Goal: Task Accomplishment & Management: Complete application form

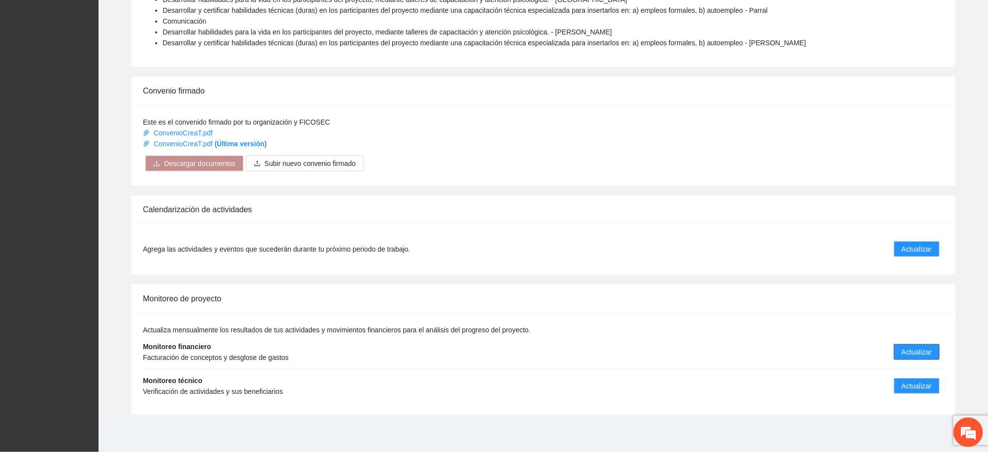
click at [914, 352] on span "Actualizar" at bounding box center [917, 352] width 30 height 11
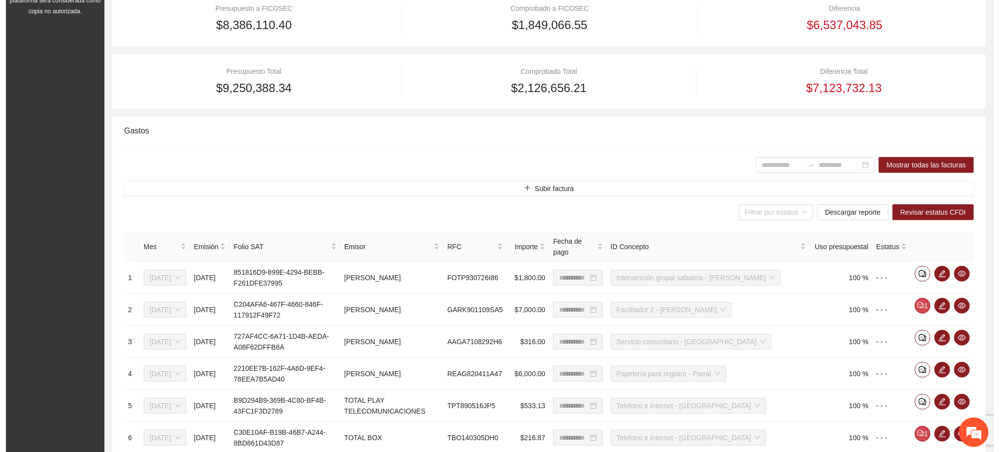
scroll to position [296, 0]
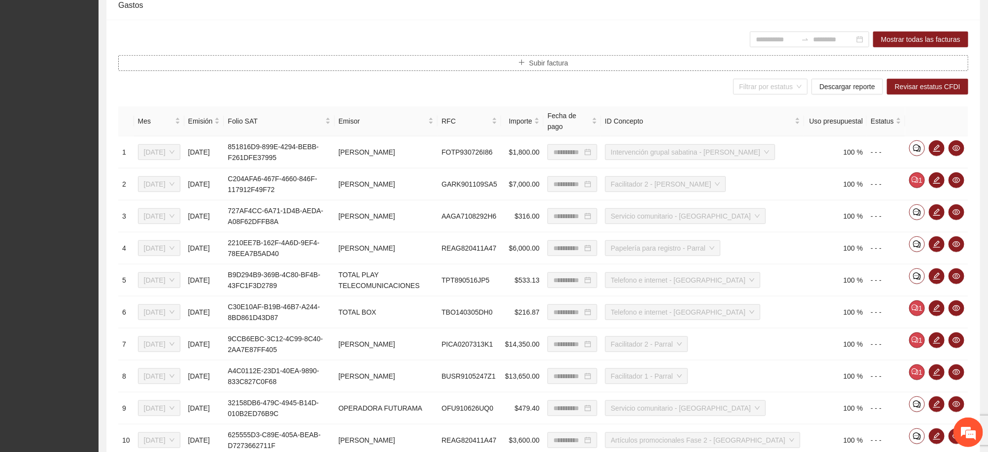
click at [537, 61] on span "Subir factura" at bounding box center [548, 63] width 39 height 11
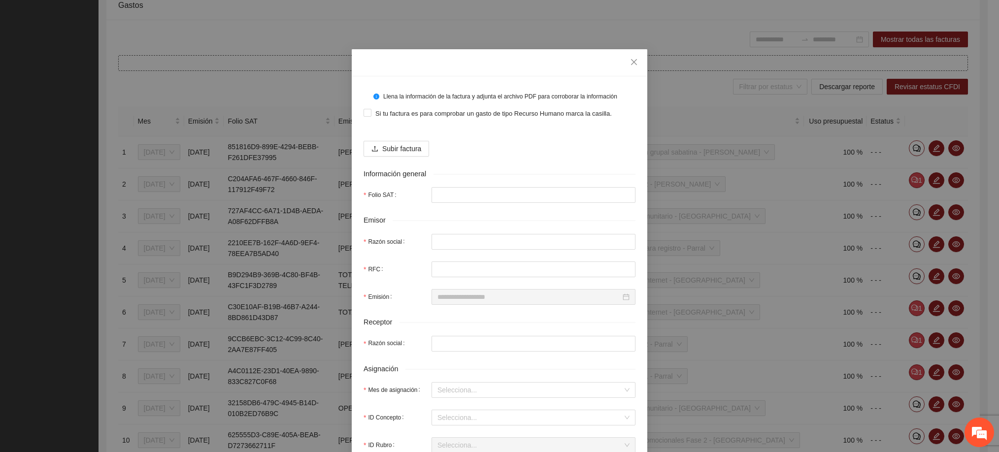
scroll to position [0, 0]
click at [404, 148] on span "Subir factura" at bounding box center [401, 148] width 39 height 11
click at [385, 146] on span "Subir factura" at bounding box center [401, 148] width 39 height 11
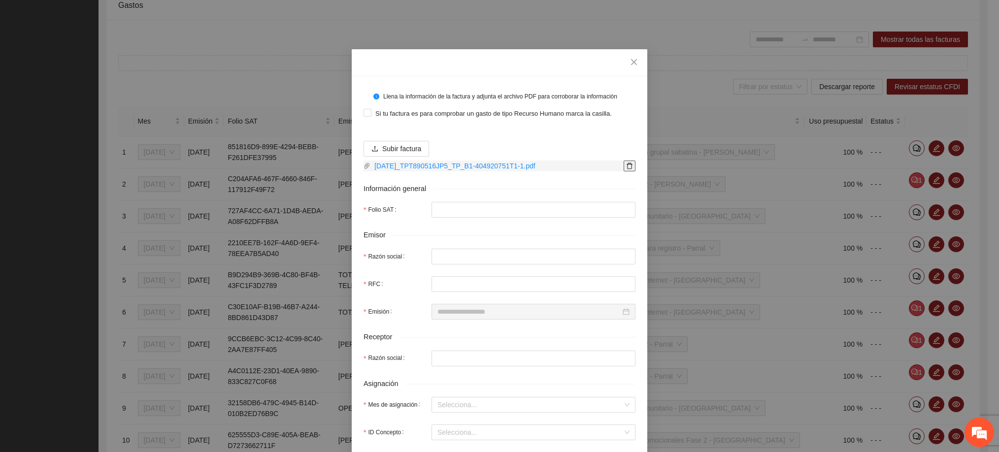
click at [626, 165] on icon "delete" at bounding box center [629, 166] width 7 height 7
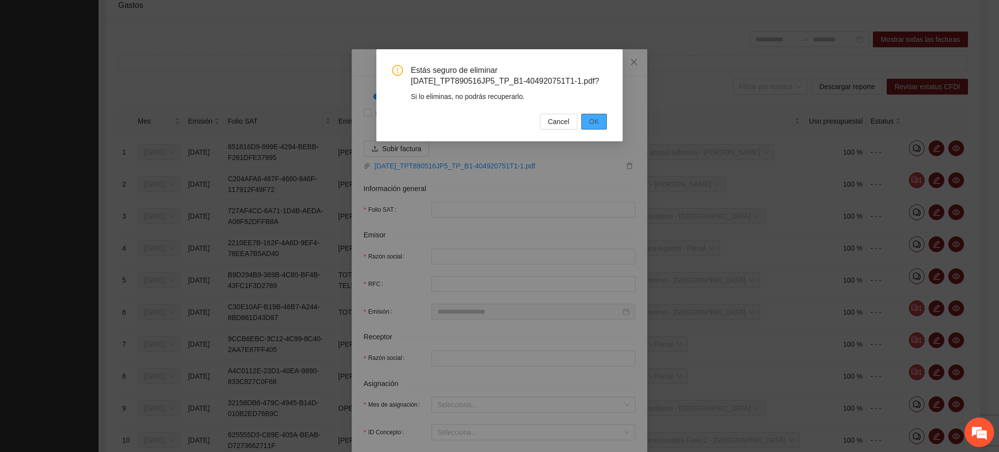
click at [593, 114] on button "OK" at bounding box center [594, 122] width 26 height 16
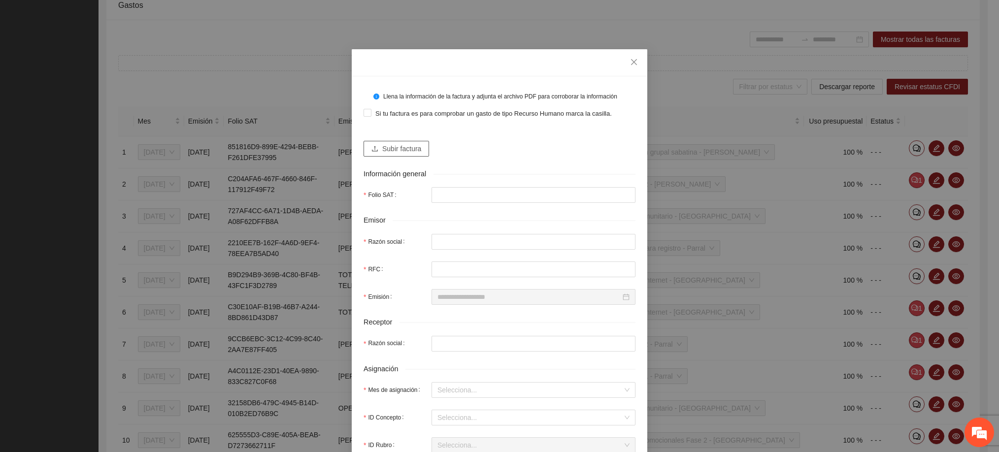
click at [422, 147] on button "Subir factura" at bounding box center [397, 149] width 66 height 16
type input "**********"
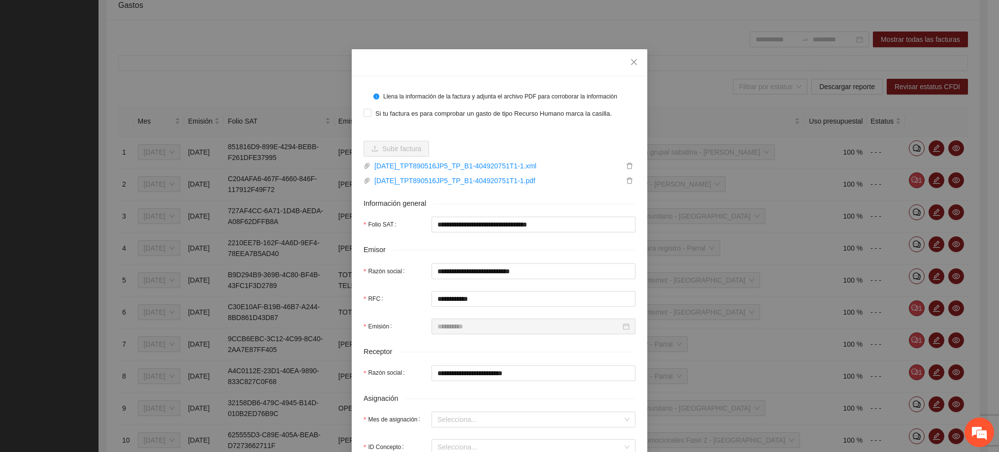
type input "**********"
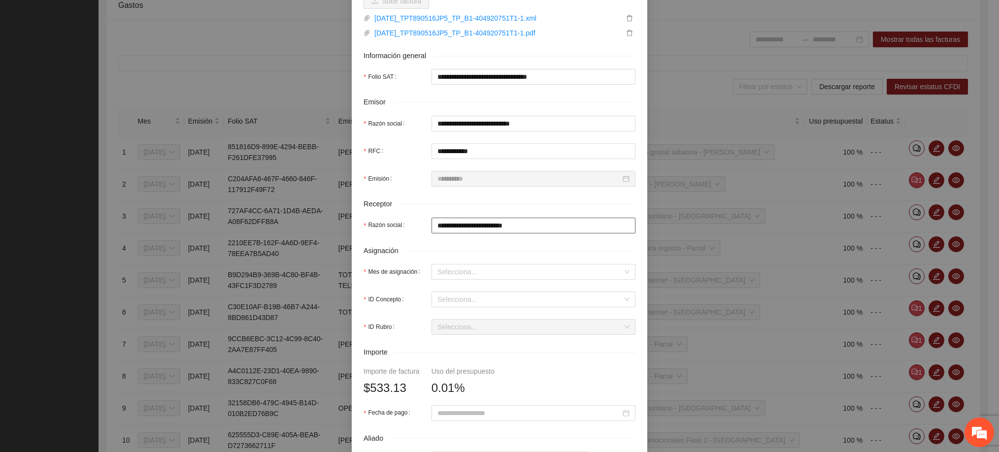
scroll to position [222, 0]
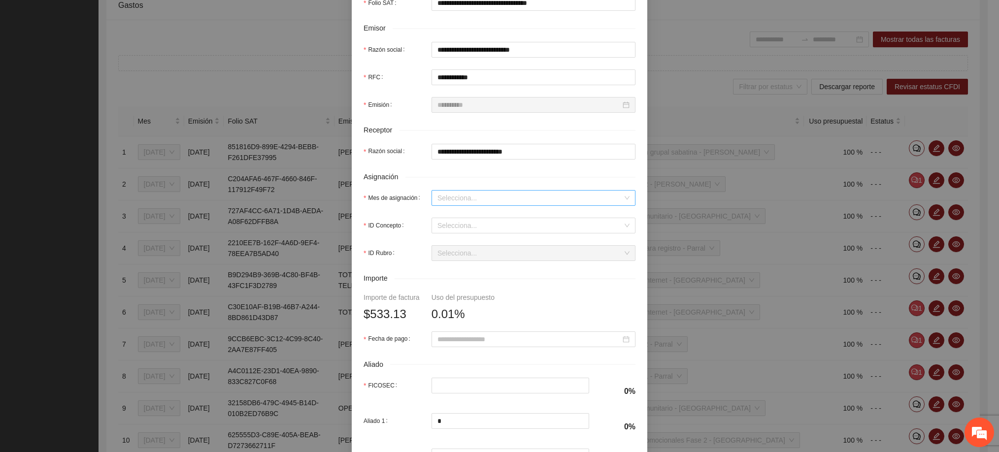
click at [461, 193] on input "Mes de asignación" at bounding box center [530, 198] width 185 height 15
click at [467, 281] on div "Agosto 2025" at bounding box center [528, 282] width 192 height 11
click at [464, 225] on input "ID Concepto" at bounding box center [530, 225] width 185 height 15
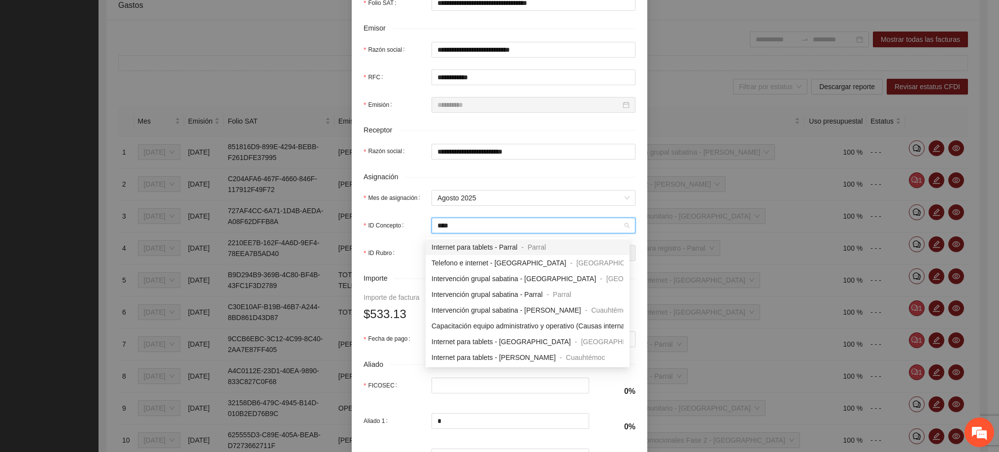
type input "*****"
click at [479, 268] on div "Telefono e internet - [GEOGRAPHIC_DATA]" at bounding box center [499, 263] width 135 height 11
type input "******"
type input "*****"
type input "*"
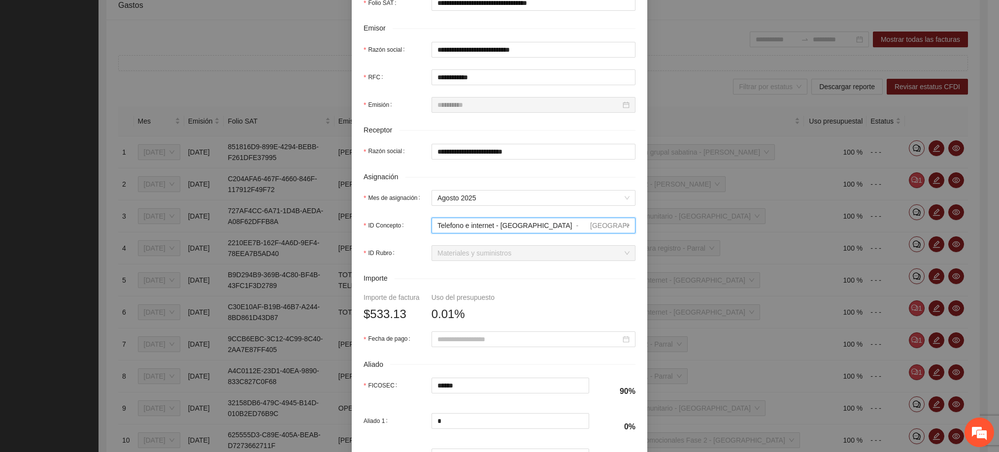
click at [474, 261] on span "Materiales y suministros" at bounding box center [534, 253] width 192 height 15
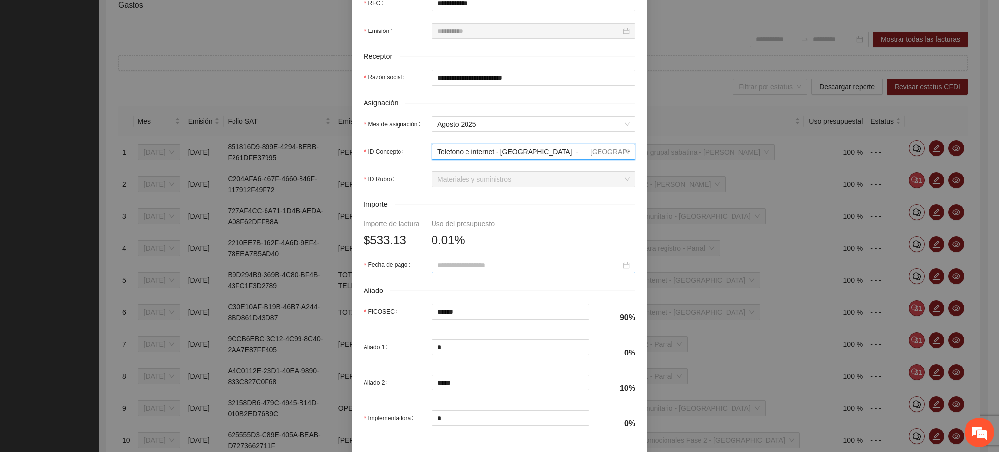
click at [441, 271] on input "Fecha de pago" at bounding box center [529, 265] width 183 height 11
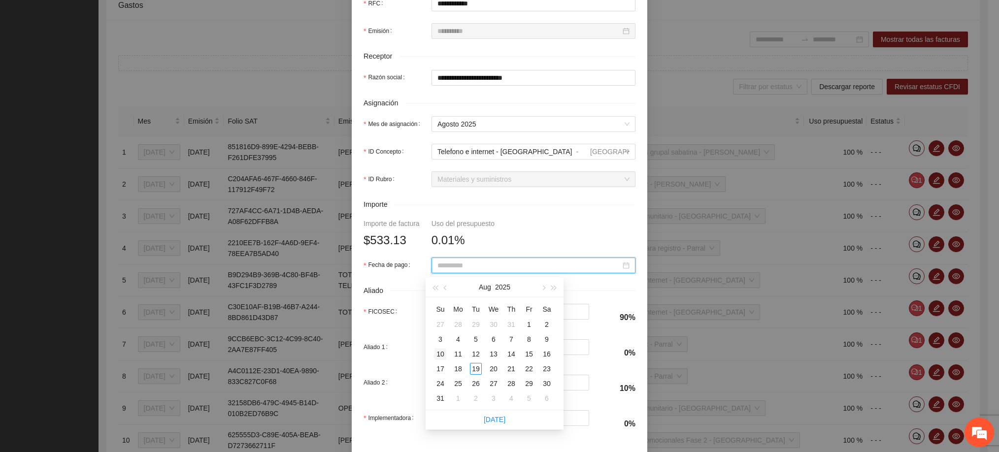
type input "**********"
click at [443, 355] on div "10" at bounding box center [441, 354] width 12 height 12
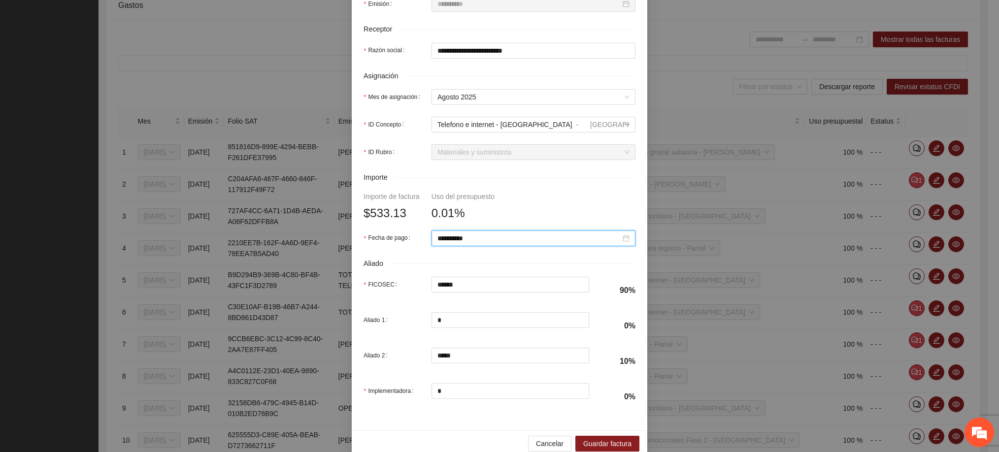
scroll to position [344, 0]
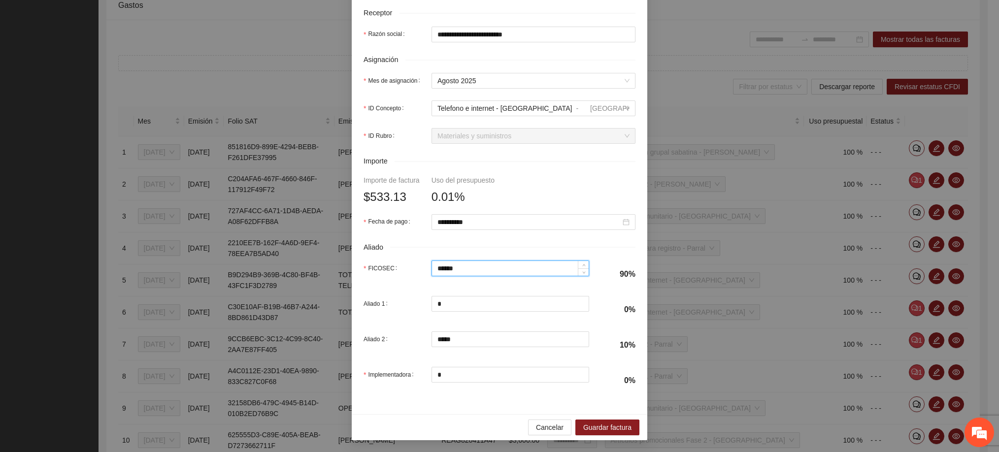
click at [476, 266] on input "******" at bounding box center [510, 268] width 157 height 15
type input "******"
click at [463, 408] on div "**********" at bounding box center [500, 75] width 296 height 677
click at [454, 340] on input "*****" at bounding box center [510, 339] width 157 height 15
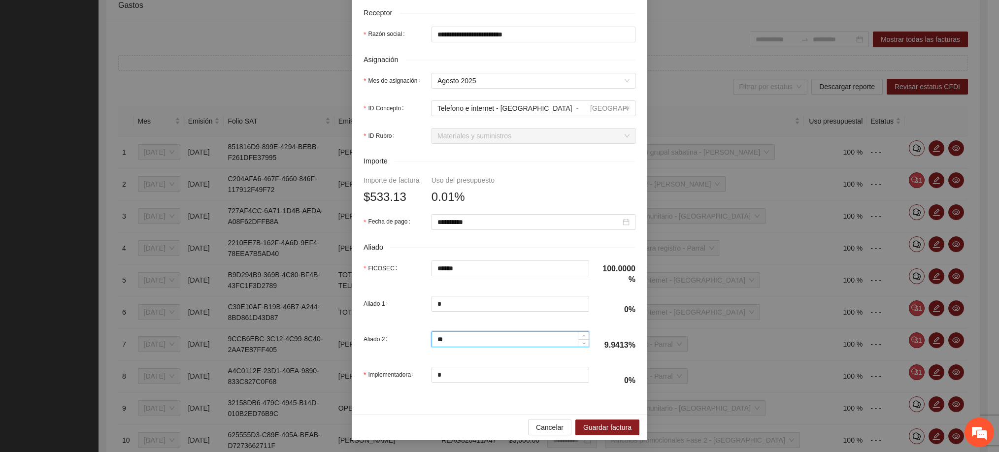
type input "*"
click at [450, 423] on div "Cancelar Guardar factura" at bounding box center [500, 427] width 296 height 26
click at [601, 431] on span "Guardar factura" at bounding box center [607, 427] width 48 height 11
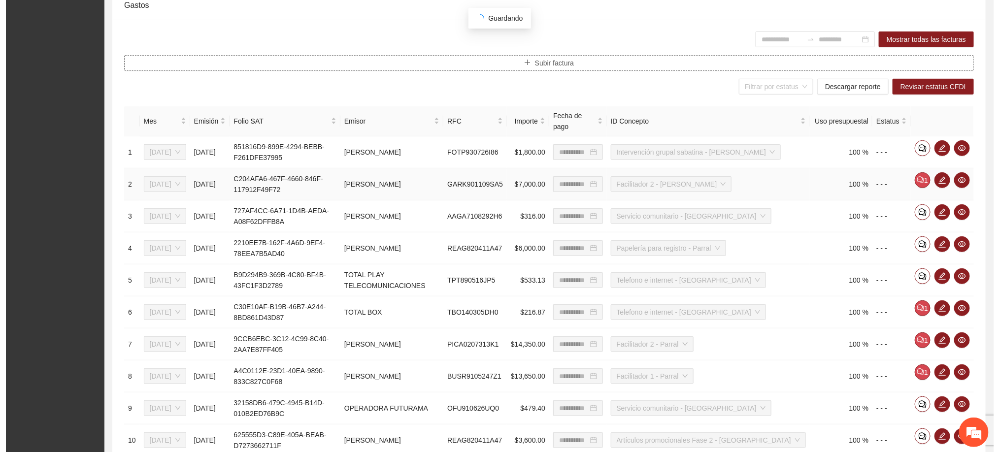
scroll to position [148, 0]
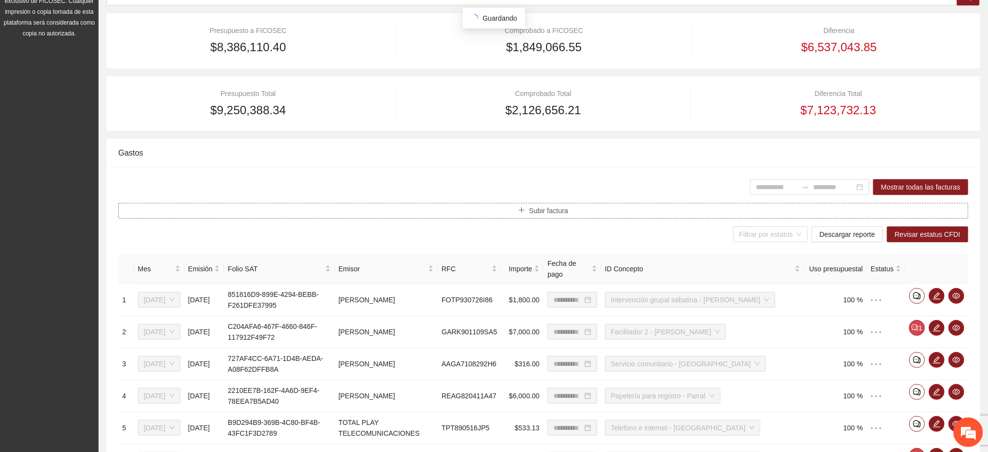
click at [553, 211] on span "Subir factura" at bounding box center [548, 210] width 39 height 11
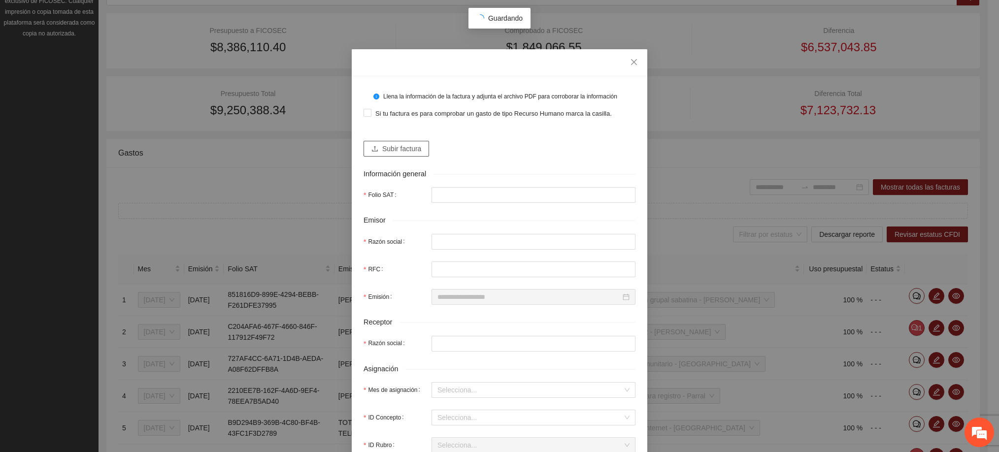
click at [414, 151] on span "Subir factura" at bounding box center [401, 148] width 39 height 11
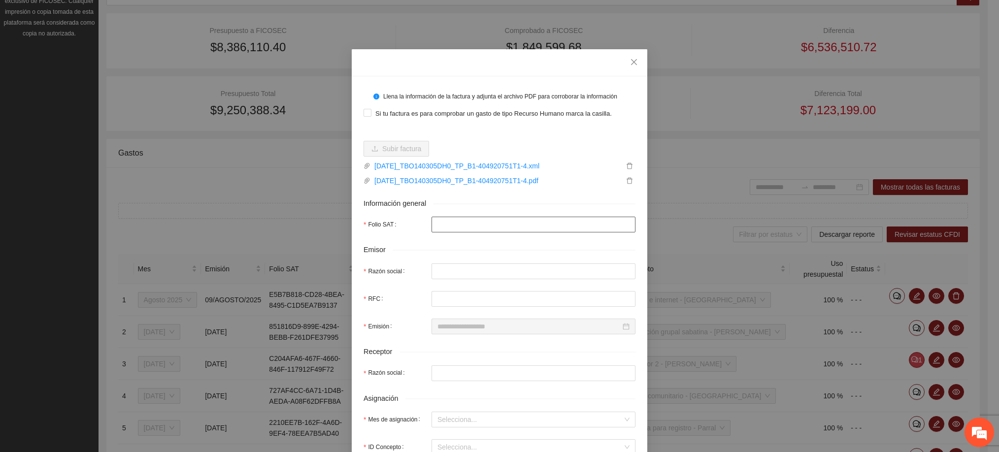
type input "**********"
type input "*********"
type input "**********"
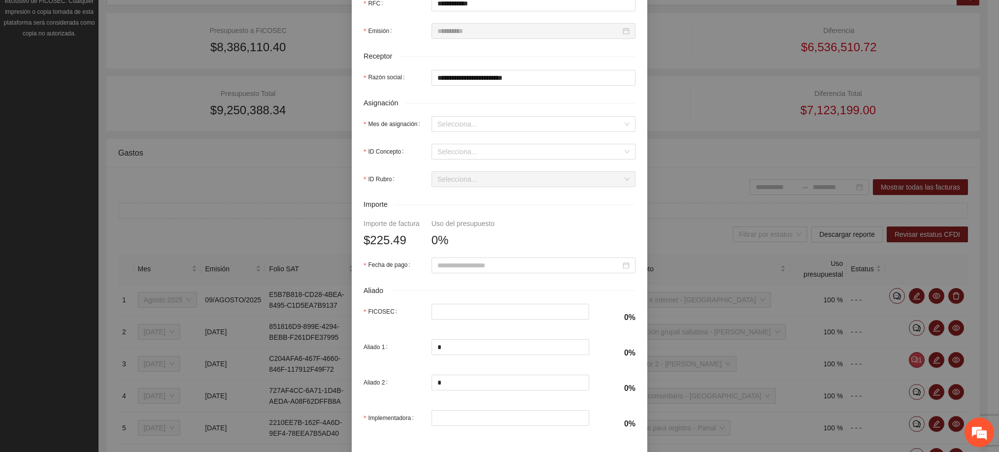
scroll to position [222, 0]
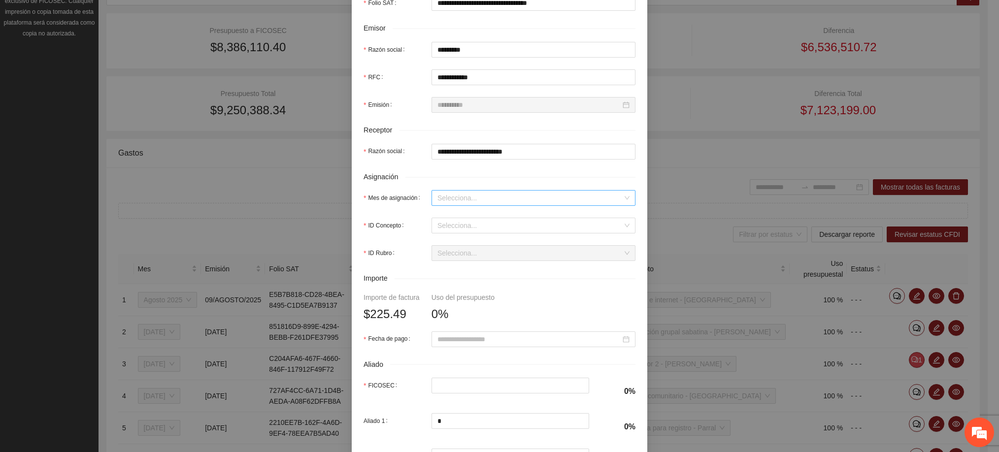
click at [442, 192] on div "Selecciona..." at bounding box center [534, 198] width 204 height 16
click at [472, 282] on div "Agosto 2025" at bounding box center [528, 282] width 192 height 11
click at [455, 225] on input "ID Concepto" at bounding box center [530, 225] width 185 height 15
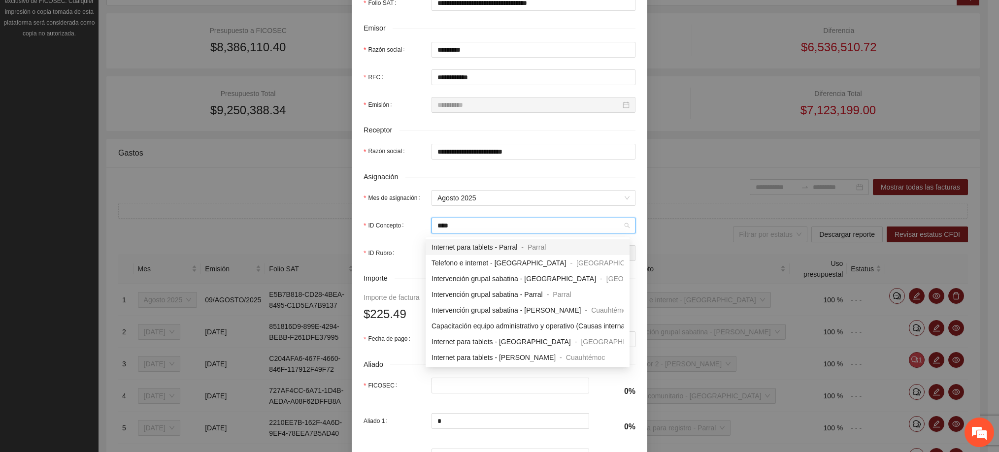
type input "*****"
click at [488, 260] on span "Telefono e internet - [GEOGRAPHIC_DATA]" at bounding box center [499, 263] width 135 height 8
type input "******"
type input "*****"
type input "*"
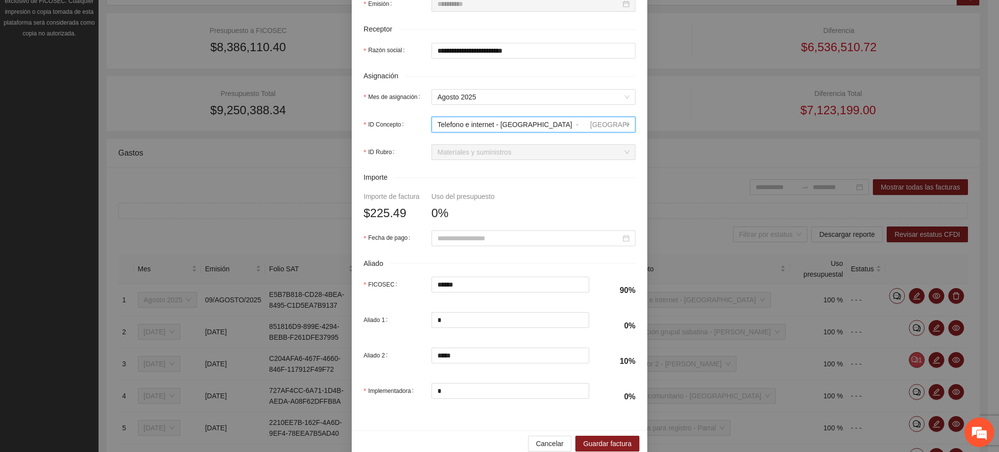
scroll to position [344, 0]
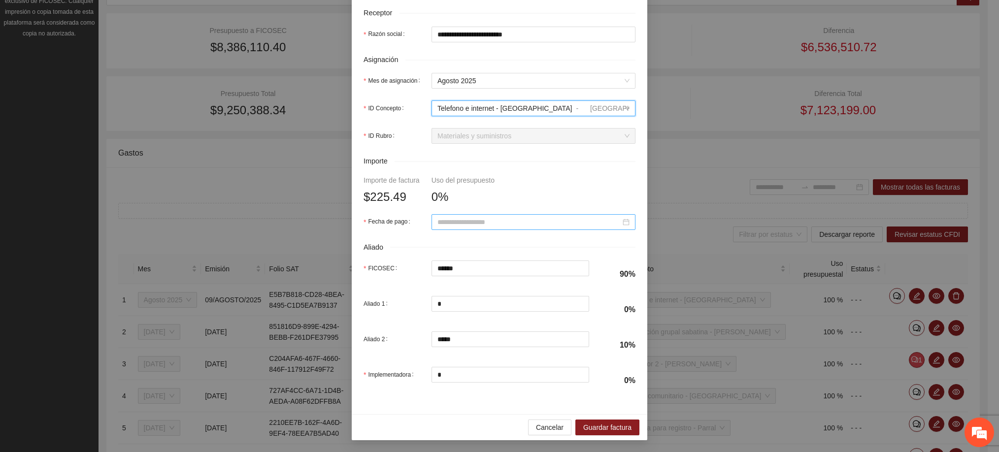
click at [448, 217] on input "Fecha de pago" at bounding box center [529, 222] width 183 height 11
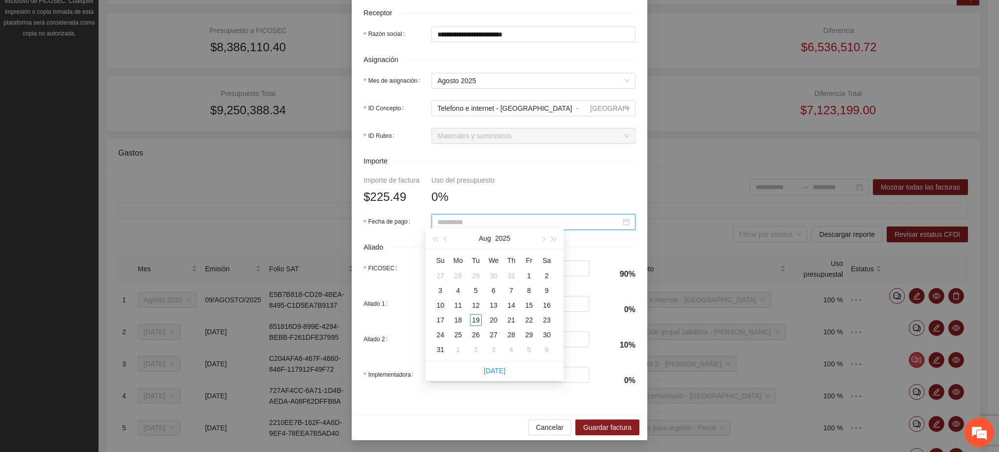
type input "**********"
click at [441, 304] on div "10" at bounding box center [441, 306] width 12 height 12
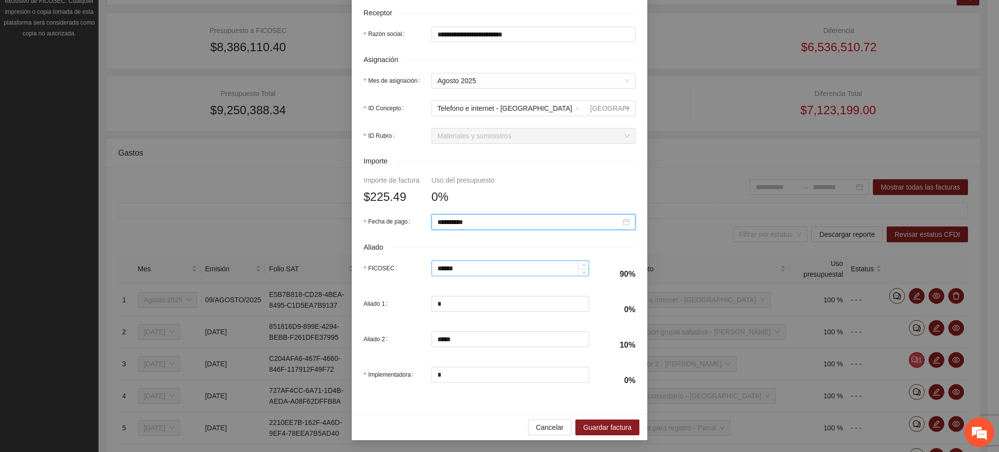
click at [473, 268] on input "******" at bounding box center [510, 268] width 157 height 15
type input "***"
click at [458, 336] on input "*****" at bounding box center [510, 339] width 157 height 15
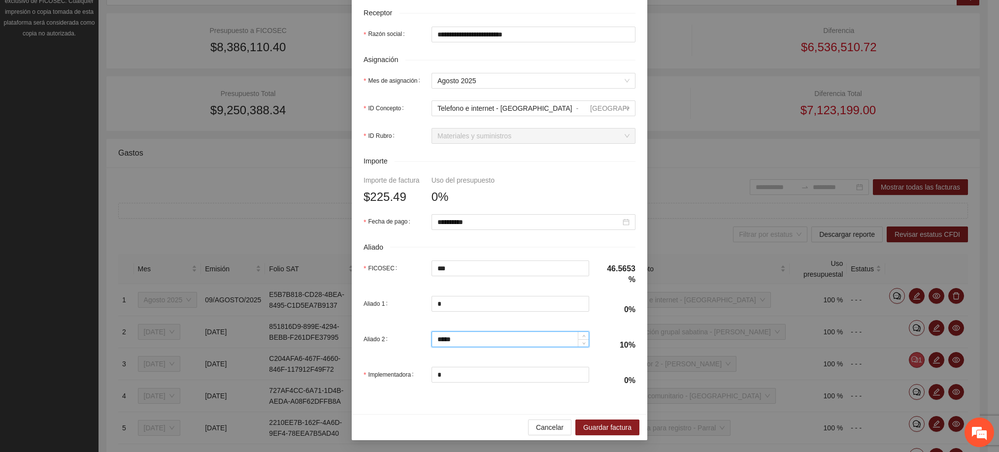
click at [458, 336] on input "*****" at bounding box center [510, 339] width 157 height 15
type input "**"
click at [445, 411] on div "**********" at bounding box center [500, 75] width 296 height 677
click at [463, 374] on input "*" at bounding box center [510, 375] width 157 height 15
type input "*****"
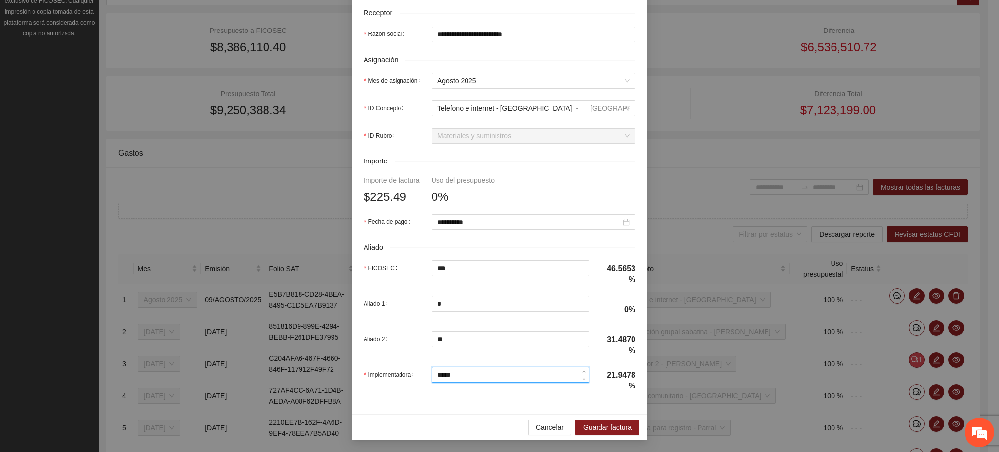
click at [463, 374] on input "*****" at bounding box center [510, 375] width 157 height 15
click at [596, 423] on span "Guardar factura" at bounding box center [607, 427] width 48 height 11
click at [499, 373] on input "Implementadora" at bounding box center [510, 375] width 157 height 15
click at [487, 401] on div "**********" at bounding box center [500, 75] width 296 height 677
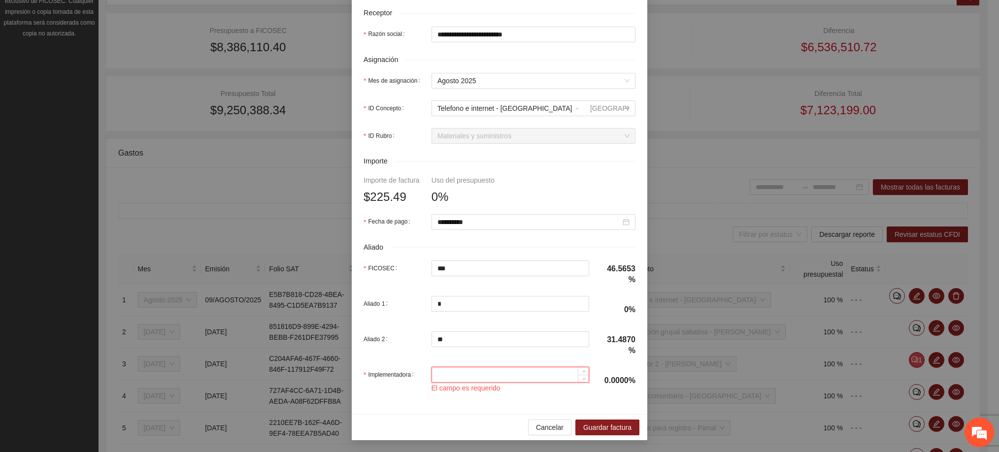
click at [478, 372] on input "Implementadora" at bounding box center [510, 375] width 157 height 15
type input "*"
click at [587, 422] on span "Guardar factura" at bounding box center [607, 427] width 48 height 11
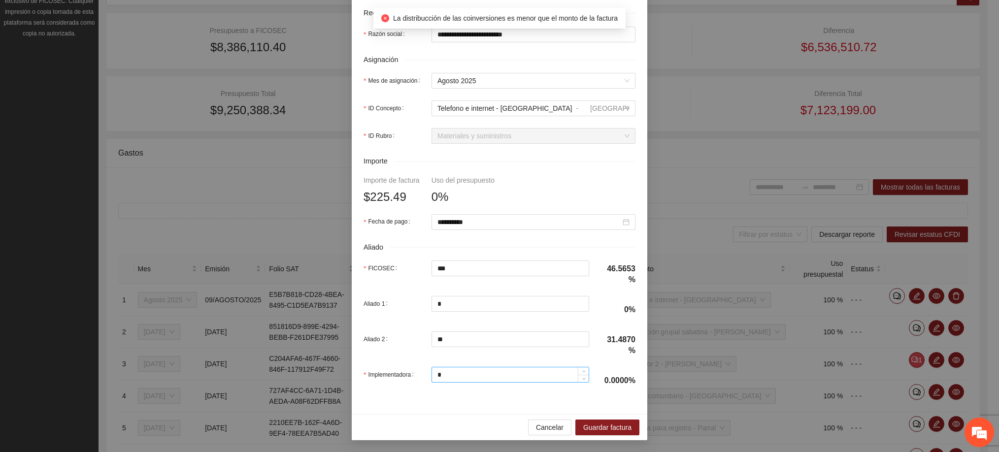
click at [492, 369] on input "*" at bounding box center [510, 375] width 157 height 15
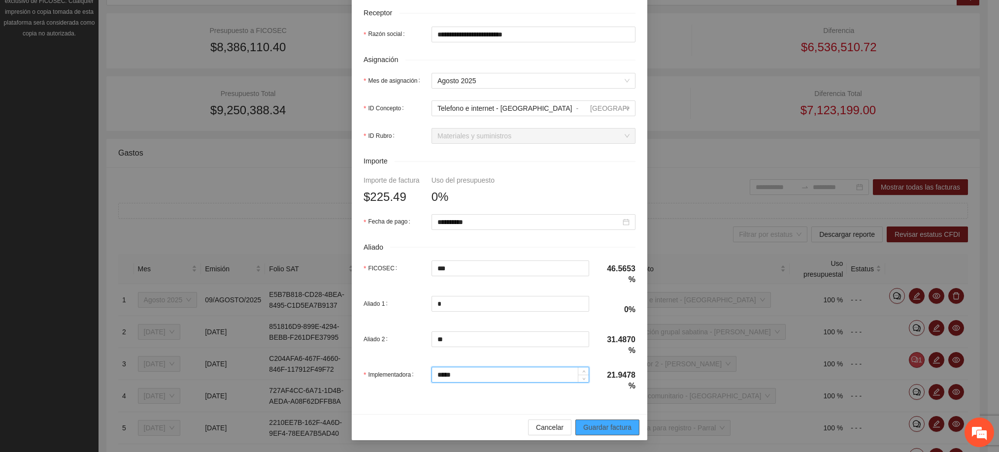
type input "*****"
click at [603, 430] on span "Guardar factura" at bounding box center [607, 427] width 48 height 11
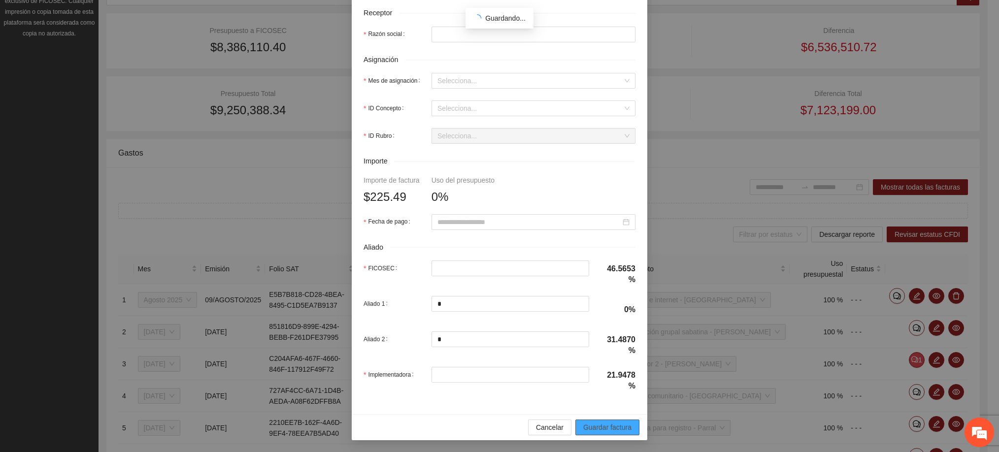
scroll to position [265, 0]
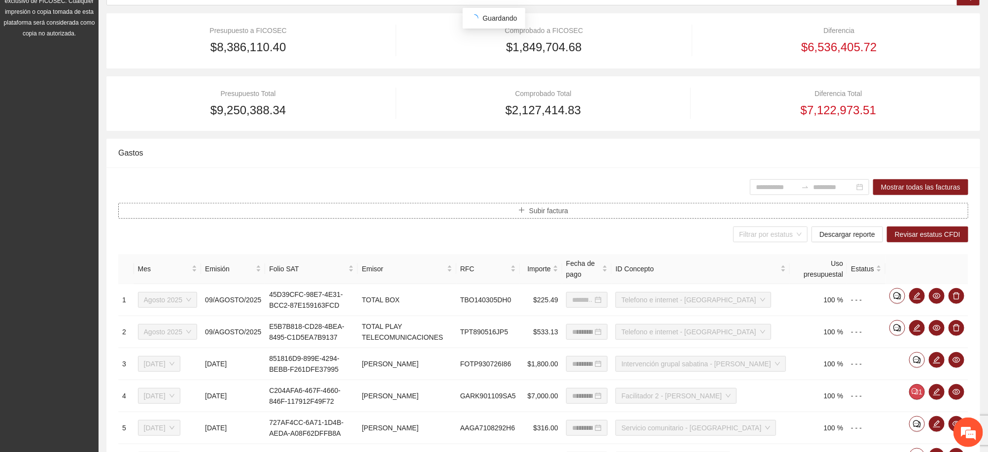
type input "**********"
click at [579, 208] on button "Subir factura" at bounding box center [543, 211] width 850 height 16
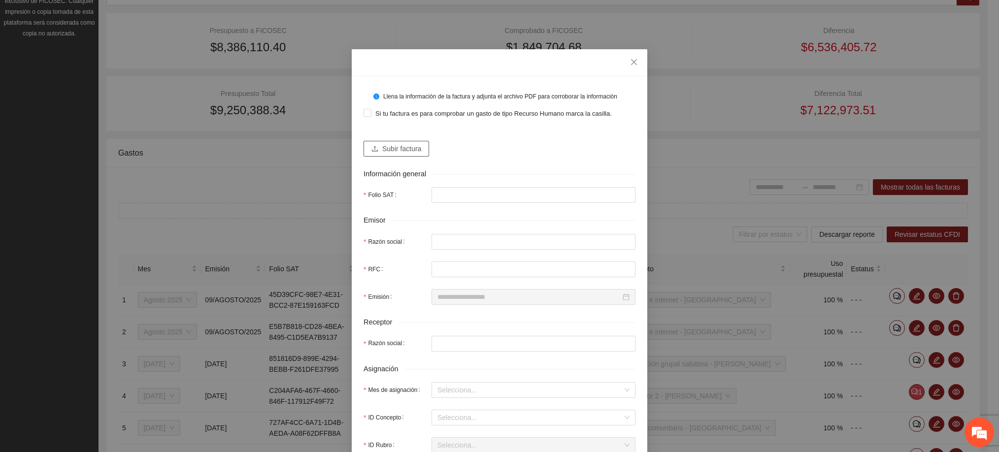
click at [404, 151] on span "Subir factura" at bounding box center [401, 148] width 39 height 11
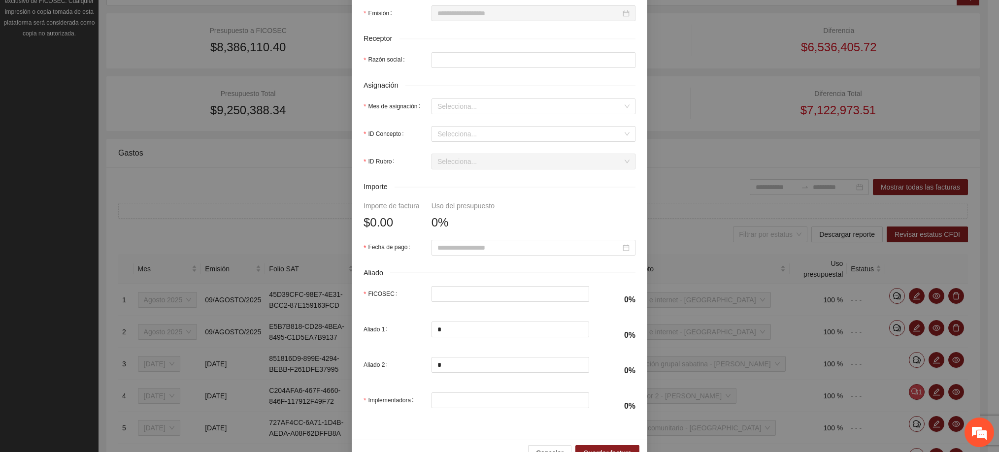
type input "**********"
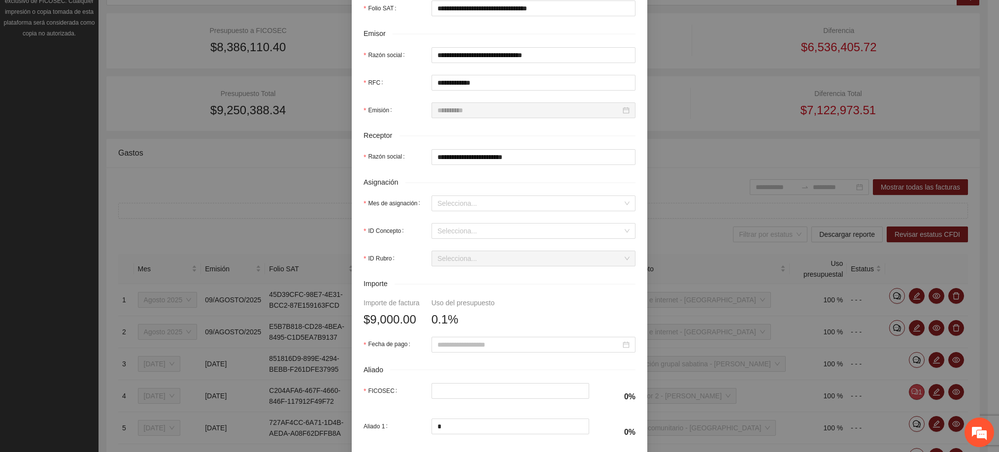
scroll to position [315, 0]
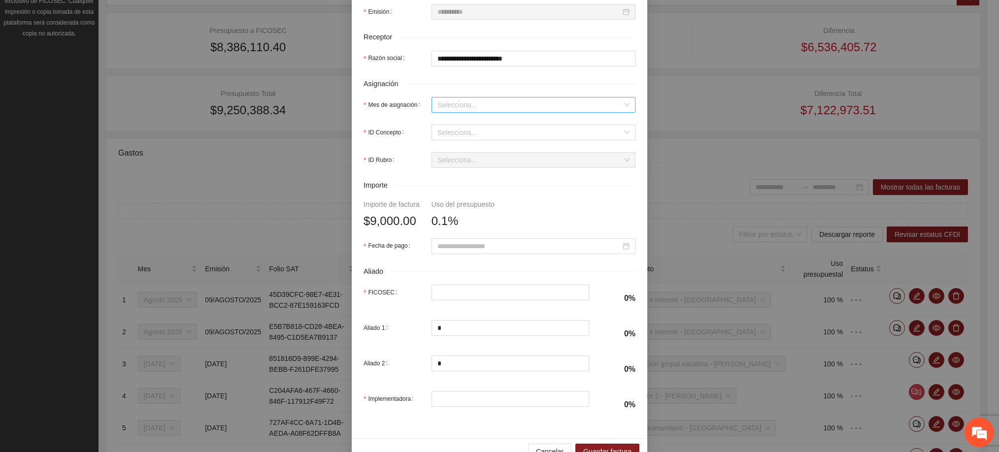
click at [463, 105] on input "Mes de asignación" at bounding box center [530, 105] width 185 height 15
click at [463, 185] on div "Agosto 2025" at bounding box center [528, 189] width 192 height 11
click at [463, 139] on input "ID Concepto" at bounding box center [530, 132] width 185 height 15
type input "*"
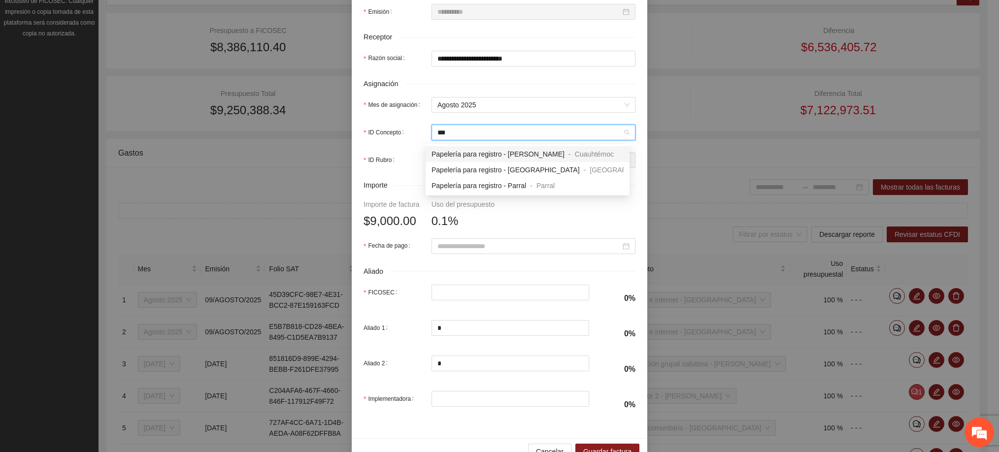
type input "****"
click at [479, 166] on span "Papelería para registro - [GEOGRAPHIC_DATA]" at bounding box center [506, 170] width 148 height 8
type input "*****"
type input "***"
type input "*"
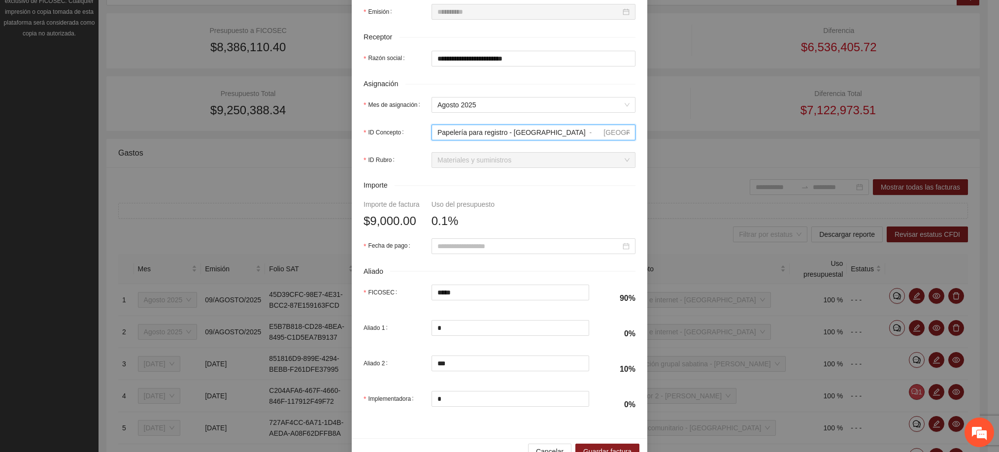
scroll to position [344, 0]
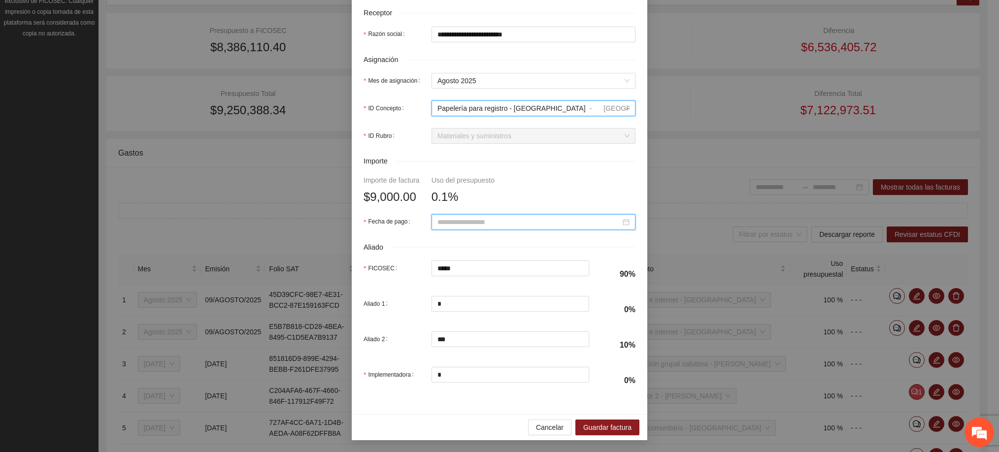
click at [469, 221] on input "Fecha de pago" at bounding box center [529, 222] width 183 height 11
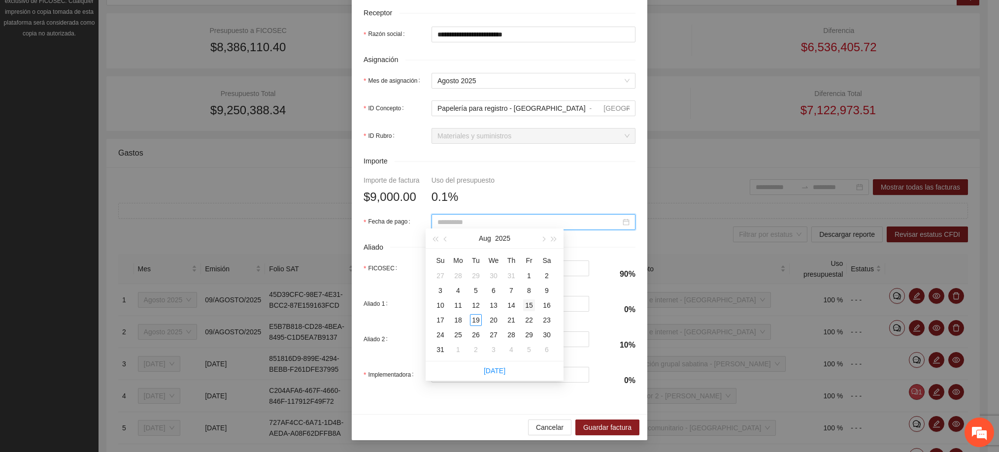
type input "**********"
click at [531, 306] on div "15" at bounding box center [529, 306] width 12 height 12
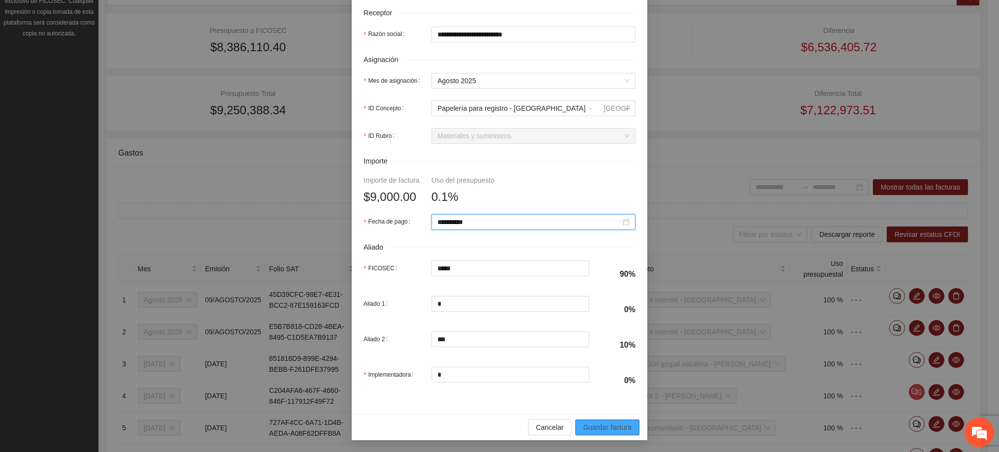
click at [588, 428] on span "Guardar factura" at bounding box center [607, 427] width 48 height 11
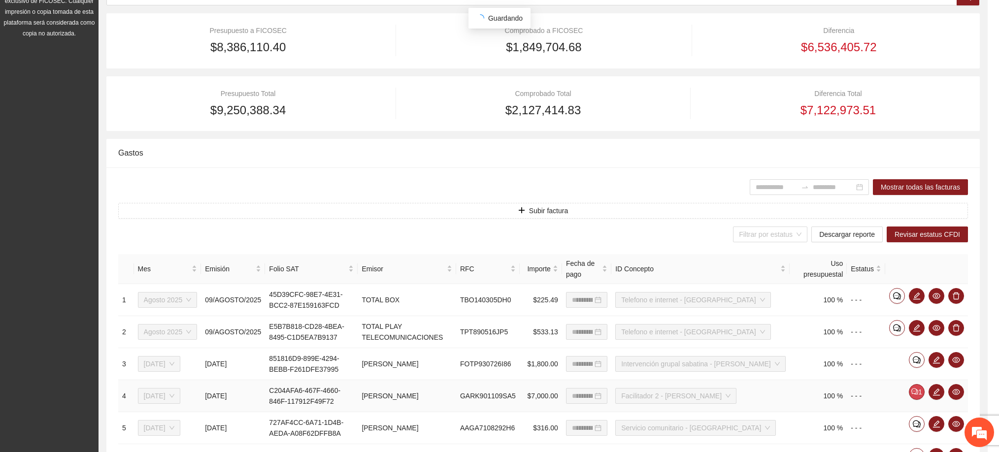
scroll to position [265, 0]
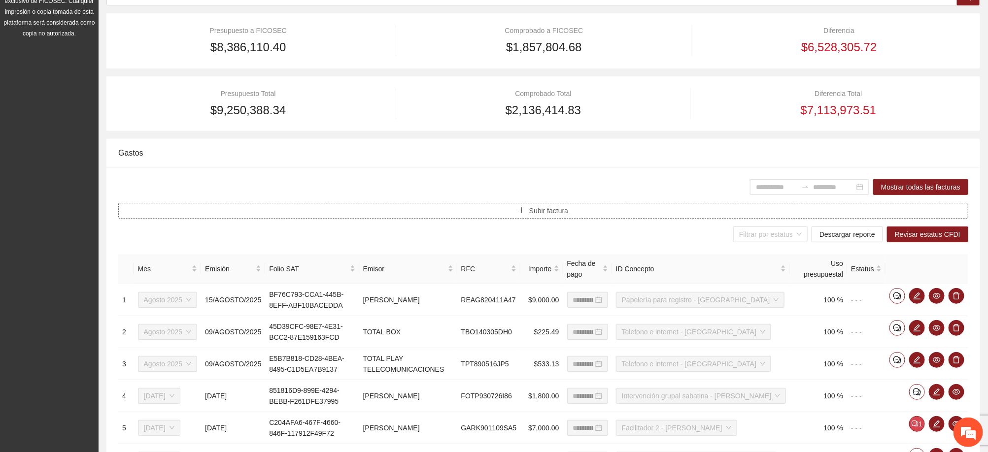
click at [577, 207] on button "Subir factura" at bounding box center [543, 211] width 850 height 16
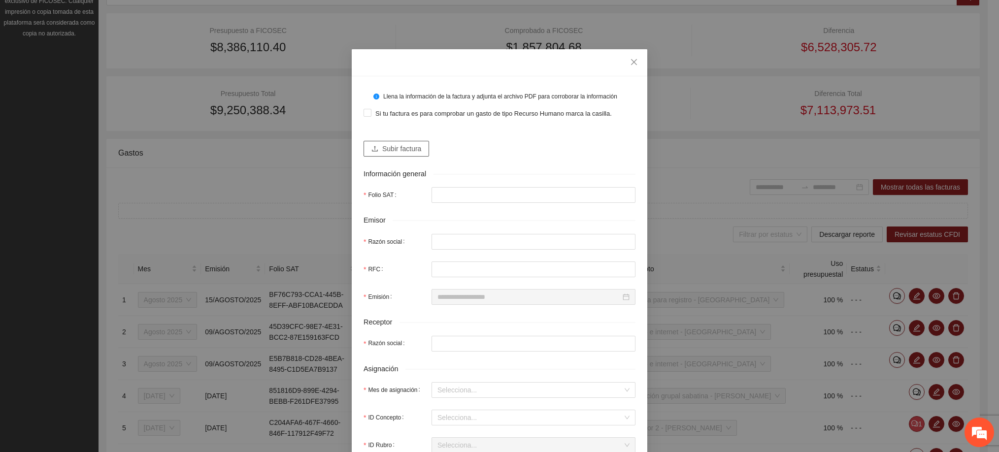
click at [392, 152] on span "Subir factura" at bounding box center [401, 148] width 39 height 11
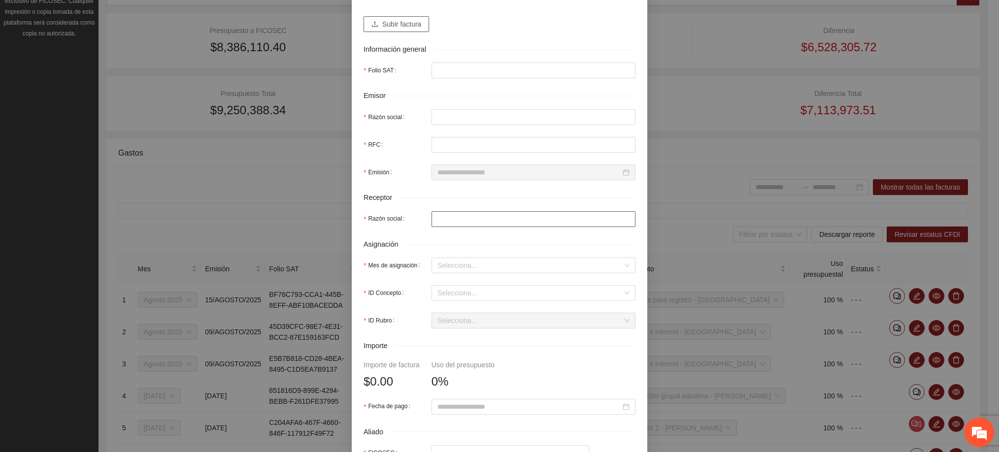
scroll to position [0, 0]
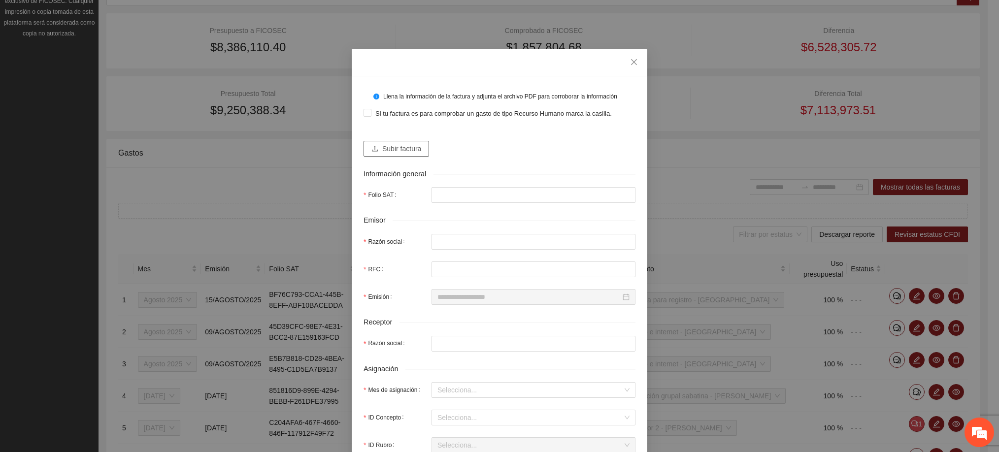
click at [416, 151] on button "Subir factura" at bounding box center [397, 149] width 66 height 16
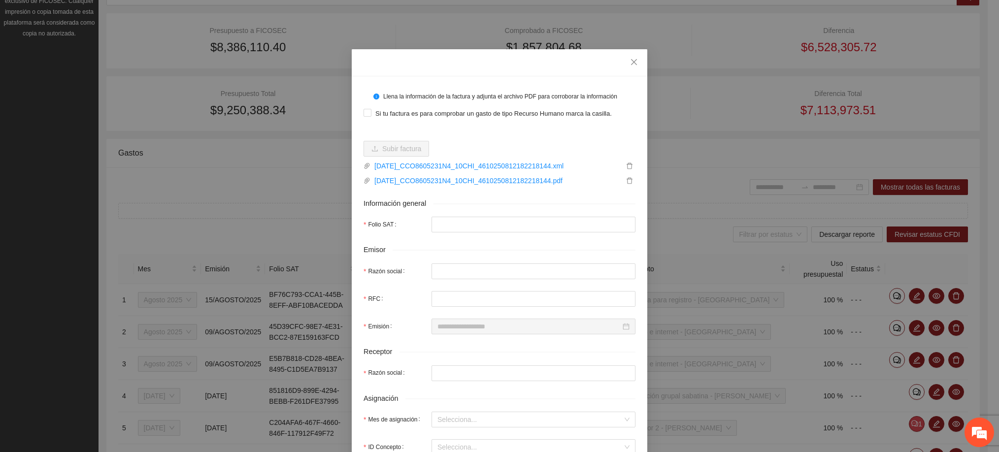
type input "**********"
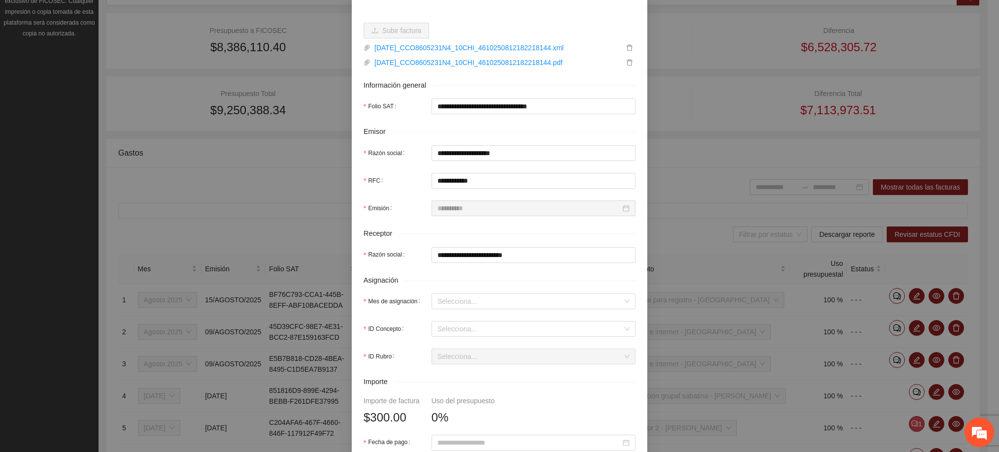
scroll to position [148, 0]
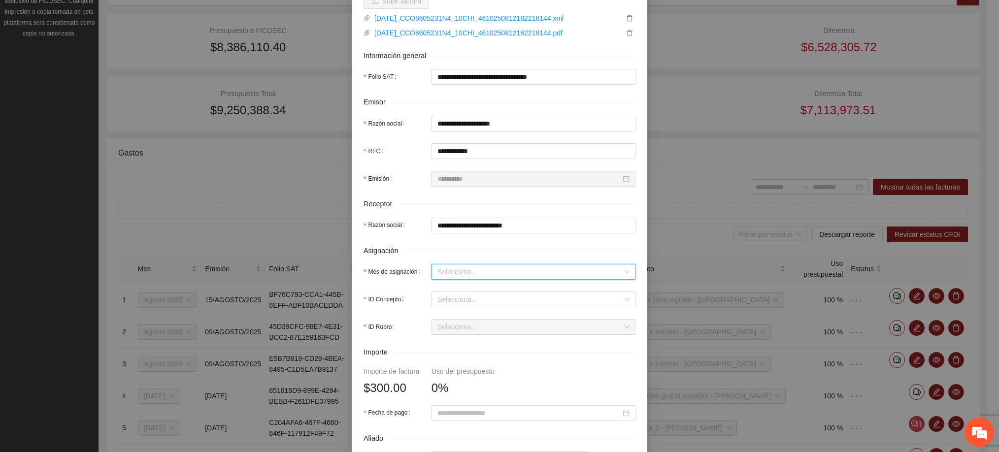
click at [446, 274] on input "Mes de asignación" at bounding box center [530, 272] width 185 height 15
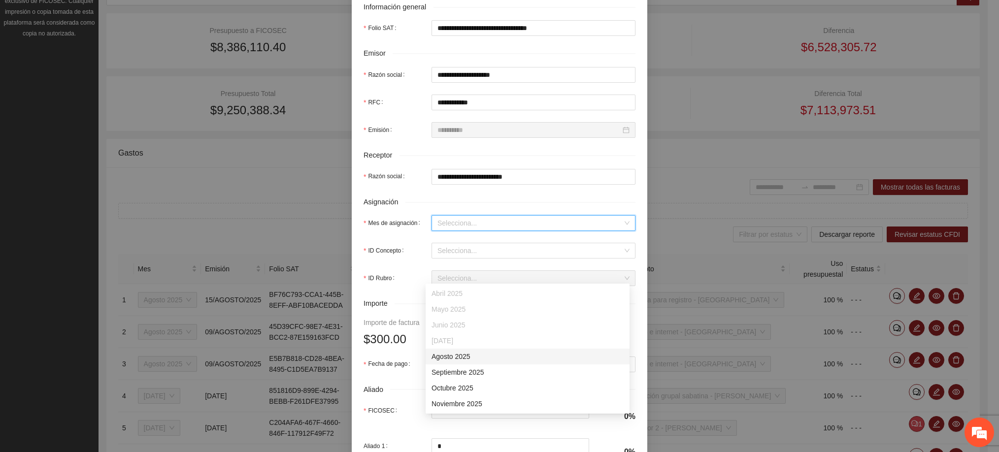
scroll to position [222, 0]
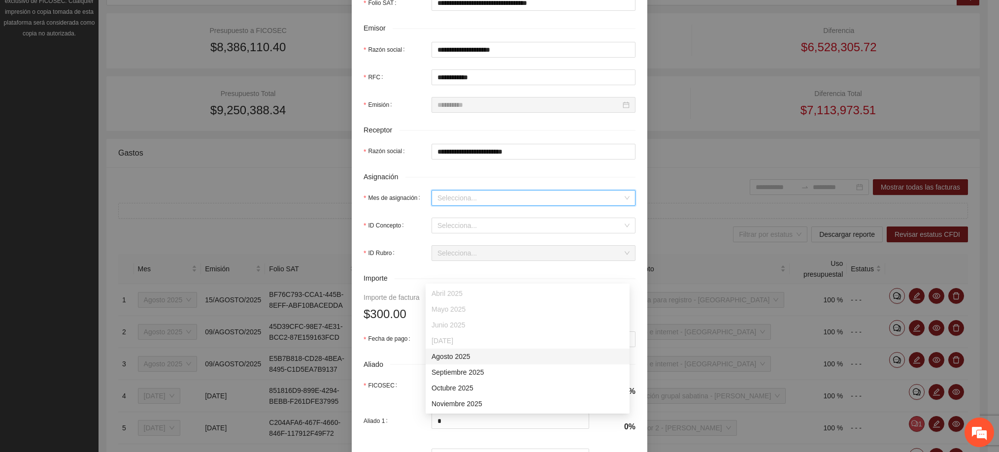
click at [460, 357] on div "Agosto 2025" at bounding box center [528, 356] width 192 height 11
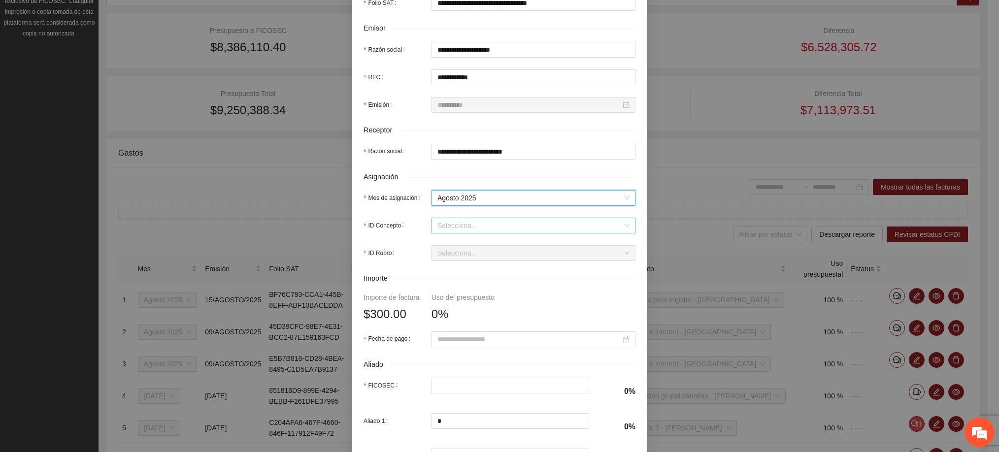
click at [509, 230] on input "ID Concepto" at bounding box center [530, 225] width 185 height 15
click at [464, 231] on input "ID Concepto" at bounding box center [530, 225] width 185 height 15
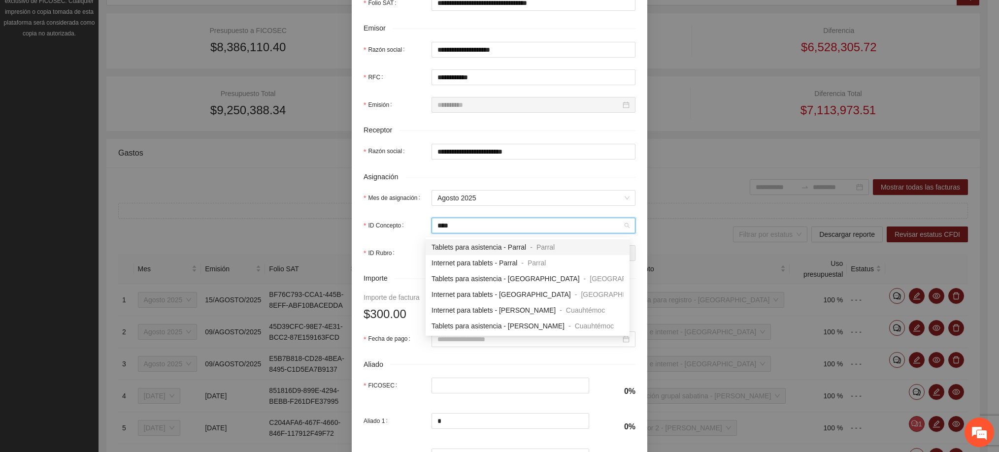
type input "*****"
click at [480, 295] on span "Internet para tablets - [GEOGRAPHIC_DATA]" at bounding box center [501, 295] width 139 height 8
type input "***"
type input "*"
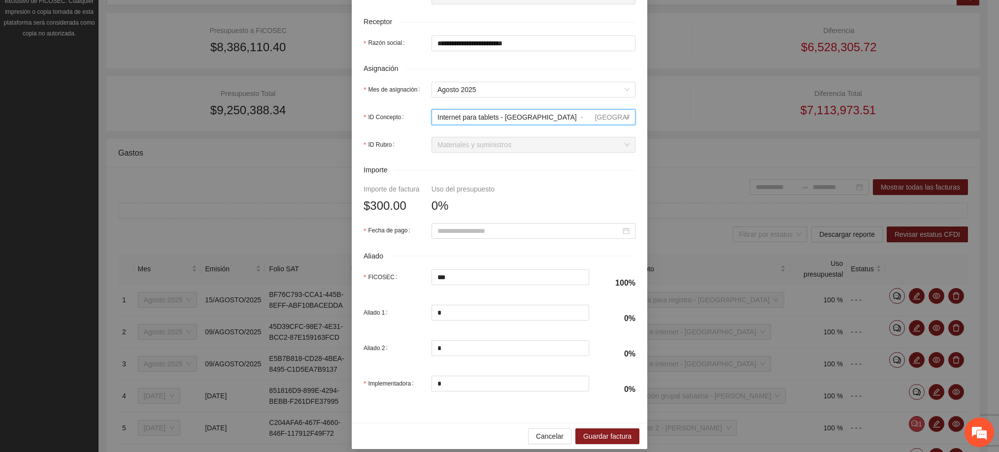
scroll to position [344, 0]
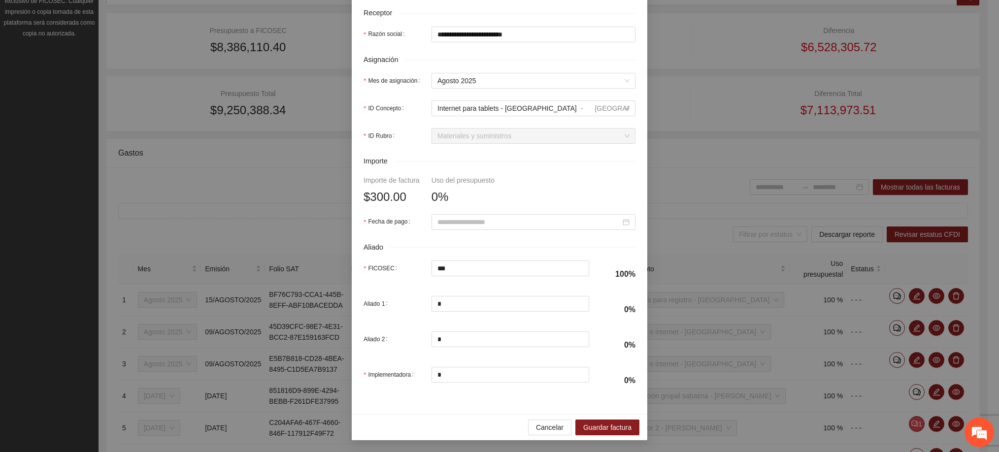
click at [469, 210] on form "**********" at bounding box center [500, 72] width 272 height 646
drag, startPoint x: 469, startPoint y: 210, endPoint x: 441, endPoint y: 215, distance: 28.5
click at [441, 217] on input "Fecha de pago" at bounding box center [529, 222] width 183 height 11
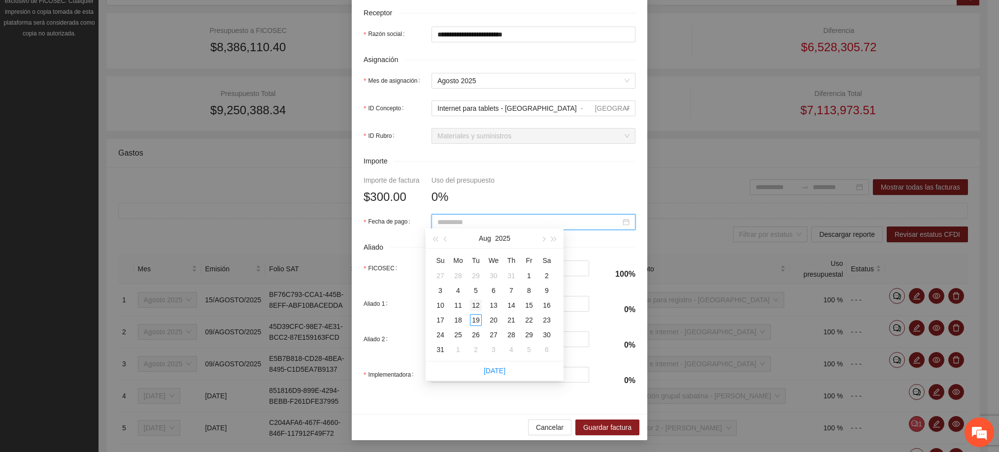
click at [477, 307] on div "12" at bounding box center [476, 306] width 12 height 12
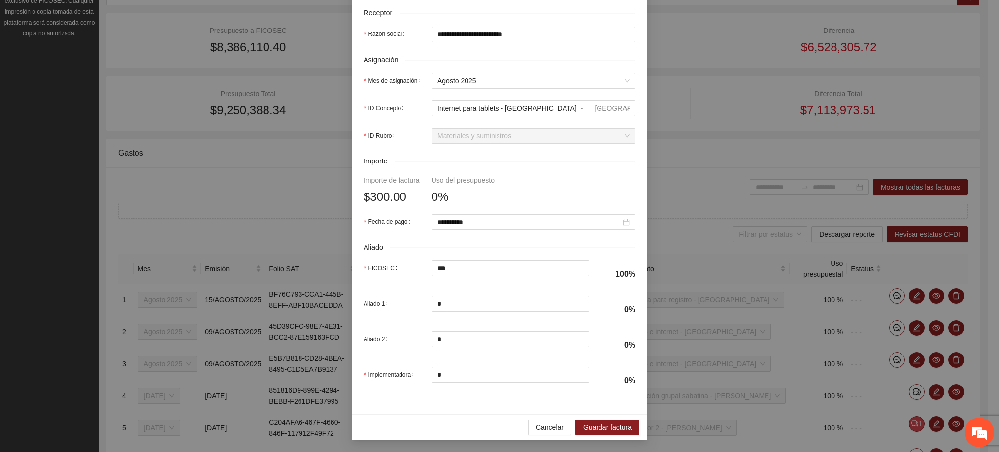
click at [554, 244] on div "Aliado" at bounding box center [500, 247] width 272 height 11
click at [445, 222] on input "**********" at bounding box center [529, 222] width 183 height 11
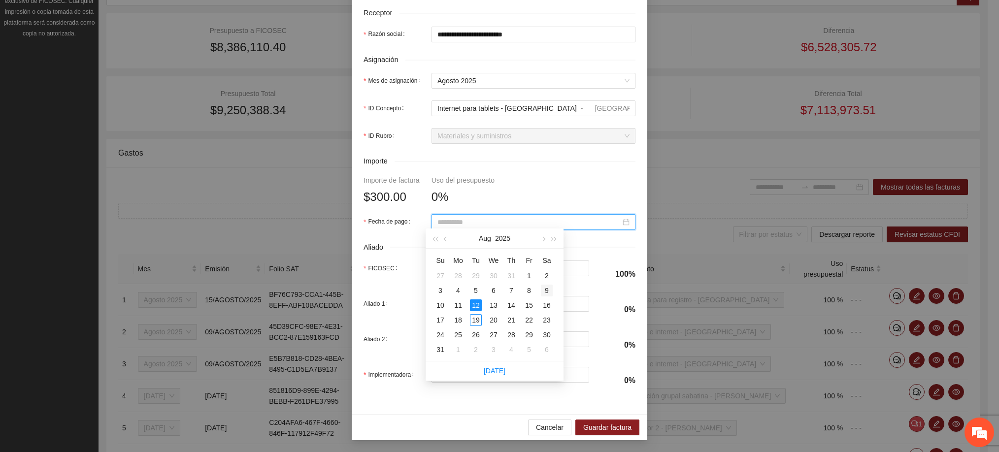
type input "**********"
click at [543, 289] on div "9" at bounding box center [547, 291] width 12 height 12
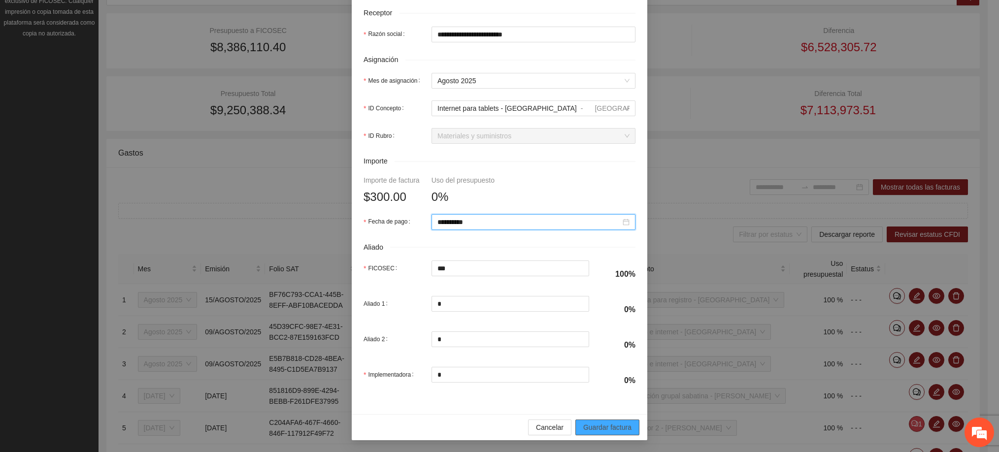
click at [598, 428] on span "Guardar factura" at bounding box center [607, 427] width 48 height 11
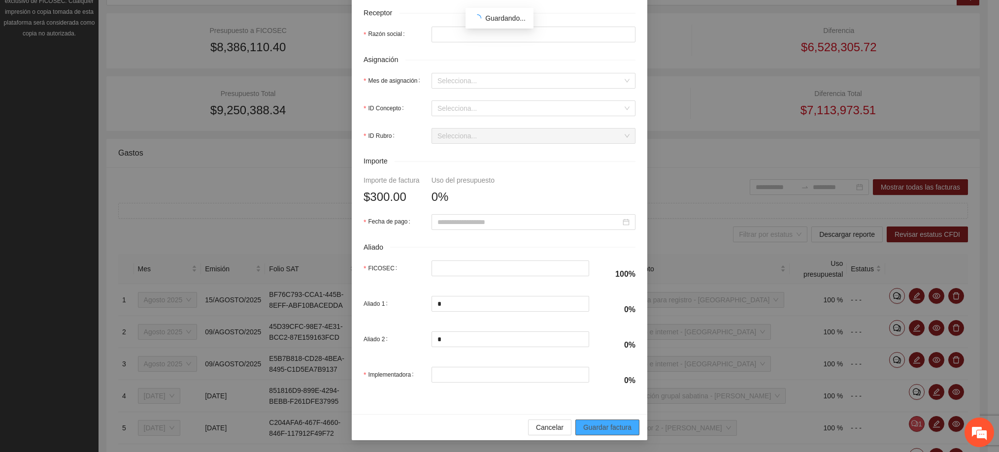
scroll to position [265, 0]
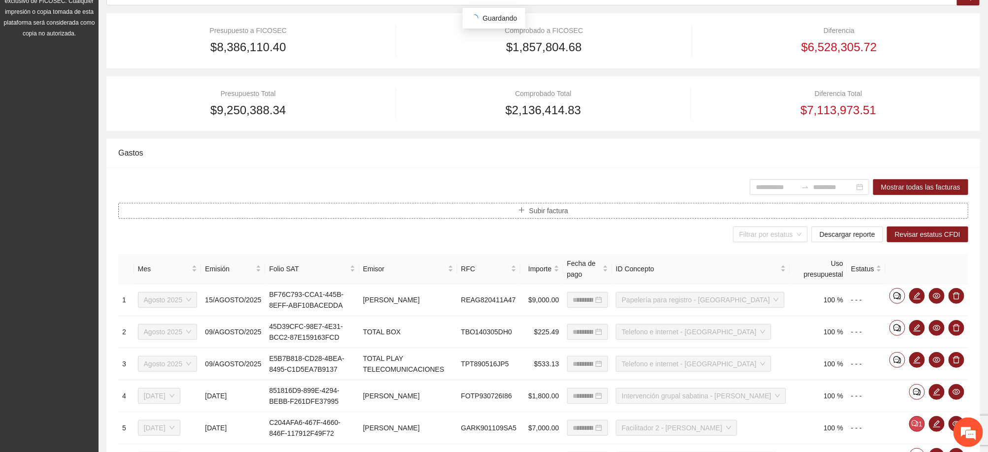
click at [550, 208] on span "Subir factura" at bounding box center [548, 210] width 39 height 11
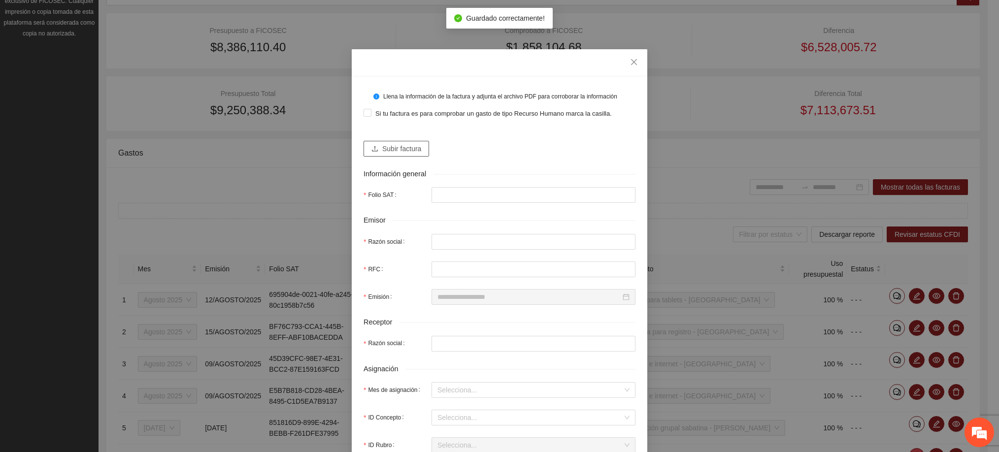
click at [407, 150] on span "Subir factura" at bounding box center [401, 148] width 39 height 11
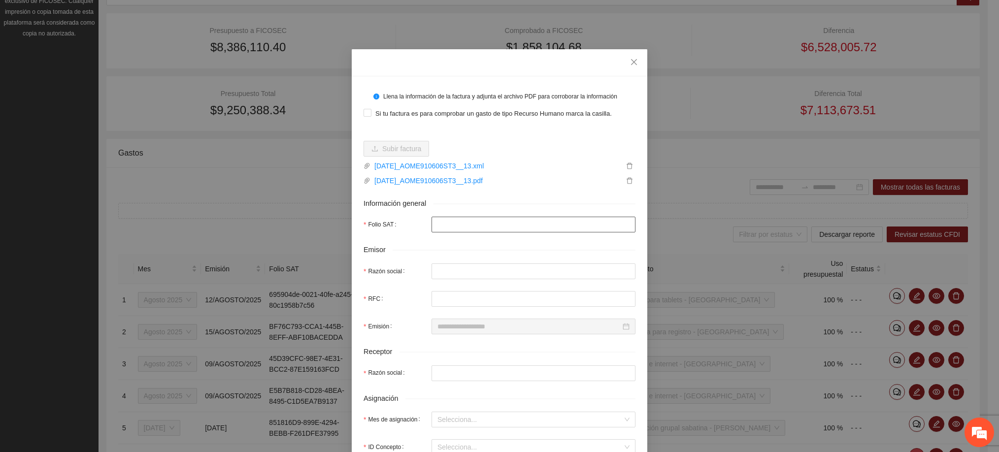
type input "**********"
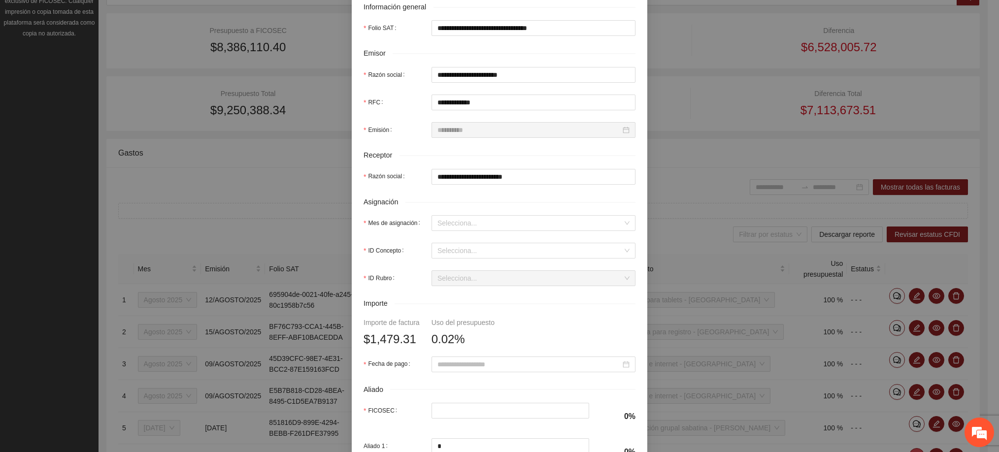
scroll to position [222, 0]
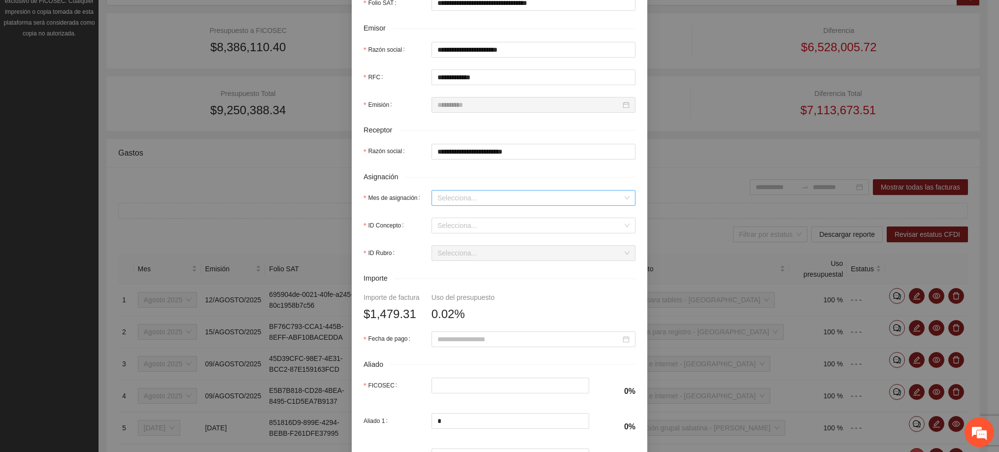
click at [441, 200] on input "Mes de asignación" at bounding box center [530, 198] width 185 height 15
click at [441, 283] on div "Agosto 2025" at bounding box center [528, 282] width 192 height 11
click at [447, 220] on div "Selecciona..." at bounding box center [534, 226] width 204 height 16
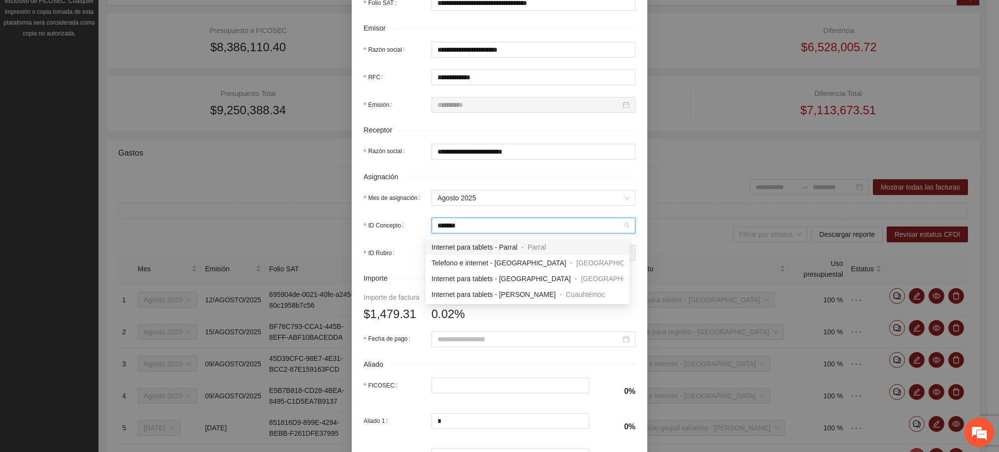
type input "********"
click at [509, 279] on span "Internet para tablets - [GEOGRAPHIC_DATA]" at bounding box center [501, 279] width 139 height 8
type input "********"
type input "*"
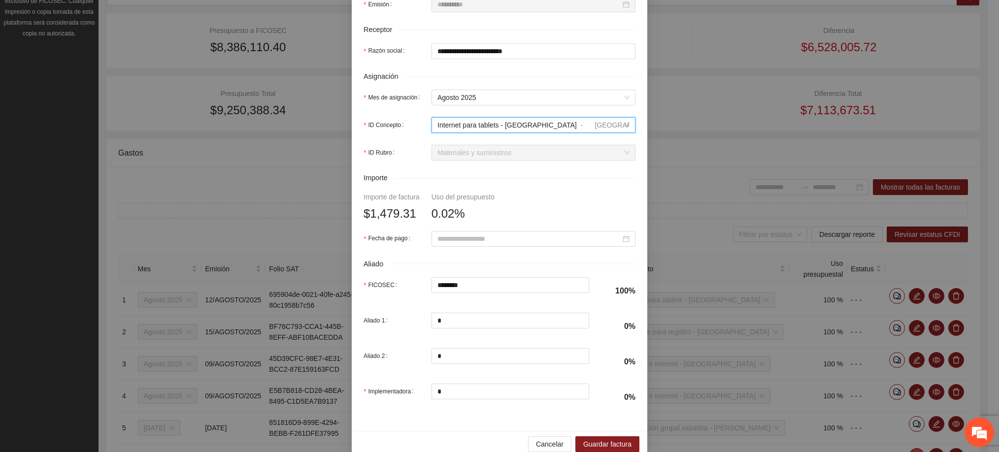
scroll to position [344, 0]
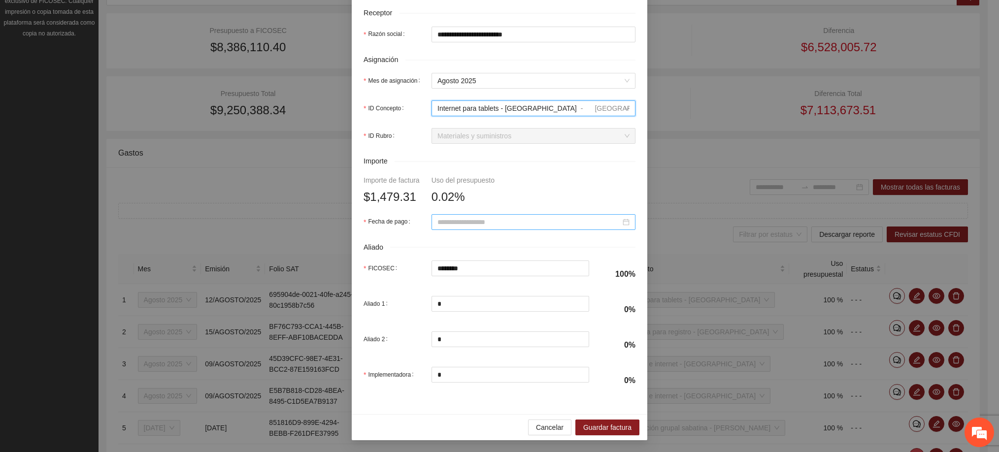
click at [487, 217] on input "Fecha de pago" at bounding box center [529, 222] width 183 height 11
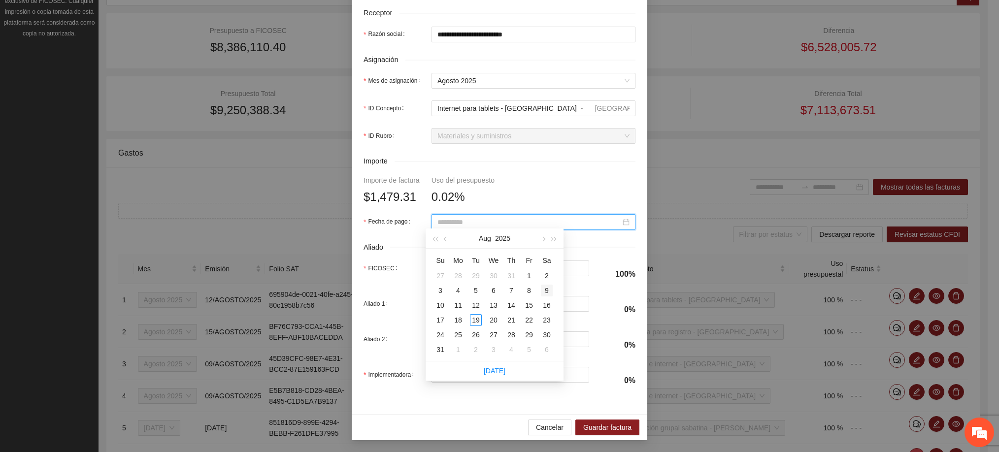
type input "**********"
click at [544, 293] on div "9" at bounding box center [547, 291] width 12 height 12
click at [543, 432] on span "Cancelar" at bounding box center [550, 427] width 28 height 11
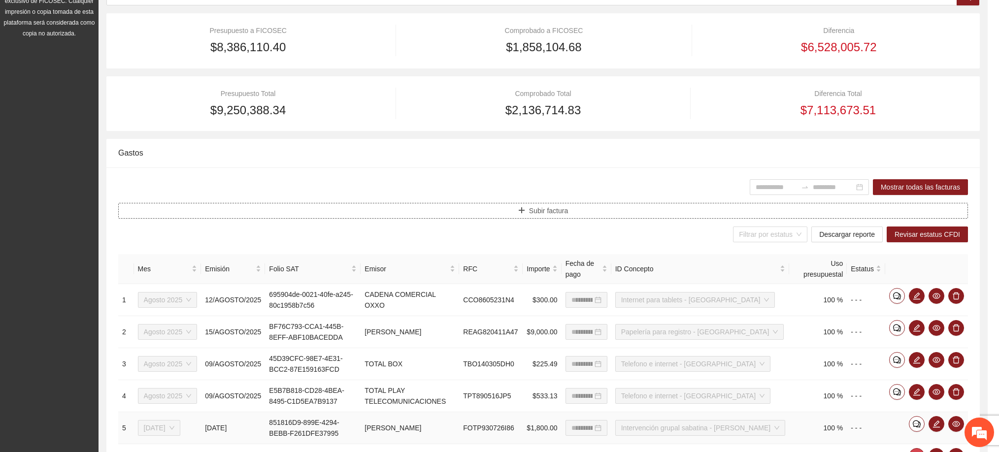
scroll to position [0, 0]
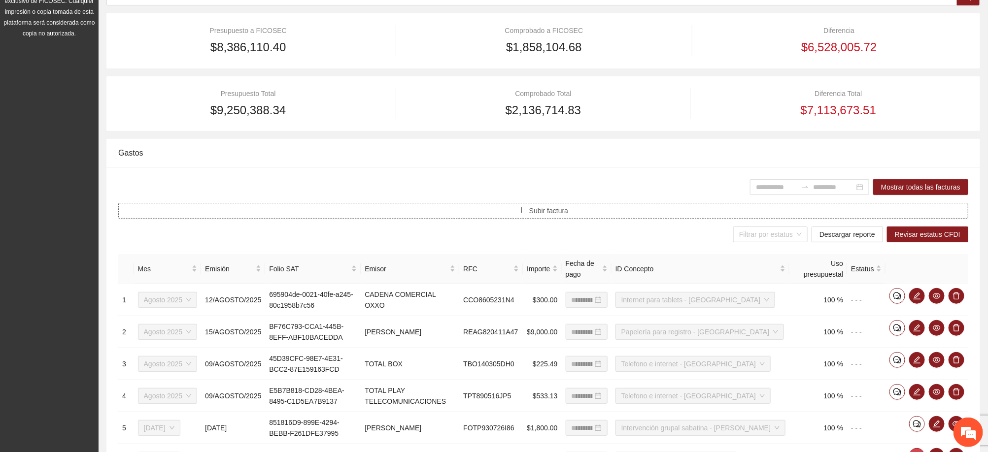
click at [544, 216] on span "Subir factura" at bounding box center [548, 210] width 39 height 11
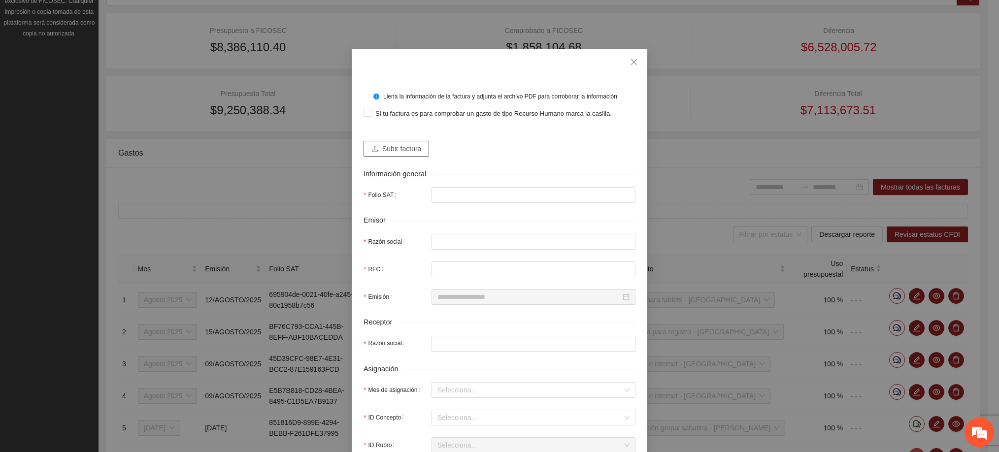
click at [404, 151] on span "Subir factura" at bounding box center [401, 148] width 39 height 11
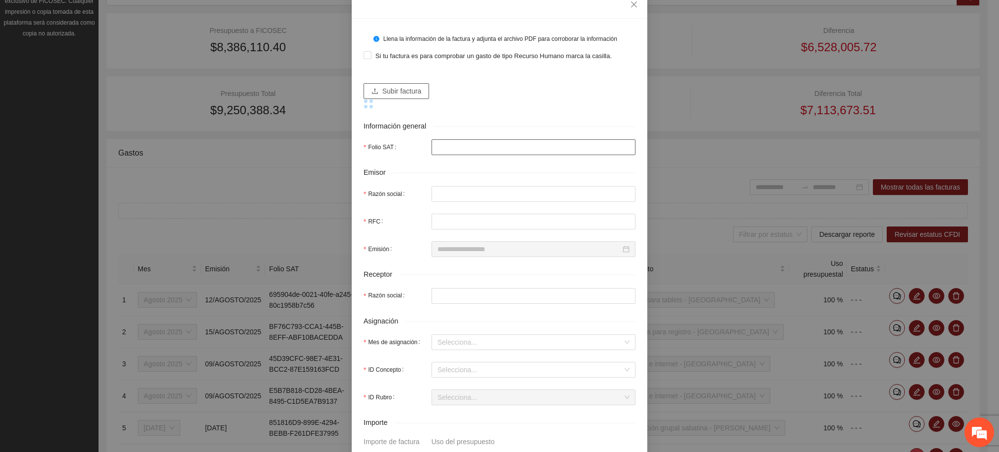
scroll to position [74, 0]
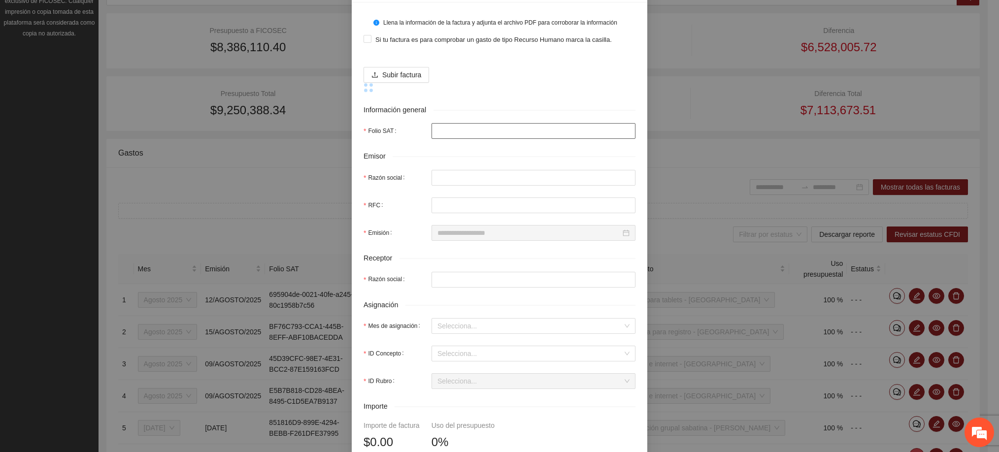
type input "**********"
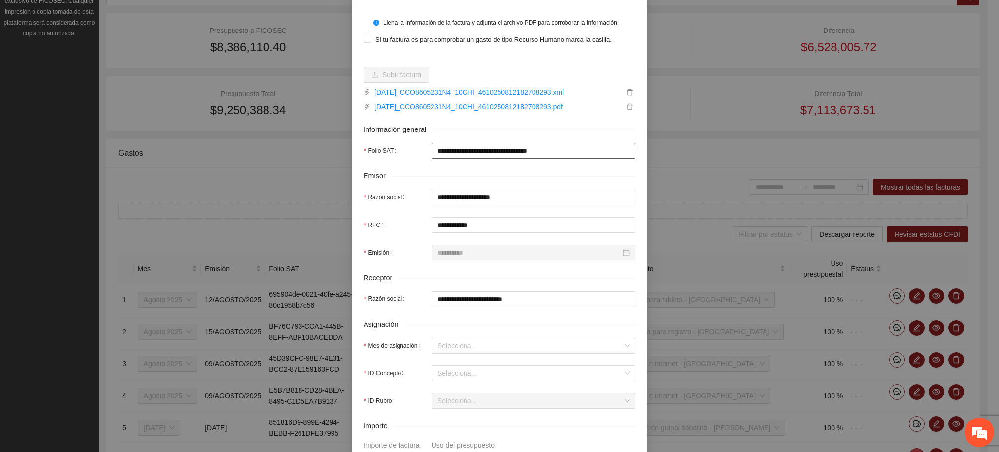
type input "**********"
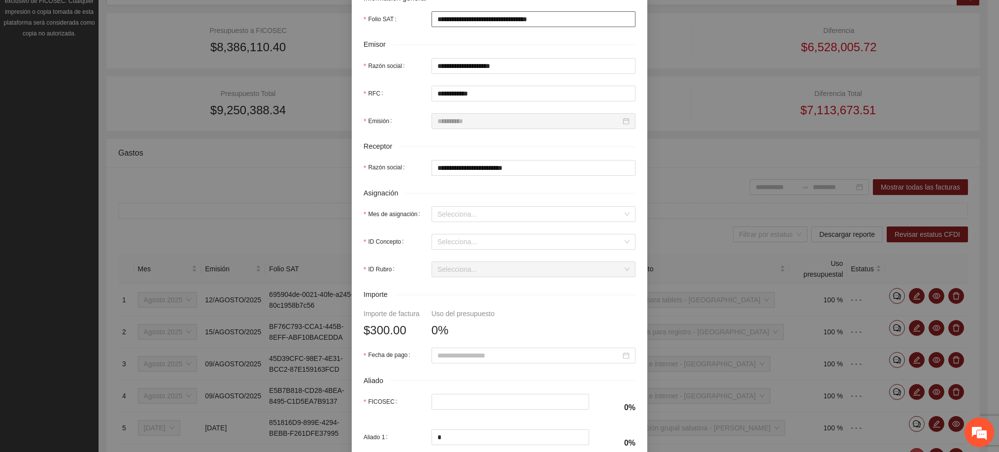
scroll to position [222, 0]
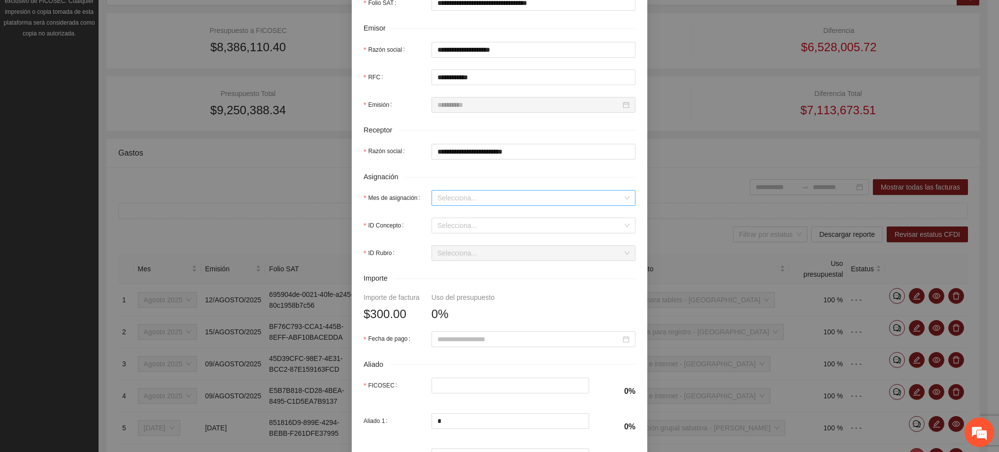
click at [458, 199] on input "Mes de asignación" at bounding box center [530, 198] width 185 height 15
click at [456, 279] on div "Agosto 2025" at bounding box center [528, 282] width 192 height 11
click at [453, 224] on input "ID Concepto" at bounding box center [530, 225] width 185 height 15
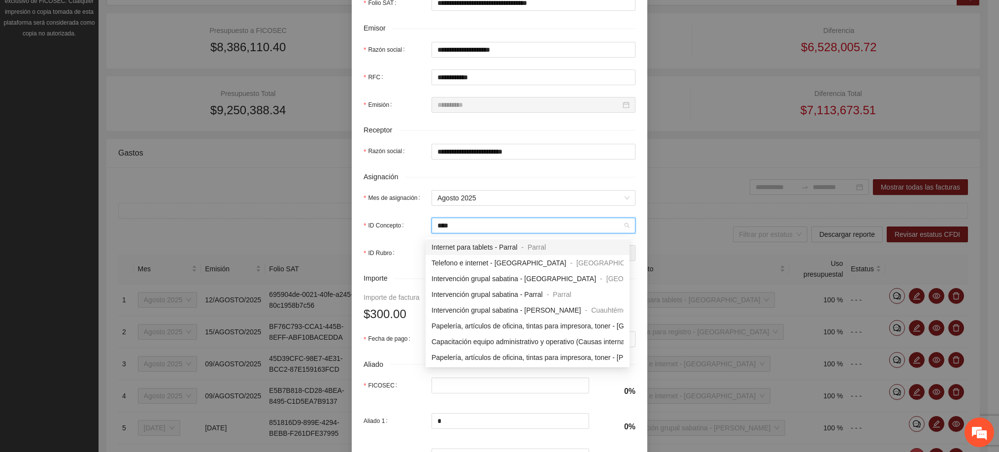
type input "*****"
click at [488, 345] on span "Internet para tablets - [GEOGRAPHIC_DATA]" at bounding box center [501, 342] width 139 height 8
type input "***"
type input "*"
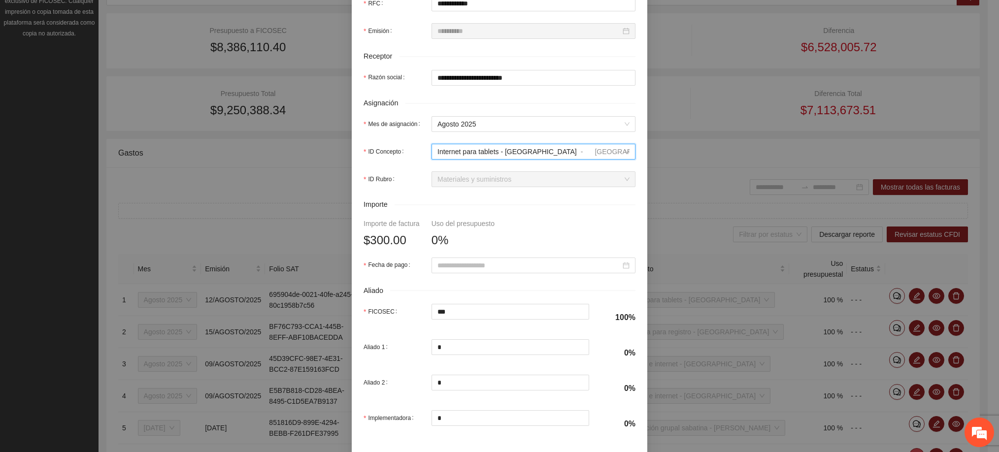
scroll to position [344, 0]
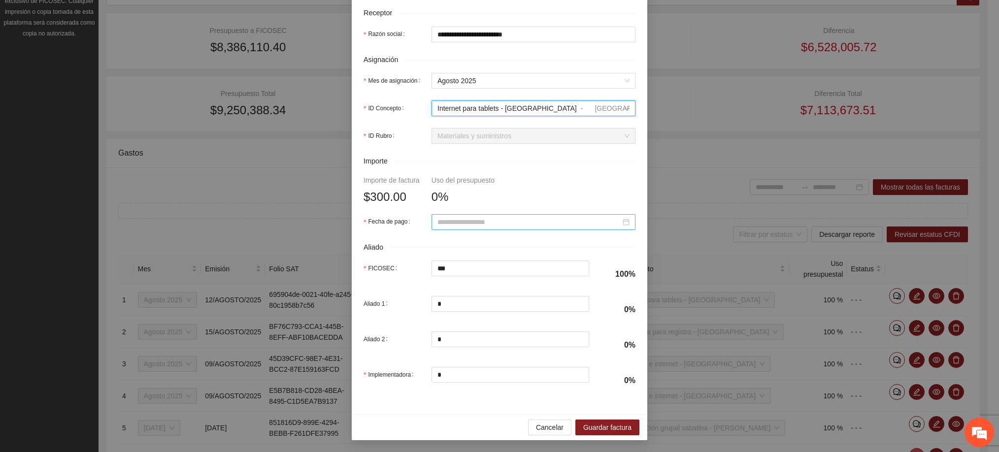
click at [460, 219] on input "Fecha de pago" at bounding box center [529, 222] width 183 height 11
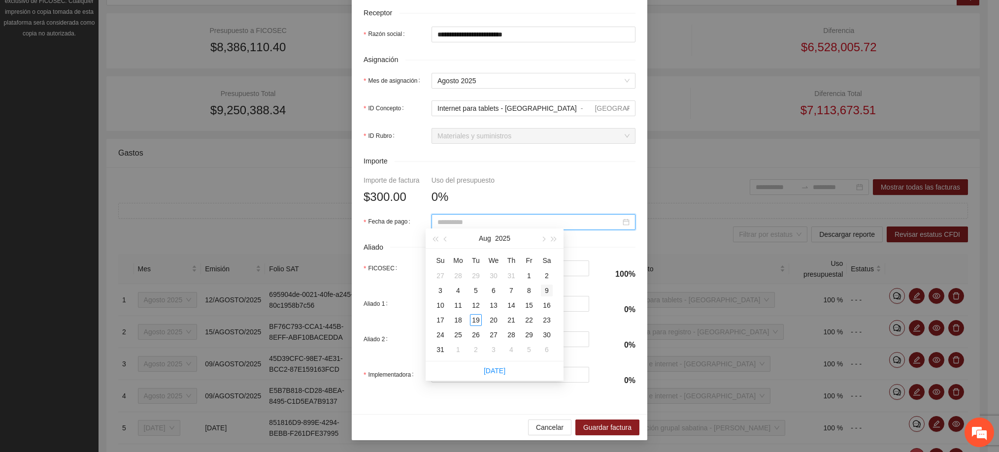
type input "**********"
click at [544, 290] on div "9" at bounding box center [547, 291] width 12 height 12
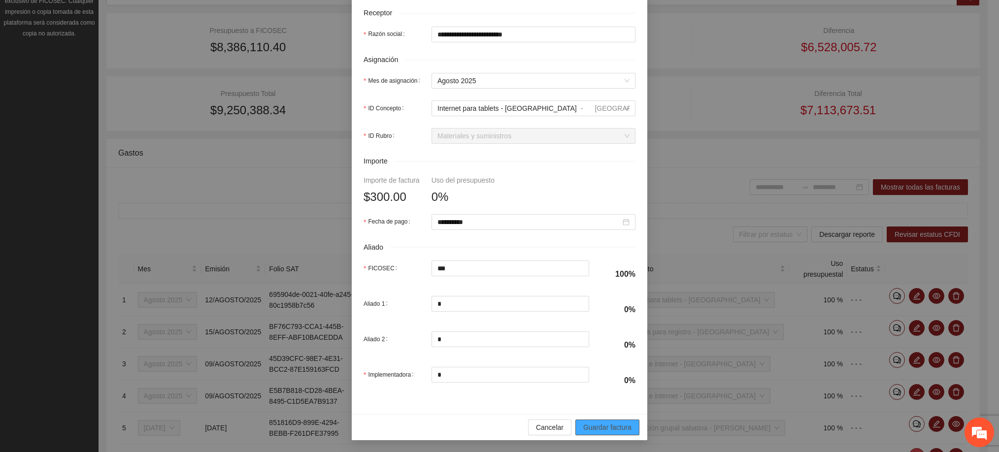
click at [596, 425] on span "Guardar factura" at bounding box center [607, 427] width 48 height 11
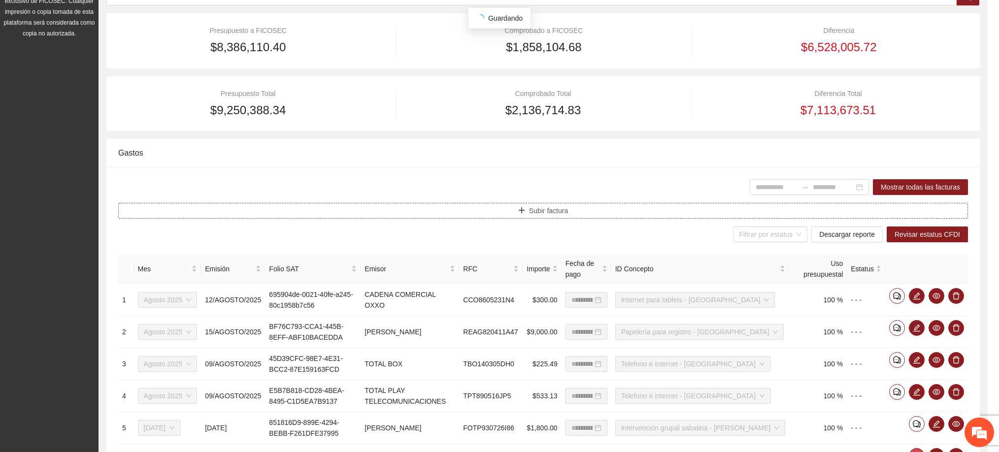
scroll to position [0, 0]
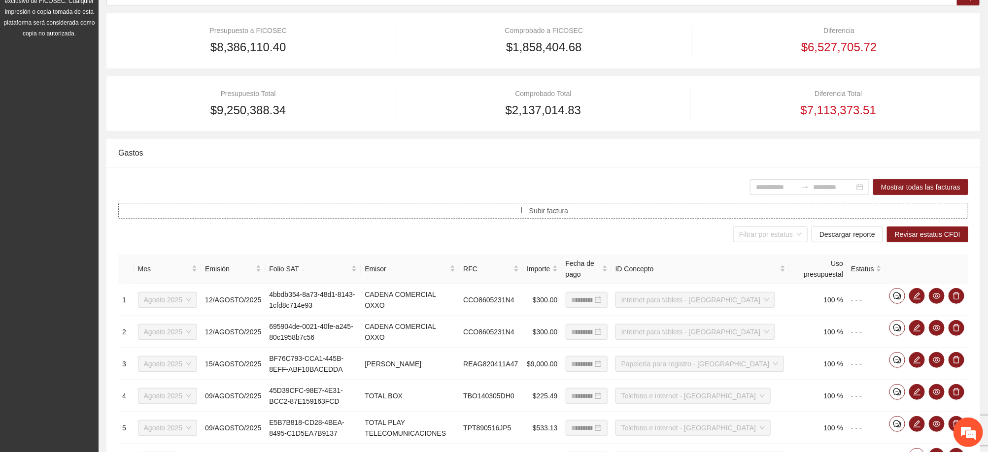
click at [570, 215] on button "Subir factura" at bounding box center [543, 211] width 850 height 16
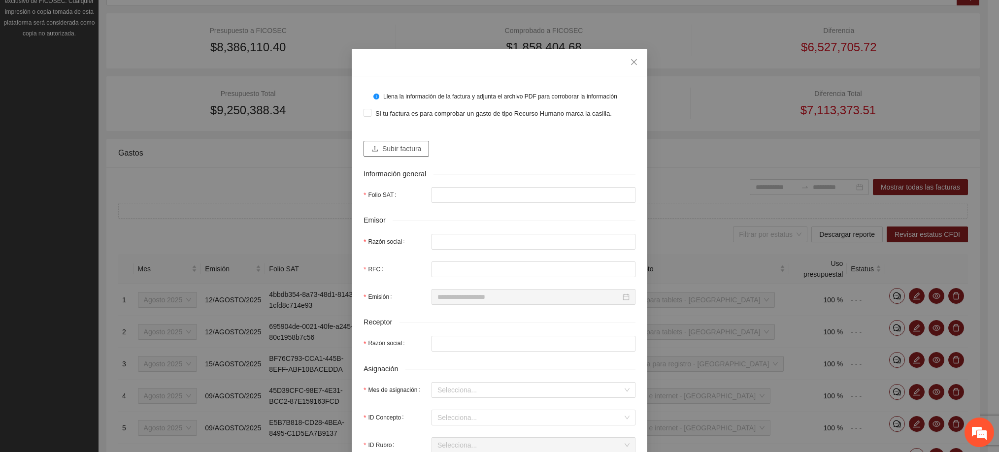
click at [382, 143] on span "Subir factura" at bounding box center [401, 148] width 39 height 11
click at [375, 148] on button "Subir factura" at bounding box center [397, 149] width 66 height 16
click at [405, 144] on span "Subir factura" at bounding box center [401, 148] width 39 height 11
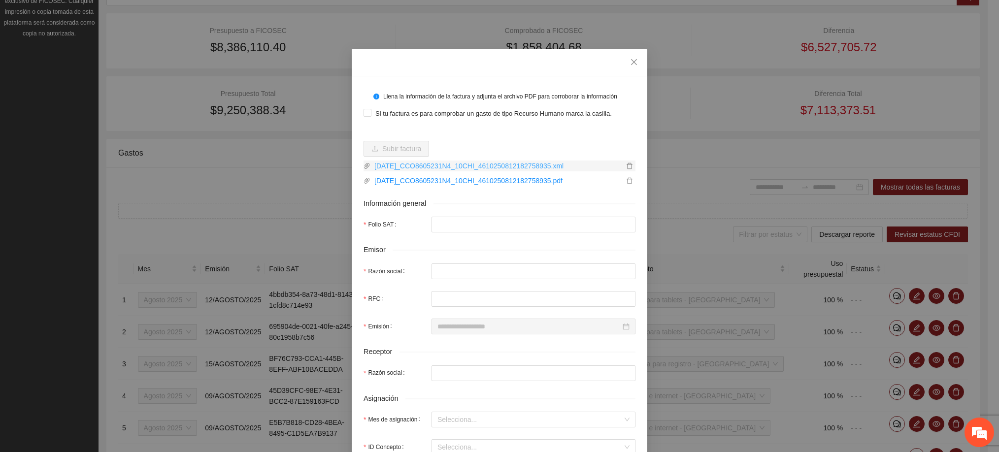
type input "**********"
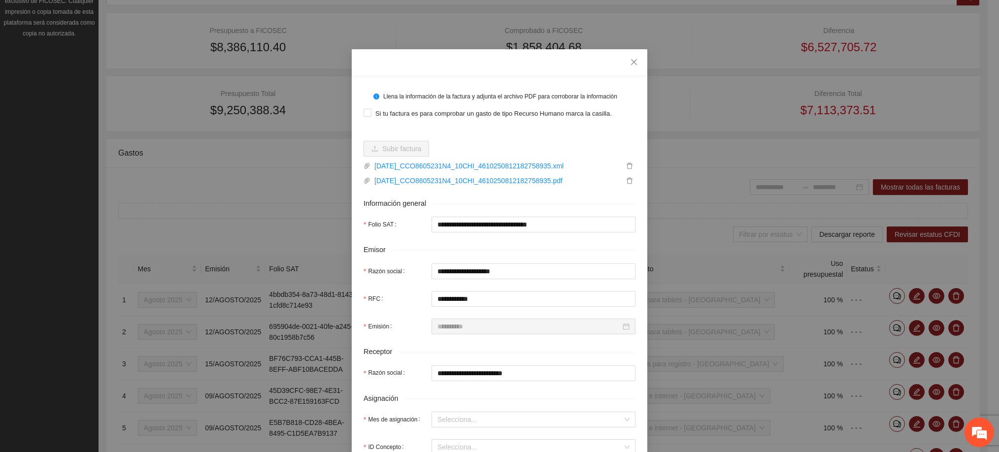
scroll to position [148, 0]
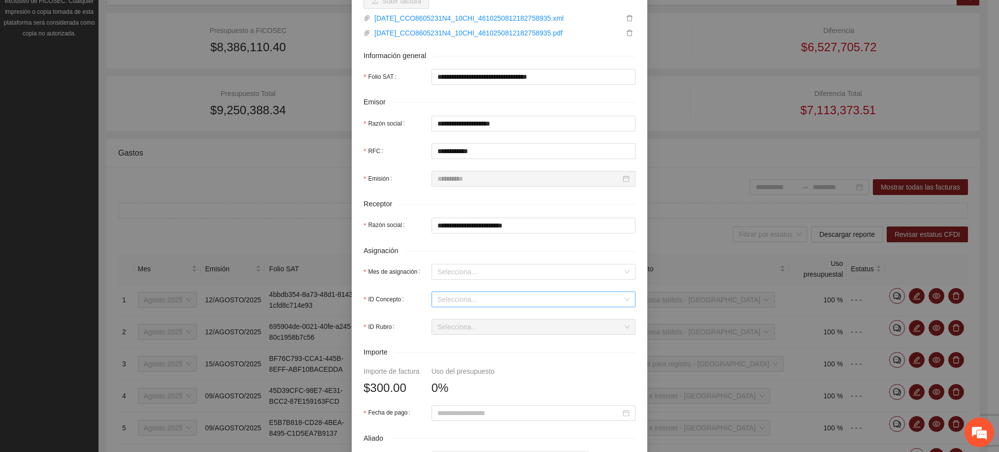
click at [438, 296] on input "ID Concepto" at bounding box center [530, 299] width 185 height 15
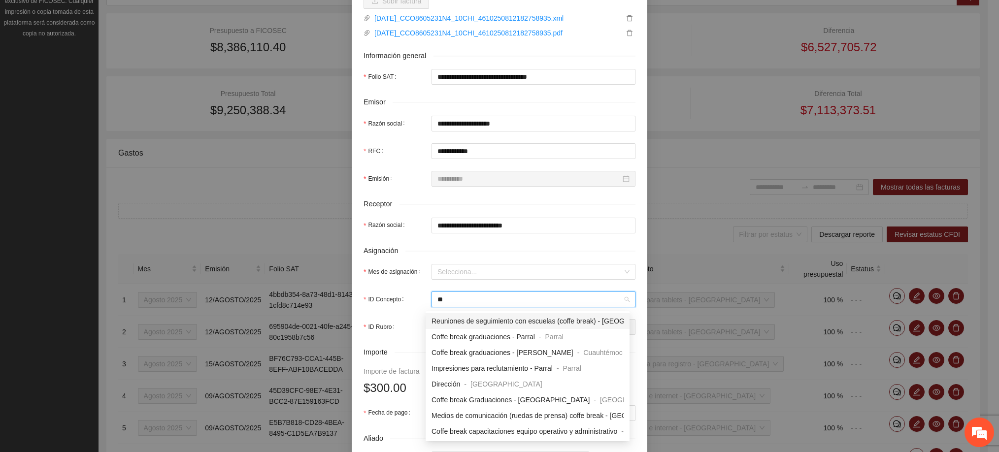
type input "***"
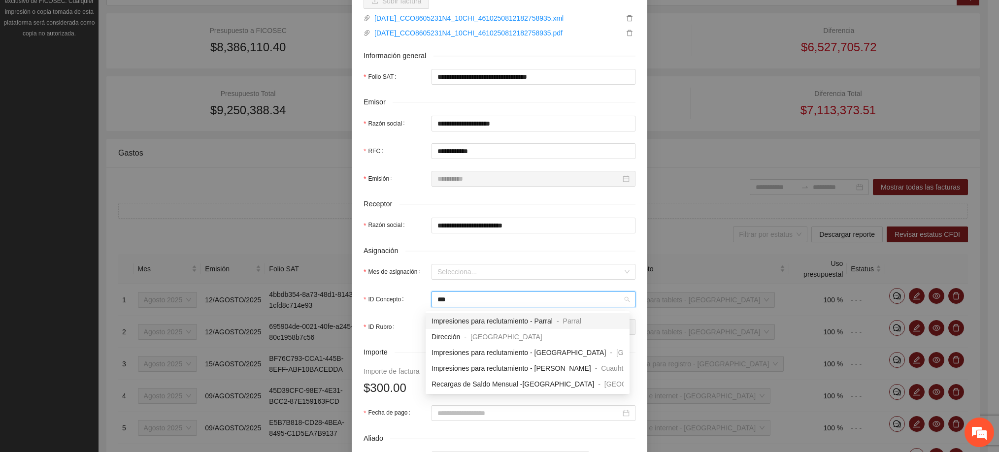
scroll to position [222, 0]
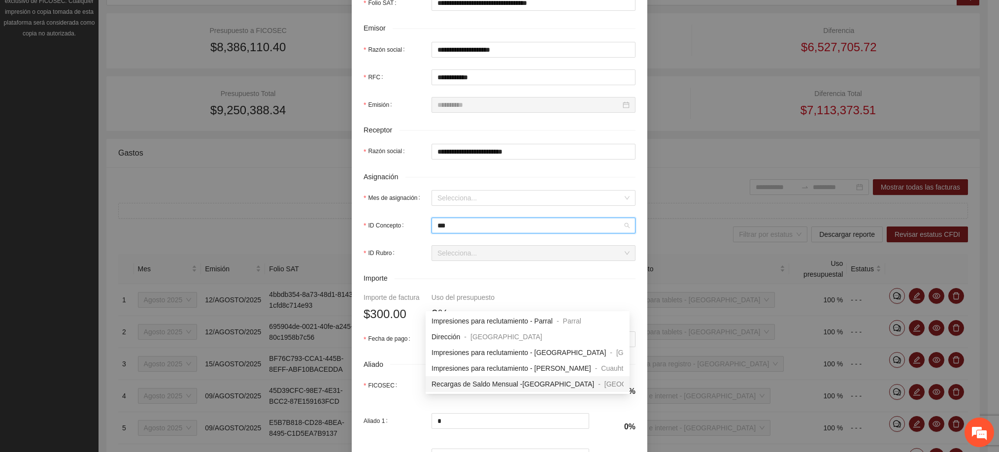
click at [494, 386] on span "Recargas de Saldo Mensual -[GEOGRAPHIC_DATA]" at bounding box center [513, 384] width 163 height 8
type input "***"
type input "**"
type input "*"
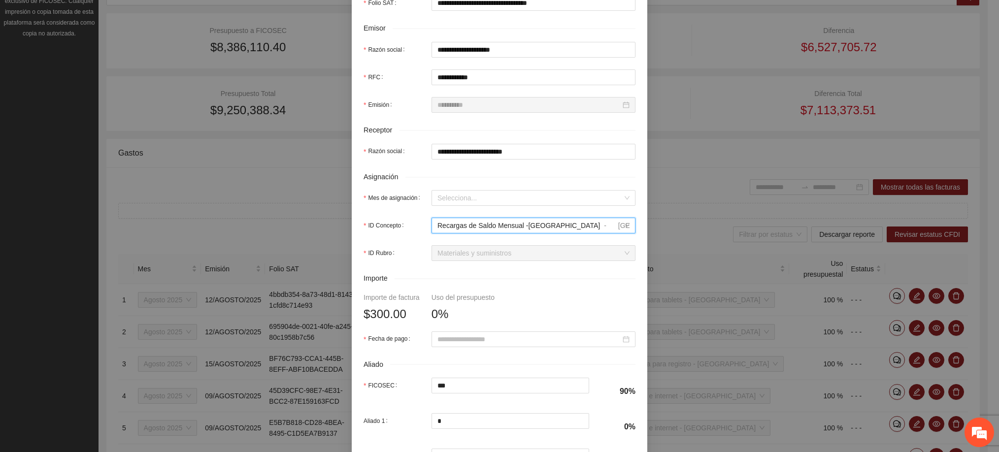
click at [487, 224] on span "Recargas de Saldo Mensual -[GEOGRAPHIC_DATA]" at bounding box center [519, 226] width 163 height 8
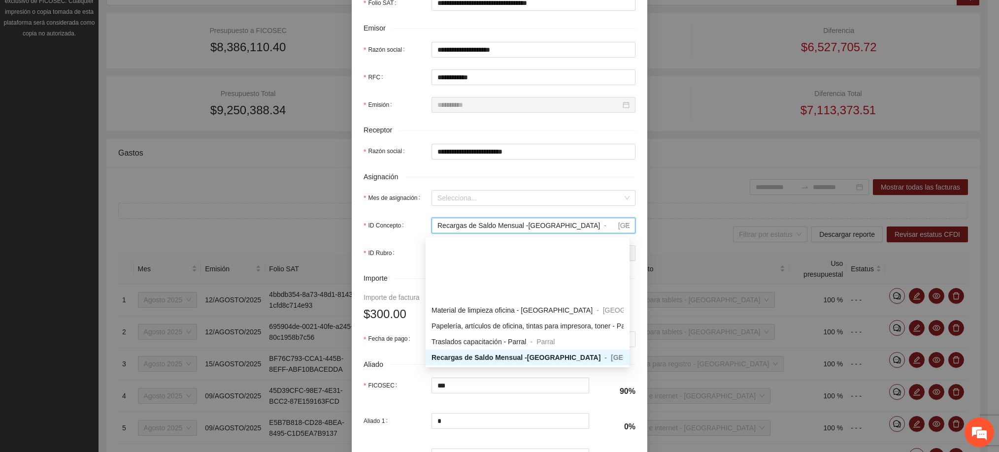
scroll to position [1643, 0]
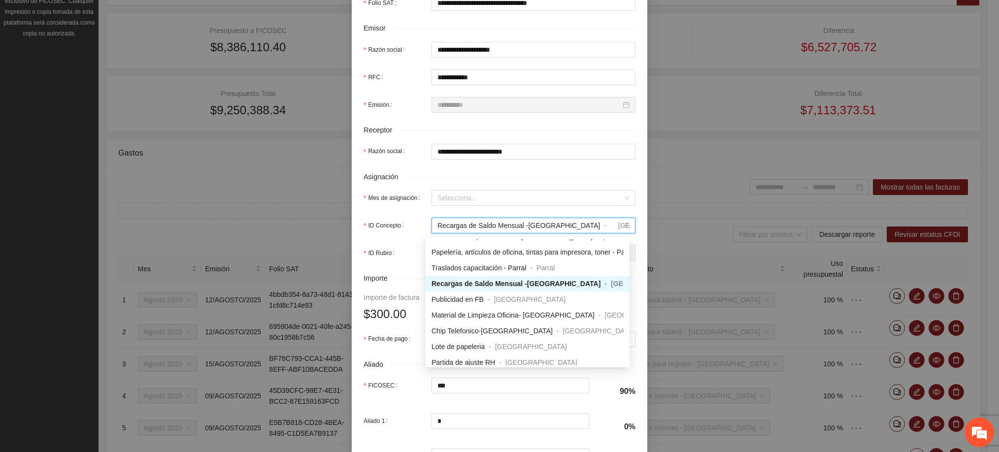
click at [505, 280] on span "Recargas de Saldo Mensual -[GEOGRAPHIC_DATA]" at bounding box center [516, 284] width 169 height 8
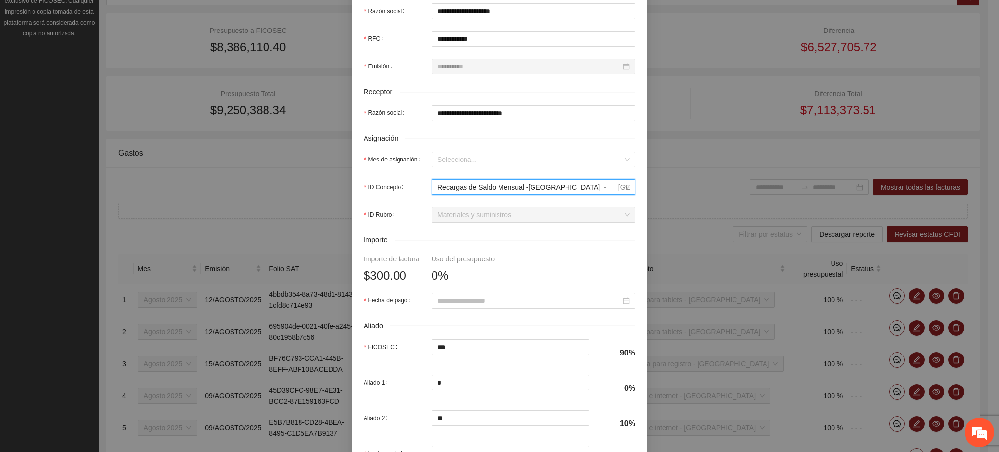
scroll to position [296, 0]
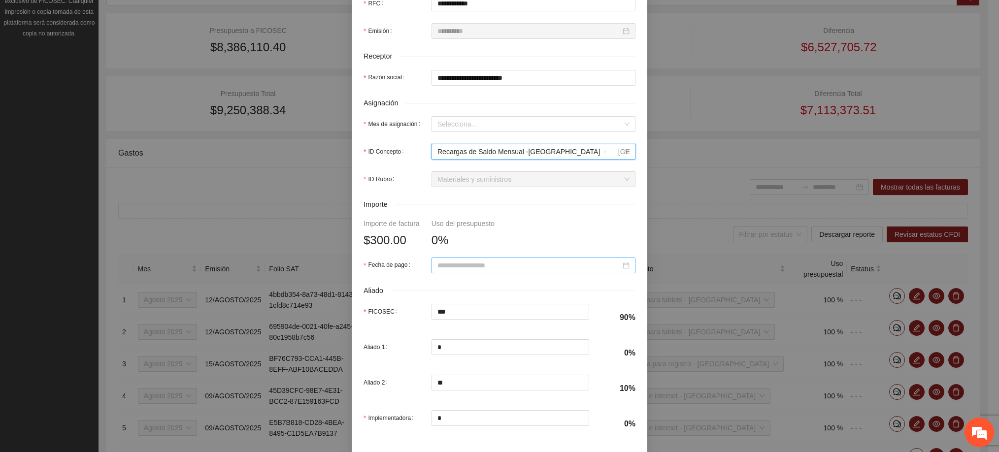
click at [455, 268] on input "Fecha de pago" at bounding box center [529, 265] width 183 height 11
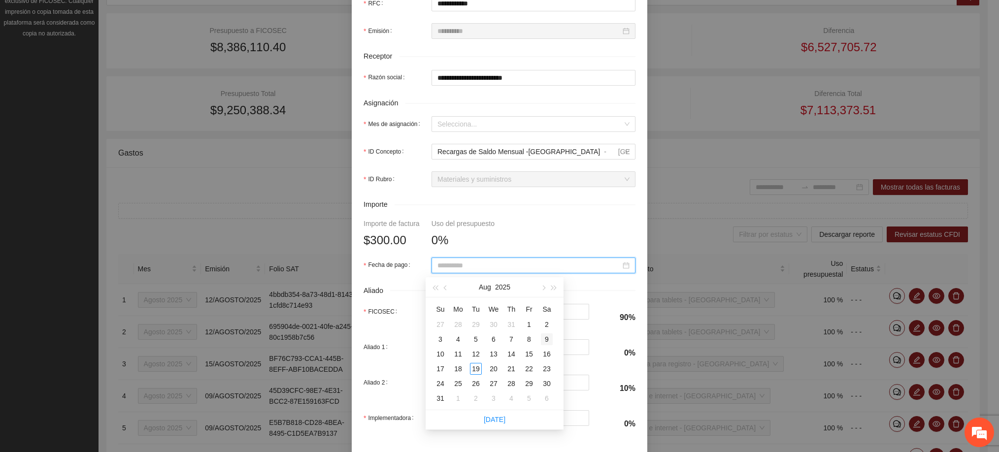
type input "**********"
click at [543, 336] on div "9" at bounding box center [547, 340] width 12 height 12
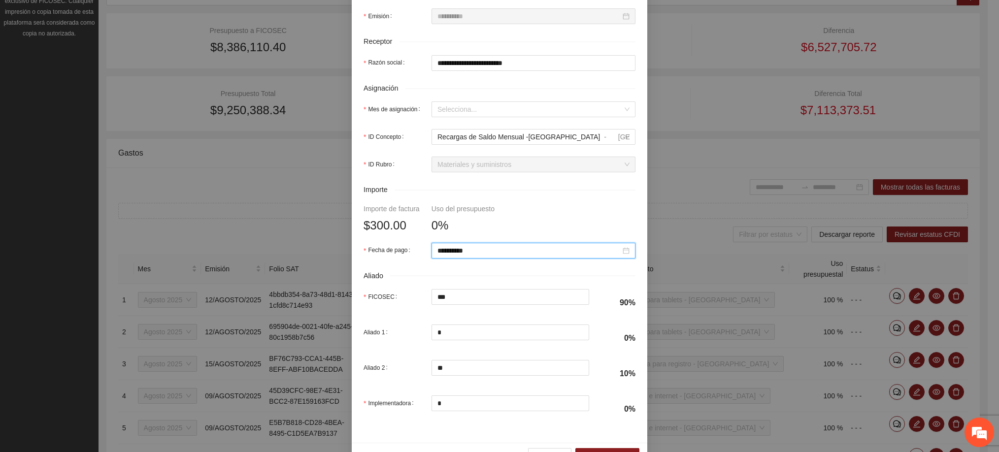
scroll to position [344, 0]
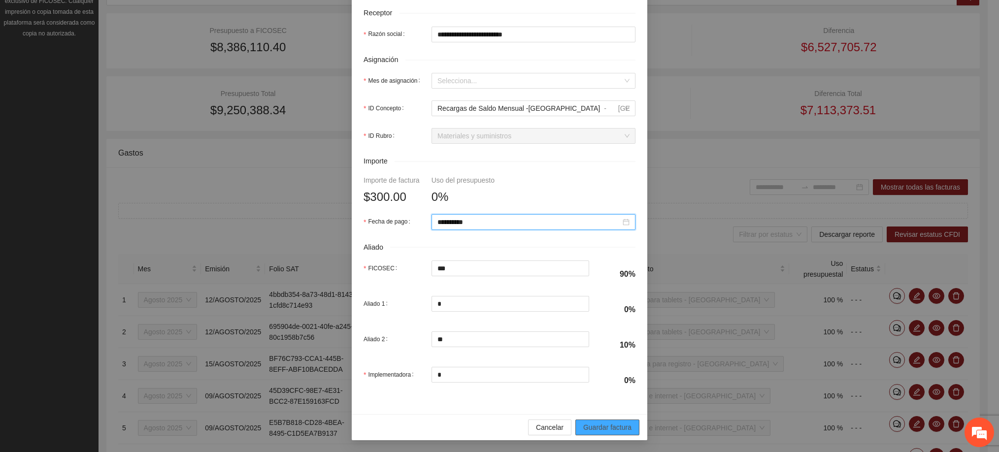
click at [599, 421] on button "Guardar factura" at bounding box center [608, 428] width 64 height 16
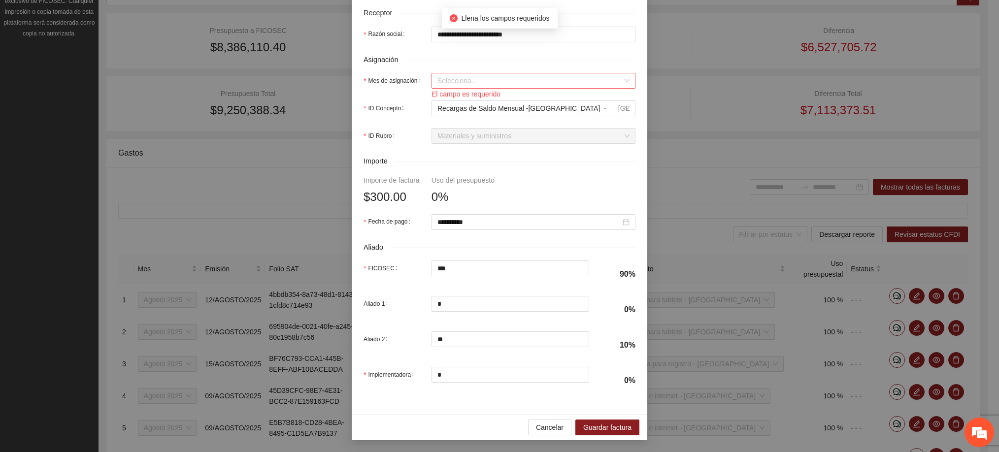
click at [454, 81] on input "Mes de asignación" at bounding box center [530, 80] width 185 height 15
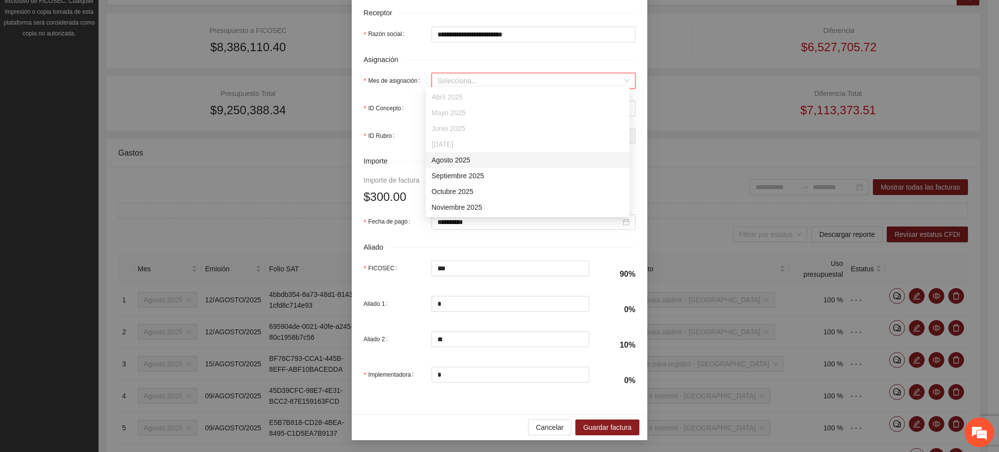
click at [453, 163] on div "Agosto 2025" at bounding box center [528, 160] width 192 height 11
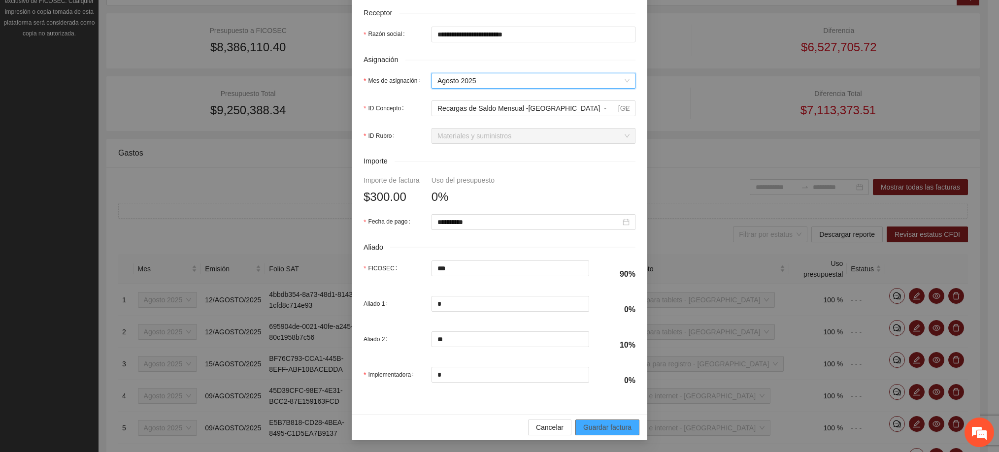
click at [605, 426] on span "Guardar factura" at bounding box center [607, 427] width 48 height 11
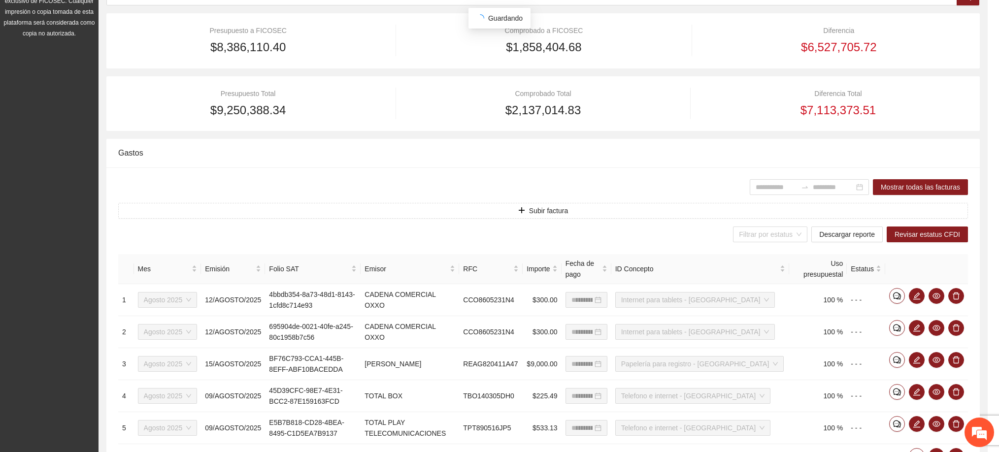
scroll to position [265, 0]
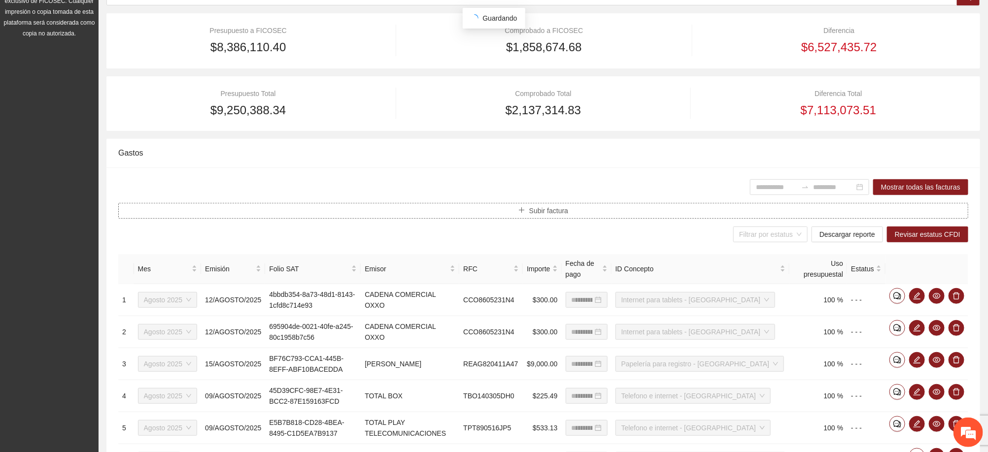
click at [529, 214] on span "Subir factura" at bounding box center [548, 210] width 39 height 11
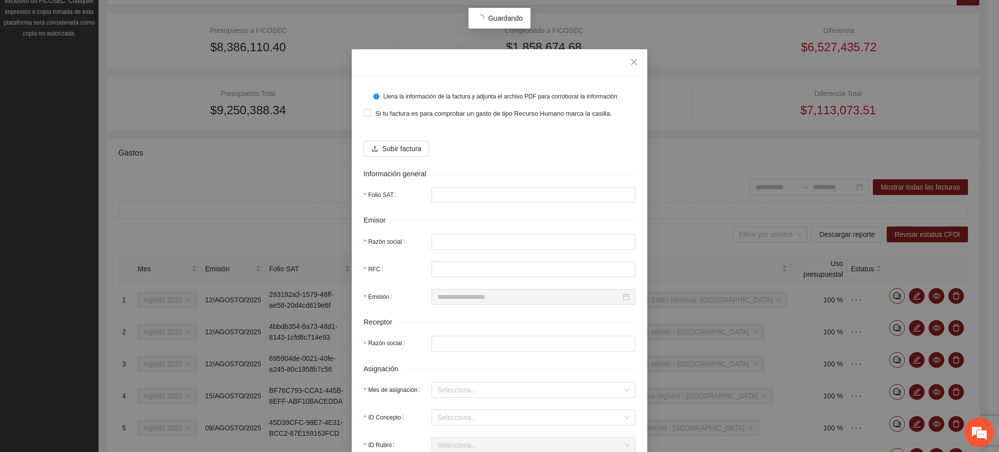
type input "**********"
click at [414, 149] on span "Subir factura" at bounding box center [401, 148] width 39 height 11
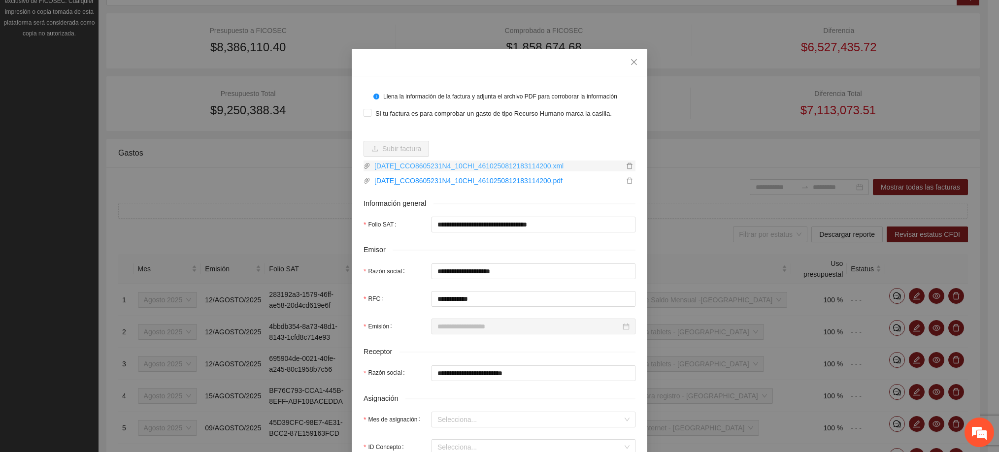
type input "**********"
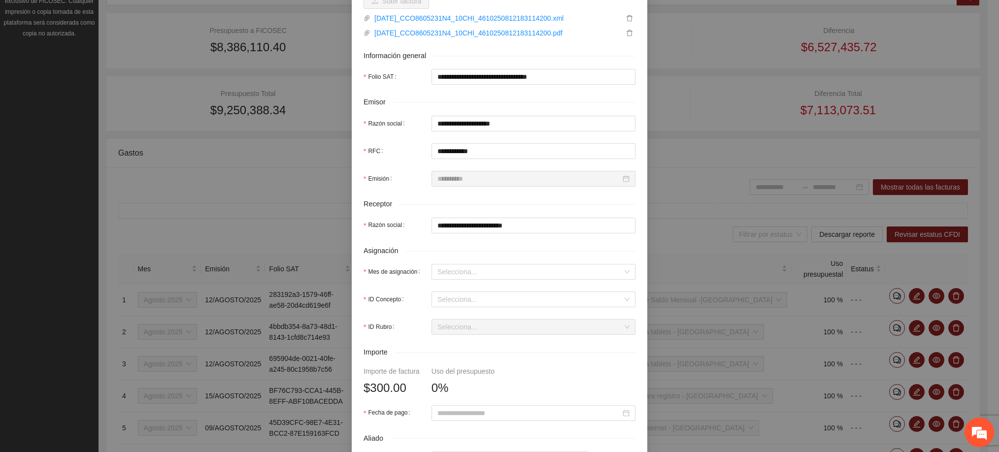
scroll to position [222, 0]
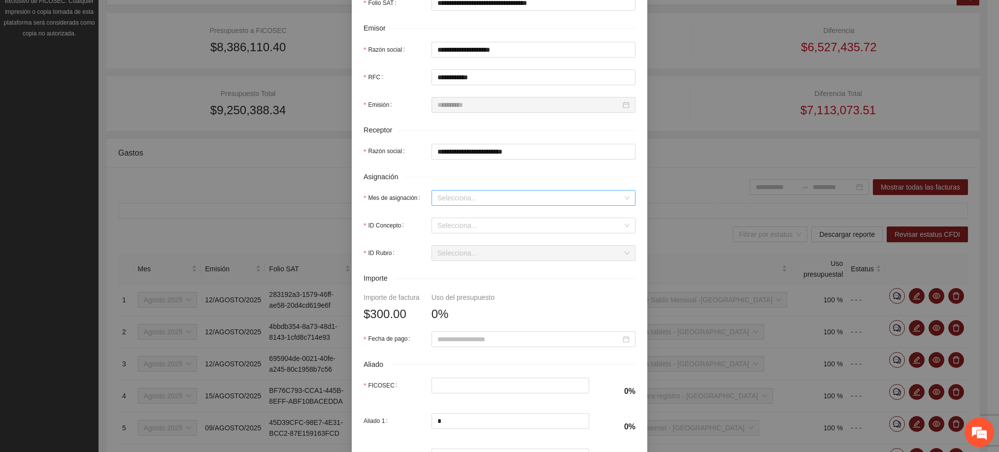
click at [455, 200] on input "Mes de asignación" at bounding box center [530, 198] width 185 height 15
click at [457, 283] on div "Agosto 2025" at bounding box center [528, 282] width 192 height 11
click at [451, 230] on input "ID Concepto" at bounding box center [530, 225] width 185 height 15
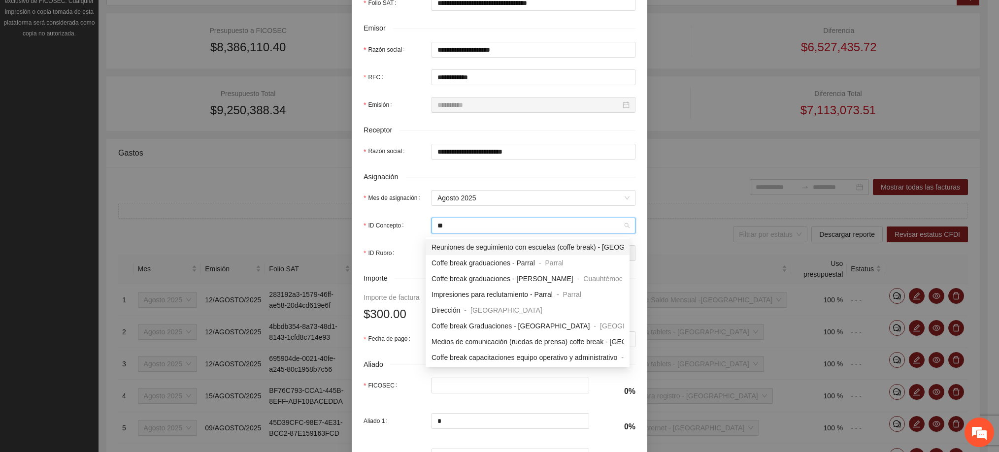
type input "***"
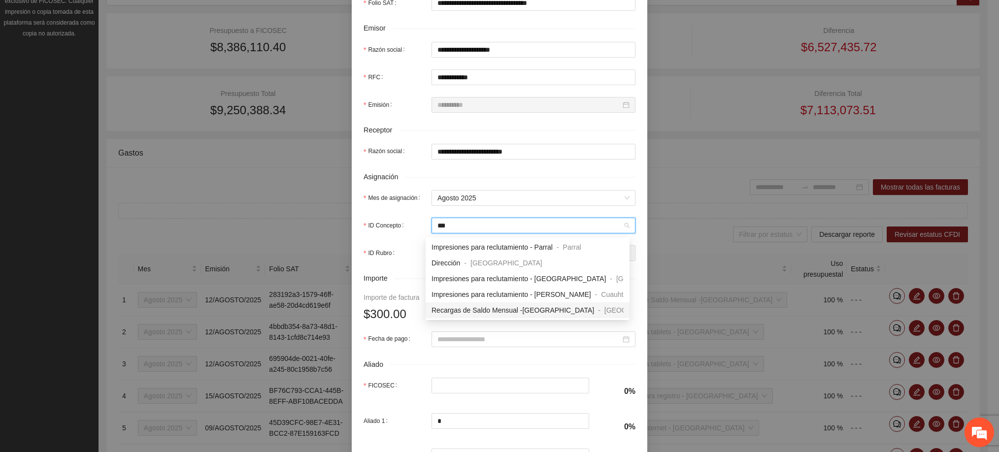
click at [460, 308] on span "Recargas de Saldo Mensual -[GEOGRAPHIC_DATA]" at bounding box center [513, 310] width 163 height 8
type input "***"
type input "**"
type input "*"
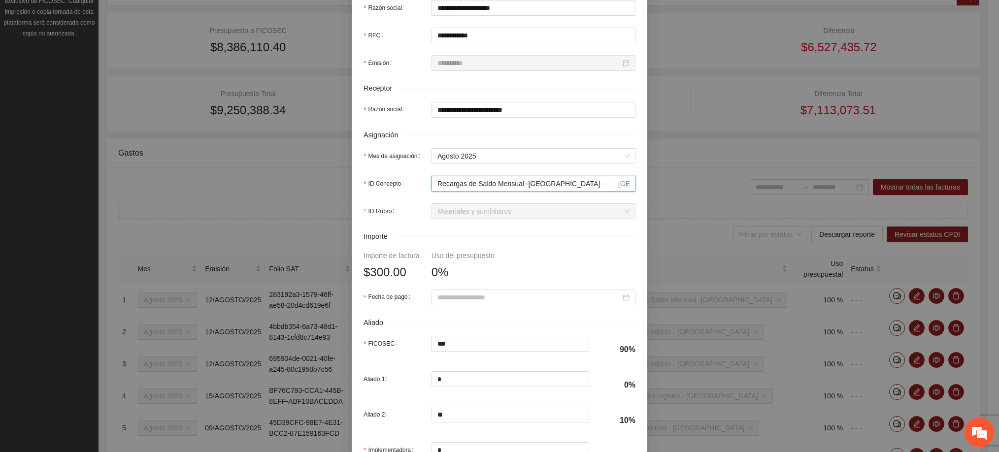
scroll to position [296, 0]
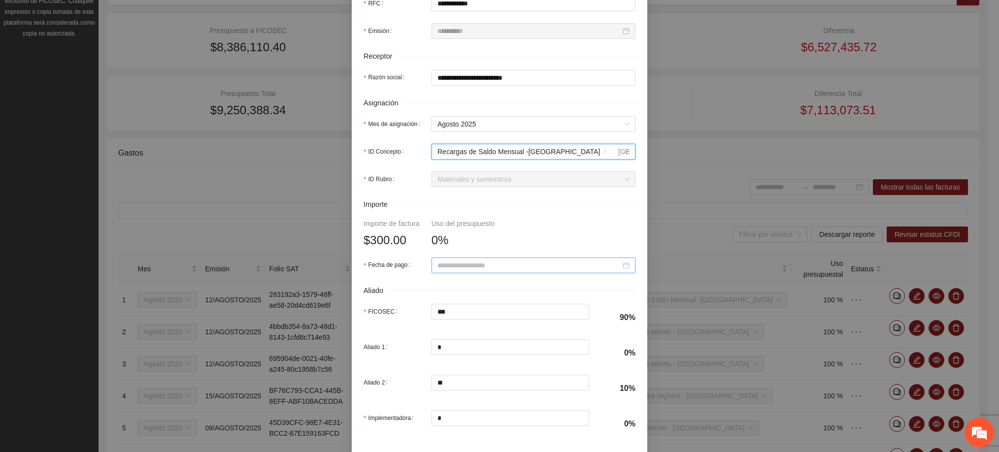
click at [459, 271] on input "Fecha de pago" at bounding box center [529, 265] width 183 height 11
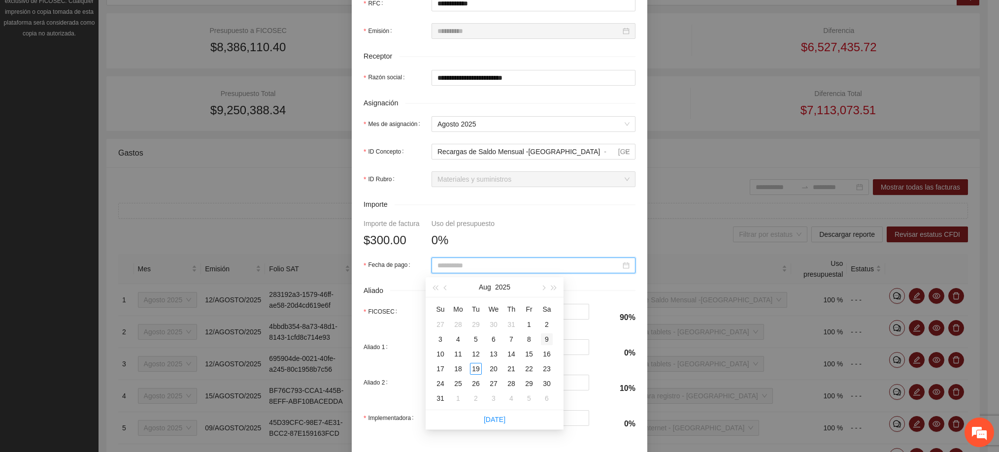
type input "**********"
click at [547, 340] on div "9" at bounding box center [547, 340] width 12 height 12
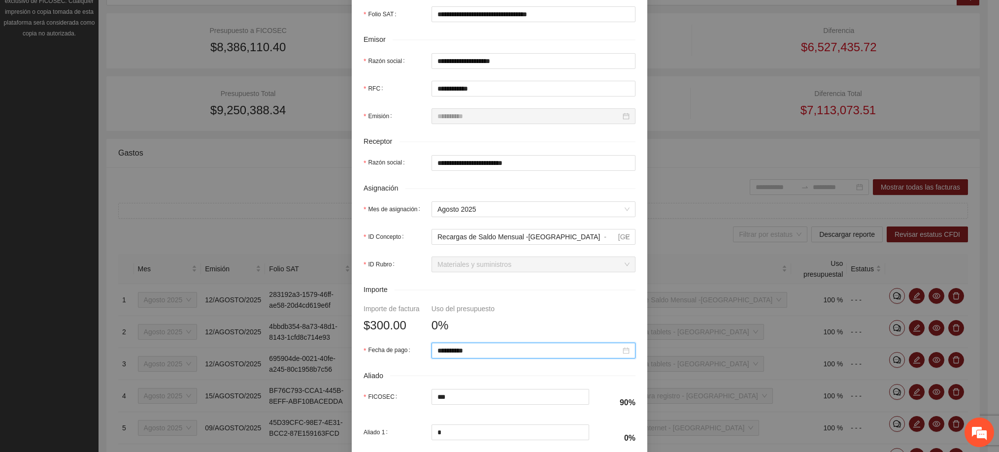
scroll to position [344, 0]
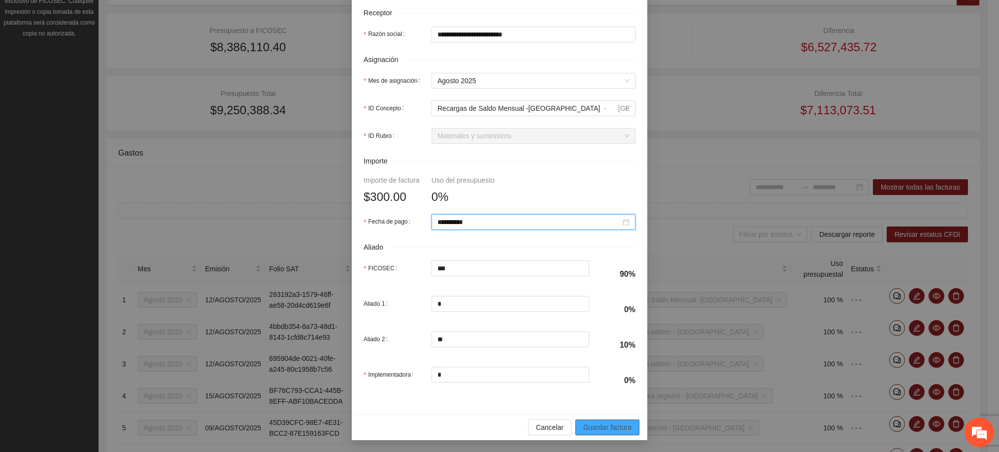
click at [618, 429] on span "Guardar factura" at bounding box center [607, 427] width 48 height 11
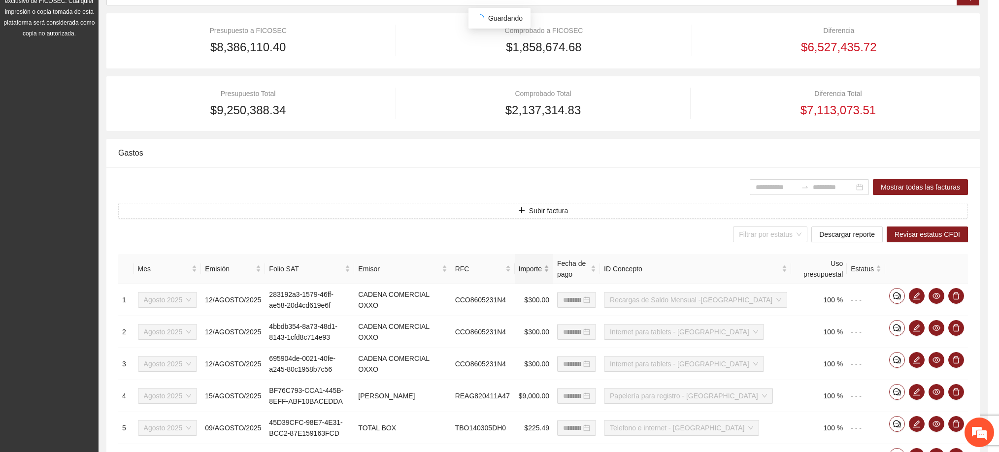
scroll to position [265, 0]
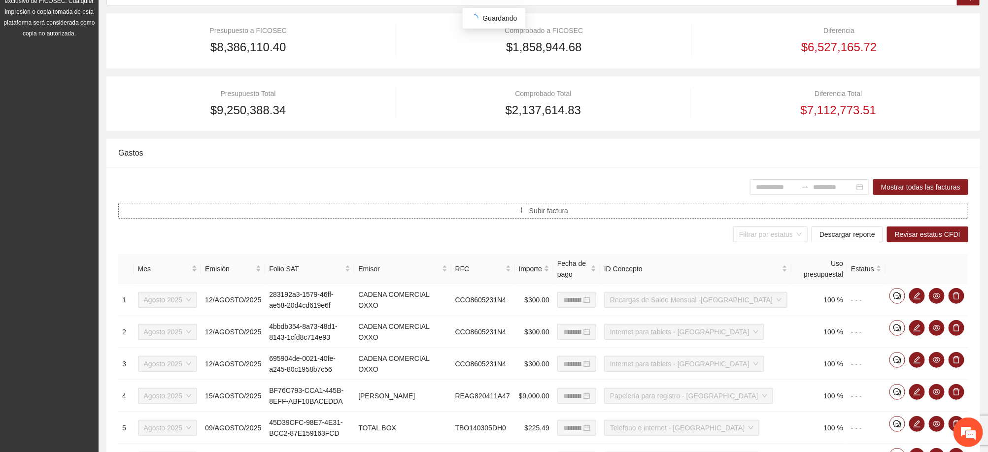
click at [550, 210] on span "Subir factura" at bounding box center [548, 210] width 39 height 11
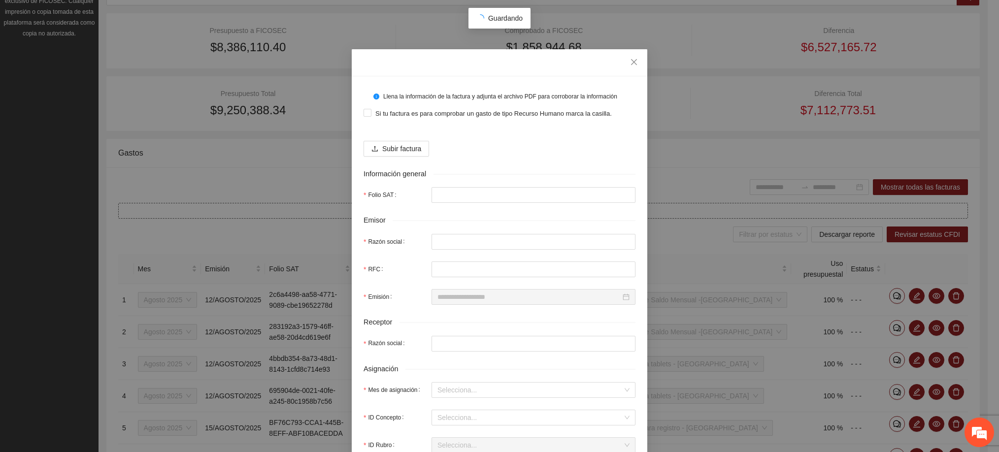
type input "**********"
click at [395, 152] on span "Subir factura" at bounding box center [401, 148] width 39 height 11
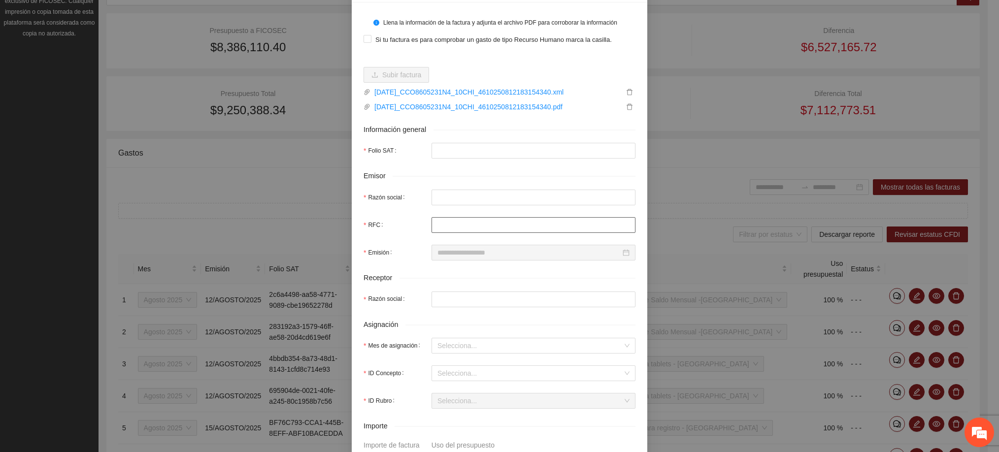
type input "**********"
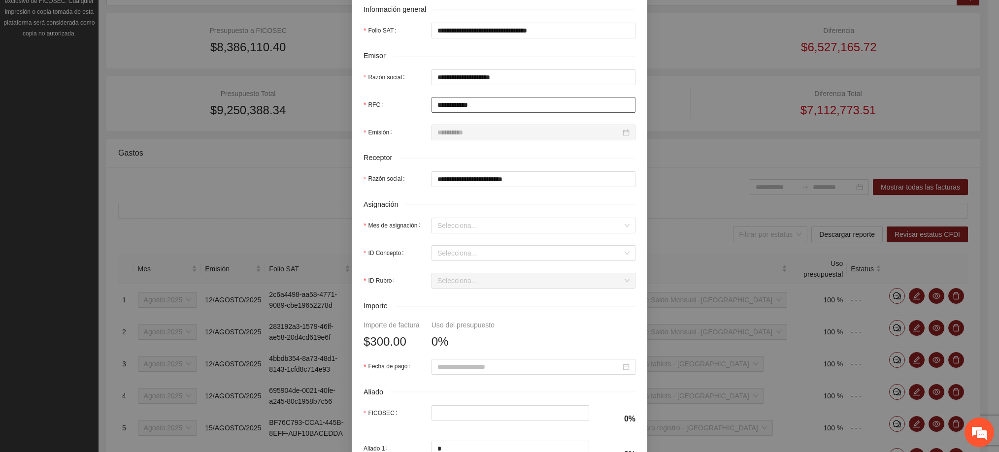
scroll to position [222, 0]
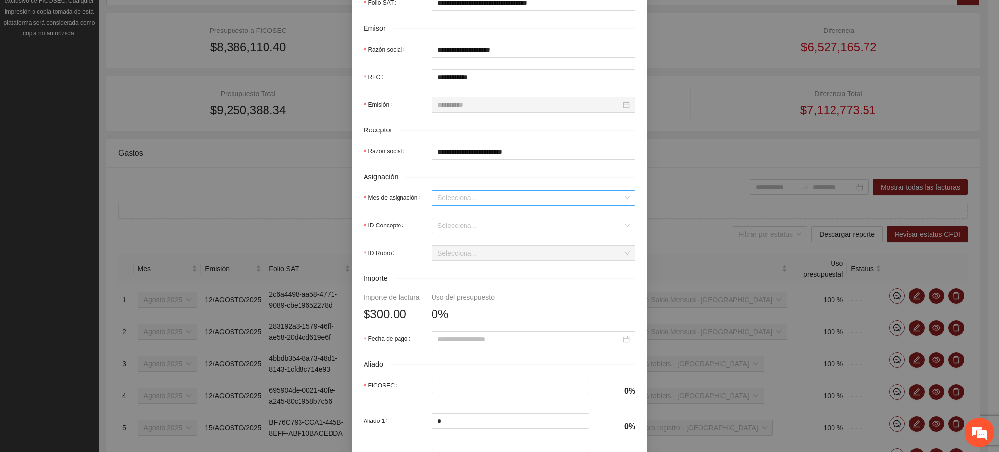
click at [450, 194] on input "Mes de asignación" at bounding box center [530, 198] width 185 height 15
click at [457, 280] on div "Agosto 2025" at bounding box center [528, 282] width 192 height 11
click at [455, 226] on input "ID Concepto" at bounding box center [530, 225] width 185 height 15
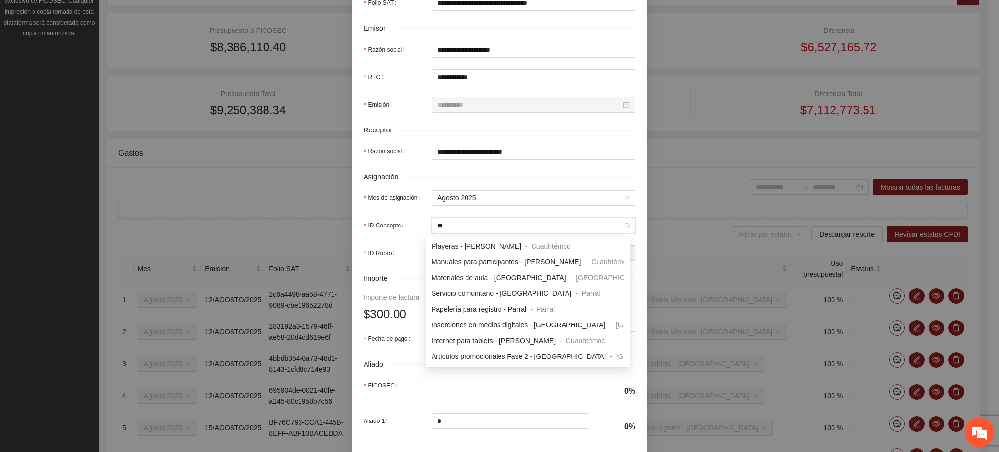
scroll to position [350, 0]
type input "***"
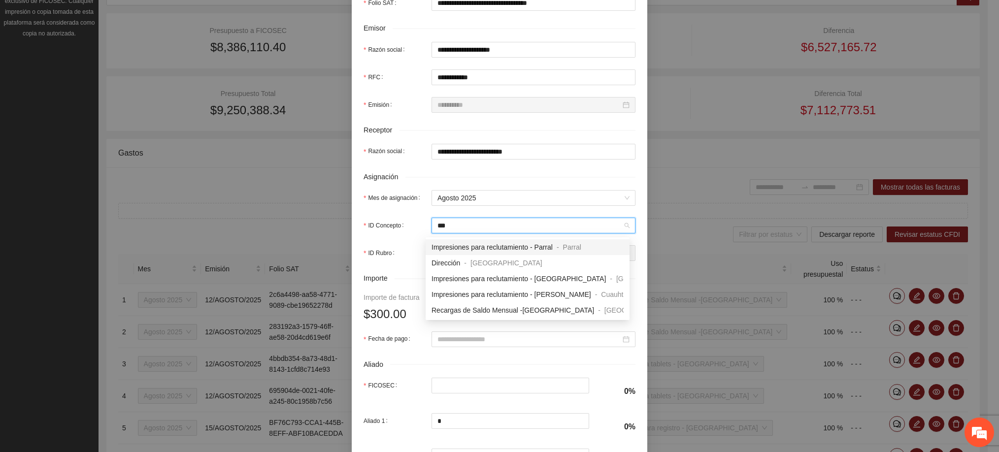
scroll to position [0, 0]
click at [475, 312] on span "Recargas de Saldo Mensual -[GEOGRAPHIC_DATA]" at bounding box center [513, 310] width 163 height 8
type input "***"
type input "**"
type input "*"
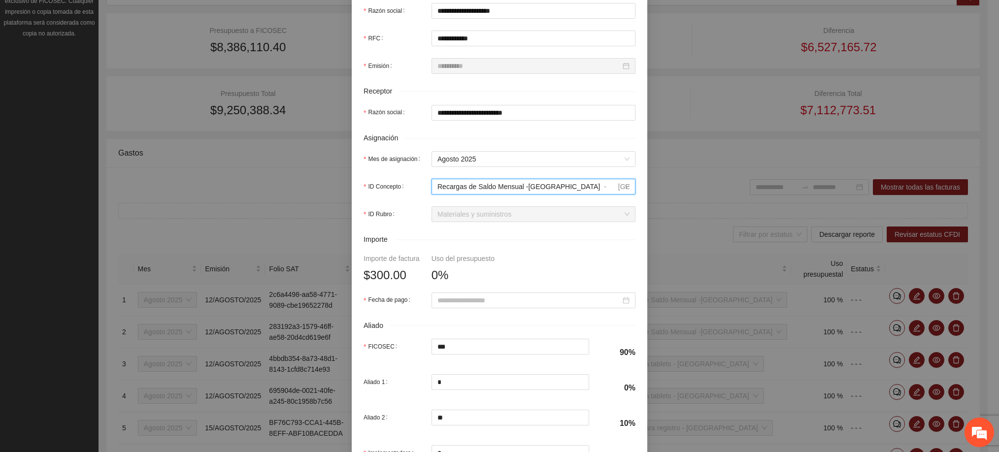
scroll to position [296, 0]
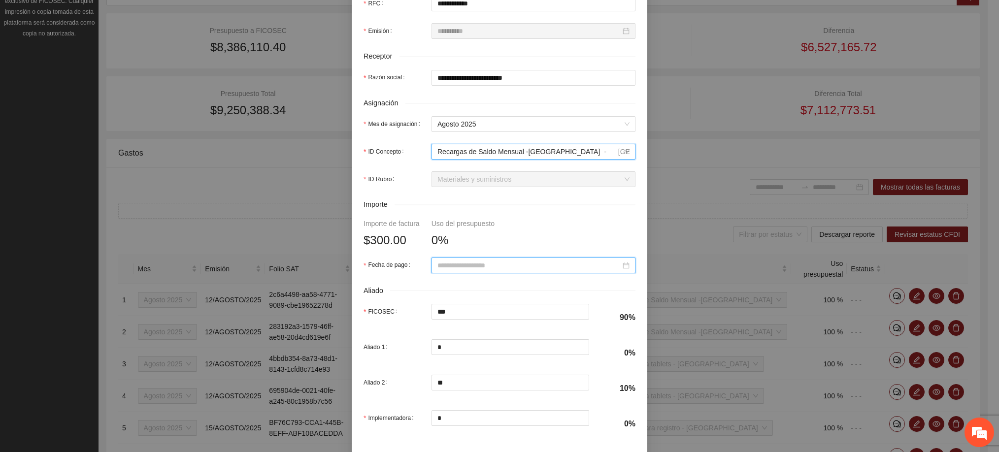
click at [482, 271] on input "Fecha de pago" at bounding box center [529, 265] width 183 height 11
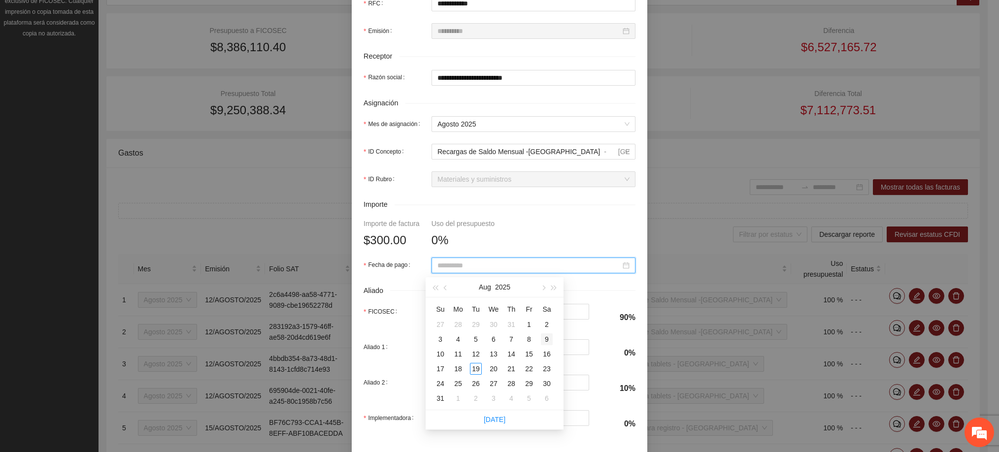
type input "**********"
click at [547, 336] on div "9" at bounding box center [547, 340] width 12 height 12
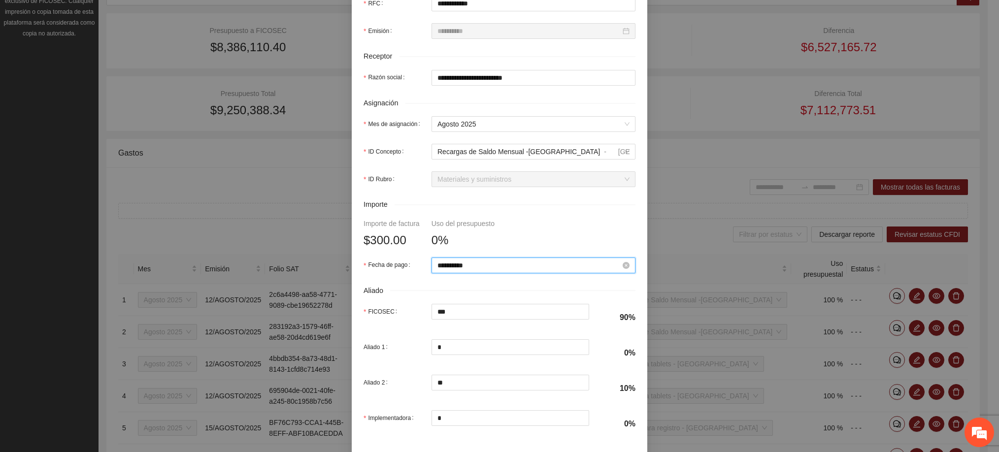
scroll to position [344, 0]
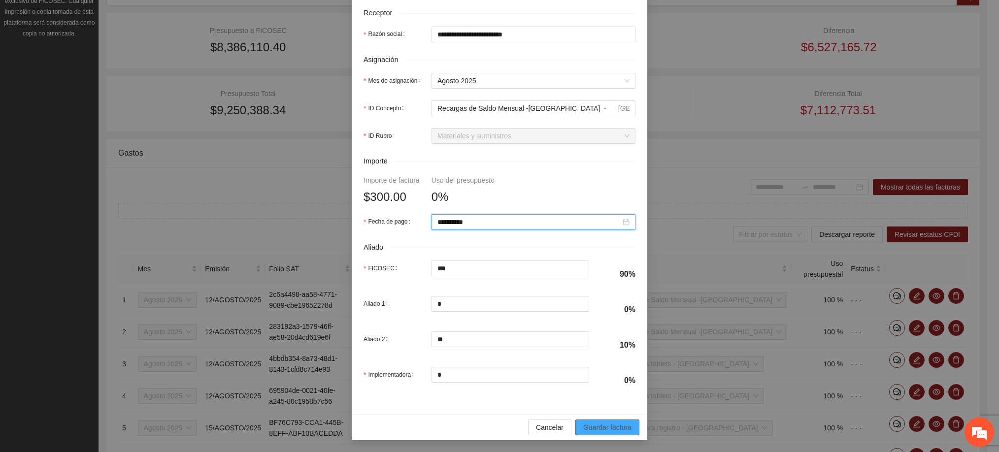
click at [602, 426] on span "Guardar factura" at bounding box center [607, 427] width 48 height 11
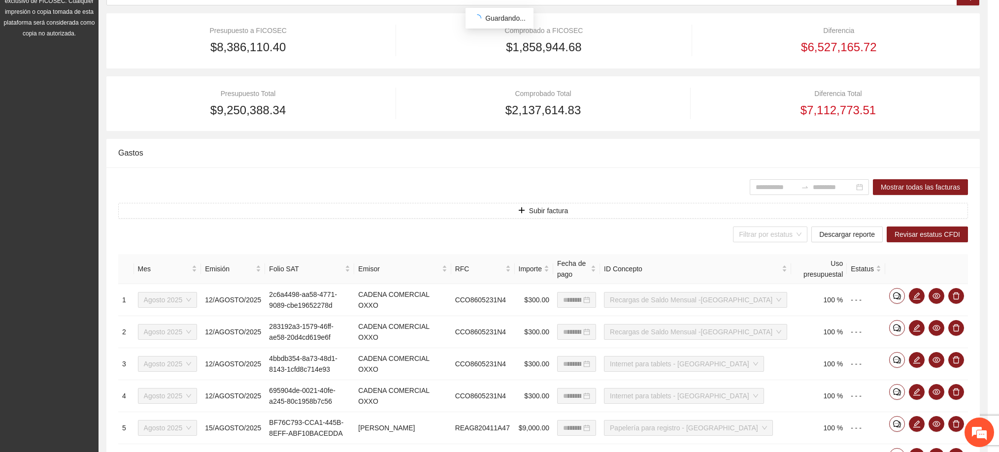
scroll to position [265, 0]
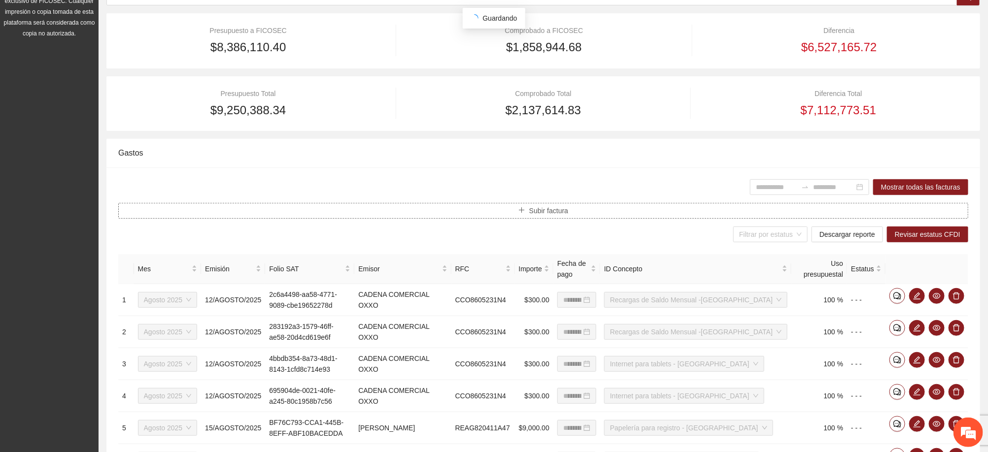
click at [537, 212] on span "Subir factura" at bounding box center [548, 210] width 39 height 11
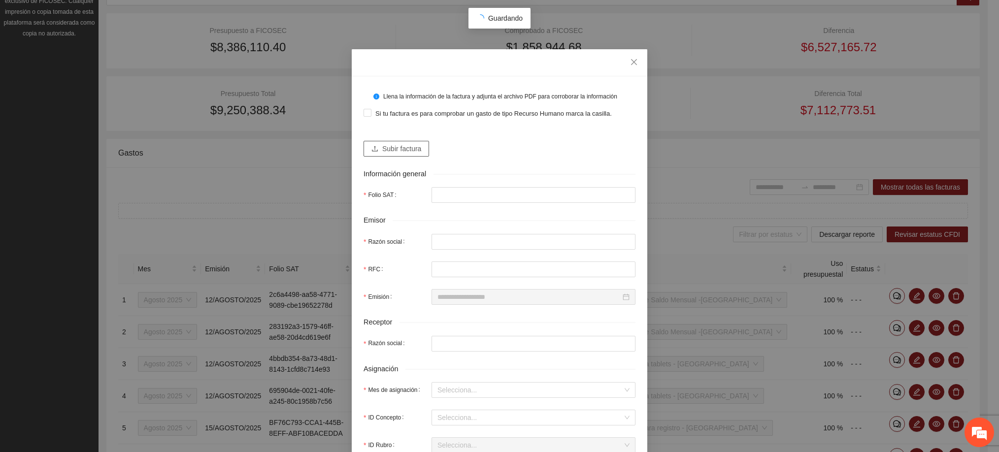
click at [372, 153] on span "upload" at bounding box center [375, 149] width 7 height 8
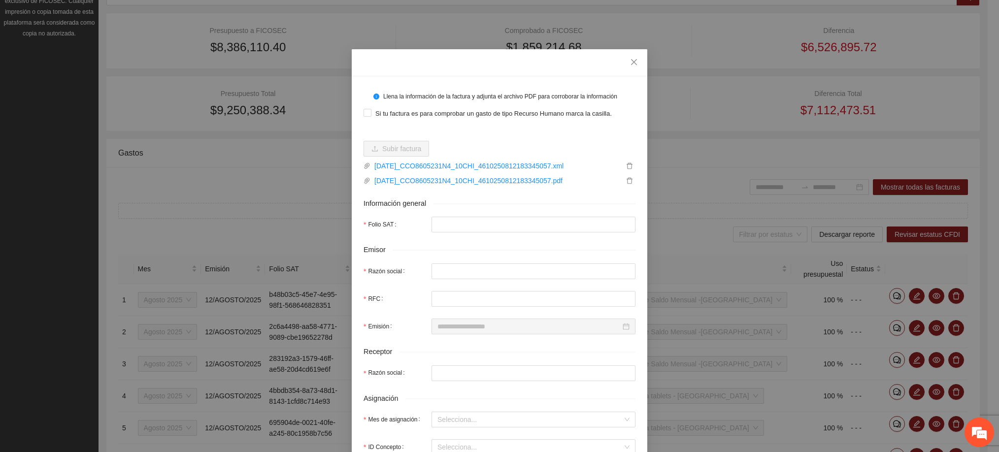
type input "**********"
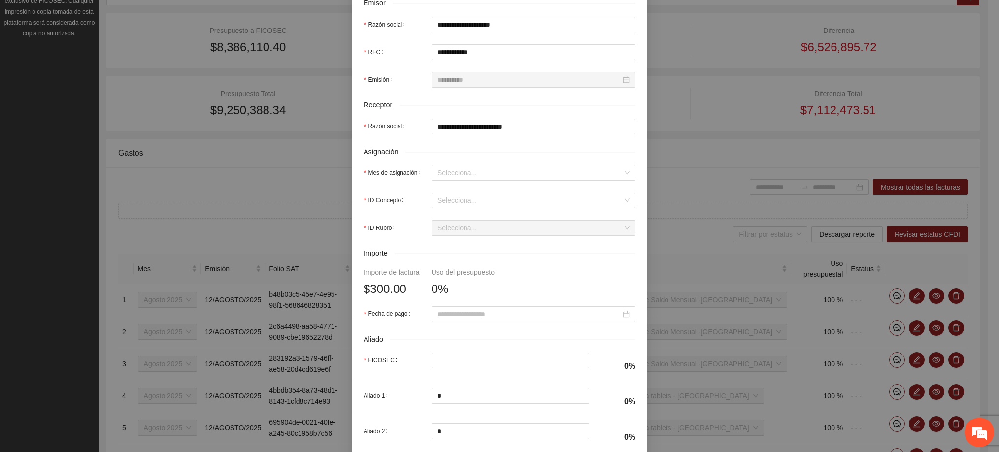
scroll to position [344, 0]
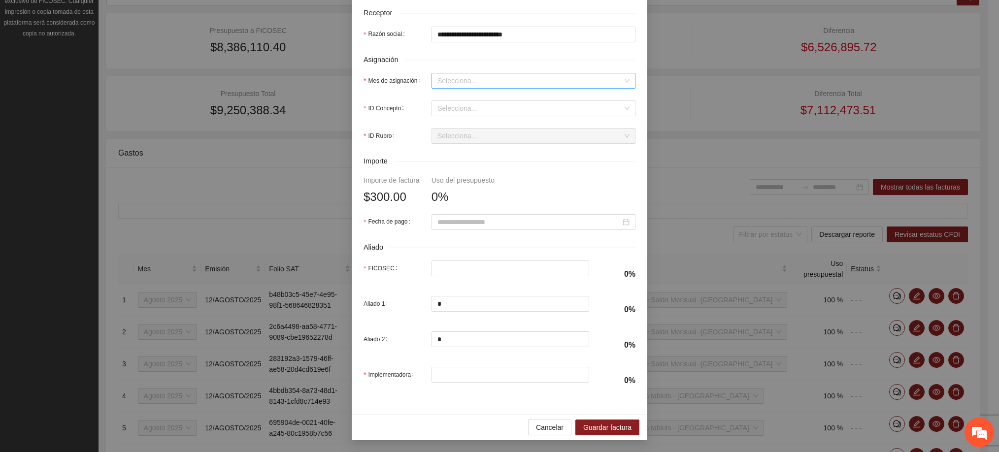
click at [451, 74] on input "Mes de asignación" at bounding box center [530, 80] width 185 height 15
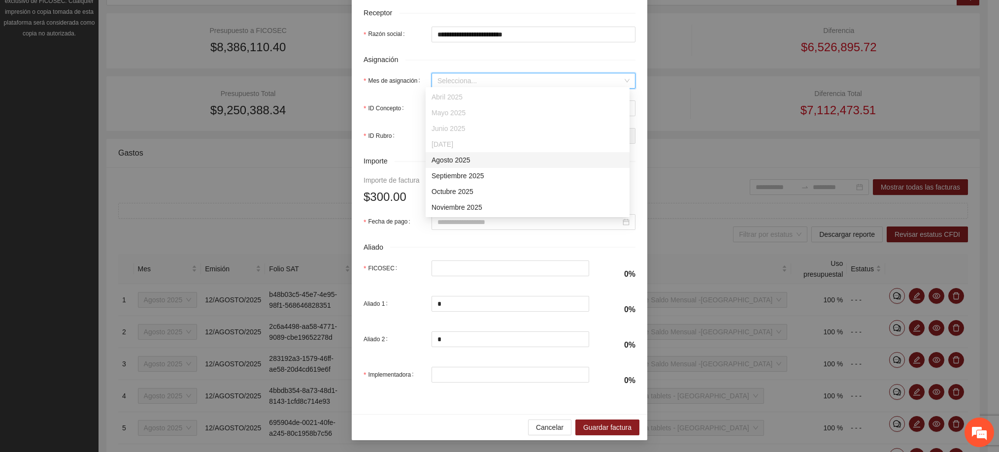
click at [451, 163] on div "Agosto 2025" at bounding box center [528, 160] width 192 height 11
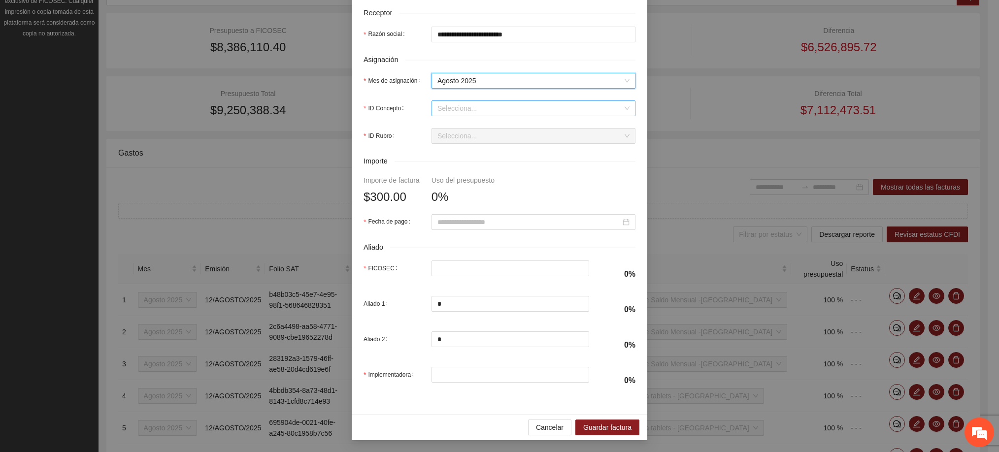
click at [455, 109] on input "ID Concepto" at bounding box center [530, 108] width 185 height 15
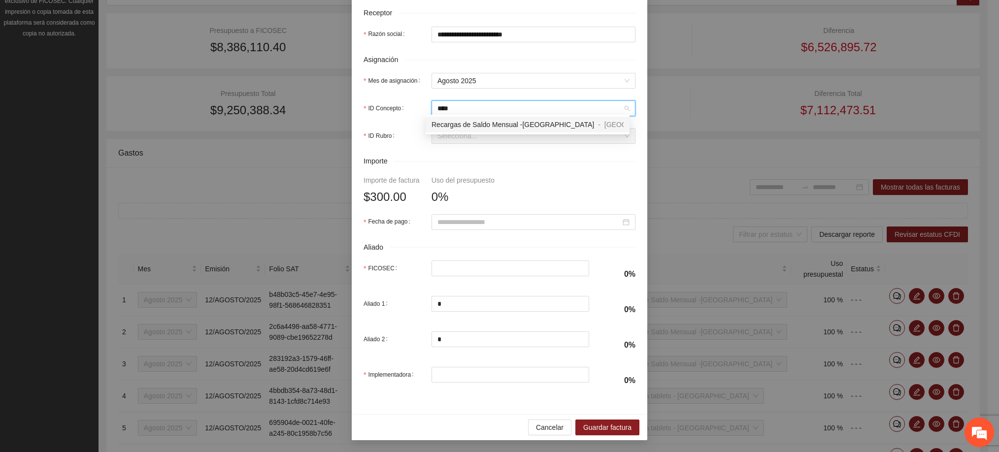
type input "*****"
click at [466, 123] on span "Recargas de Saldo Mensual -[GEOGRAPHIC_DATA]" at bounding box center [513, 125] width 163 height 8
type input "***"
type input "**"
type input "*"
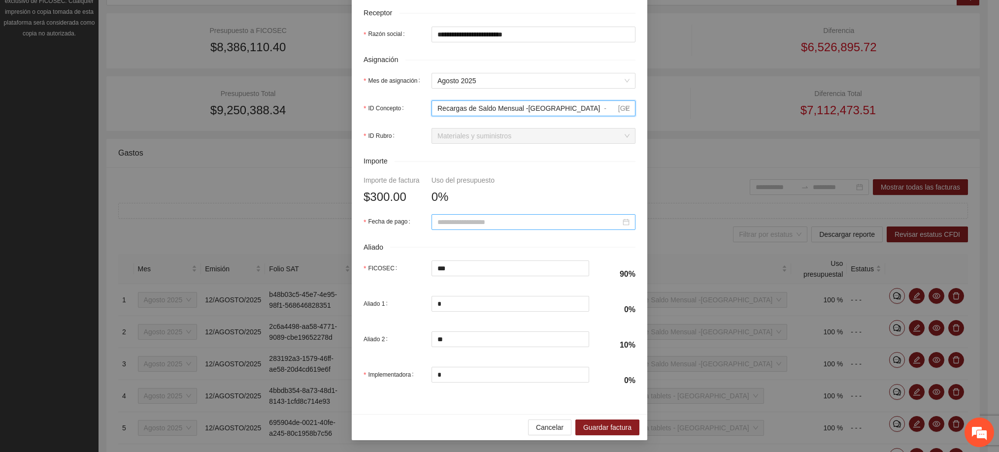
click at [461, 217] on input "Fecha de pago" at bounding box center [529, 222] width 183 height 11
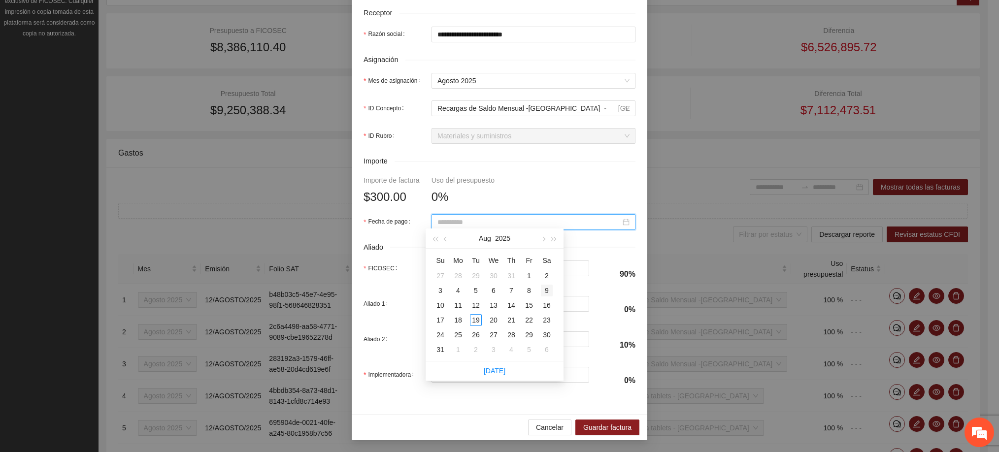
type input "**********"
click at [547, 287] on div "9" at bounding box center [547, 291] width 12 height 12
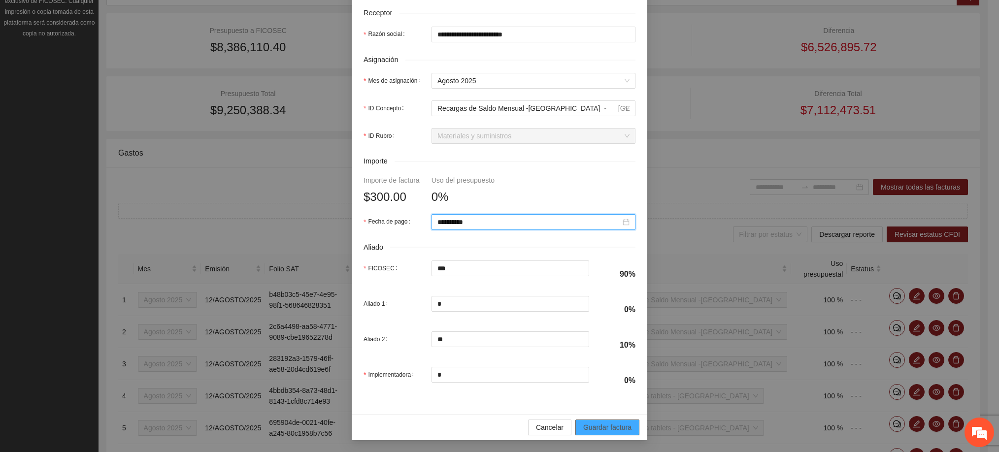
click at [589, 430] on span "Guardar factura" at bounding box center [607, 427] width 48 height 11
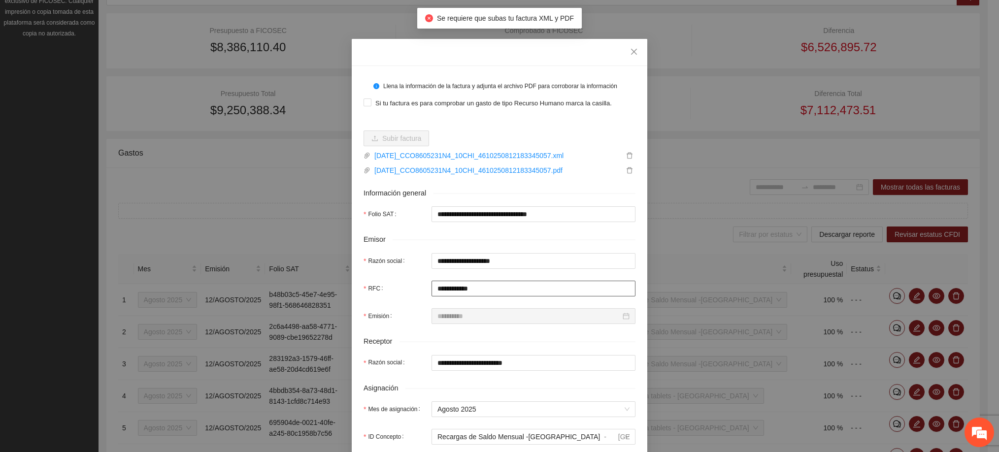
scroll to position [0, 0]
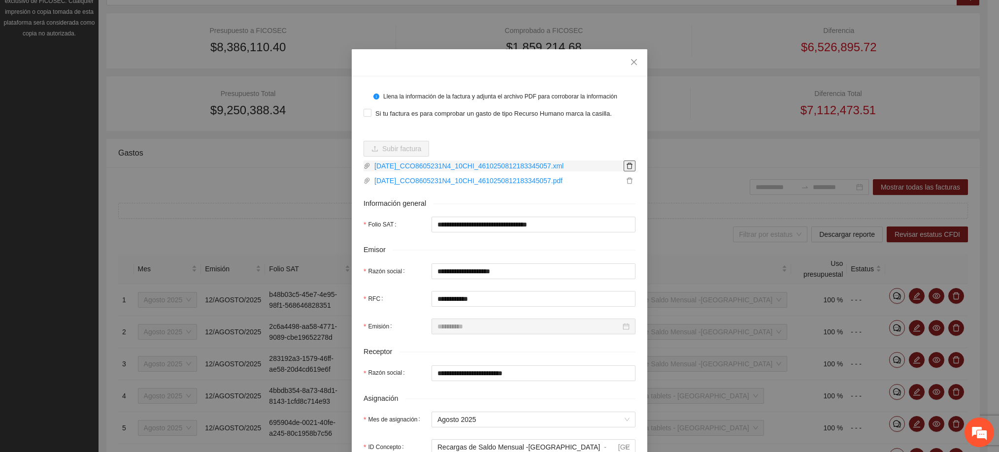
click at [626, 167] on icon "delete" at bounding box center [629, 166] width 7 height 7
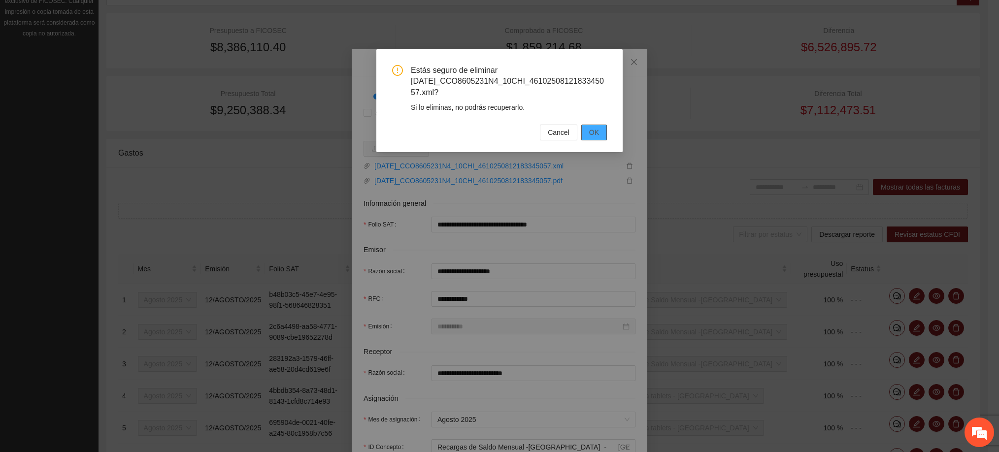
drag, startPoint x: 587, startPoint y: 127, endPoint x: 602, endPoint y: 151, distance: 28.2
click at [587, 126] on button "OK" at bounding box center [594, 133] width 26 height 16
type input "*"
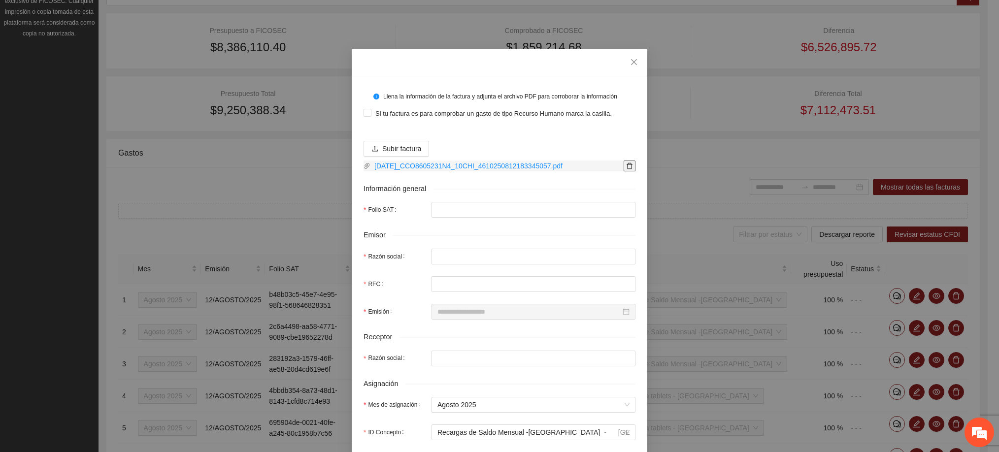
click at [626, 166] on icon "delete" at bounding box center [629, 166] width 7 height 7
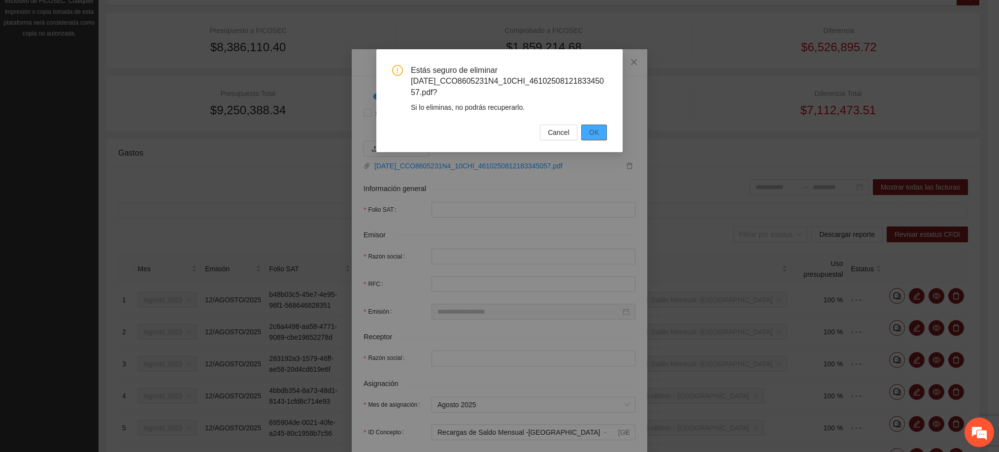
click at [593, 135] on span "OK" at bounding box center [594, 132] width 10 height 11
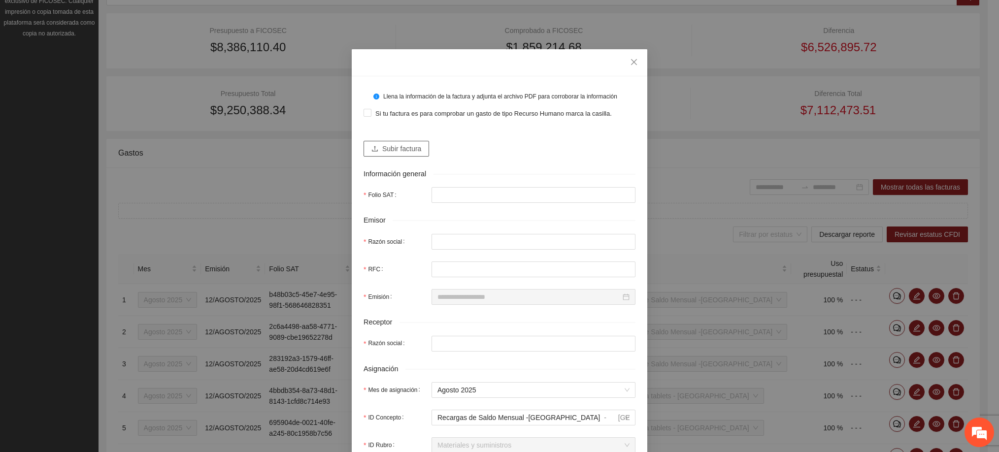
click at [408, 145] on span "Subir factura" at bounding box center [401, 148] width 39 height 11
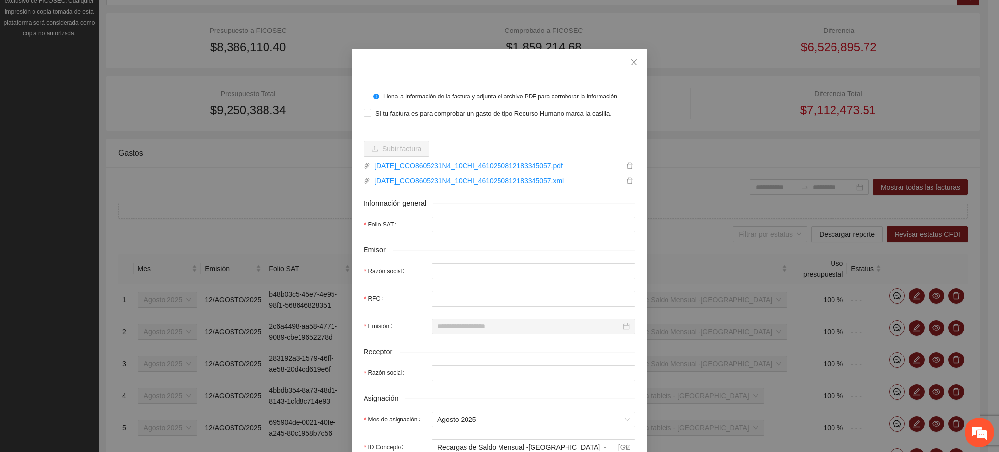
type input "**********"
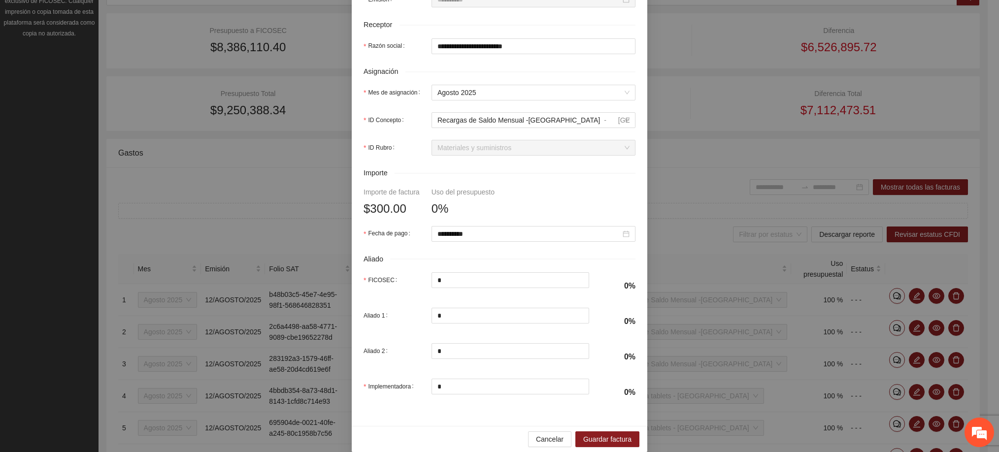
scroll to position [344, 0]
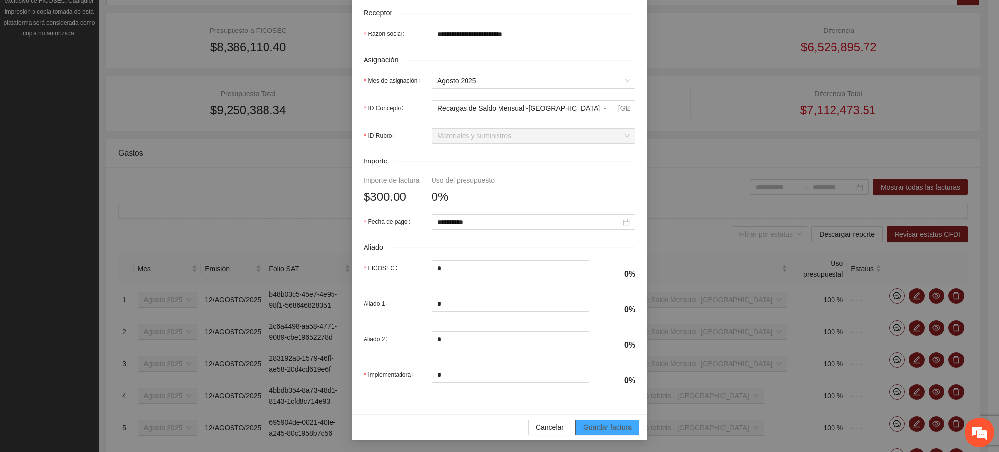
click at [593, 426] on span "Guardar factura" at bounding box center [607, 427] width 48 height 11
click at [478, 269] on input "*" at bounding box center [510, 268] width 157 height 15
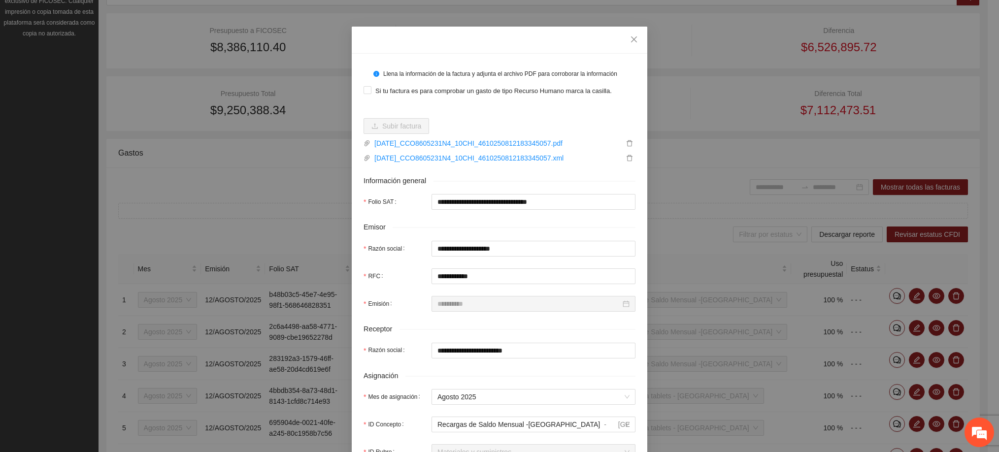
scroll to position [0, 0]
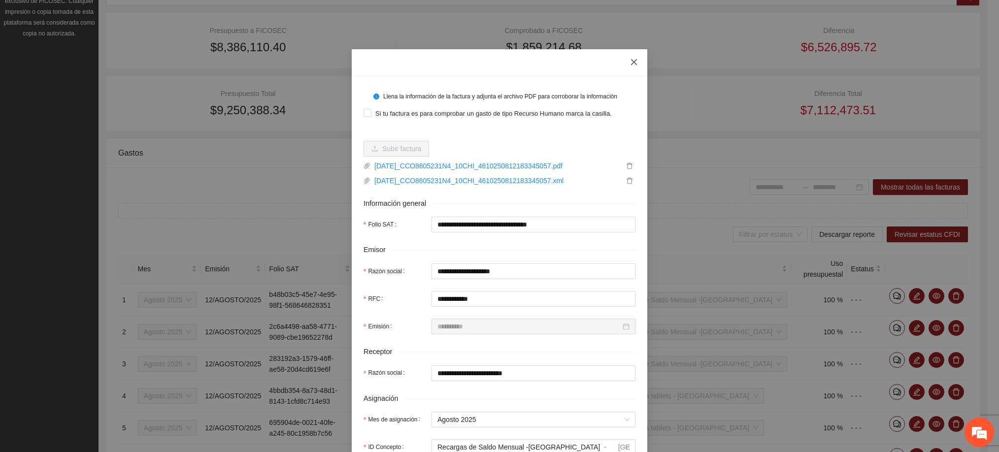
click at [631, 58] on span "Close" at bounding box center [634, 62] width 27 height 27
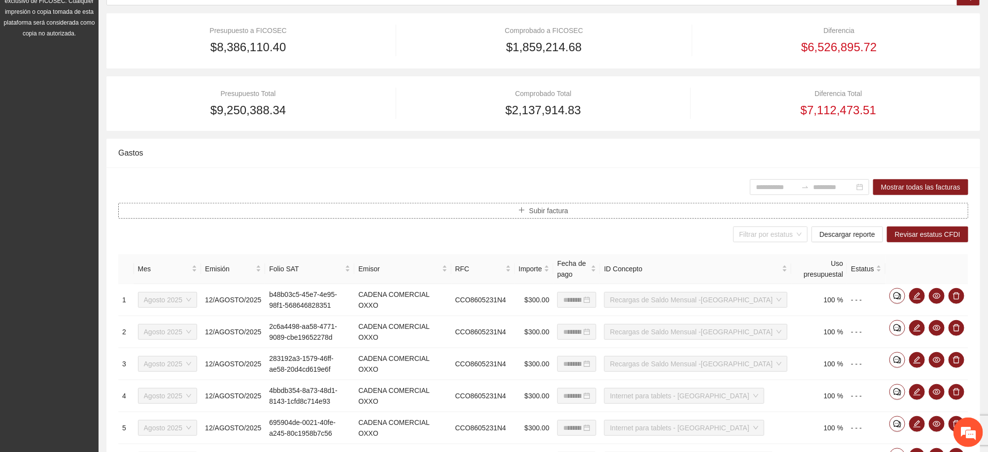
click at [555, 209] on span "Subir factura" at bounding box center [548, 210] width 39 height 11
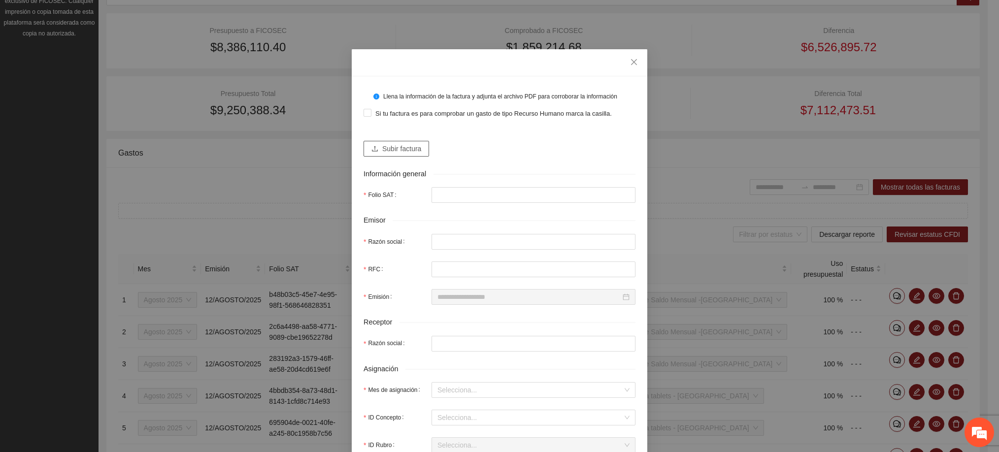
click at [408, 149] on span "Subir factura" at bounding box center [401, 148] width 39 height 11
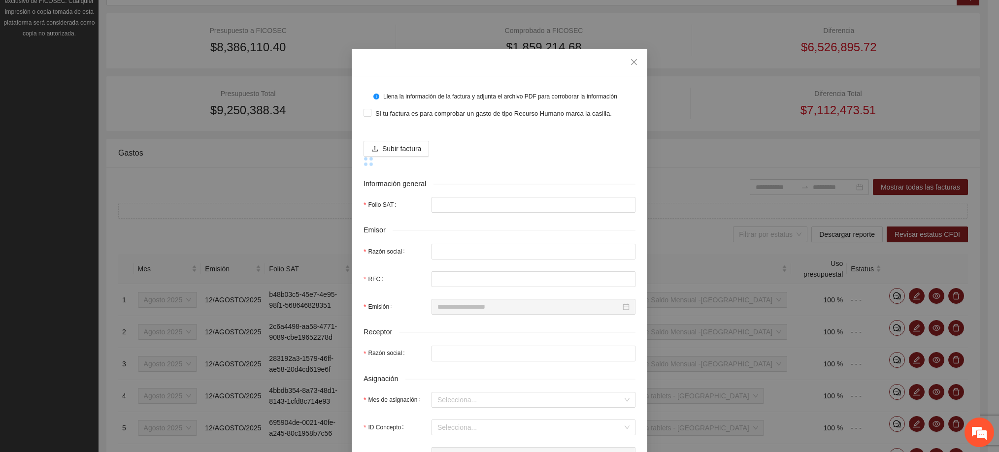
type input "**********"
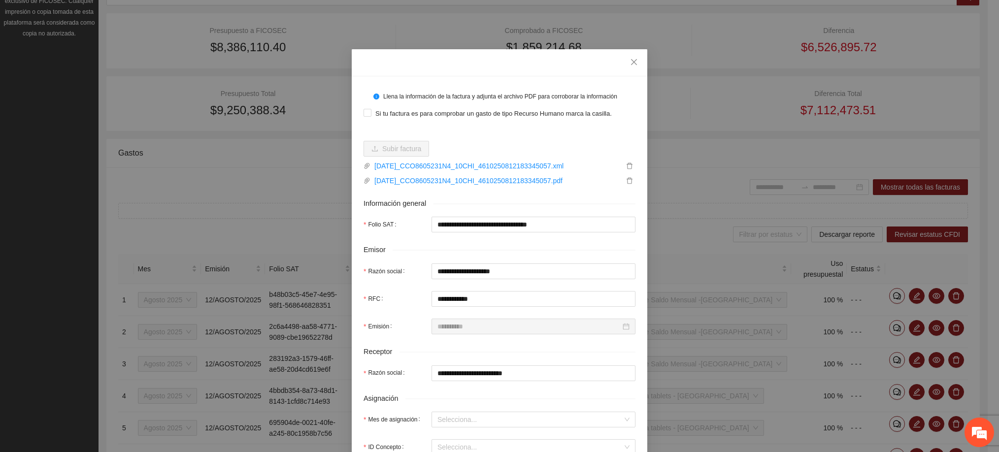
type input "**********"
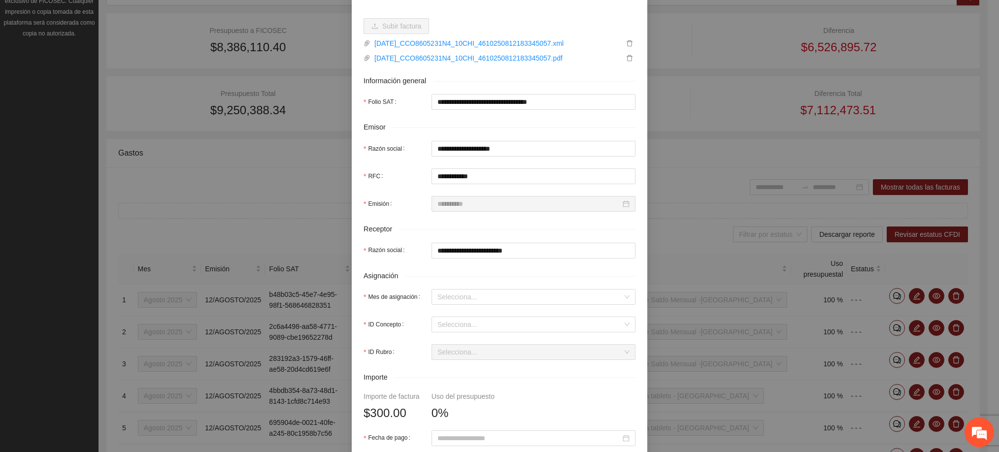
scroll to position [197, 0]
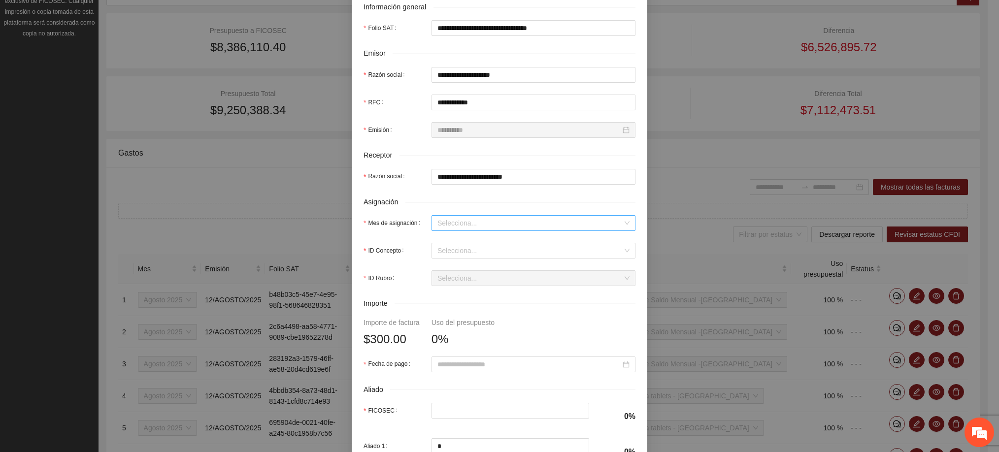
click at [467, 220] on input "Mes de asignación" at bounding box center [530, 223] width 185 height 15
click at [460, 309] on div "Agosto 2025" at bounding box center [528, 308] width 192 height 11
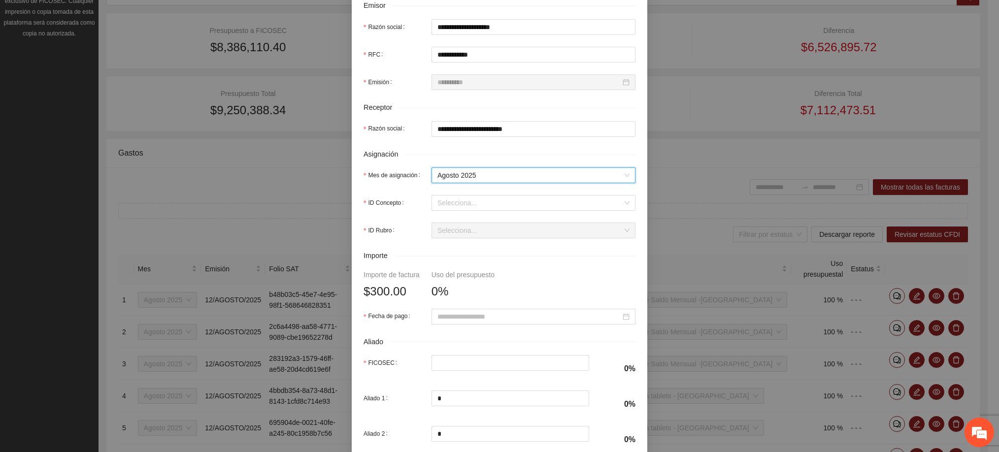
scroll to position [271, 0]
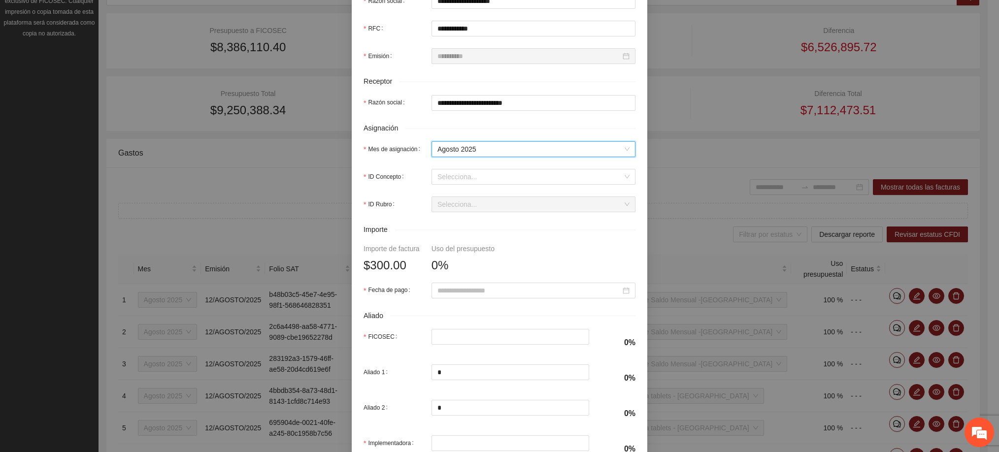
click at [462, 289] on input "Fecha de pago" at bounding box center [529, 290] width 183 height 11
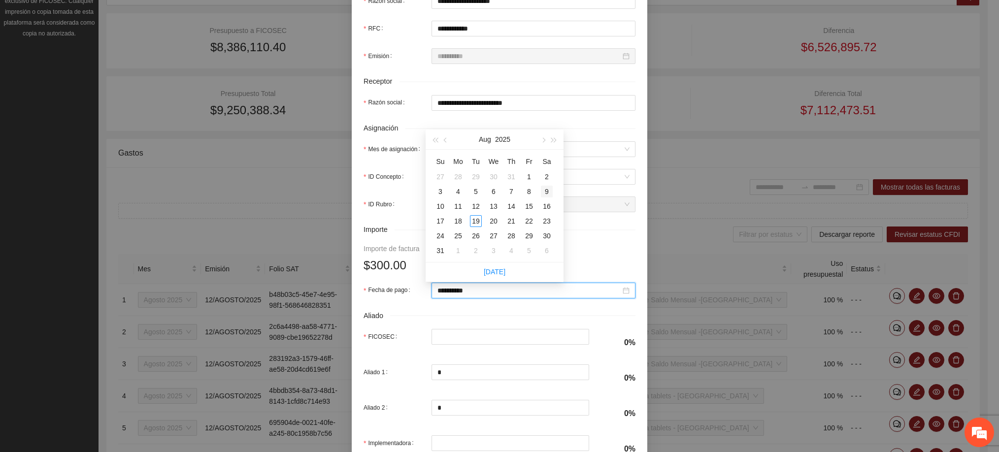
type input "**********"
click at [549, 192] on div "9" at bounding box center [547, 192] width 12 height 12
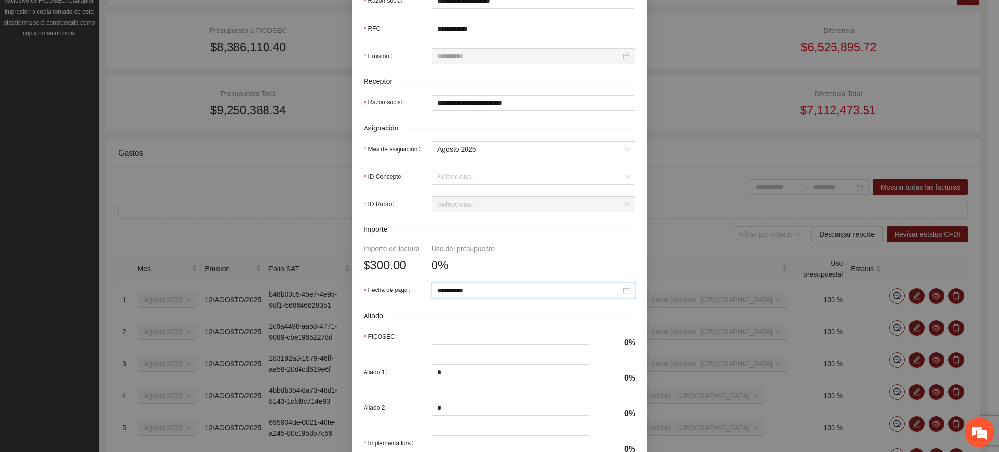
scroll to position [344, 0]
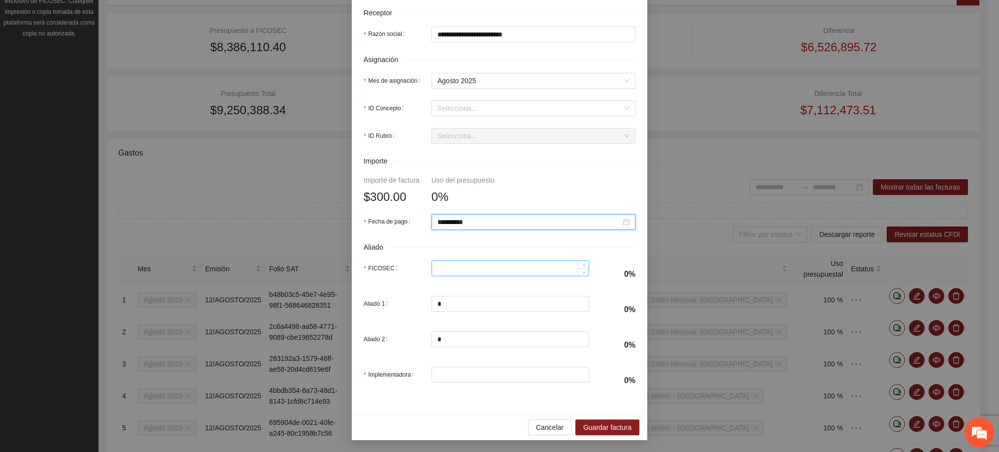
click at [469, 261] on input "FICOSEC" at bounding box center [510, 268] width 157 height 15
type input "***"
click at [464, 339] on input "*" at bounding box center [510, 339] width 157 height 15
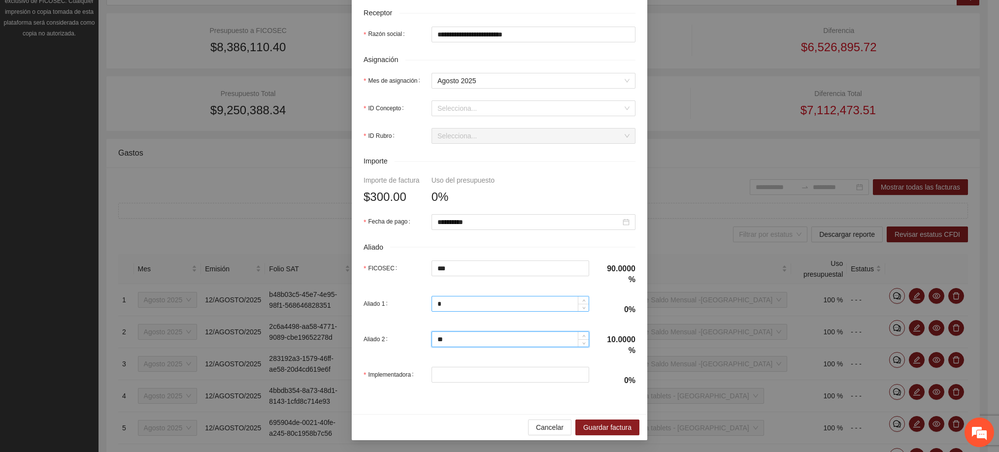
type input "**"
click at [472, 305] on input "*" at bounding box center [510, 304] width 157 height 15
click at [441, 302] on input "*" at bounding box center [510, 304] width 157 height 15
type input "**"
click at [449, 342] on input "**" at bounding box center [510, 339] width 157 height 15
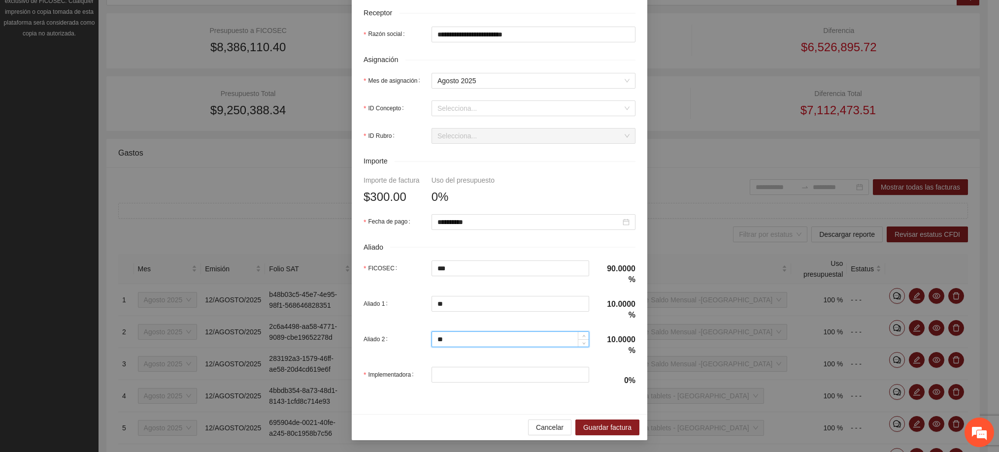
type input "*"
click at [456, 374] on input "Implementadora" at bounding box center [510, 375] width 157 height 15
type input "*"
click at [441, 333] on input "Aliado 2" at bounding box center [510, 339] width 157 height 15
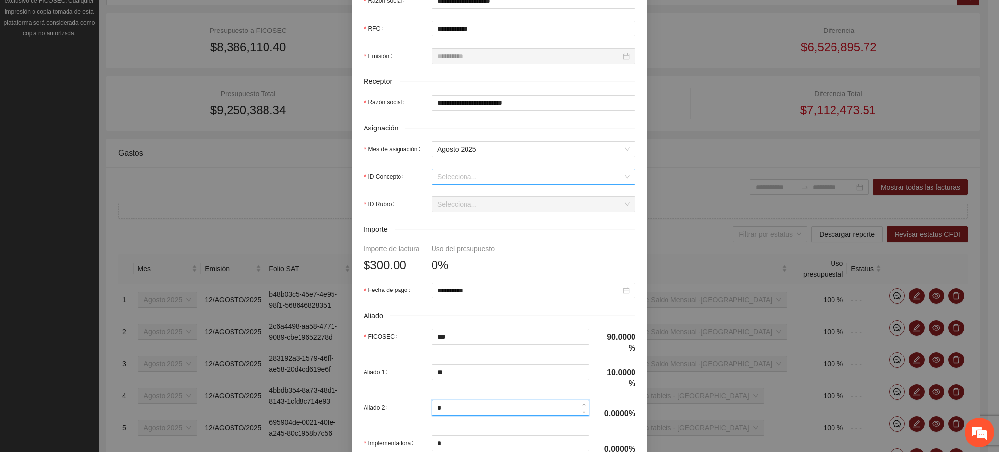
type input "*"
click at [475, 179] on input "ID Concepto" at bounding box center [530, 177] width 185 height 15
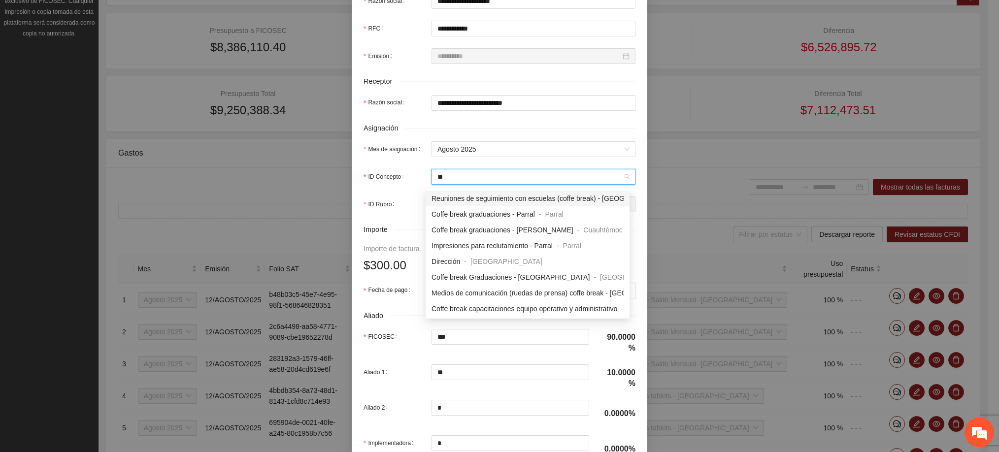
type input "***"
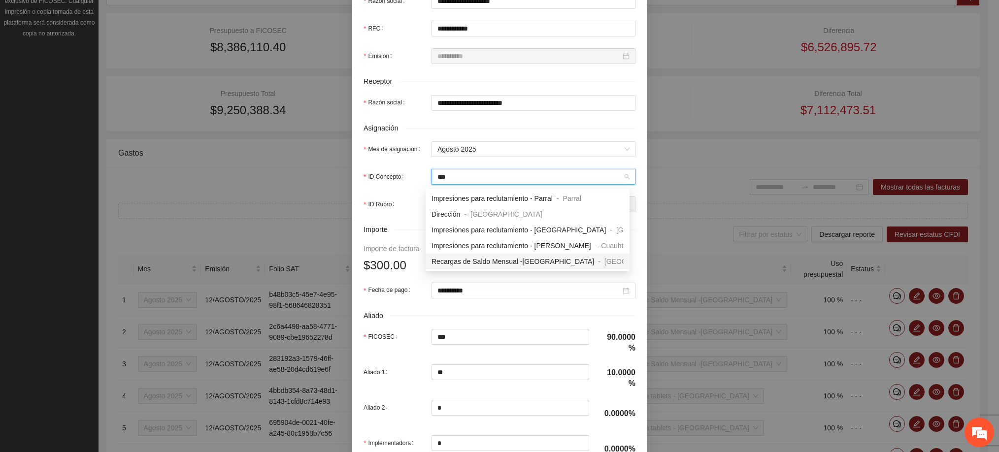
click at [481, 255] on div "Recargas de Saldo Mensual -[GEOGRAPHIC_DATA] - [GEOGRAPHIC_DATA]" at bounding box center [528, 262] width 204 height 16
type input "*"
type input "**"
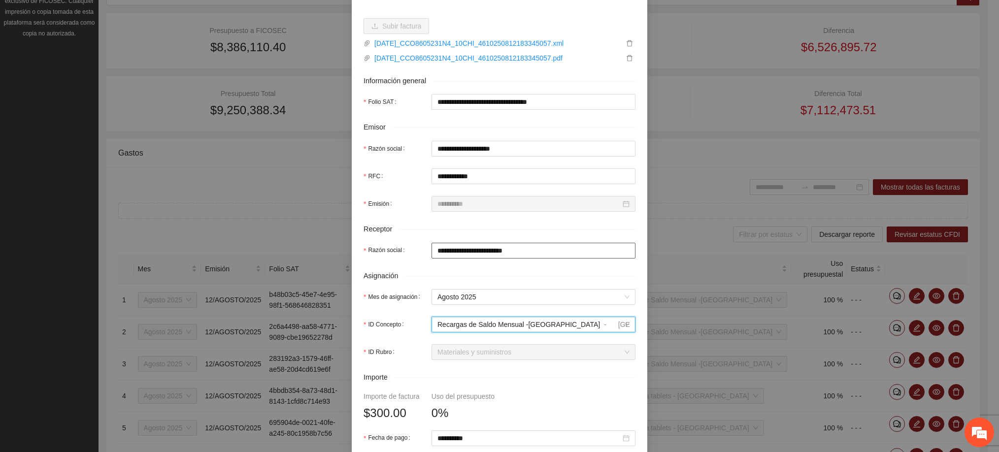
scroll to position [344, 0]
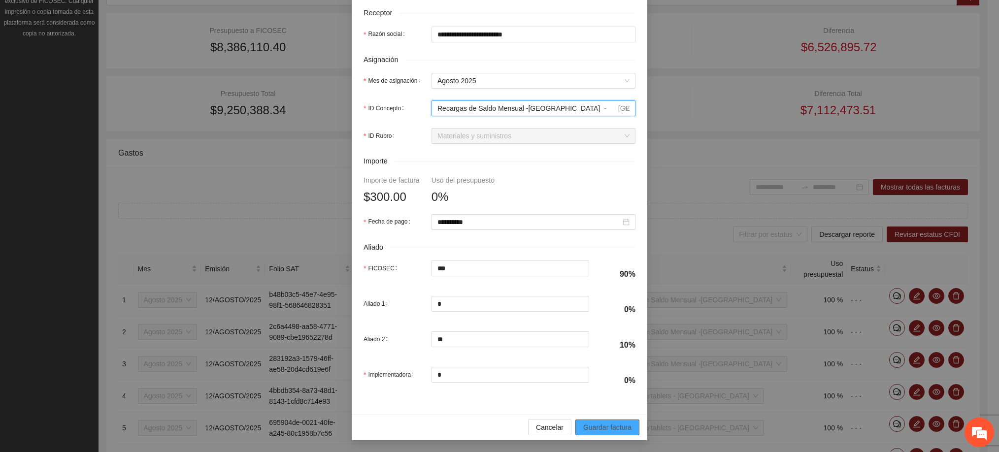
click at [604, 426] on span "Guardar factura" at bounding box center [607, 427] width 48 height 11
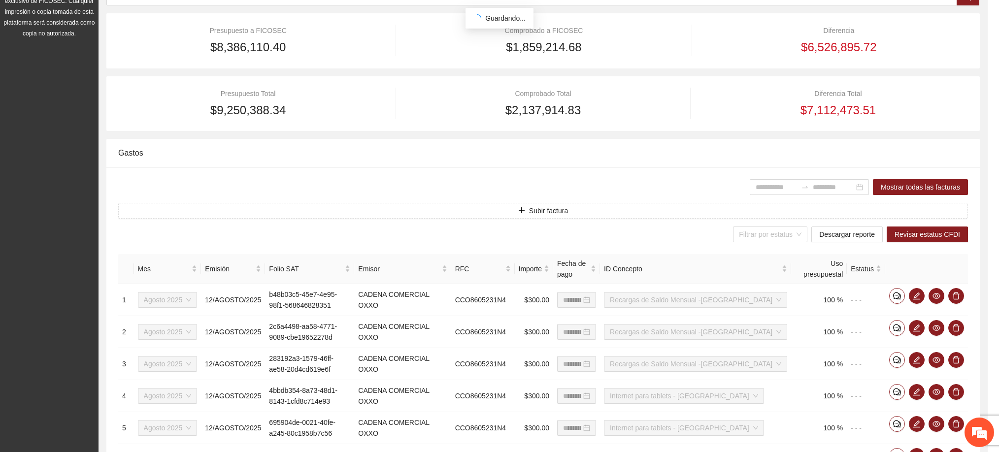
scroll to position [265, 0]
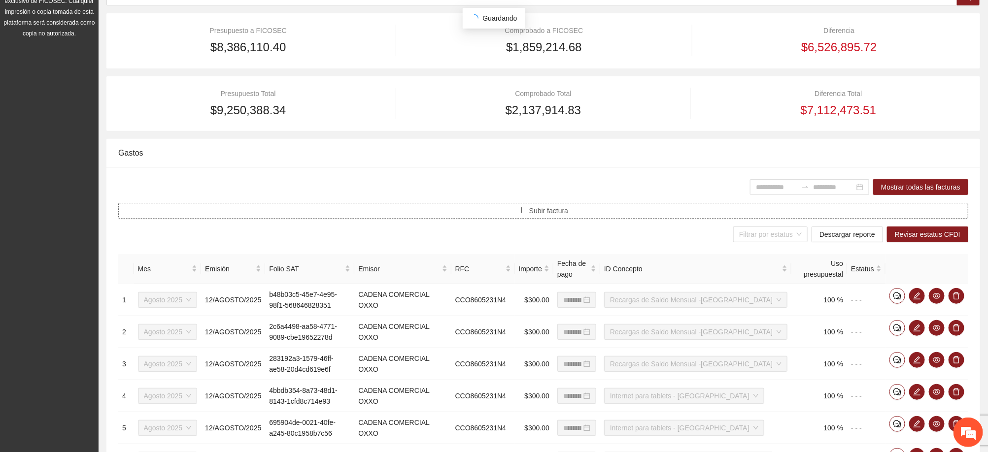
click at [530, 208] on span "Subir factura" at bounding box center [548, 210] width 39 height 11
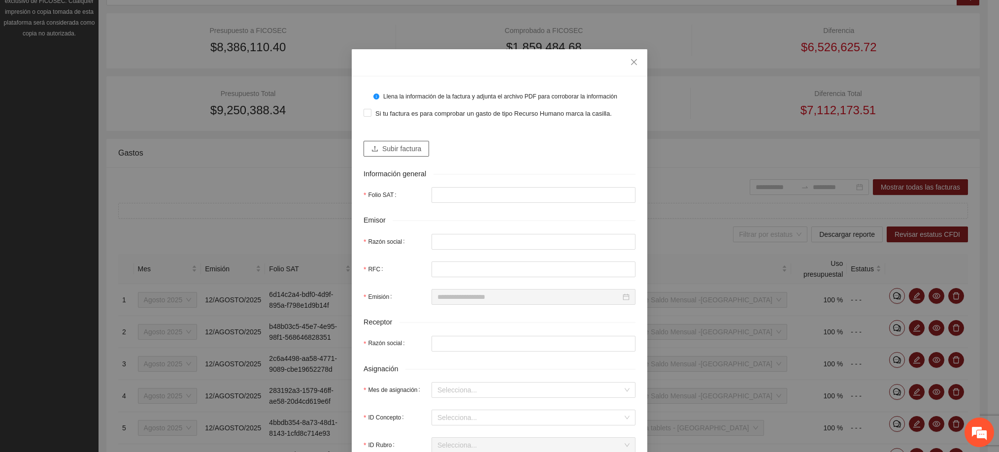
click at [395, 154] on span "Subir factura" at bounding box center [401, 148] width 39 height 11
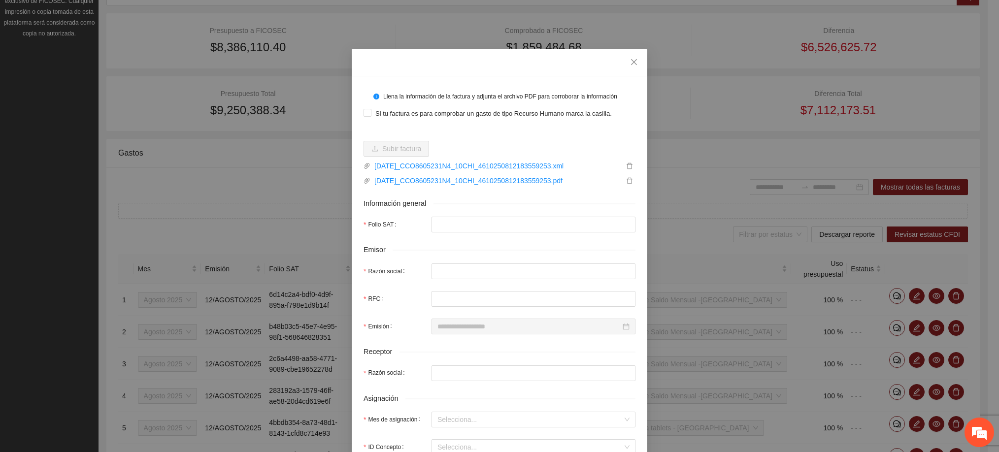
type input "**********"
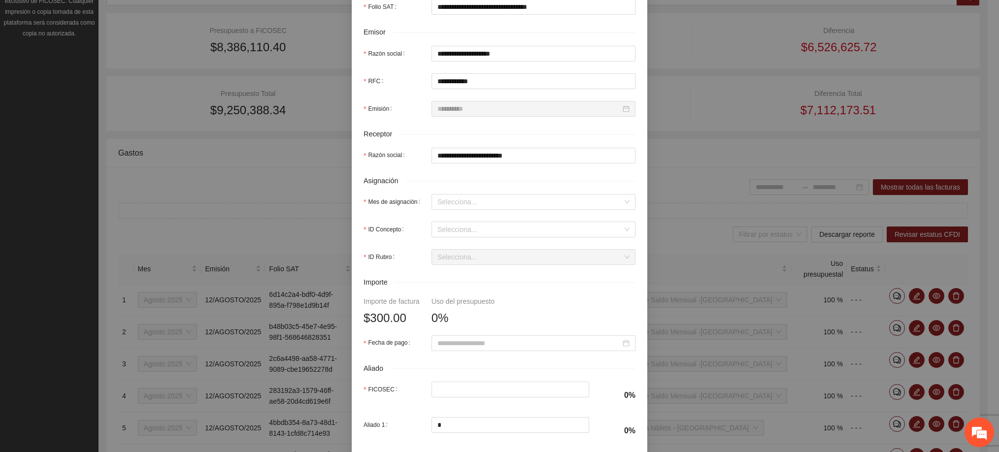
scroll to position [222, 0]
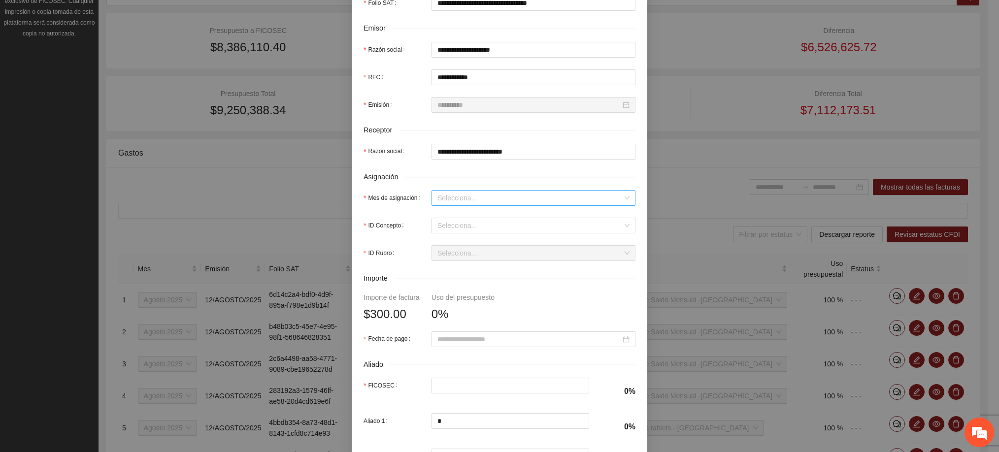
click at [466, 202] on input "Mes de asignación" at bounding box center [530, 198] width 185 height 15
click at [460, 283] on div "Agosto 2025" at bounding box center [528, 282] width 192 height 11
click at [463, 232] on input "ID Concepto" at bounding box center [530, 225] width 185 height 15
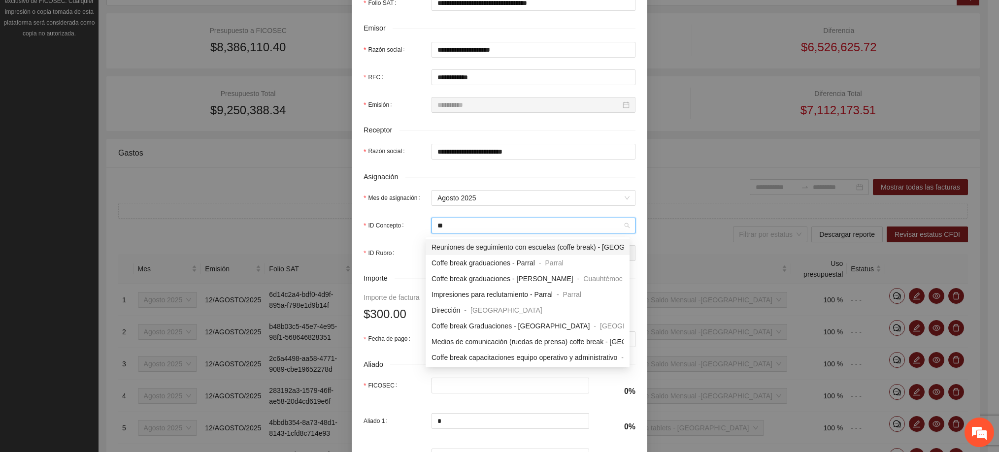
type input "***"
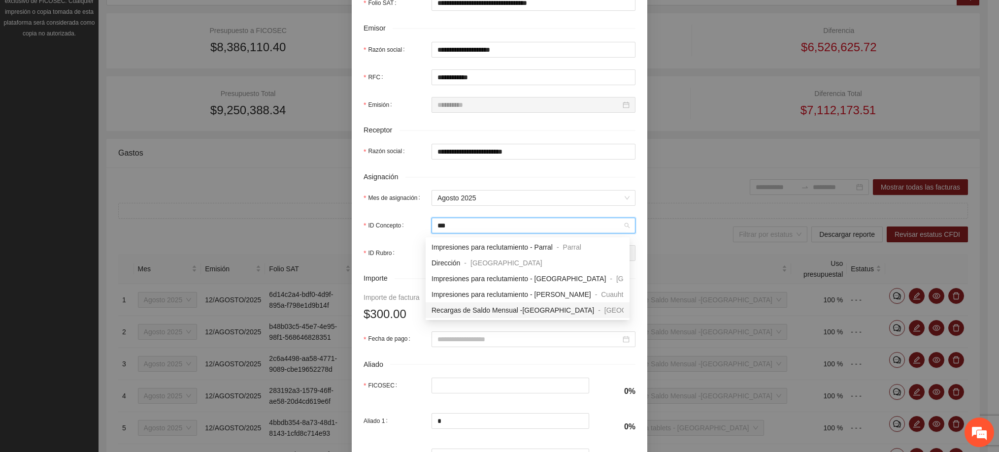
click at [476, 306] on span "Recargas de Saldo Mensual -[GEOGRAPHIC_DATA]" at bounding box center [513, 310] width 163 height 8
type input "***"
type input "**"
type input "*"
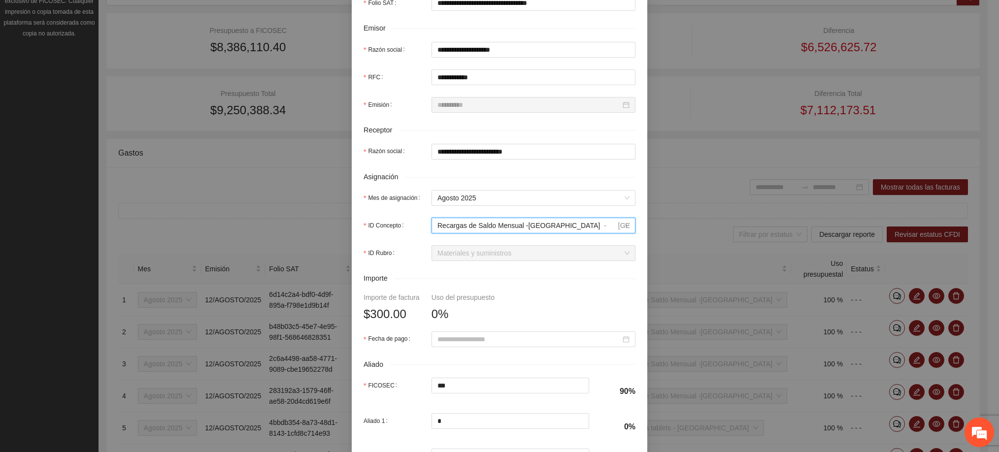
scroll to position [296, 0]
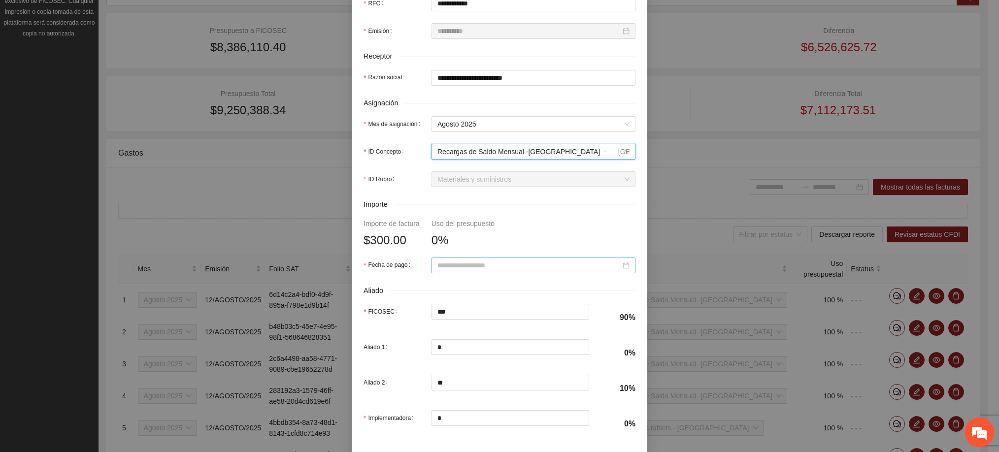
click at [453, 271] on input "Fecha de pago" at bounding box center [529, 265] width 183 height 11
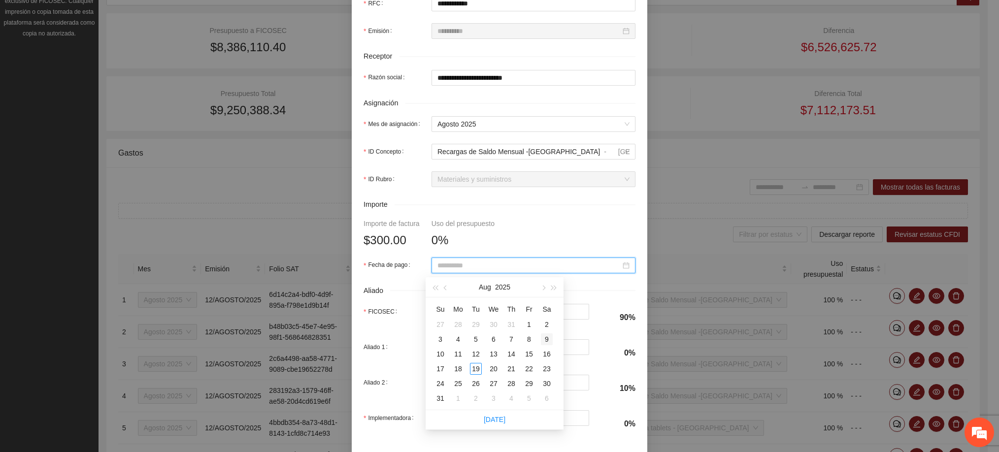
type input "**********"
click at [544, 339] on div "9" at bounding box center [547, 340] width 12 height 12
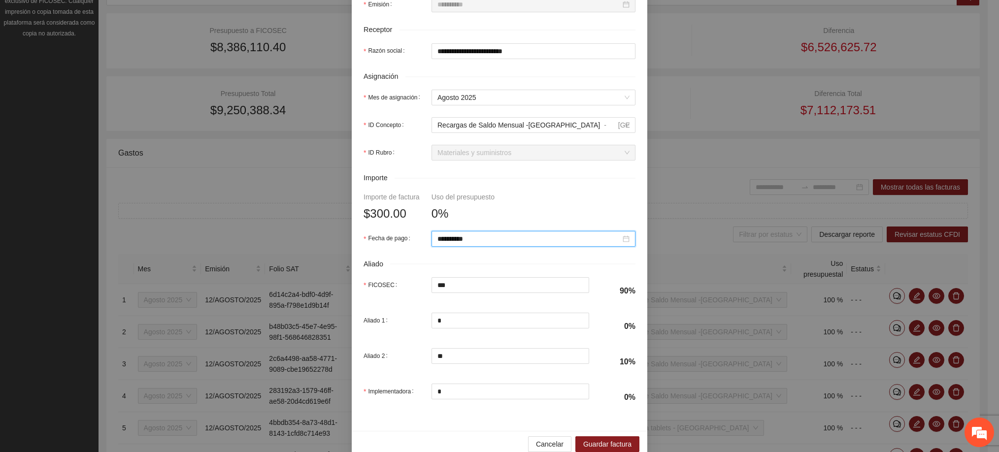
scroll to position [344, 0]
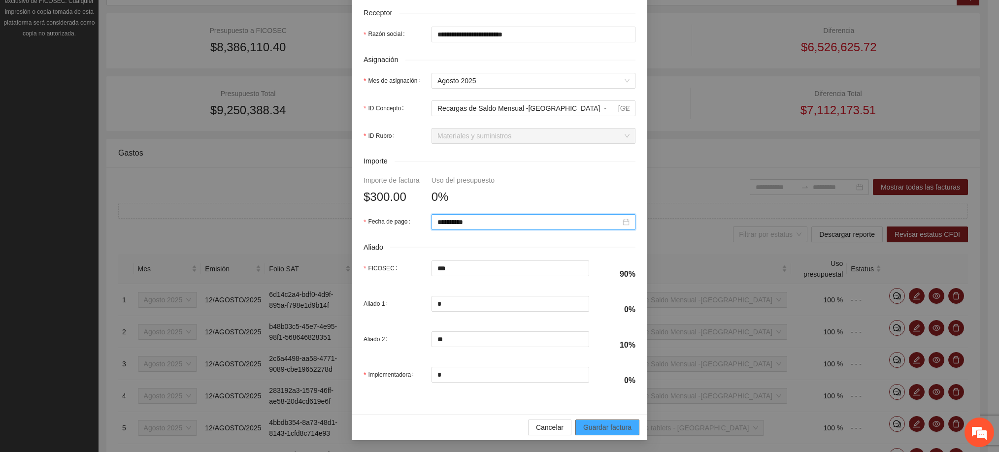
click at [598, 423] on span "Guardar factura" at bounding box center [607, 427] width 48 height 11
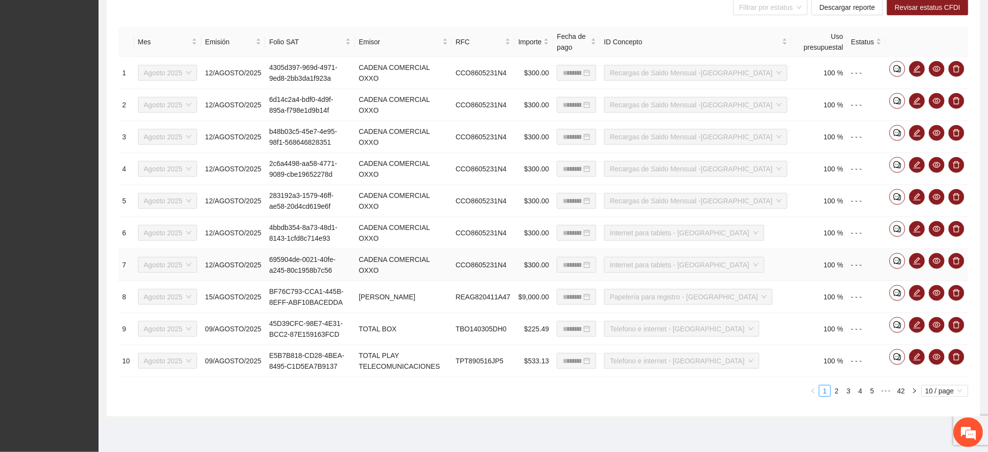
scroll to position [378, 0]
click at [234, 36] on div "Emisión" at bounding box center [233, 41] width 56 height 11
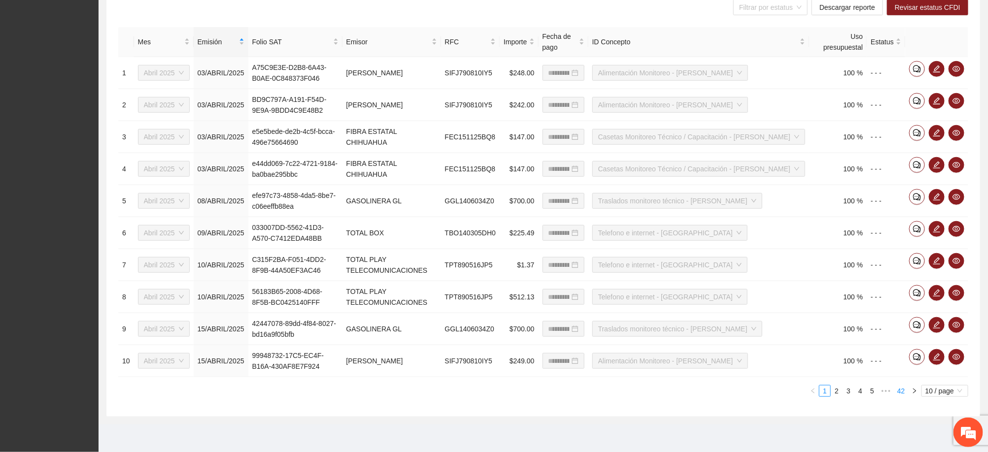
click at [906, 395] on link "42" at bounding box center [901, 391] width 14 height 11
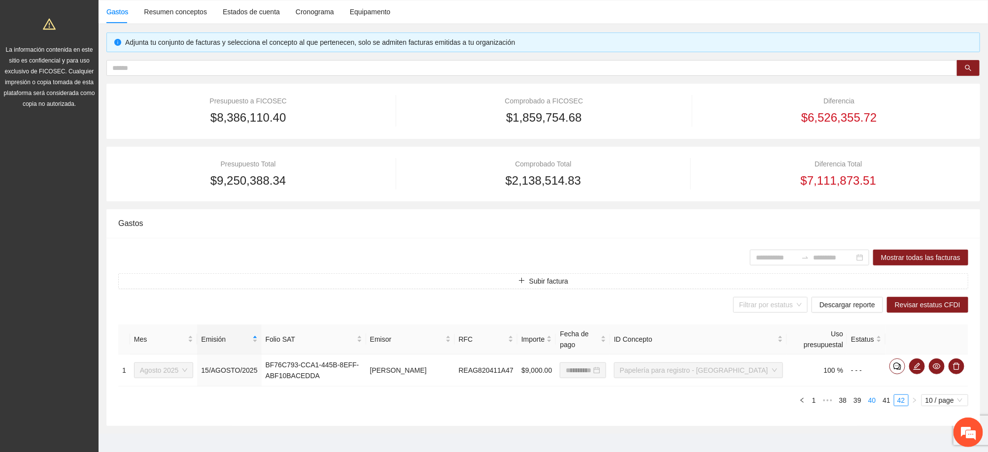
click at [873, 395] on link "40" at bounding box center [872, 400] width 14 height 11
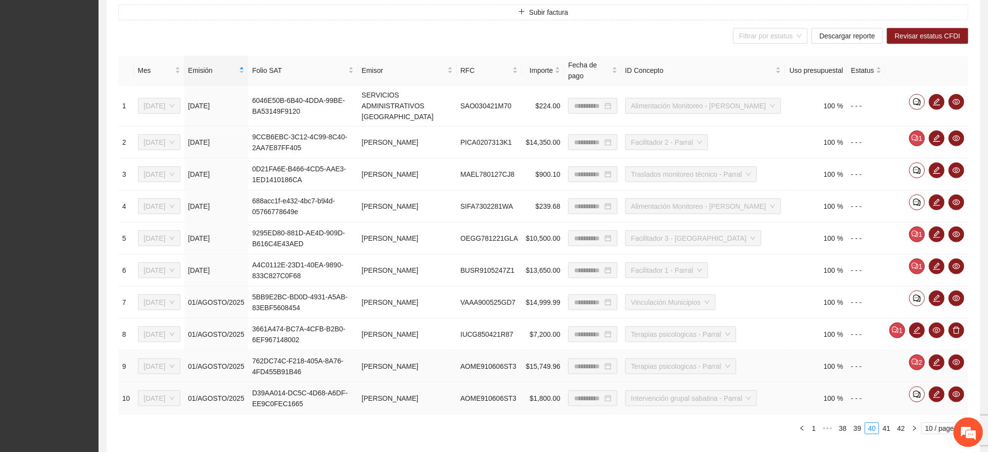
scroll to position [368, 0]
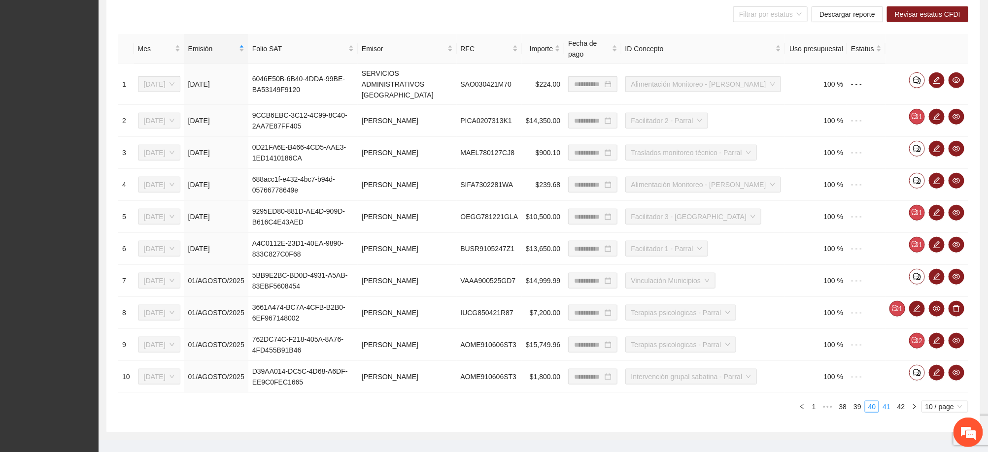
click at [884, 402] on link "41" at bounding box center [887, 407] width 14 height 11
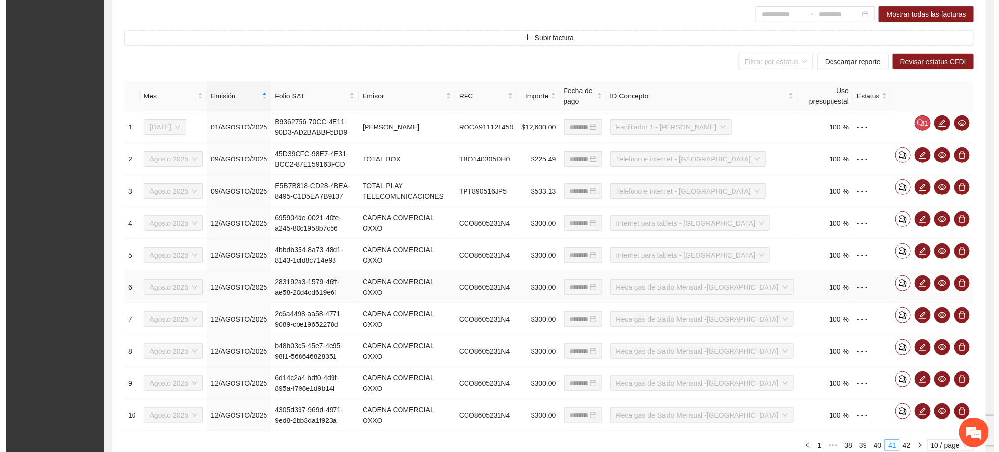
scroll to position [294, 0]
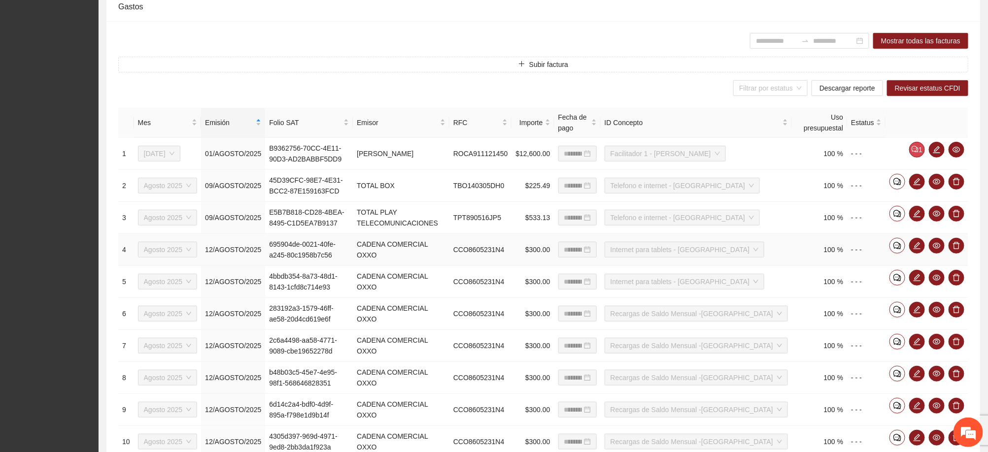
click at [304, 249] on td "695904de-0021-40fe-a245-80c1958b7c56" at bounding box center [309, 250] width 88 height 32
click at [936, 245] on icon "eye" at bounding box center [937, 246] width 8 height 6
click at [916, 276] on icon "edit" at bounding box center [917, 278] width 8 height 8
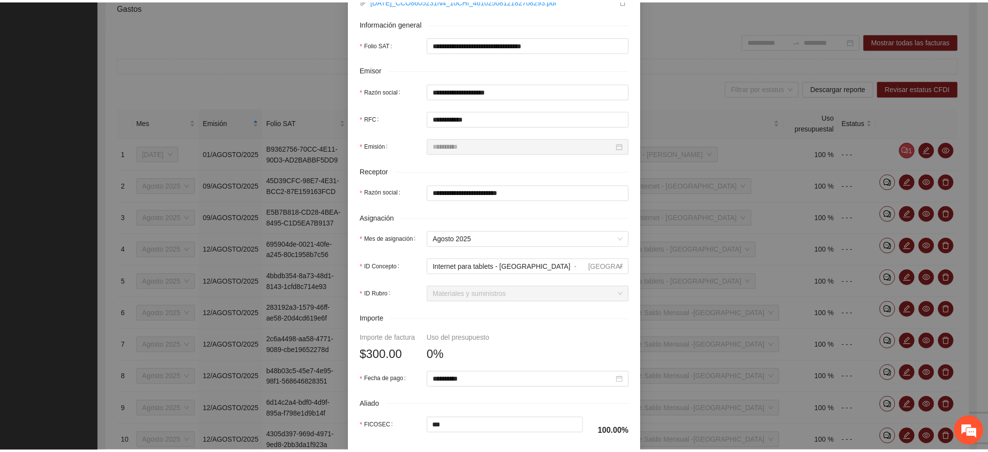
scroll to position [0, 0]
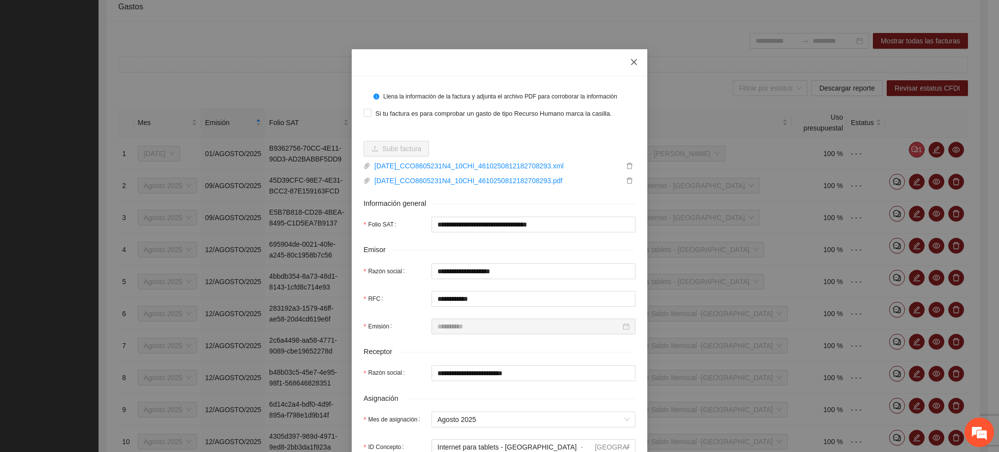
click at [630, 61] on icon "close" at bounding box center [634, 62] width 8 height 8
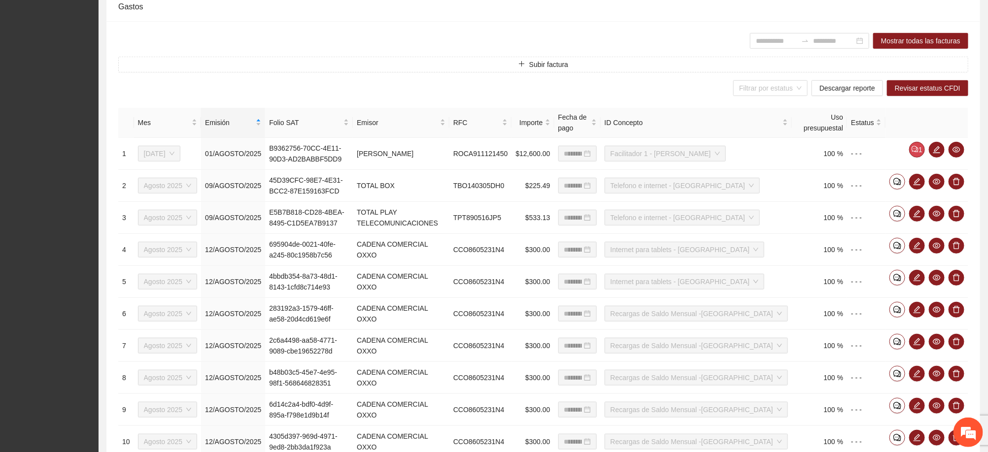
click at [412, 93] on div "Filtrar por estatus Descargar reporte Revisar estatus CFDI" at bounding box center [543, 88] width 850 height 16
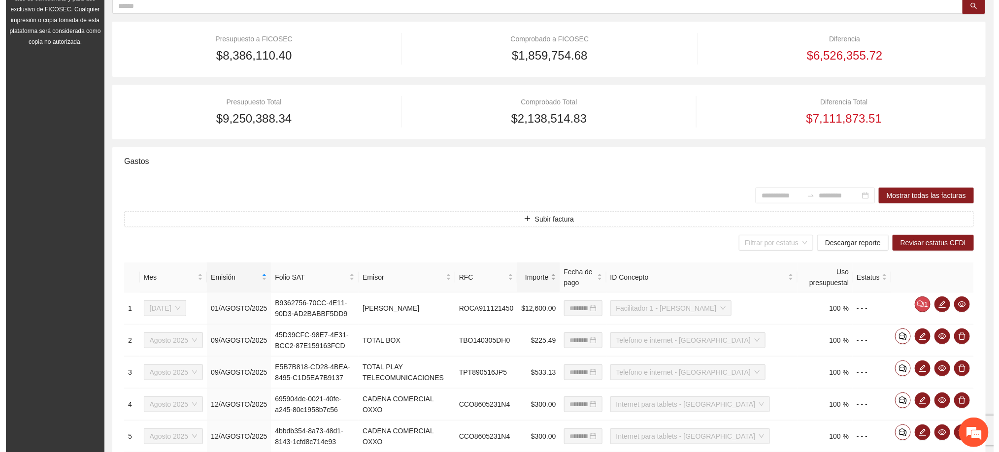
scroll to position [148, 0]
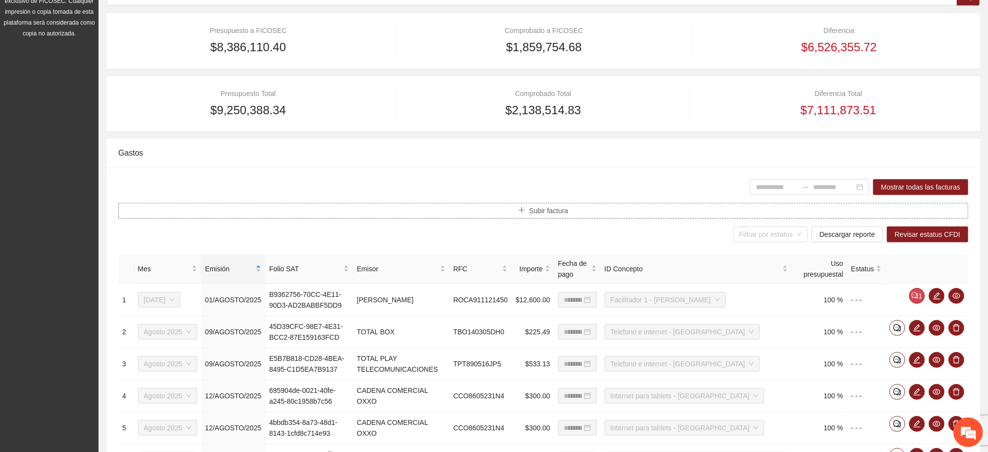
click at [550, 209] on span "Subir factura" at bounding box center [548, 210] width 39 height 11
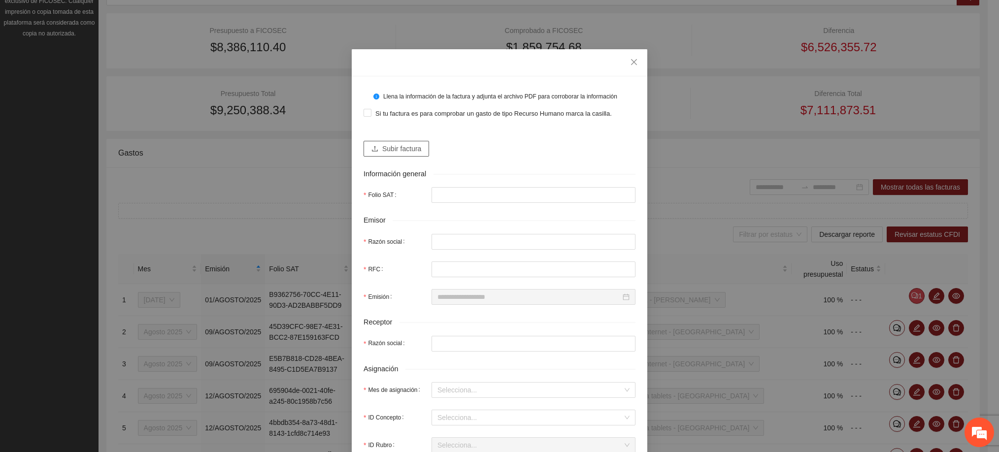
click at [414, 144] on span "Subir factura" at bounding box center [401, 148] width 39 height 11
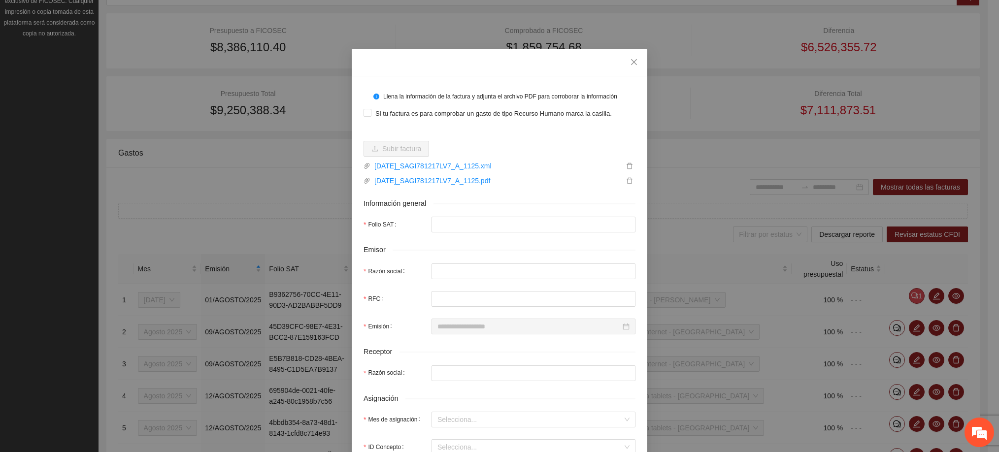
type input "**********"
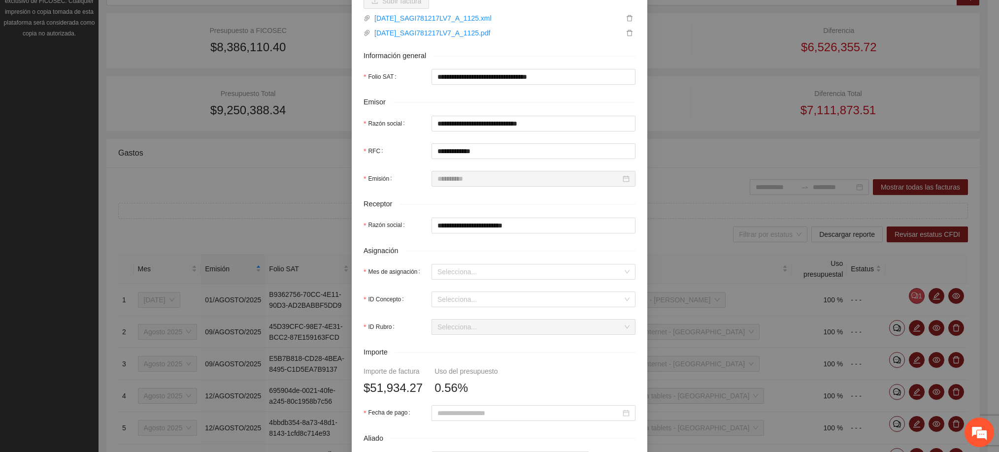
scroll to position [222, 0]
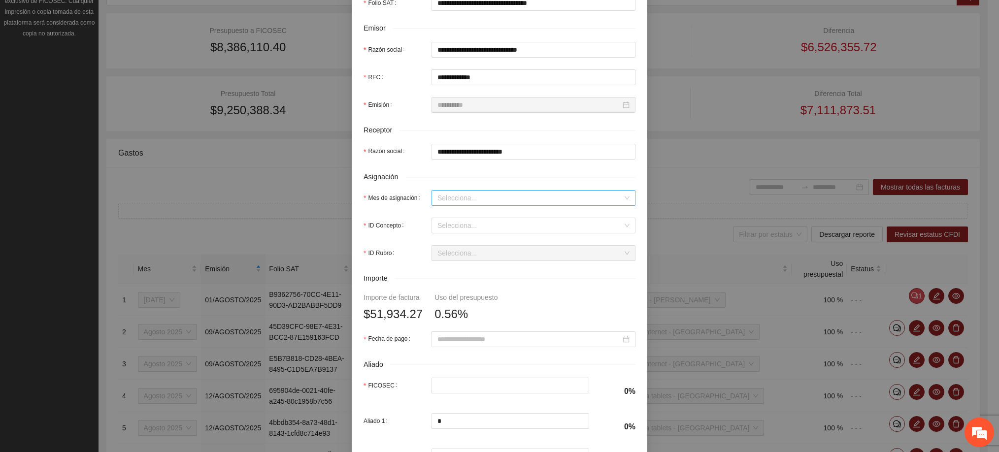
click at [468, 197] on input "Mes de asignación" at bounding box center [530, 198] width 185 height 15
click at [454, 285] on div "Agosto 2025" at bounding box center [528, 282] width 192 height 11
click at [453, 228] on input "ID Concepto" at bounding box center [530, 225] width 185 height 15
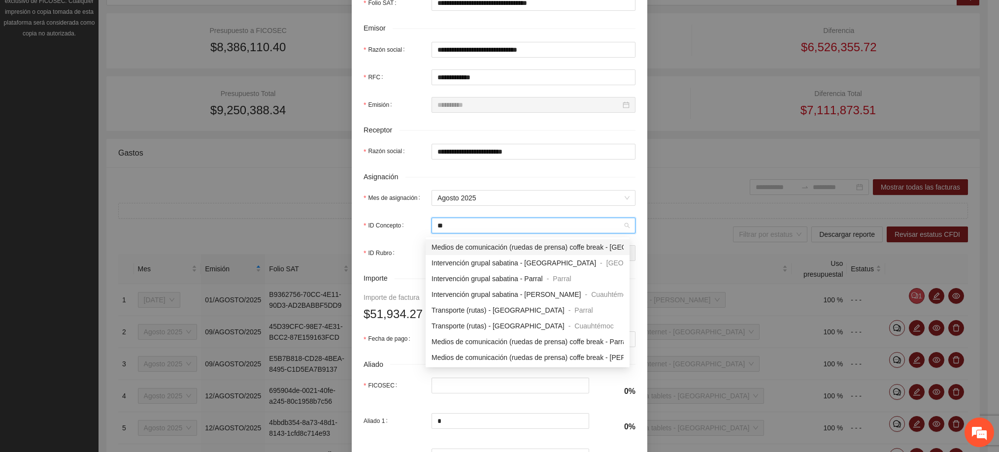
type input "***"
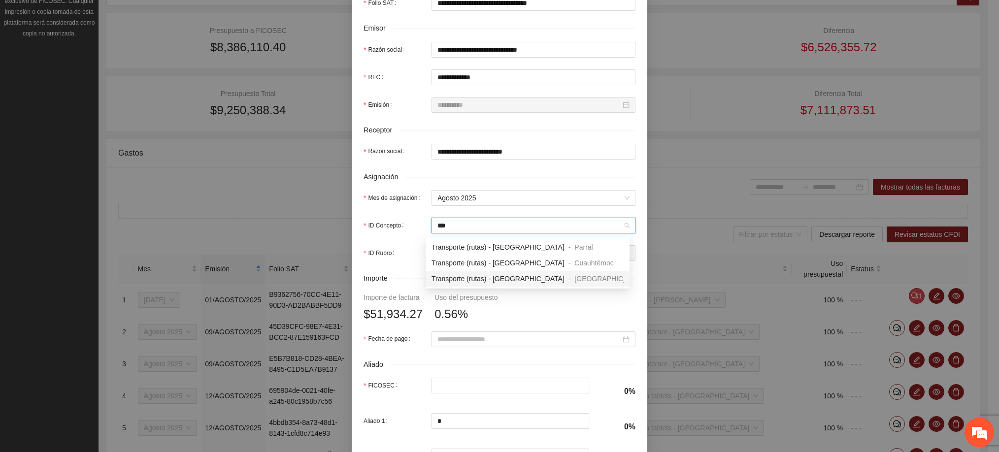
click at [490, 281] on span "Transporte (rutas) - [GEOGRAPHIC_DATA]" at bounding box center [498, 279] width 133 height 8
type input "*********"
type input "******"
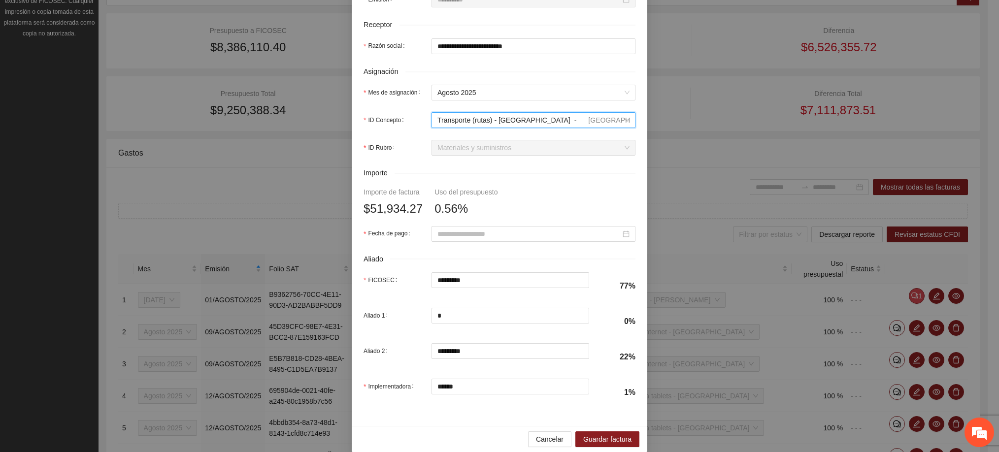
scroll to position [344, 0]
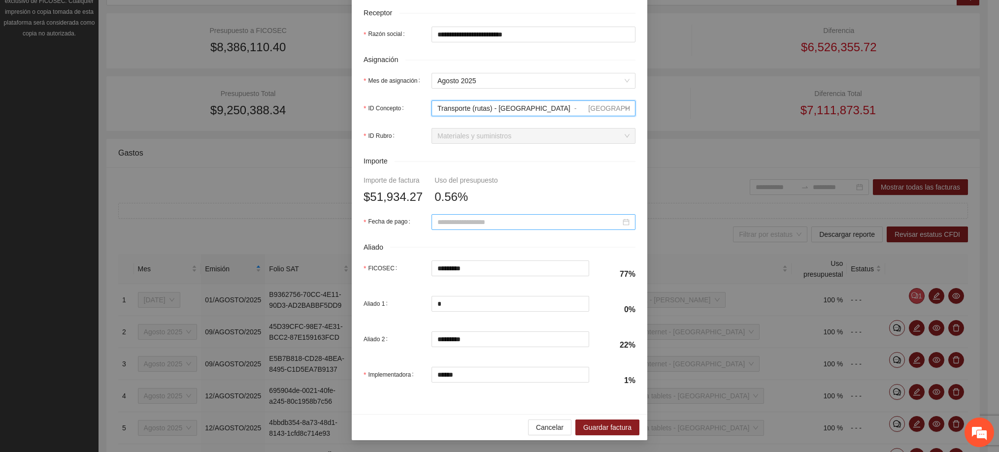
click at [525, 221] on input "Fecha de pago" at bounding box center [529, 222] width 183 height 11
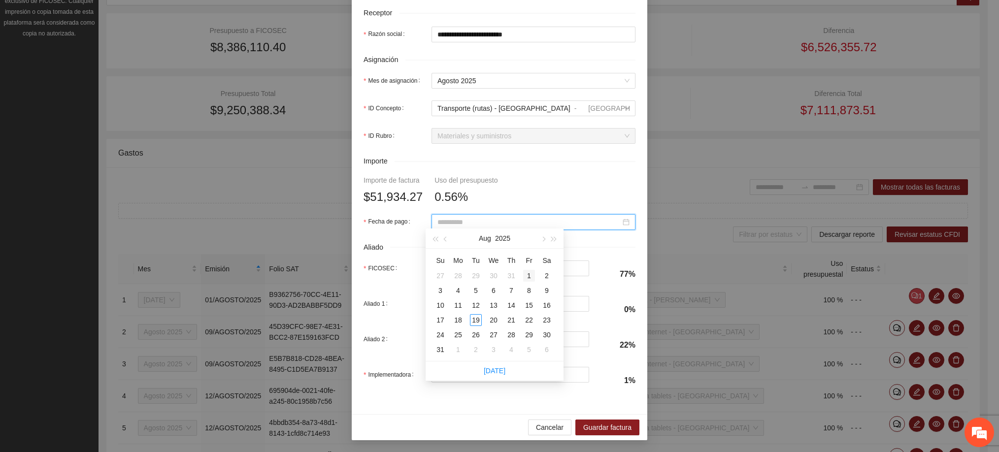
type input "**********"
click at [529, 277] on div "1" at bounding box center [529, 276] width 12 height 12
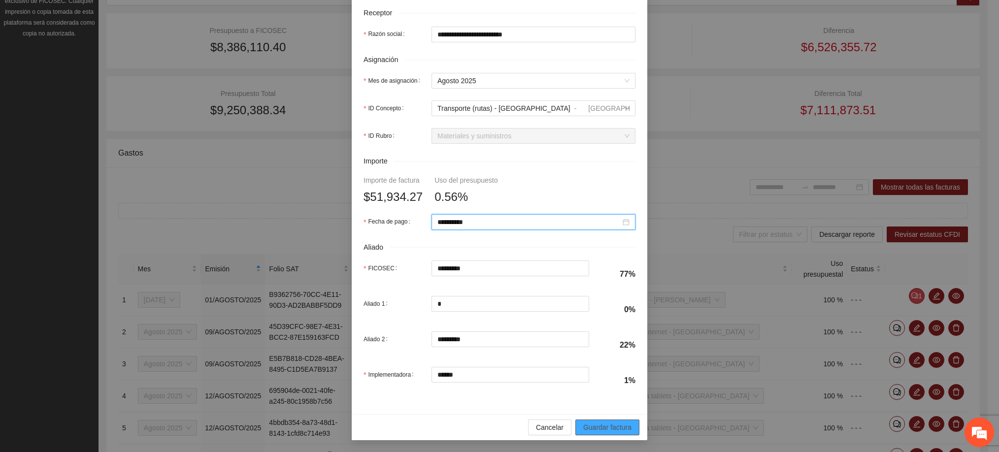
click at [595, 429] on span "Guardar factura" at bounding box center [607, 427] width 48 height 11
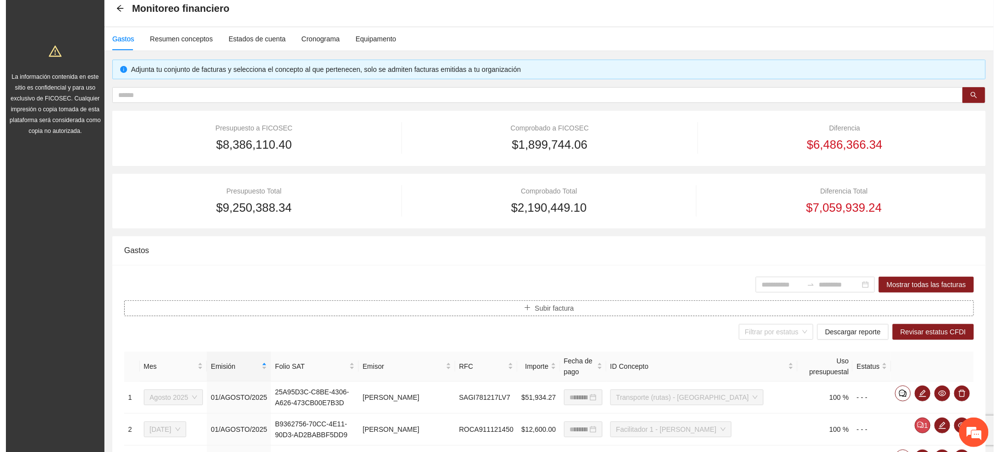
scroll to position [148, 0]
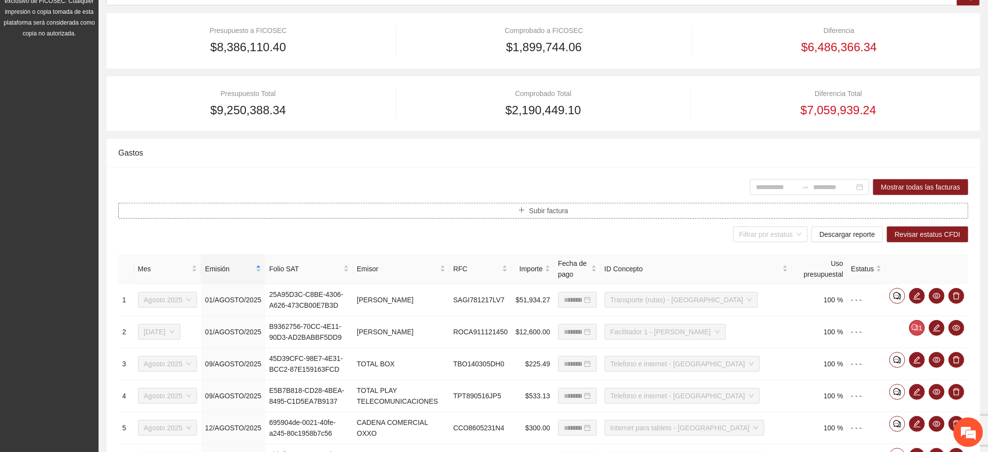
click at [572, 207] on button "Subir factura" at bounding box center [543, 211] width 850 height 16
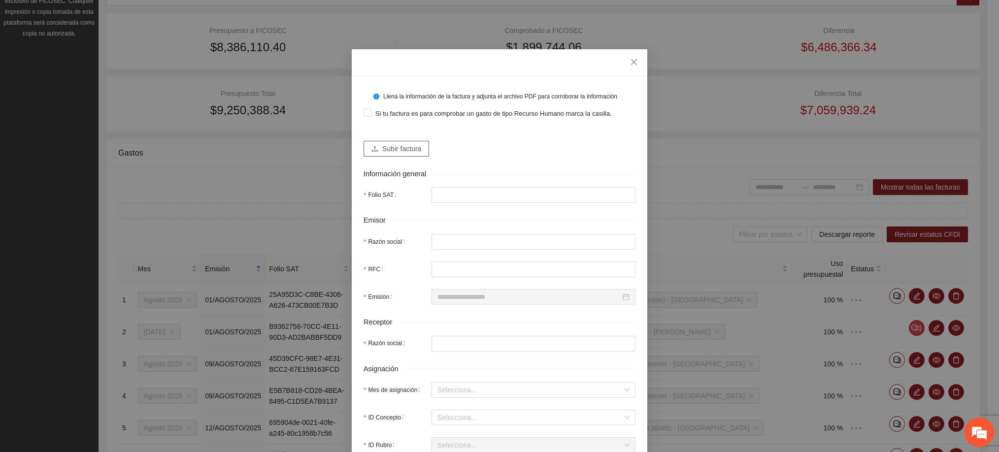
click at [392, 150] on span "Subir factura" at bounding box center [401, 148] width 39 height 11
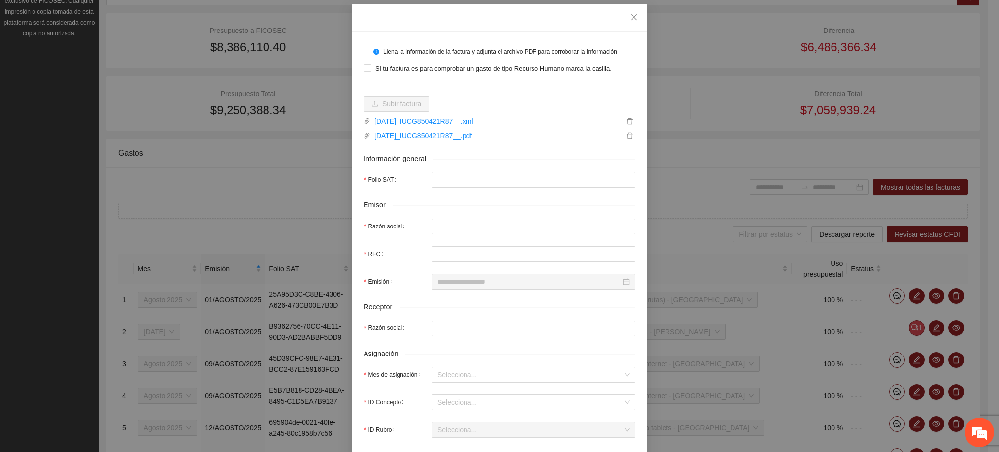
type input "**********"
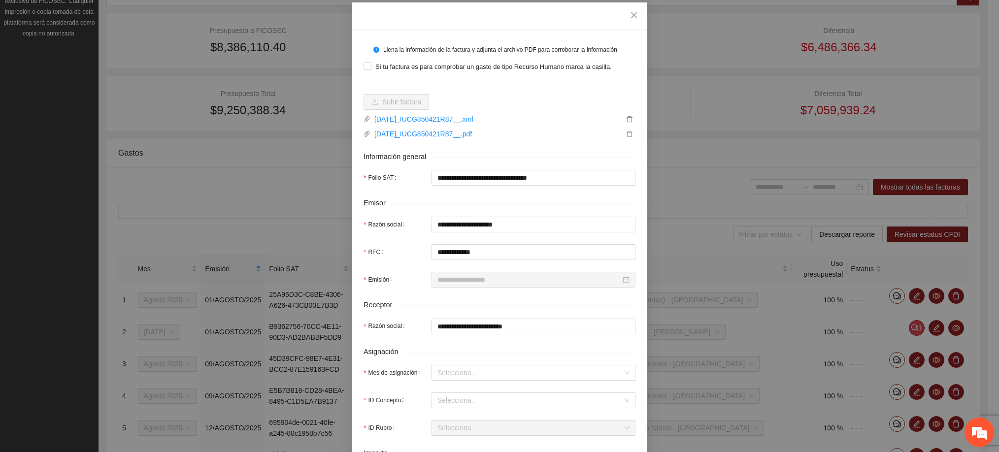
type input "**********"
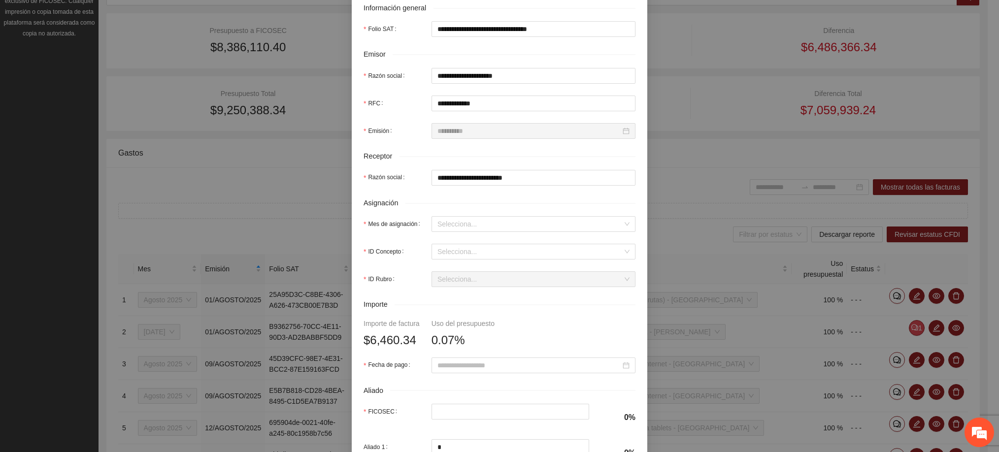
scroll to position [222, 0]
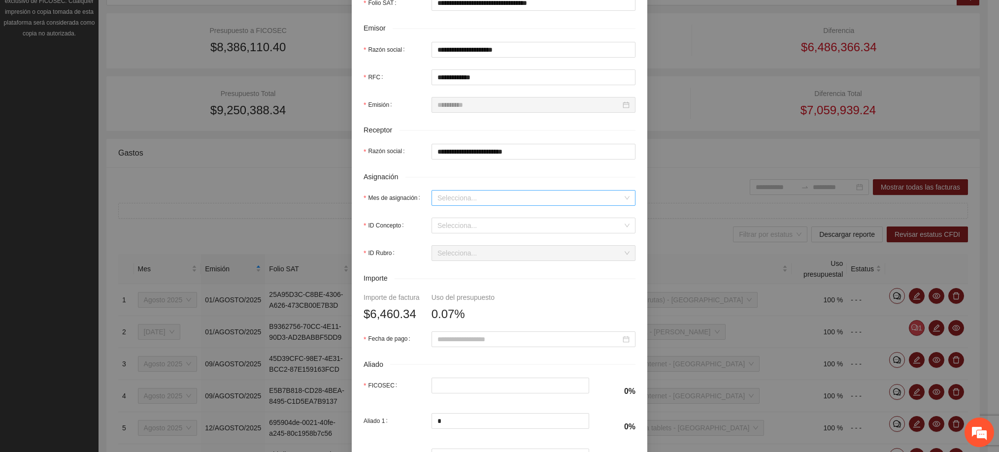
click at [464, 199] on input "Mes de asignación" at bounding box center [530, 198] width 185 height 15
click at [460, 276] on div "Agosto 2025" at bounding box center [528, 283] width 204 height 16
click at [448, 225] on input "ID Concepto" at bounding box center [530, 225] width 185 height 15
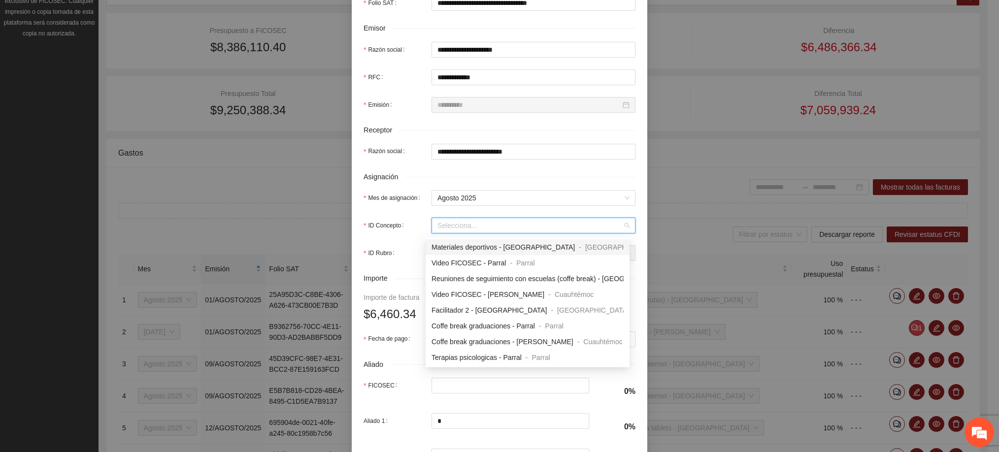
click at [463, 228] on input "ID Concepto" at bounding box center [530, 225] width 185 height 15
type input "****"
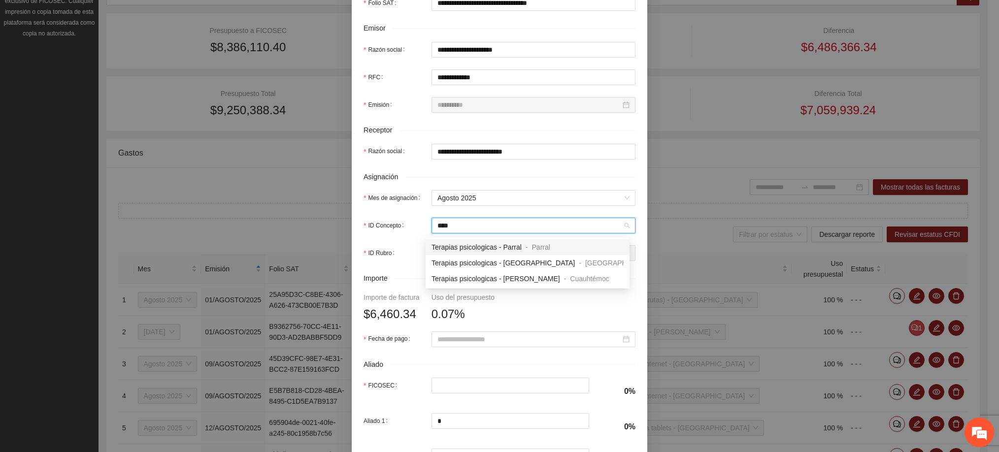
click at [495, 244] on span "Terapias psicologicas - Parral" at bounding box center [477, 247] width 90 height 8
type input "********"
type input "*"
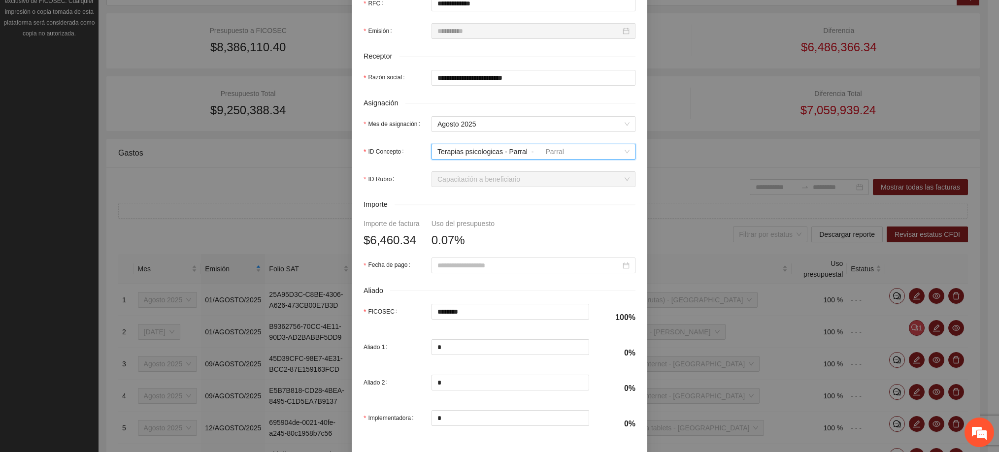
scroll to position [344, 0]
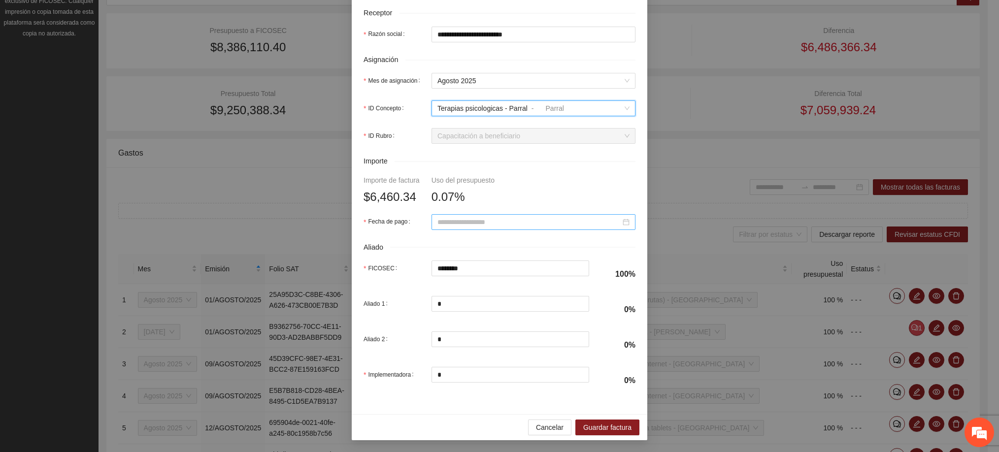
click at [488, 217] on input "Fecha de pago" at bounding box center [529, 222] width 183 height 11
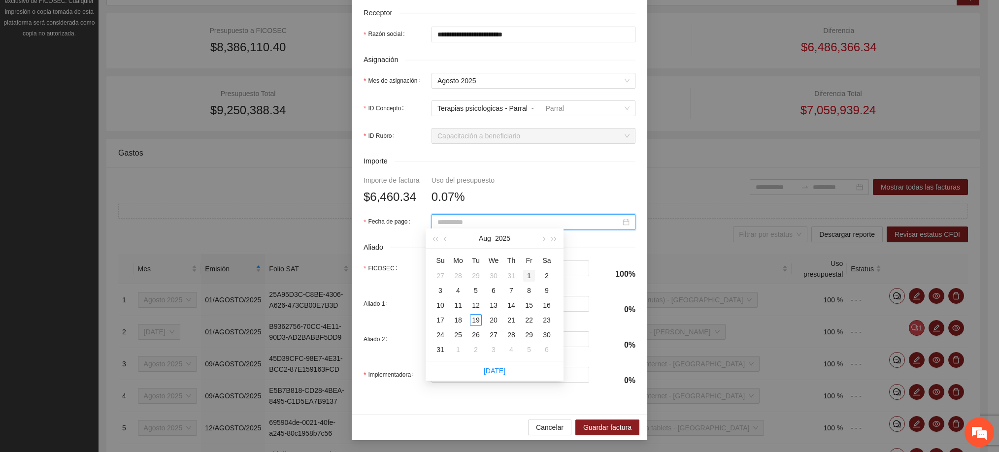
type input "**********"
click at [529, 275] on div "1" at bounding box center [529, 276] width 12 height 12
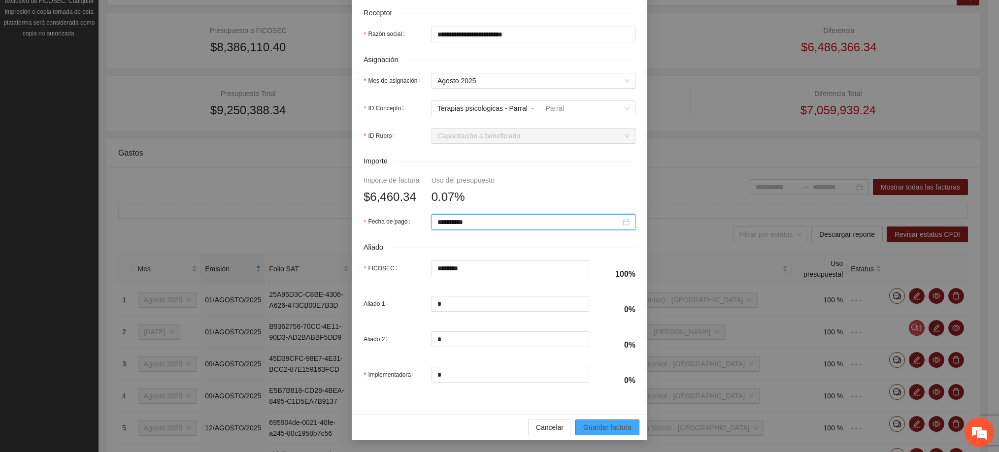
click at [583, 426] on span "Guardar factura" at bounding box center [607, 427] width 48 height 11
click at [541, 429] on span "Cancelar" at bounding box center [550, 427] width 28 height 11
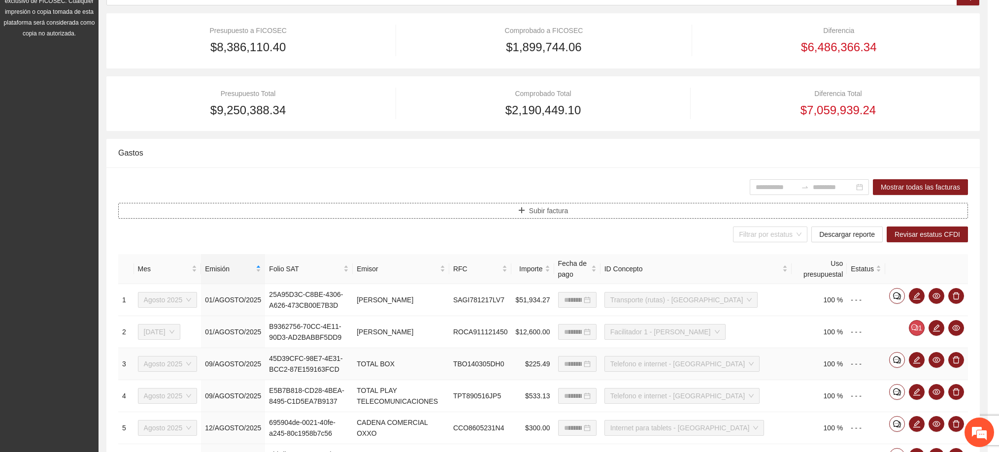
scroll to position [0, 0]
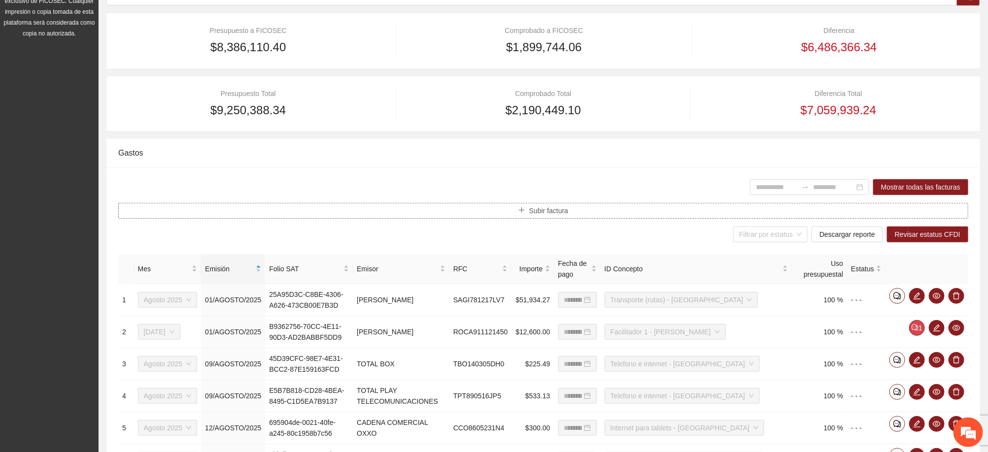
click at [537, 215] on span "Subir factura" at bounding box center [548, 210] width 39 height 11
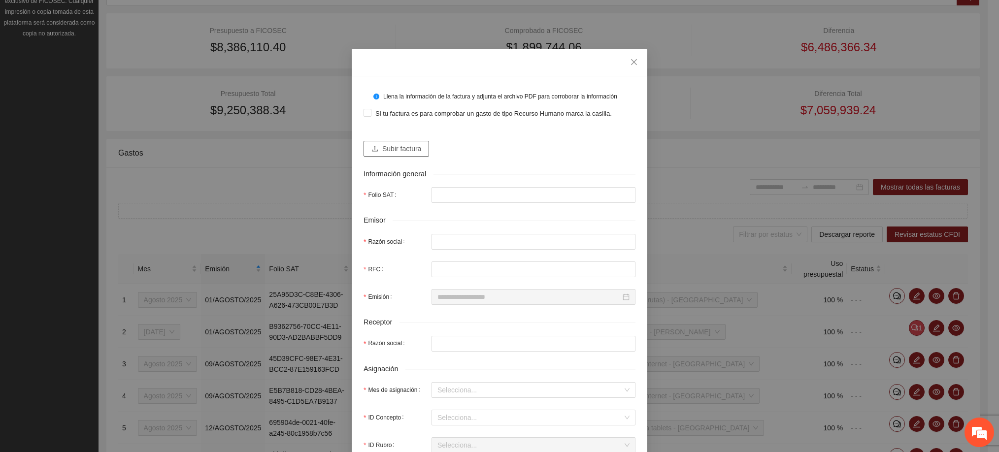
click at [402, 149] on span "Subir factura" at bounding box center [401, 148] width 39 height 11
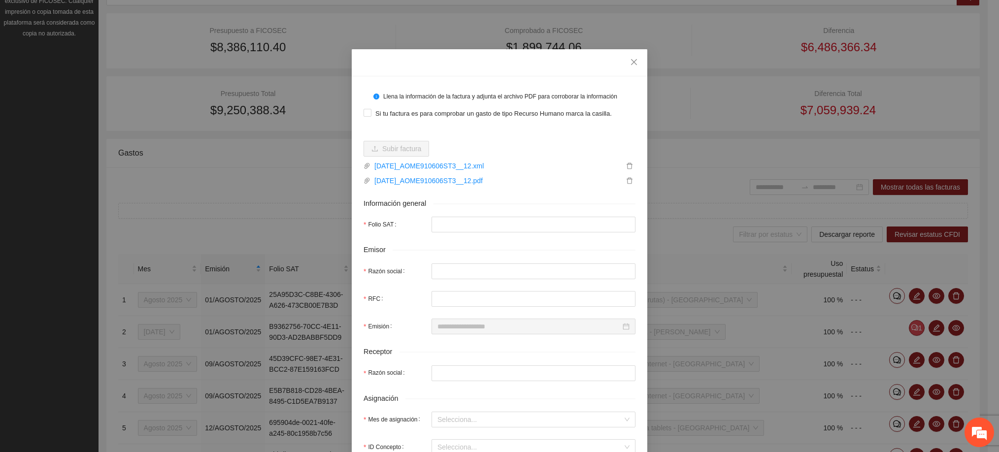
type input "**********"
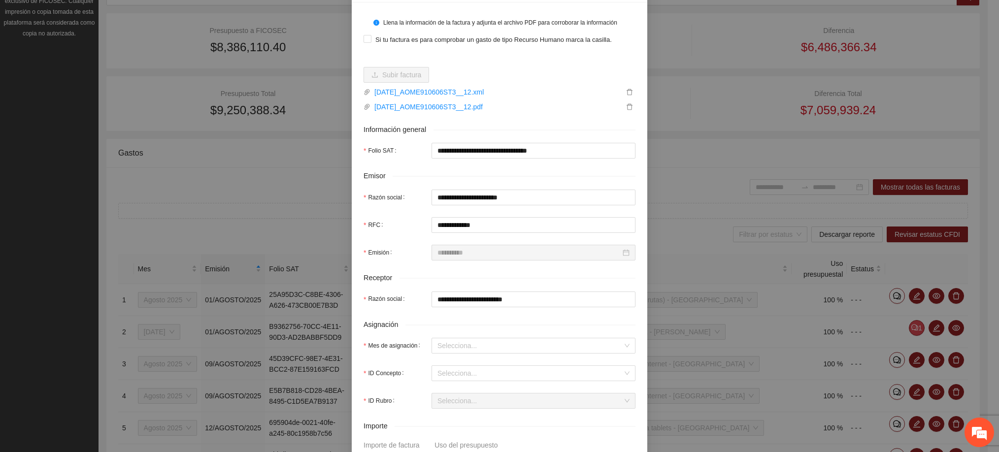
scroll to position [148, 0]
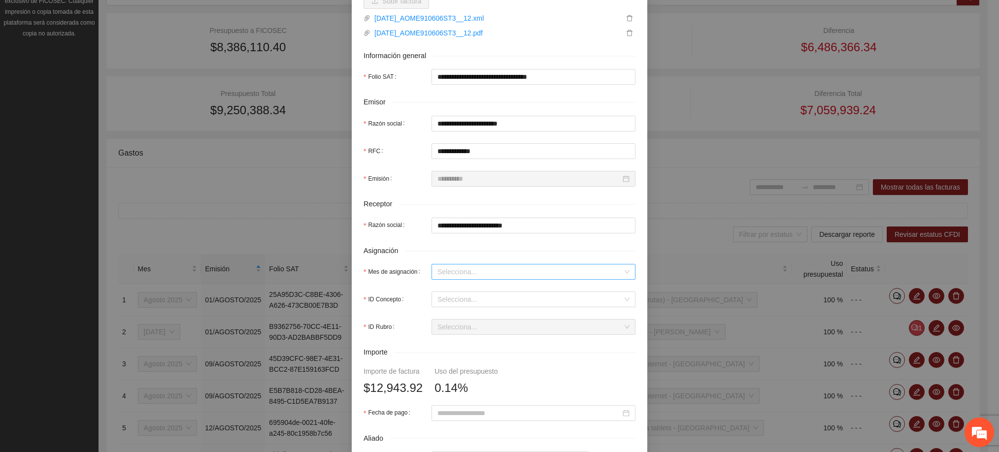
click at [476, 272] on input "Mes de asignación" at bounding box center [530, 272] width 185 height 15
click at [469, 354] on div "Agosto 2025" at bounding box center [528, 356] width 192 height 11
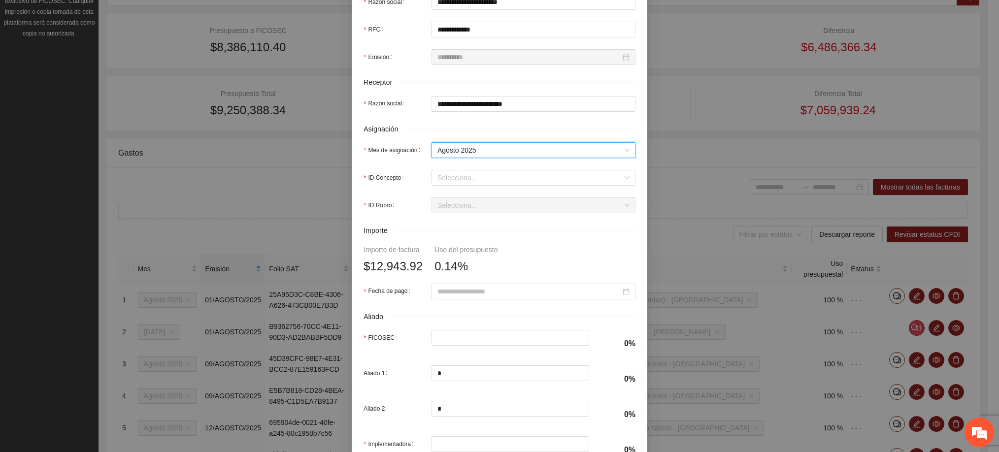
scroll to position [296, 0]
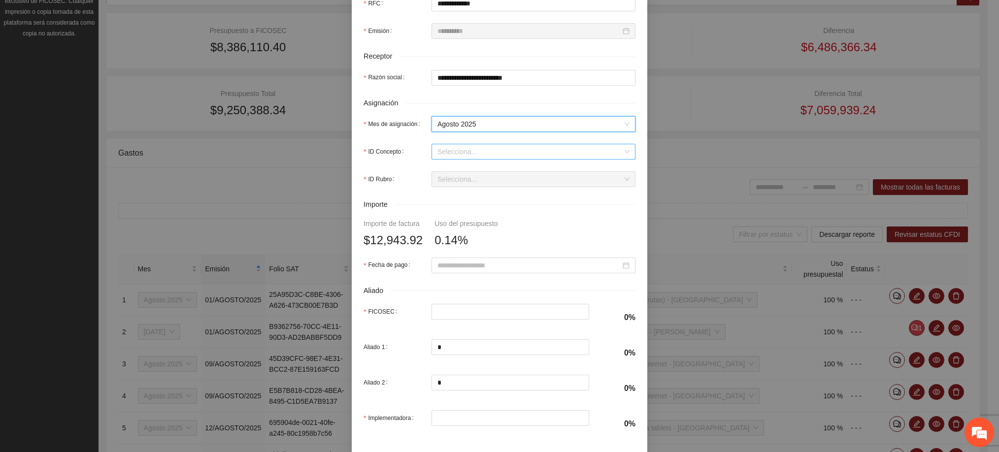
click at [471, 151] on input "ID Concepto" at bounding box center [530, 151] width 185 height 15
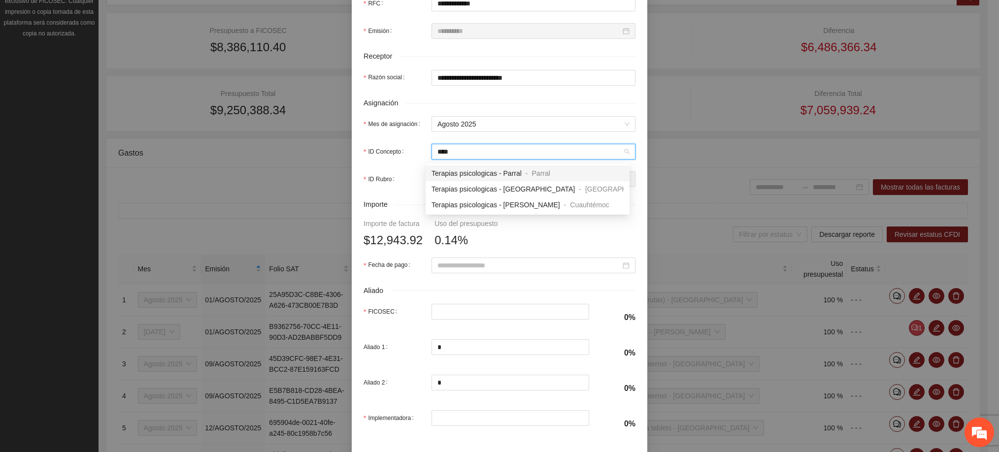
type input "*****"
click at [487, 173] on span "Terapias psicologicas - Parral" at bounding box center [477, 174] width 90 height 8
type input "*********"
type input "*"
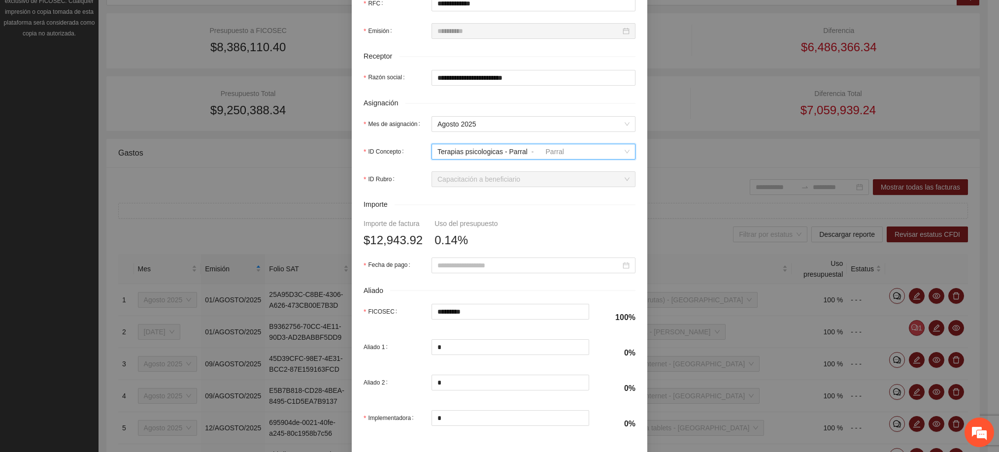
scroll to position [344, 0]
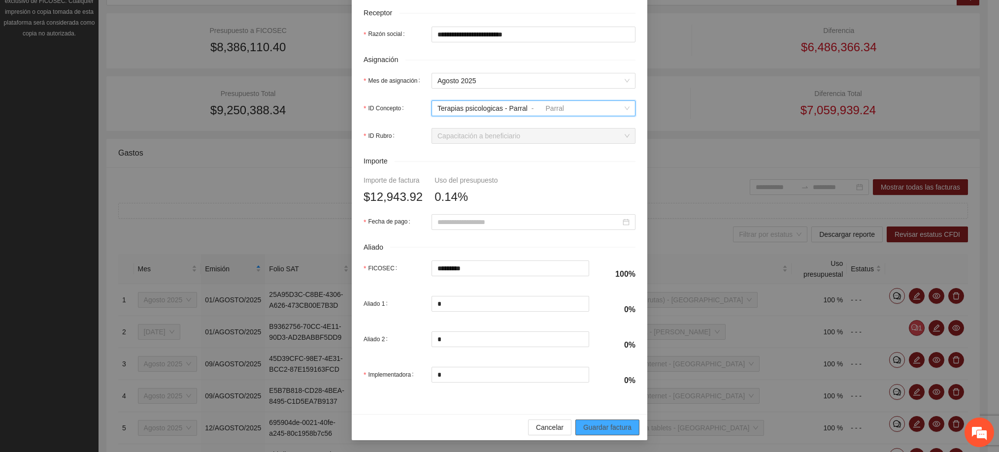
click at [594, 426] on span "Guardar factura" at bounding box center [607, 427] width 48 height 11
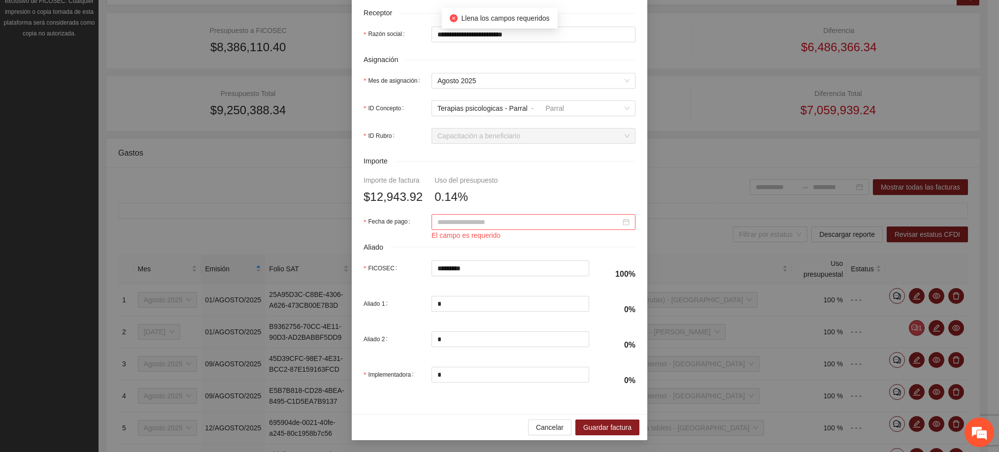
click at [482, 222] on input "Fecha de pago" at bounding box center [529, 222] width 183 height 11
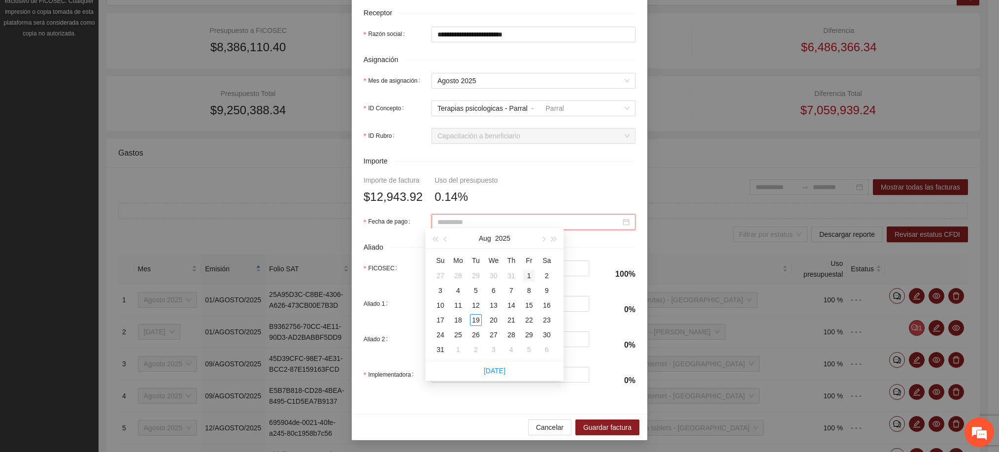
type input "**********"
click at [531, 276] on div "1" at bounding box center [529, 276] width 12 height 12
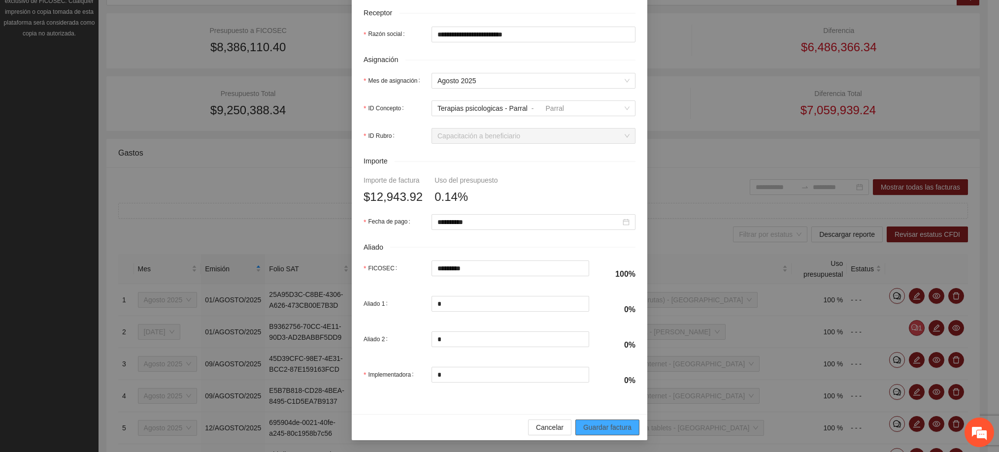
click at [599, 425] on span "Guardar factura" at bounding box center [607, 427] width 48 height 11
click at [596, 428] on span "Guardar factura" at bounding box center [607, 427] width 48 height 11
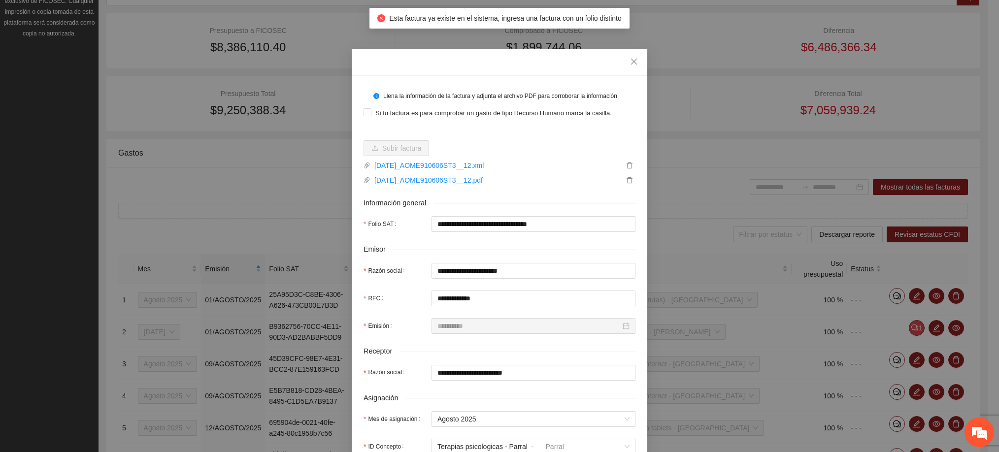
scroll to position [0, 0]
click at [630, 60] on icon "close" at bounding box center [634, 62] width 8 height 8
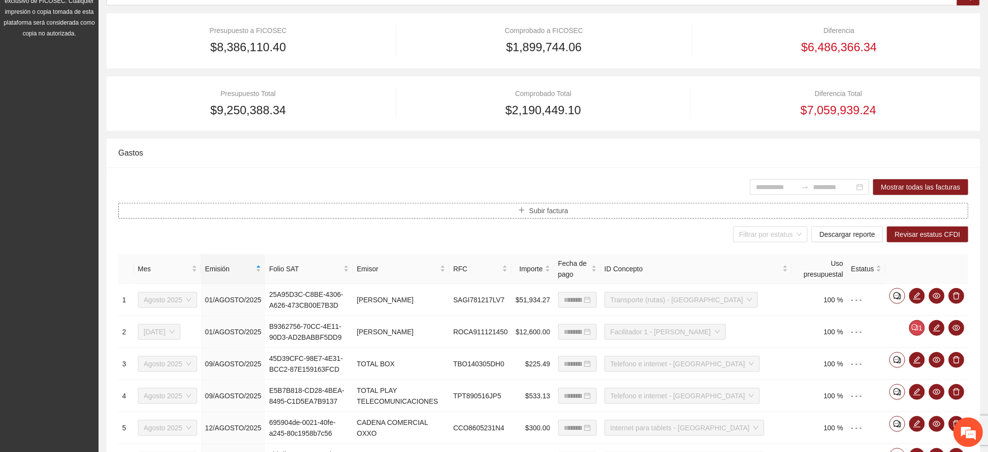
click at [570, 210] on button "Subir factura" at bounding box center [543, 211] width 850 height 16
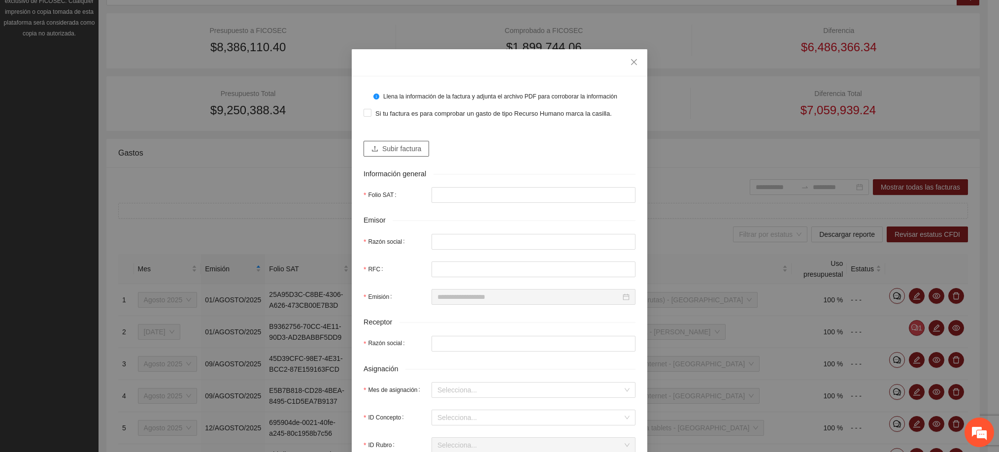
click at [411, 153] on span "Subir factura" at bounding box center [401, 148] width 39 height 11
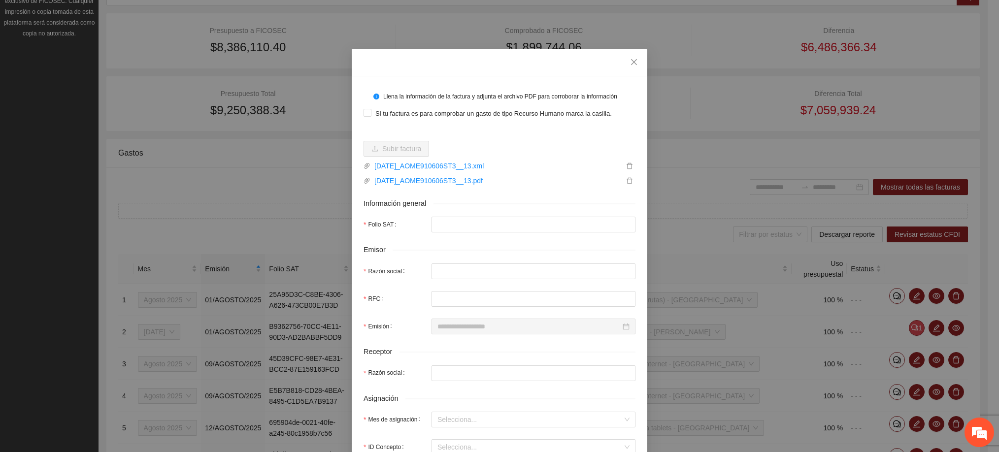
type input "**********"
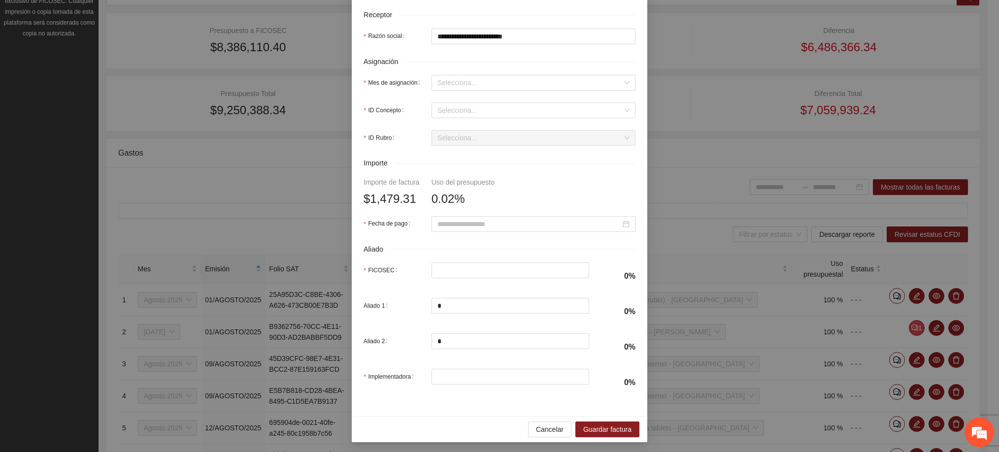
scroll to position [344, 0]
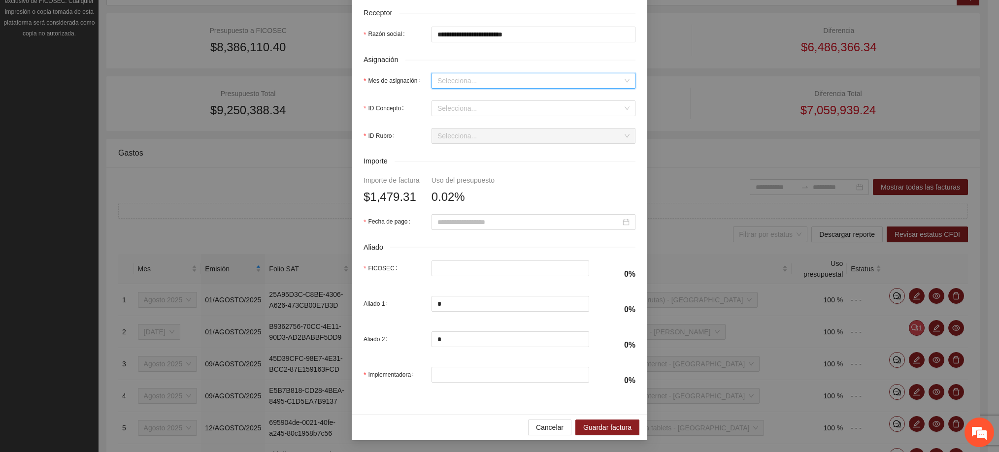
click at [463, 73] on input "Mes de asignación" at bounding box center [530, 80] width 185 height 15
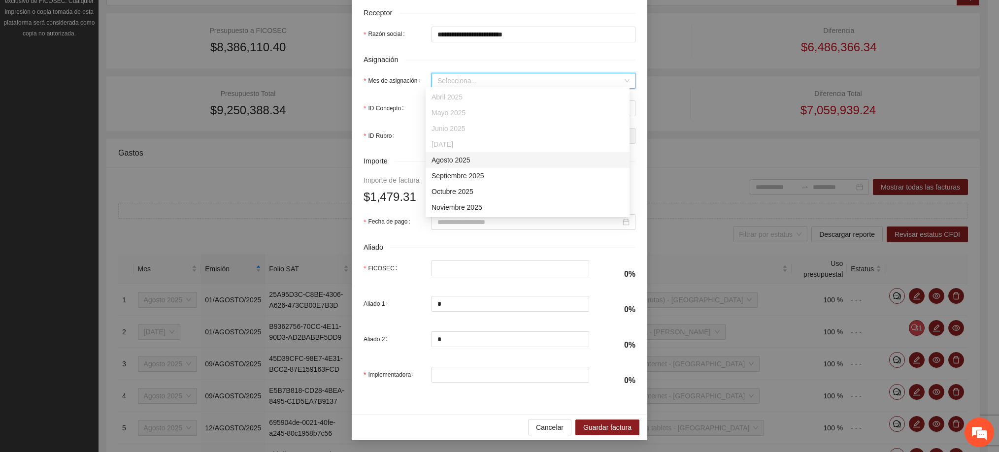
click at [469, 161] on div "Agosto 2025" at bounding box center [528, 160] width 192 height 11
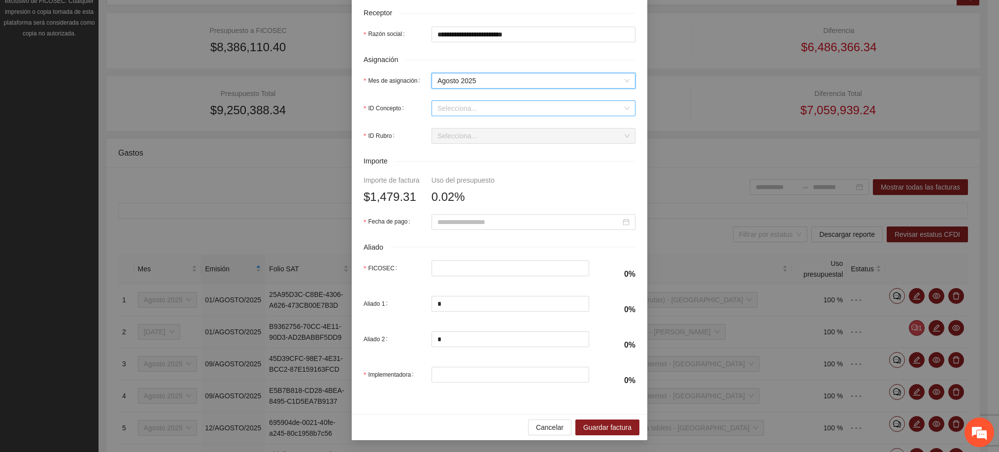
click at [457, 106] on input "ID Concepto" at bounding box center [530, 108] width 185 height 15
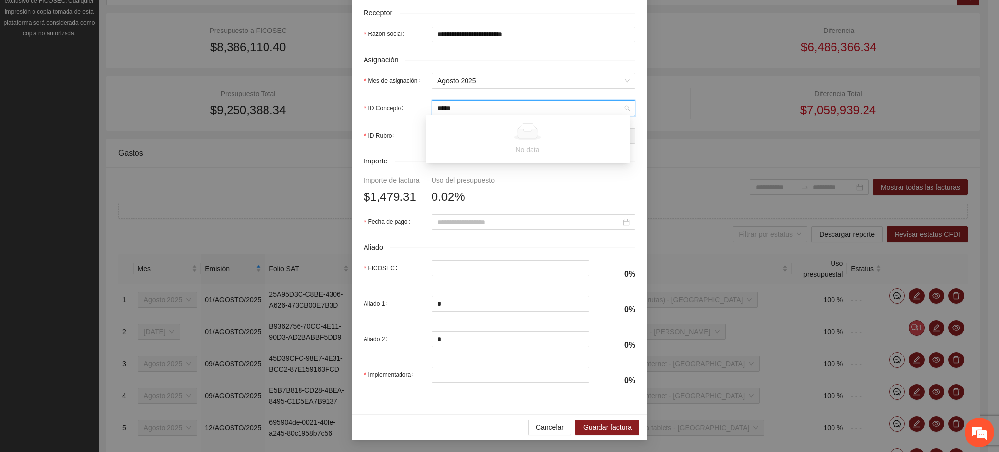
click at [509, 102] on input "*****" at bounding box center [530, 108] width 185 height 15
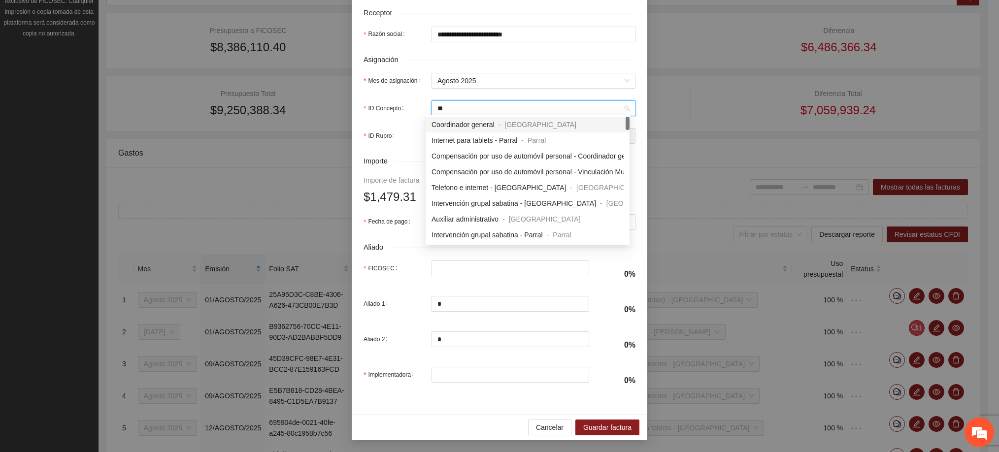
type input "***"
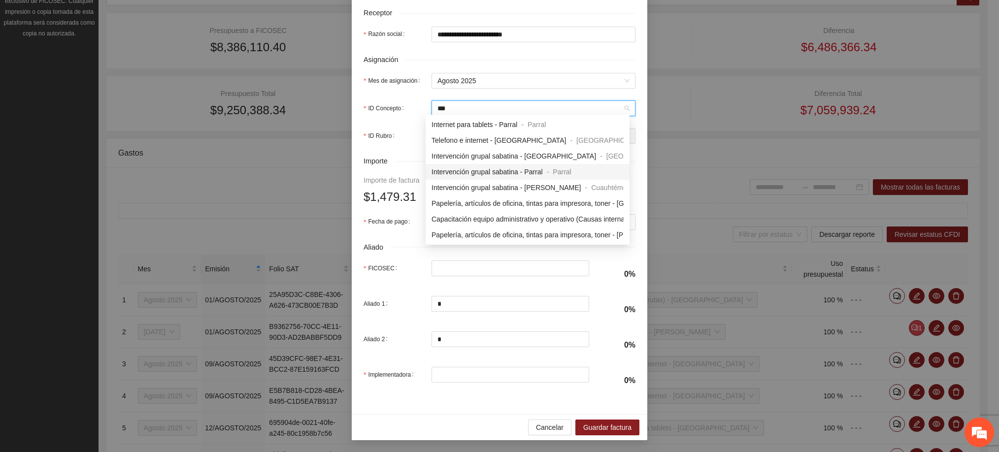
click at [500, 168] on span "Intervención grupal sabatina - Parral" at bounding box center [487, 172] width 111 height 8
type input "********"
type input "*"
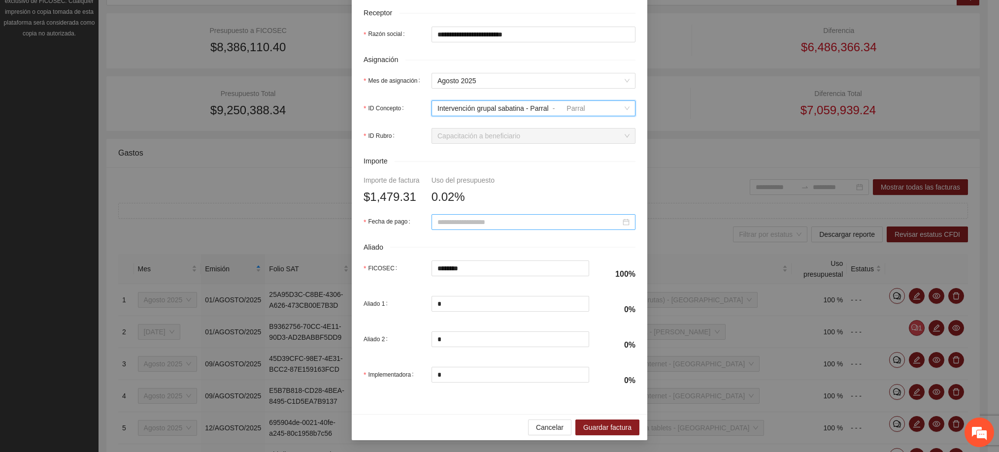
click at [479, 222] on input "Fecha de pago" at bounding box center [529, 222] width 183 height 11
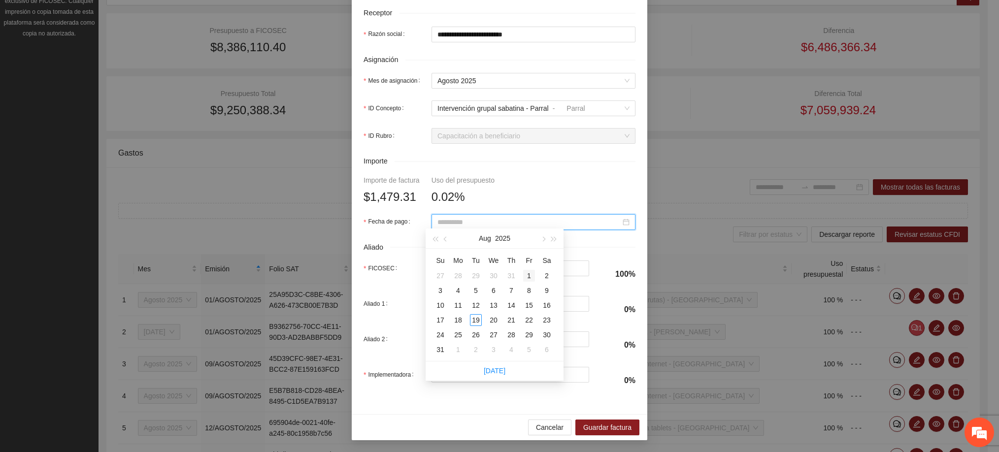
type input "**********"
click at [528, 274] on div "1" at bounding box center [529, 276] width 12 height 12
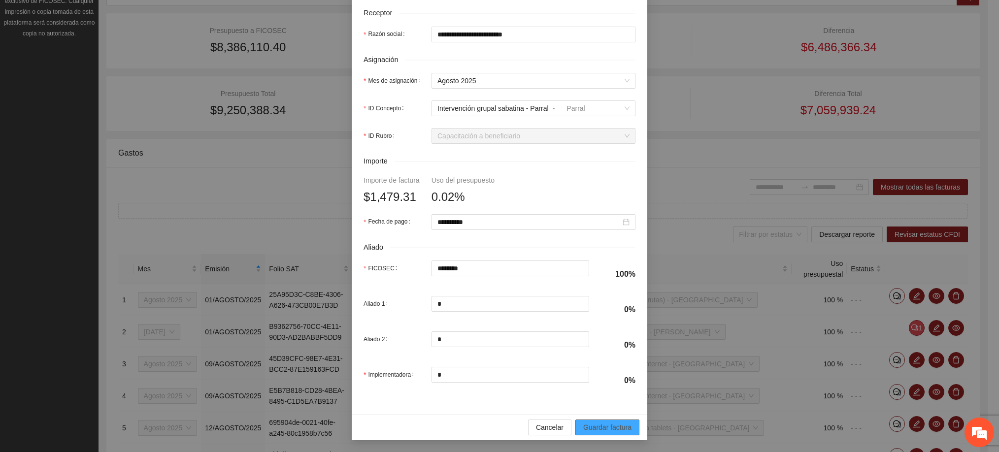
click at [583, 421] on button "Guardar factura" at bounding box center [608, 428] width 64 height 16
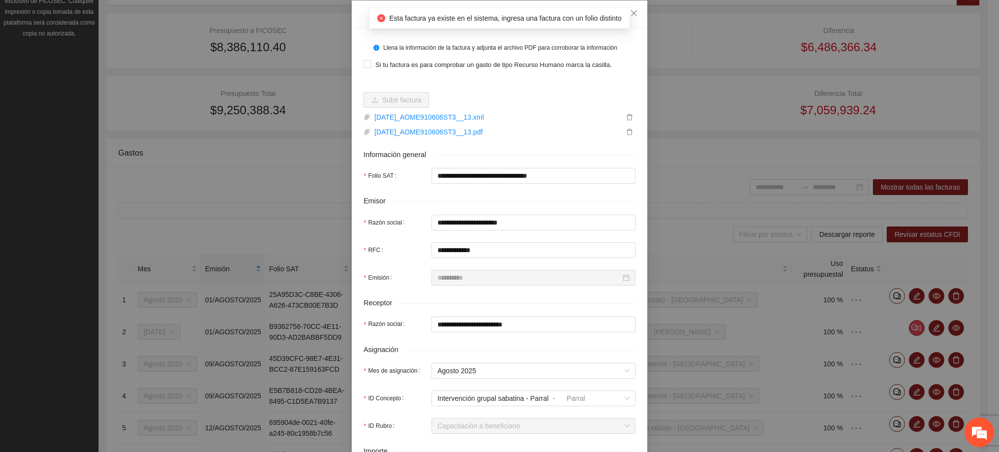
scroll to position [0, 0]
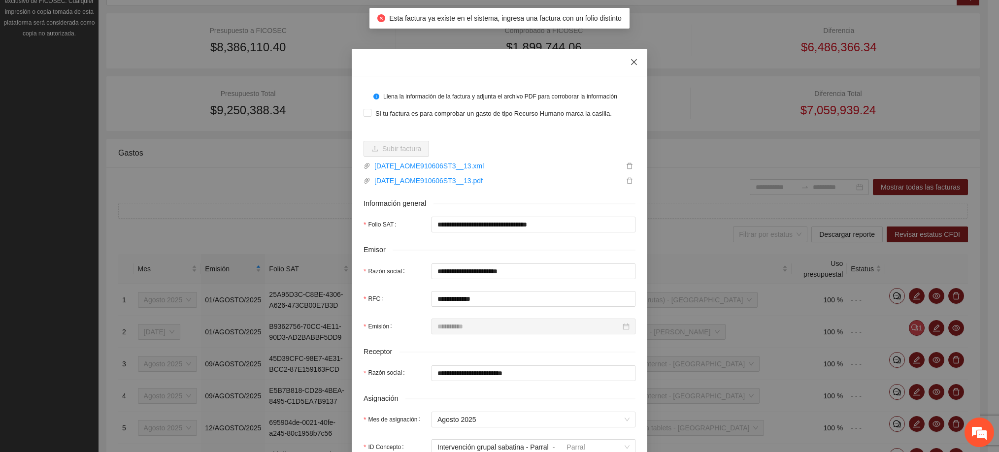
click at [630, 61] on icon "close" at bounding box center [634, 62] width 8 height 8
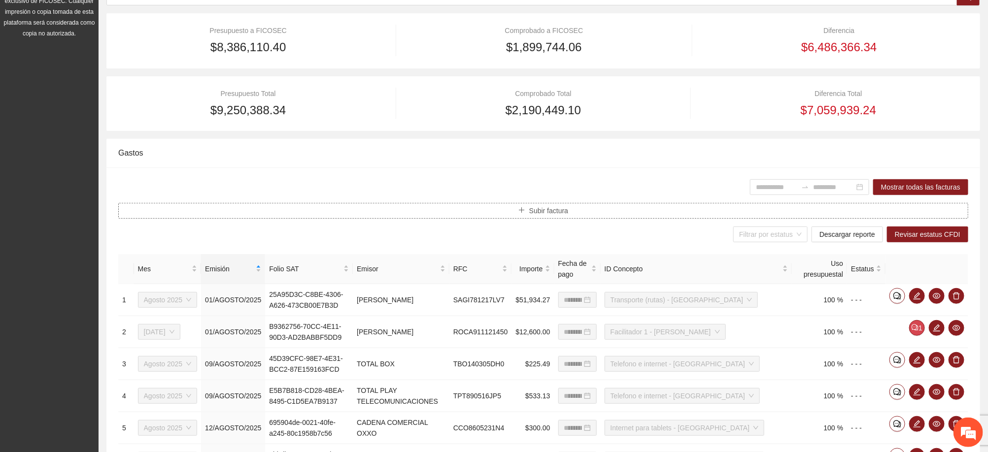
click at [537, 207] on span "Subir factura" at bounding box center [548, 210] width 39 height 11
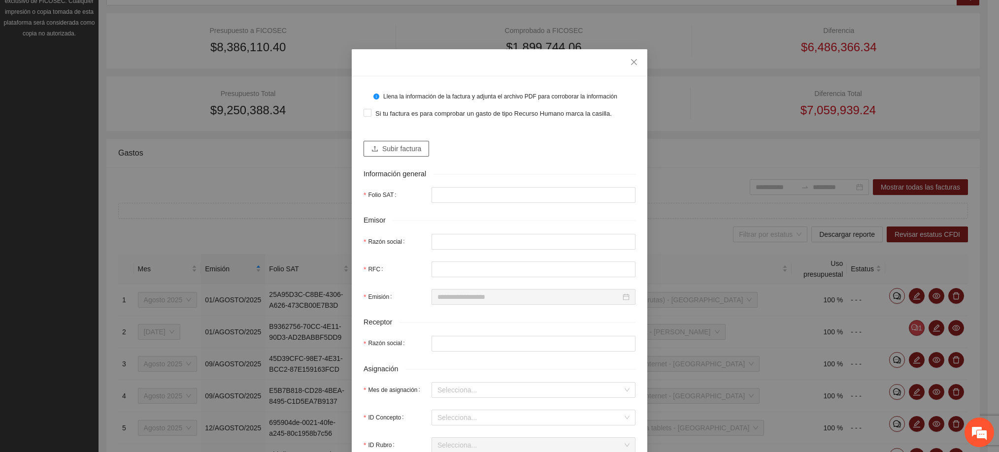
click at [402, 141] on button "Subir factura" at bounding box center [397, 149] width 66 height 16
click at [417, 152] on button "Subir factura" at bounding box center [397, 149] width 66 height 16
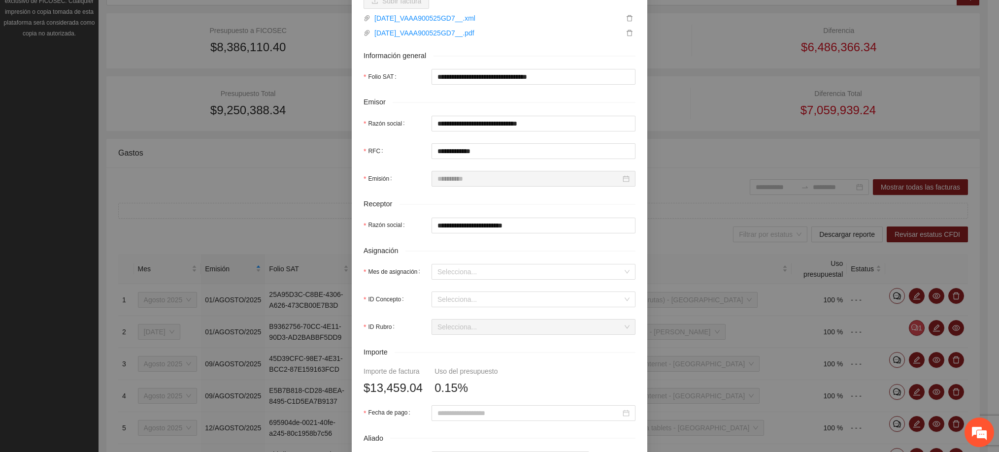
scroll to position [222, 0]
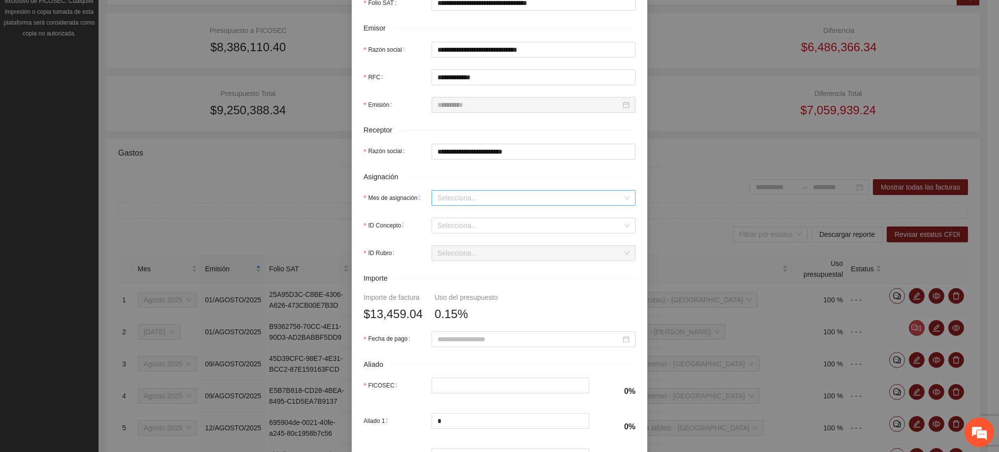
click at [454, 197] on input "Mes de asignación" at bounding box center [530, 198] width 185 height 15
click at [455, 286] on div "Agosto 2025" at bounding box center [528, 282] width 192 height 11
click at [458, 231] on input "ID Concepto" at bounding box center [530, 225] width 185 height 15
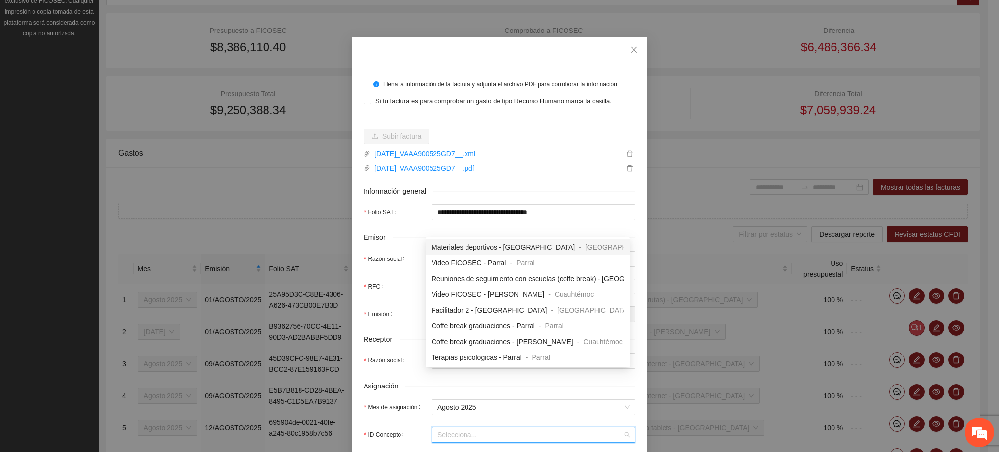
scroll to position [0, 0]
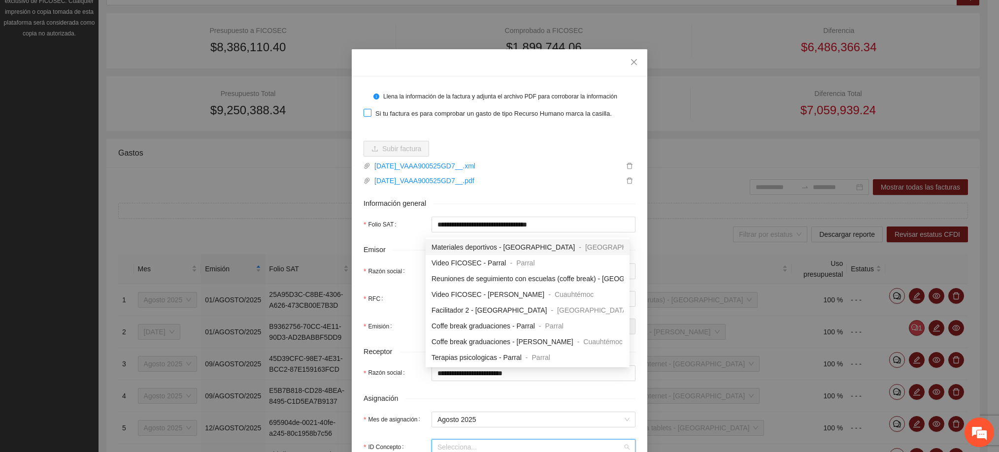
click at [417, 114] on span "Si tu factura es para comprobar un gasto de tipo Recurso Humano marca la casill…" at bounding box center [494, 114] width 244 height 10
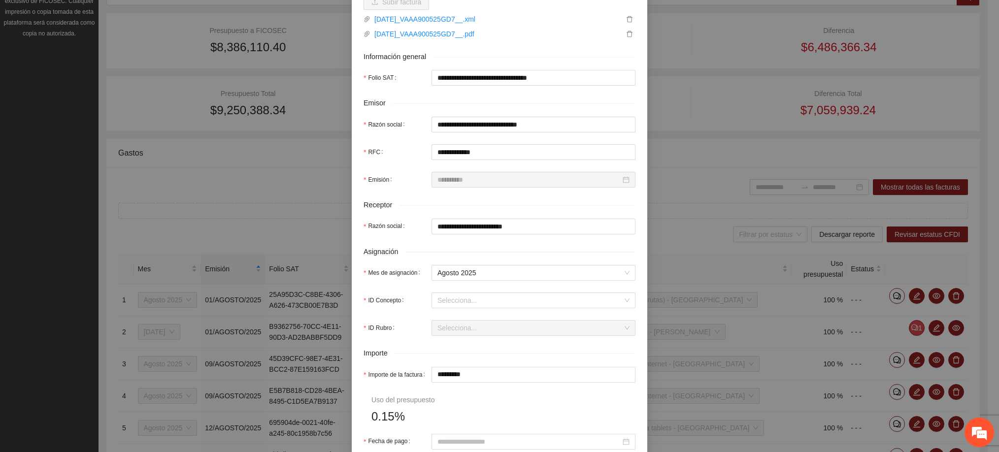
scroll to position [148, 0]
click at [457, 300] on input "ID Concepto" at bounding box center [530, 299] width 185 height 15
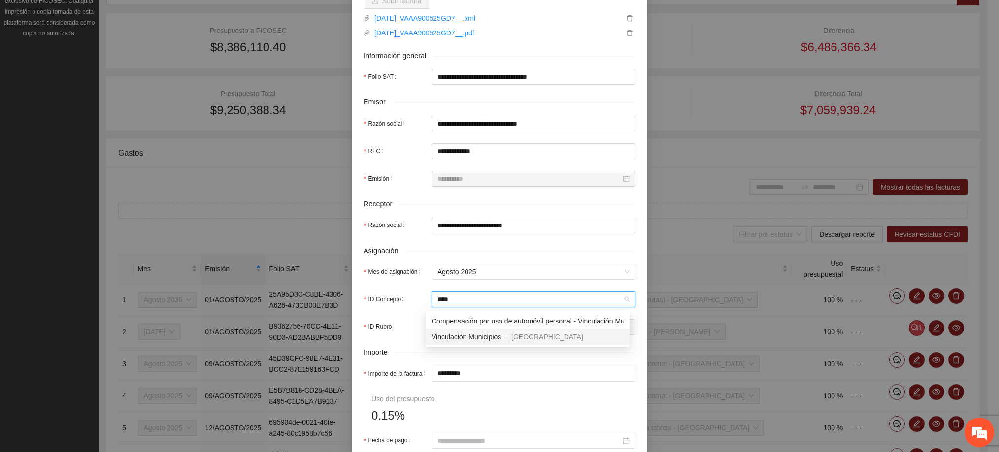
click at [471, 337] on span "Vinculación Municipios" at bounding box center [466, 337] width 69 height 8
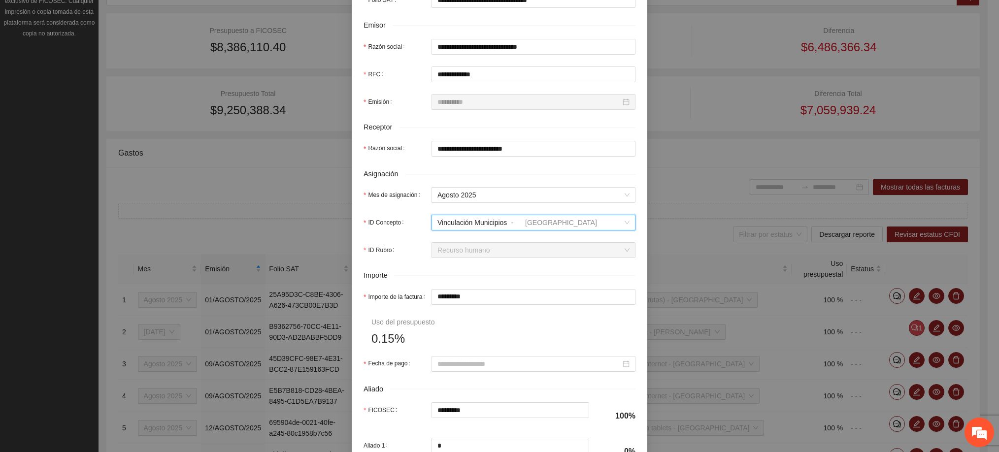
scroll to position [296, 0]
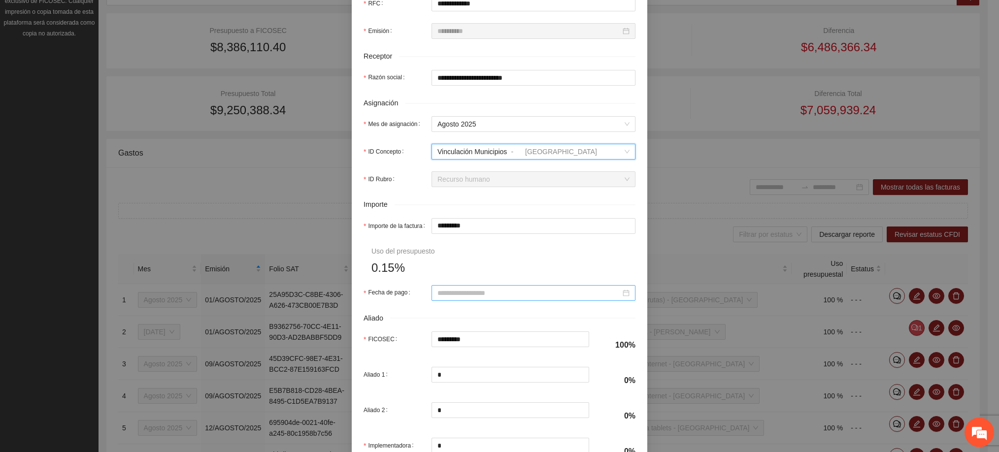
click at [454, 297] on input "Fecha de pago" at bounding box center [529, 293] width 183 height 11
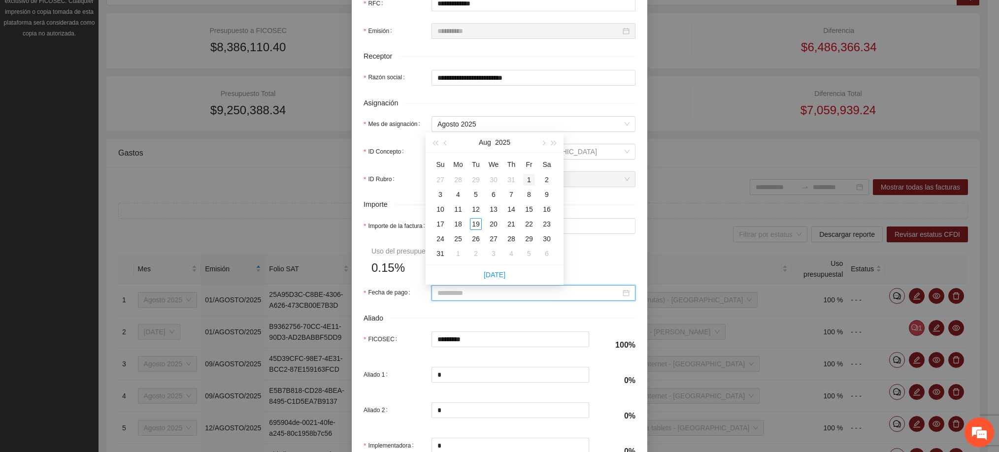
click at [526, 180] on div "1" at bounding box center [529, 180] width 12 height 12
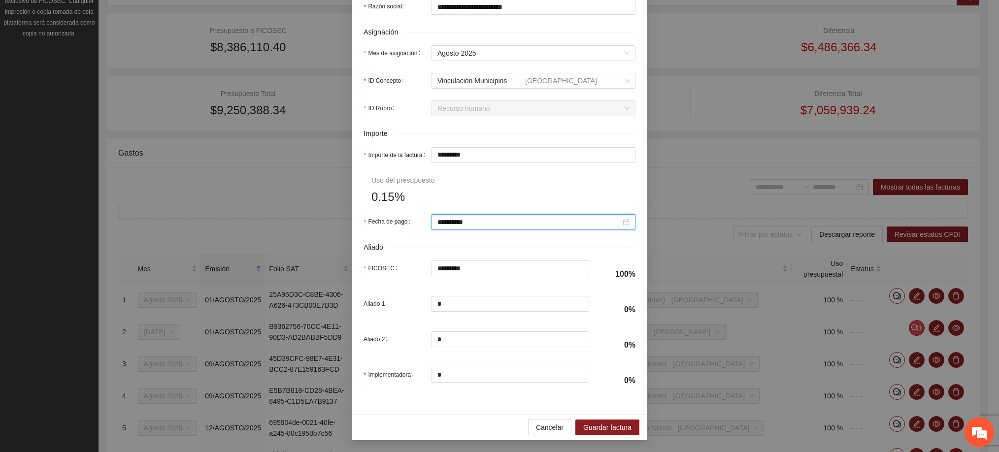
scroll to position [373, 0]
click at [596, 426] on span "Guardar factura" at bounding box center [607, 427] width 48 height 11
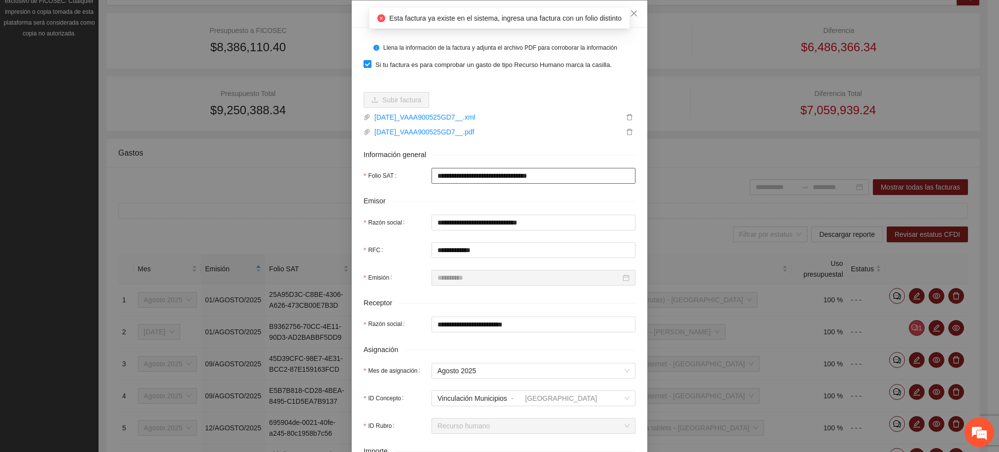
scroll to position [0, 0]
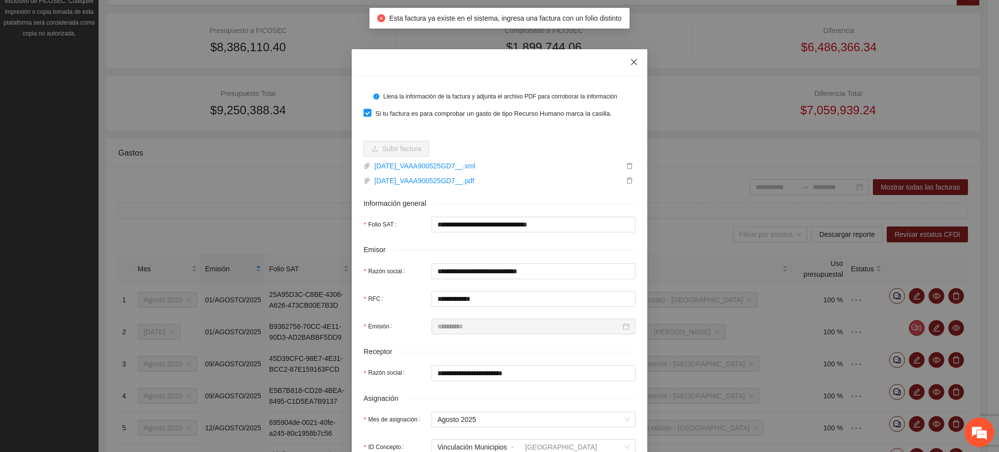
click at [631, 64] on icon "close" at bounding box center [634, 62] width 6 height 6
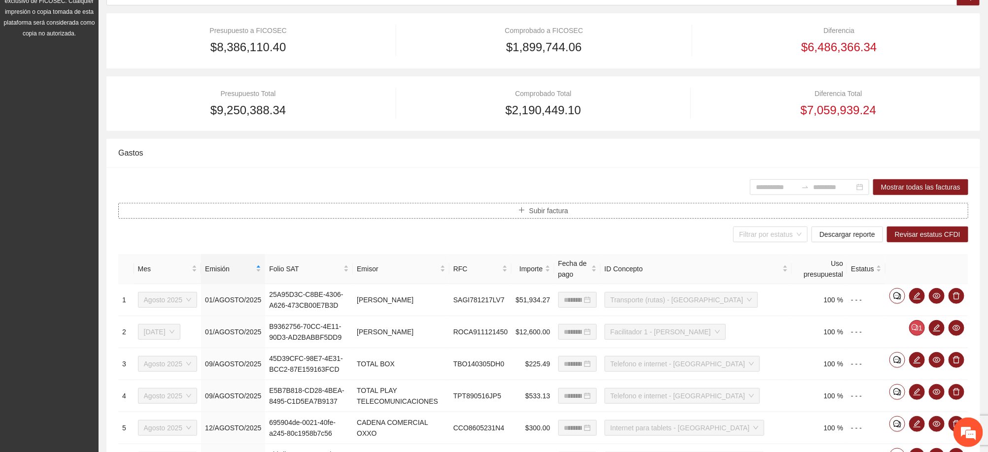
click at [534, 208] on span "Subir factura" at bounding box center [548, 210] width 39 height 11
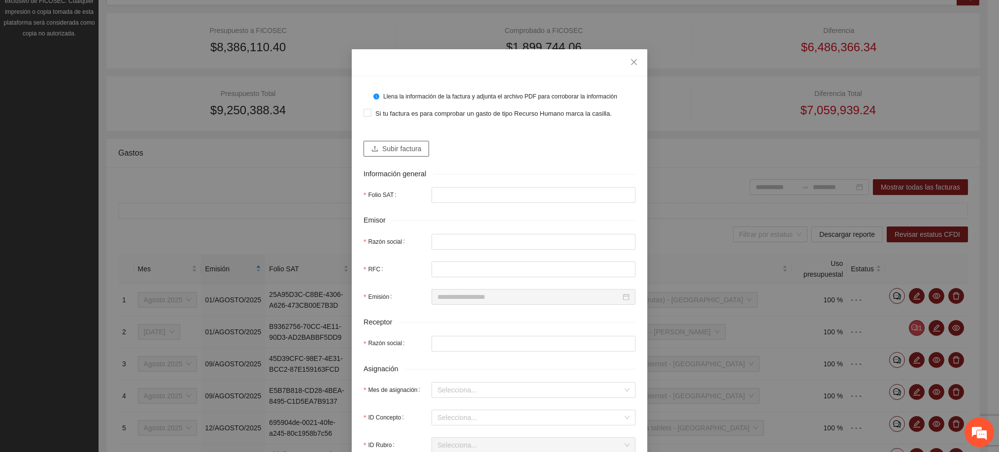
click at [373, 151] on button "Subir factura" at bounding box center [397, 149] width 66 height 16
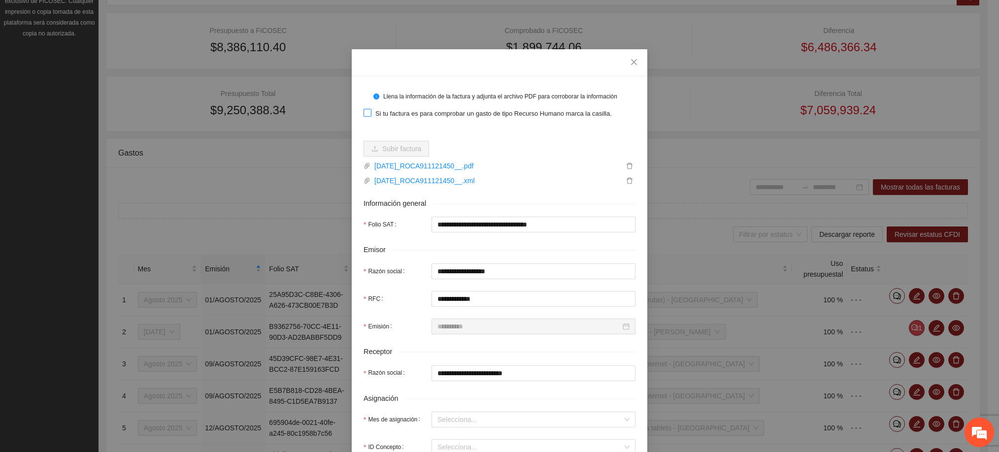
click at [401, 116] on span "Si tu factura es para comprobar un gasto de tipo Recurso Humano marca la casill…" at bounding box center [494, 114] width 244 height 10
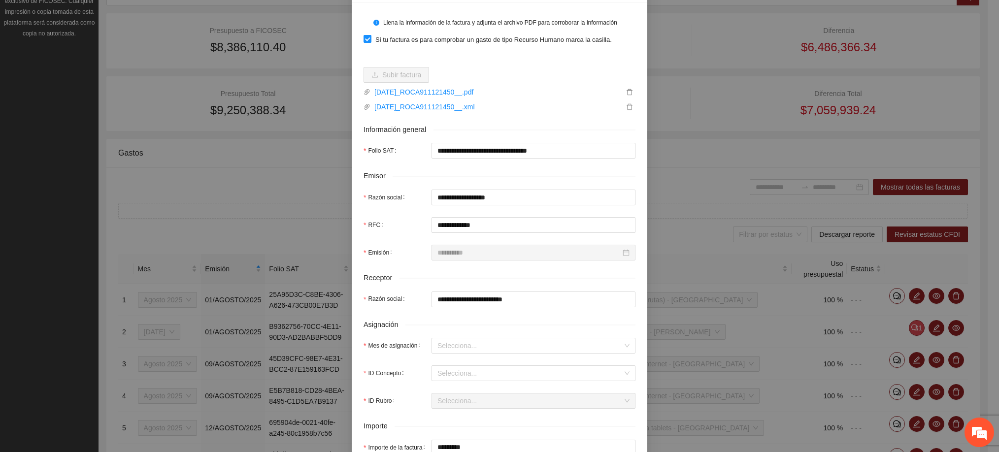
scroll to position [148, 0]
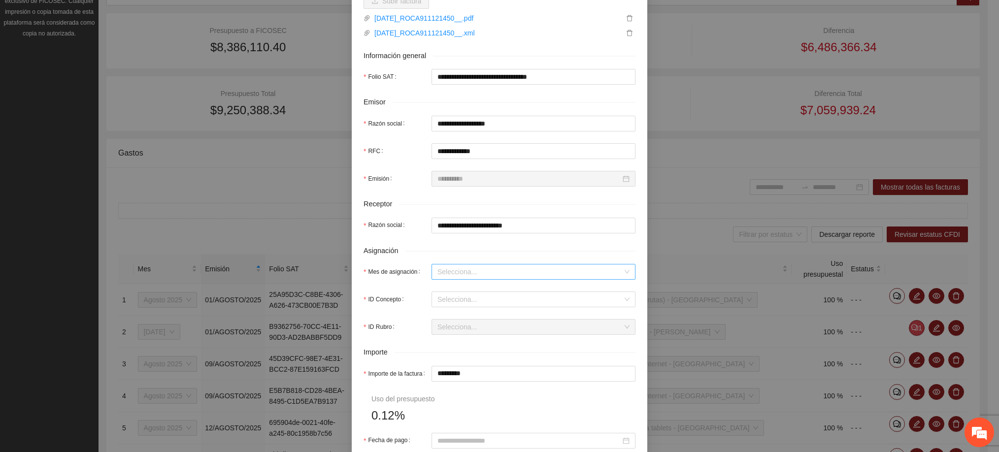
click at [442, 272] on input "Mes de asignación" at bounding box center [530, 272] width 185 height 15
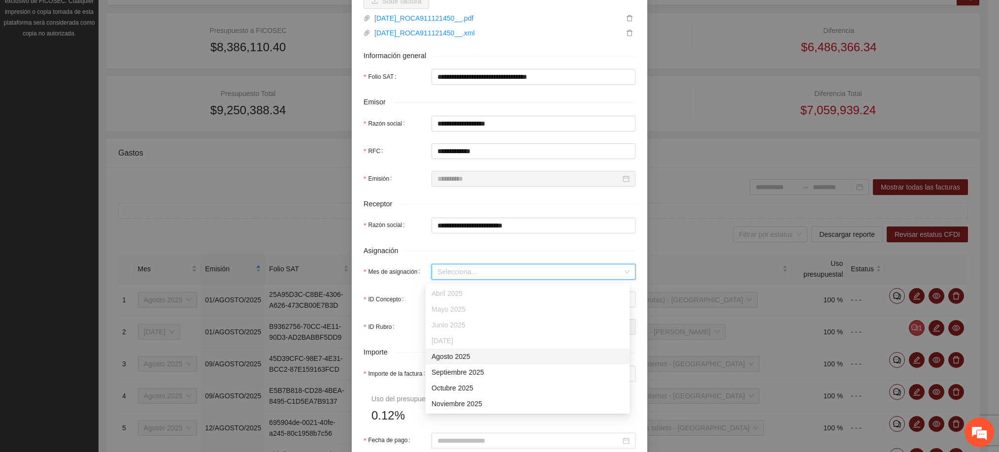
click at [472, 356] on div "Agosto 2025" at bounding box center [528, 356] width 192 height 11
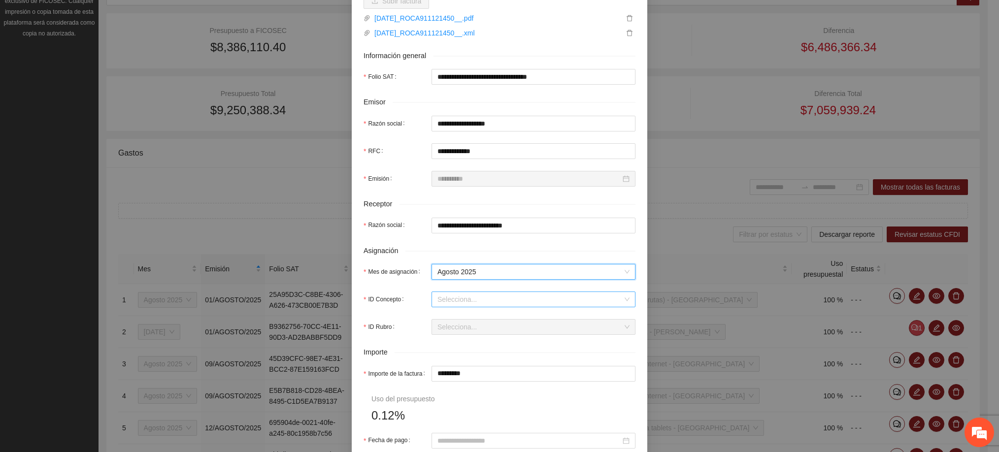
click at [463, 302] on input "ID Concepto" at bounding box center [530, 299] width 185 height 15
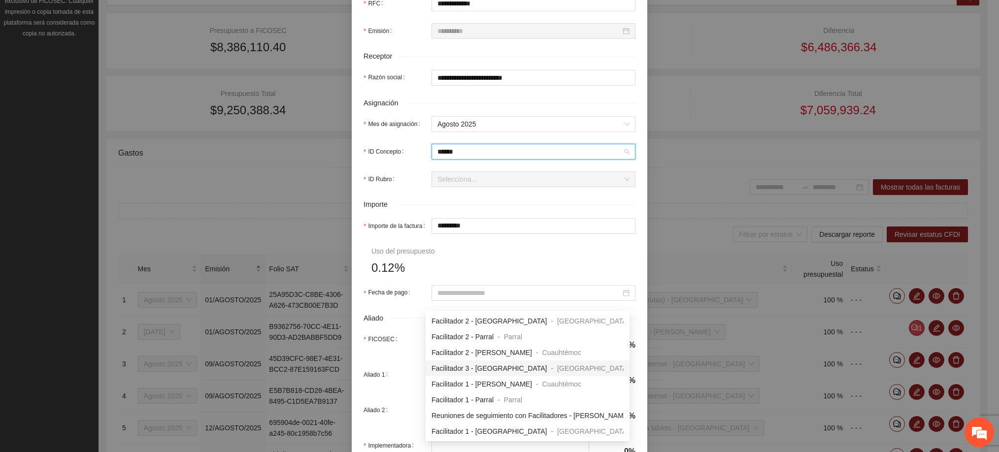
scroll to position [31, 0]
click at [482, 372] on span "Facilitador 1 - Parral" at bounding box center [463, 369] width 62 height 8
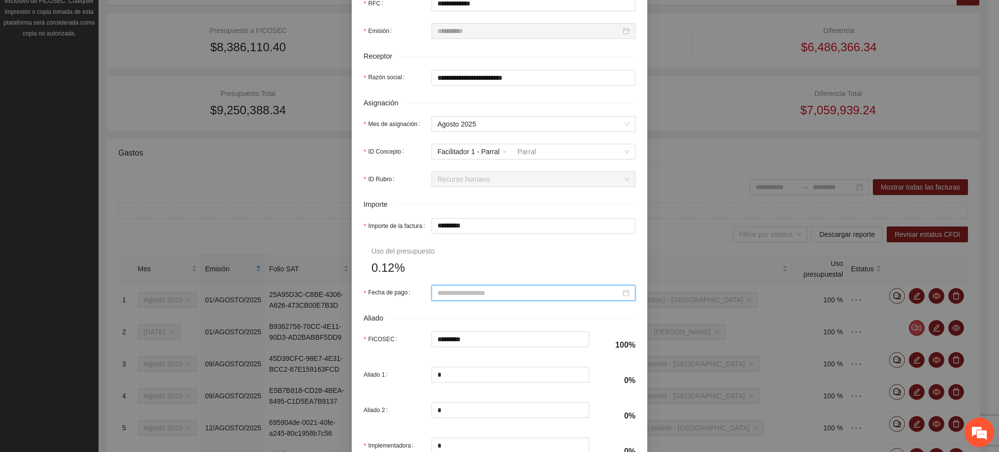
click at [476, 296] on input "Fecha de pago" at bounding box center [529, 293] width 183 height 11
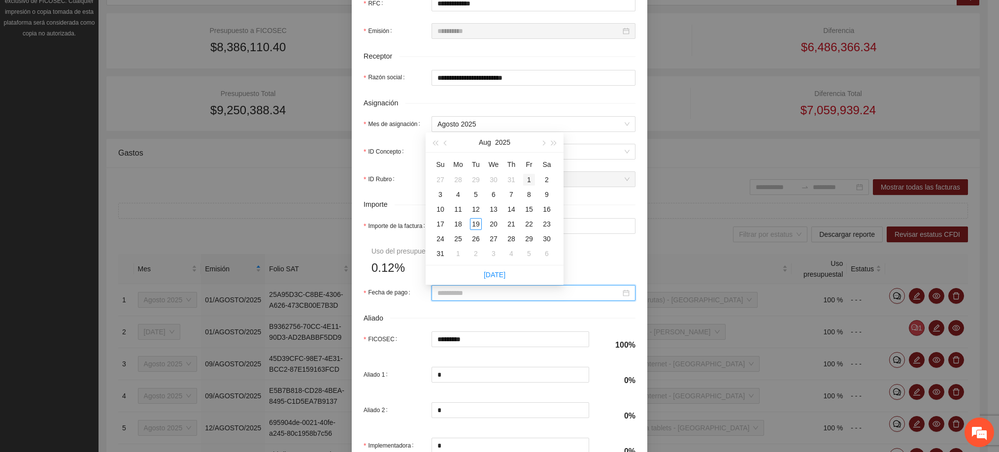
click at [533, 179] on div "1" at bounding box center [529, 180] width 12 height 12
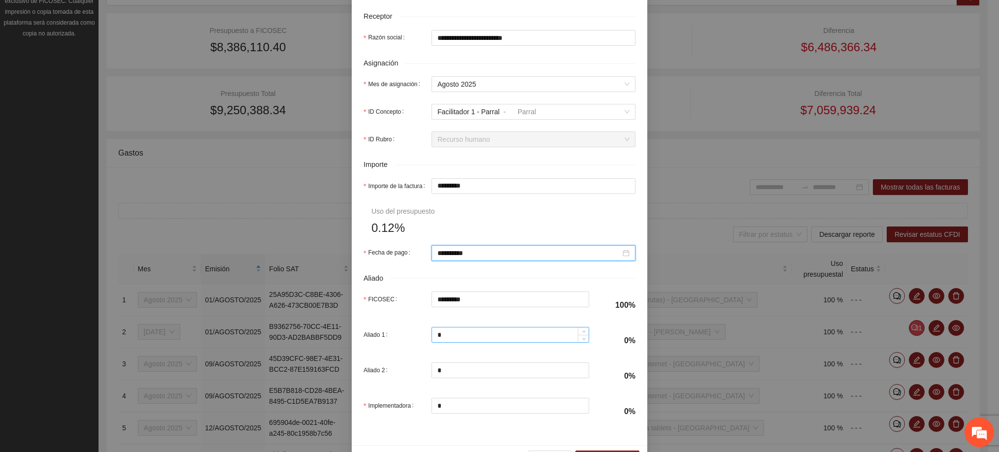
scroll to position [373, 0]
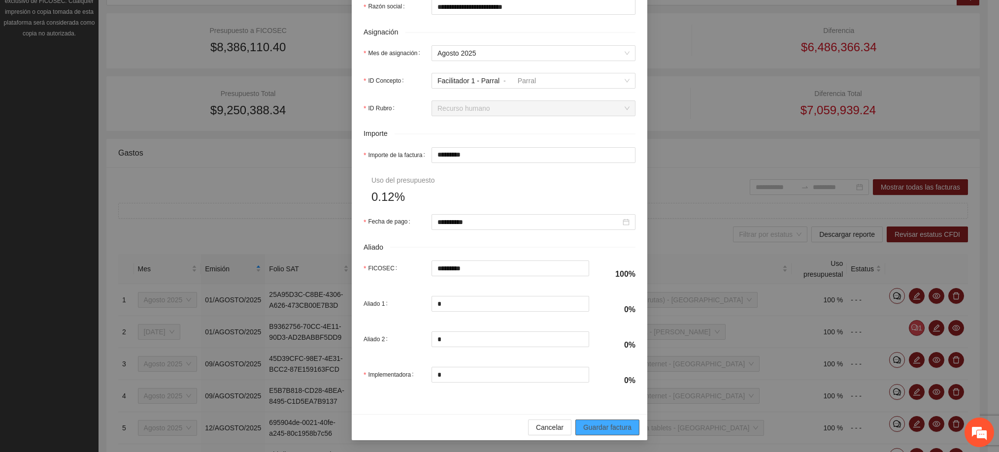
click at [591, 424] on span "Guardar factura" at bounding box center [607, 427] width 48 height 11
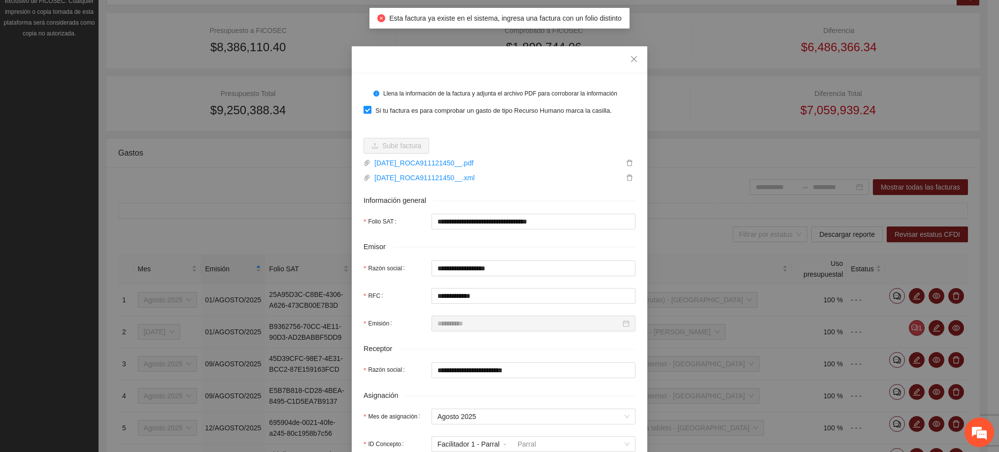
scroll to position [0, 0]
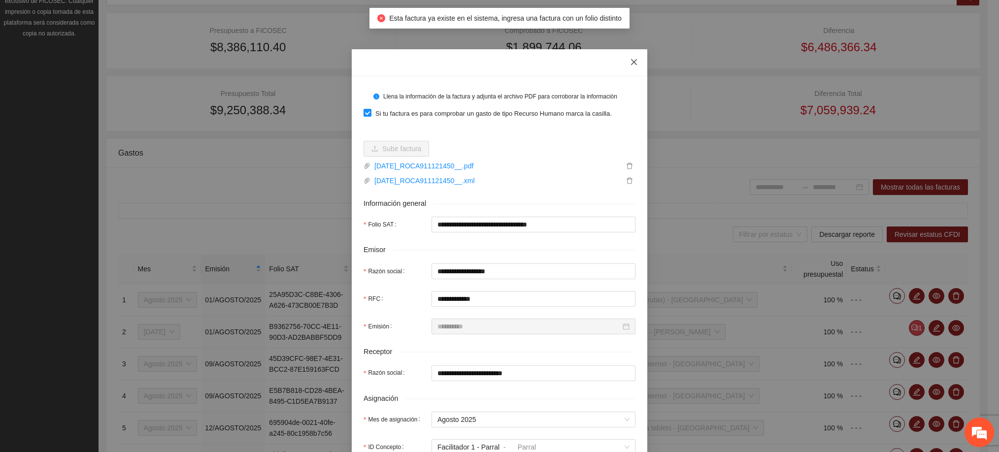
click at [624, 57] on span "Close" at bounding box center [634, 62] width 27 height 27
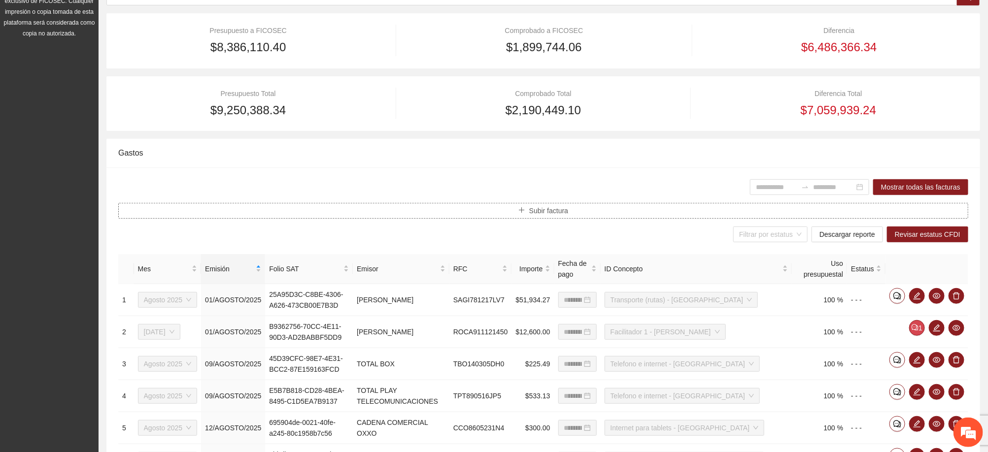
click at [550, 204] on button "Subir factura" at bounding box center [543, 211] width 850 height 16
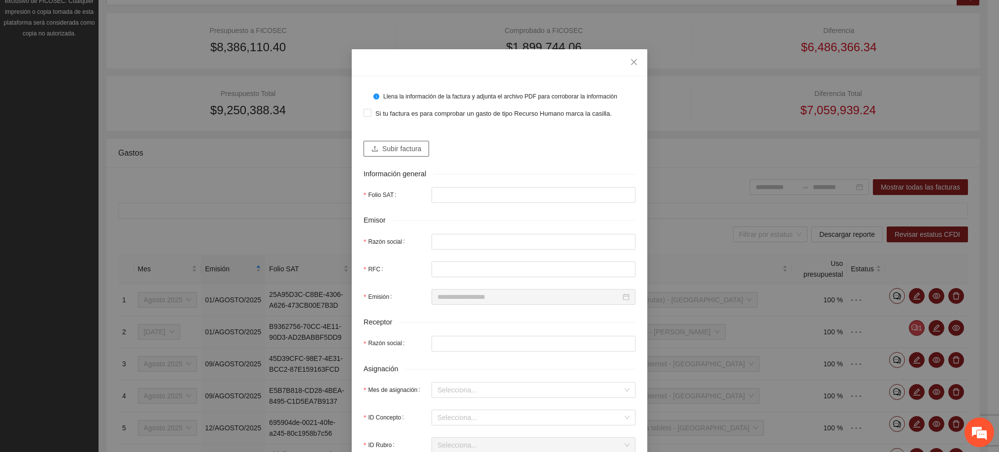
click at [417, 150] on button "Subir factura" at bounding box center [397, 149] width 66 height 16
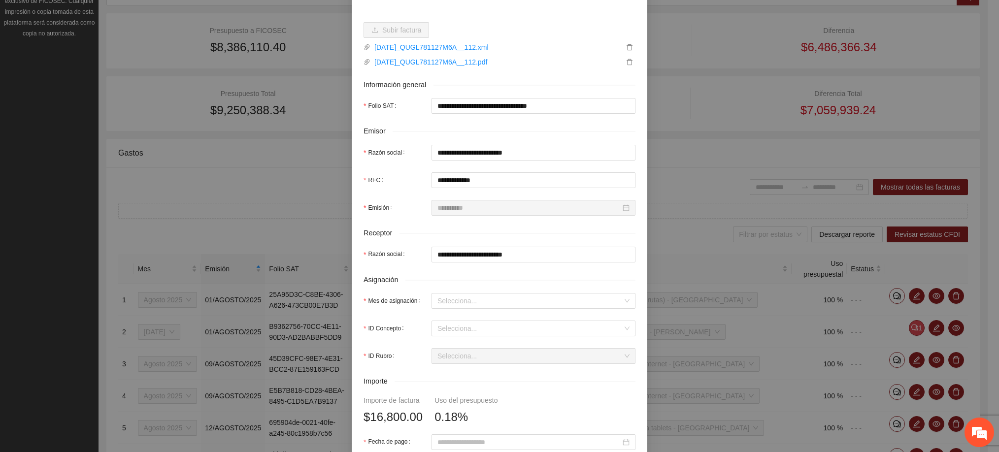
scroll to position [148, 0]
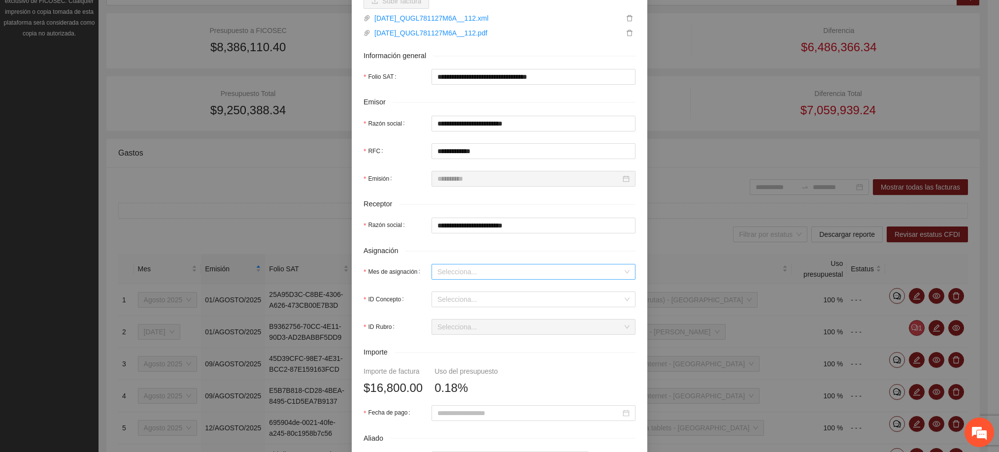
click at [473, 275] on input "Mes de asignación" at bounding box center [530, 272] width 185 height 15
click at [467, 358] on div "Agosto 2025" at bounding box center [528, 356] width 192 height 11
click at [466, 304] on input "ID Concepto" at bounding box center [530, 299] width 185 height 15
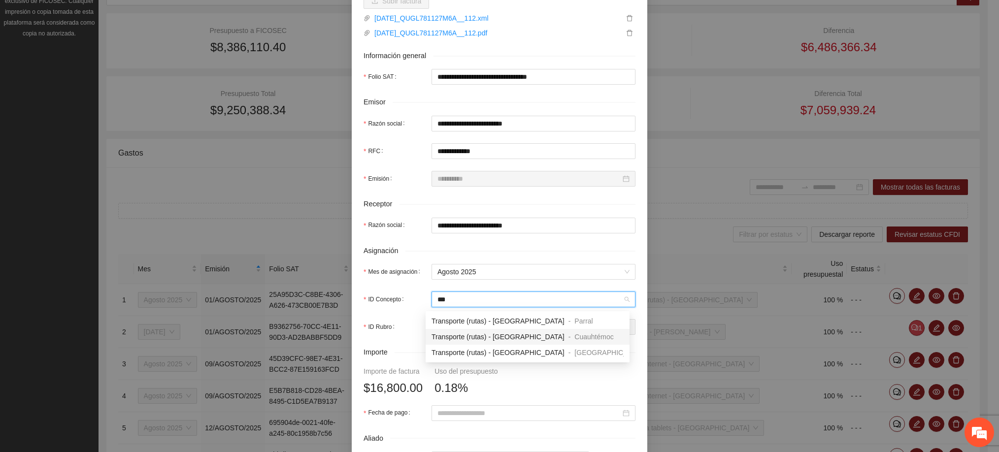
click at [485, 332] on div "Transporte (rutas) - [GEOGRAPHIC_DATA]" at bounding box center [498, 337] width 133 height 11
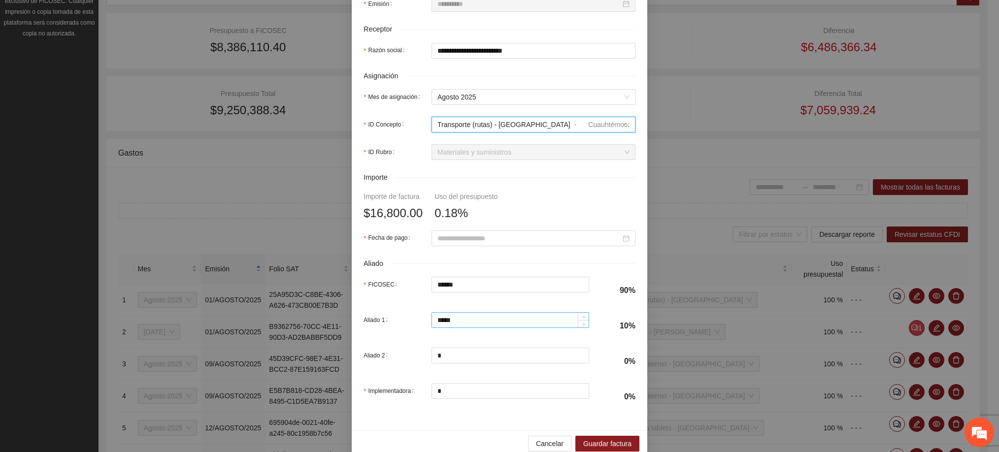
scroll to position [344, 0]
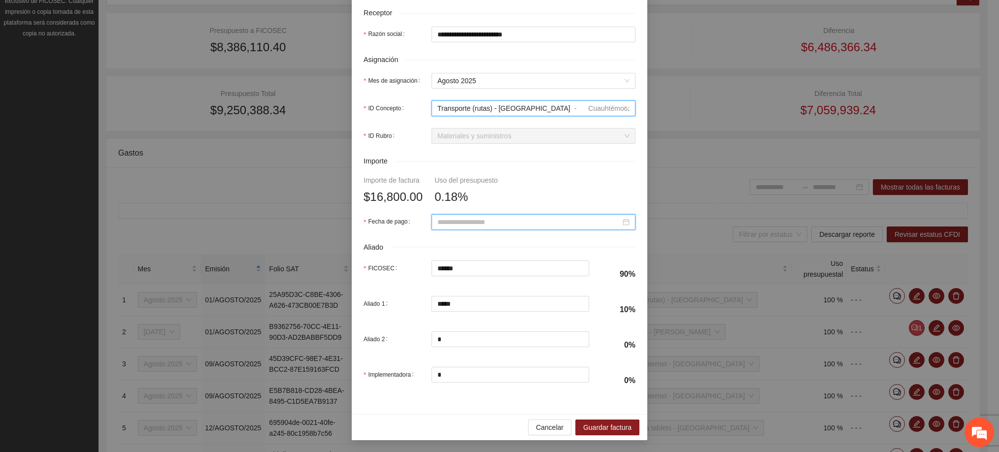
click at [457, 217] on input "Fecha de pago" at bounding box center [529, 222] width 183 height 11
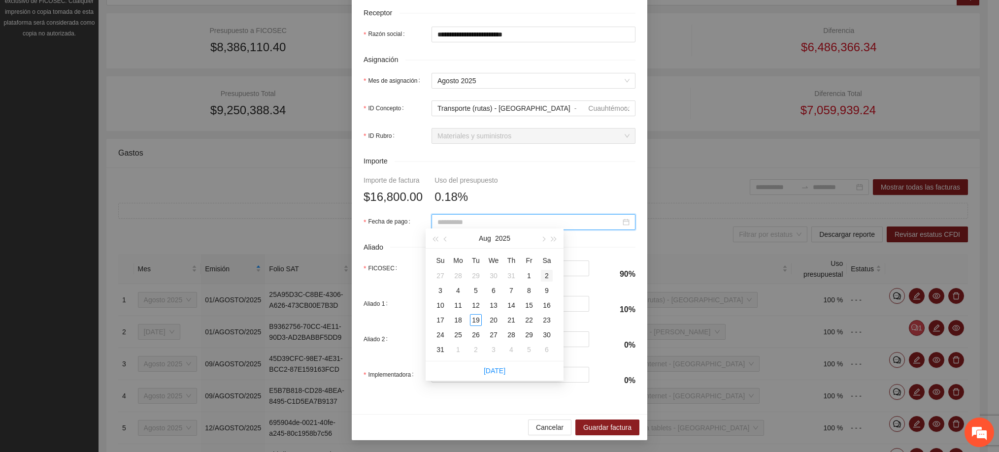
click at [544, 275] on div "2" at bounding box center [547, 276] width 12 height 12
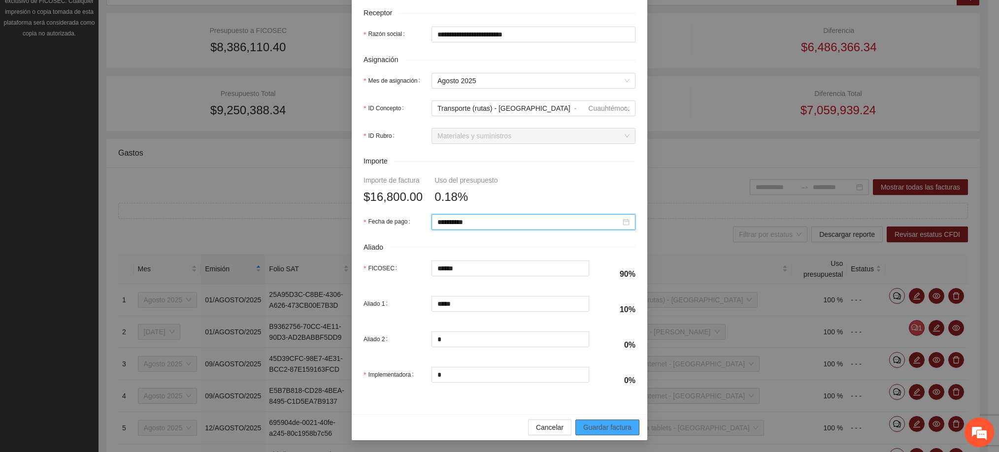
click at [605, 432] on span "Guardar factura" at bounding box center [607, 427] width 48 height 11
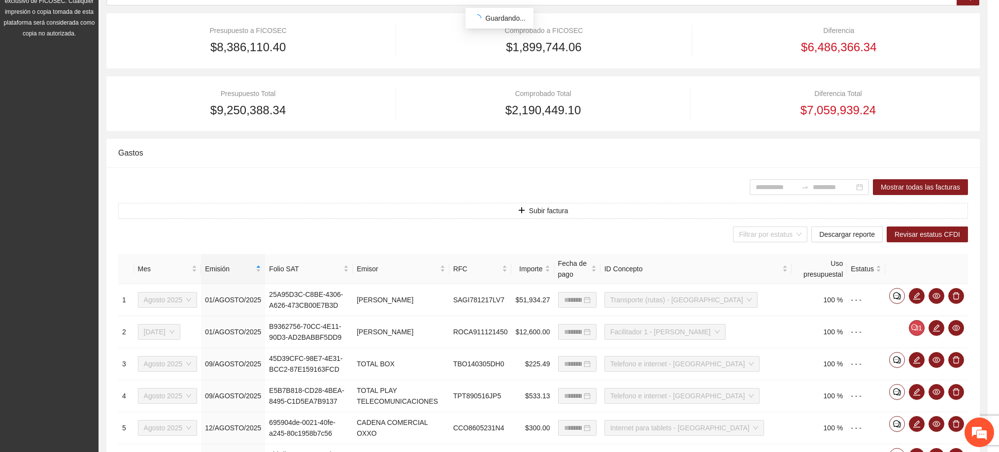
scroll to position [265, 0]
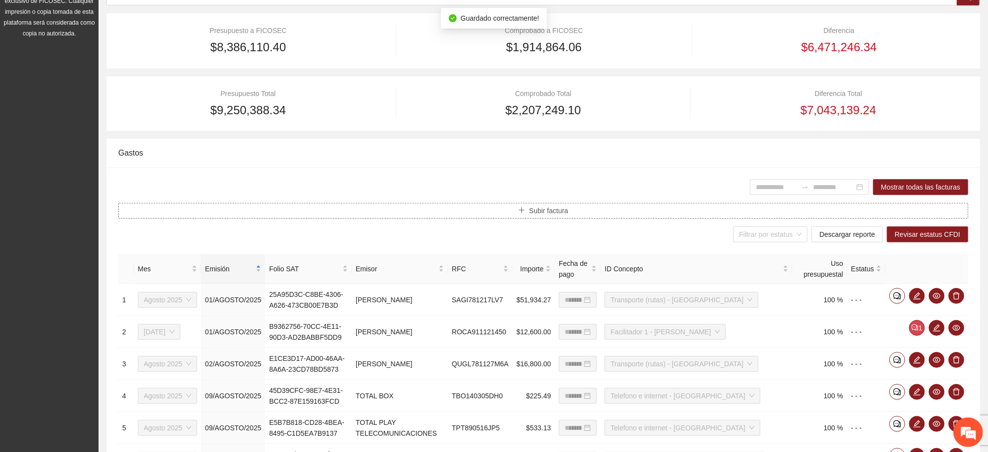
click at [536, 216] on span "Subir factura" at bounding box center [548, 210] width 39 height 11
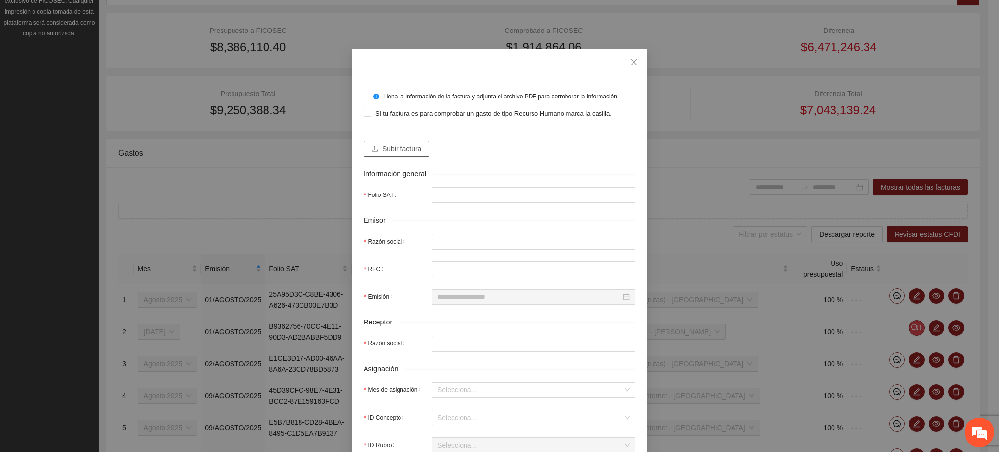
click at [414, 151] on span "Subir factura" at bounding box center [401, 148] width 39 height 11
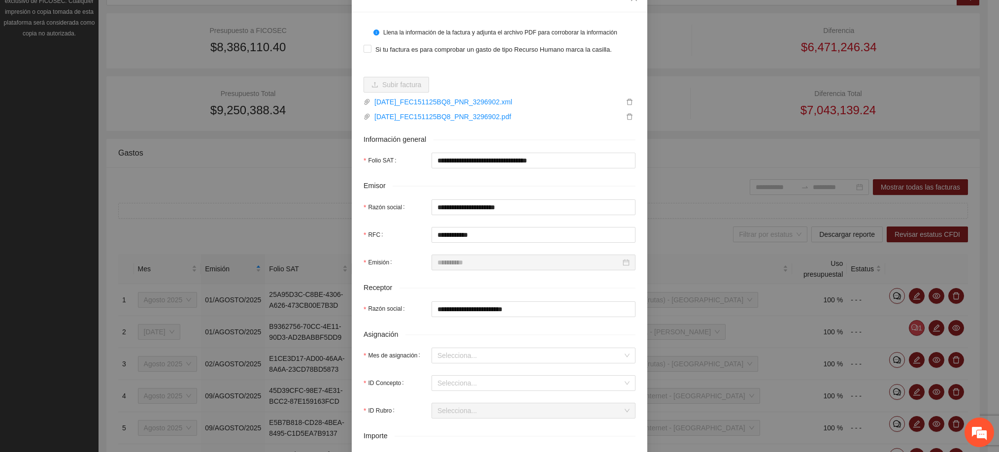
scroll to position [148, 0]
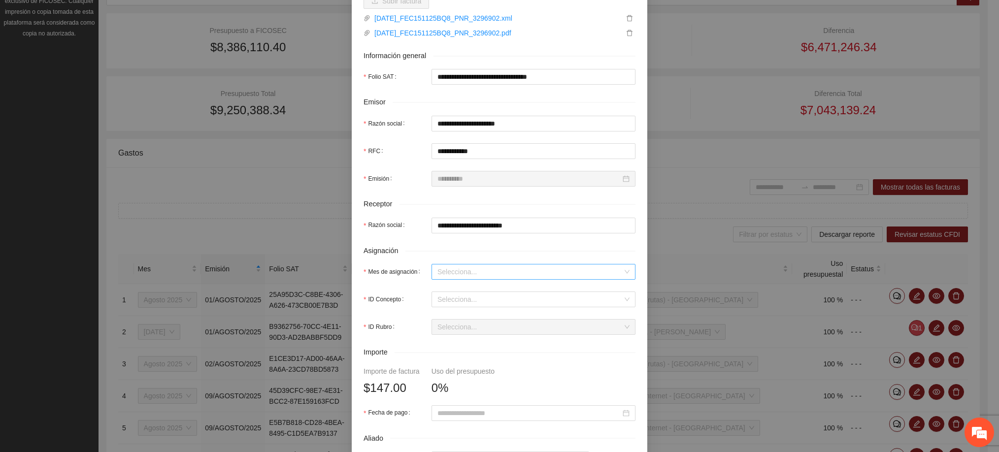
click at [472, 275] on input "Mes de asignación" at bounding box center [530, 272] width 185 height 15
click at [457, 355] on div "Agosto 2025" at bounding box center [528, 356] width 192 height 11
click at [449, 307] on input "ID Concepto" at bounding box center [530, 299] width 185 height 15
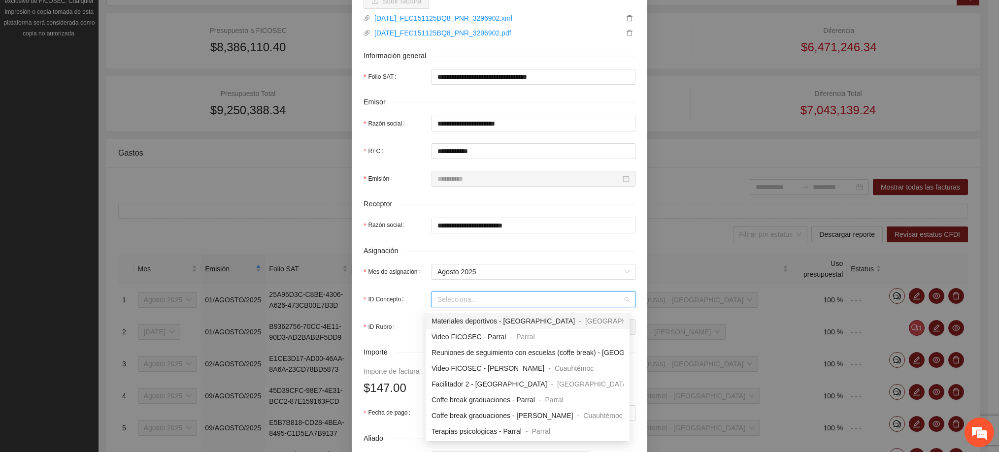
scroll to position [222, 0]
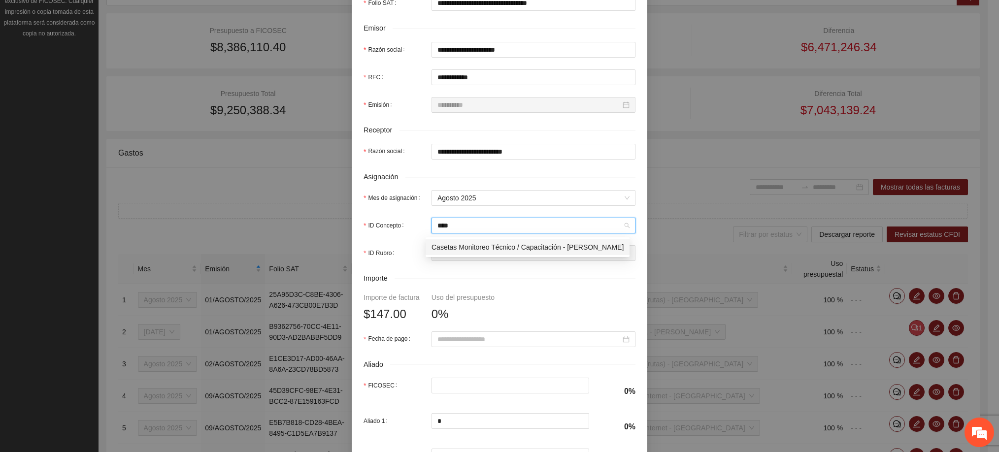
click at [483, 245] on span "Casetas Monitoreo Técnico / Capacitación - [PERSON_NAME]" at bounding box center [528, 247] width 192 height 8
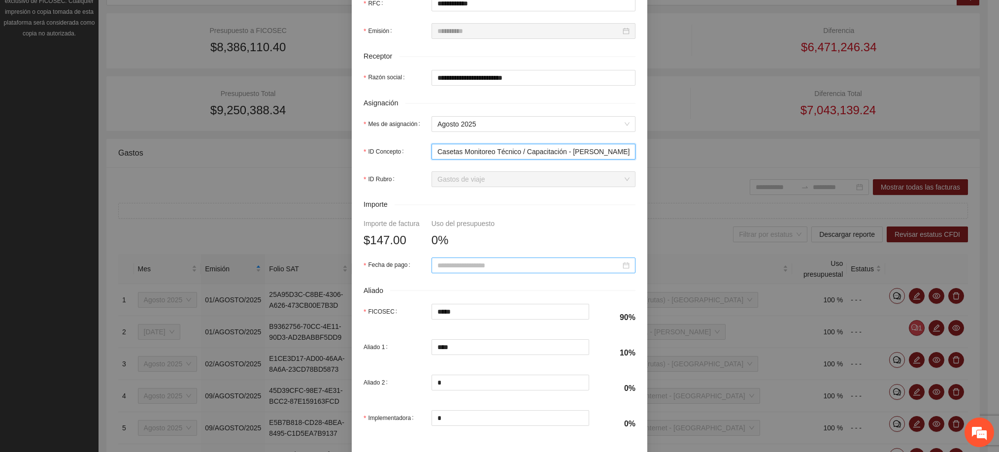
click at [481, 268] on input "Fecha de pago" at bounding box center [529, 265] width 183 height 11
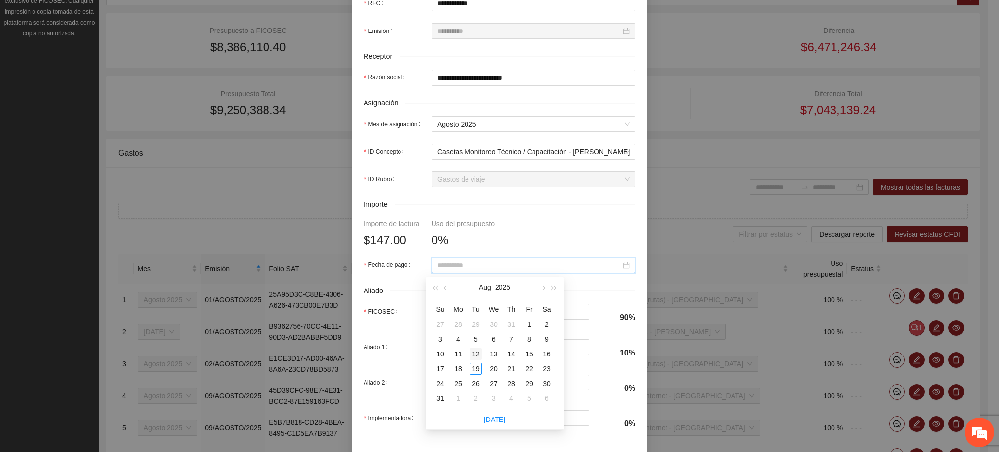
click at [478, 352] on div "12" at bounding box center [476, 354] width 12 height 12
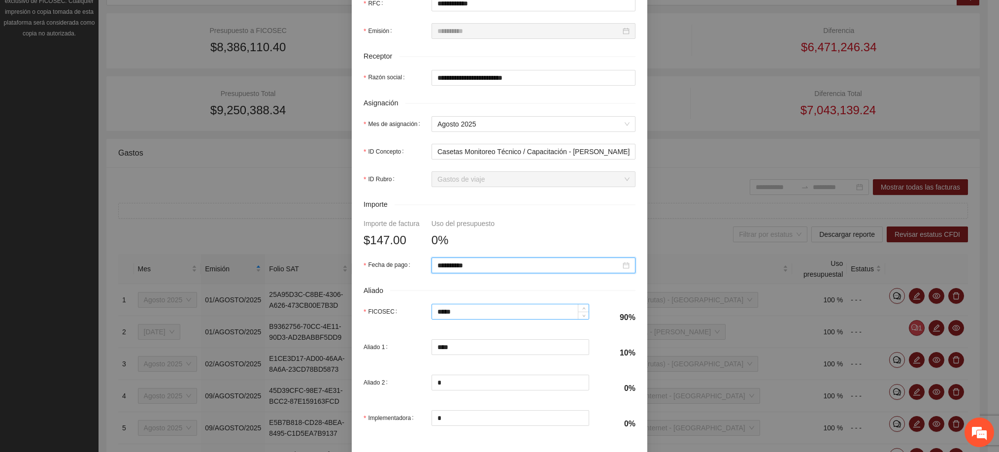
scroll to position [344, 0]
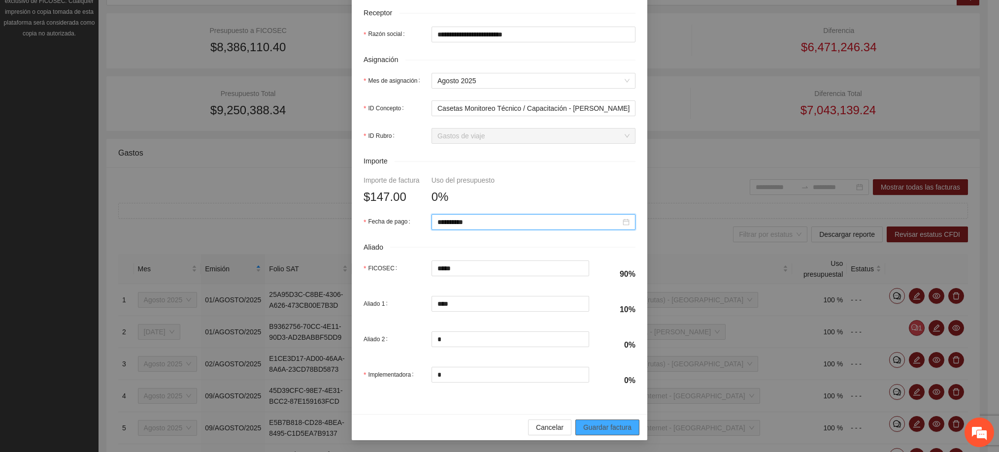
click at [587, 428] on span "Guardar factura" at bounding box center [607, 427] width 48 height 11
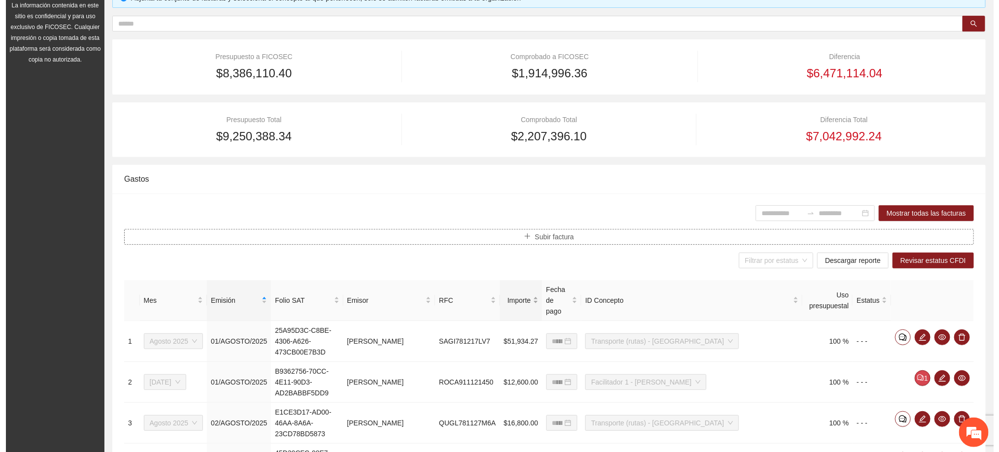
scroll to position [148, 0]
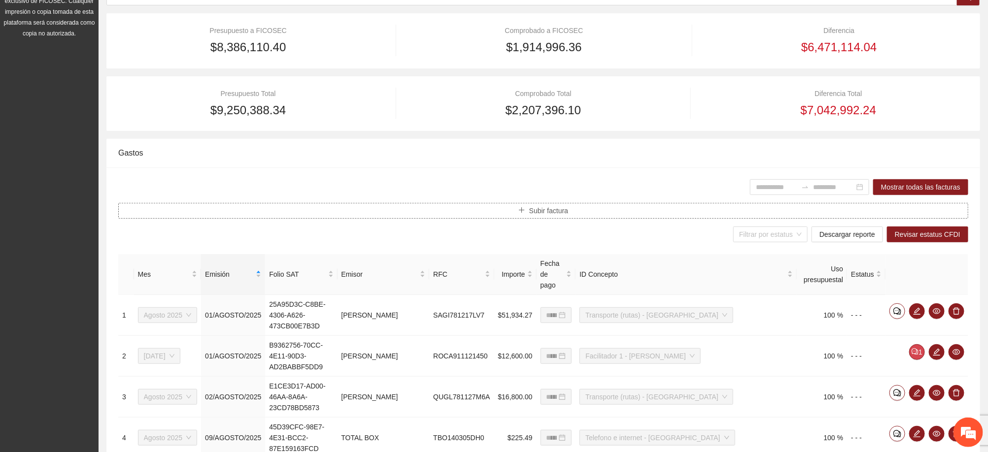
click at [526, 213] on button "Subir factura" at bounding box center [543, 211] width 850 height 16
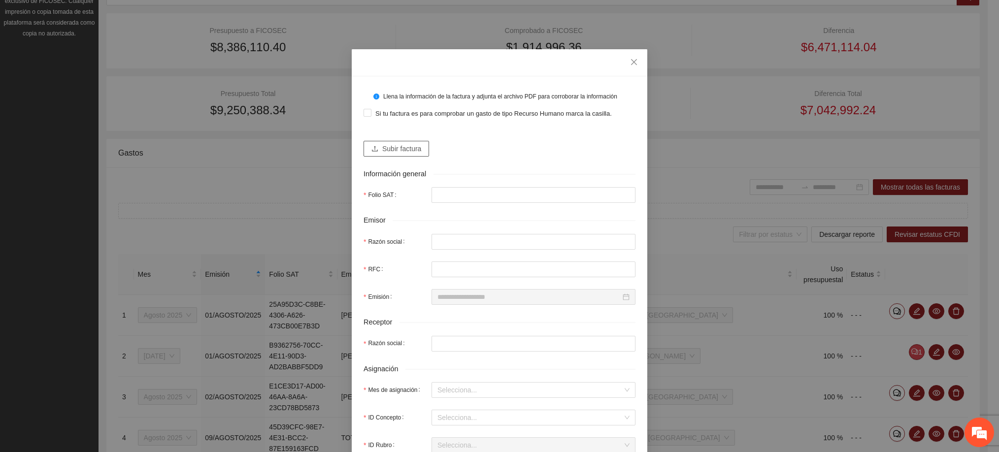
click at [403, 145] on span "Subir factura" at bounding box center [401, 148] width 39 height 11
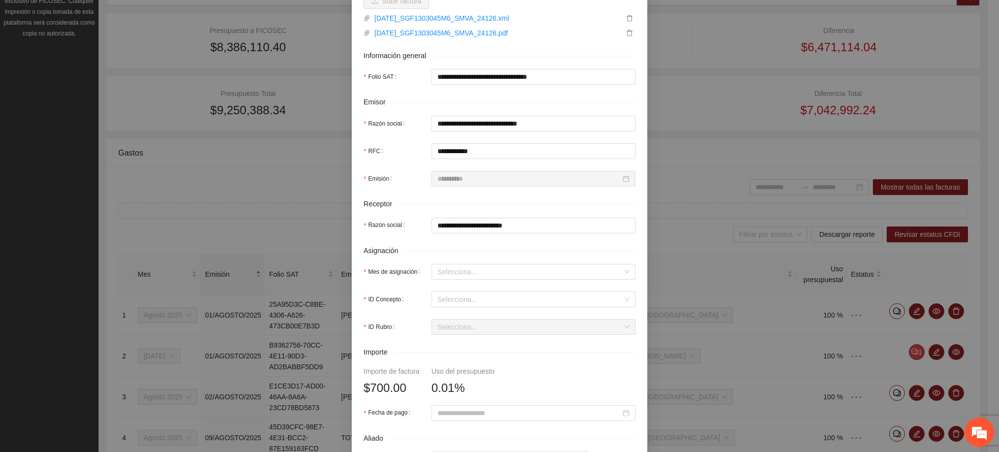
scroll to position [222, 0]
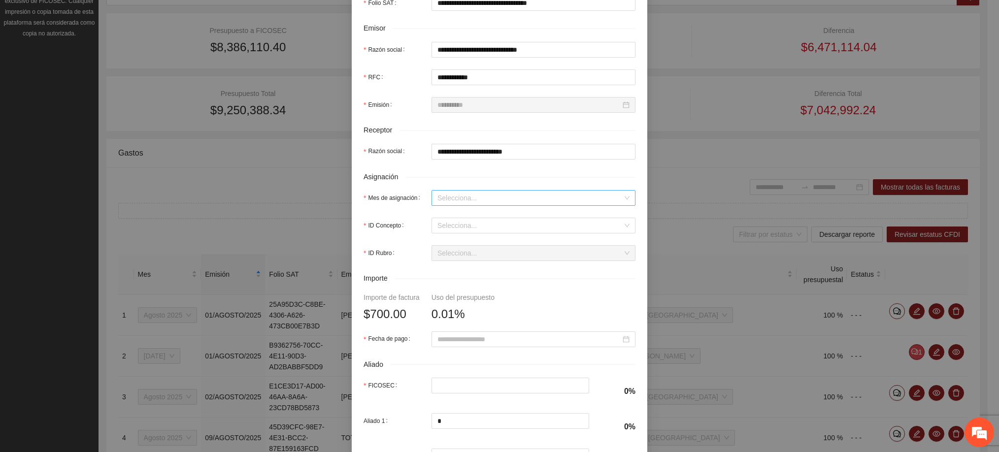
click at [498, 196] on input "Mes de asignación" at bounding box center [530, 198] width 185 height 15
click at [467, 284] on div "Agosto 2025" at bounding box center [528, 282] width 192 height 11
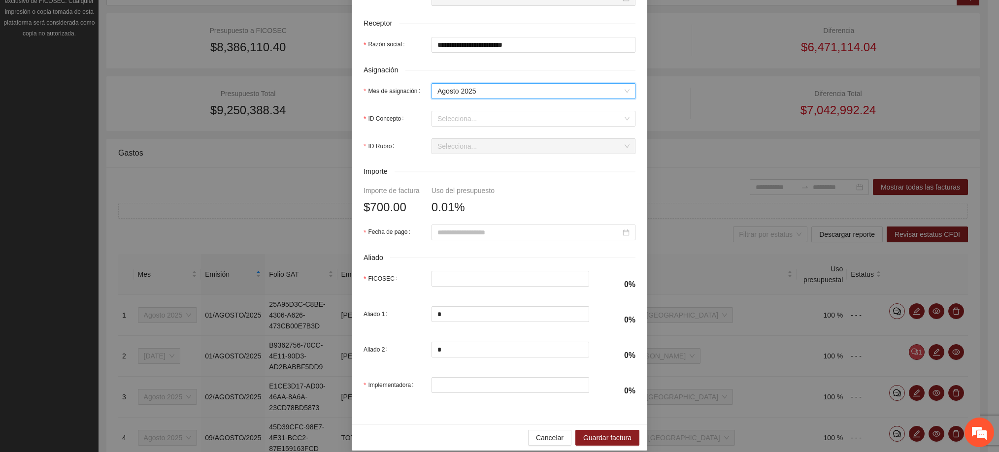
scroll to position [344, 0]
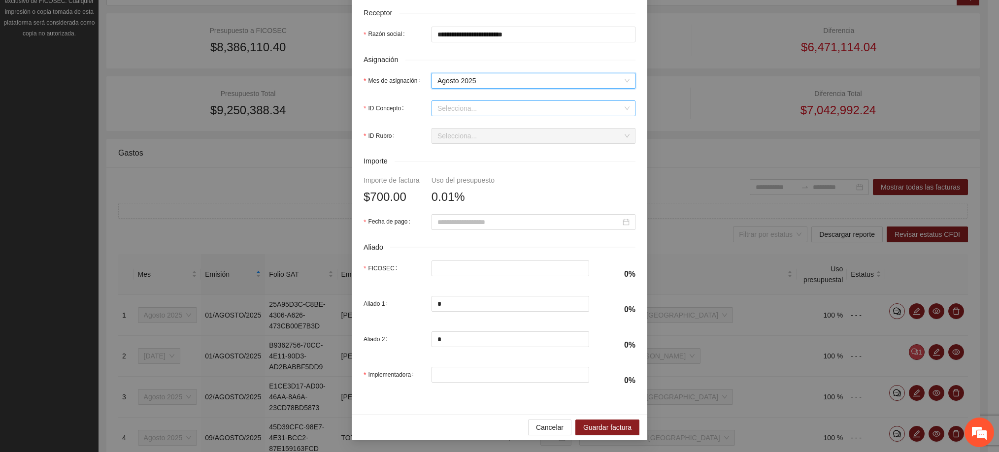
click at [457, 101] on input "ID Concepto" at bounding box center [530, 108] width 185 height 15
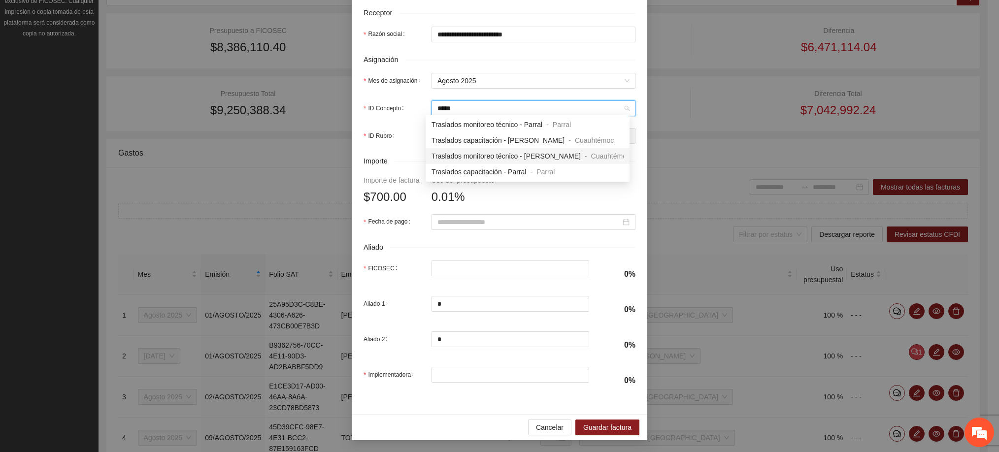
click at [487, 154] on span "Traslados monitoreo técnico - [PERSON_NAME]" at bounding box center [506, 156] width 149 height 8
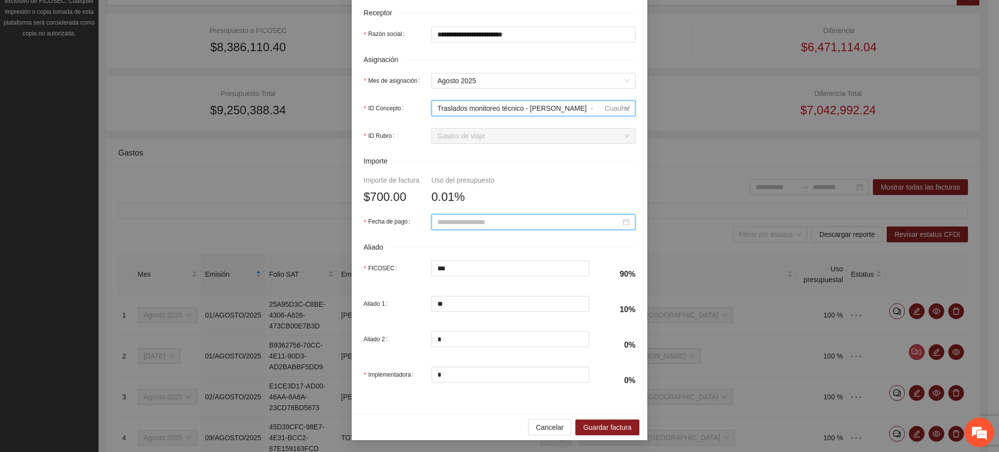
click at [480, 217] on input "Fecha de pago" at bounding box center [529, 222] width 183 height 11
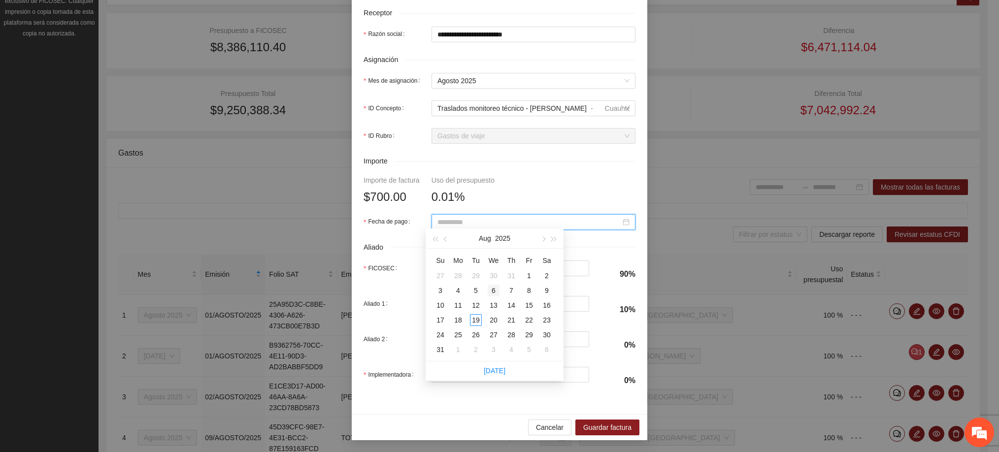
click at [492, 290] on div "6" at bounding box center [494, 291] width 12 height 12
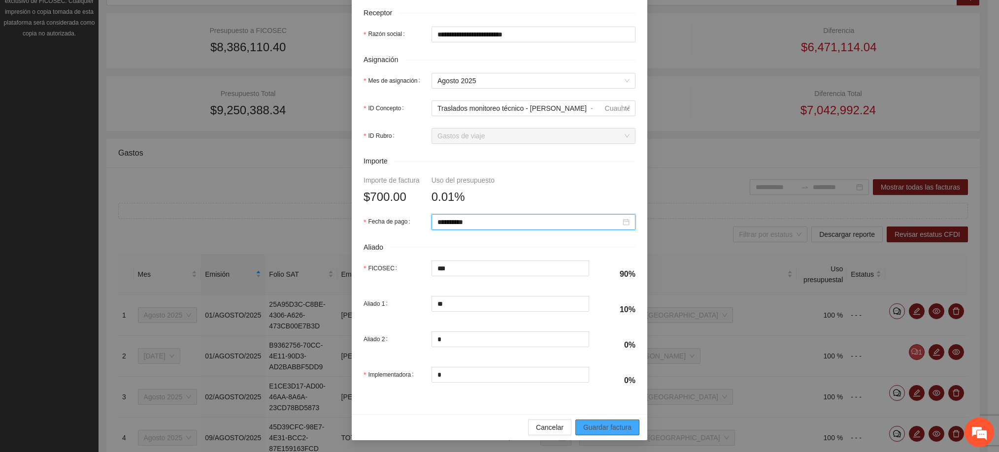
click at [610, 430] on span "Guardar factura" at bounding box center [607, 427] width 48 height 11
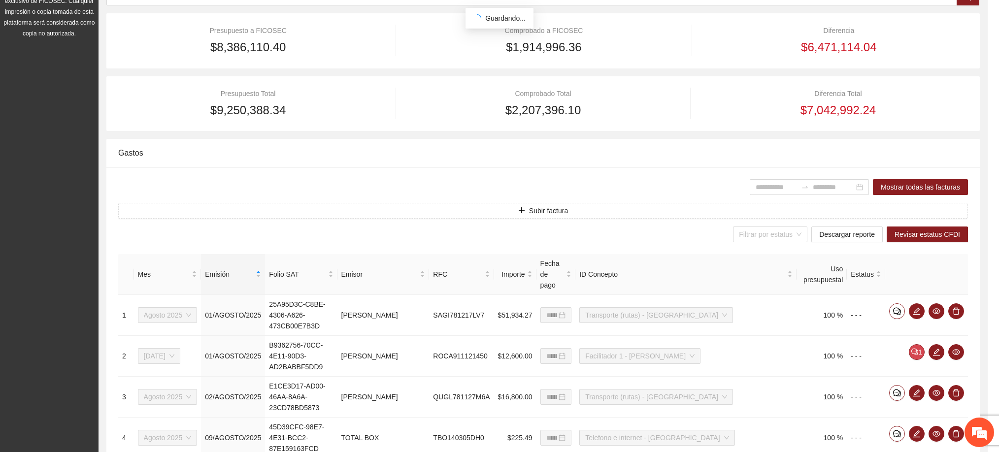
scroll to position [265, 0]
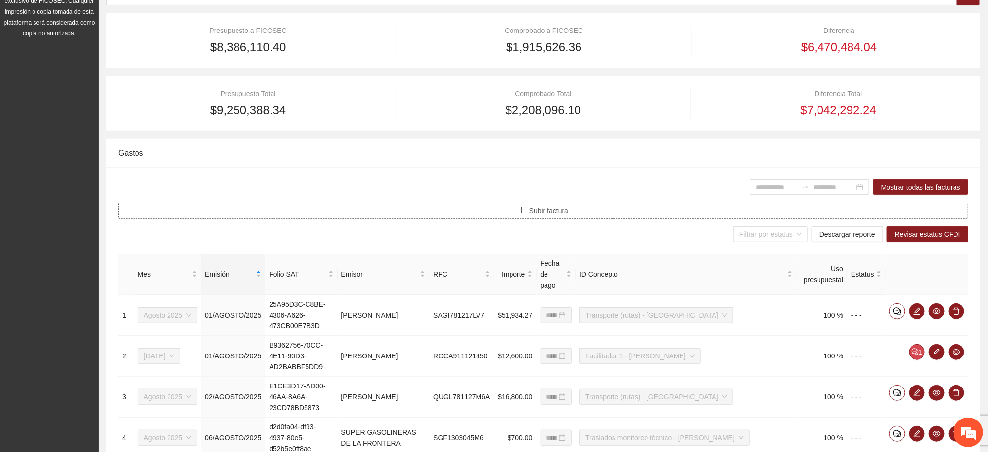
click at [544, 215] on span "Subir factura" at bounding box center [548, 210] width 39 height 11
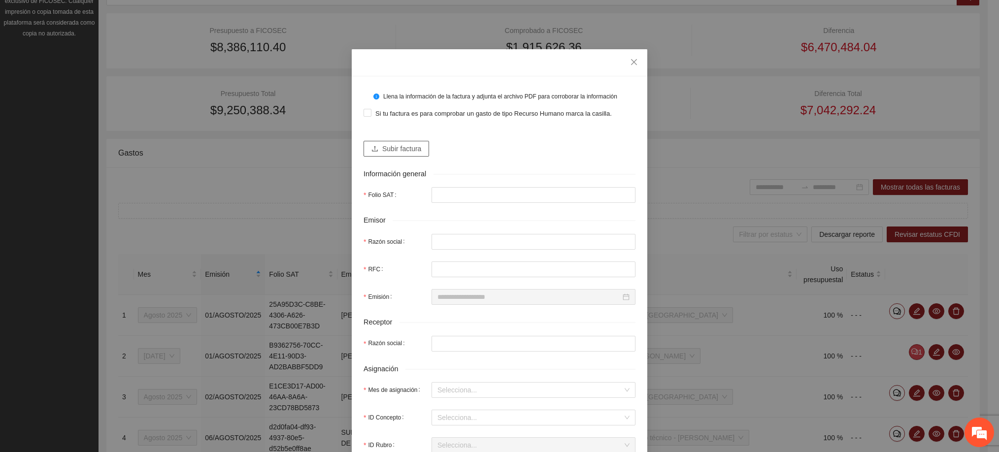
click at [409, 145] on span "Subir factura" at bounding box center [401, 148] width 39 height 11
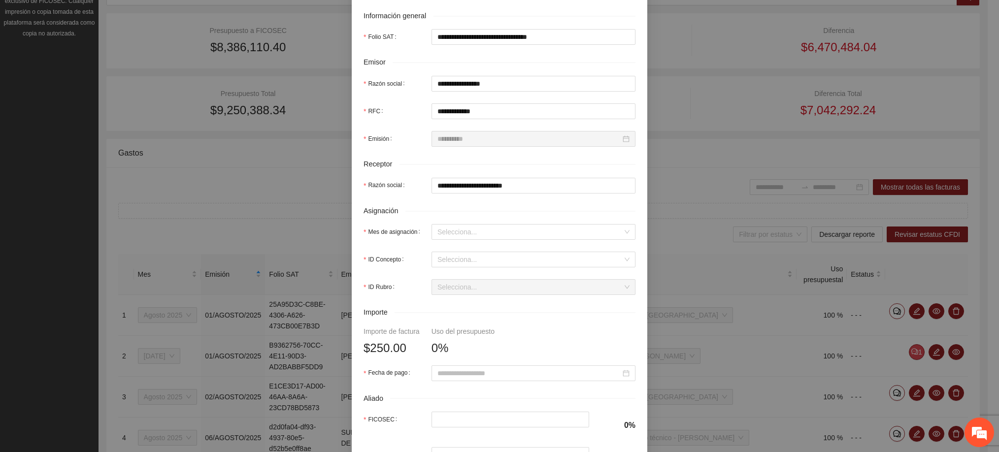
scroll to position [222, 0]
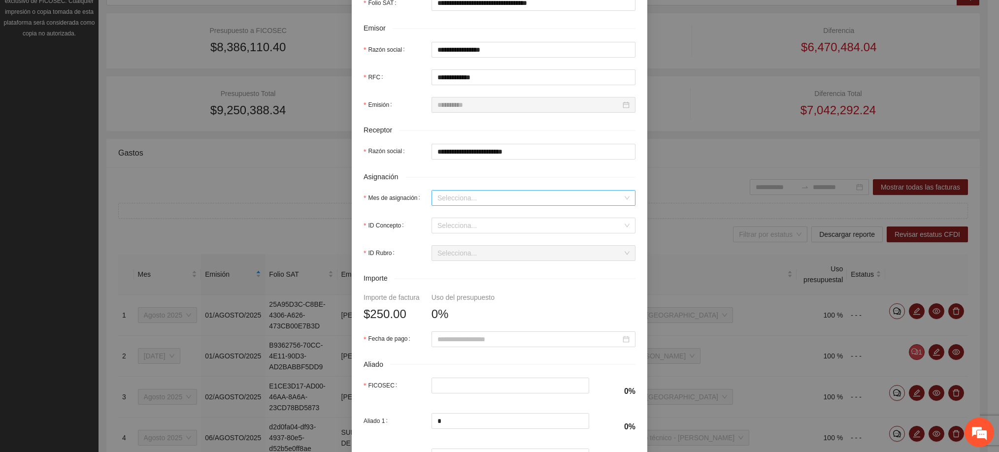
click at [495, 196] on input "Mes de asignación" at bounding box center [530, 198] width 185 height 15
click at [466, 282] on div "Agosto 2025" at bounding box center [528, 282] width 192 height 11
click at [468, 231] on input "ID Concepto" at bounding box center [530, 225] width 185 height 15
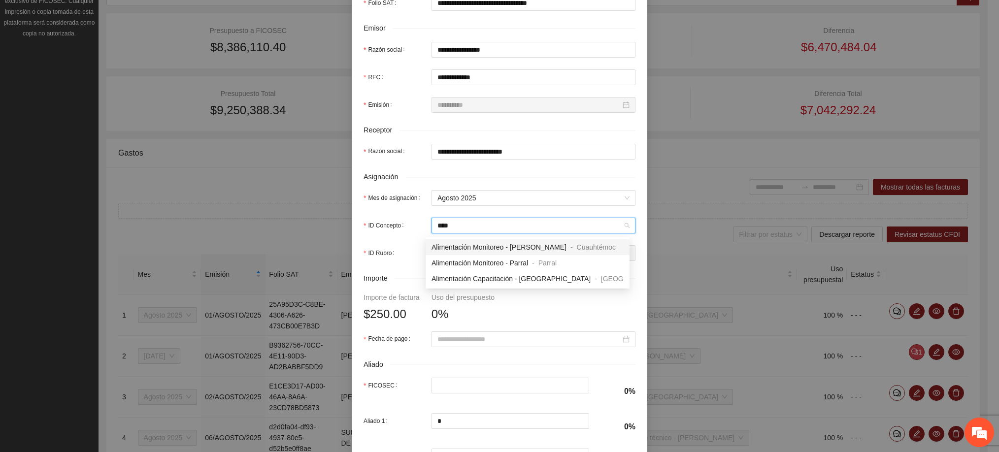
click at [488, 243] on span "Alimentación Monitoreo - [PERSON_NAME]" at bounding box center [499, 247] width 135 height 8
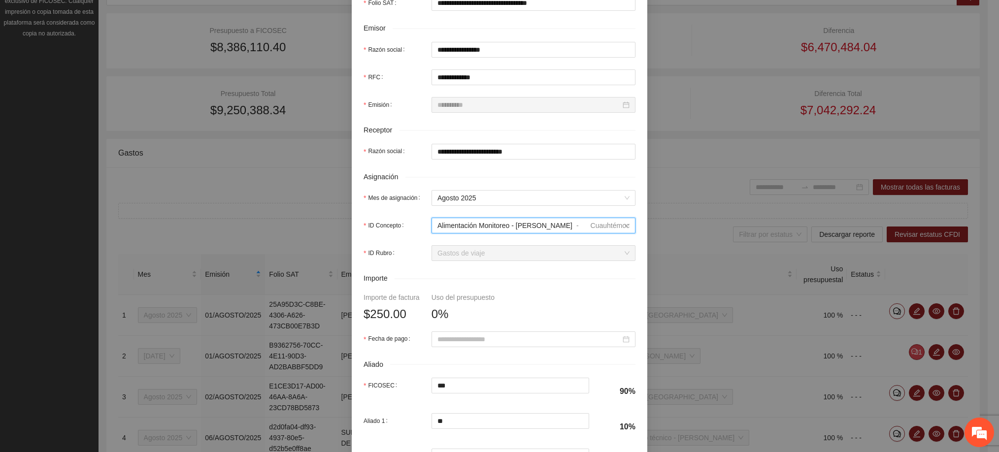
scroll to position [296, 0]
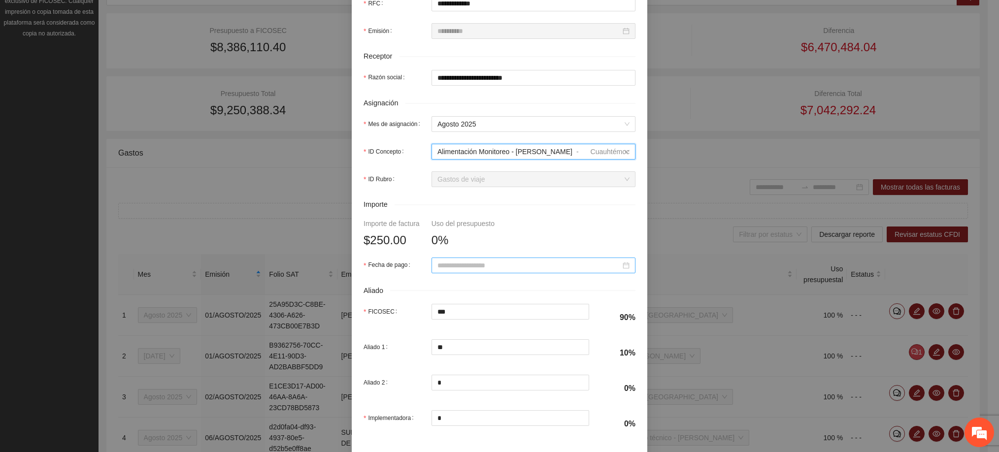
click at [490, 271] on input "Fecha de pago" at bounding box center [529, 265] width 183 height 11
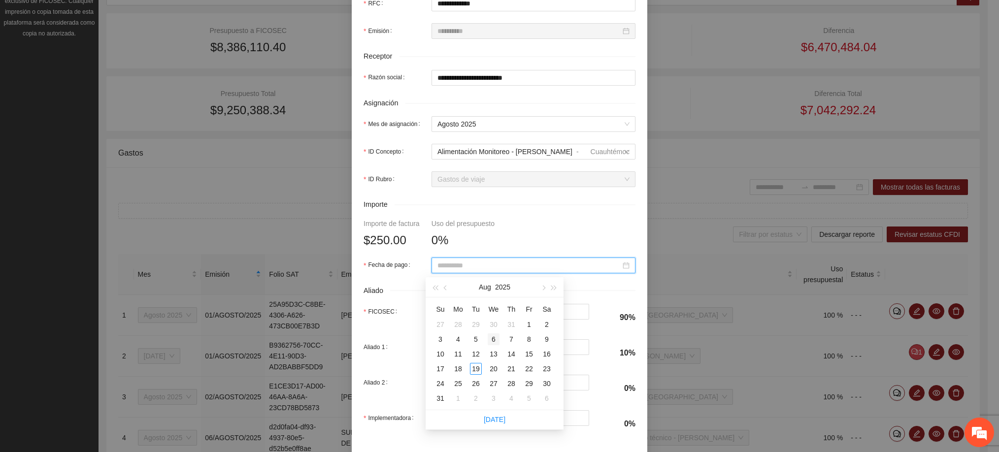
click at [497, 339] on div "6" at bounding box center [494, 340] width 12 height 12
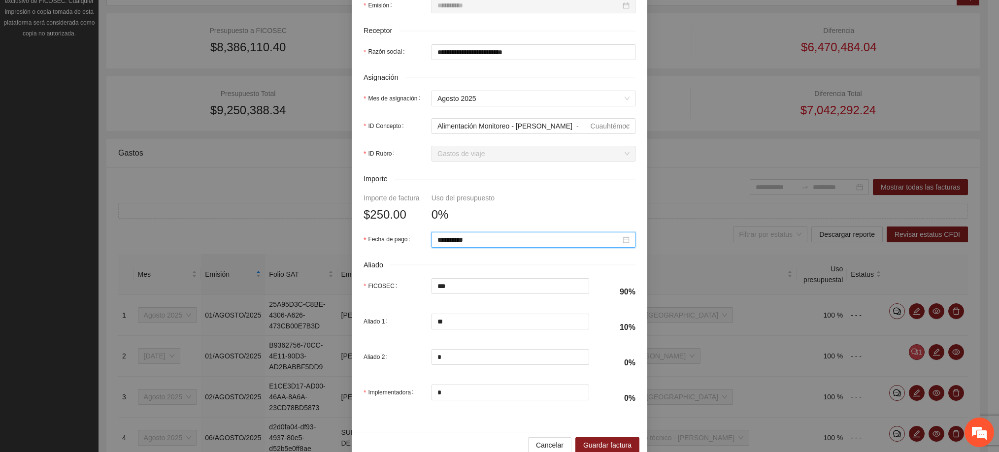
scroll to position [344, 0]
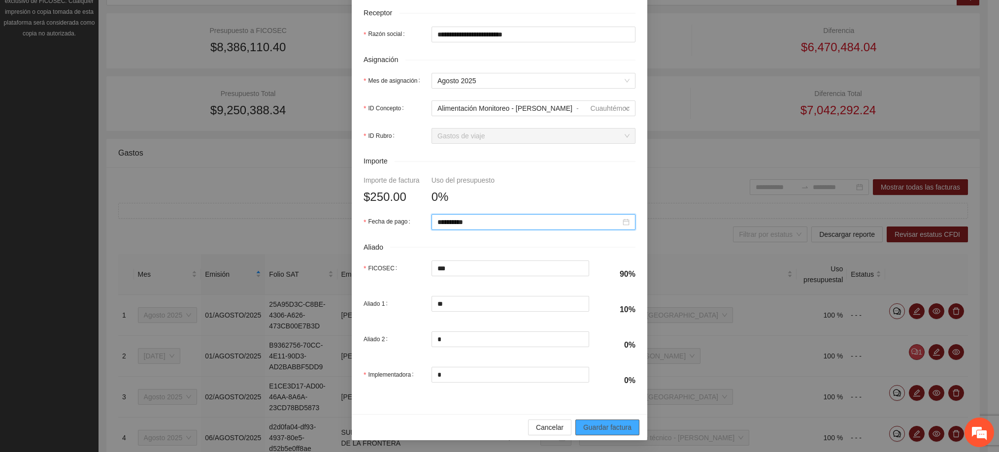
click at [608, 425] on span "Guardar factura" at bounding box center [607, 427] width 48 height 11
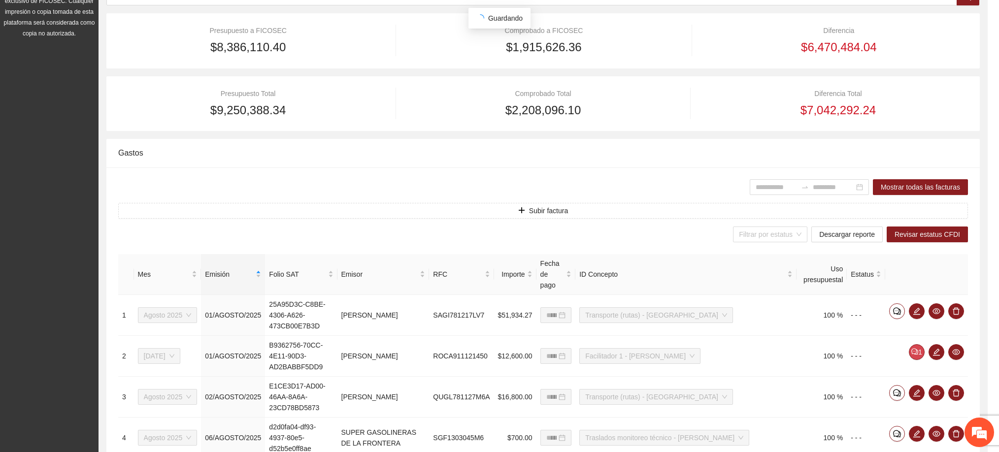
scroll to position [265, 0]
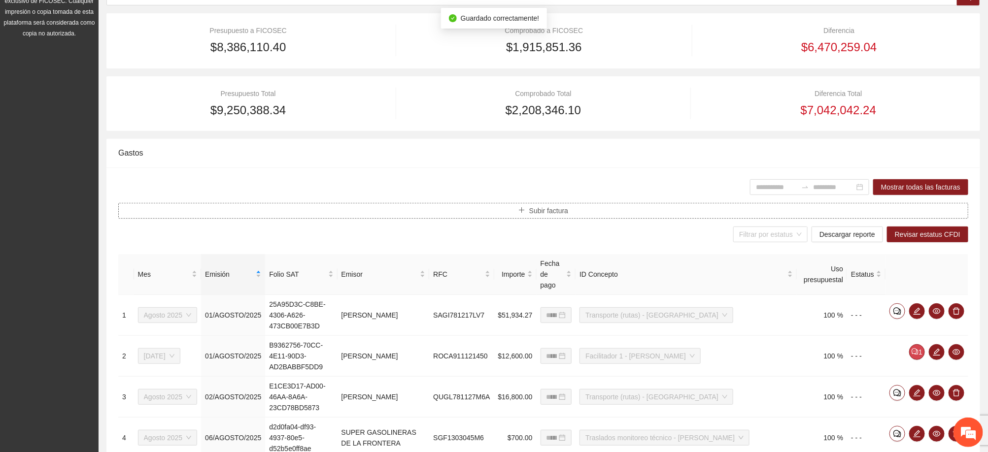
click at [574, 216] on button "Subir factura" at bounding box center [543, 211] width 850 height 16
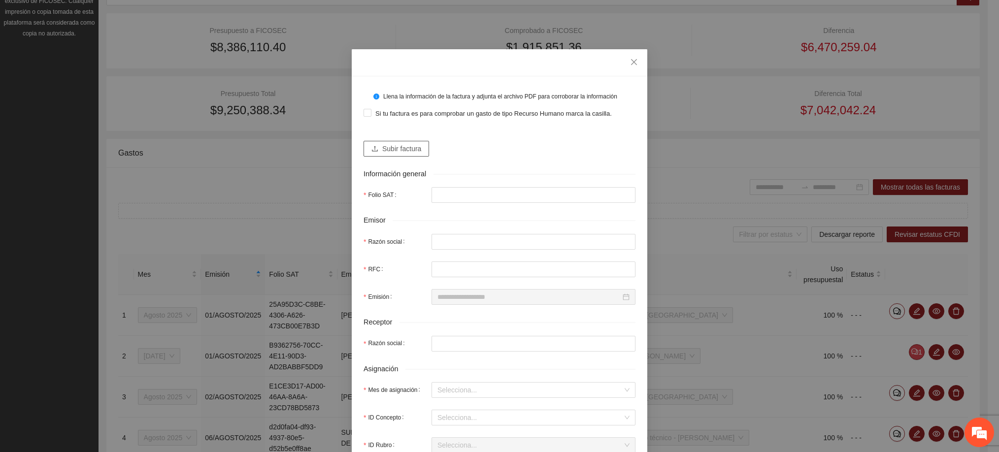
click at [411, 142] on button "Subir factura" at bounding box center [397, 149] width 66 height 16
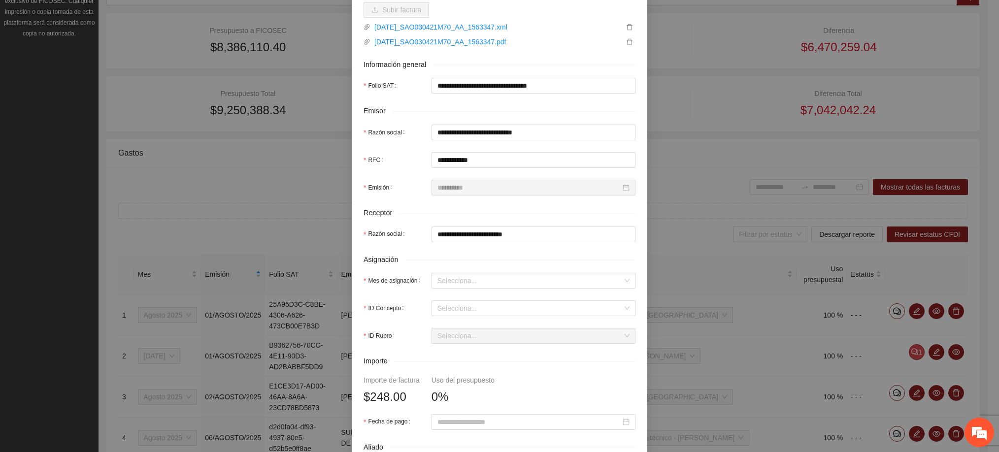
scroll to position [148, 0]
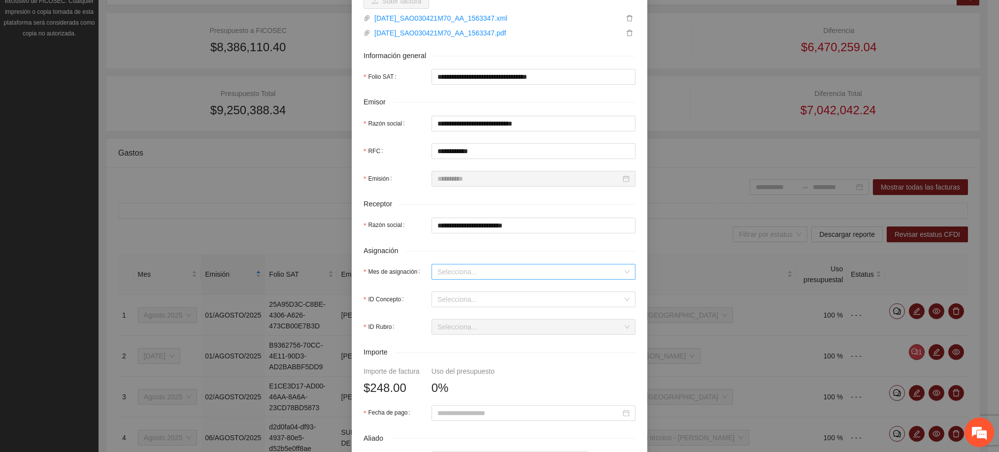
click at [485, 276] on input "Mes de asignación" at bounding box center [530, 272] width 185 height 15
click at [457, 351] on div "Agosto 2025" at bounding box center [528, 356] width 192 height 11
click at [449, 296] on input "ID Concepto" at bounding box center [530, 299] width 185 height 15
click at [454, 298] on input "ID Concepto" at bounding box center [530, 299] width 185 height 15
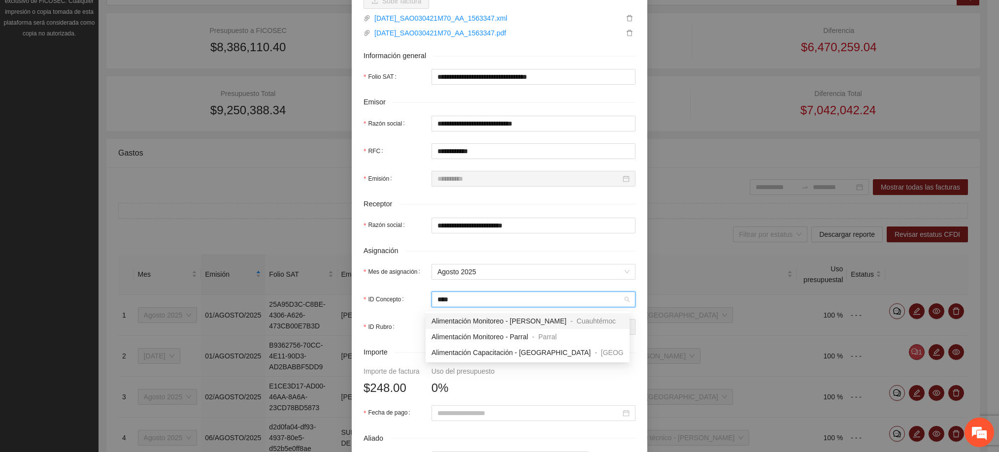
click at [482, 323] on span "Alimentación Monitoreo - [PERSON_NAME]" at bounding box center [499, 321] width 135 height 8
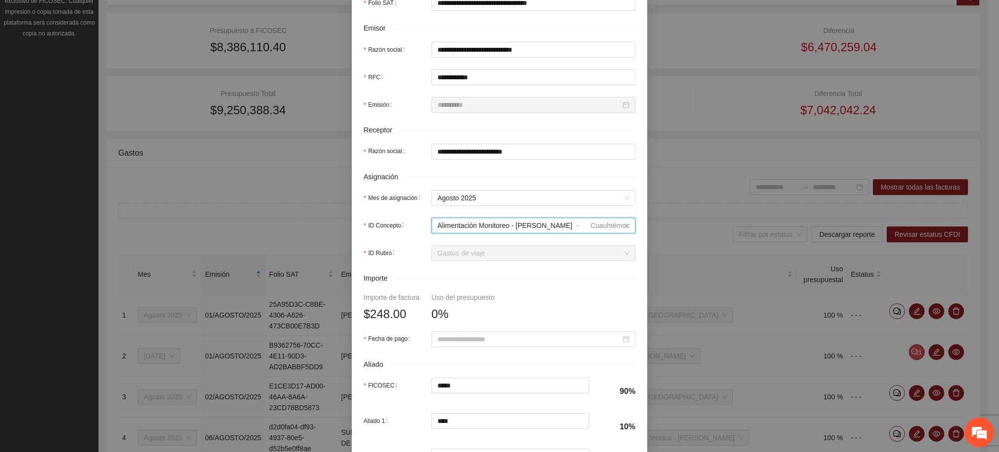
scroll to position [296, 0]
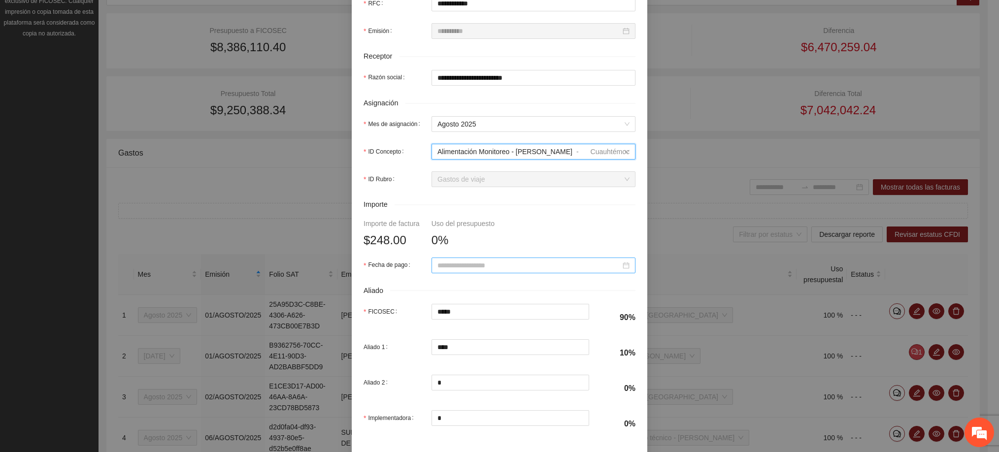
click at [459, 268] on input "Fecha de pago" at bounding box center [529, 265] width 183 height 11
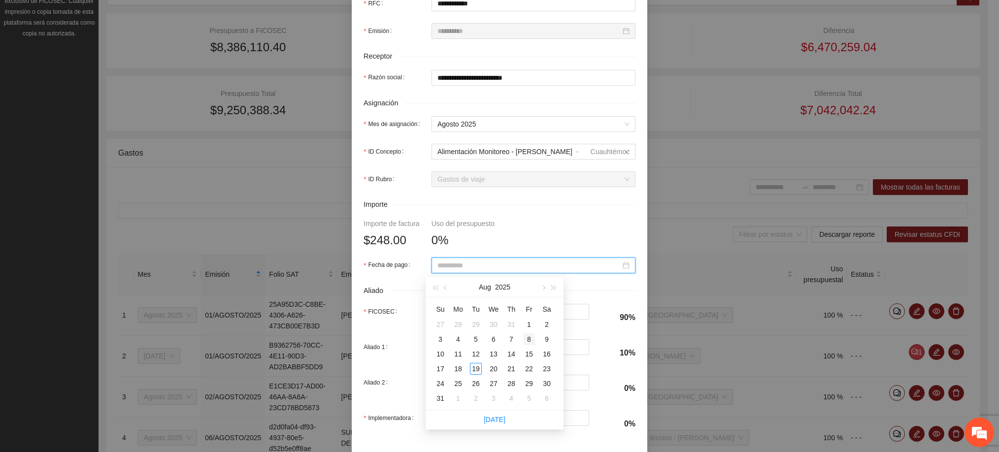
click at [533, 341] on div "8" at bounding box center [529, 340] width 12 height 12
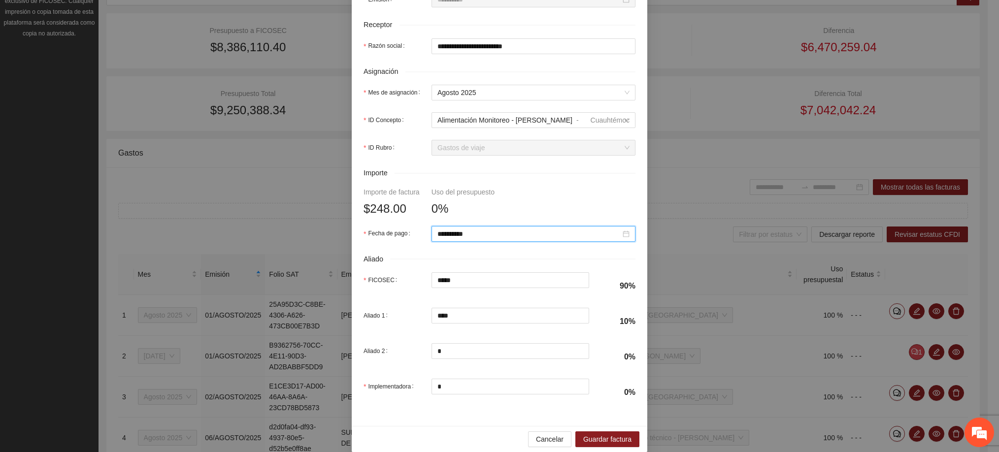
scroll to position [344, 0]
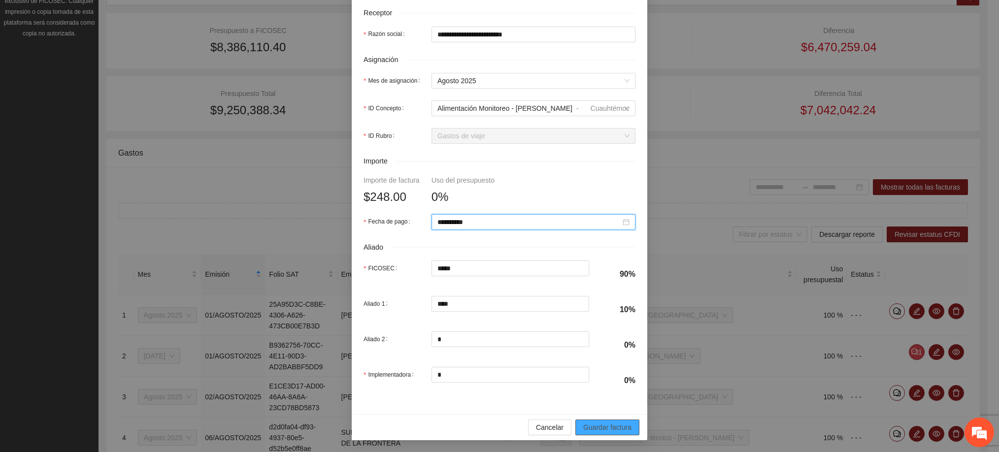
click at [601, 425] on span "Guardar factura" at bounding box center [607, 427] width 48 height 11
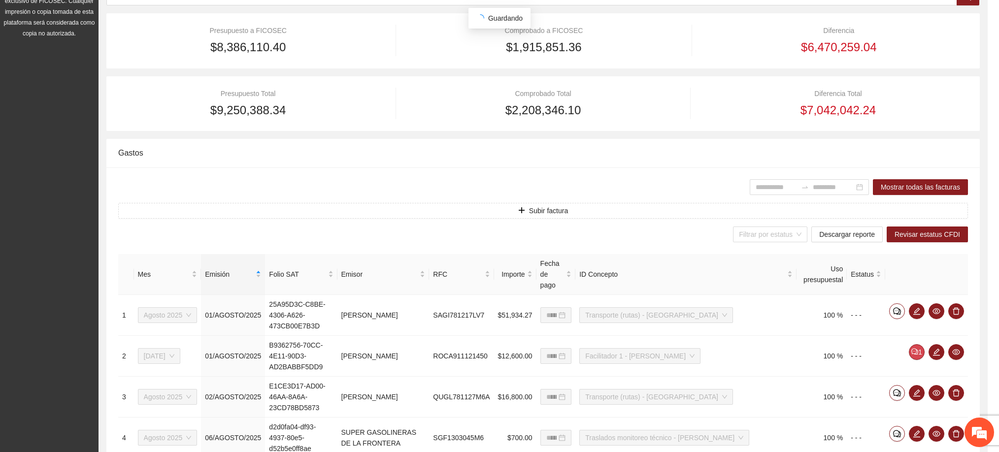
scroll to position [265, 0]
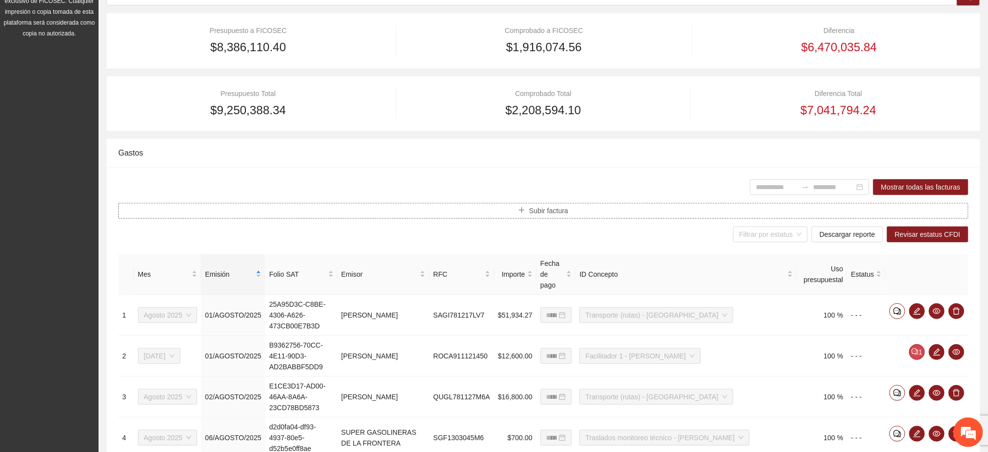
click at [571, 207] on button "Subir factura" at bounding box center [543, 211] width 850 height 16
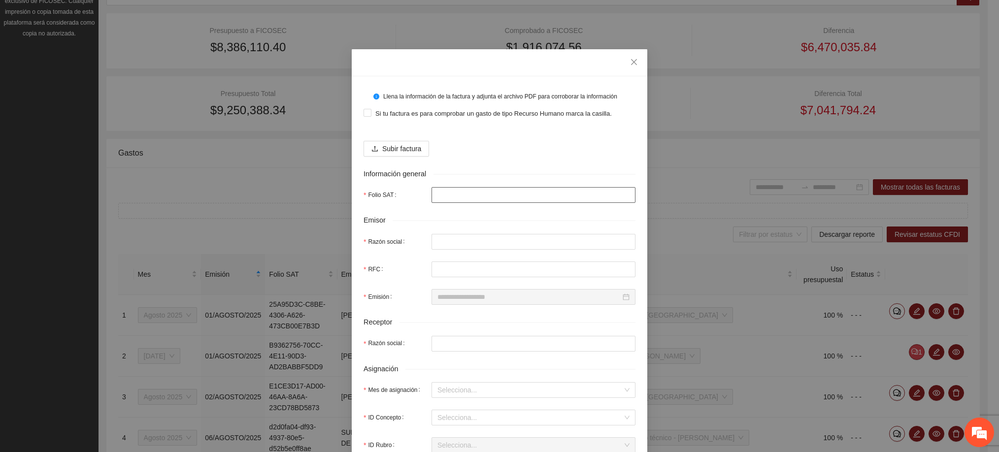
click at [472, 191] on input "Folio SAT" at bounding box center [534, 195] width 204 height 16
click at [440, 191] on input "Folio SAT" at bounding box center [534, 195] width 204 height 16
click at [391, 148] on span "Subir factura" at bounding box center [401, 148] width 39 height 11
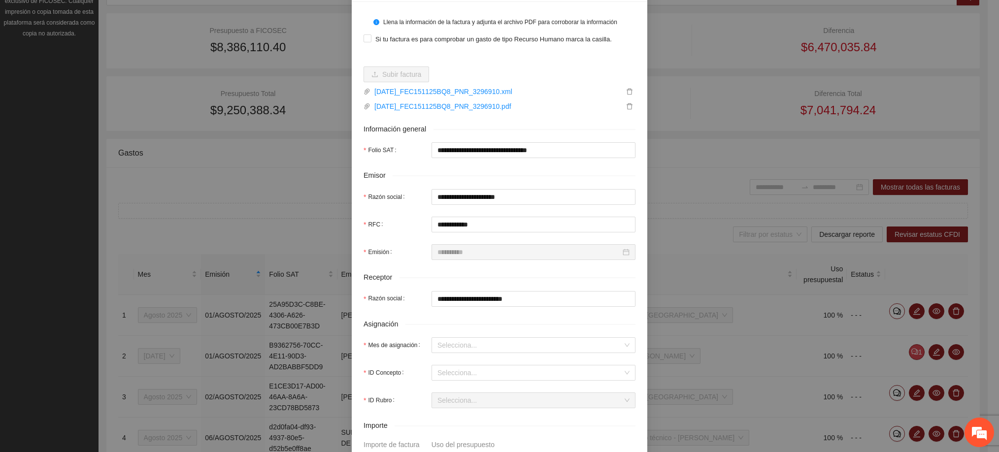
scroll to position [148, 0]
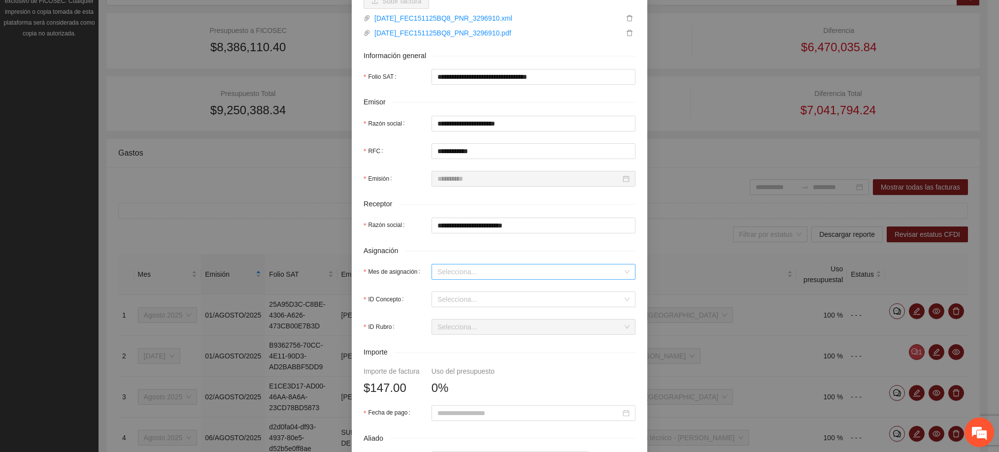
click at [469, 271] on input "Mes de asignación" at bounding box center [530, 272] width 185 height 15
click at [457, 357] on div "Agosto 2025" at bounding box center [528, 356] width 192 height 11
click at [450, 306] on input "ID Concepto" at bounding box center [530, 299] width 185 height 15
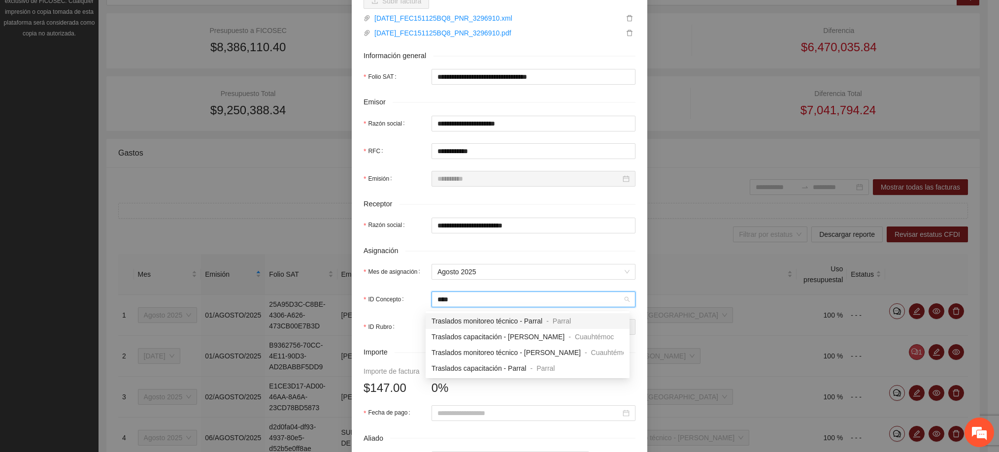
click at [482, 296] on input "****" at bounding box center [530, 299] width 185 height 15
click at [481, 296] on input "****" at bounding box center [530, 299] width 185 height 15
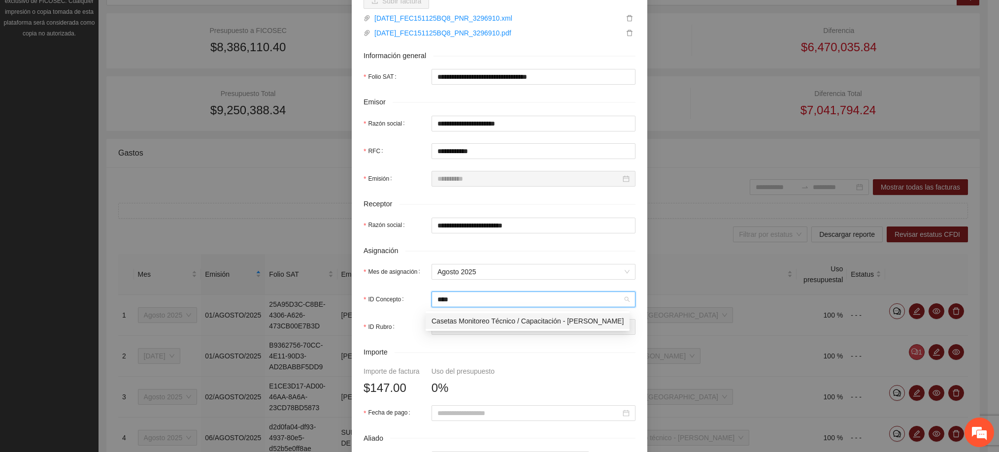
click at [479, 322] on span "Casetas Monitoreo Técnico / Capacitación - [PERSON_NAME]" at bounding box center [528, 321] width 192 height 8
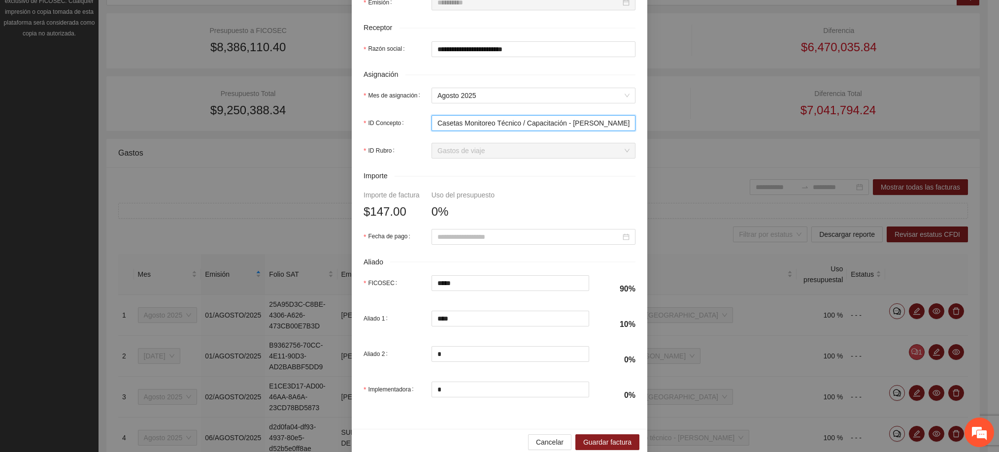
scroll to position [344, 0]
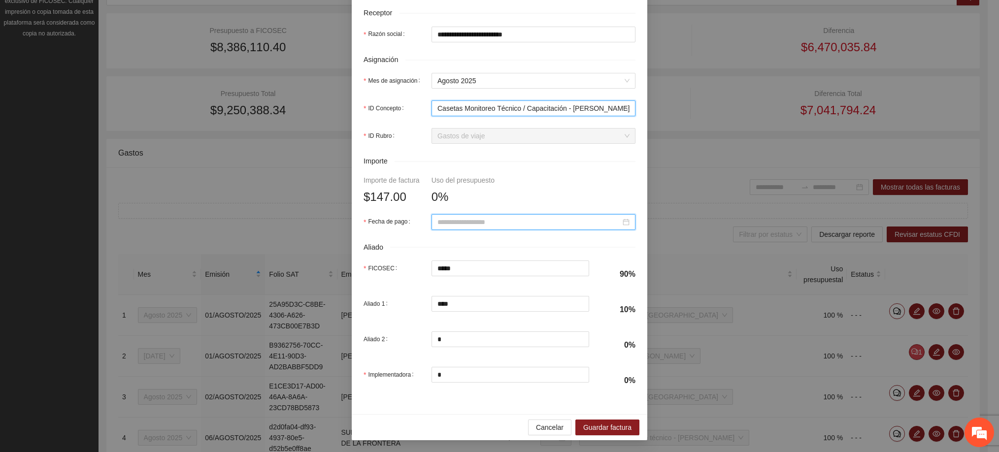
click at [445, 222] on input "Fecha de pago" at bounding box center [529, 222] width 183 height 11
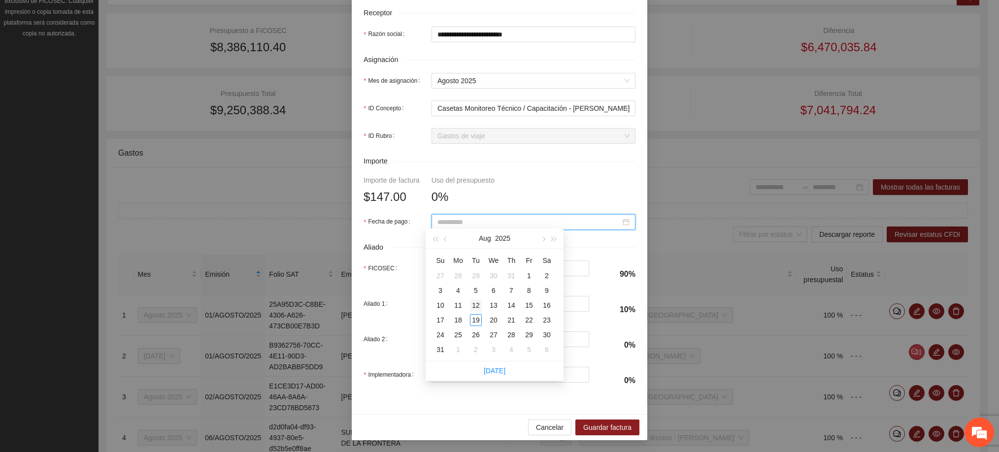
click at [470, 302] on div "12" at bounding box center [476, 306] width 12 height 12
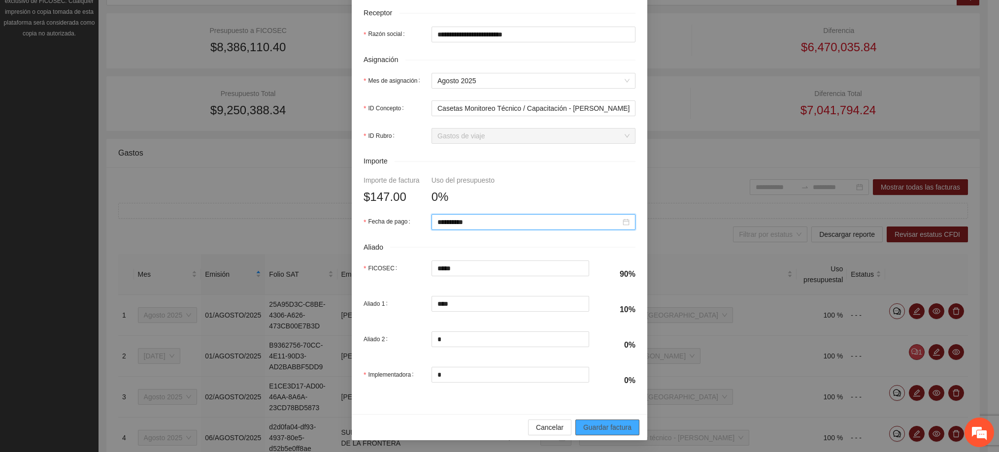
click at [590, 423] on span "Guardar factura" at bounding box center [607, 427] width 48 height 11
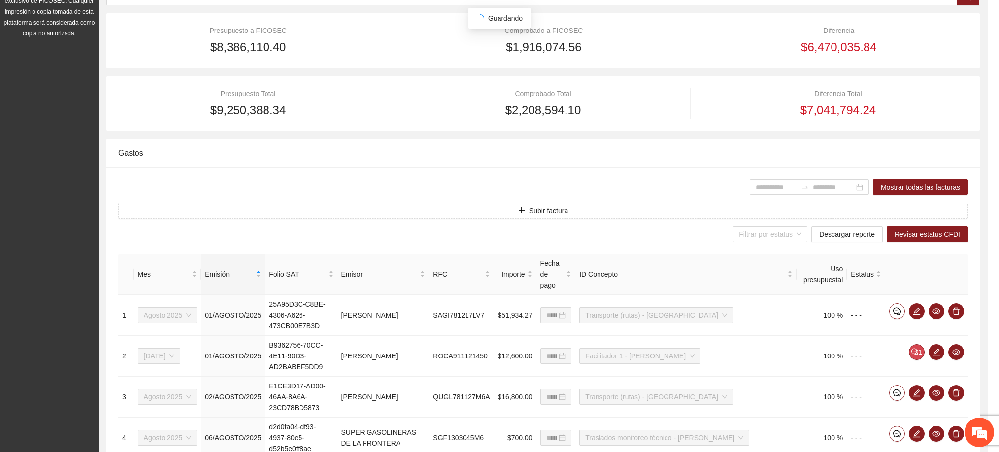
scroll to position [265, 0]
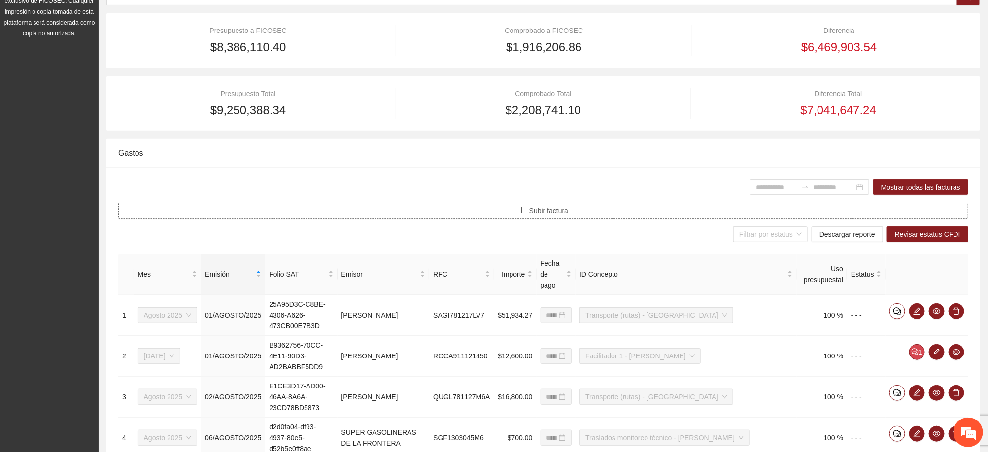
click at [571, 213] on button "Subir factura" at bounding box center [543, 211] width 850 height 16
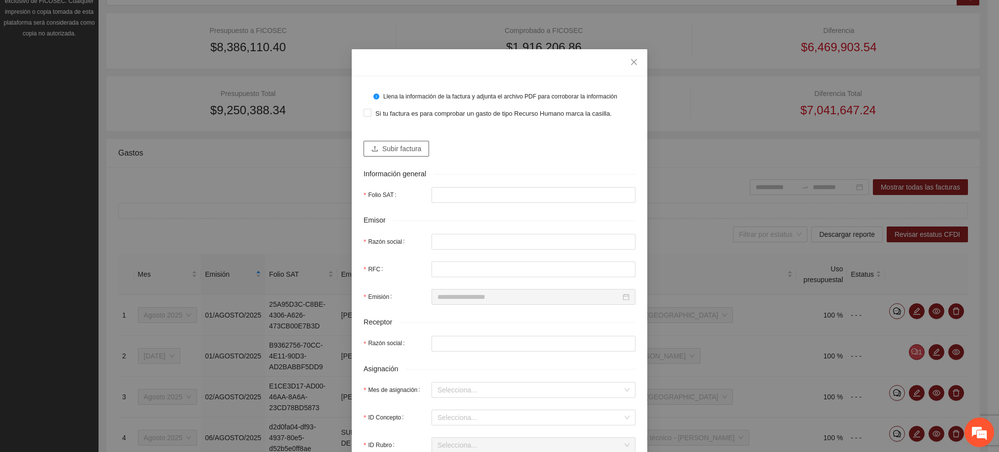
click at [409, 145] on span "Subir factura" at bounding box center [401, 148] width 39 height 11
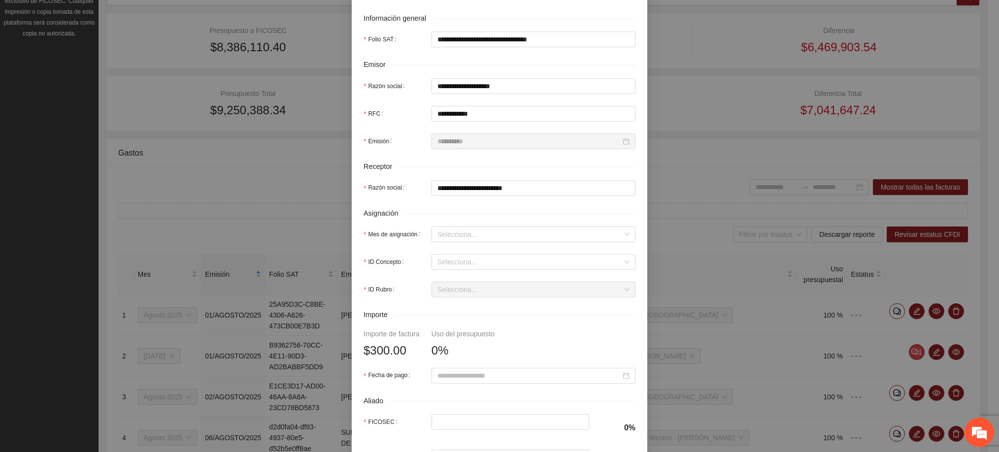
scroll to position [222, 0]
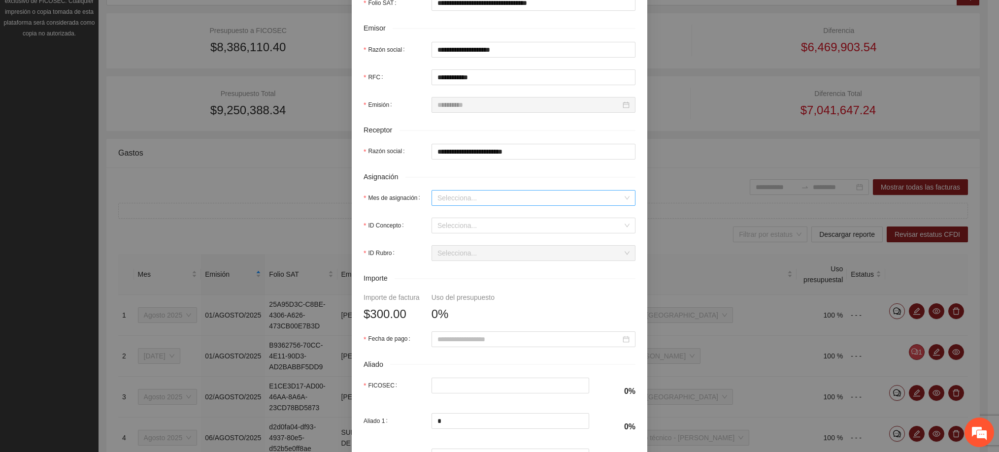
click at [515, 198] on input "Mes de asignación" at bounding box center [530, 198] width 185 height 15
click at [458, 283] on div "Agosto 2025" at bounding box center [528, 282] width 192 height 11
click at [464, 231] on input "ID Concepto" at bounding box center [530, 225] width 185 height 15
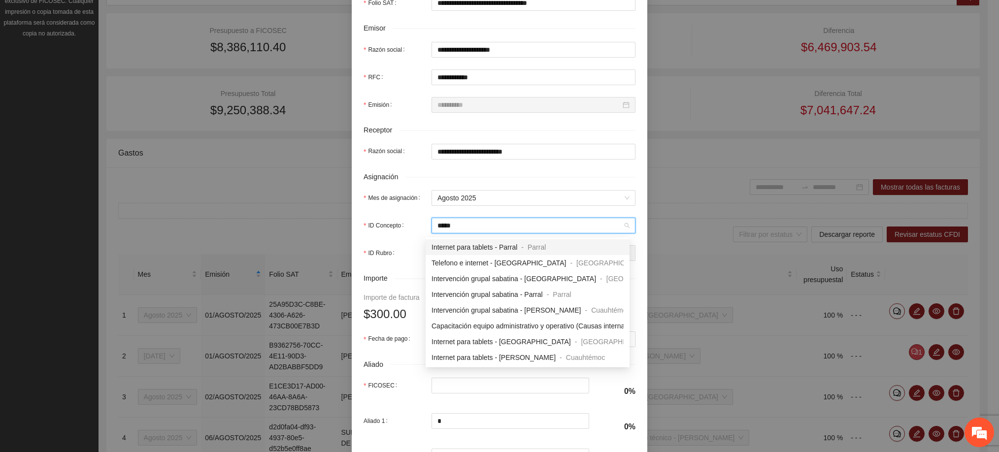
click at [490, 247] on span "Internet para tablets - Parral" at bounding box center [475, 247] width 86 height 8
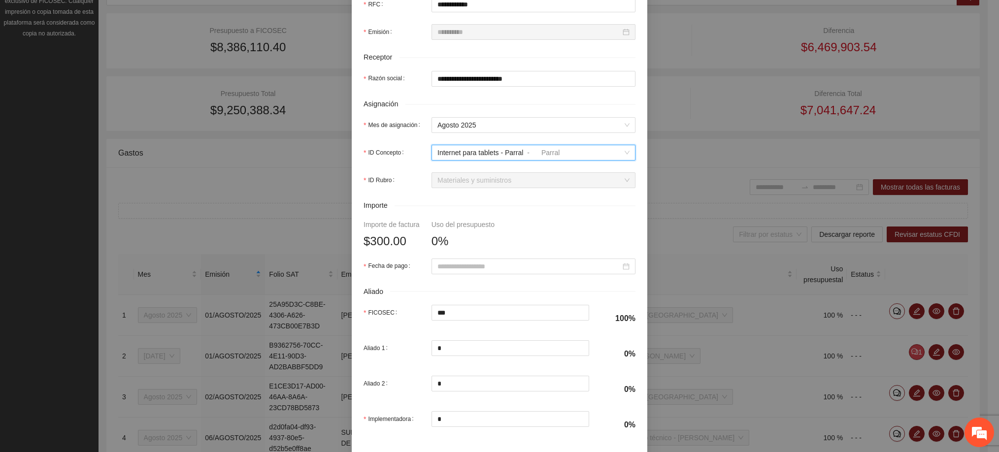
scroll to position [344, 0]
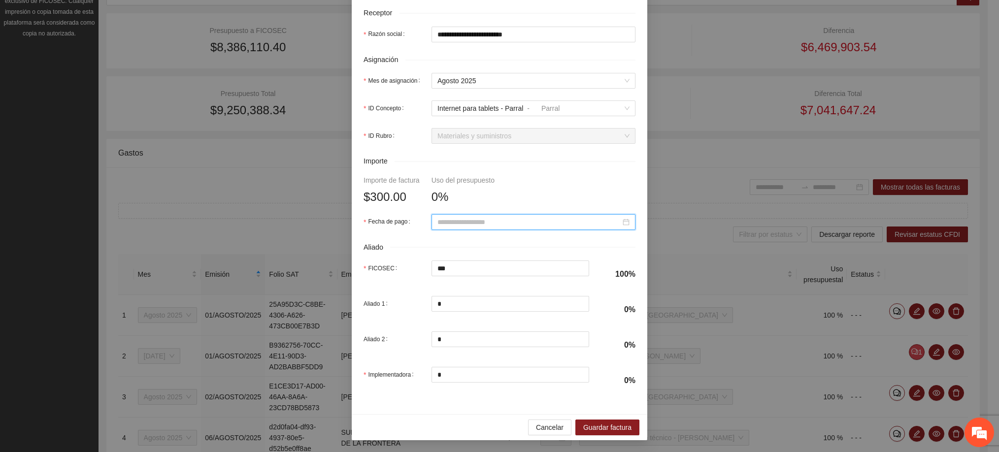
click at [475, 222] on input "Fecha de pago" at bounding box center [529, 222] width 183 height 11
click at [472, 305] on div "12" at bounding box center [476, 306] width 12 height 12
click at [487, 219] on input "**********" at bounding box center [529, 222] width 183 height 11
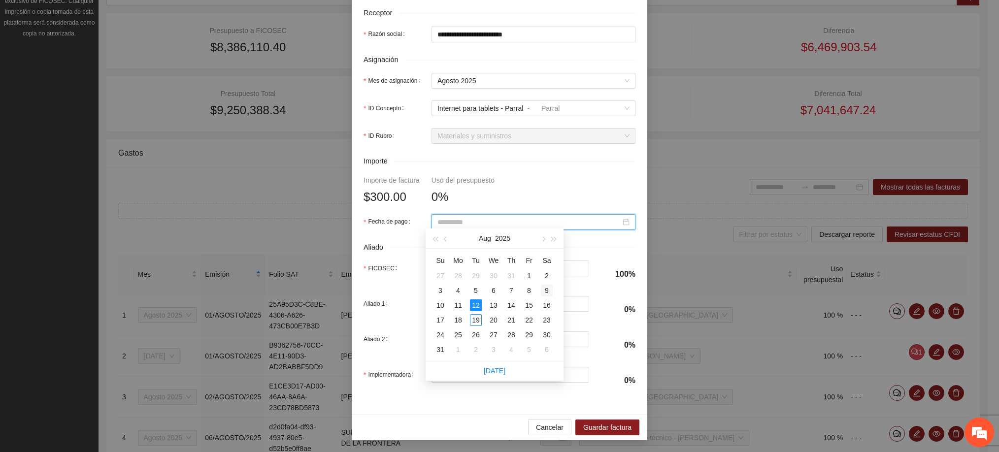
click at [546, 293] on div "9" at bounding box center [547, 291] width 12 height 12
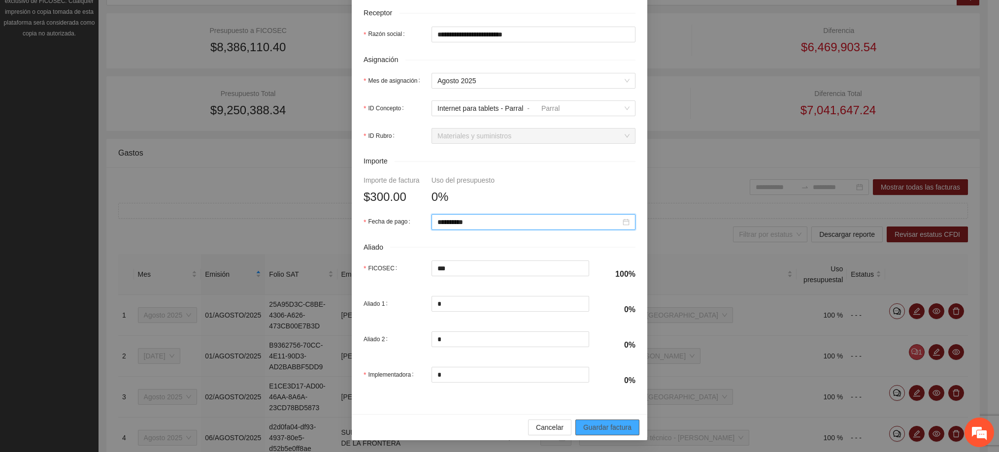
click at [597, 425] on span "Guardar factura" at bounding box center [607, 427] width 48 height 11
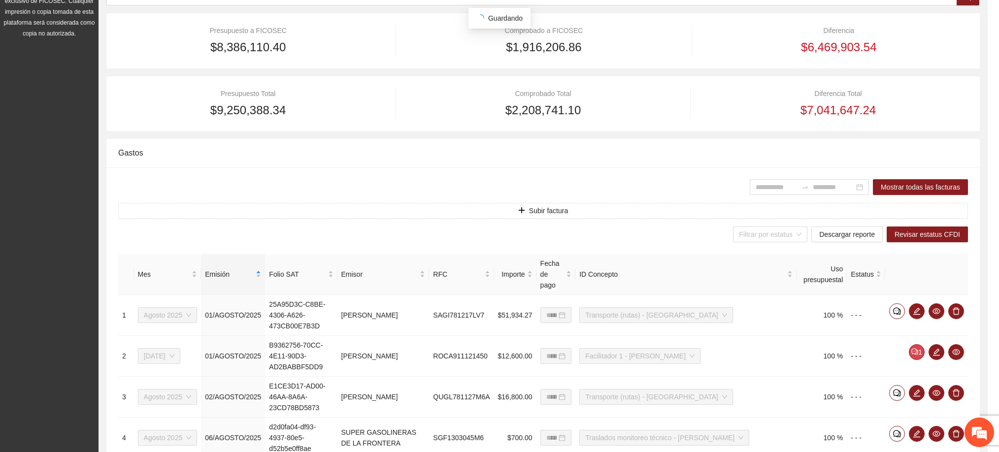
scroll to position [265, 0]
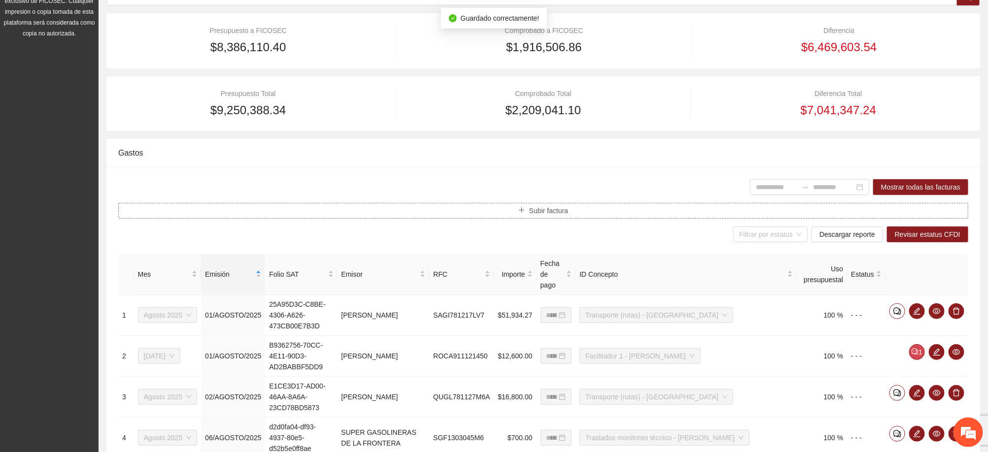
click at [563, 213] on span "Subir factura" at bounding box center [548, 210] width 39 height 11
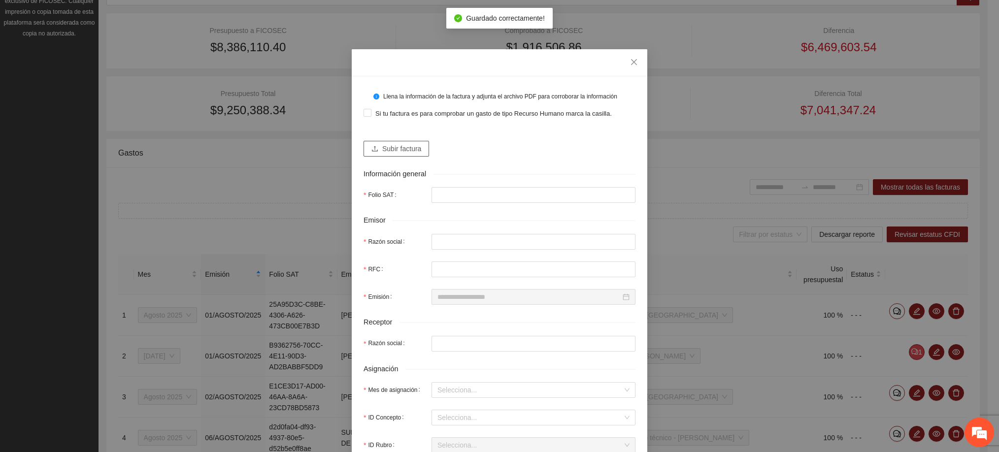
click at [401, 147] on span "Subir factura" at bounding box center [401, 148] width 39 height 11
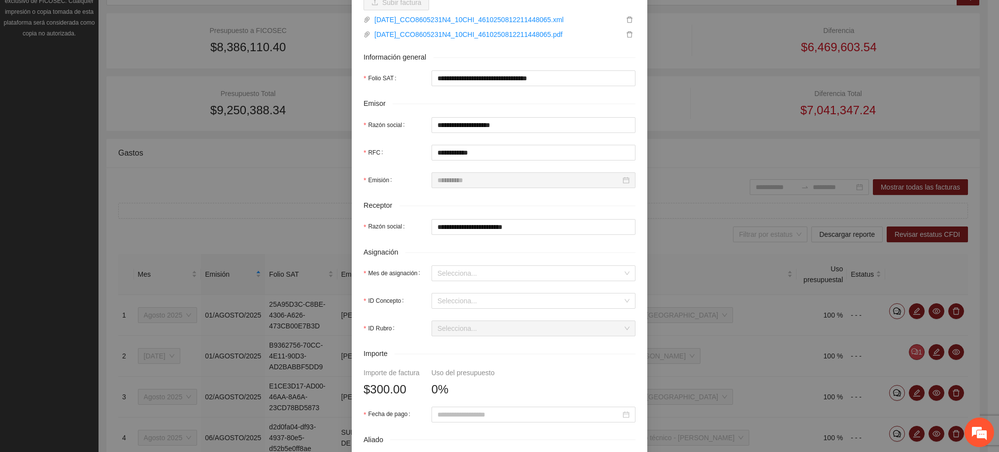
scroll to position [148, 0]
click at [474, 272] on input "Mes de asignación" at bounding box center [530, 272] width 185 height 15
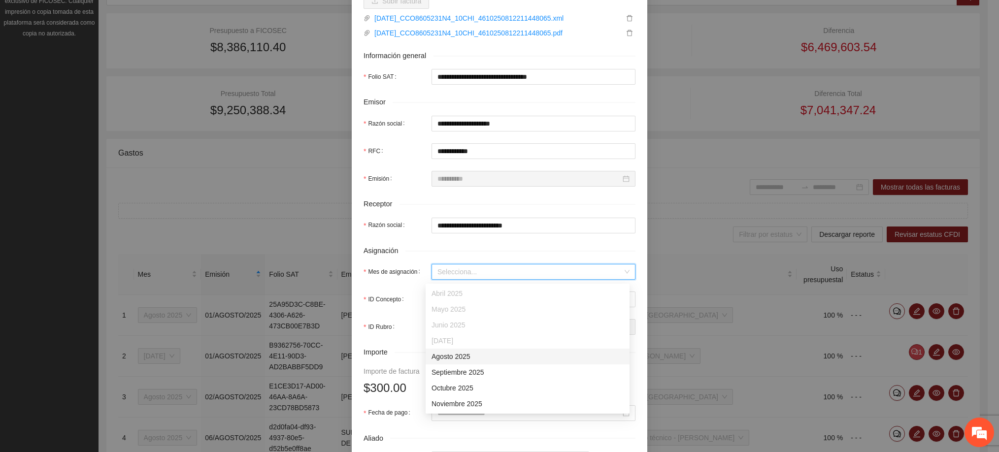
click at [462, 364] on div "Agosto 2025" at bounding box center [528, 357] width 204 height 16
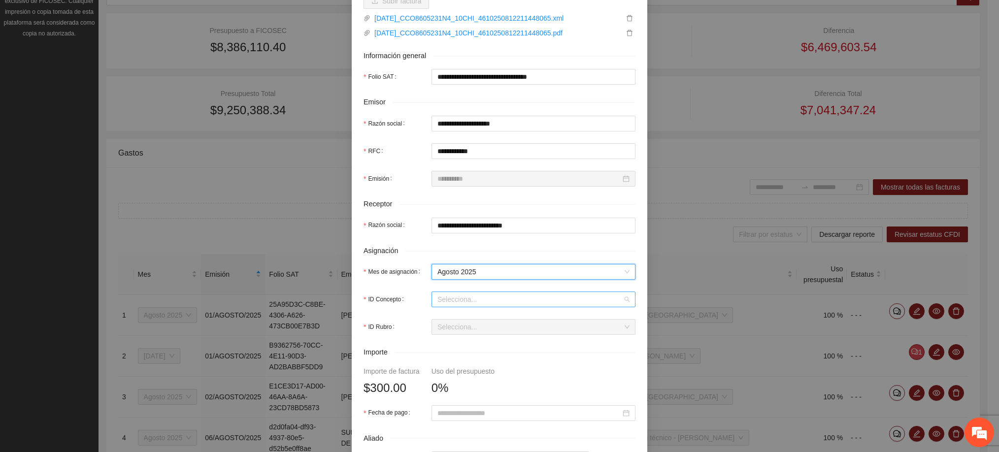
click at [479, 304] on input "ID Concepto" at bounding box center [530, 299] width 185 height 15
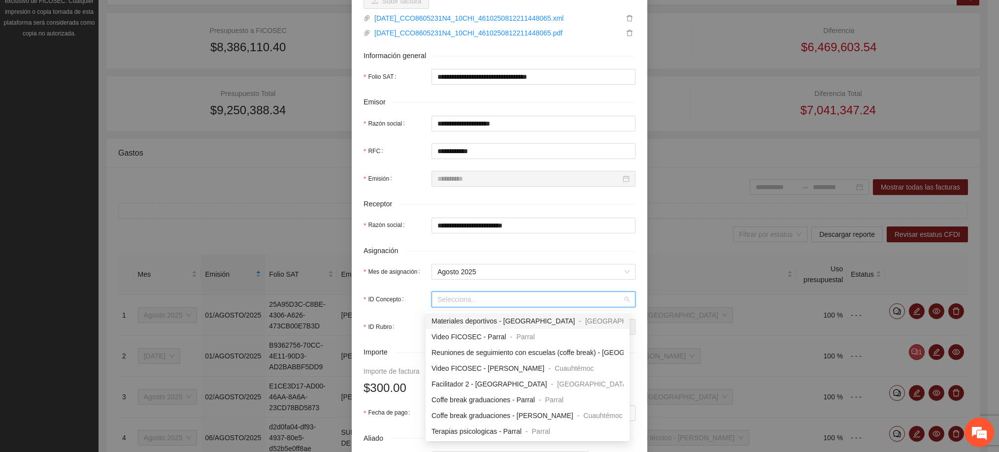
scroll to position [222, 0]
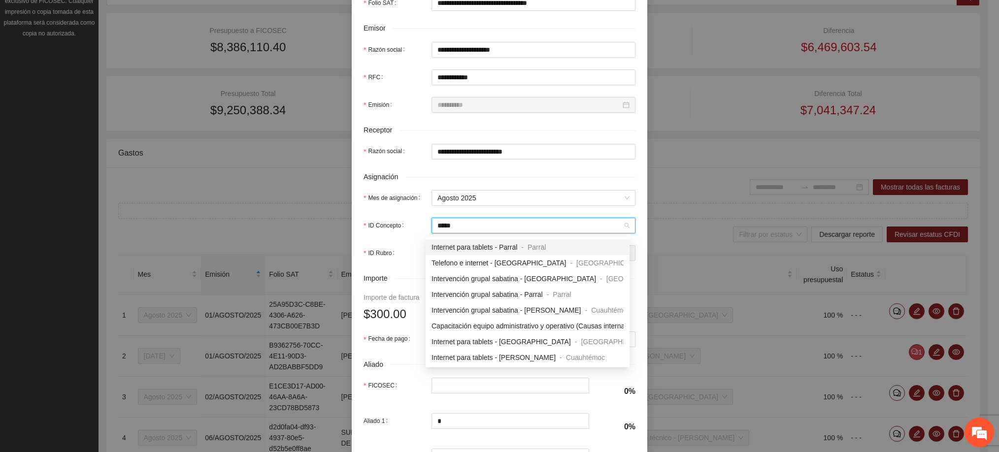
click at [494, 244] on span "Internet para tablets - Parral" at bounding box center [475, 247] width 86 height 8
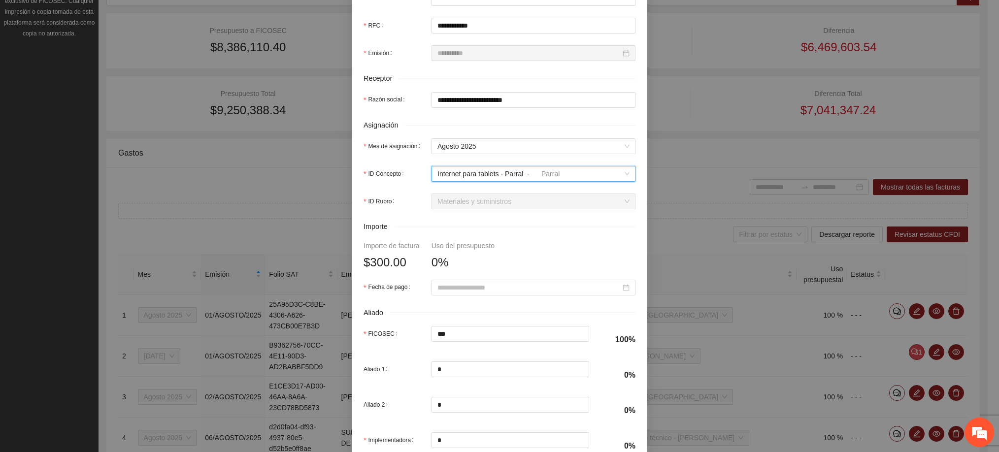
scroll to position [296, 0]
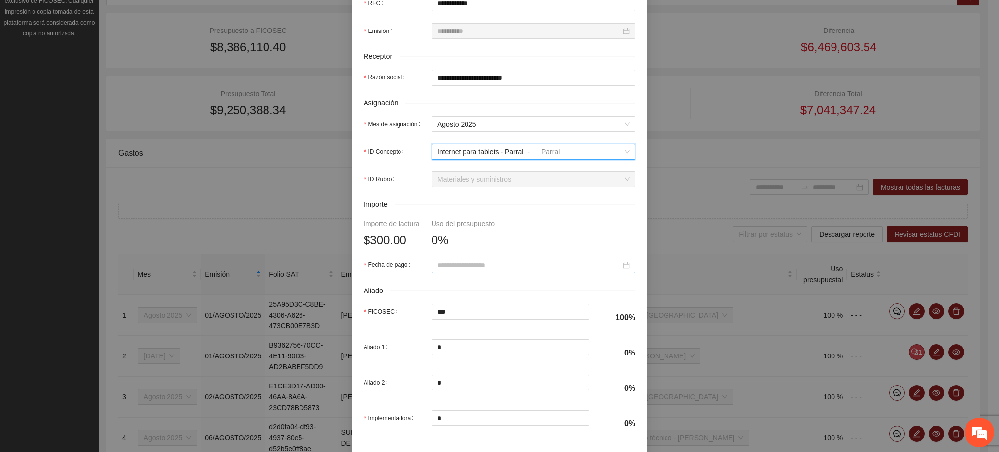
click at [453, 270] on input "Fecha de pago" at bounding box center [529, 265] width 183 height 11
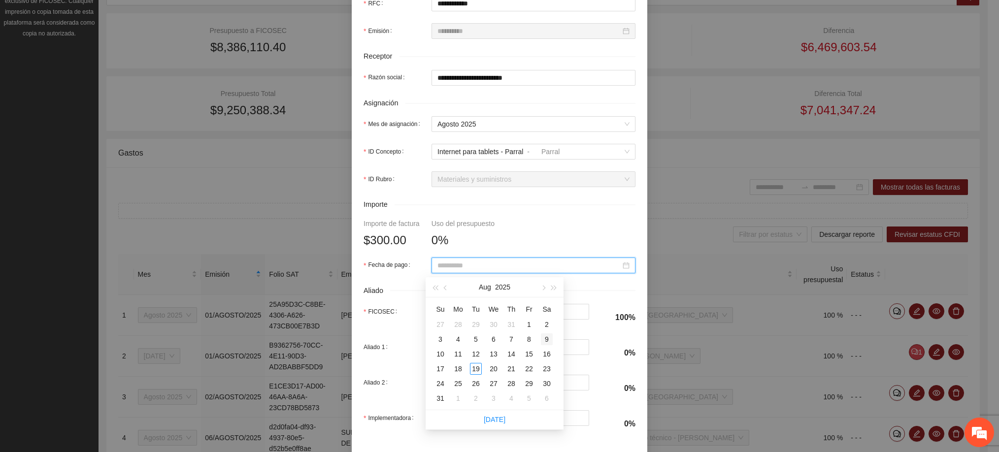
click at [544, 341] on div "9" at bounding box center [547, 340] width 12 height 12
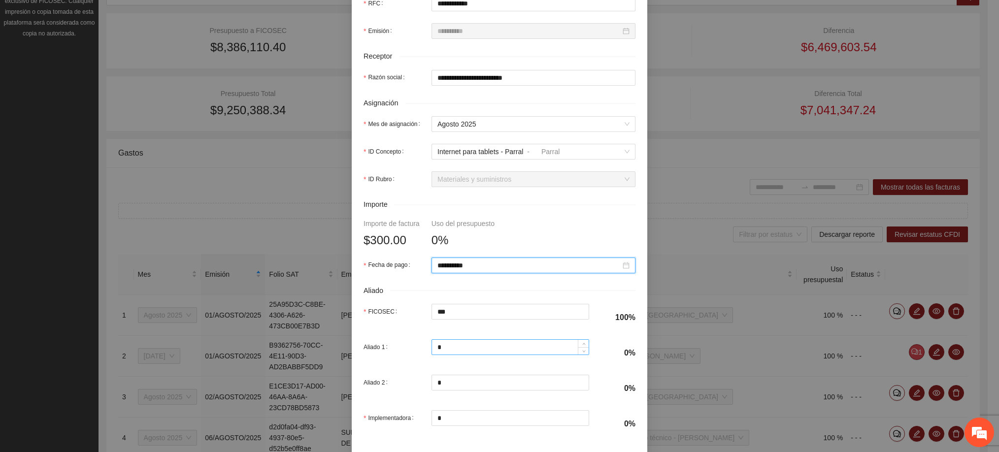
scroll to position [344, 0]
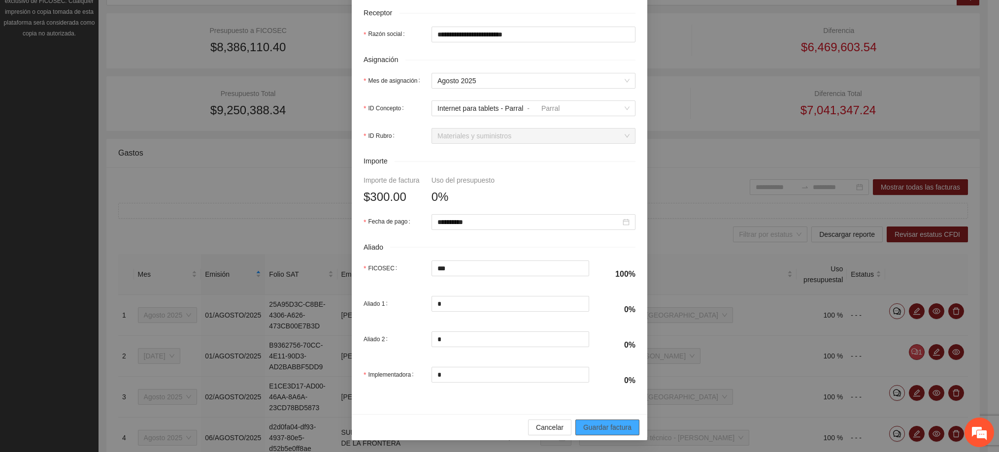
click at [601, 428] on span "Guardar factura" at bounding box center [607, 427] width 48 height 11
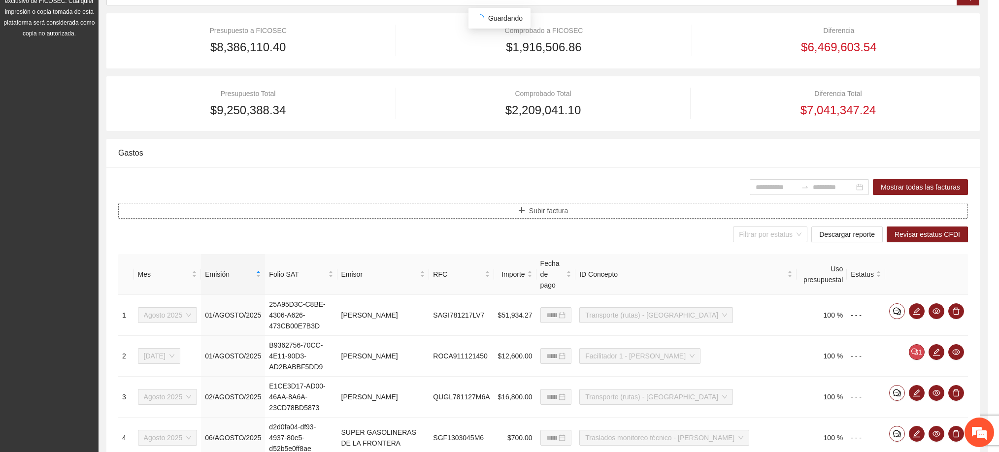
scroll to position [0, 0]
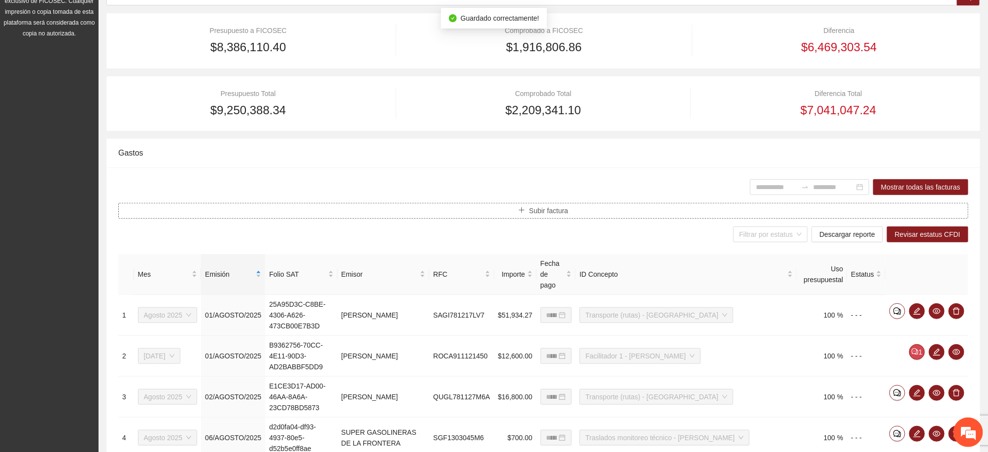
click at [559, 214] on span "Subir factura" at bounding box center [548, 210] width 39 height 11
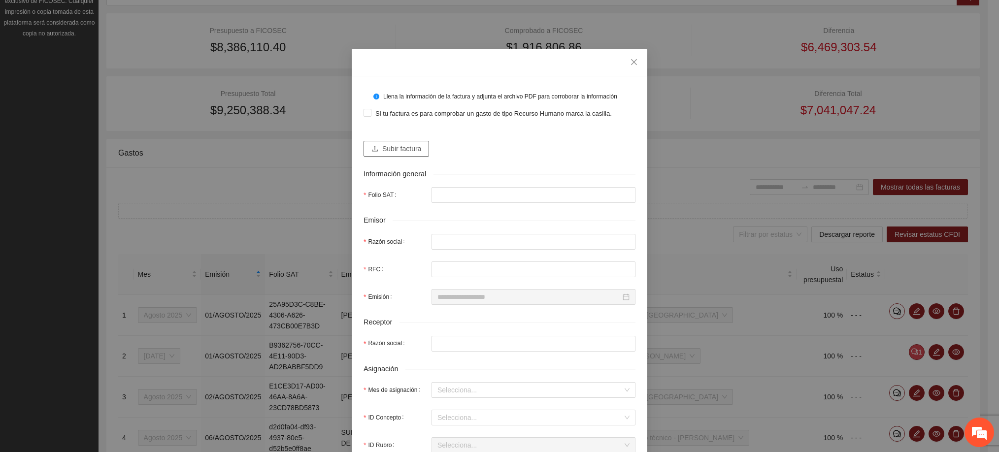
click at [404, 149] on span "Subir factura" at bounding box center [401, 148] width 39 height 11
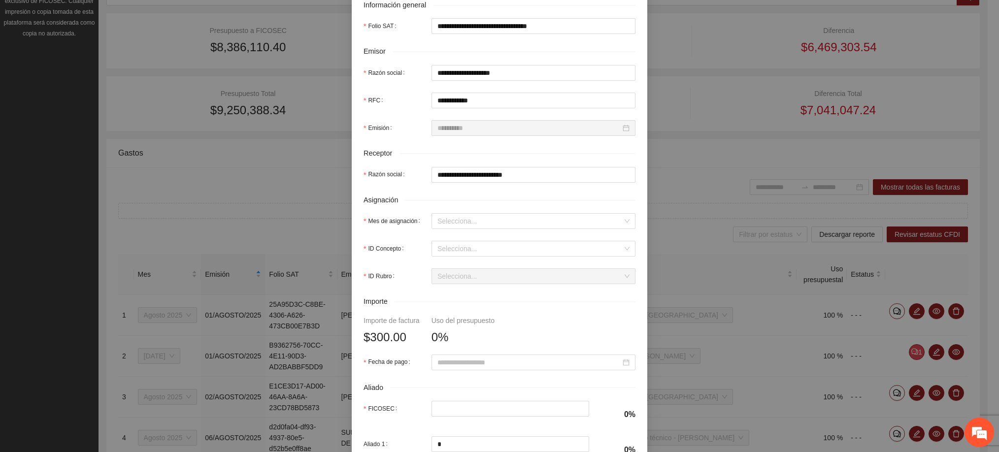
scroll to position [222, 0]
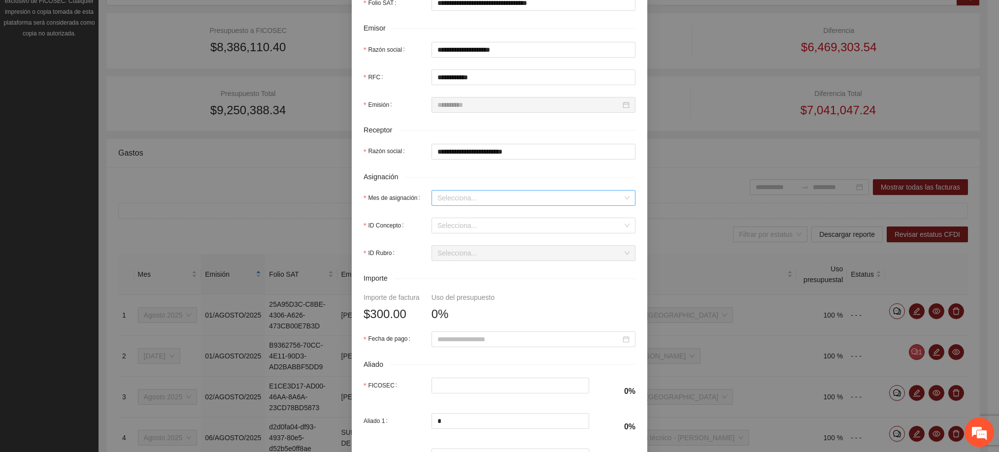
click at [448, 202] on input "Mes de asignación" at bounding box center [530, 198] width 185 height 15
click at [457, 276] on div "Agosto 2025" at bounding box center [528, 283] width 204 height 16
click at [462, 227] on input "ID Concepto" at bounding box center [530, 225] width 185 height 15
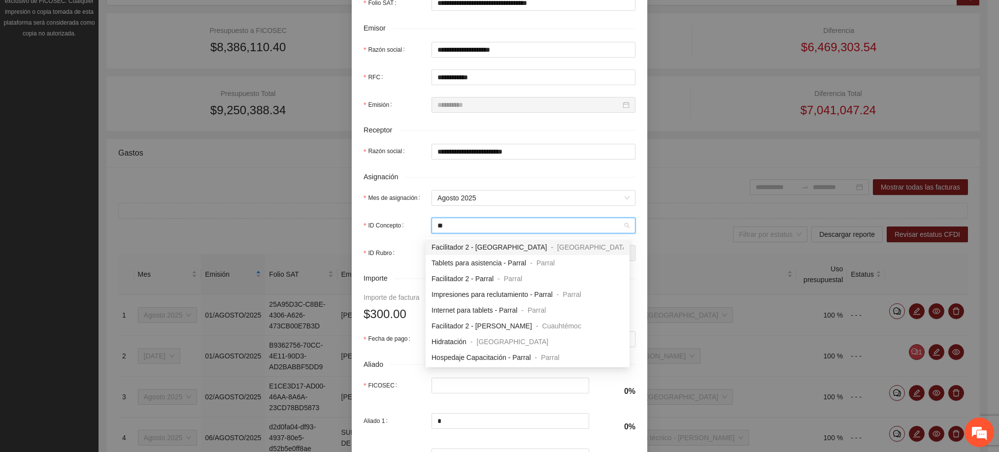
click at [464, 227] on input "**" at bounding box center [530, 225] width 185 height 15
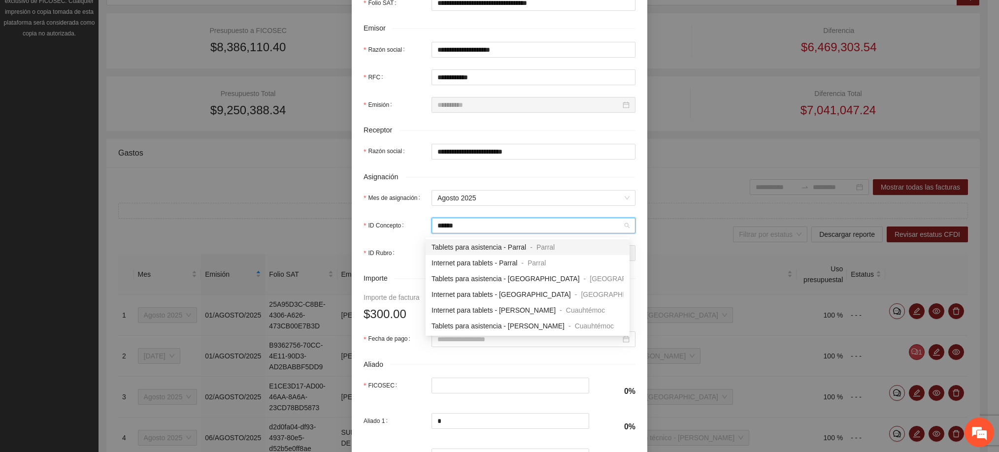
click at [474, 231] on input "******" at bounding box center [530, 225] width 185 height 15
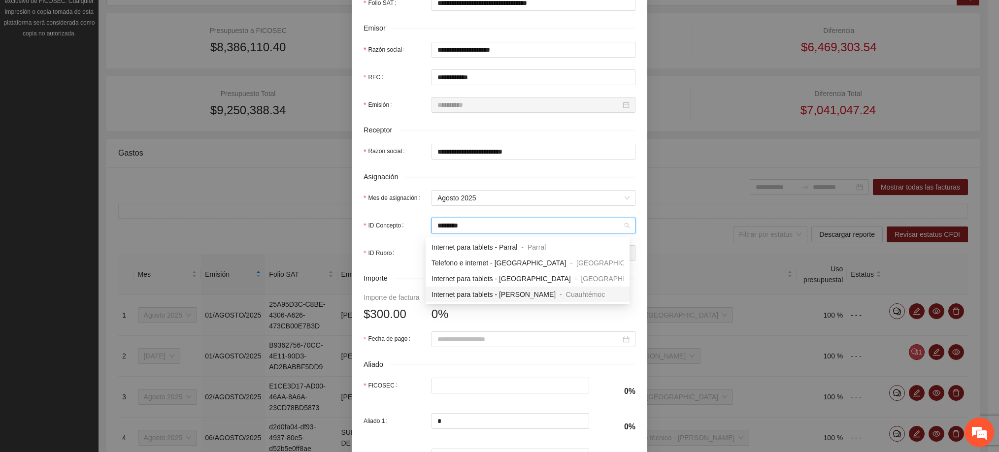
click at [482, 294] on span "Internet para tablets - [PERSON_NAME]" at bounding box center [494, 295] width 124 height 8
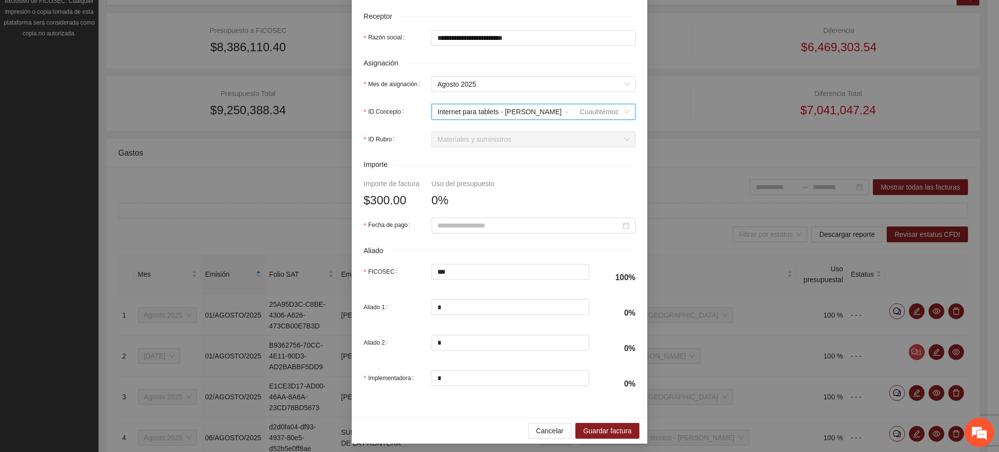
scroll to position [344, 0]
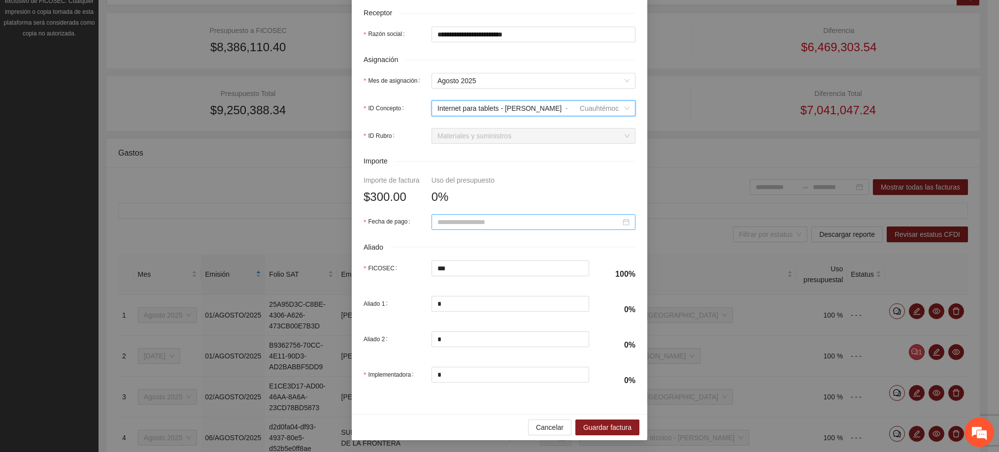
click at [458, 222] on input "Fecha de pago" at bounding box center [529, 222] width 183 height 11
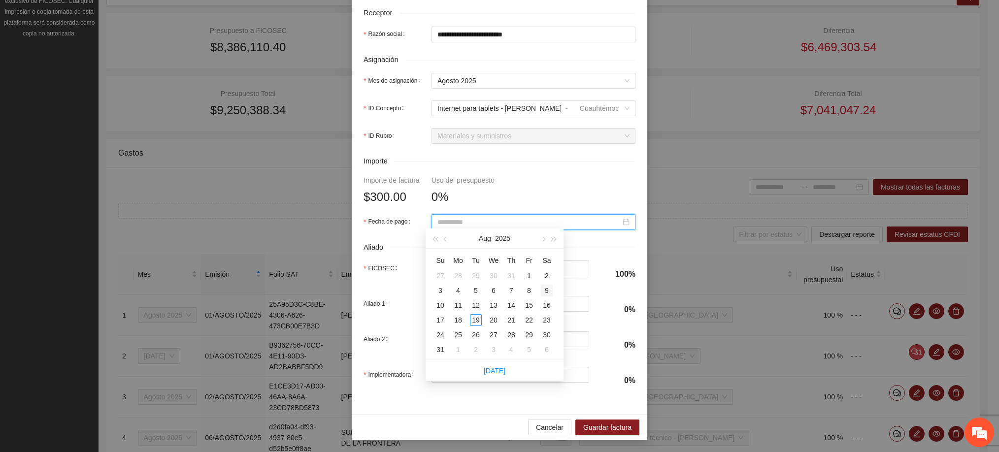
click at [547, 288] on div "9" at bounding box center [547, 291] width 12 height 12
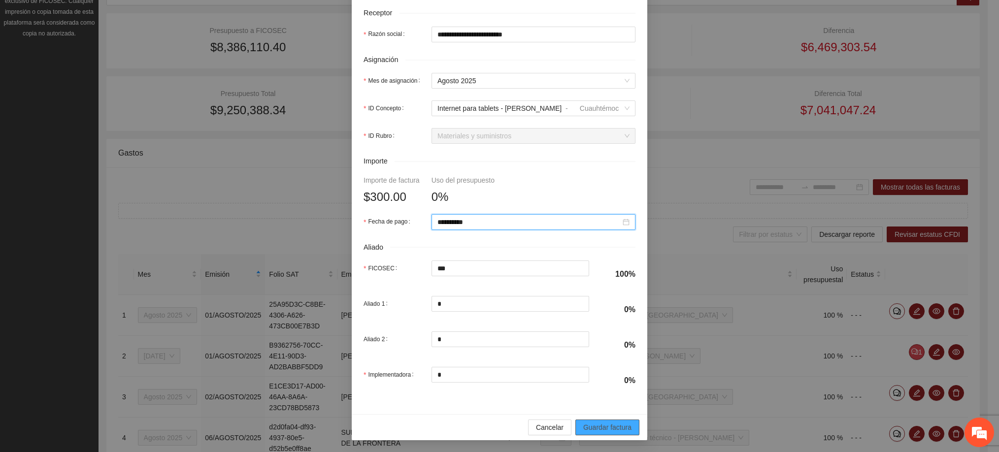
click at [588, 423] on span "Guardar factura" at bounding box center [607, 427] width 48 height 11
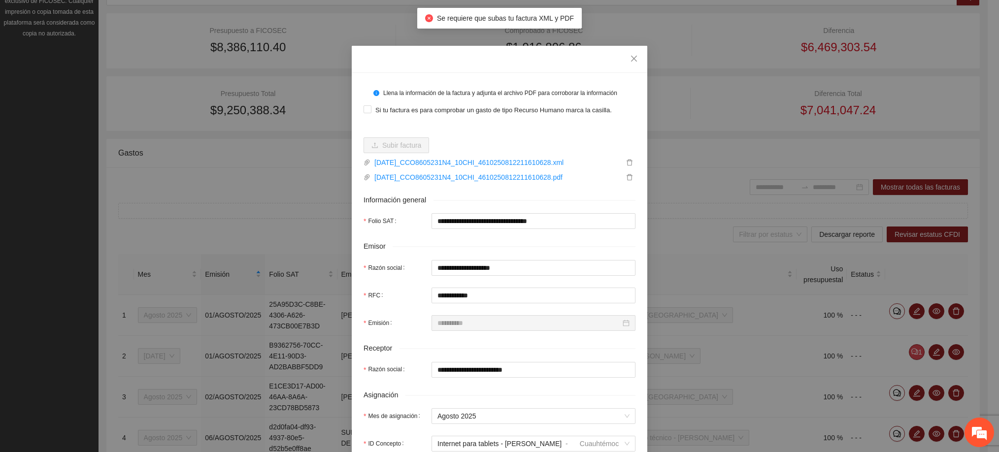
scroll to position [0, 0]
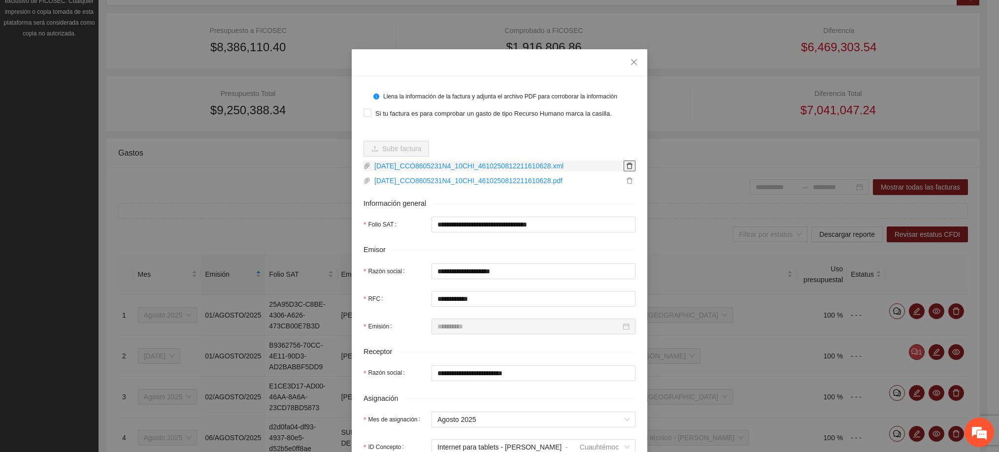
click at [626, 165] on icon "delete" at bounding box center [629, 166] width 7 height 7
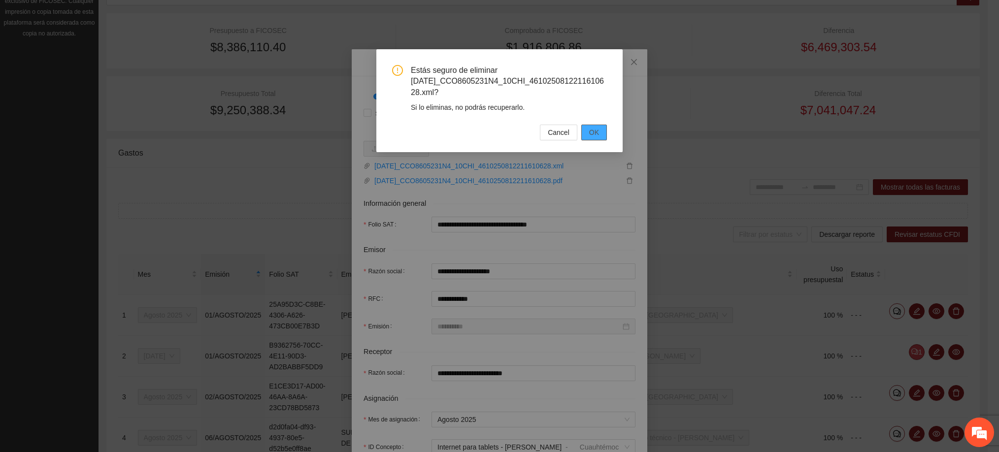
click at [598, 134] on span "OK" at bounding box center [594, 132] width 10 height 11
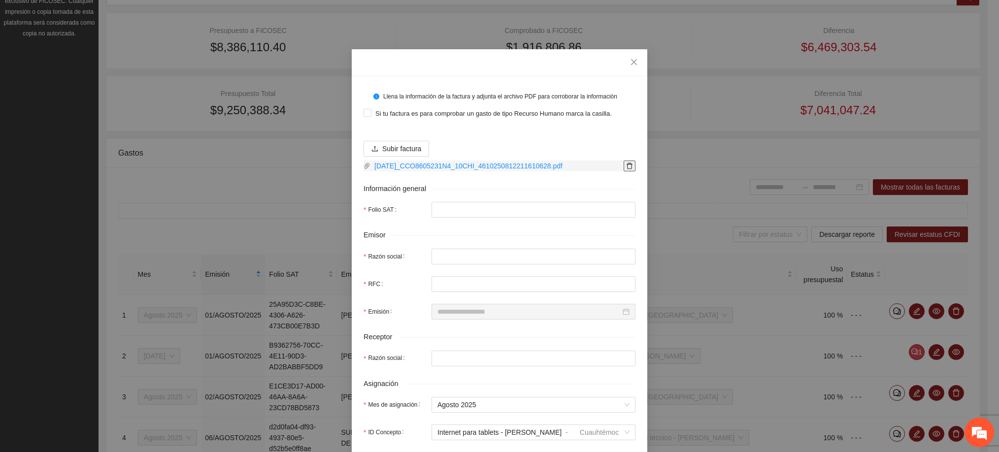
click at [624, 170] on button "button" at bounding box center [630, 166] width 12 height 11
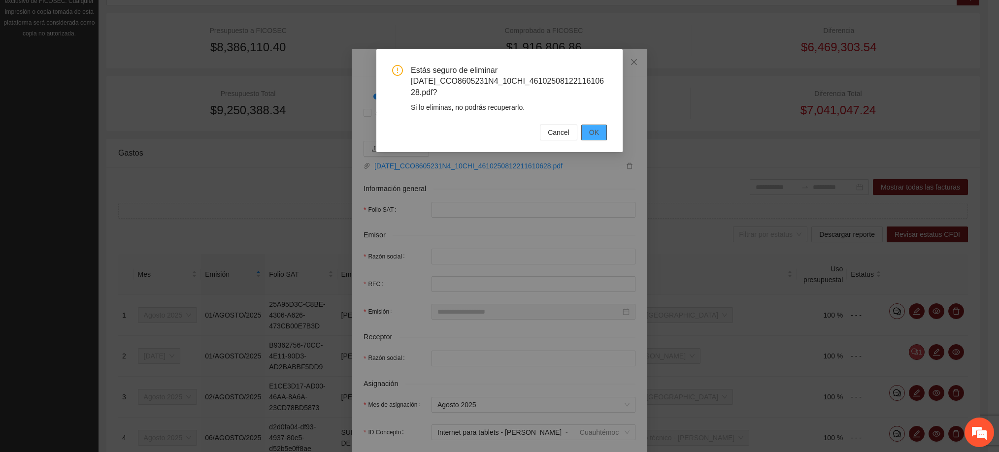
click at [590, 133] on span "OK" at bounding box center [594, 132] width 10 height 11
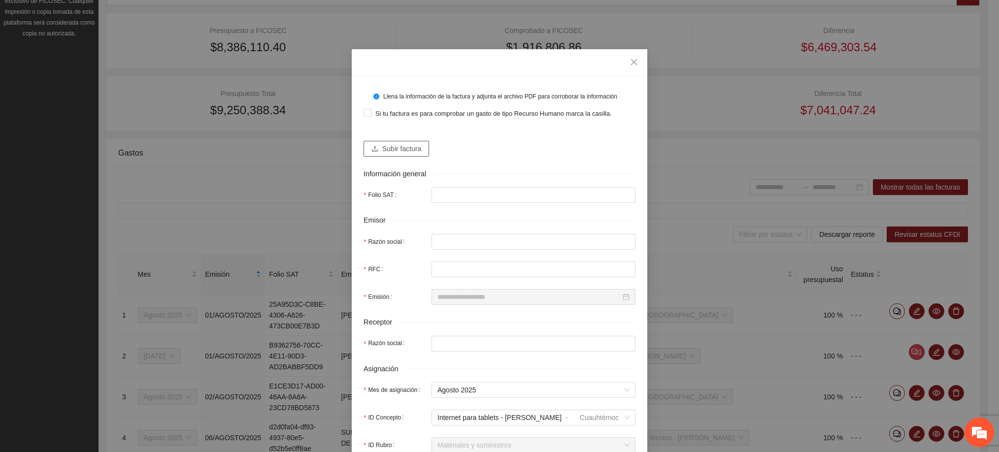
click at [417, 148] on button "Subir factura" at bounding box center [397, 149] width 66 height 16
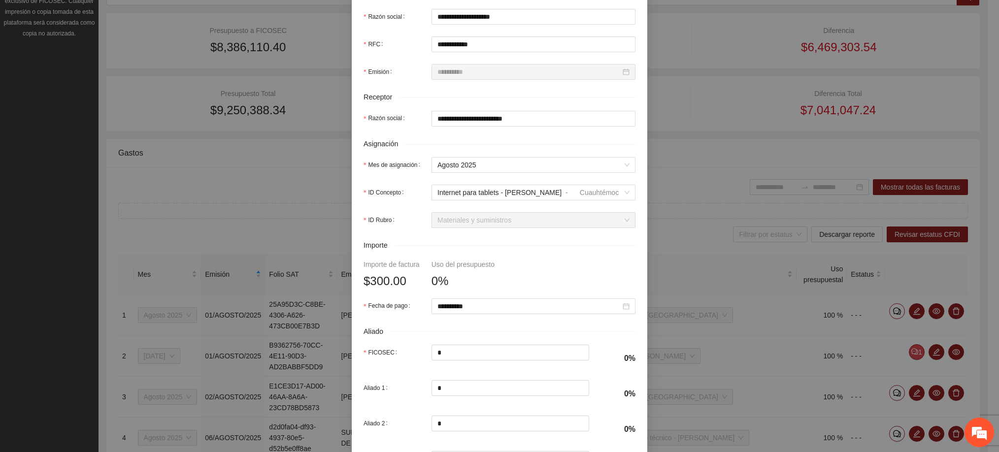
scroll to position [344, 0]
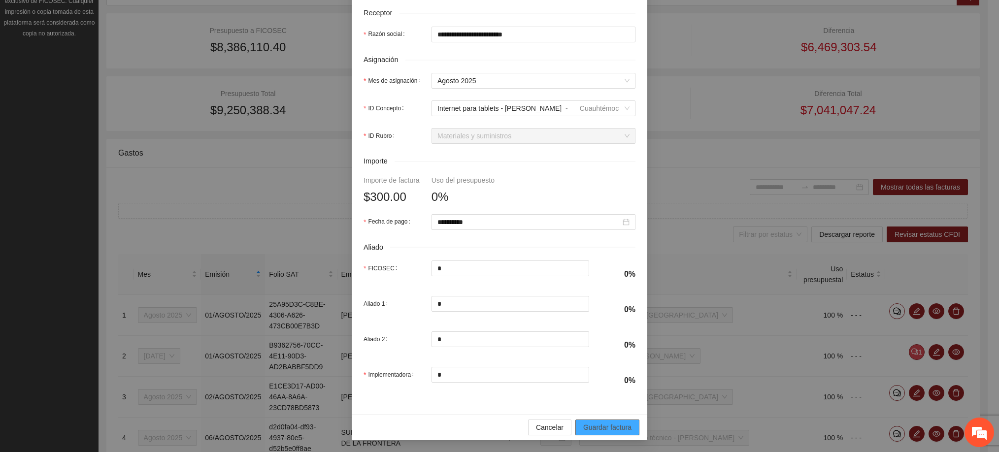
click at [608, 420] on button "Guardar factura" at bounding box center [608, 428] width 64 height 16
click at [524, 265] on input "*" at bounding box center [510, 268] width 157 height 15
click at [481, 261] on input "*" at bounding box center [510, 268] width 157 height 15
click at [479, 261] on input "*" at bounding box center [510, 268] width 157 height 15
click at [470, 410] on div "**********" at bounding box center [500, 75] width 296 height 677
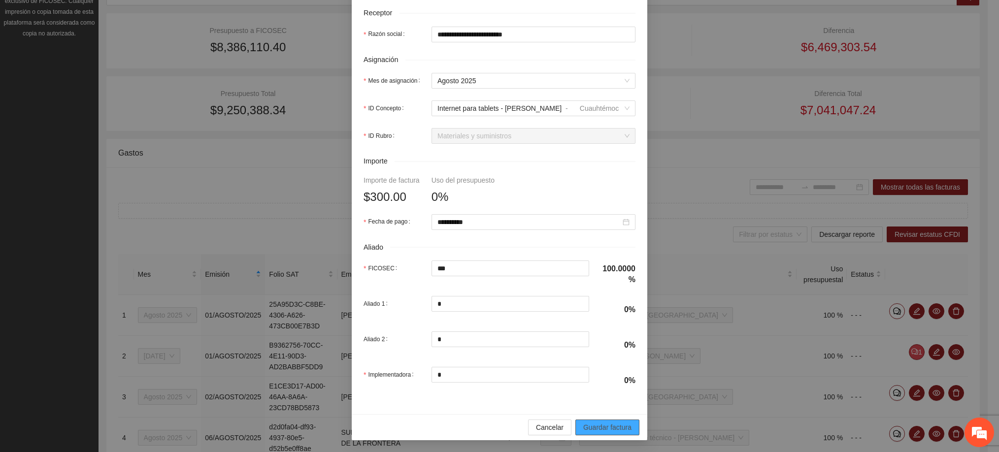
click at [605, 424] on span "Guardar factura" at bounding box center [607, 427] width 48 height 11
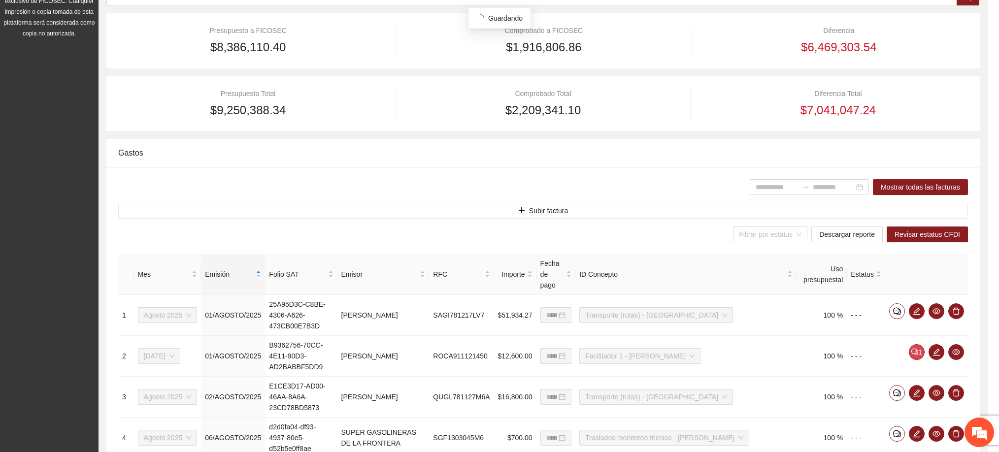
scroll to position [265, 0]
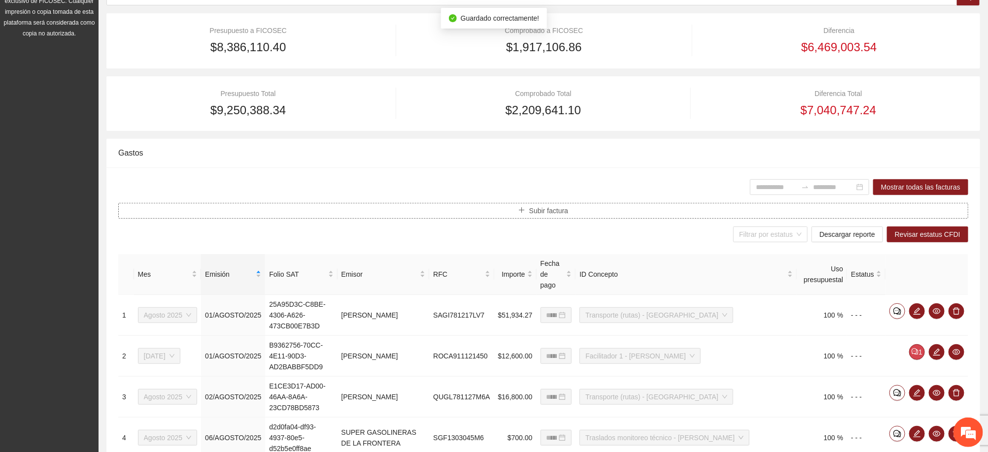
click at [559, 215] on span "Subir factura" at bounding box center [548, 210] width 39 height 11
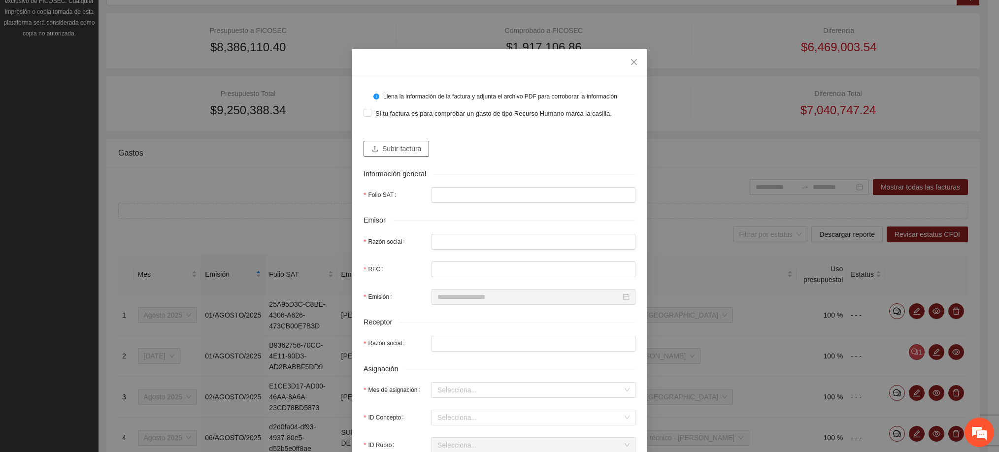
click at [407, 150] on span "Subir factura" at bounding box center [401, 148] width 39 height 11
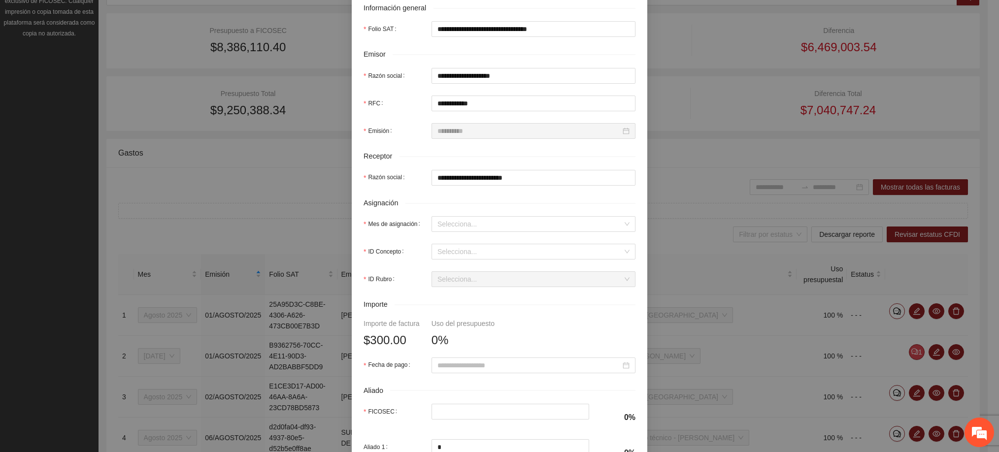
scroll to position [222, 0]
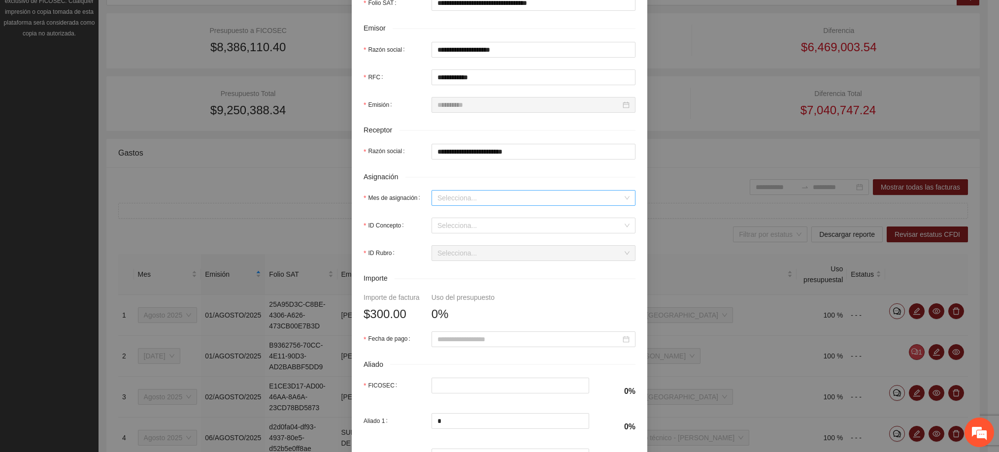
click at [471, 200] on input "Mes de asignación" at bounding box center [530, 198] width 185 height 15
click at [456, 281] on div "Agosto 2025" at bounding box center [528, 282] width 192 height 11
click at [457, 224] on input "ID Concepto" at bounding box center [530, 225] width 185 height 15
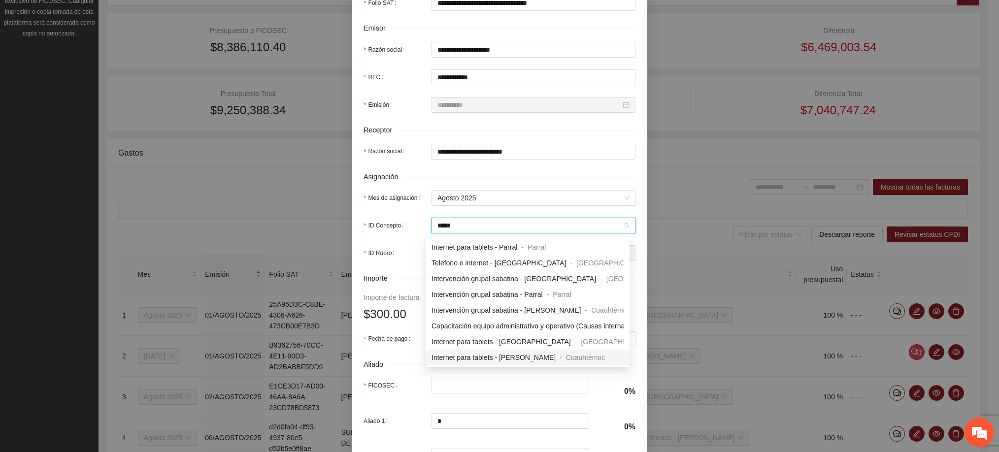
click at [497, 354] on span "Internet para tablets - [PERSON_NAME]" at bounding box center [494, 358] width 124 height 8
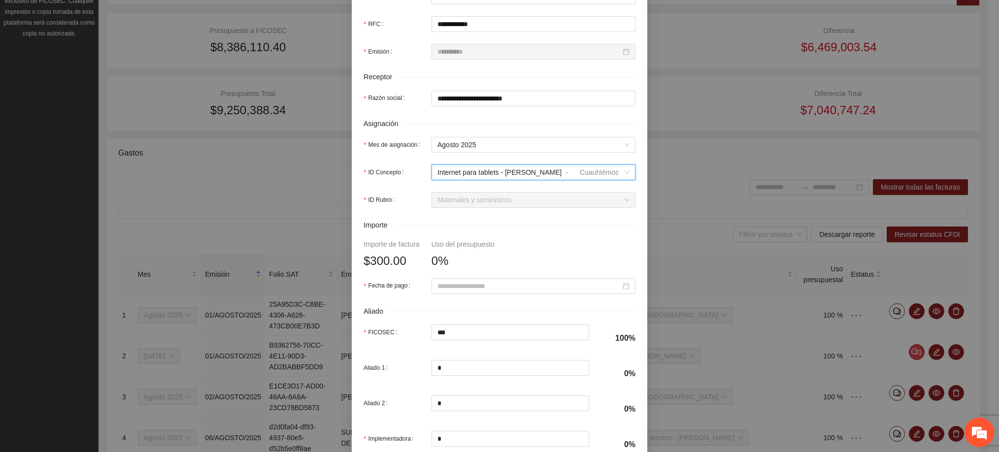
scroll to position [296, 0]
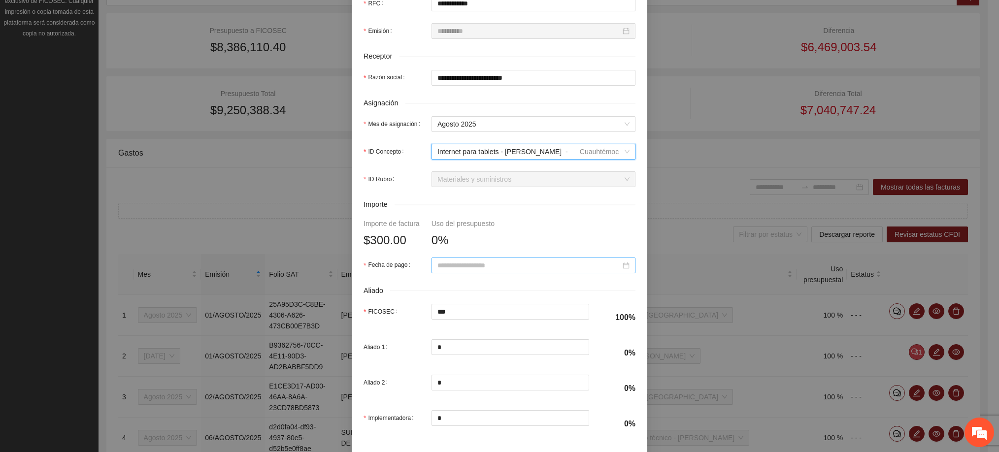
click at [466, 271] on input "Fecha de pago" at bounding box center [529, 265] width 183 height 11
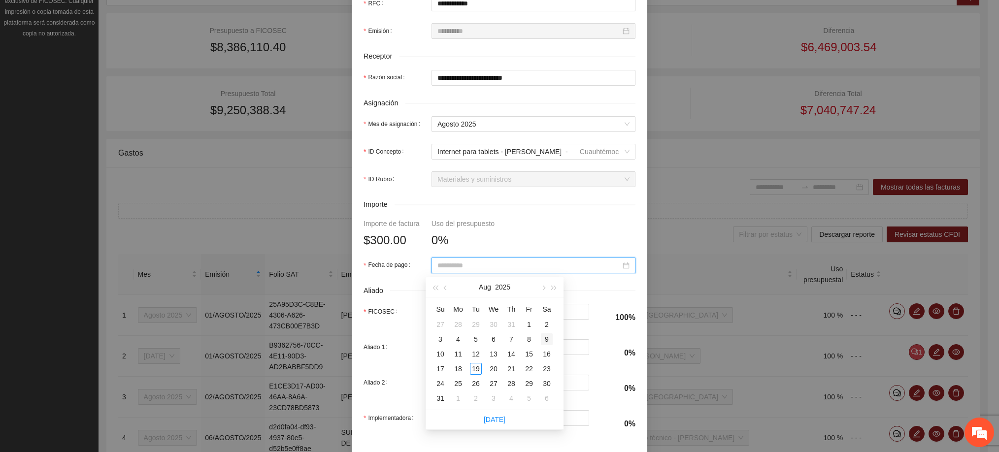
click at [544, 339] on div "9" at bounding box center [547, 340] width 12 height 12
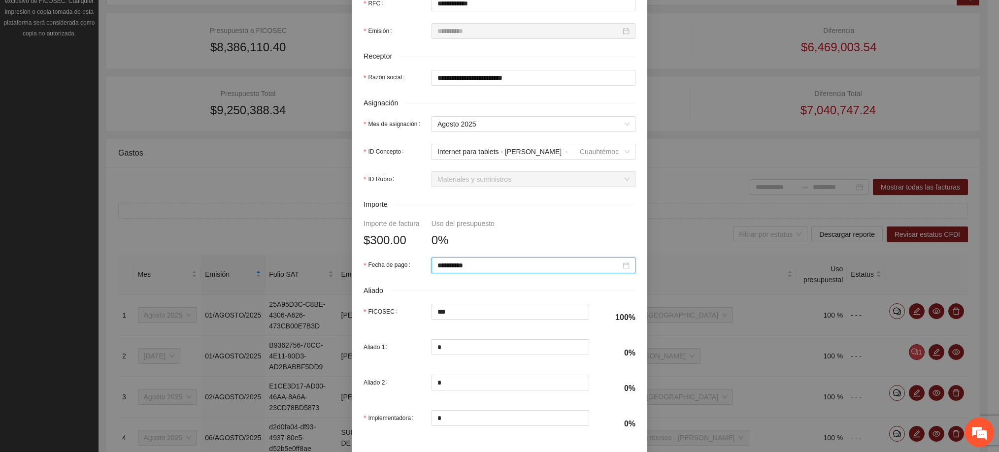
scroll to position [344, 0]
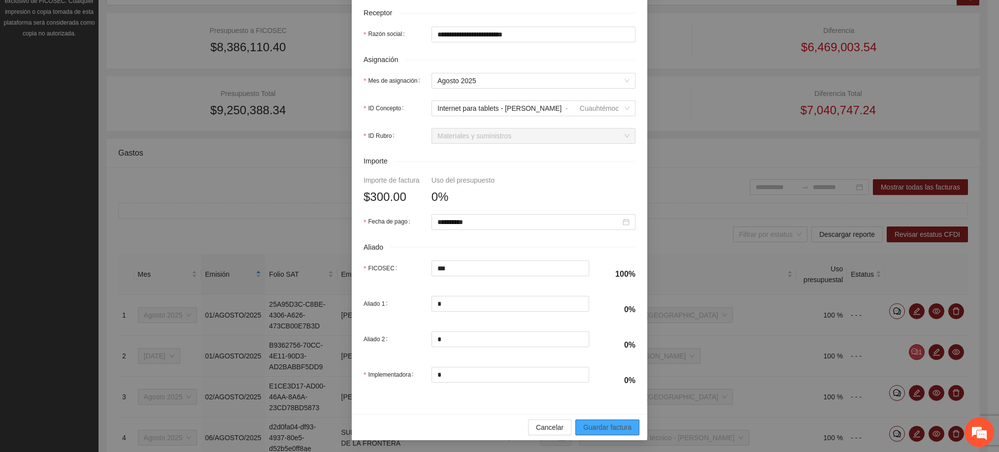
click at [593, 424] on span "Guardar factura" at bounding box center [607, 427] width 48 height 11
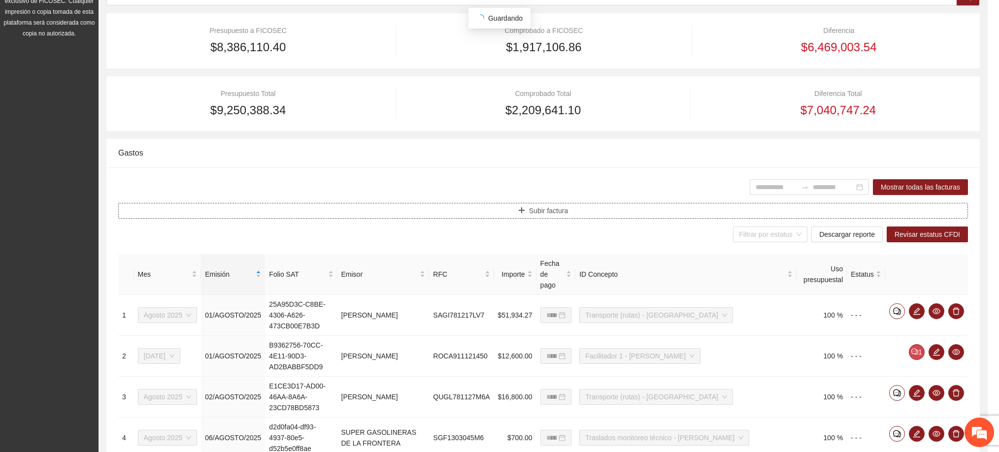
scroll to position [0, 0]
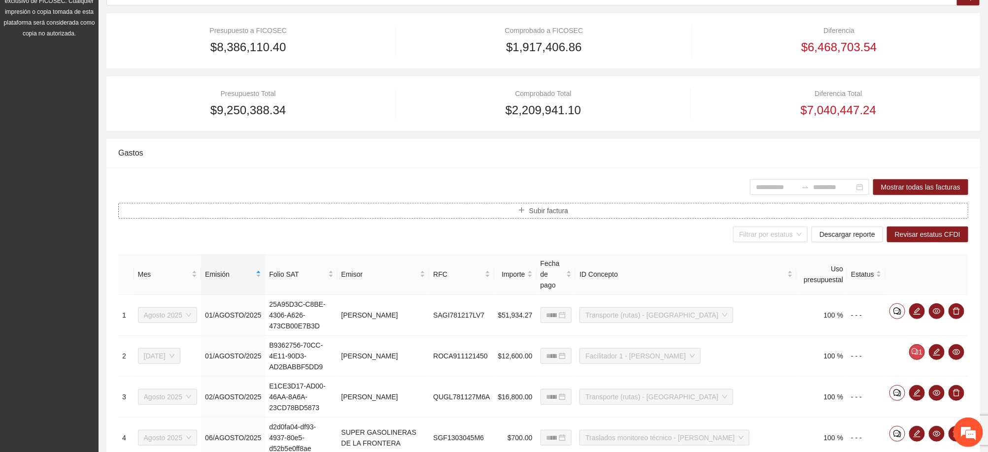
click at [579, 216] on button "Subir factura" at bounding box center [543, 211] width 850 height 16
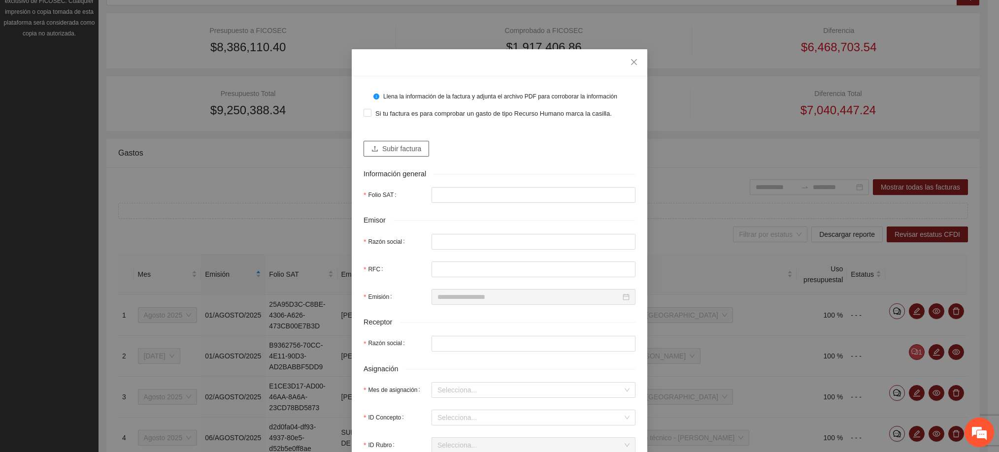
click at [372, 147] on icon "upload" at bounding box center [375, 148] width 7 height 7
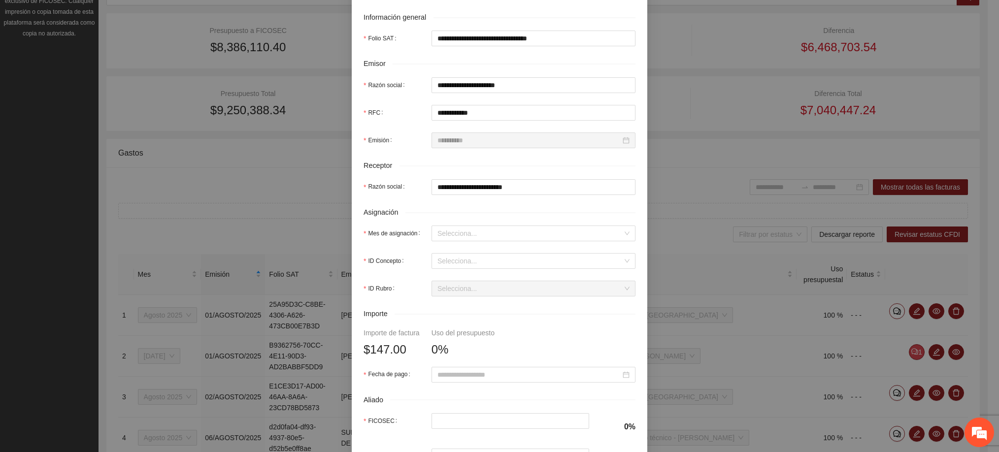
scroll to position [222, 0]
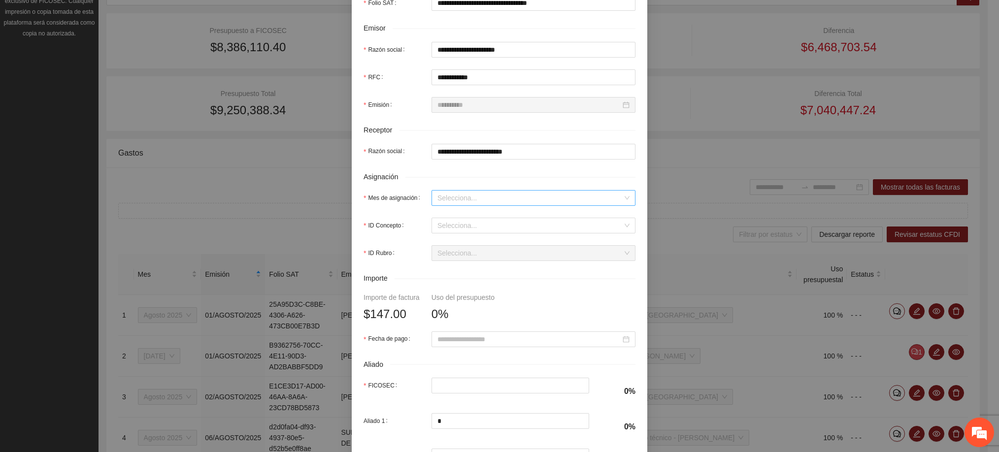
click at [450, 200] on input "Mes de asignación" at bounding box center [530, 198] width 185 height 15
click at [455, 276] on div "Agosto 2025" at bounding box center [528, 283] width 204 height 16
click at [448, 231] on input "ID Concepto" at bounding box center [530, 225] width 185 height 15
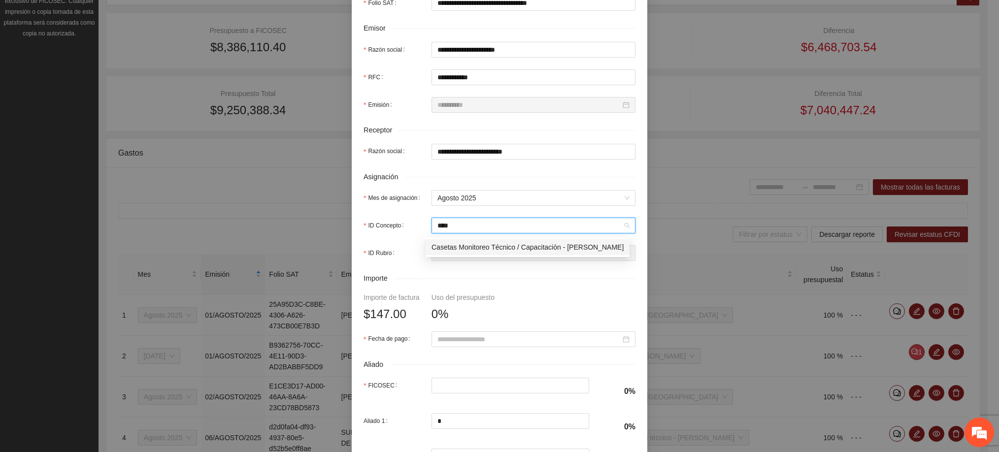
click at [460, 244] on span "Casetas Monitoreo Técnico / Capacitación - [PERSON_NAME]" at bounding box center [528, 247] width 192 height 8
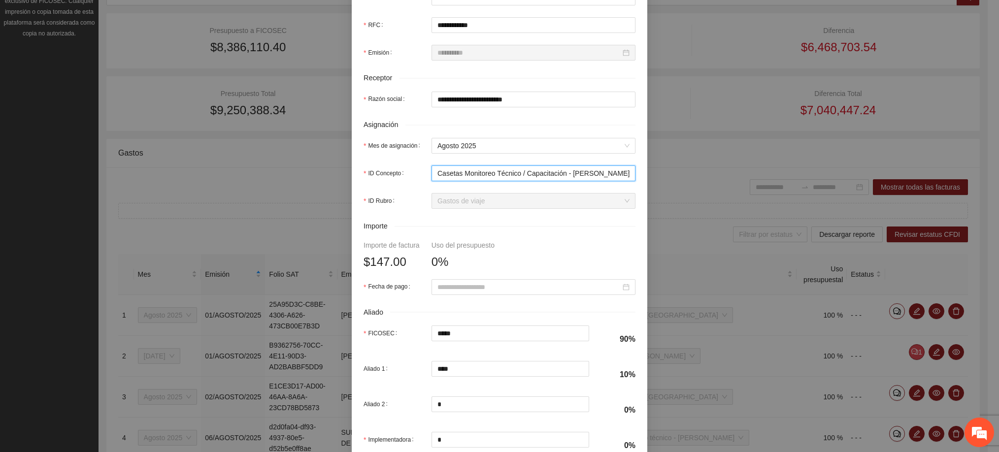
scroll to position [344, 0]
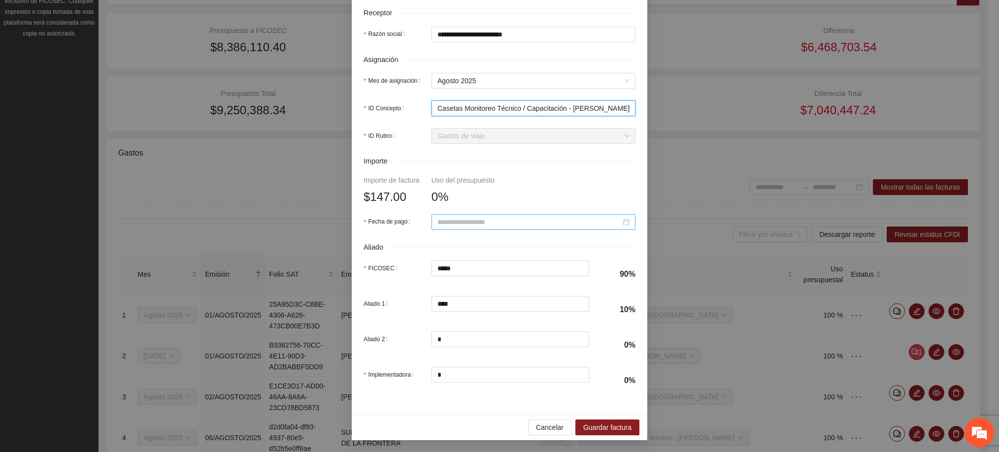
click at [456, 224] on input "Fecha de pago" at bounding box center [529, 222] width 183 height 11
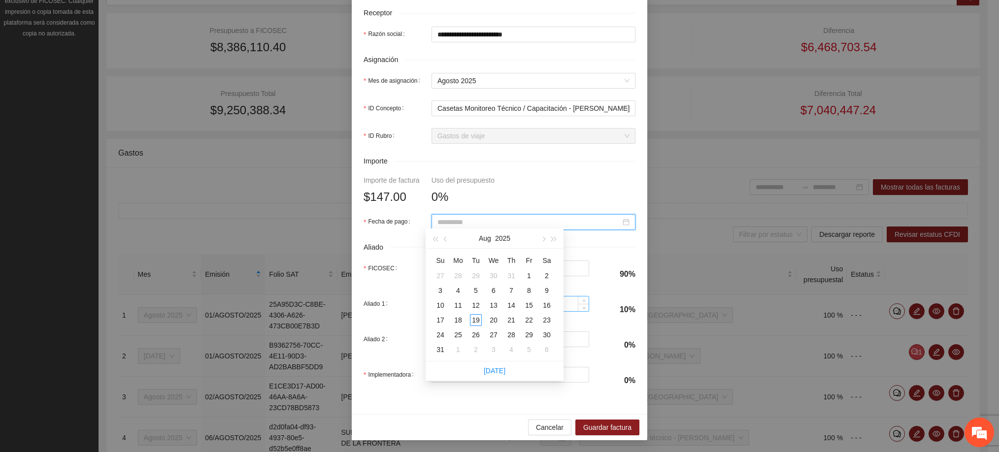
click at [489, 305] on div "13" at bounding box center [494, 306] width 12 height 12
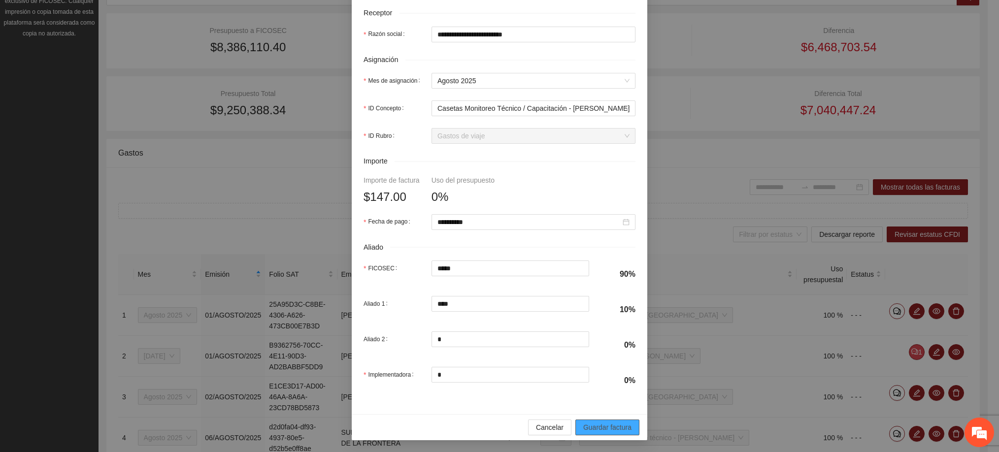
click at [602, 424] on span "Guardar factura" at bounding box center [607, 427] width 48 height 11
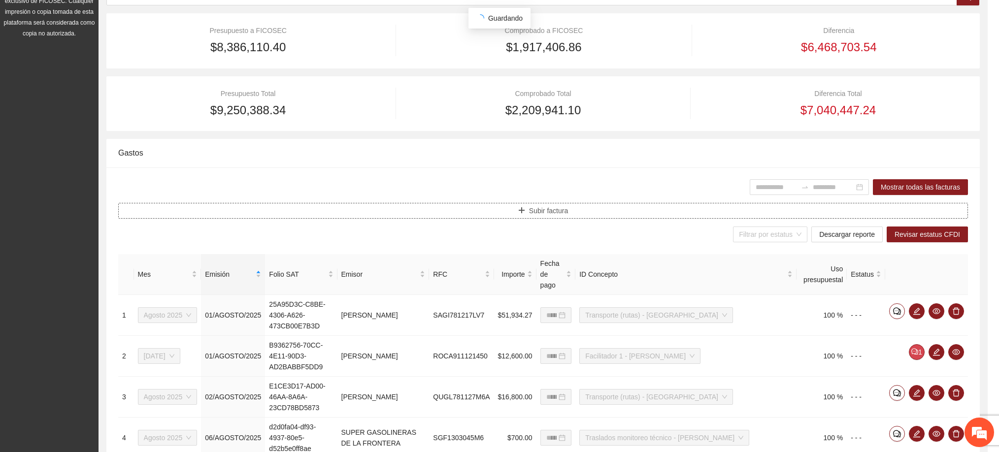
scroll to position [0, 0]
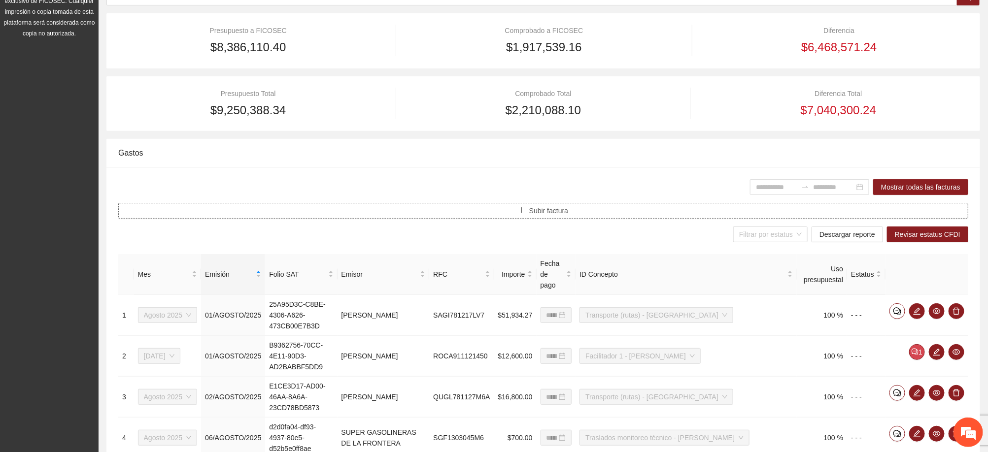
click at [567, 208] on span "Subir factura" at bounding box center [548, 210] width 39 height 11
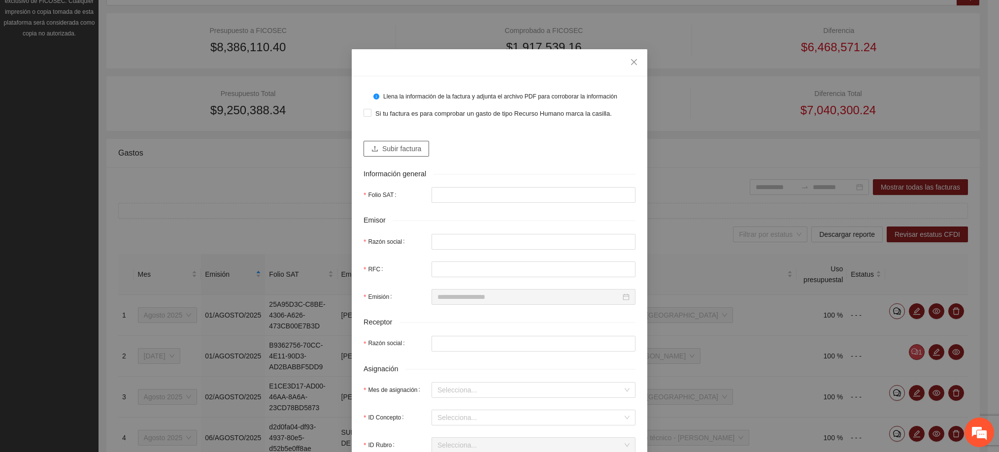
click at [385, 145] on span "Subir factura" at bounding box center [401, 148] width 39 height 11
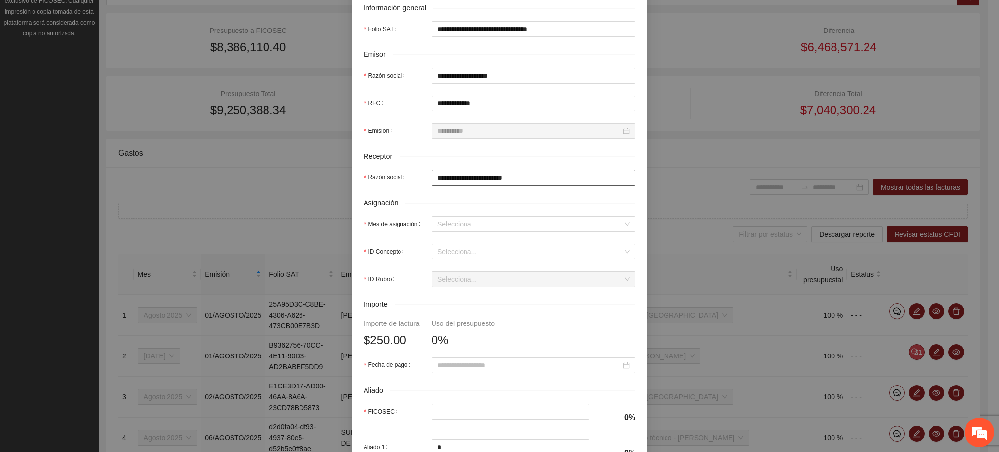
scroll to position [222, 0]
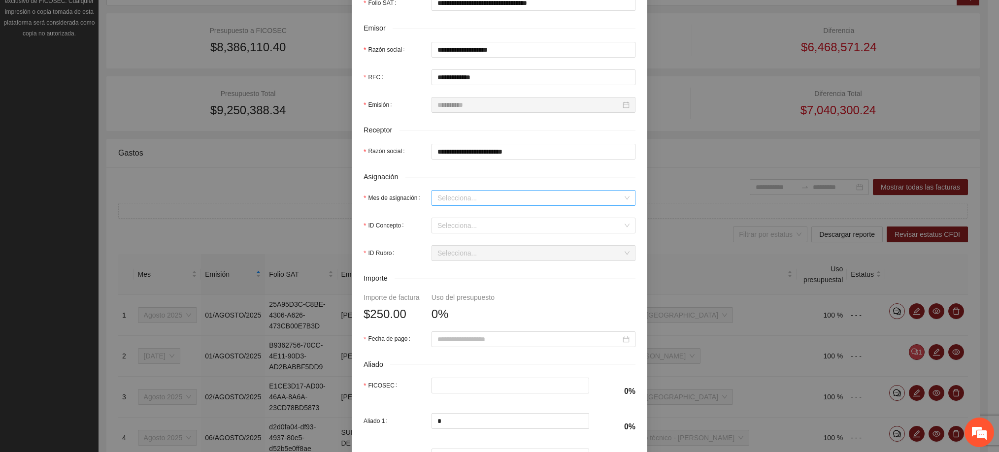
click at [479, 204] on input "Mes de asignación" at bounding box center [530, 198] width 185 height 15
click at [469, 287] on div "Agosto 2025" at bounding box center [528, 282] width 192 height 11
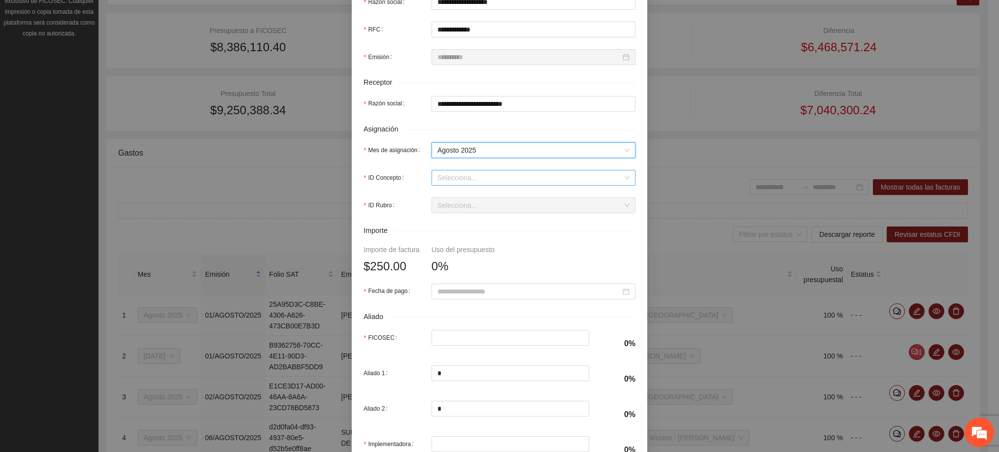
scroll to position [296, 0]
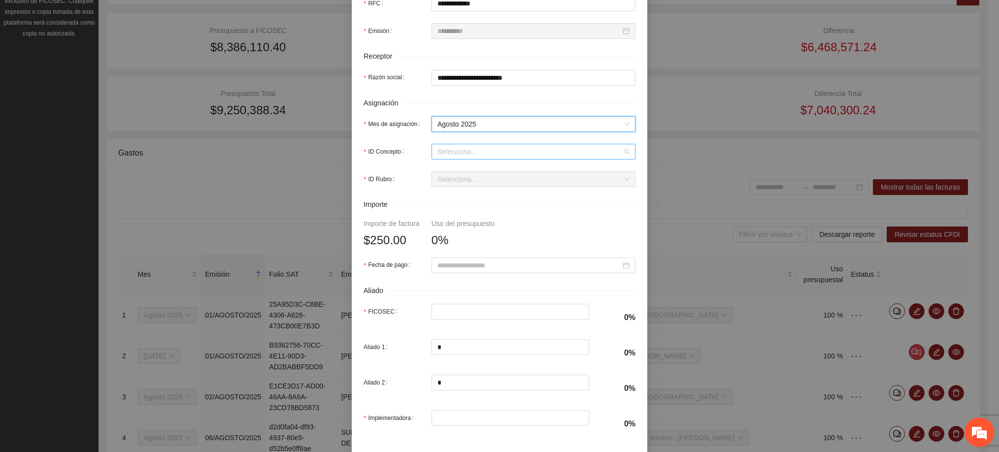
click at [466, 146] on div "Selecciona..." at bounding box center [534, 152] width 204 height 16
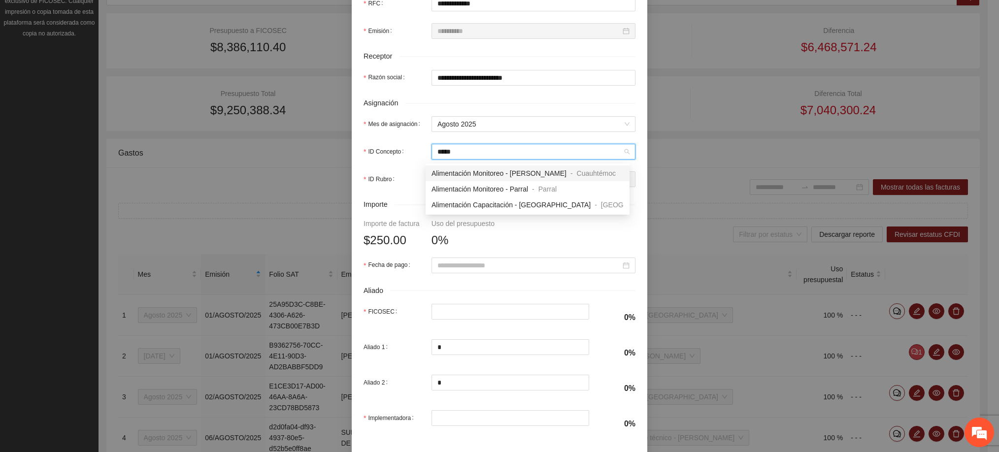
click at [510, 172] on span "Alimentación Monitoreo - [PERSON_NAME]" at bounding box center [499, 174] width 135 height 8
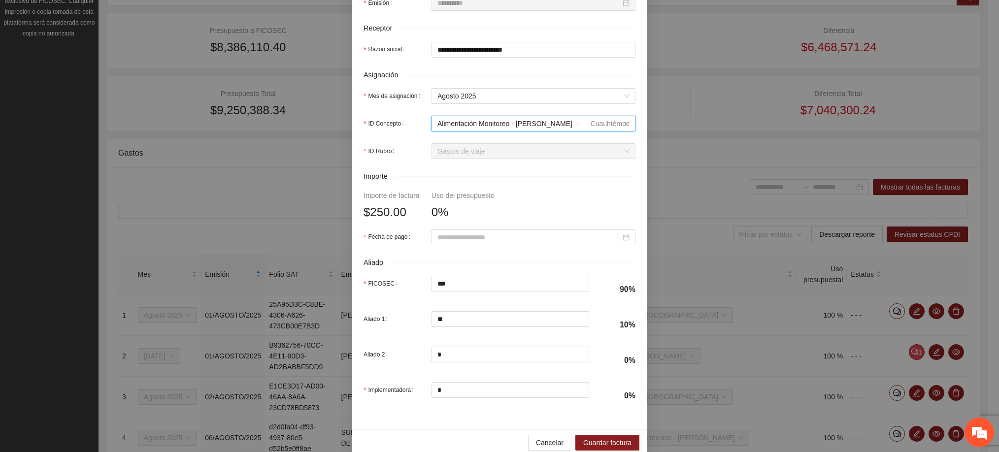
scroll to position [344, 0]
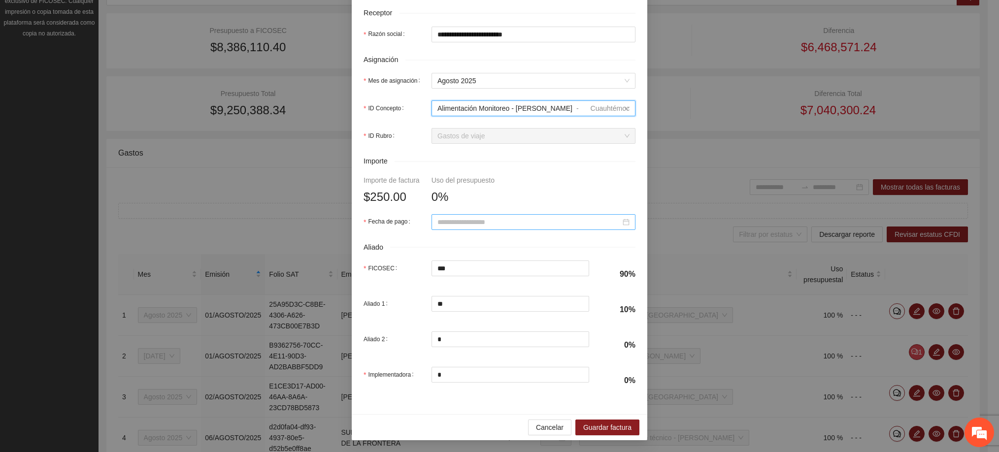
click at [457, 222] on input "Fecha de pago" at bounding box center [529, 222] width 183 height 11
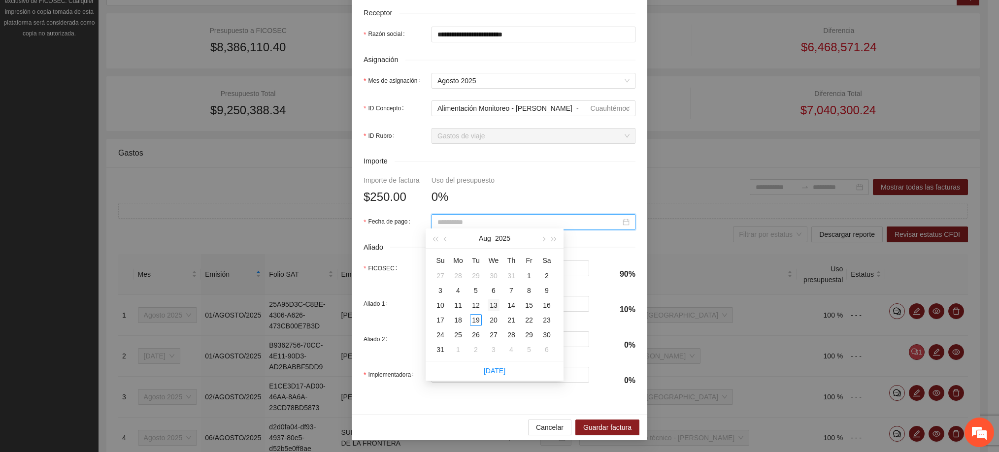
click at [496, 305] on div "13" at bounding box center [494, 306] width 12 height 12
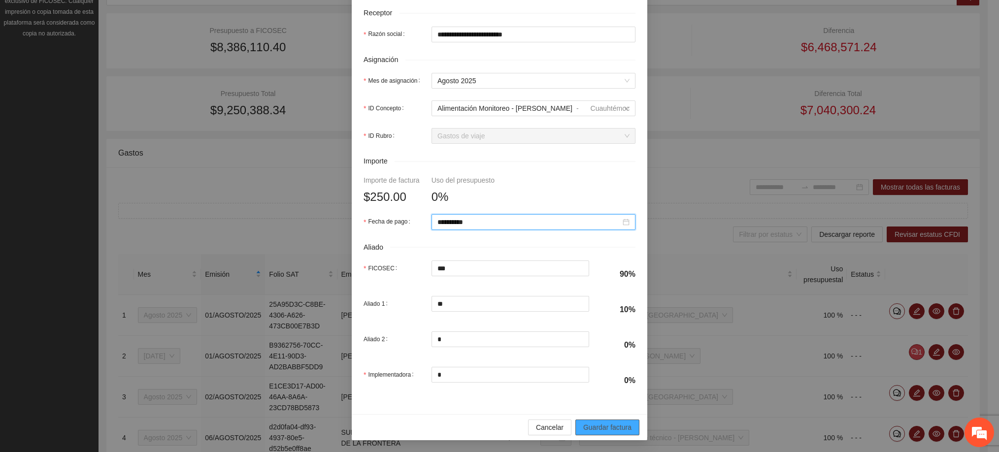
click at [603, 420] on button "Guardar factura" at bounding box center [608, 428] width 64 height 16
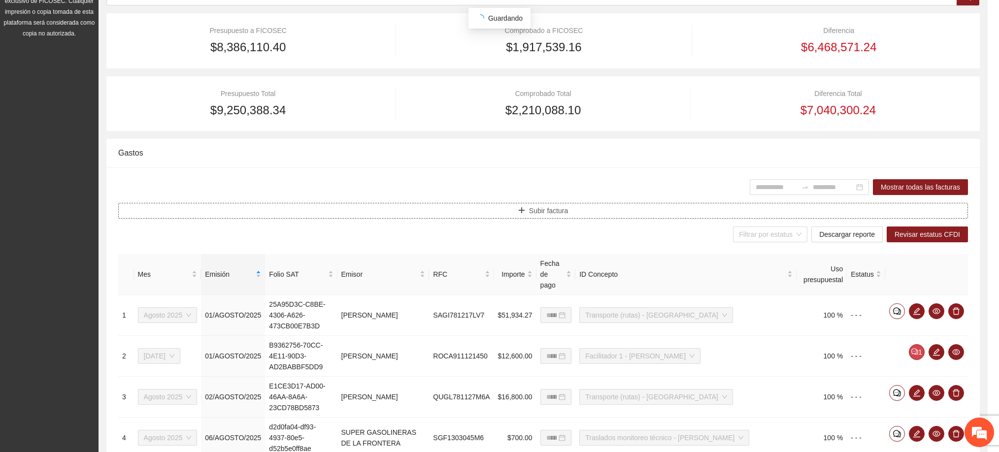
scroll to position [0, 0]
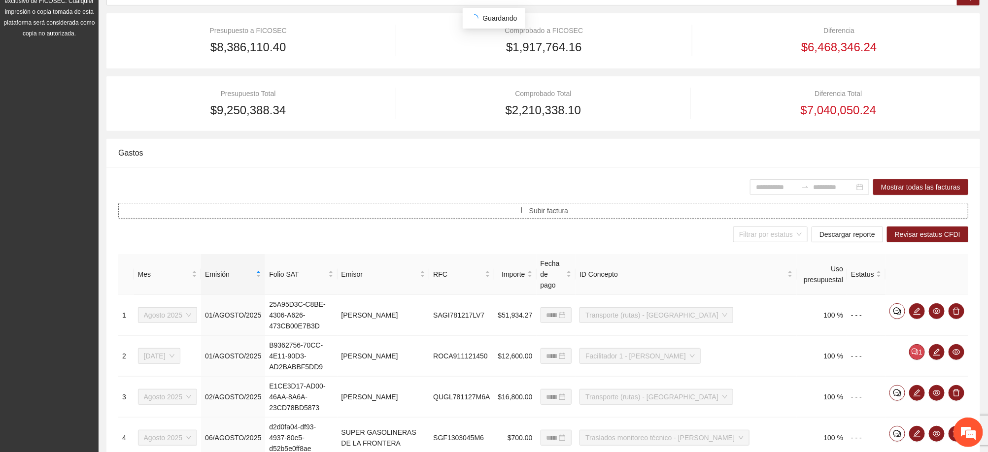
click at [555, 213] on span "Subir factura" at bounding box center [548, 210] width 39 height 11
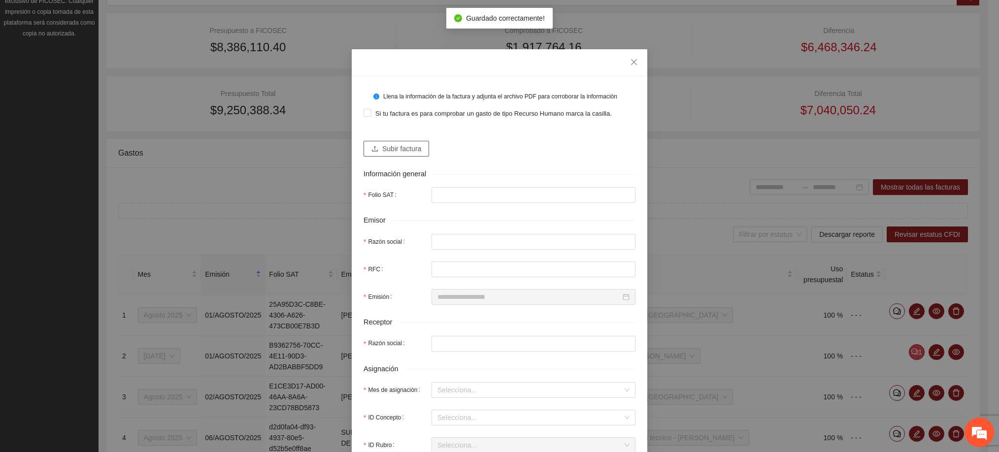
click at [407, 151] on span "Subir factura" at bounding box center [401, 148] width 39 height 11
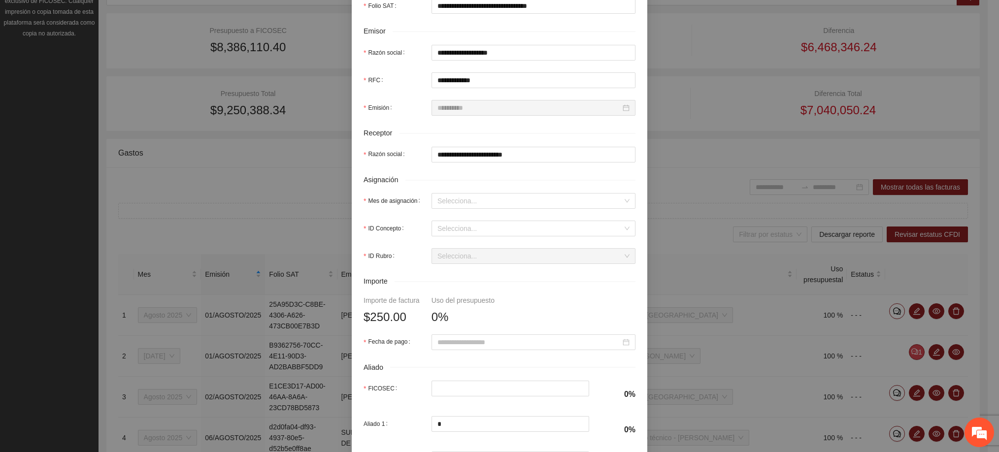
scroll to position [222, 0]
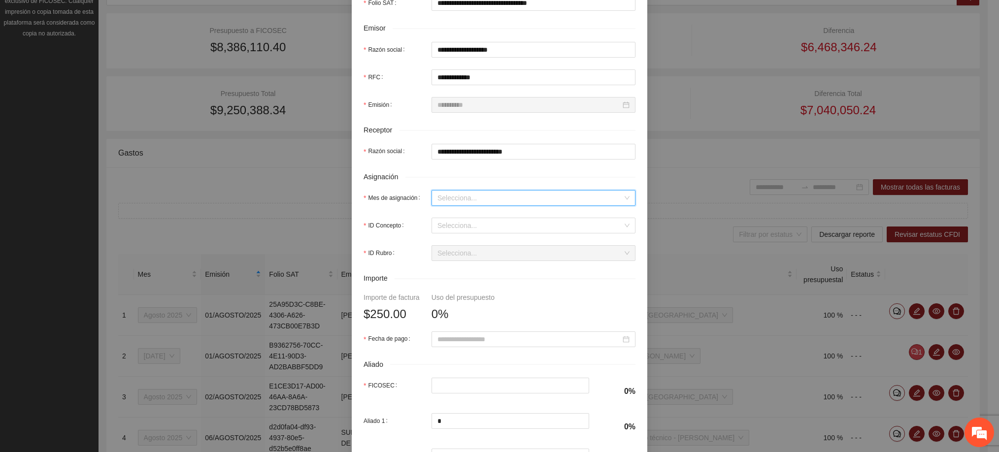
click at [461, 203] on input "Mes de asignación" at bounding box center [530, 198] width 185 height 15
click at [463, 286] on div "Agosto 2025" at bounding box center [528, 282] width 192 height 11
click at [472, 233] on input "ID Concepto" at bounding box center [530, 225] width 185 height 15
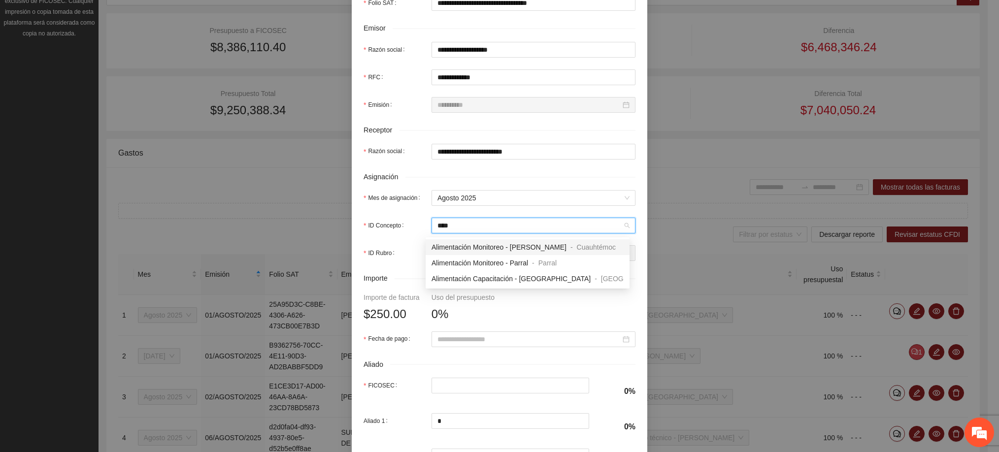
click at [471, 247] on span "Alimentación Monitoreo - [PERSON_NAME]" at bounding box center [499, 247] width 135 height 8
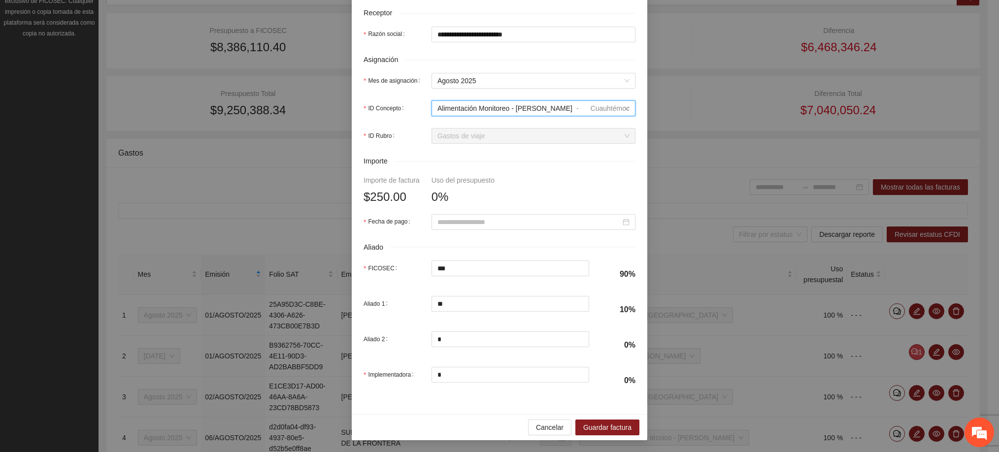
scroll to position [344, 0]
click at [443, 220] on input "Fecha de pago" at bounding box center [529, 222] width 183 height 11
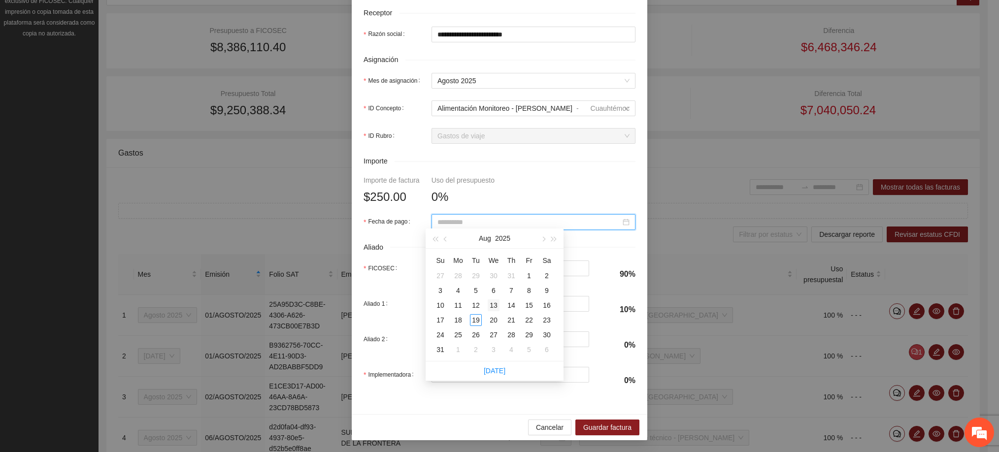
click at [495, 304] on div "13" at bounding box center [494, 306] width 12 height 12
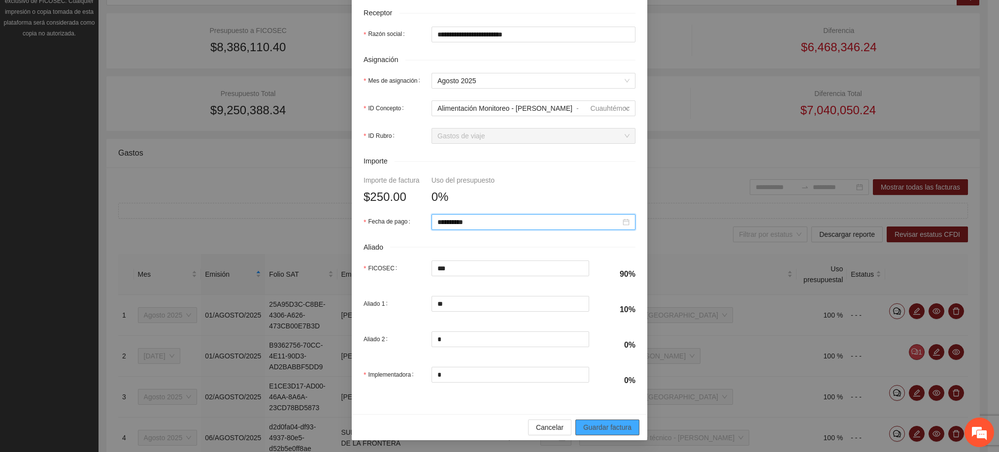
click at [599, 425] on span "Guardar factura" at bounding box center [607, 427] width 48 height 11
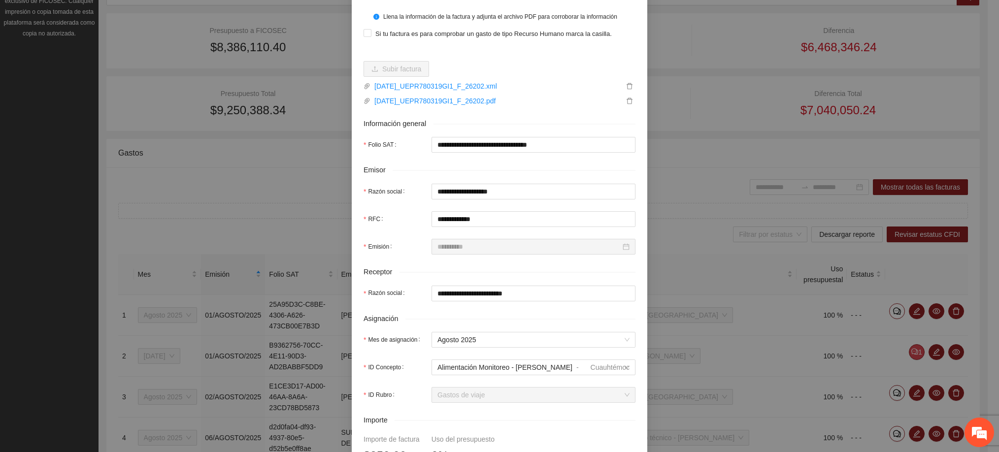
scroll to position [49, 0]
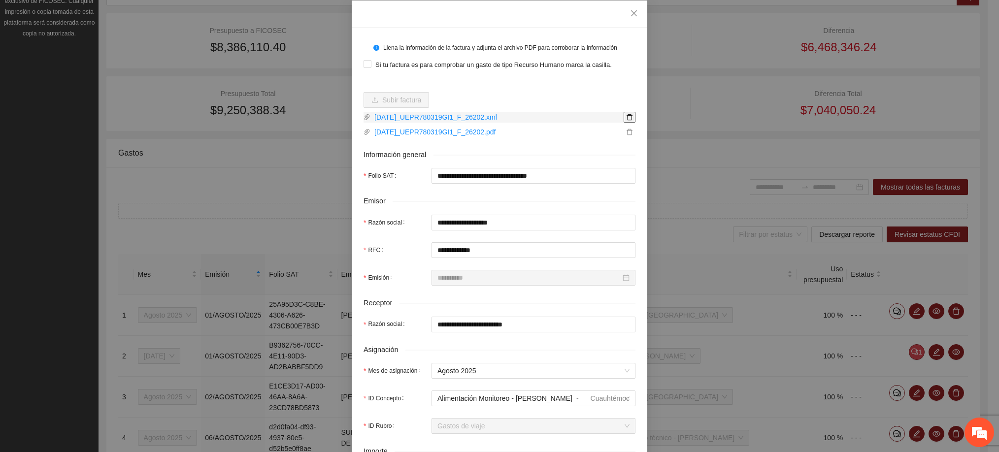
click at [626, 117] on icon "delete" at bounding box center [629, 117] width 7 height 7
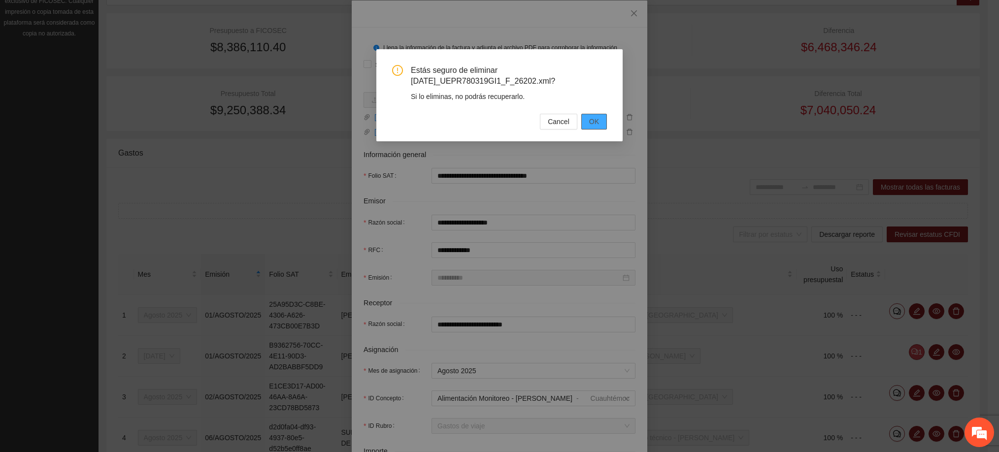
click at [603, 129] on button "OK" at bounding box center [594, 122] width 26 height 16
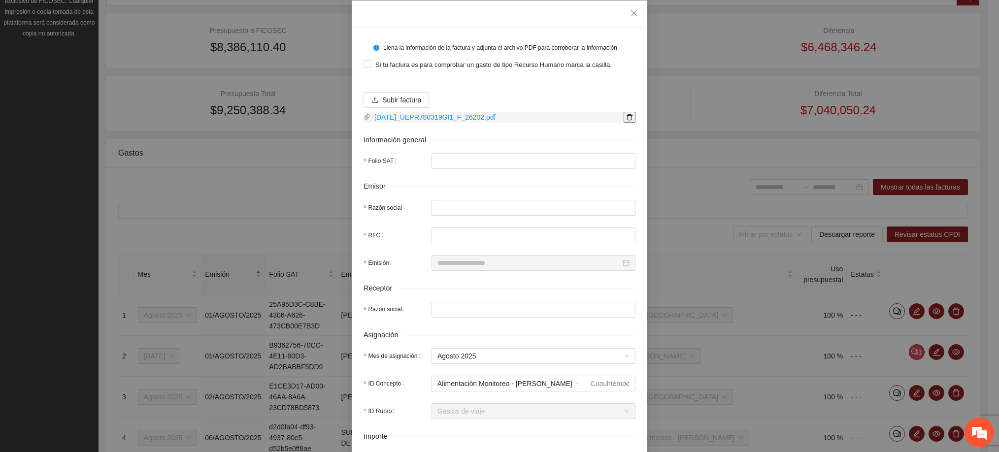
click at [626, 120] on icon "delete" at bounding box center [629, 117] width 7 height 7
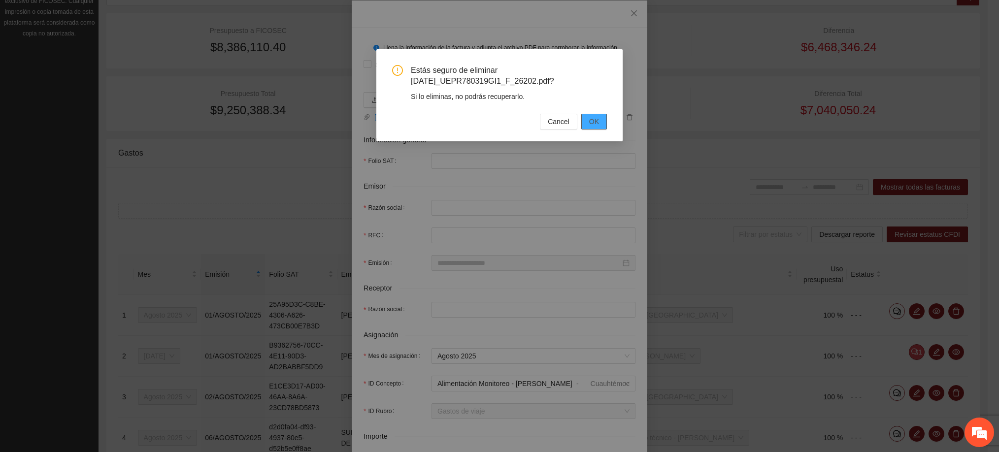
click at [597, 123] on span "OK" at bounding box center [594, 121] width 10 height 11
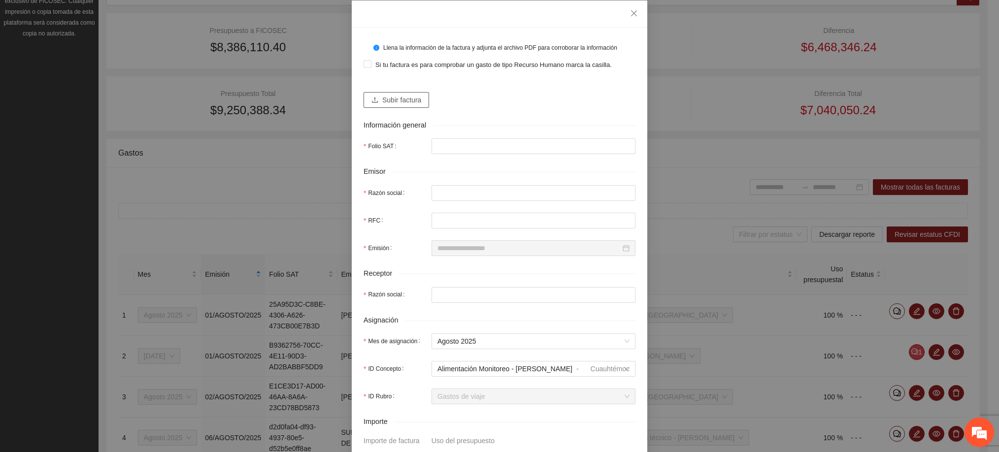
click at [372, 102] on icon "upload" at bounding box center [375, 100] width 7 height 7
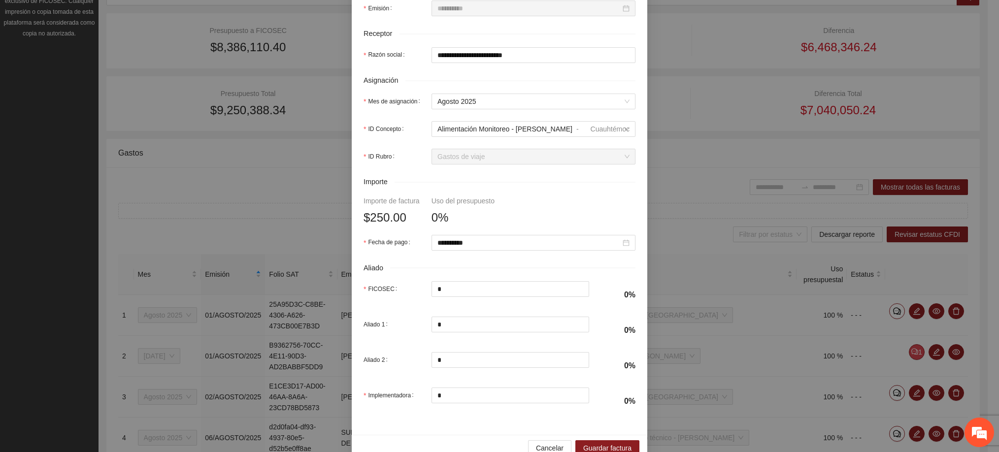
scroll to position [344, 0]
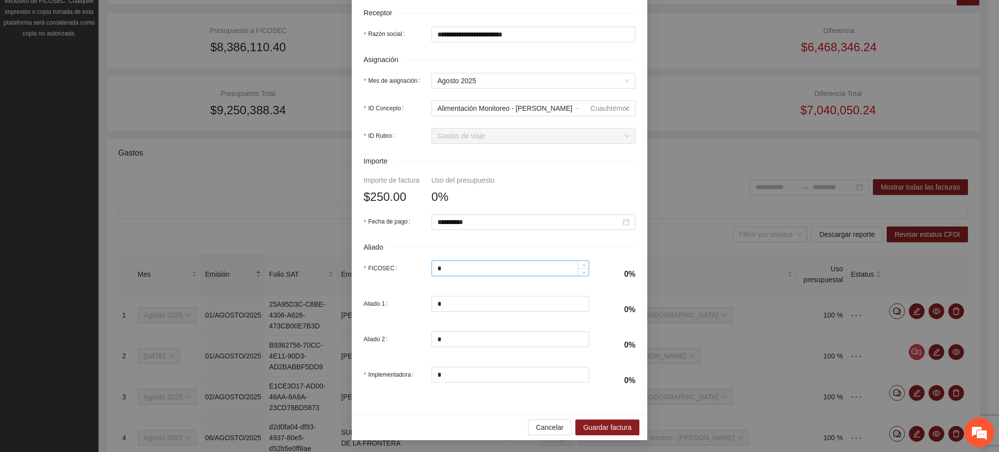
click at [482, 268] on input "*" at bounding box center [510, 268] width 157 height 15
click at [531, 425] on button "Cancelar" at bounding box center [549, 428] width 43 height 16
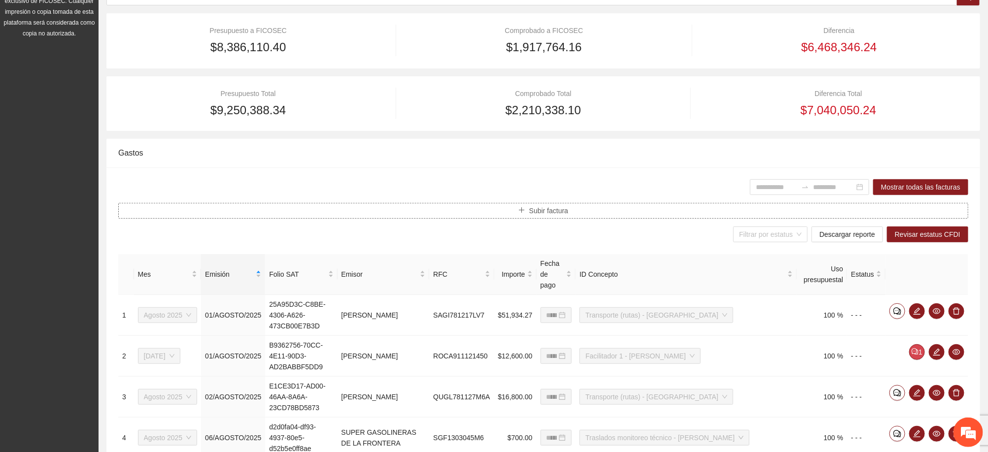
click at [530, 210] on span "Subir factura" at bounding box center [548, 210] width 39 height 11
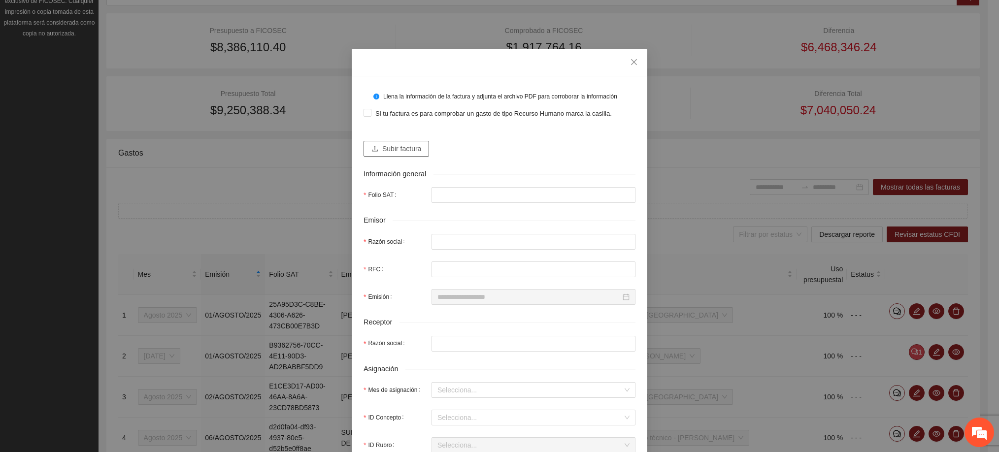
click at [400, 152] on span "Subir factura" at bounding box center [401, 148] width 39 height 11
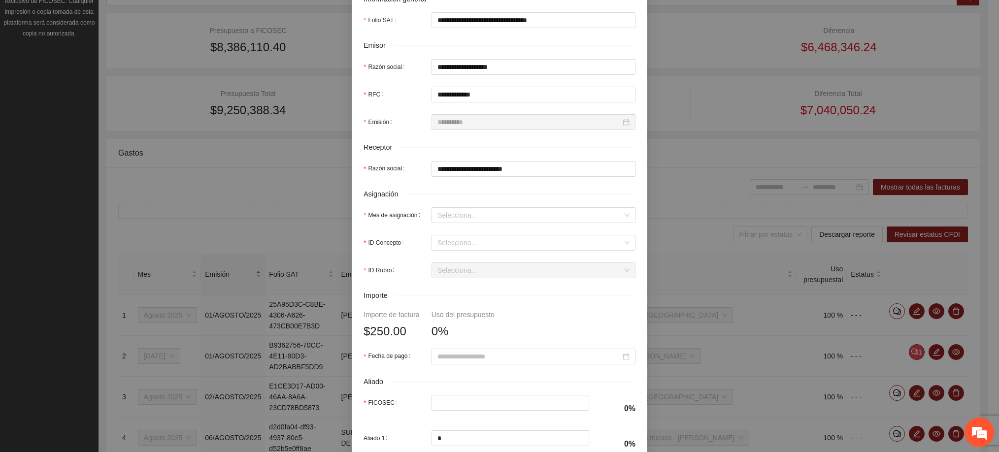
scroll to position [222, 0]
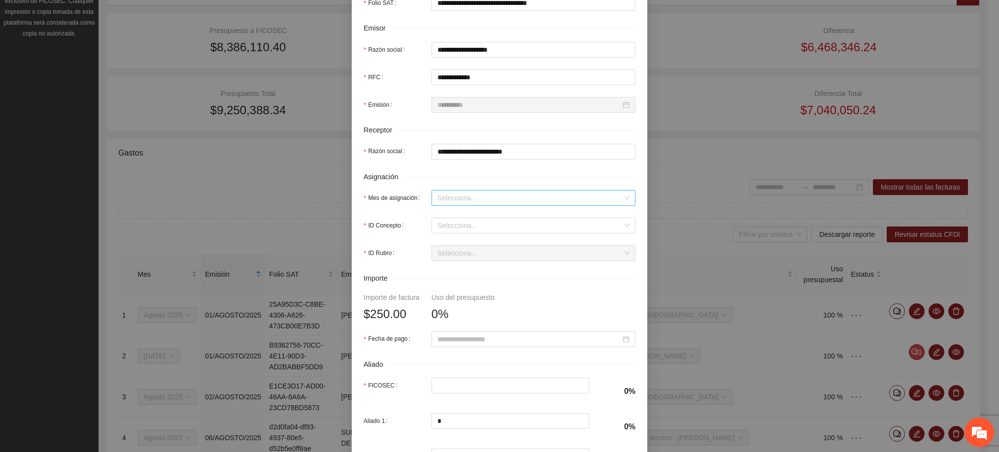
click at [438, 203] on input "Mes de asignación" at bounding box center [530, 198] width 185 height 15
click at [449, 280] on div "Agosto 2025" at bounding box center [528, 282] width 192 height 11
click at [442, 229] on input "ID Concepto" at bounding box center [530, 225] width 185 height 15
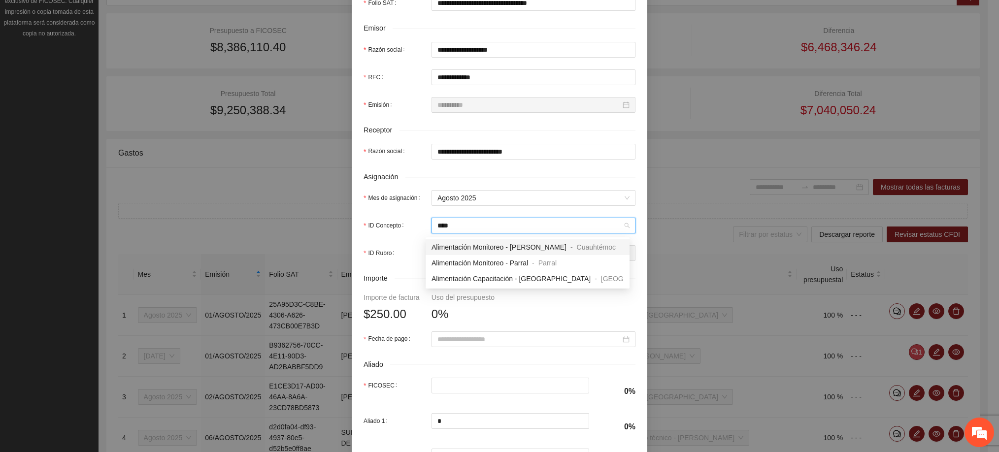
click at [449, 244] on span "Alimentación Monitoreo - [PERSON_NAME]" at bounding box center [499, 247] width 135 height 8
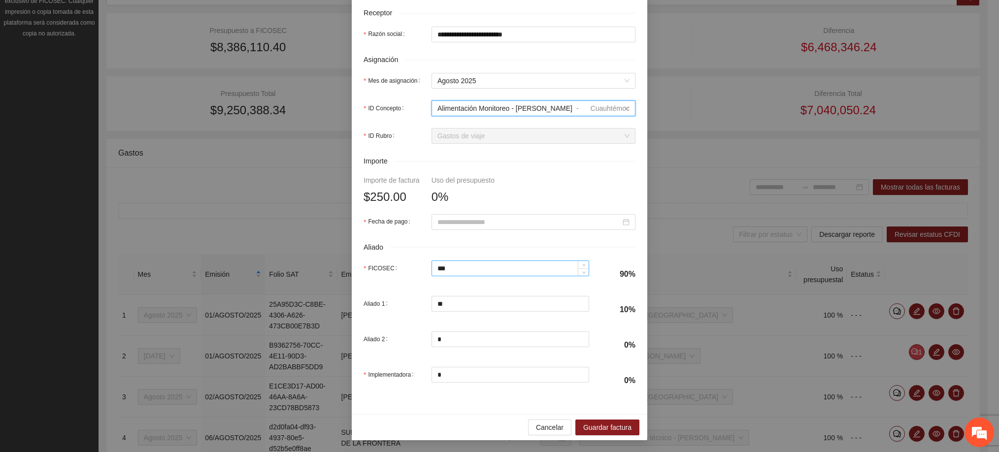
scroll to position [344, 0]
click at [482, 218] on input "Fecha de pago" at bounding box center [529, 222] width 183 height 11
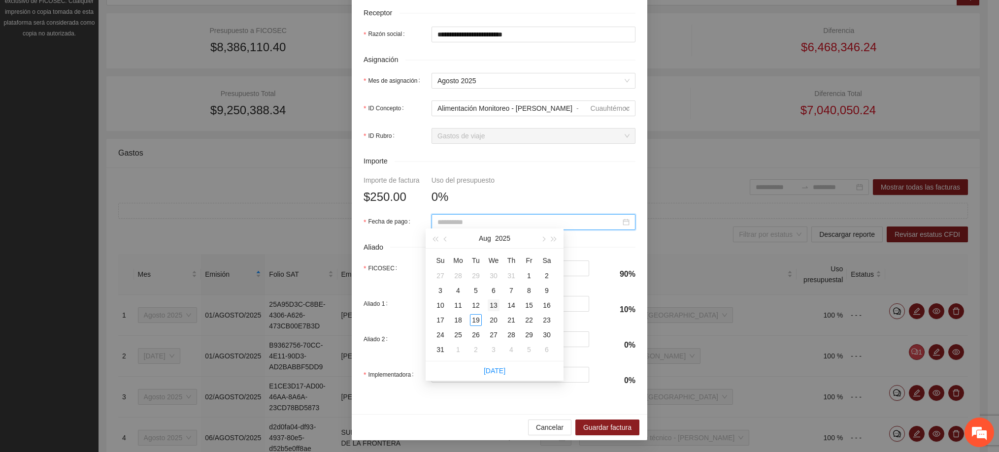
click at [494, 305] on div "13" at bounding box center [494, 306] width 12 height 12
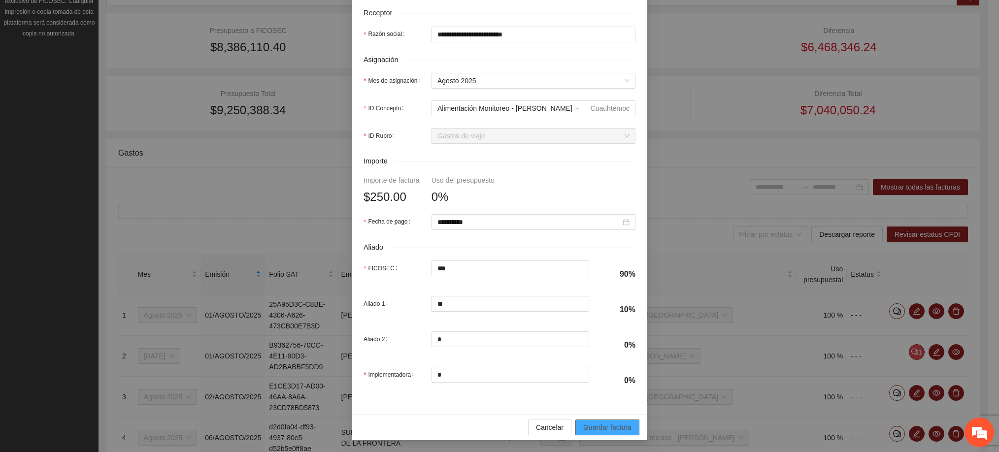
click at [617, 424] on span "Guardar factura" at bounding box center [607, 427] width 48 height 11
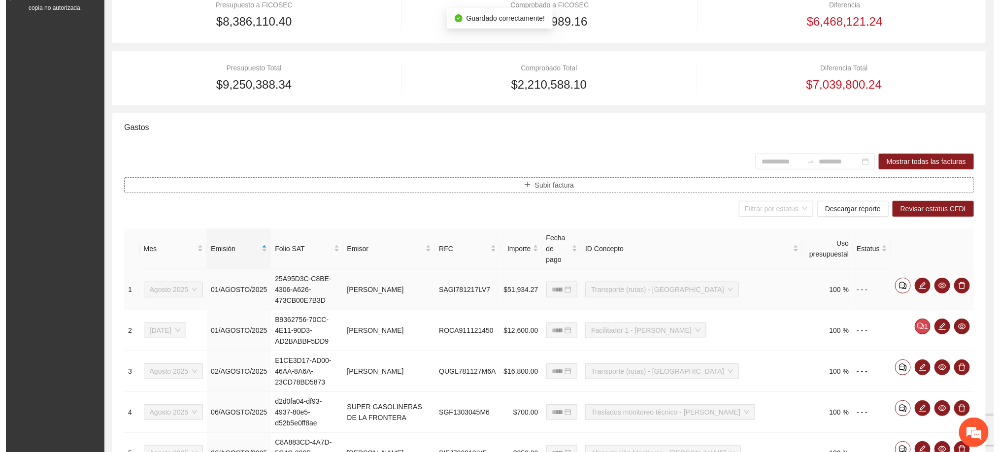
scroll to position [148, 0]
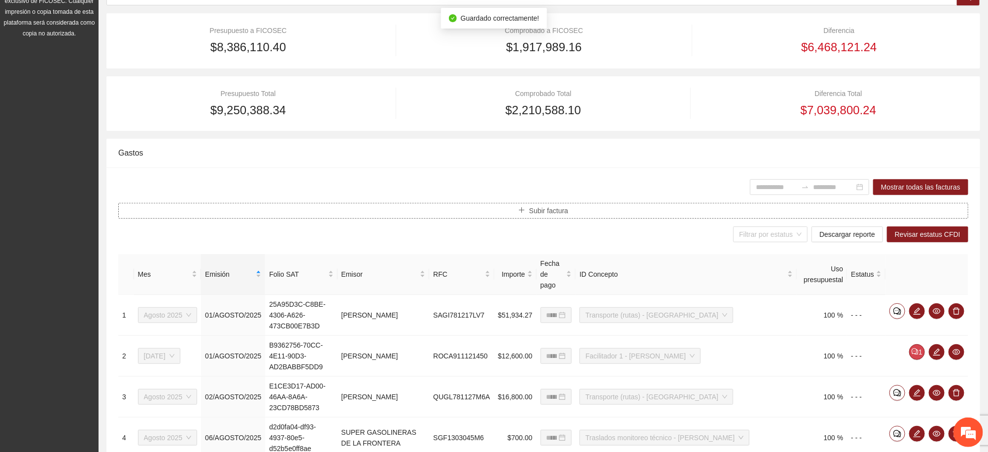
click at [537, 212] on span "Subir factura" at bounding box center [548, 210] width 39 height 11
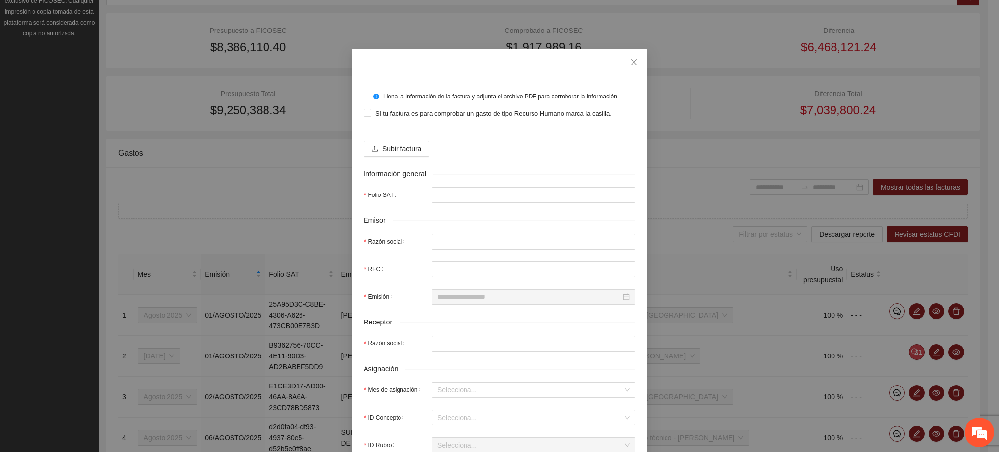
click at [383, 159] on form "Llena la información de la factura y adjunta el archivo PDF para corroborar la …" at bounding box center [500, 396] width 272 height 616
click at [385, 152] on span "Subir factura" at bounding box center [401, 148] width 39 height 11
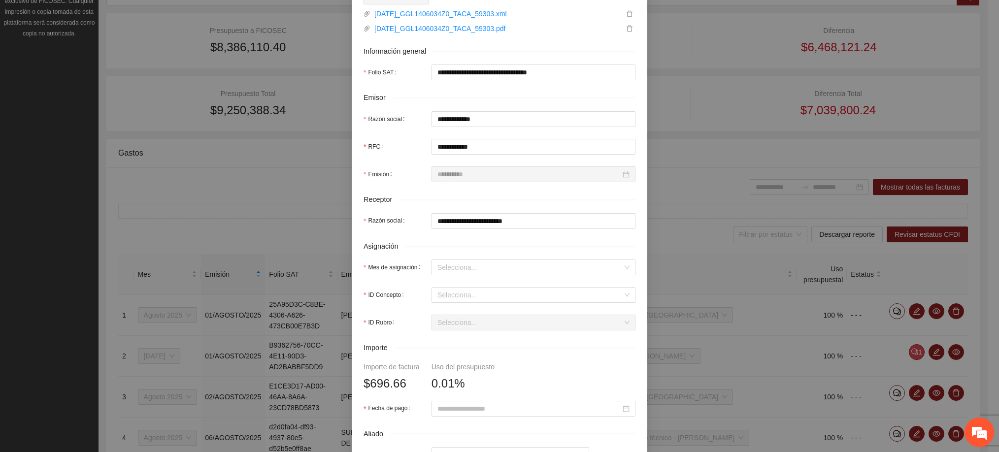
scroll to position [222, 0]
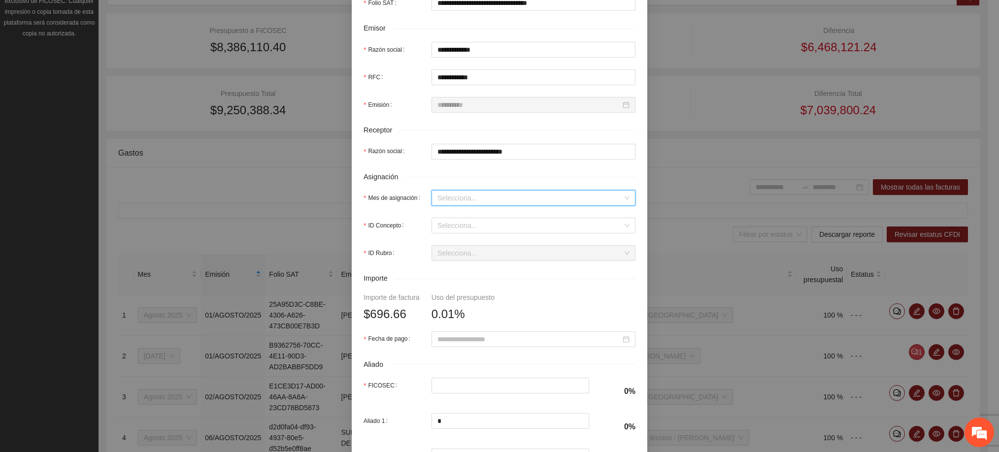
click at [448, 200] on input "Mes de asignación" at bounding box center [530, 198] width 185 height 15
click at [462, 280] on div "Agosto 2025" at bounding box center [528, 282] width 192 height 11
click at [460, 228] on input "ID Concepto" at bounding box center [530, 225] width 185 height 15
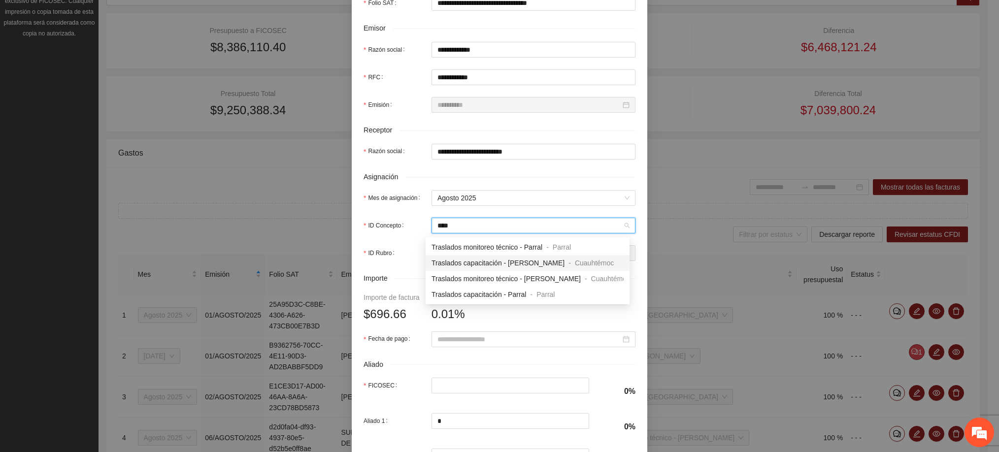
click at [467, 264] on span "Traslados capacitación - [PERSON_NAME]" at bounding box center [498, 263] width 133 height 8
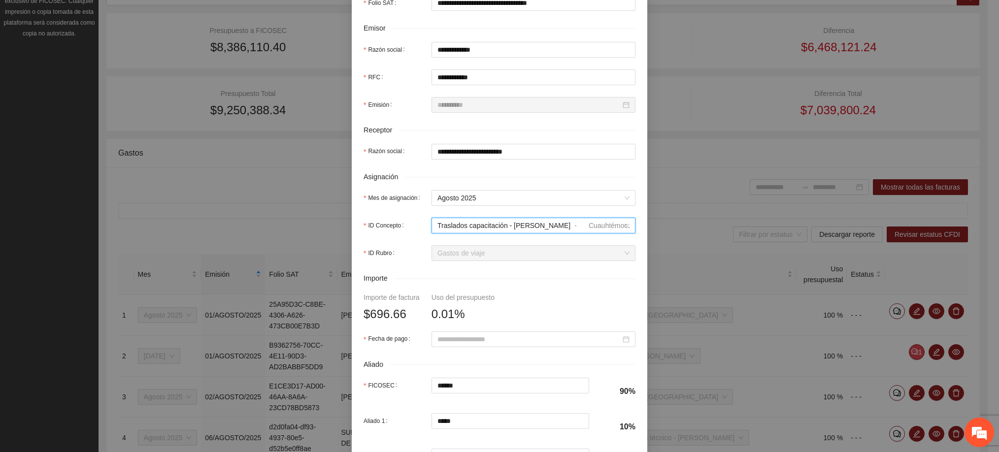
click at [466, 229] on span "Traslados capacitación - [PERSON_NAME]" at bounding box center [504, 226] width 133 height 8
click at [482, 225] on span "Traslados capacitación - [PERSON_NAME]" at bounding box center [504, 226] width 133 height 8
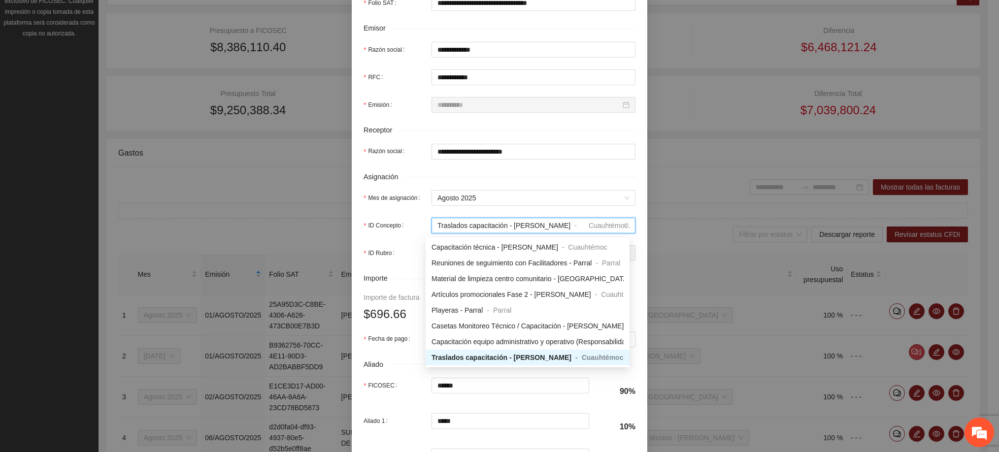
click at [482, 225] on span "Traslados capacitación - [PERSON_NAME]" at bounding box center [504, 226] width 133 height 8
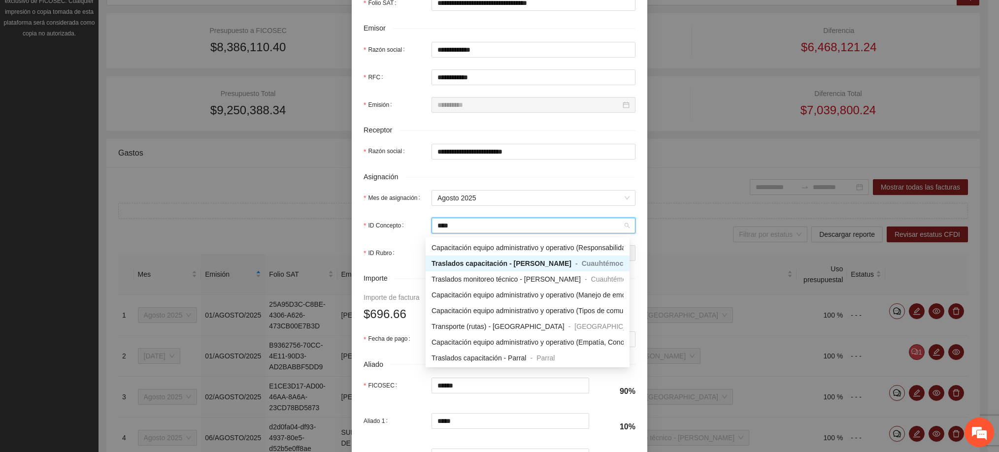
scroll to position [0, 0]
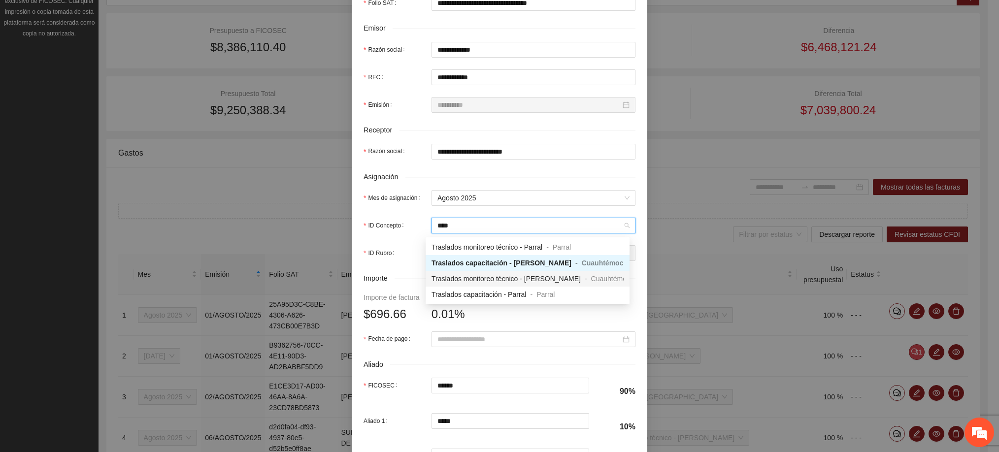
click at [512, 278] on span "Traslados monitoreo técnico - [PERSON_NAME]" at bounding box center [506, 279] width 149 height 8
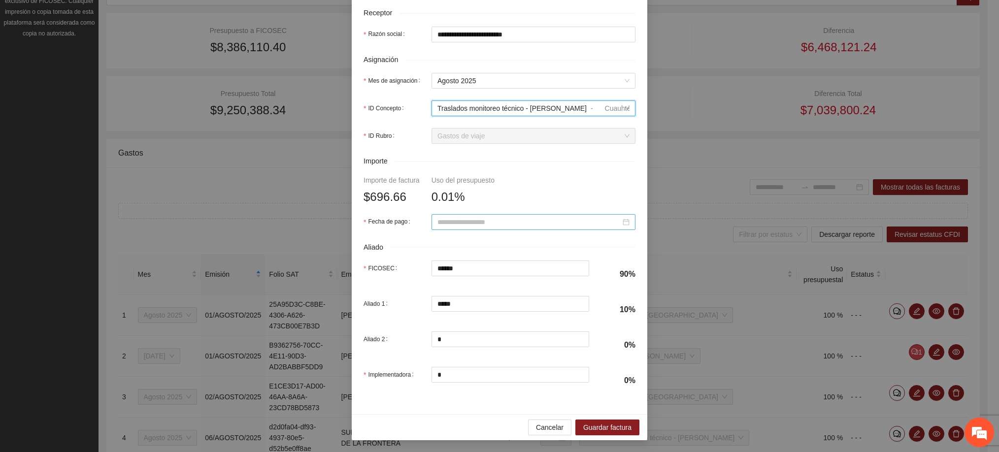
scroll to position [344, 0]
click at [469, 221] on input "Fecha de pago" at bounding box center [529, 222] width 183 height 11
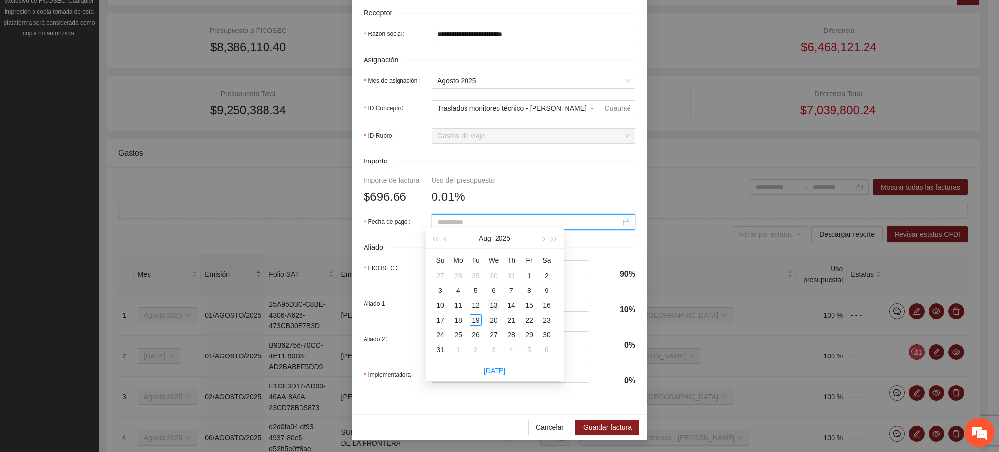
click at [497, 306] on div "13" at bounding box center [494, 306] width 12 height 12
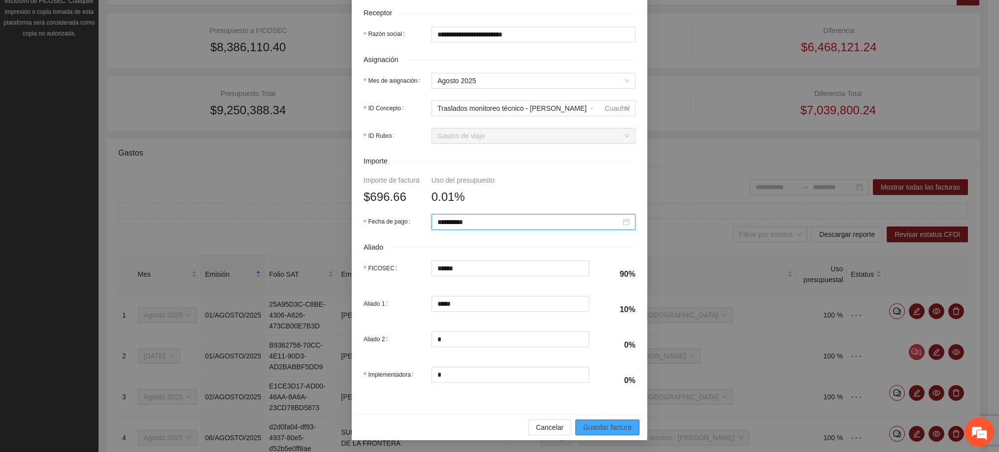
click at [586, 424] on span "Guardar factura" at bounding box center [607, 427] width 48 height 11
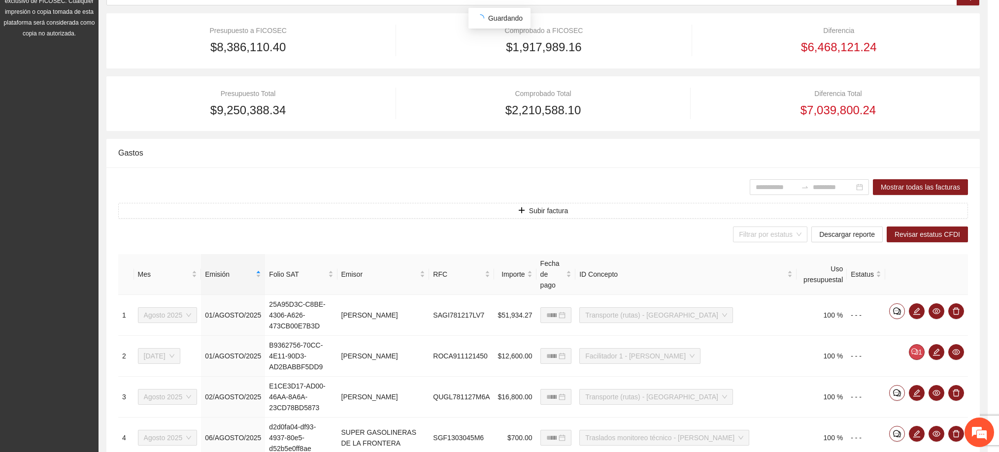
scroll to position [265, 0]
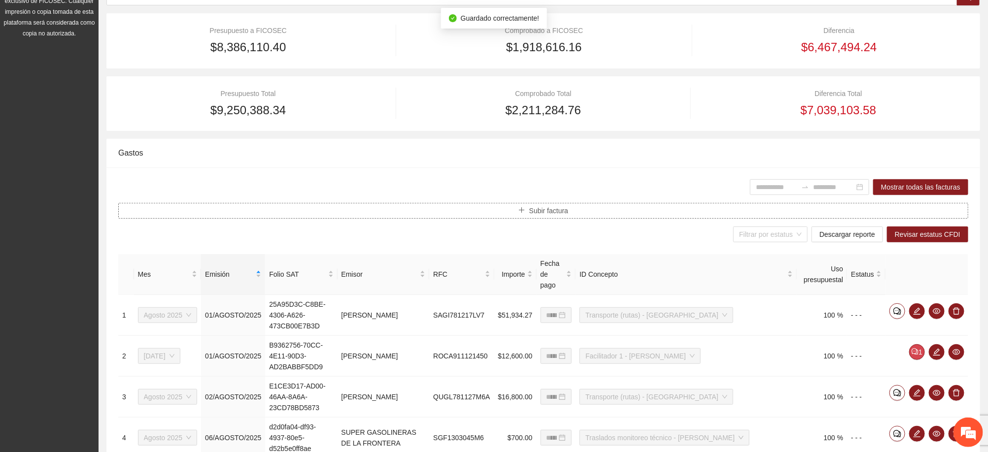
click at [550, 210] on span "Subir factura" at bounding box center [548, 210] width 39 height 11
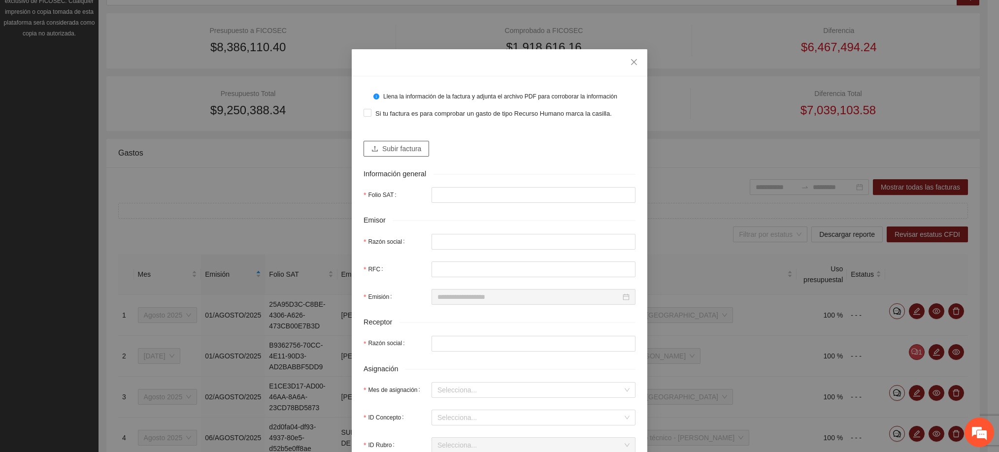
click at [405, 148] on span "Subir factura" at bounding box center [401, 148] width 39 height 11
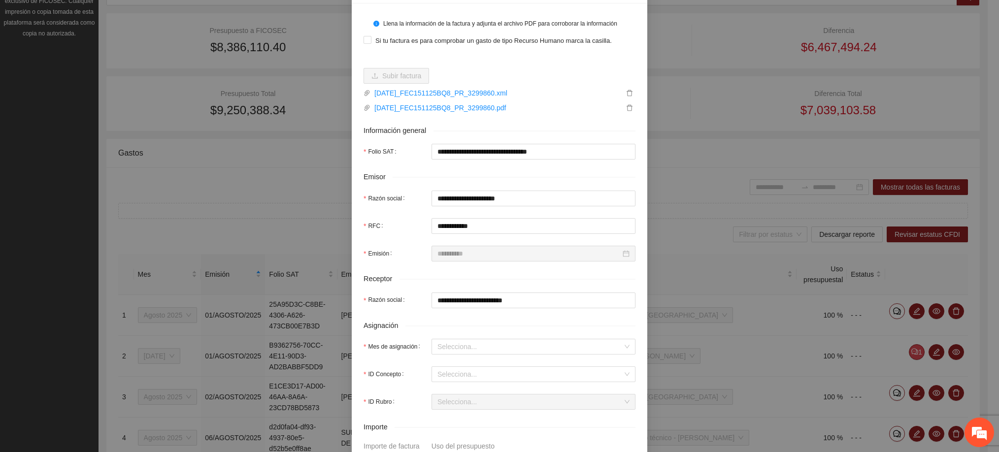
scroll to position [222, 0]
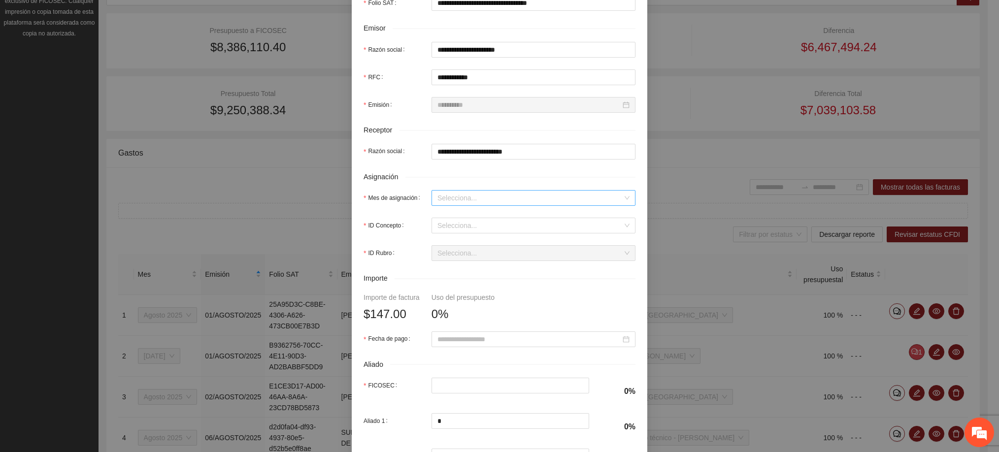
click at [463, 200] on input "Mes de asignación" at bounding box center [530, 198] width 185 height 15
click at [449, 282] on div "Agosto 2025" at bounding box center [528, 282] width 192 height 11
click at [454, 228] on input "ID Concepto" at bounding box center [530, 225] width 185 height 15
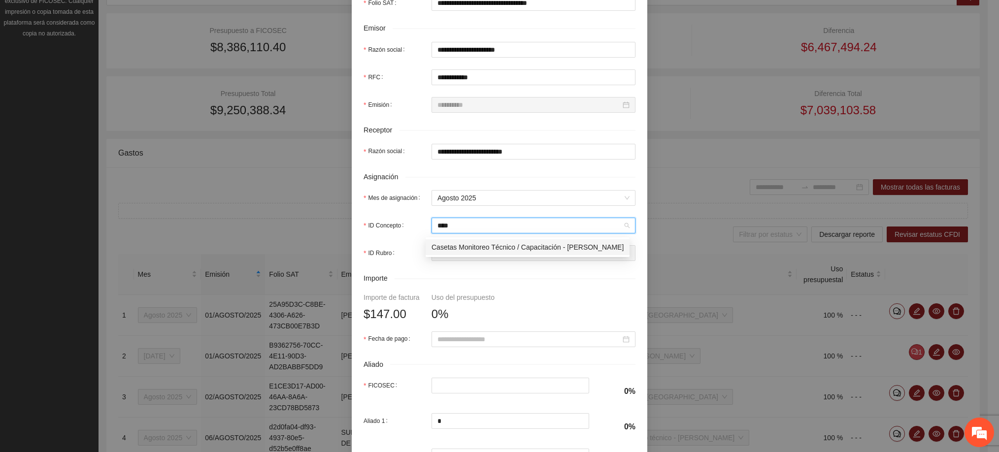
click at [476, 241] on div "Casetas Monitoreo Técnico / Capacitación - [PERSON_NAME] - [PERSON_NAME]" at bounding box center [528, 247] width 204 height 16
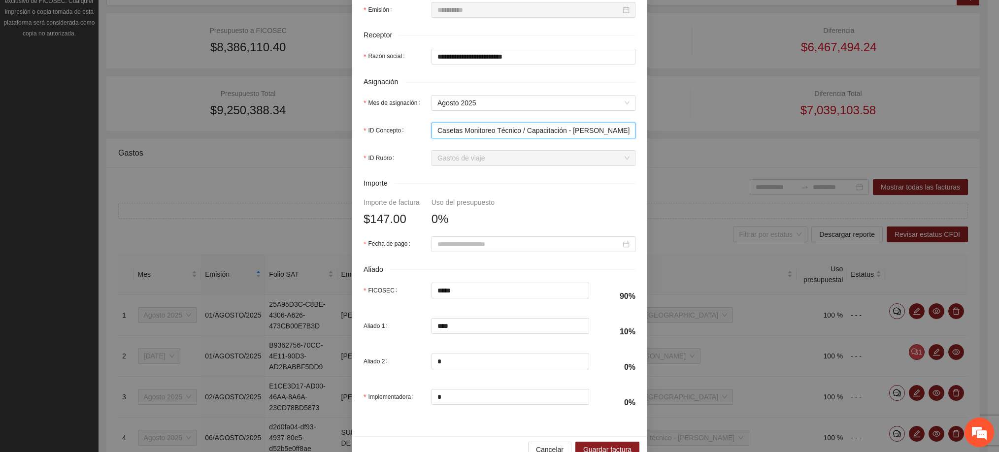
scroll to position [344, 0]
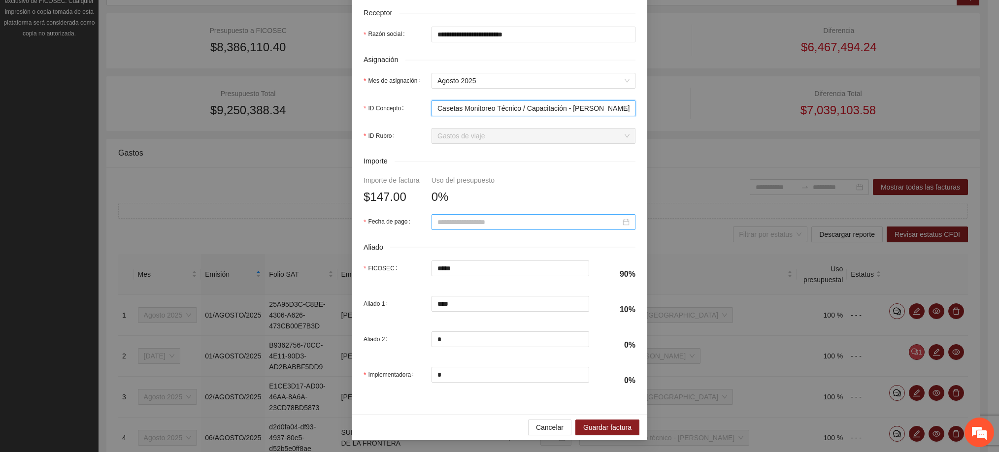
click at [465, 219] on input "Fecha de pago" at bounding box center [529, 222] width 183 height 11
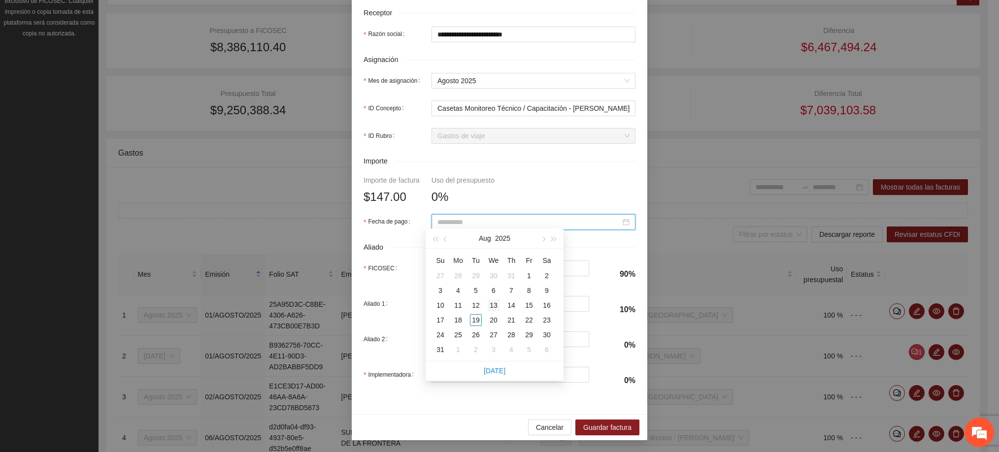
click at [491, 307] on div "13" at bounding box center [494, 306] width 12 height 12
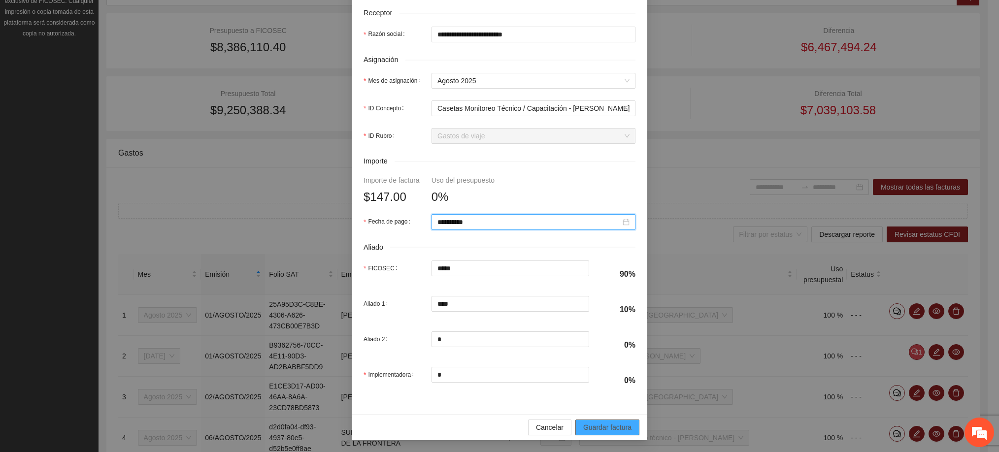
click at [583, 424] on span "Guardar factura" at bounding box center [607, 427] width 48 height 11
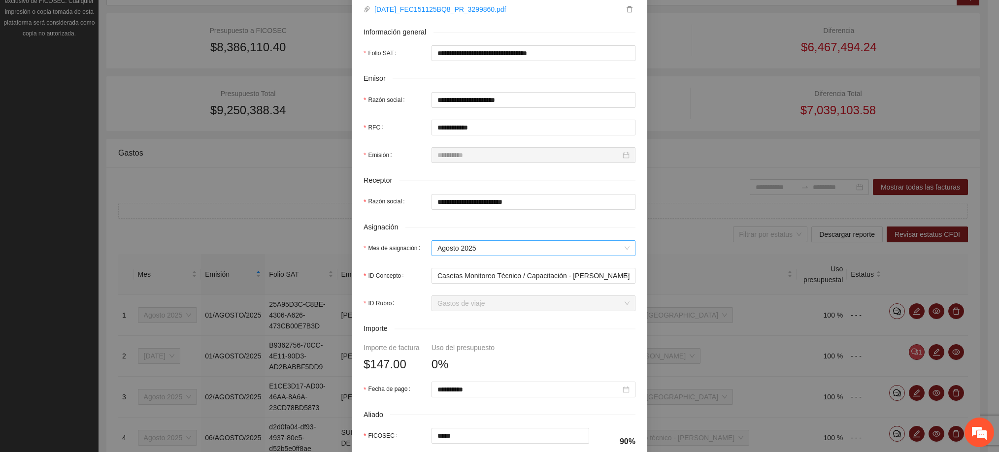
scroll to position [49, 0]
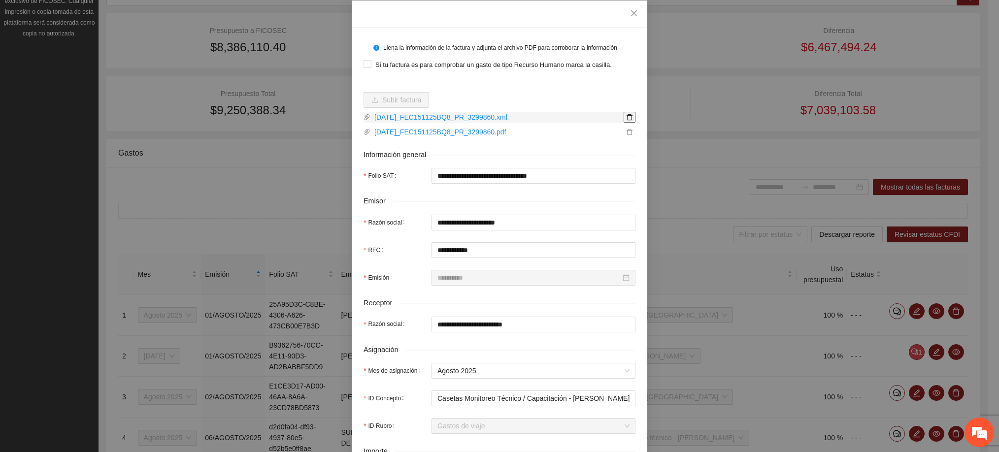
click at [626, 114] on icon "delete" at bounding box center [629, 117] width 7 height 7
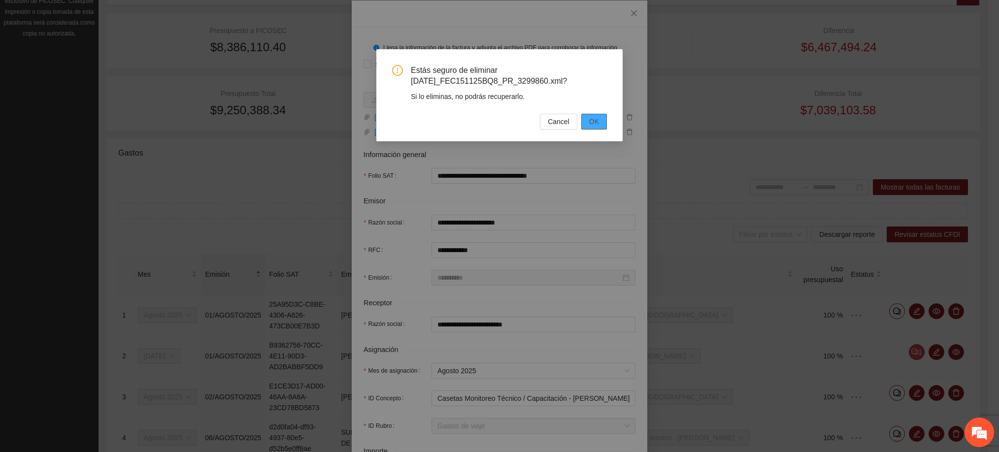
click at [596, 118] on span "OK" at bounding box center [594, 121] width 10 height 11
click at [625, 131] on div "Estás seguro de eliminar [DATE]_FEC151125BQ8_PR_3299860.xml? Si lo eliminas, no…" at bounding box center [499, 226] width 999 height 452
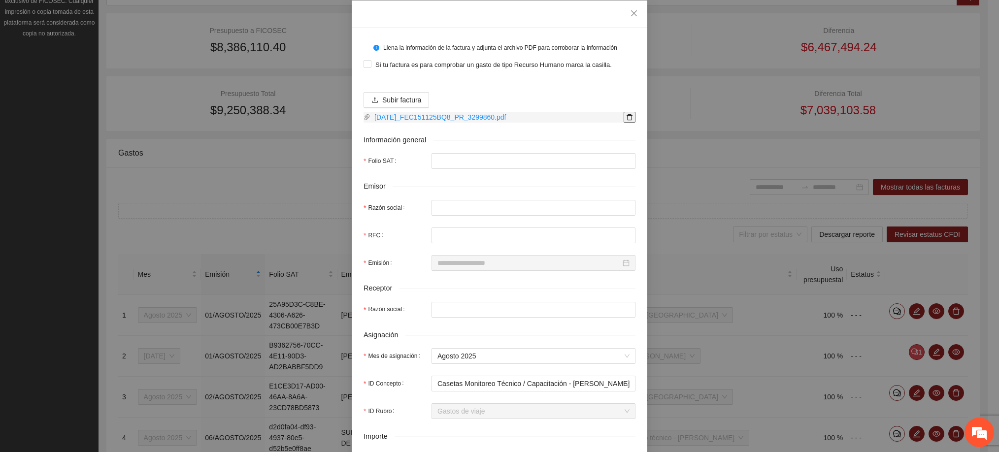
click at [626, 116] on icon "delete" at bounding box center [629, 117] width 7 height 7
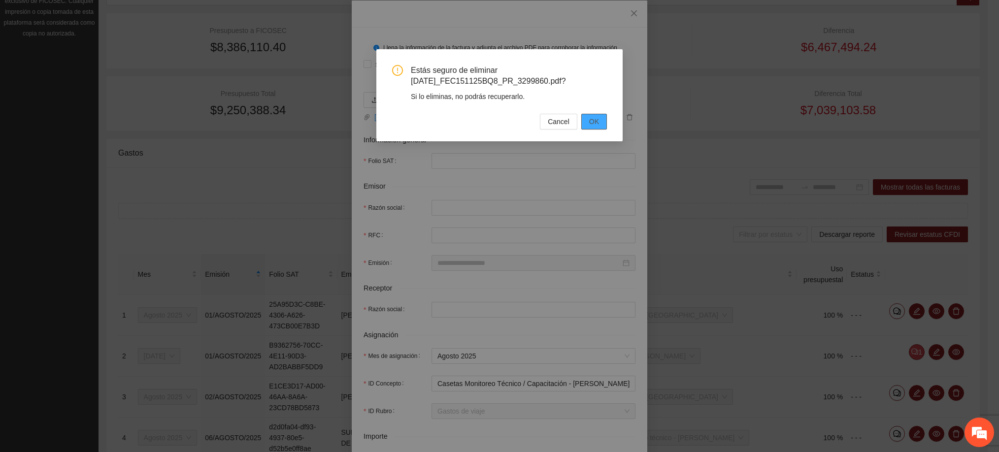
click at [594, 126] on span "OK" at bounding box center [594, 121] width 10 height 11
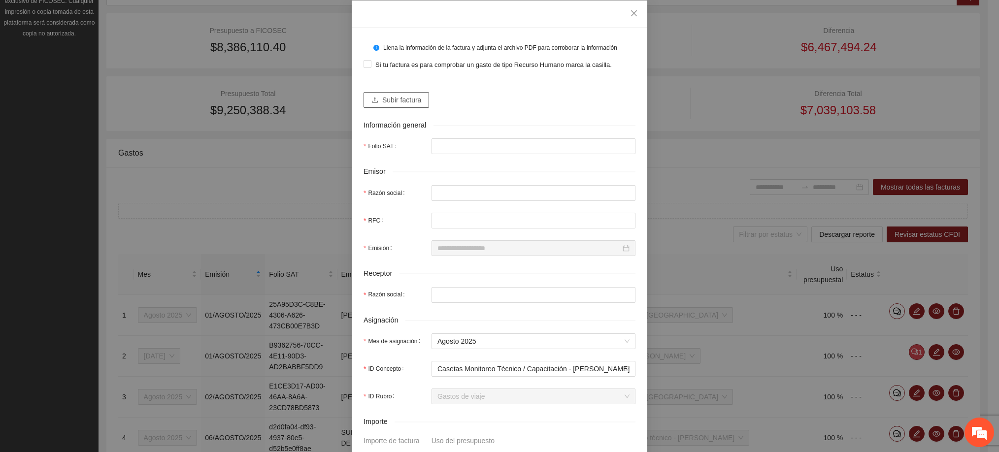
click at [396, 102] on span "Subir factura" at bounding box center [401, 100] width 39 height 11
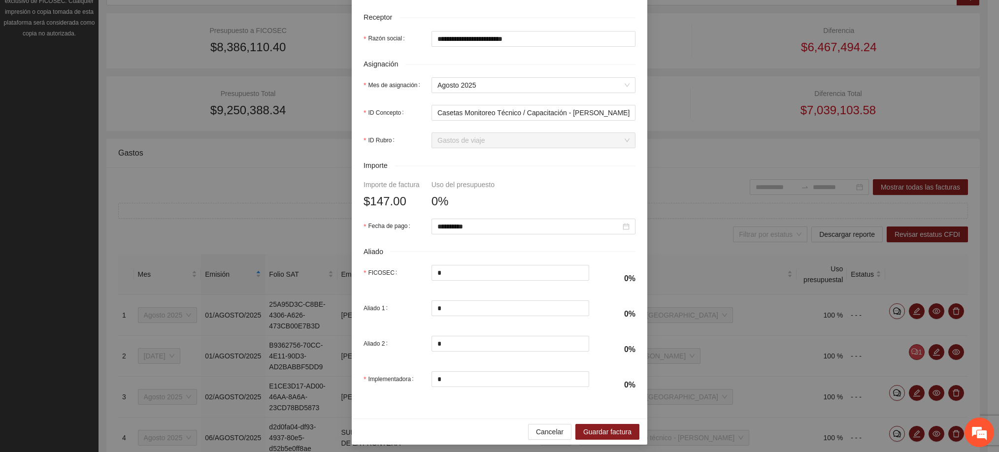
scroll to position [344, 0]
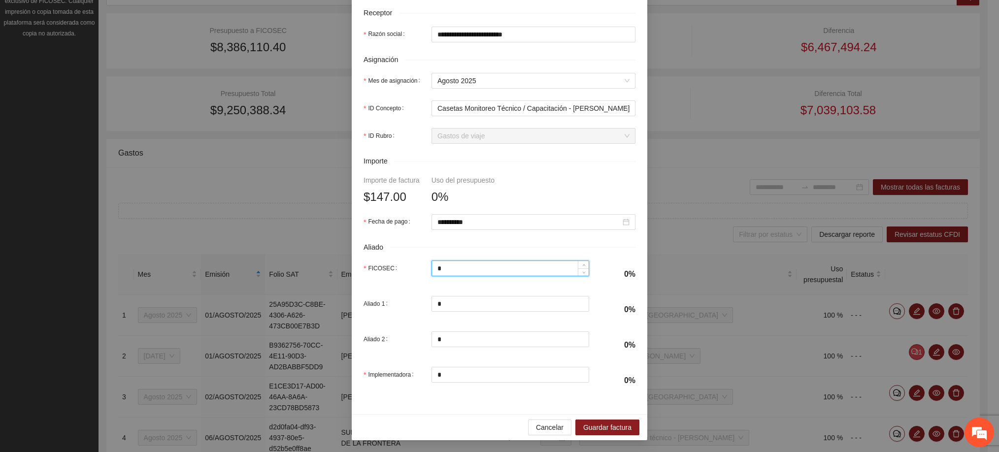
click at [468, 263] on input "*" at bounding box center [510, 268] width 157 height 15
click at [460, 301] on input "*" at bounding box center [510, 304] width 157 height 15
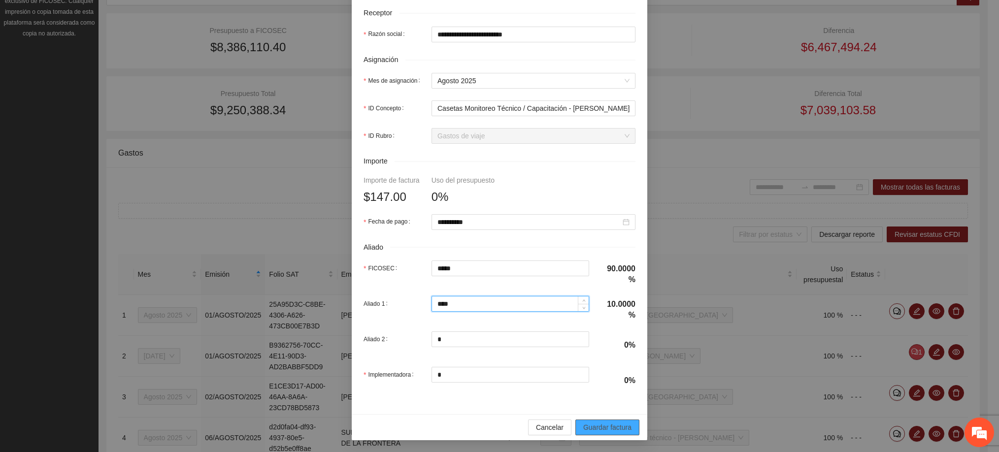
click at [595, 426] on span "Guardar factura" at bounding box center [607, 427] width 48 height 11
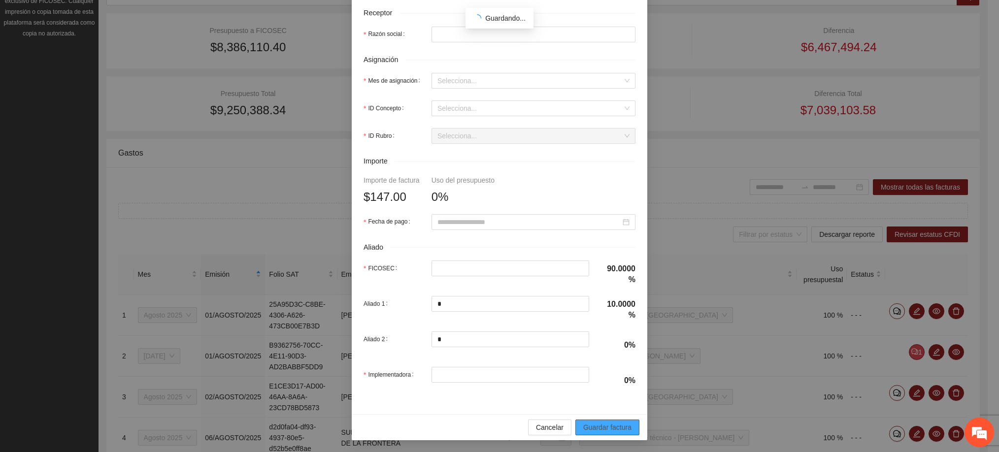
scroll to position [265, 0]
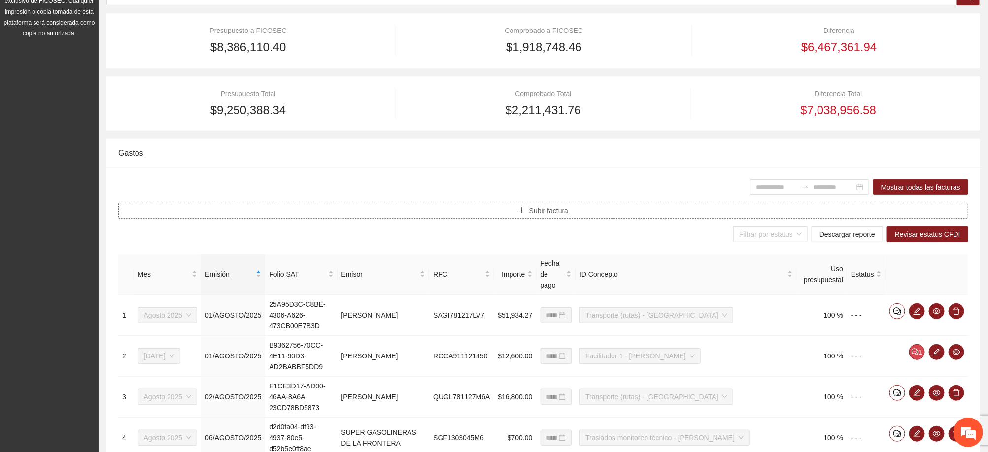
click at [581, 210] on button "Subir factura" at bounding box center [543, 211] width 850 height 16
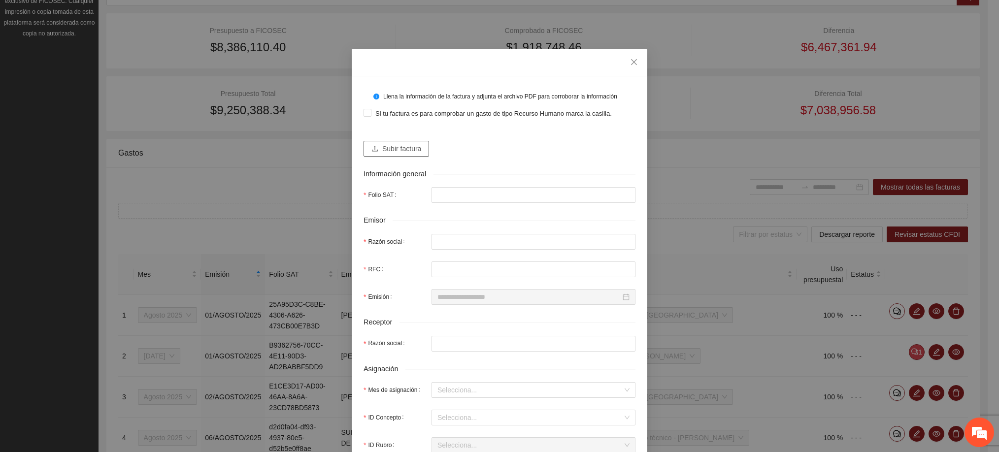
click at [382, 147] on span "Subir factura" at bounding box center [401, 148] width 39 height 11
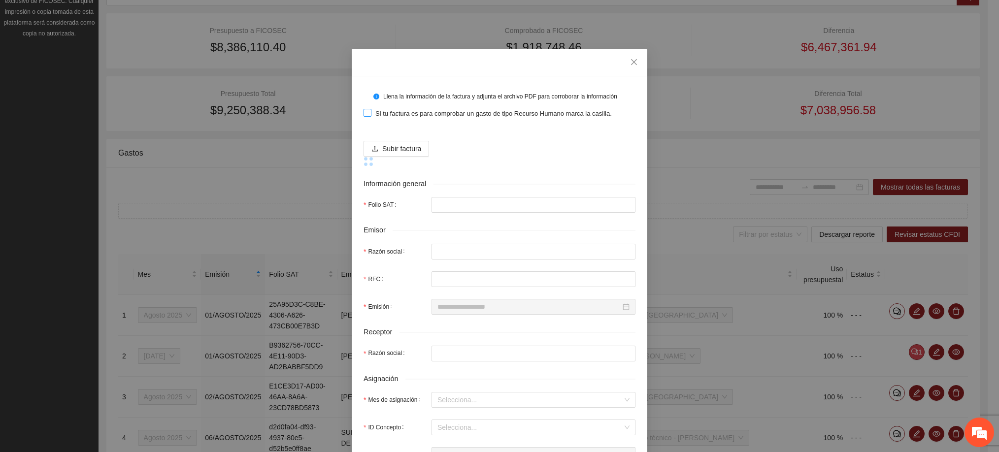
click at [378, 114] on span "Si tu factura es para comprobar un gasto de tipo Recurso Humano marca la casill…" at bounding box center [494, 114] width 244 height 10
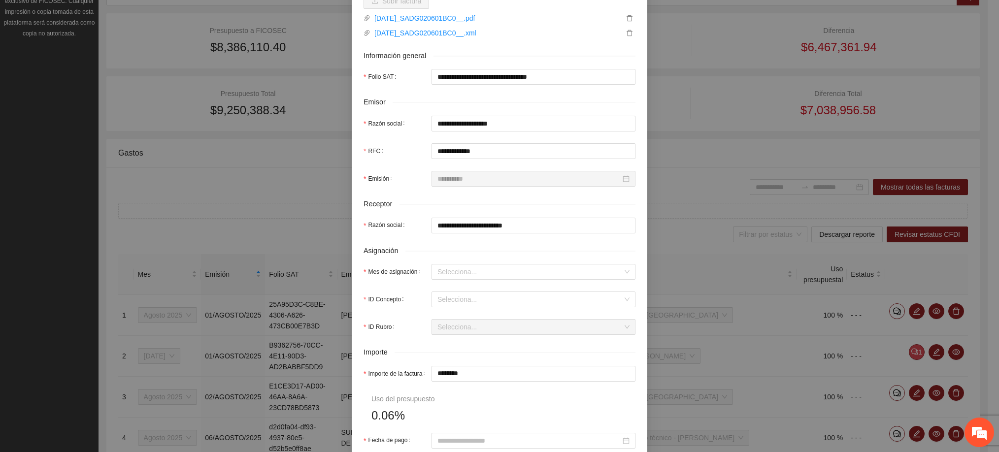
scroll to position [222, 0]
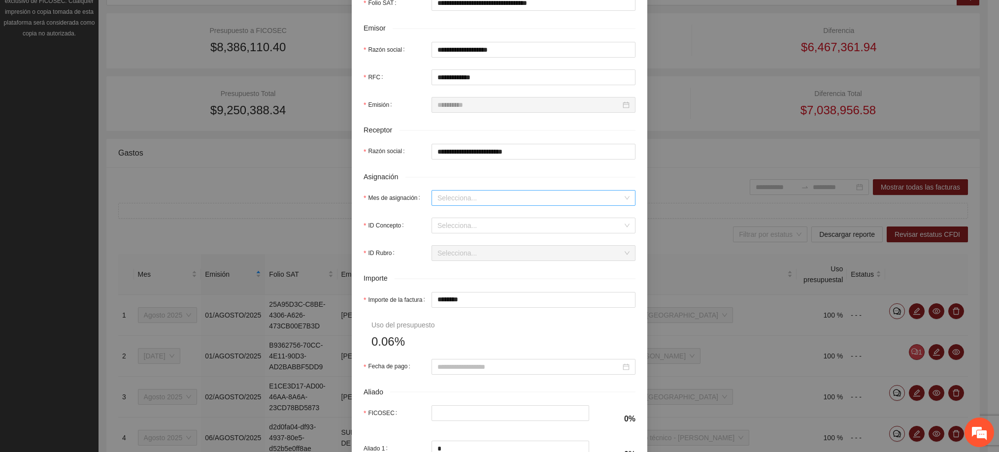
click at [467, 201] on input "Mes de asignación" at bounding box center [530, 198] width 185 height 15
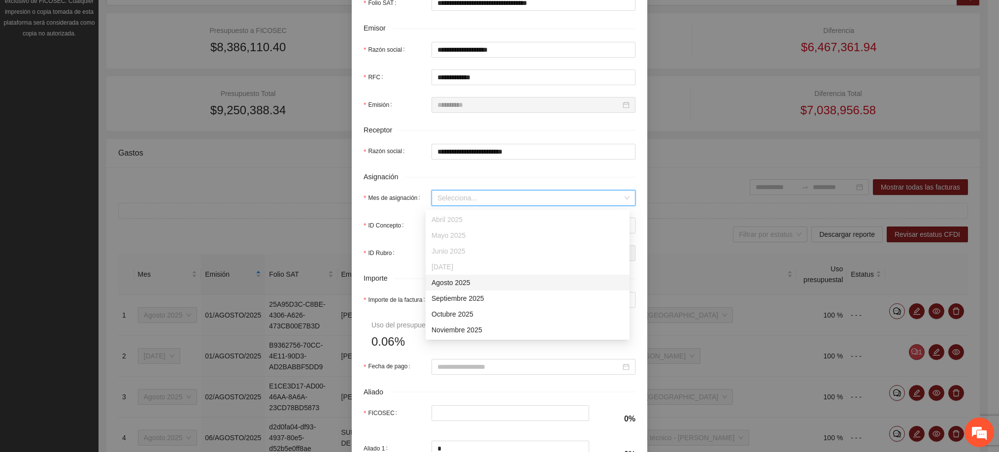
click at [454, 282] on div "Agosto 2025" at bounding box center [528, 282] width 192 height 11
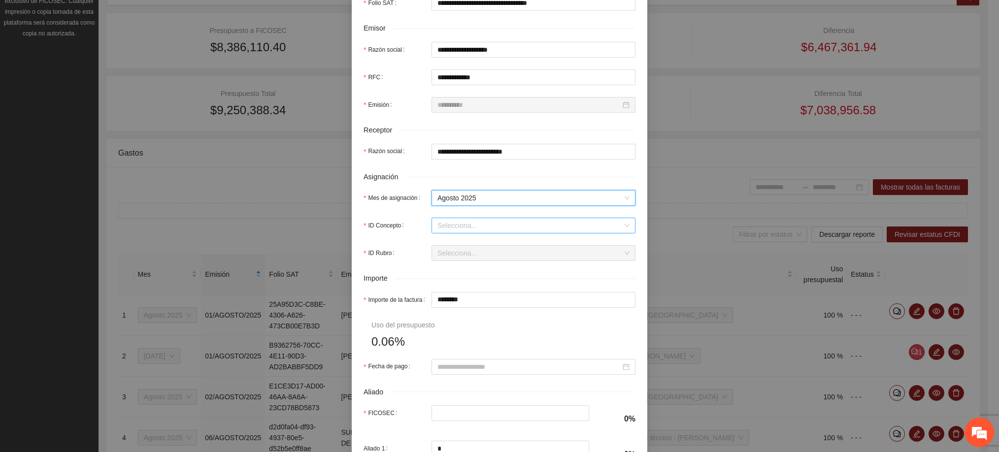
click at [452, 228] on input "ID Concepto" at bounding box center [530, 225] width 185 height 15
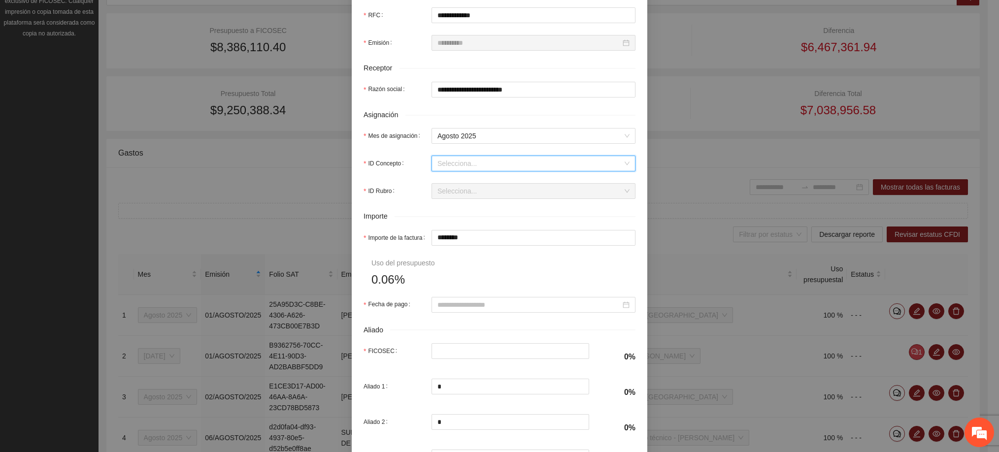
scroll to position [373, 0]
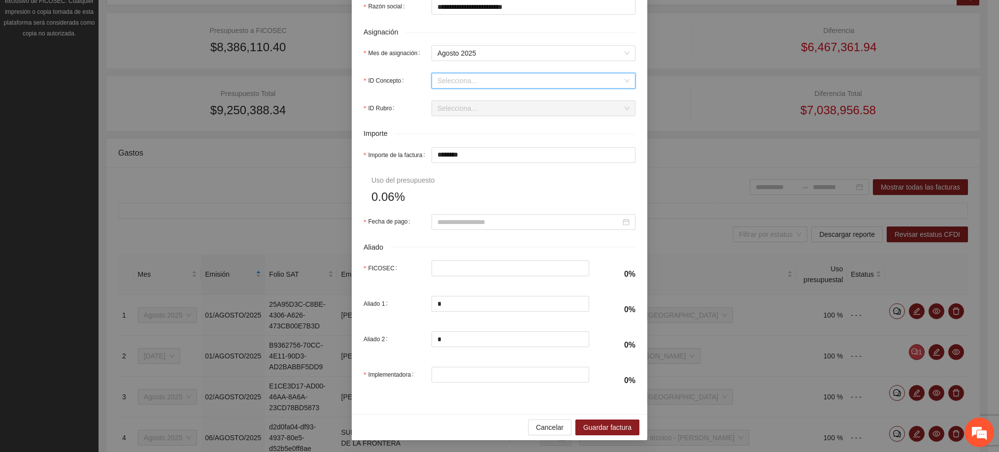
click at [469, 76] on input "ID Concepto" at bounding box center [530, 80] width 185 height 15
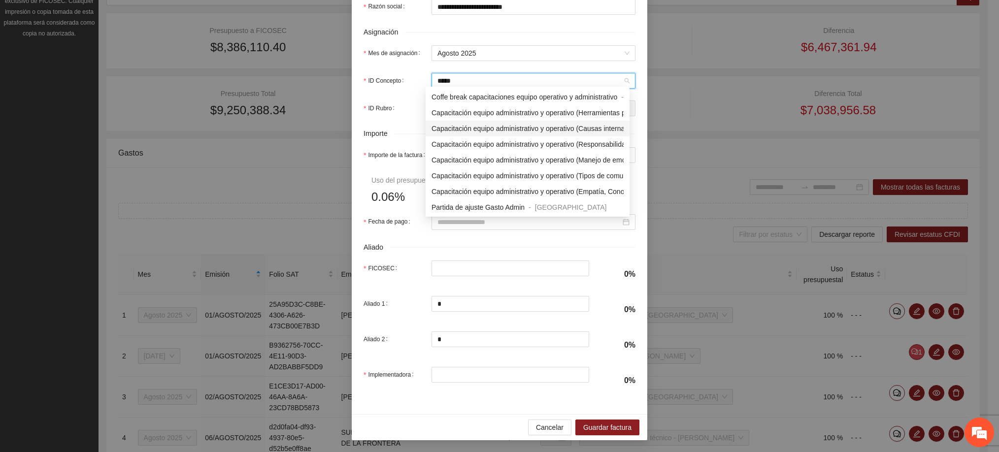
scroll to position [0, 0]
click at [495, 100] on span "Auxiliar administrativo" at bounding box center [465, 97] width 67 height 8
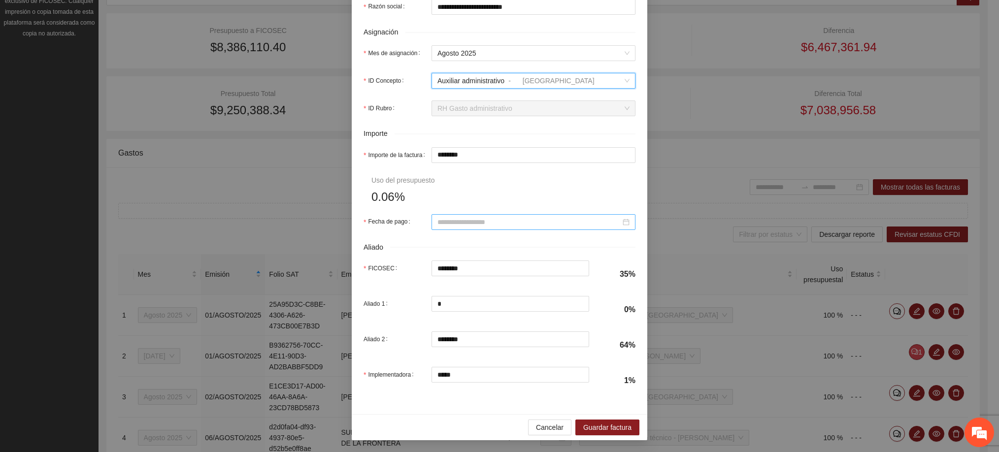
click at [468, 217] on input "Fecha de pago" at bounding box center [529, 222] width 183 height 11
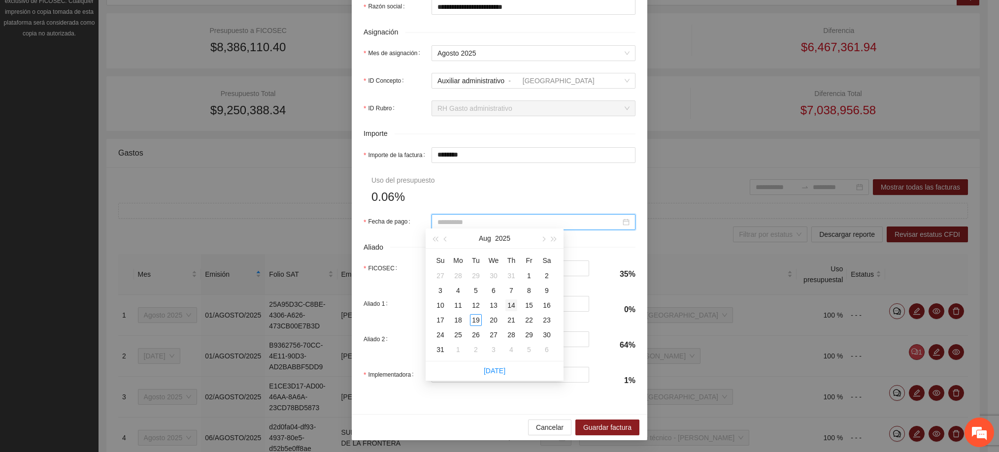
click at [514, 305] on div "14" at bounding box center [512, 306] width 12 height 12
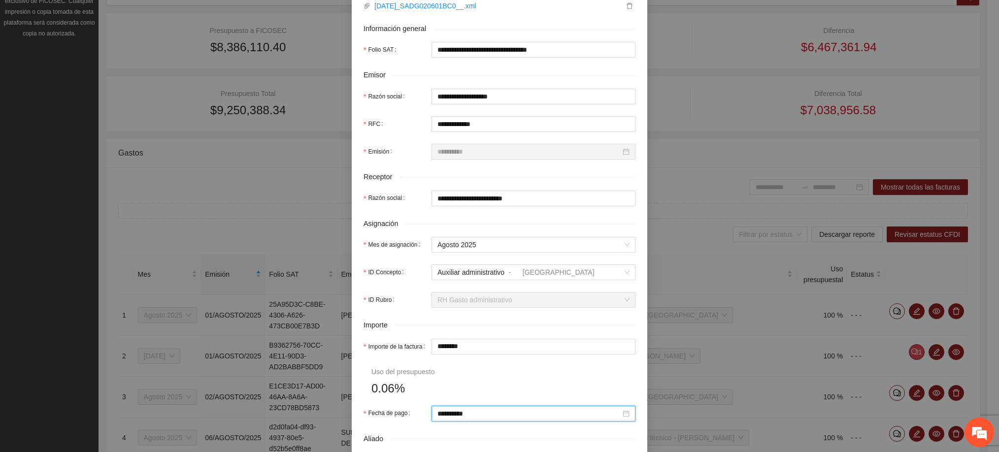
scroll to position [373, 0]
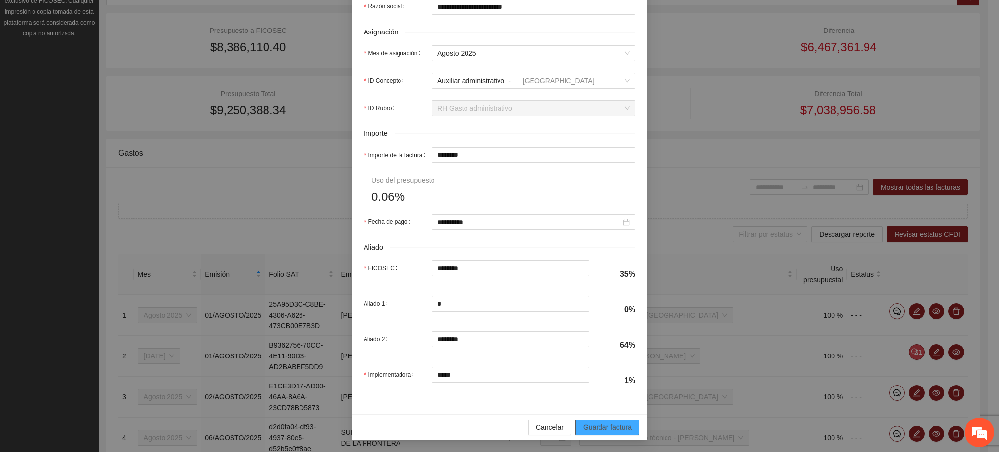
click at [602, 423] on span "Guardar factura" at bounding box center [607, 427] width 48 height 11
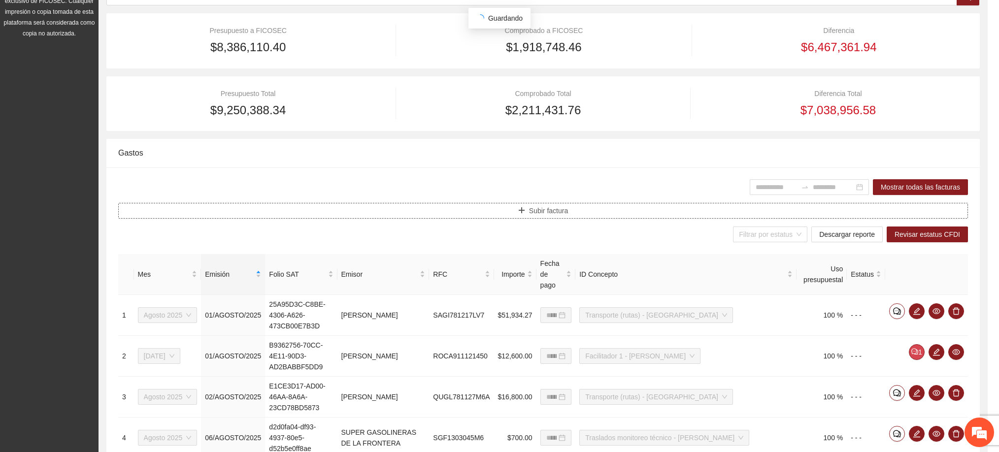
scroll to position [0, 0]
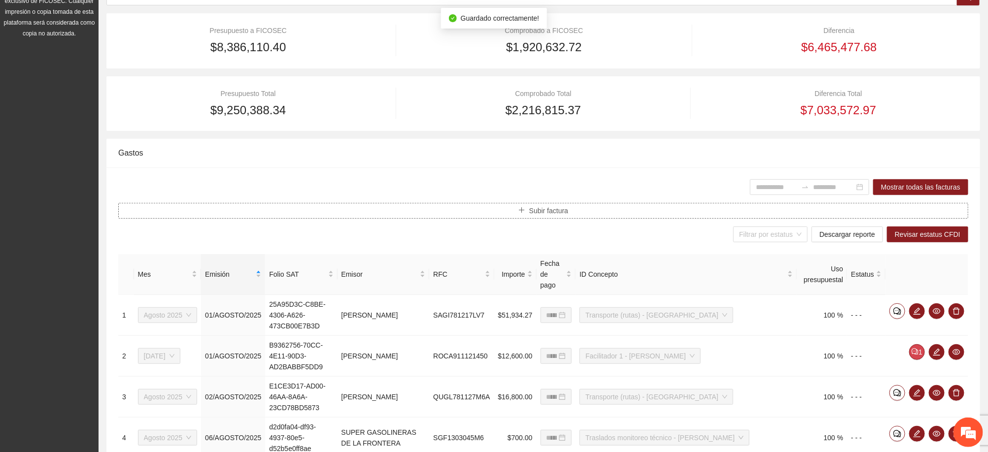
click at [511, 215] on button "Subir factura" at bounding box center [543, 211] width 850 height 16
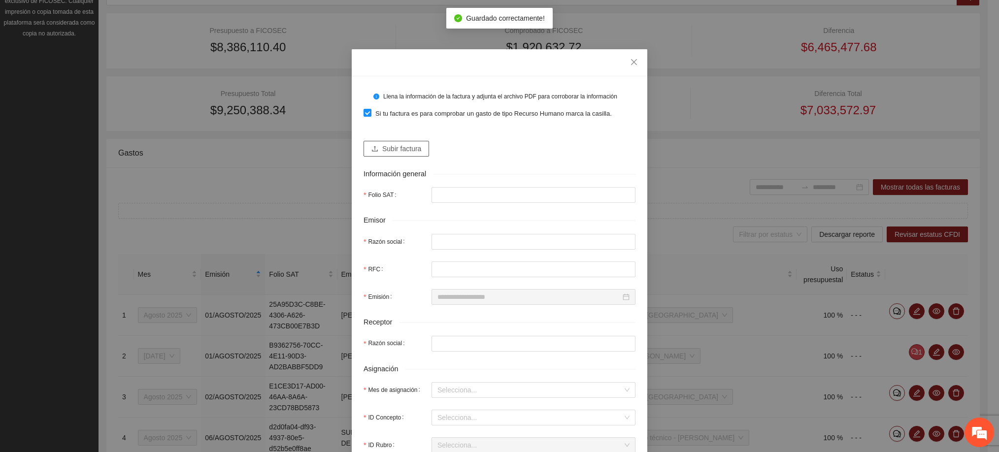
click at [392, 151] on span "Subir factura" at bounding box center [401, 148] width 39 height 11
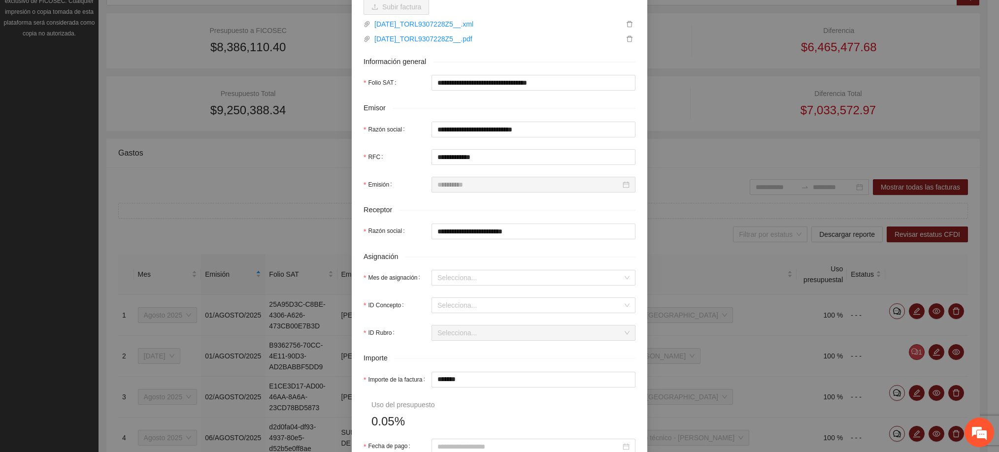
scroll to position [148, 0]
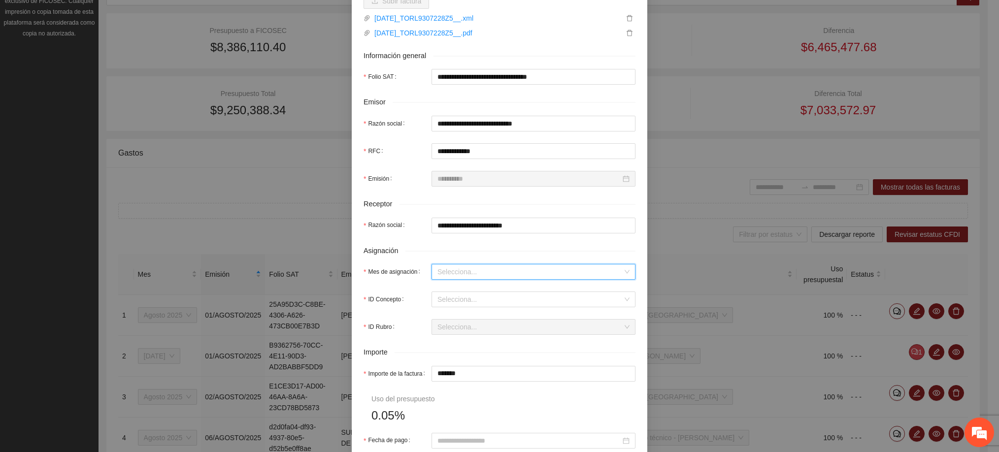
click at [494, 278] on input "Mes de asignación" at bounding box center [530, 272] width 185 height 15
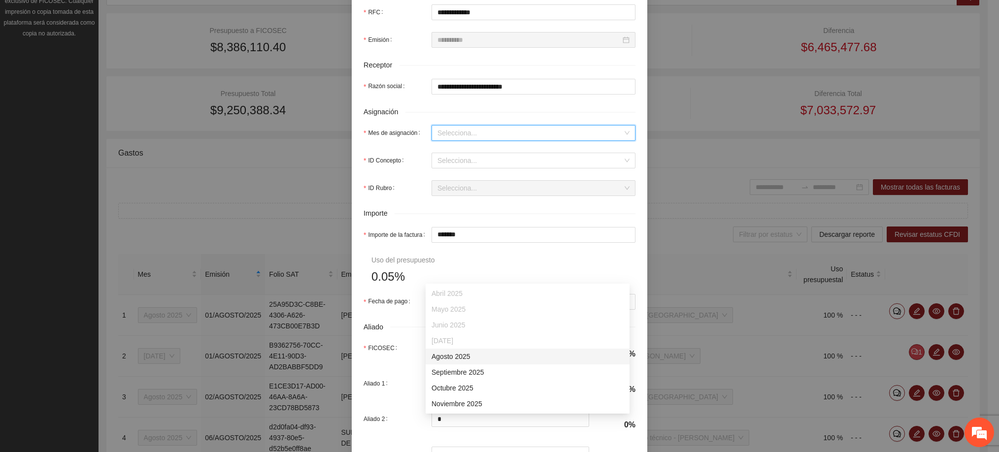
scroll to position [296, 0]
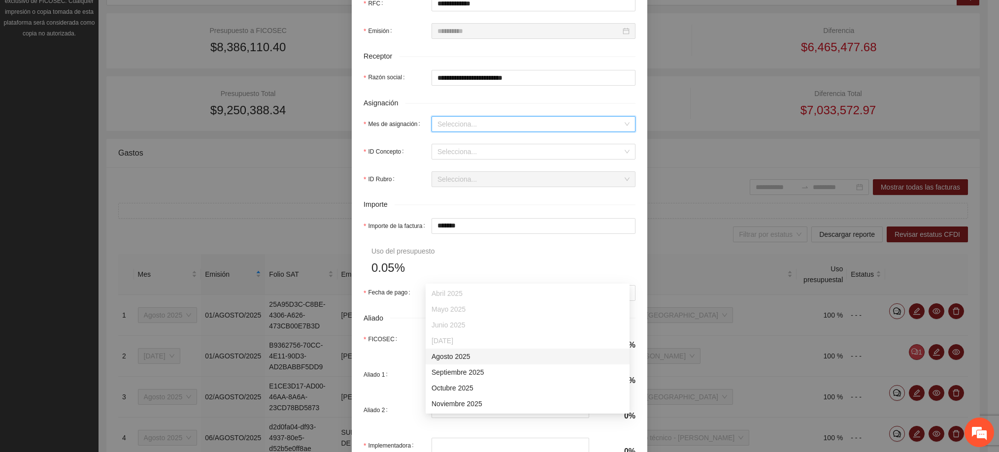
click at [457, 358] on div "Agosto 2025" at bounding box center [528, 356] width 192 height 11
click at [459, 154] on input "ID Concepto" at bounding box center [530, 151] width 185 height 15
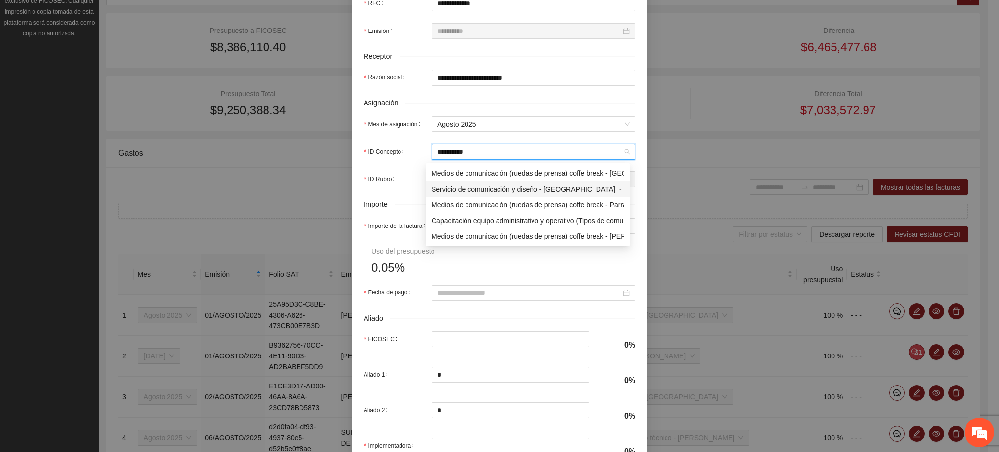
click at [471, 189] on span "Servicio de comunicación y diseño - [GEOGRAPHIC_DATA]" at bounding box center [524, 189] width 184 height 8
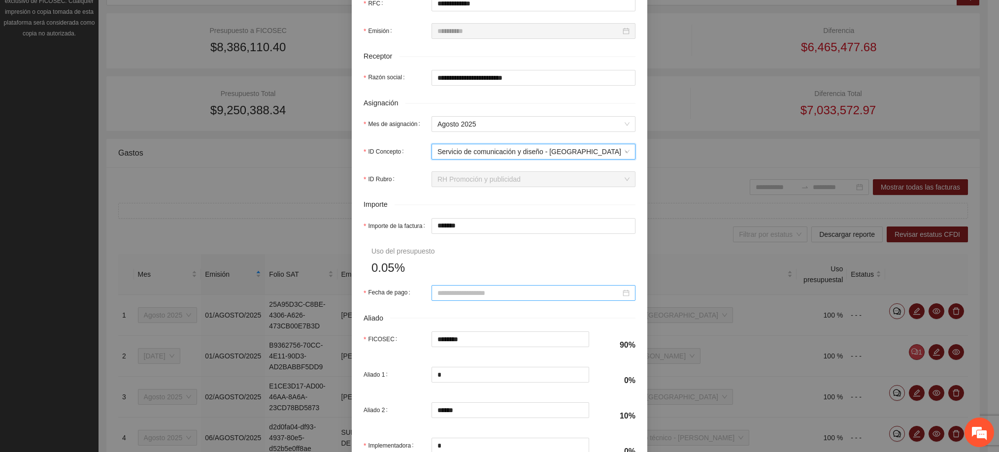
click at [449, 292] on input "Fecha de pago" at bounding box center [529, 293] width 183 height 11
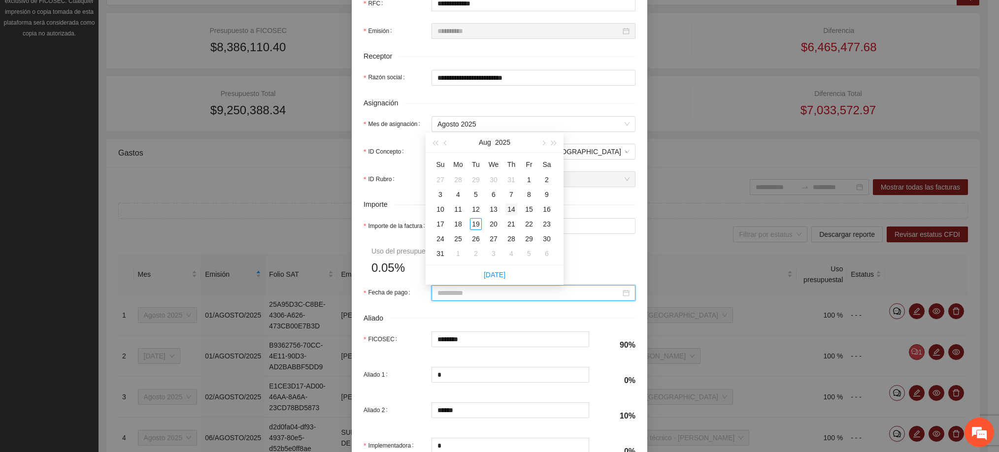
click at [509, 207] on div "14" at bounding box center [512, 210] width 12 height 12
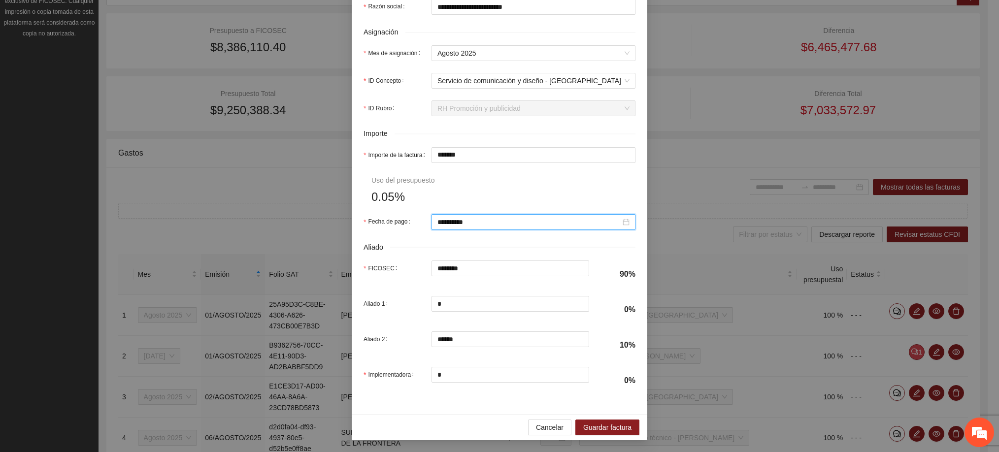
scroll to position [373, 0]
click at [587, 425] on span "Guardar factura" at bounding box center [607, 427] width 48 height 11
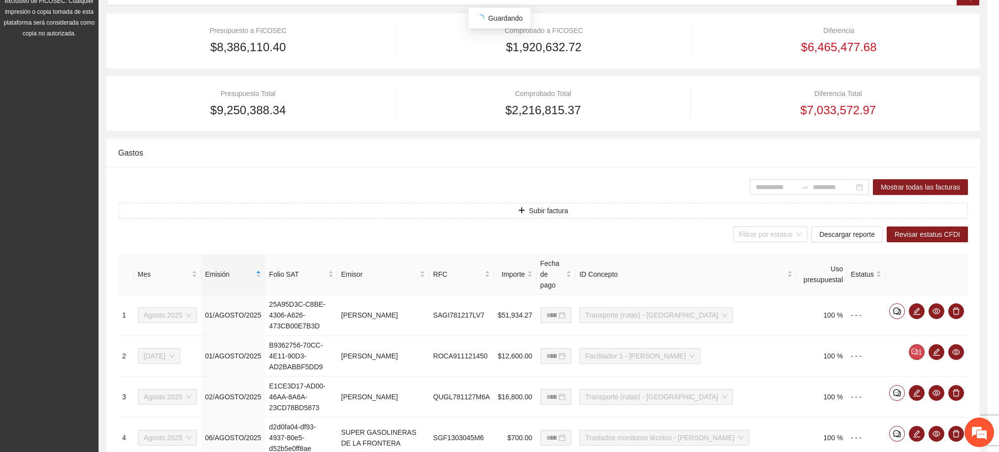
scroll to position [293, 0]
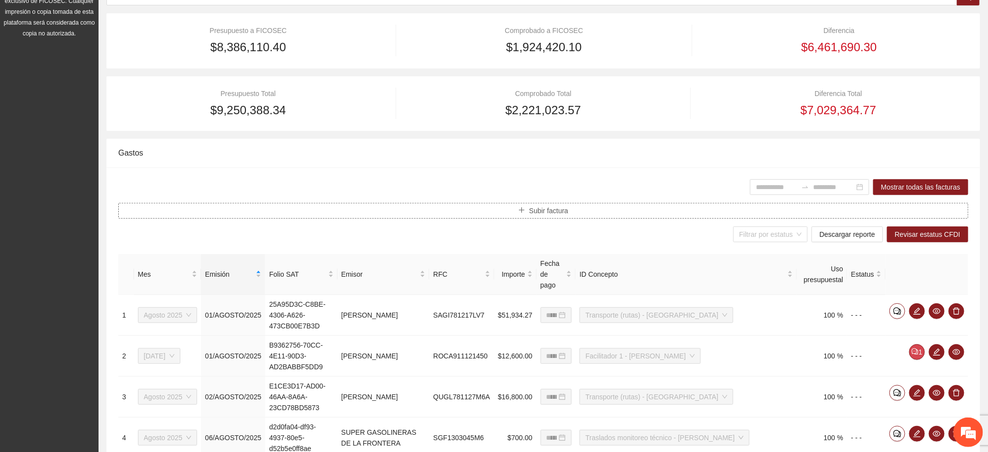
click at [562, 213] on span "Subir factura" at bounding box center [548, 210] width 39 height 11
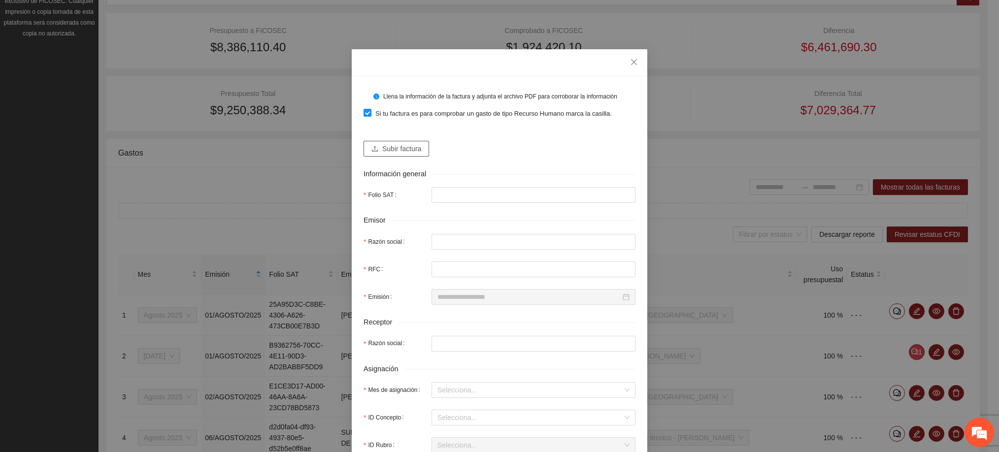
click at [384, 142] on button "Subir factura" at bounding box center [397, 149] width 66 height 16
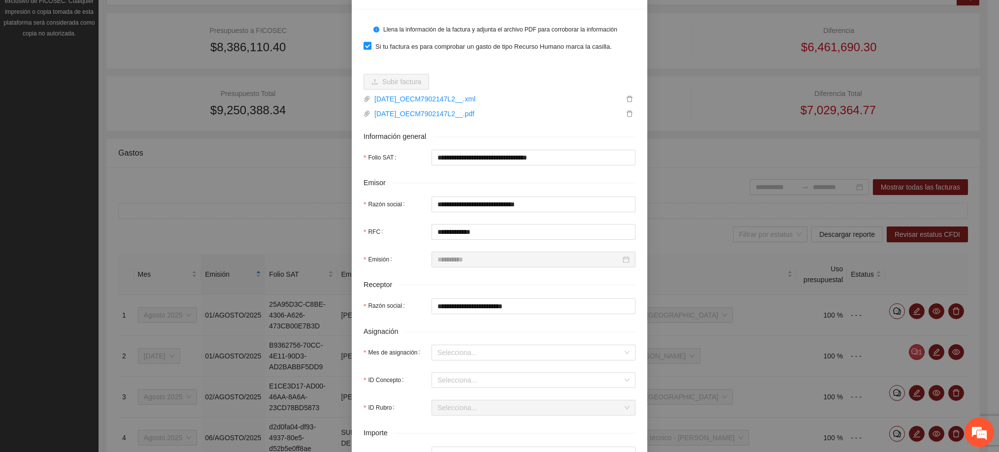
scroll to position [148, 0]
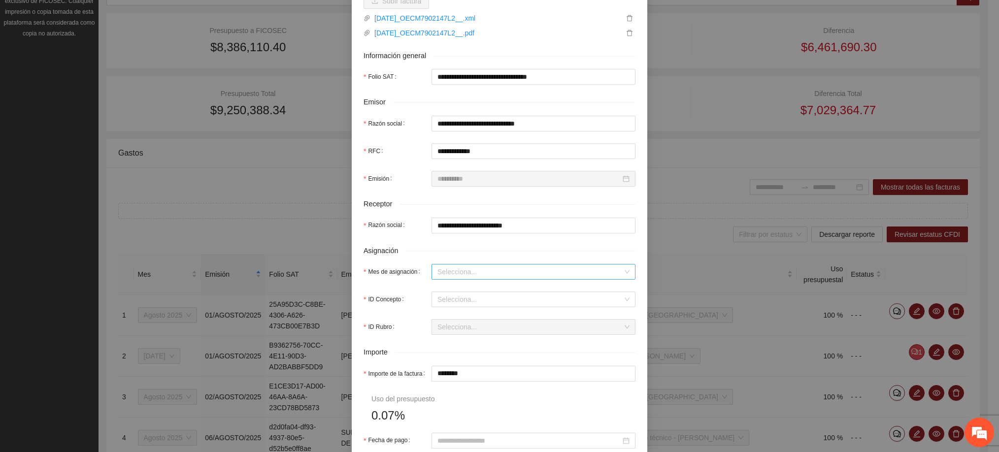
click at [460, 268] on input "Mes de asignación" at bounding box center [530, 272] width 185 height 15
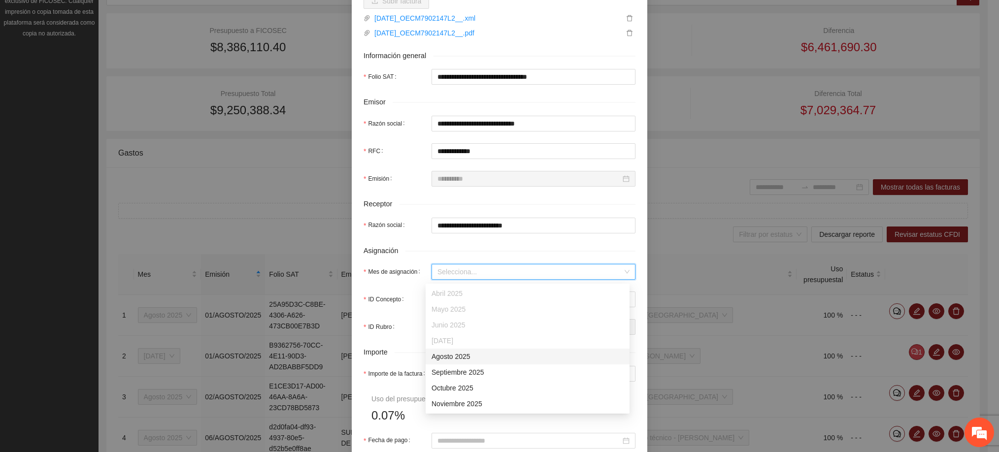
click at [453, 353] on div "Agosto 2025" at bounding box center [528, 356] width 192 height 11
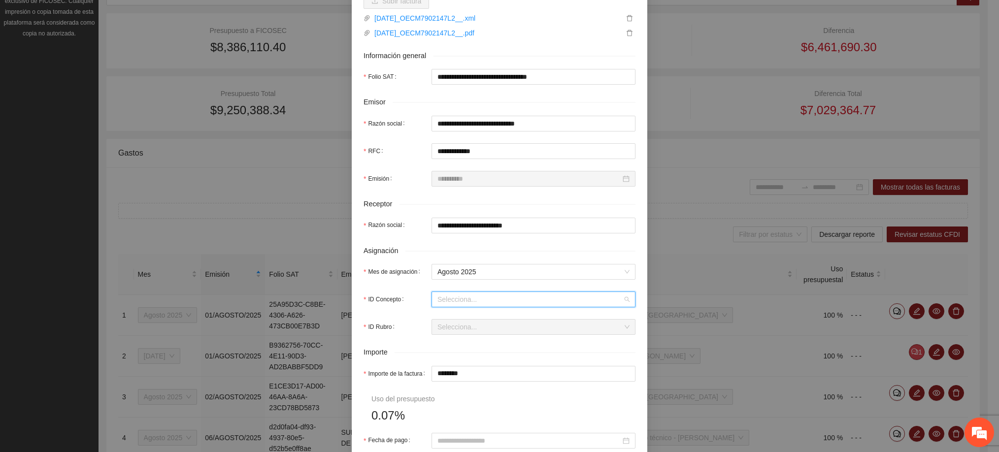
click at [457, 307] on input "ID Concepto" at bounding box center [530, 299] width 185 height 15
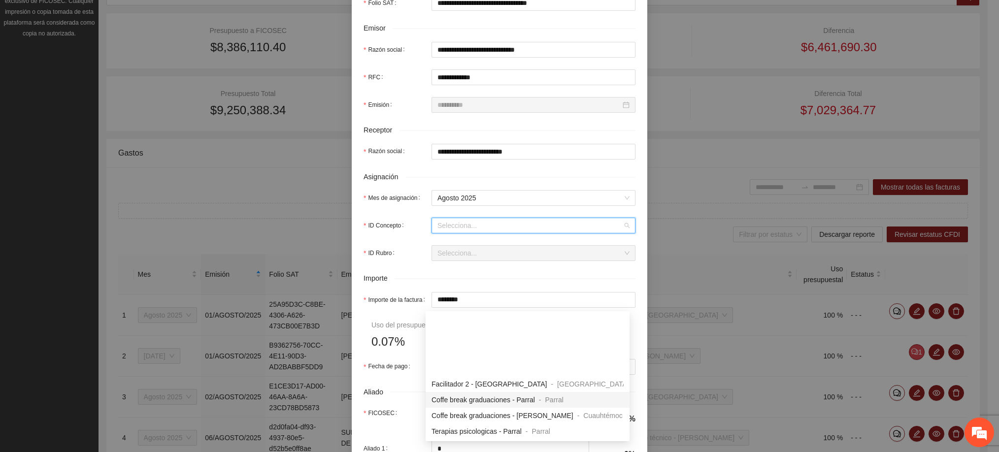
scroll to position [74, 0]
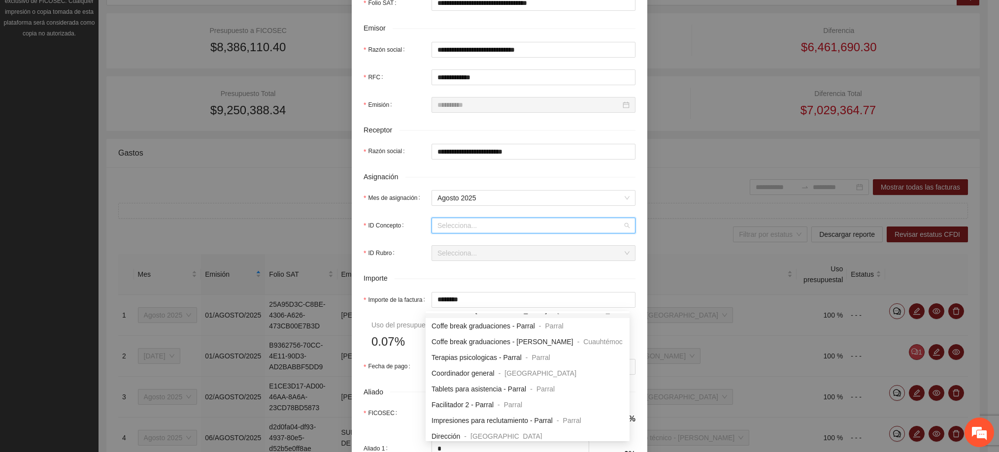
click at [465, 222] on input "ID Concepto" at bounding box center [530, 225] width 185 height 15
click at [407, 241] on form "**********" at bounding box center [500, 202] width 272 height 673
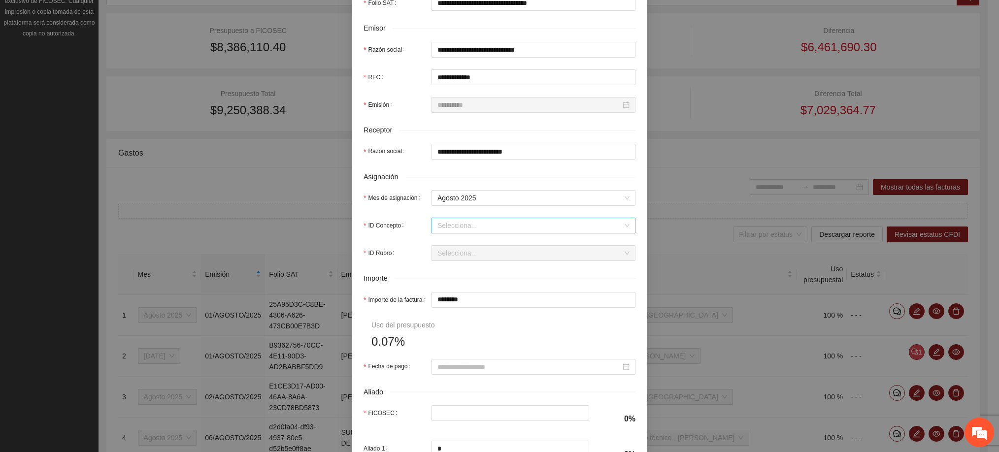
click at [438, 225] on input "ID Concepto" at bounding box center [530, 225] width 185 height 15
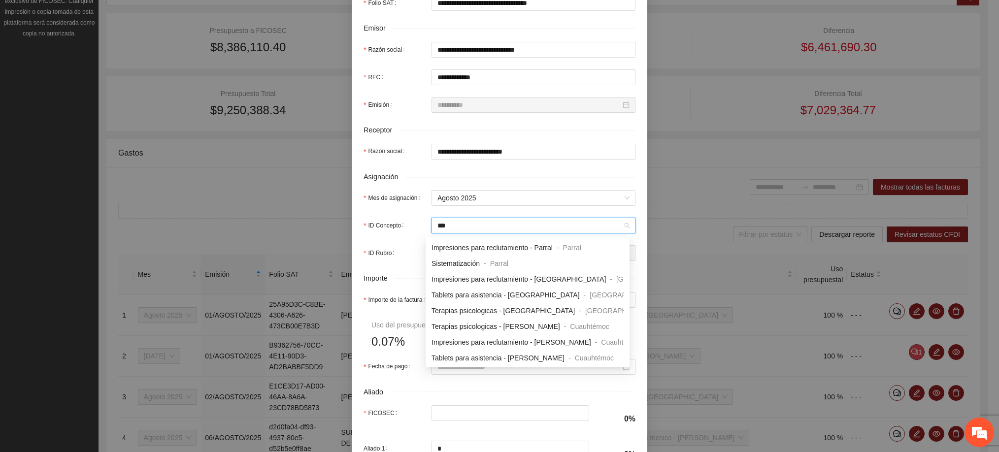
scroll to position [0, 0]
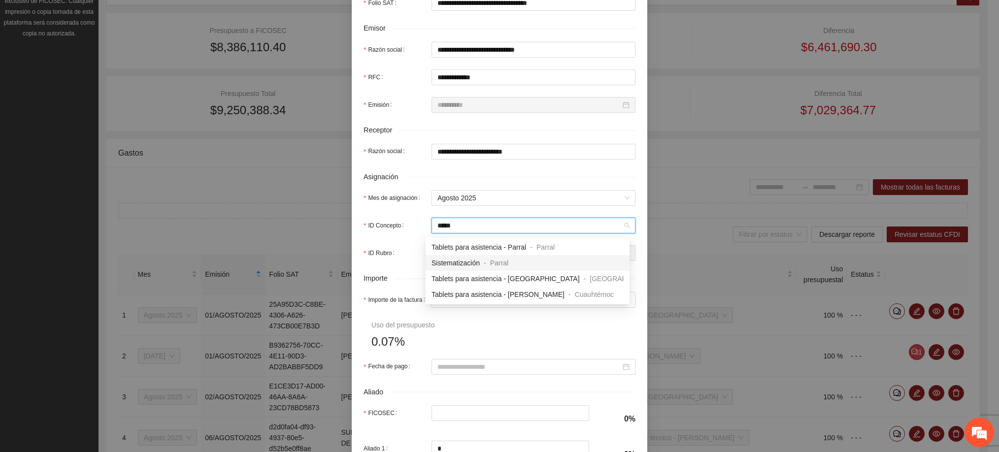
click at [491, 262] on span "Parral" at bounding box center [499, 263] width 18 height 8
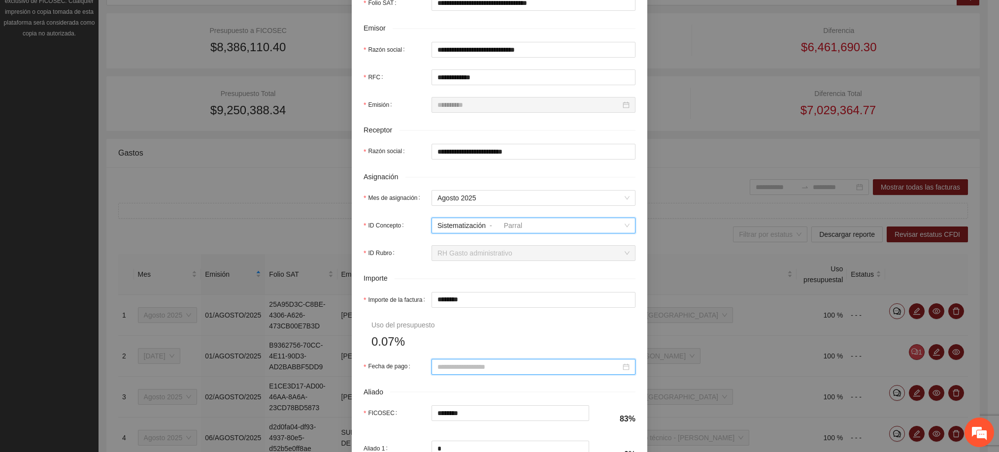
click at [451, 365] on input "Fecha de pago" at bounding box center [529, 367] width 183 height 11
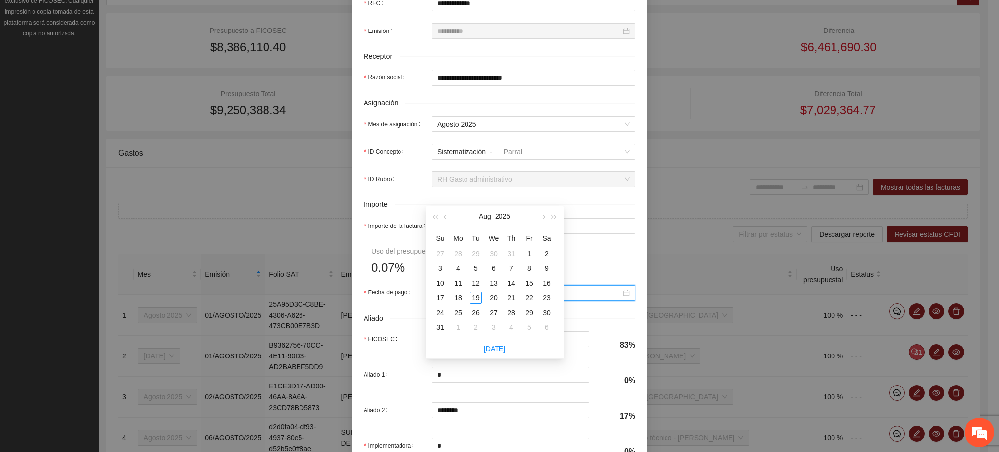
scroll to position [222, 0]
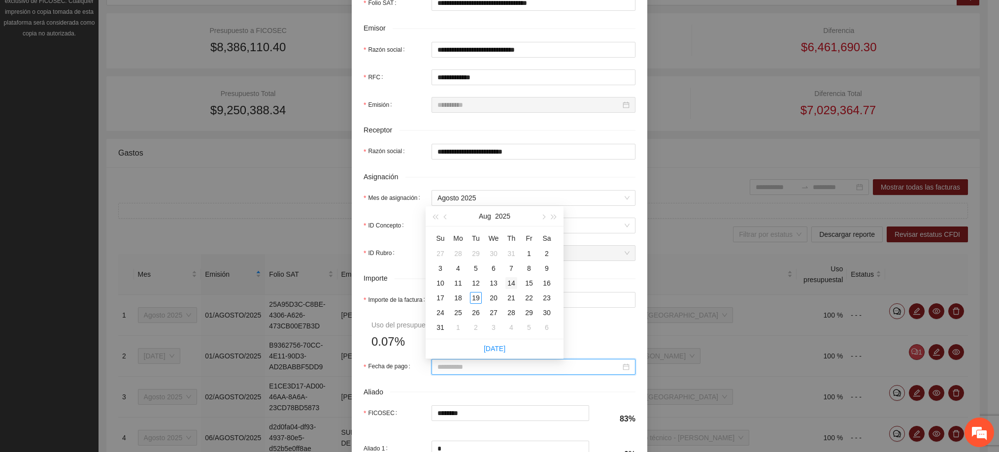
click at [506, 279] on div "14" at bounding box center [512, 283] width 12 height 12
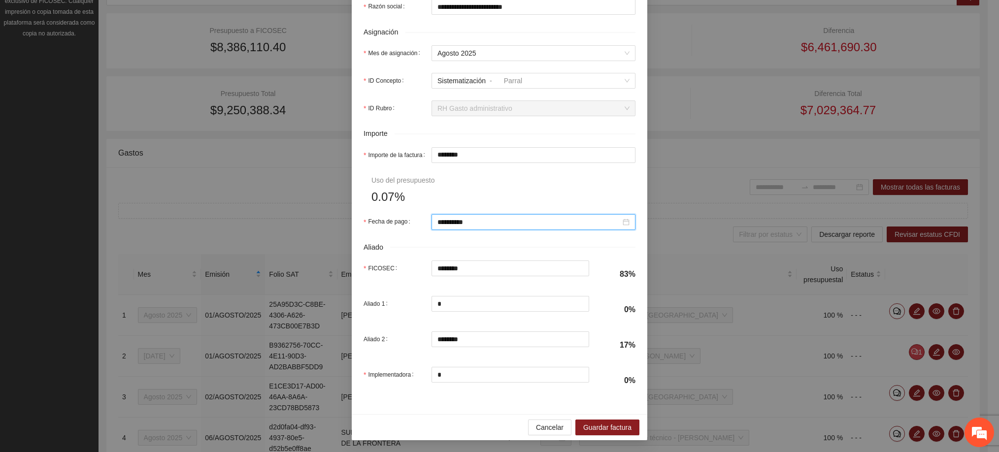
scroll to position [373, 0]
click at [597, 429] on span "Guardar factura" at bounding box center [607, 427] width 48 height 11
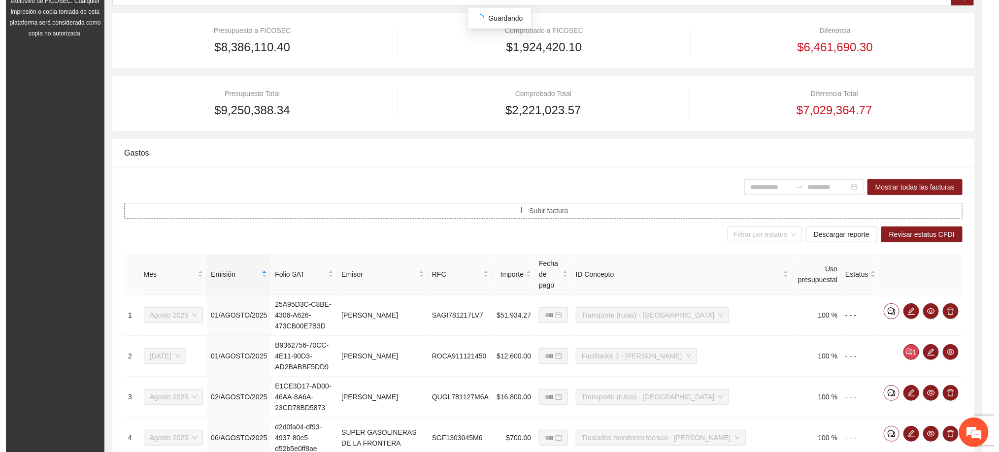
scroll to position [0, 0]
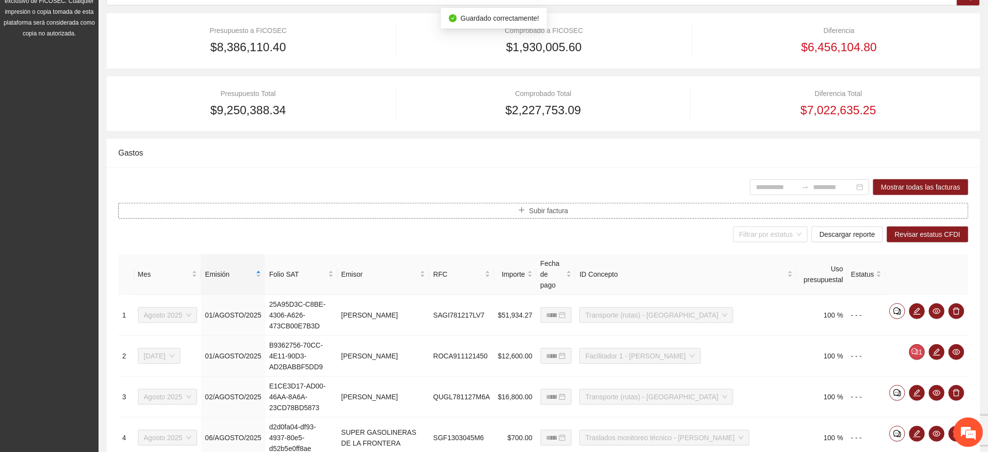
click at [475, 206] on button "Subir factura" at bounding box center [543, 211] width 850 height 16
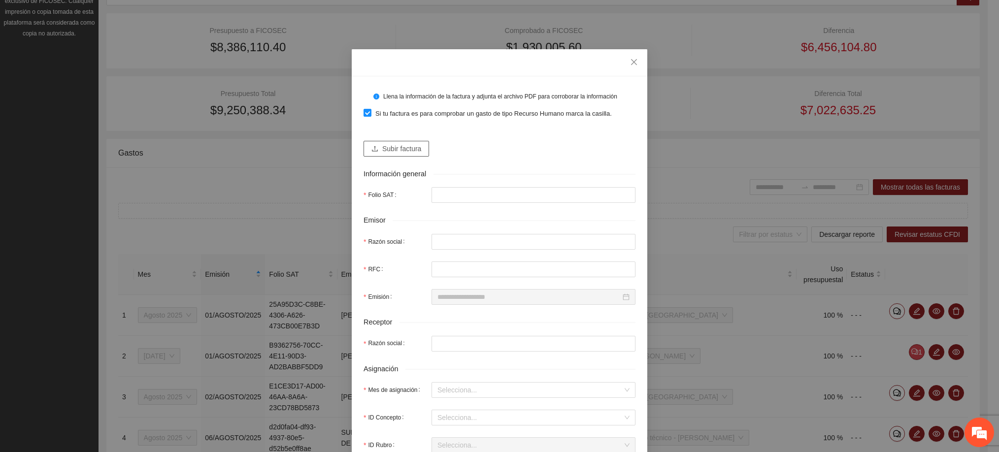
click at [410, 151] on span "Subir factura" at bounding box center [401, 148] width 39 height 11
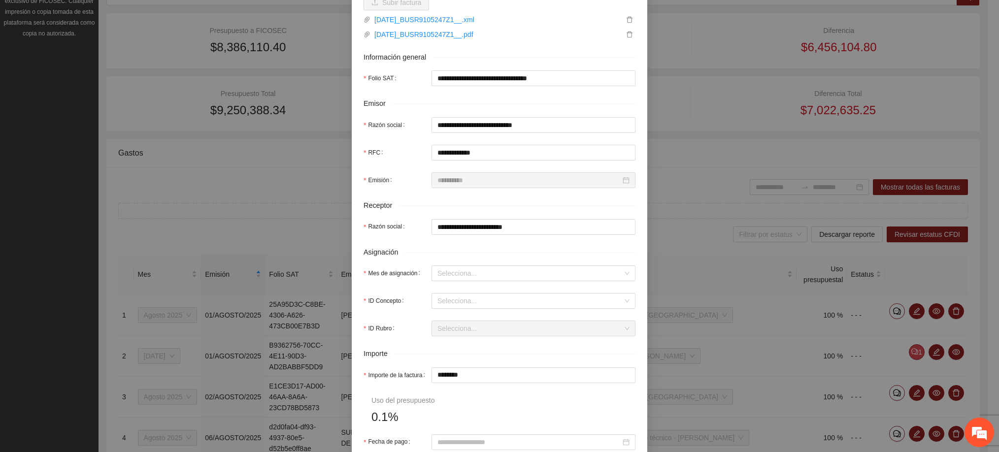
scroll to position [148, 0]
click at [508, 278] on input "Mes de asignación" at bounding box center [530, 272] width 185 height 15
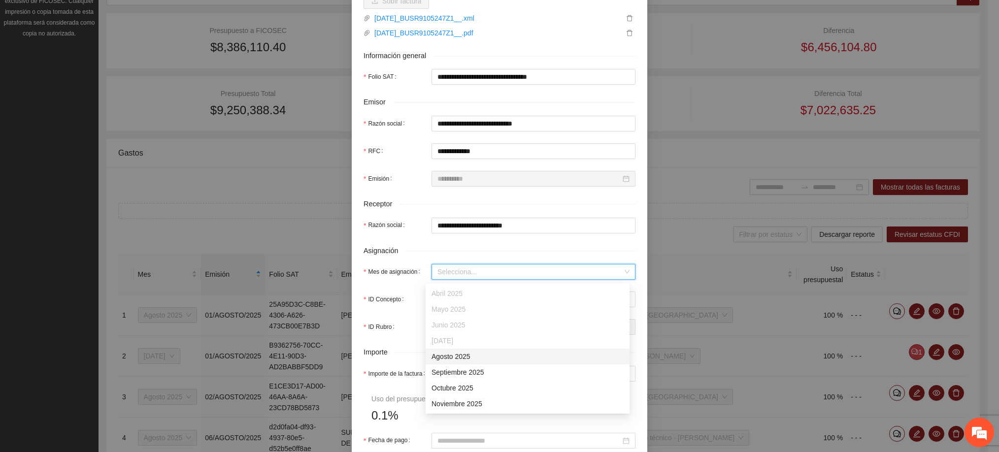
click at [466, 355] on div "Agosto 2025" at bounding box center [528, 356] width 192 height 11
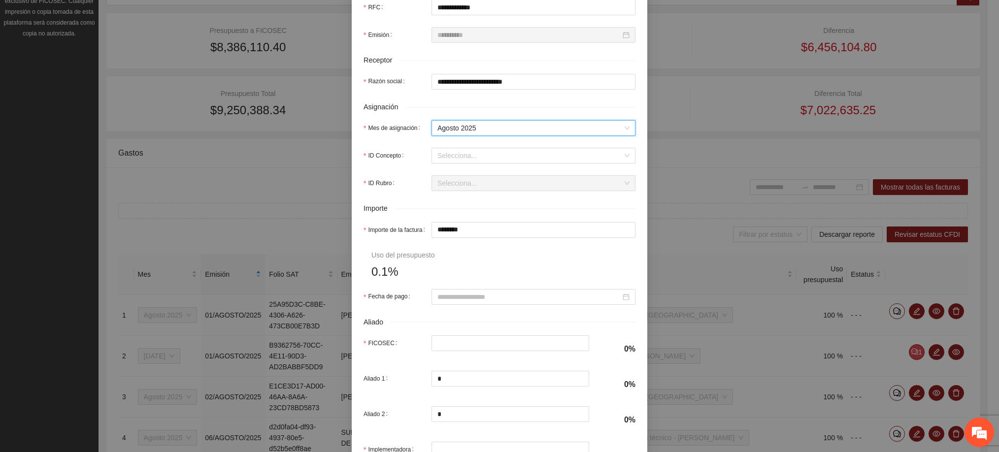
scroll to position [296, 0]
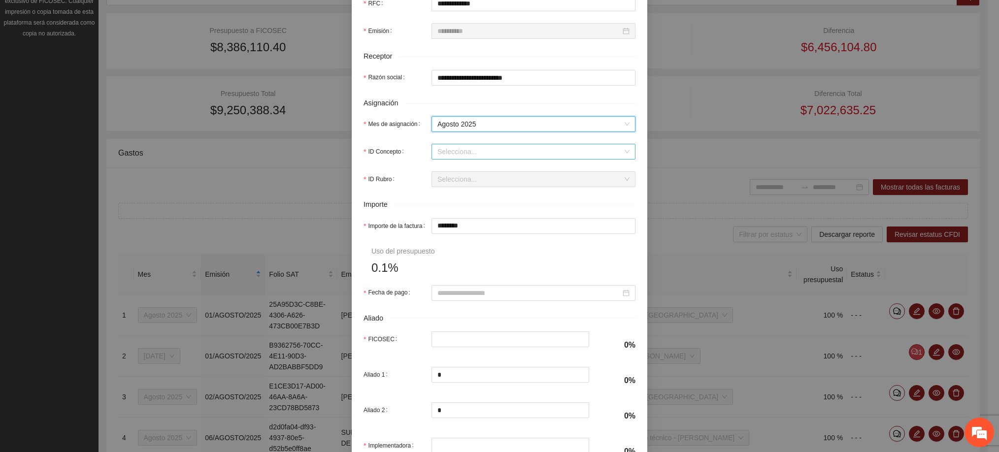
click at [463, 151] on input "ID Concepto" at bounding box center [530, 151] width 185 height 15
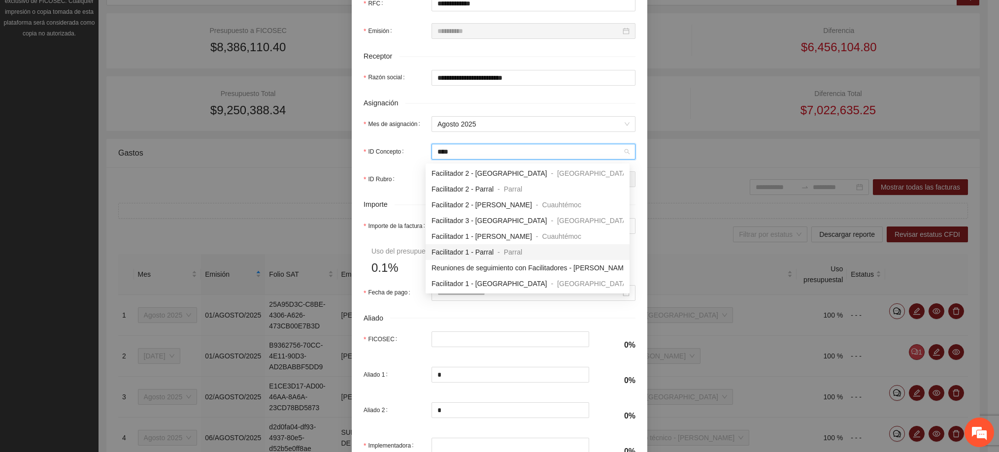
click at [469, 254] on span "Facilitador 1 - Parral" at bounding box center [463, 252] width 62 height 8
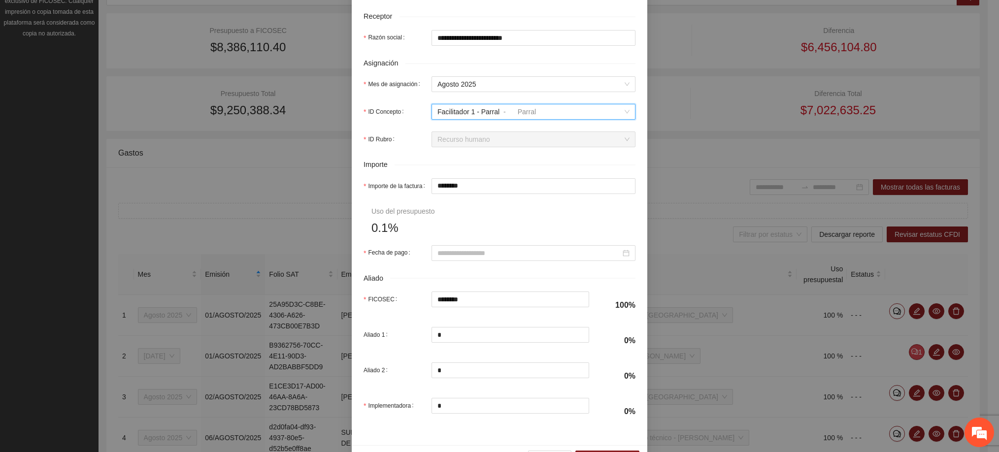
scroll to position [373, 0]
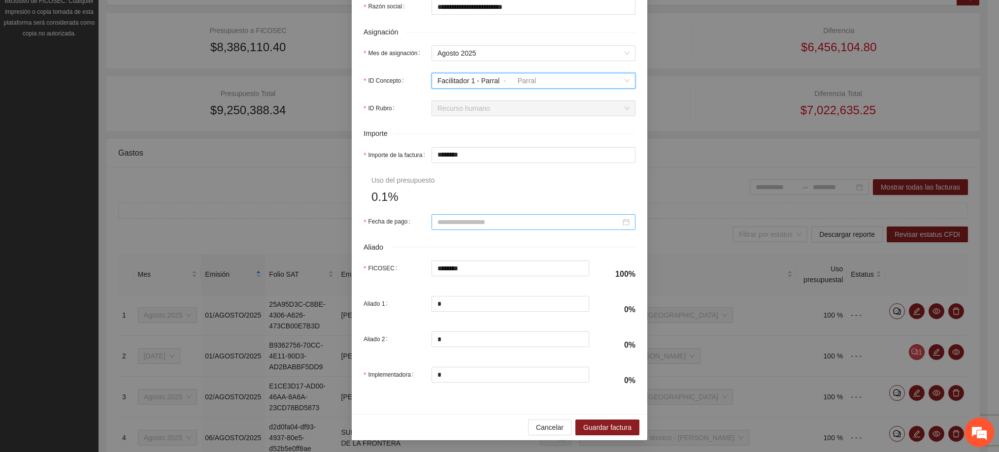
click at [465, 218] on input "Fecha de pago" at bounding box center [529, 222] width 183 height 11
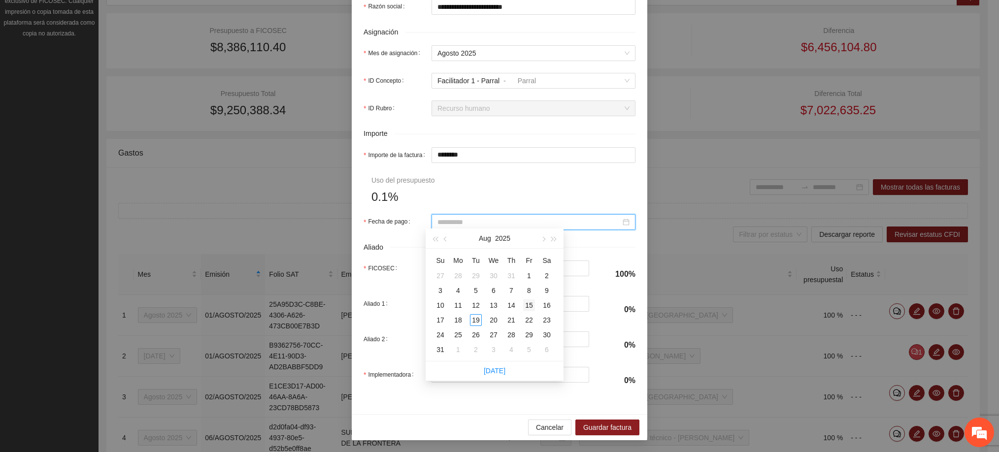
click at [525, 306] on div "15" at bounding box center [529, 306] width 12 height 12
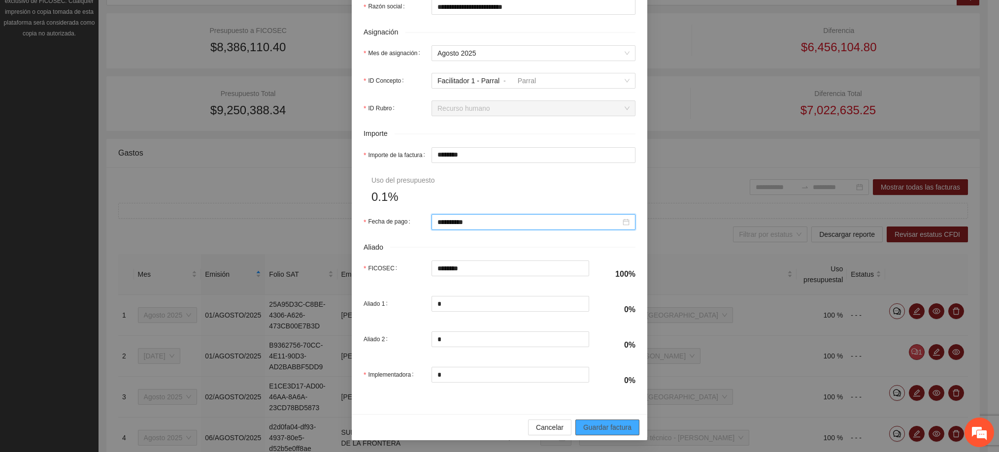
click at [608, 426] on span "Guardar factura" at bounding box center [607, 427] width 48 height 11
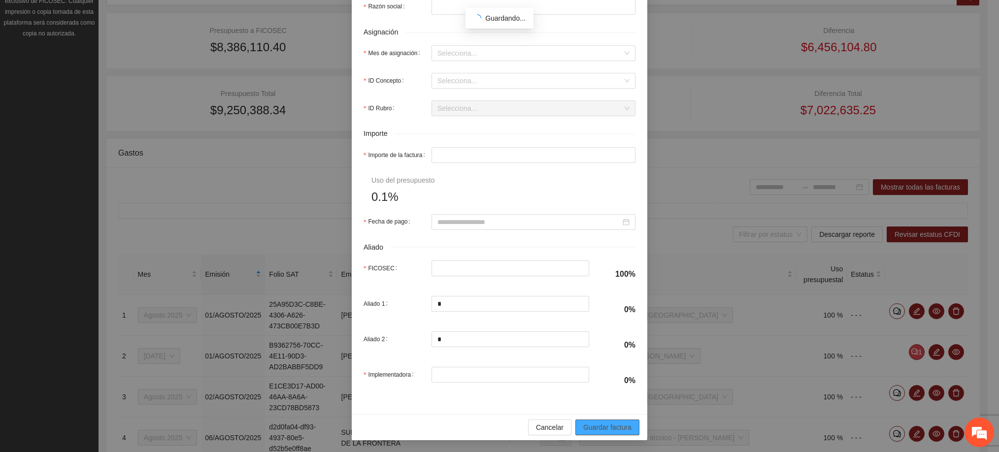
scroll to position [293, 0]
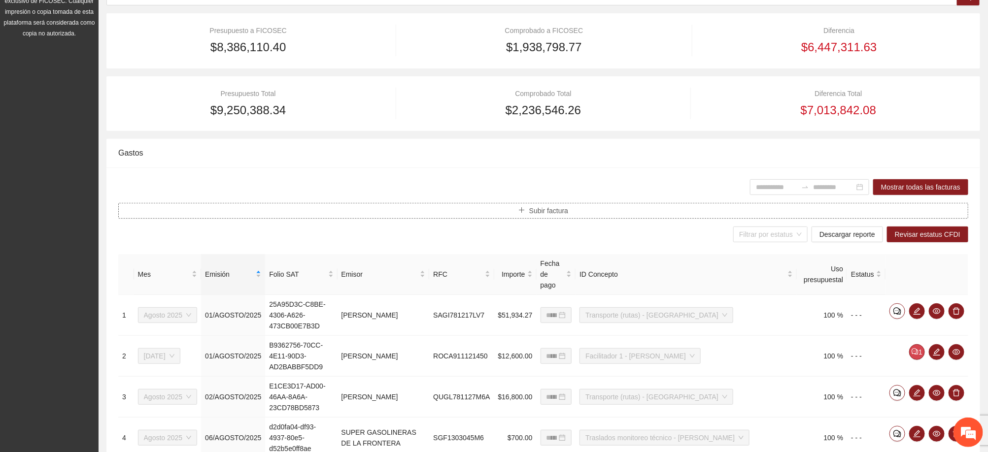
click at [543, 212] on span "Subir factura" at bounding box center [548, 210] width 39 height 11
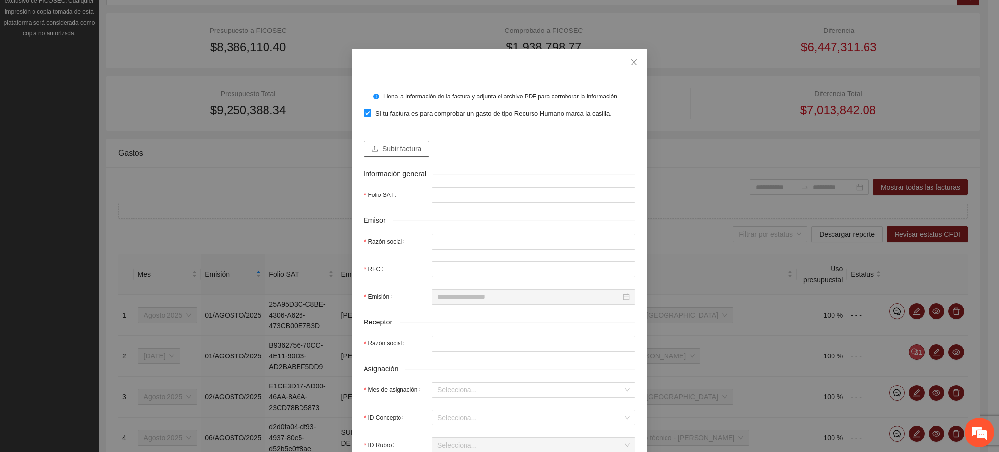
click at [408, 151] on span "Subir factura" at bounding box center [401, 148] width 39 height 11
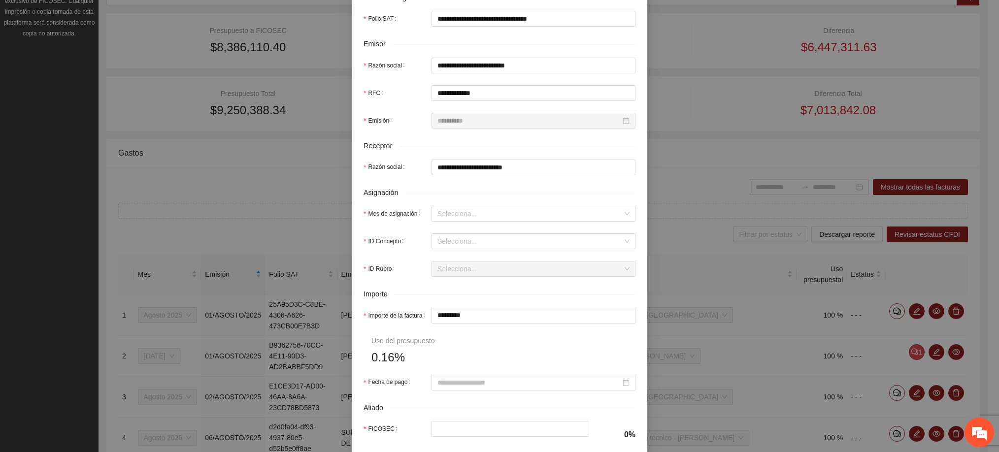
scroll to position [222, 0]
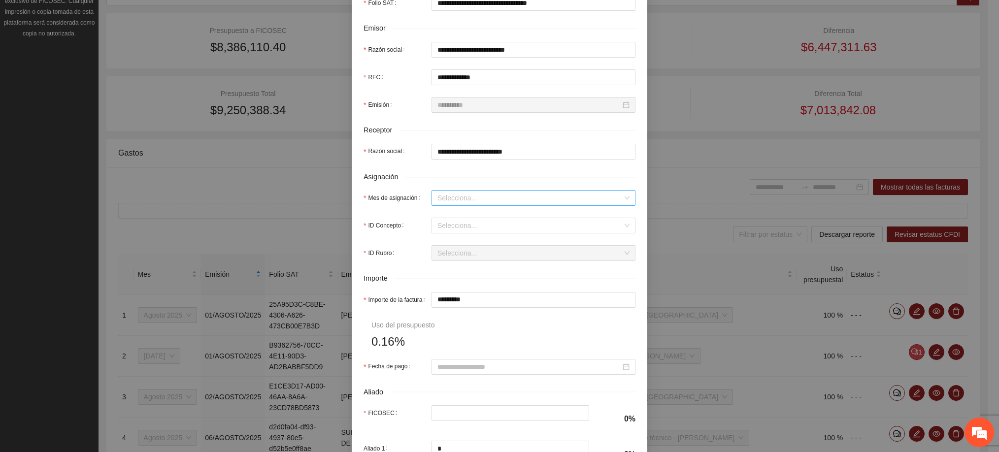
click at [454, 203] on input "Mes de asignación" at bounding box center [530, 198] width 185 height 15
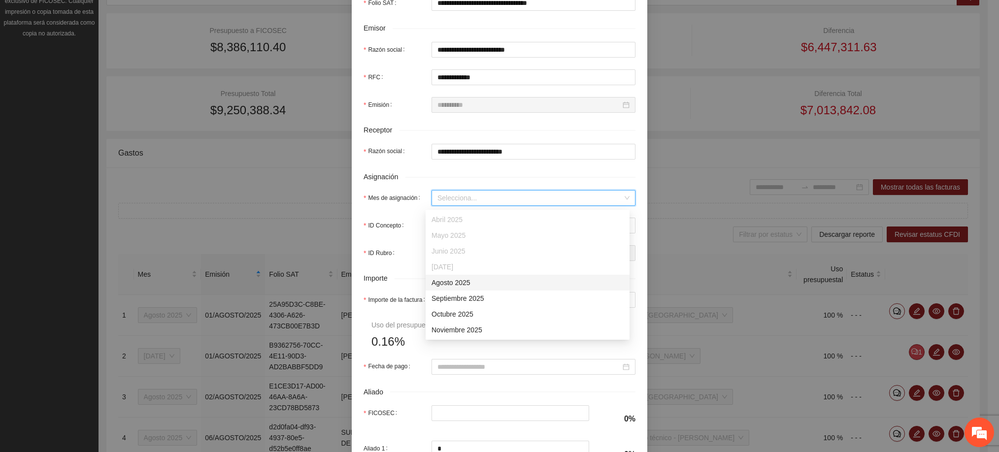
click at [460, 280] on div "Agosto 2025" at bounding box center [528, 282] width 192 height 11
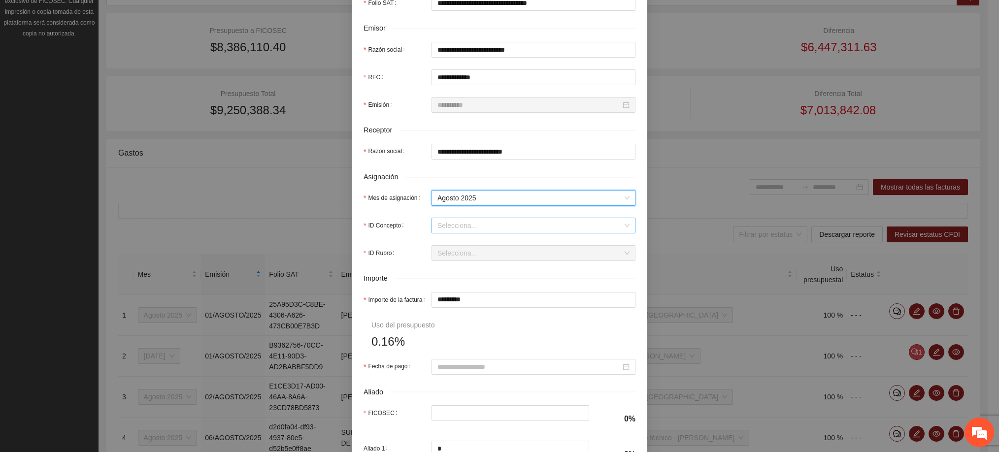
click at [441, 225] on input "ID Concepto" at bounding box center [530, 225] width 185 height 15
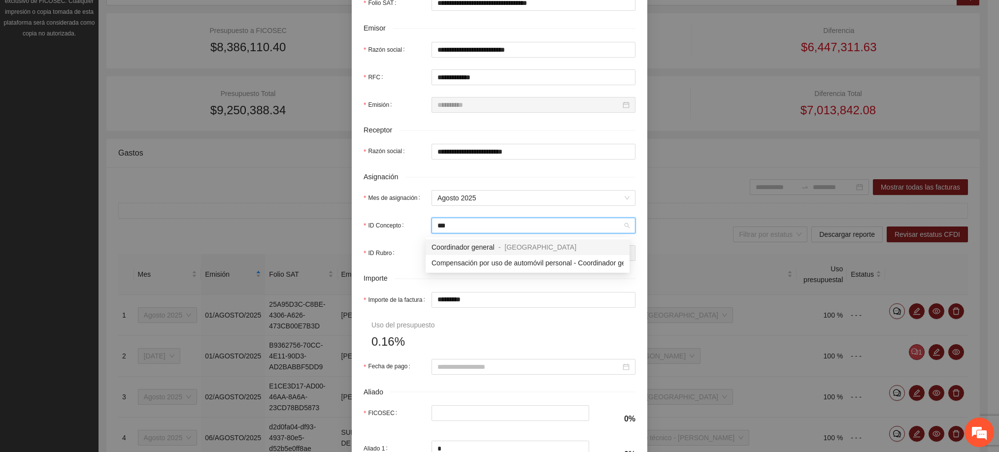
click at [467, 247] on span "Coordinador general" at bounding box center [463, 247] width 63 height 8
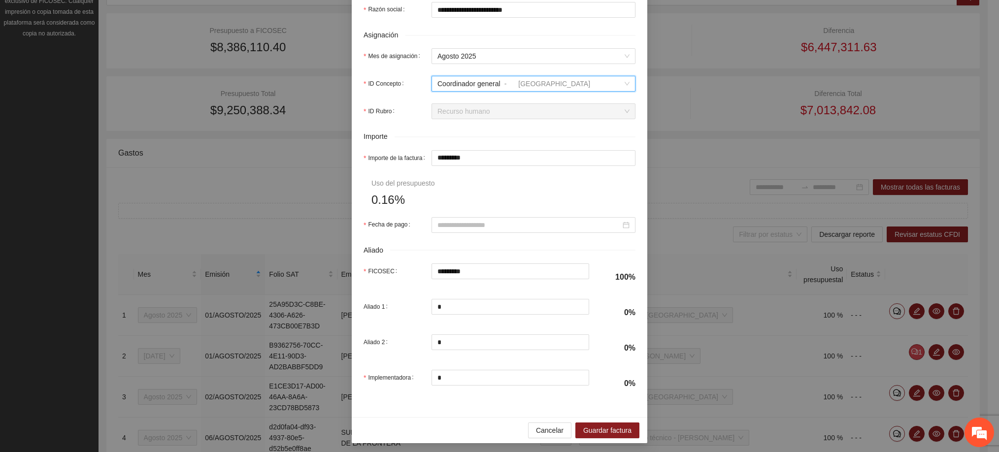
scroll to position [370, 0]
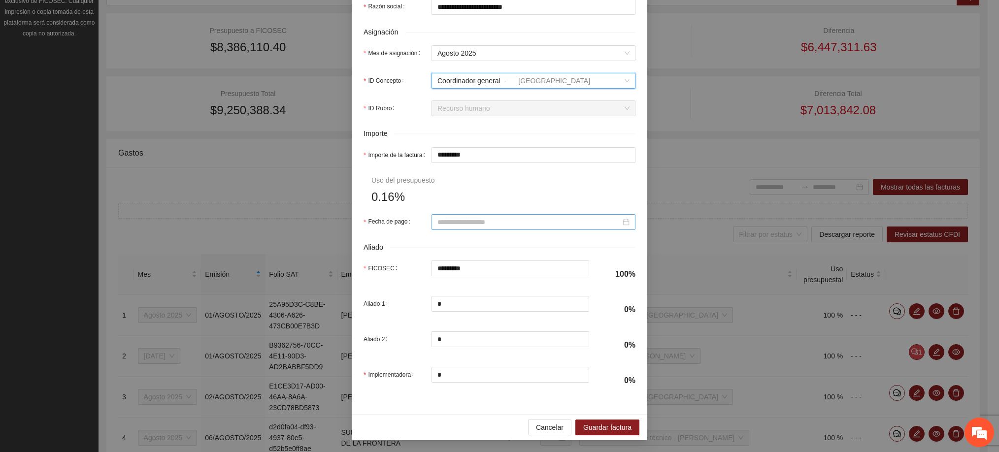
click at [445, 226] on input "Fecha de pago" at bounding box center [529, 222] width 183 height 11
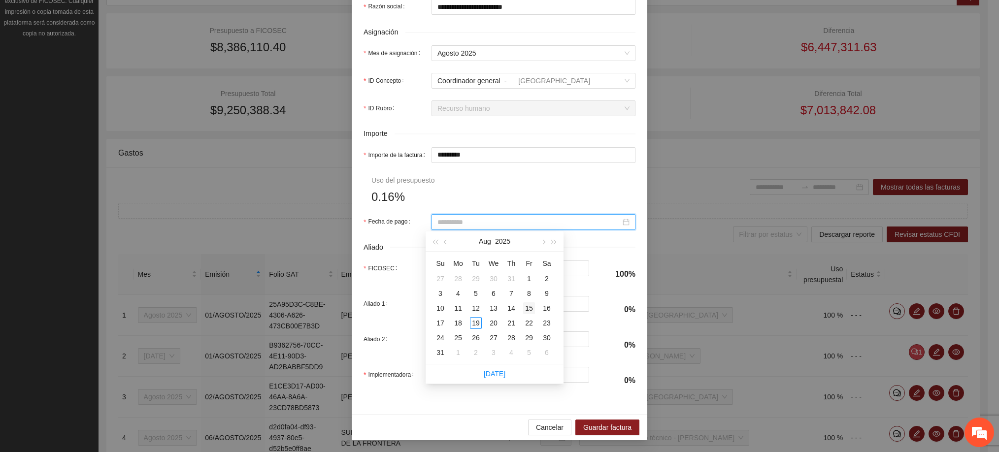
click at [528, 307] on div "15" at bounding box center [529, 309] width 12 height 12
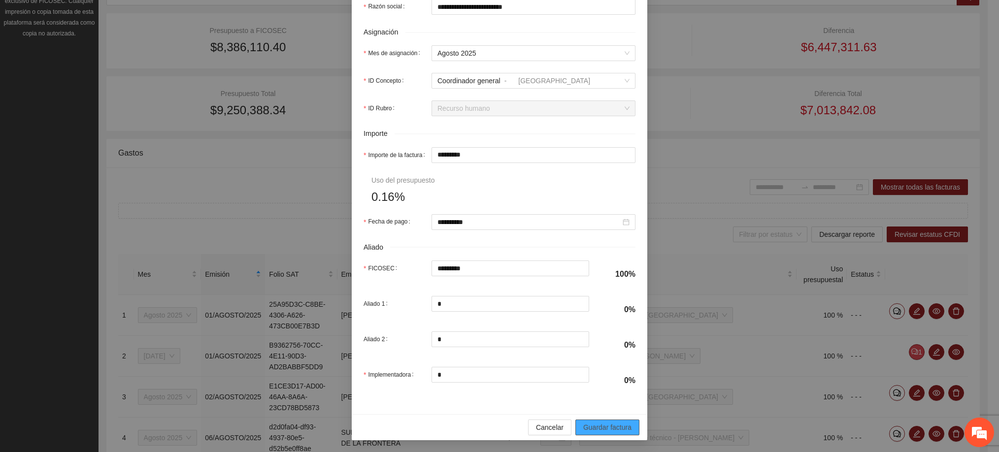
click at [601, 423] on span "Guardar factura" at bounding box center [607, 427] width 48 height 11
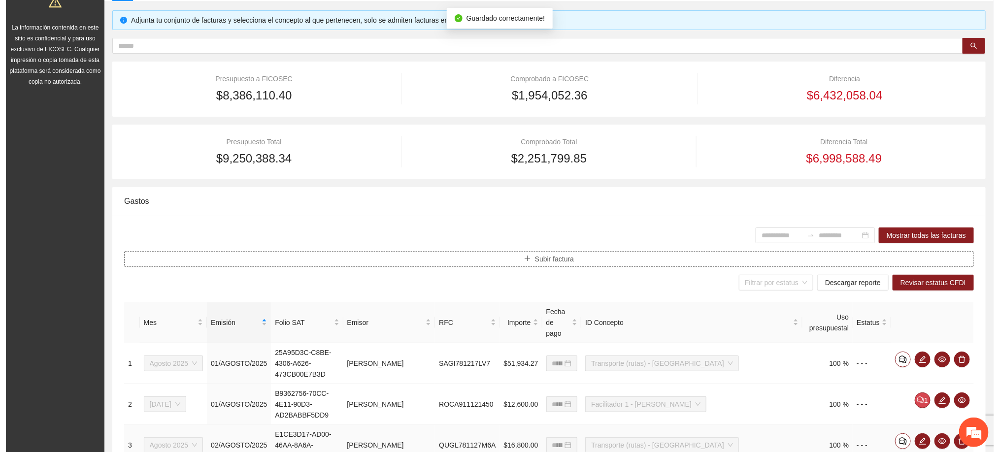
scroll to position [74, 0]
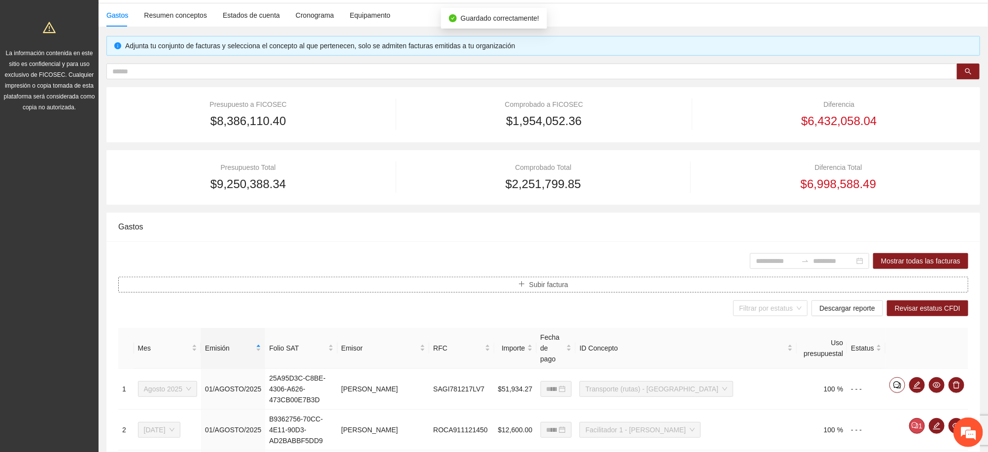
click at [547, 286] on span "Subir factura" at bounding box center [548, 284] width 39 height 11
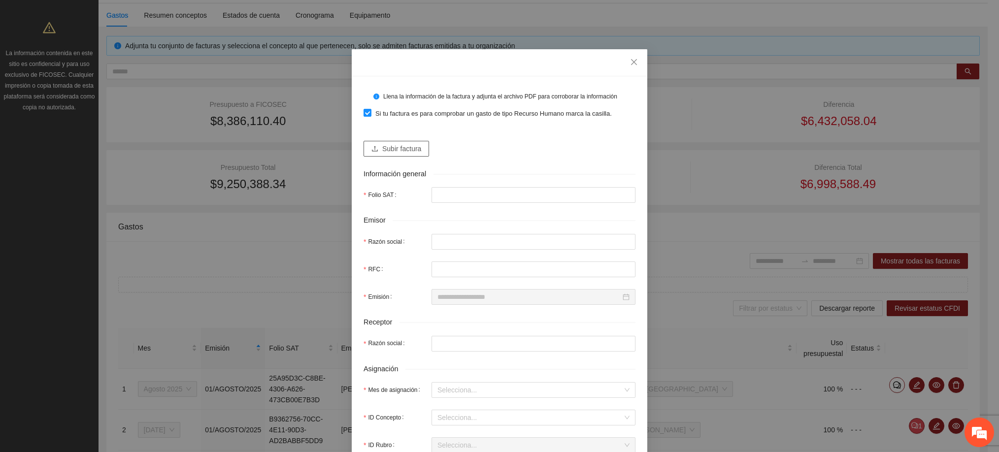
click at [382, 147] on span "Subir factura" at bounding box center [401, 148] width 39 height 11
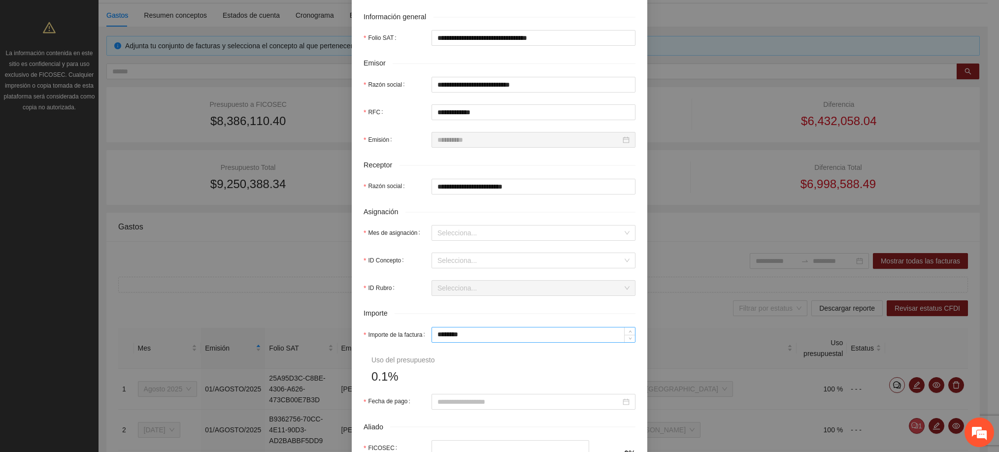
scroll to position [222, 0]
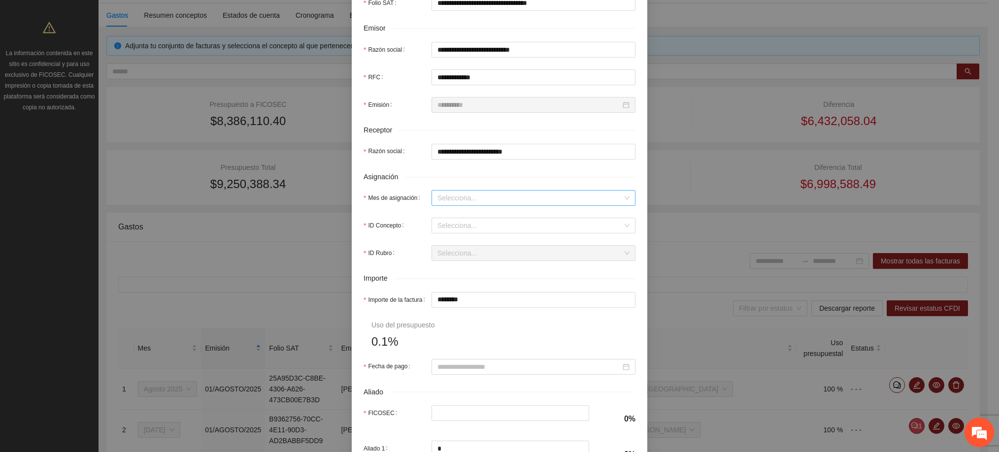
click at [454, 205] on input "Mes de asignación" at bounding box center [530, 198] width 185 height 15
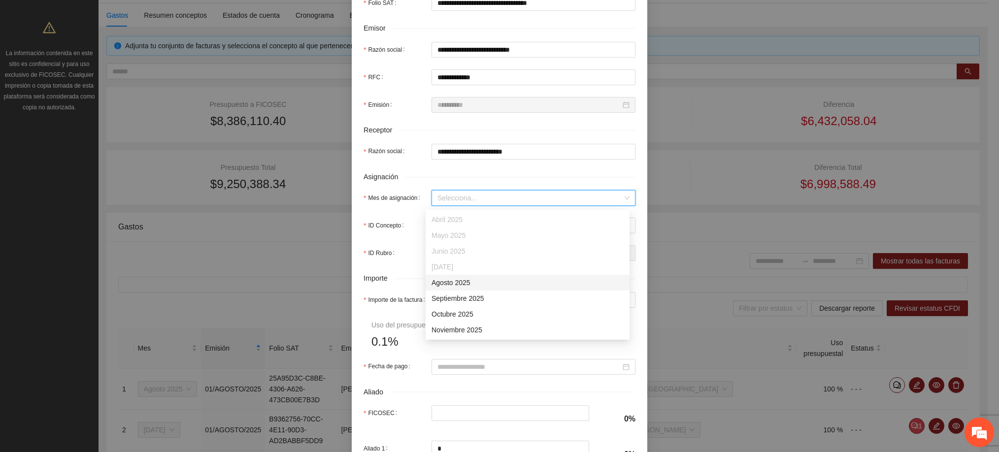
click at [464, 284] on div "Agosto 2025" at bounding box center [528, 282] width 192 height 11
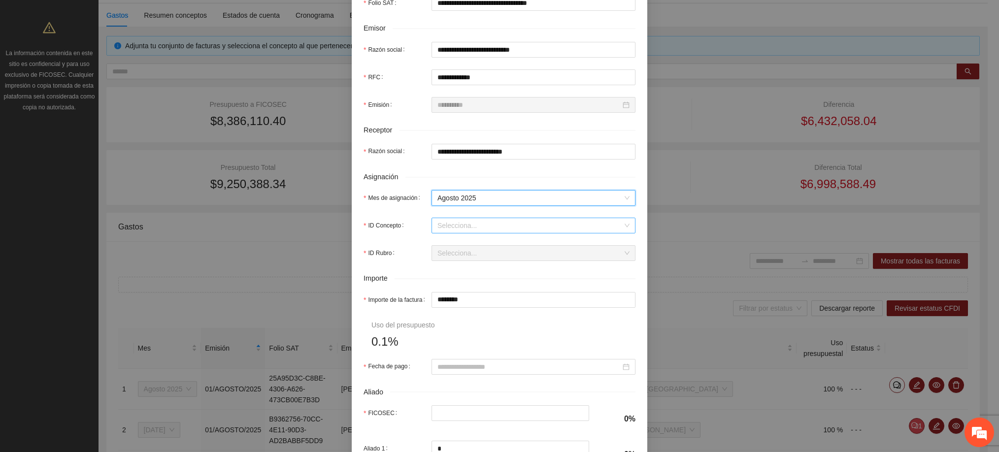
click at [464, 230] on input "ID Concepto" at bounding box center [530, 225] width 185 height 15
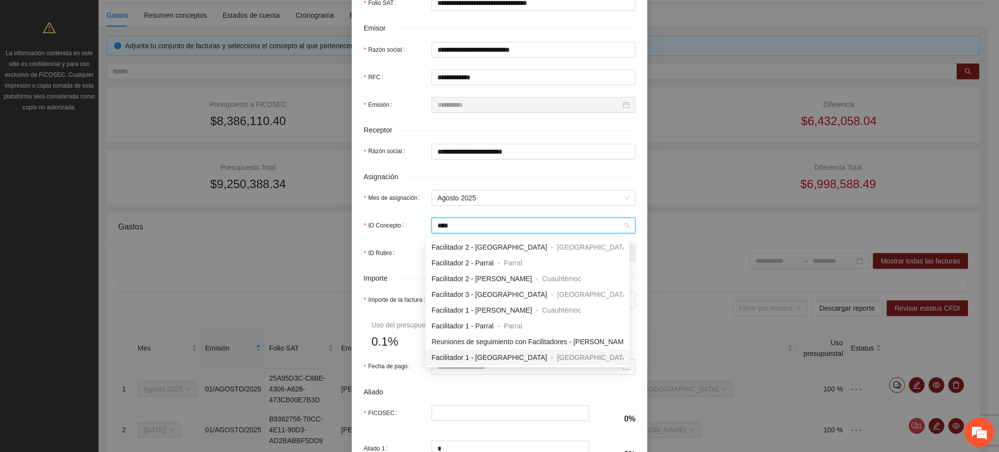
click at [487, 354] on span "Facilitador 1 - [GEOGRAPHIC_DATA]" at bounding box center [489, 358] width 115 height 8
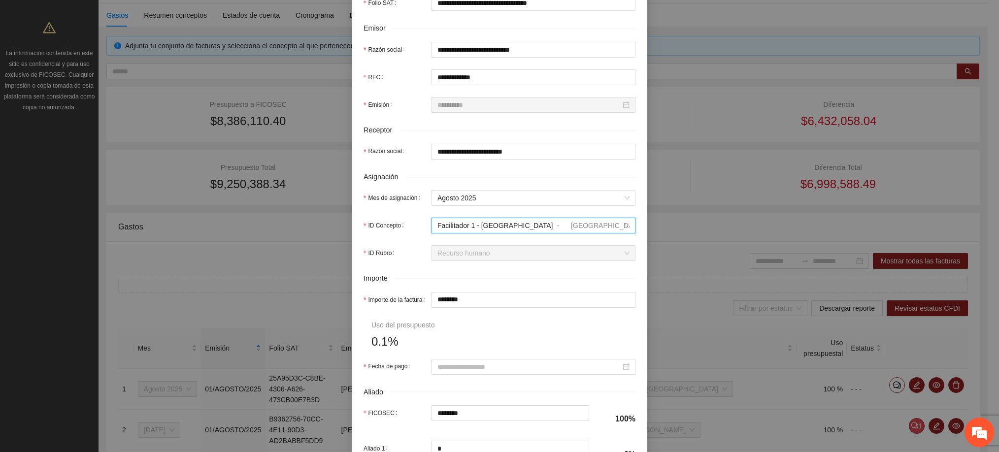
scroll to position [296, 0]
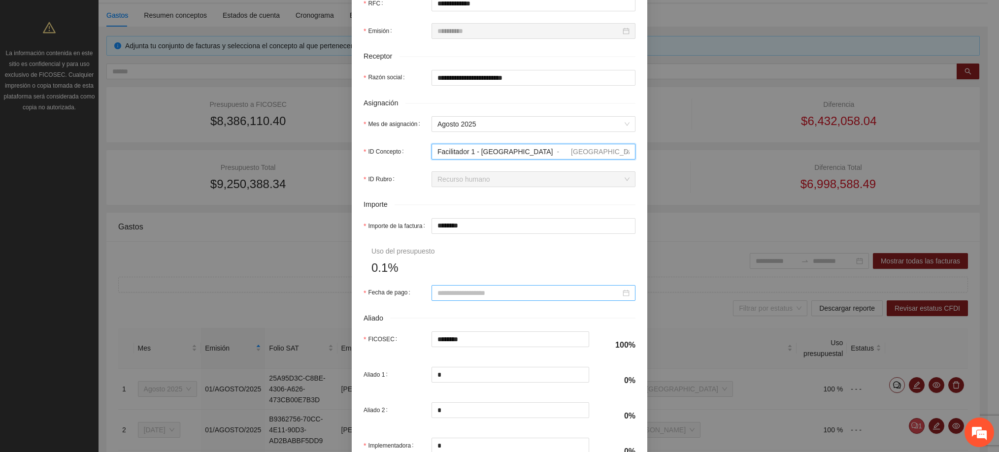
click at [472, 298] on input "Fecha de pago" at bounding box center [529, 293] width 183 height 11
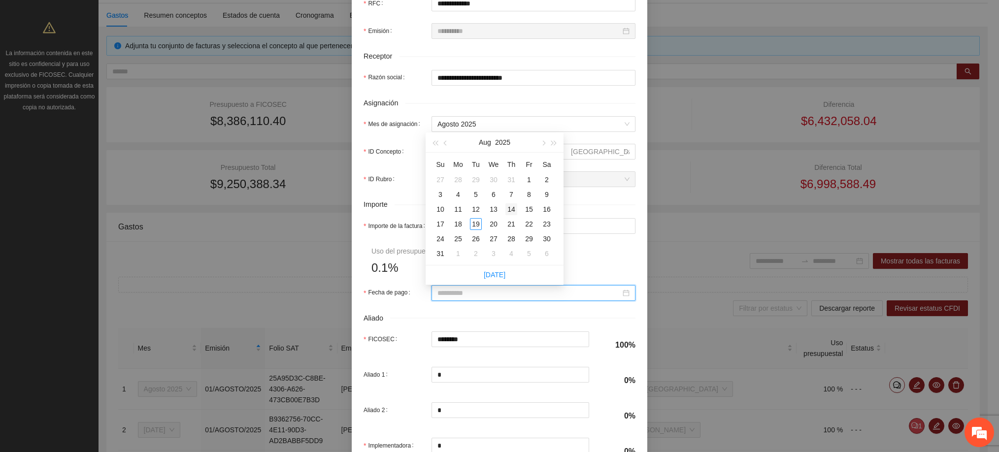
click at [510, 208] on div "14" at bounding box center [512, 210] width 12 height 12
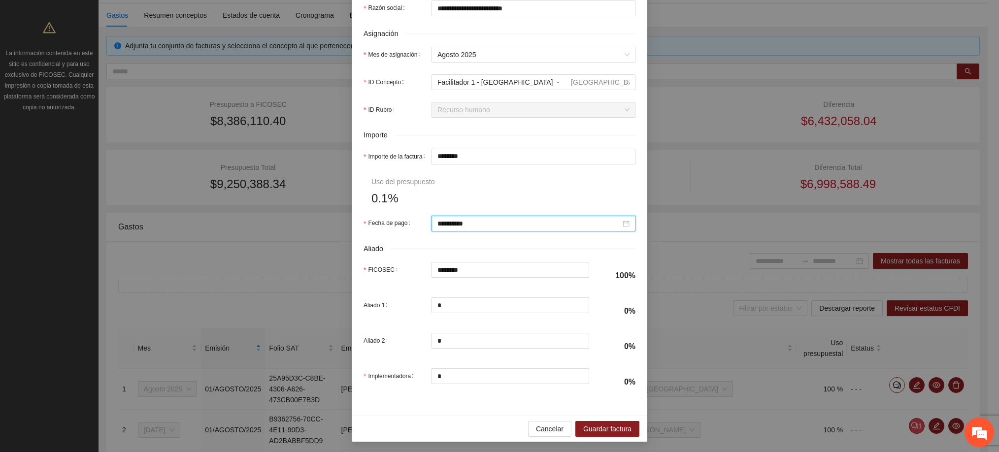
scroll to position [373, 0]
click at [602, 431] on span "Guardar factura" at bounding box center [607, 427] width 48 height 11
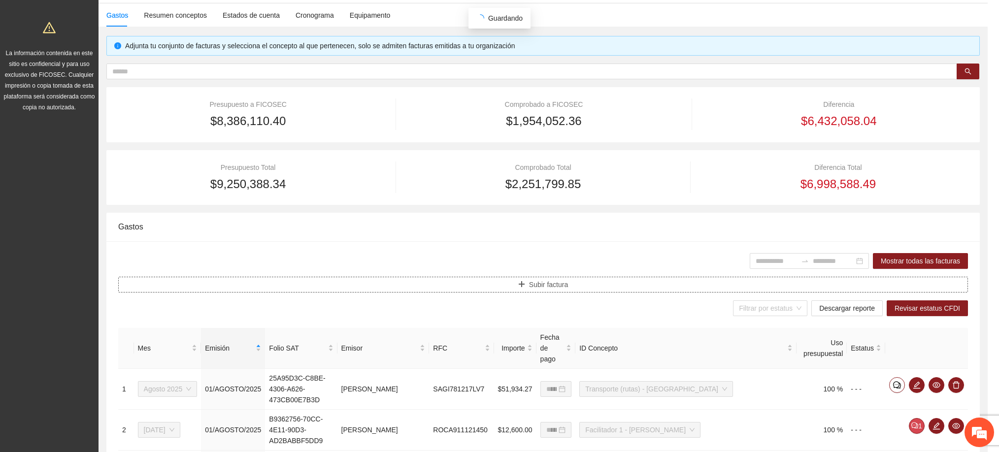
scroll to position [0, 0]
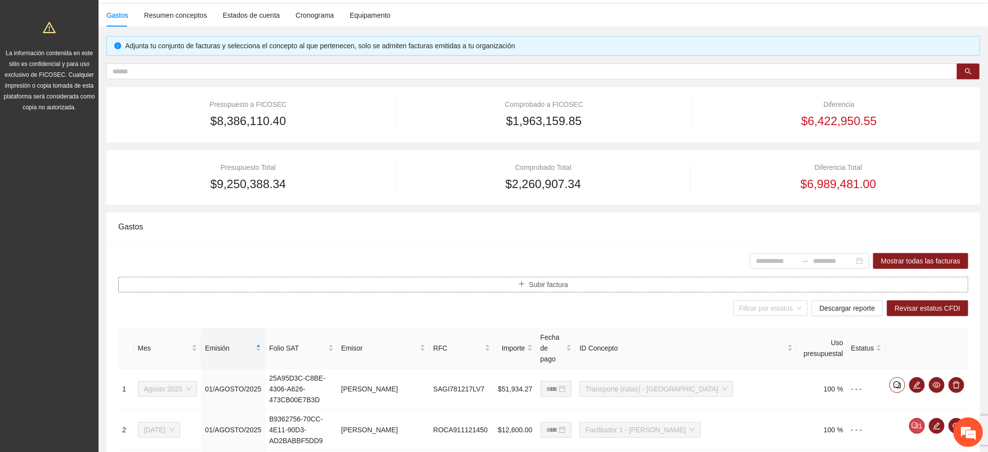
click at [537, 290] on span "Subir factura" at bounding box center [548, 284] width 39 height 11
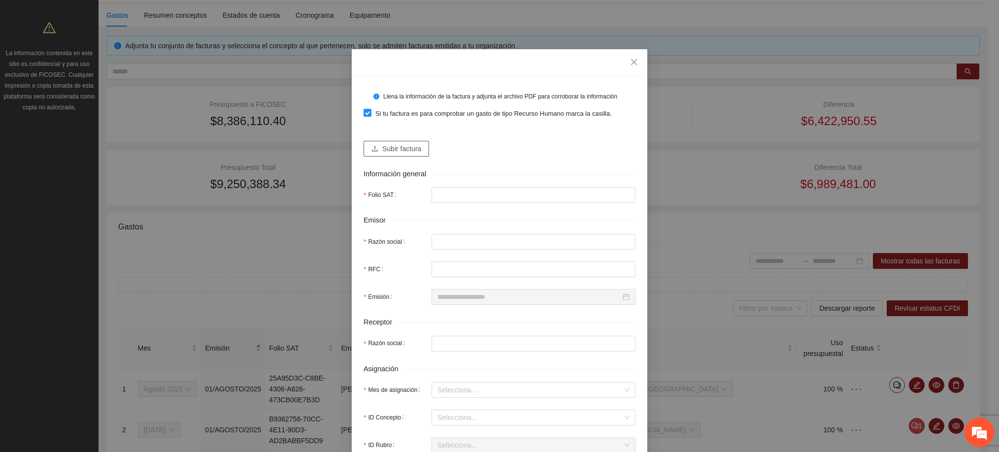
click at [413, 155] on button "Subir factura" at bounding box center [397, 149] width 66 height 16
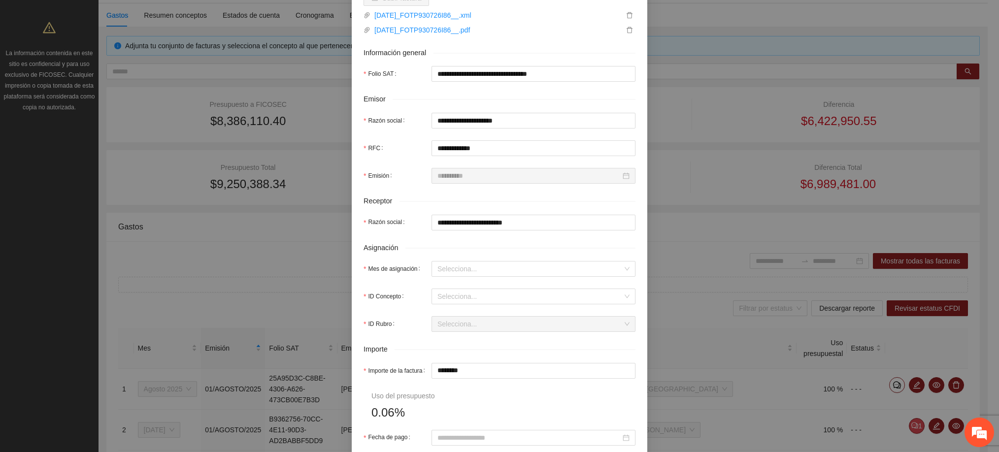
scroll to position [222, 0]
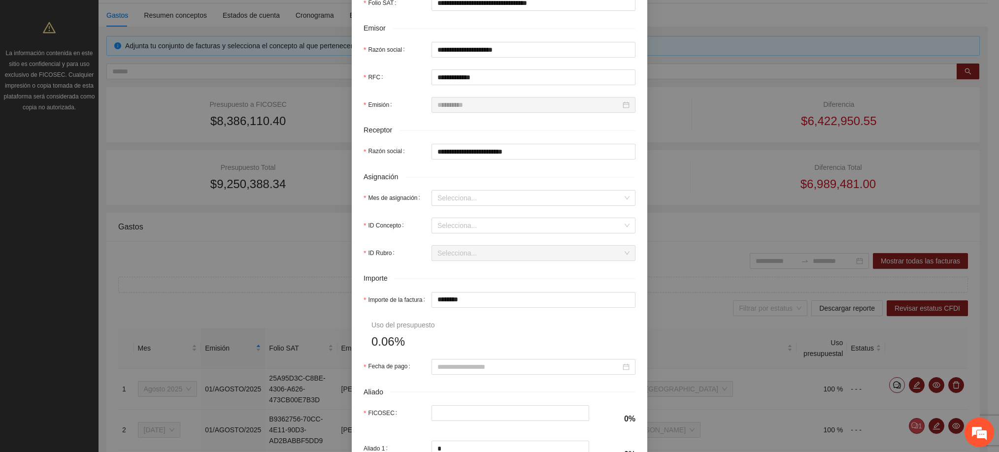
click at [443, 190] on form "**********" at bounding box center [500, 202] width 272 height 673
click at [441, 196] on input "Mes de asignación" at bounding box center [530, 198] width 185 height 15
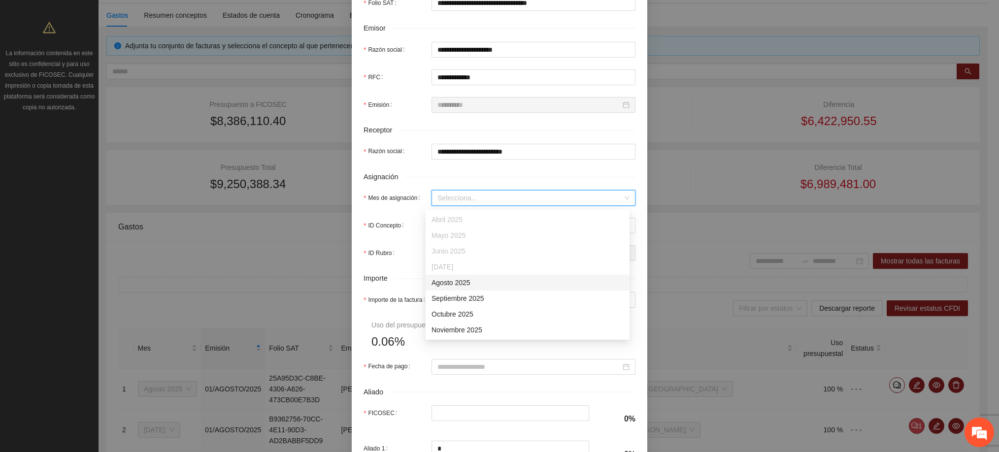
click at [457, 278] on div "Agosto 2025" at bounding box center [528, 282] width 192 height 11
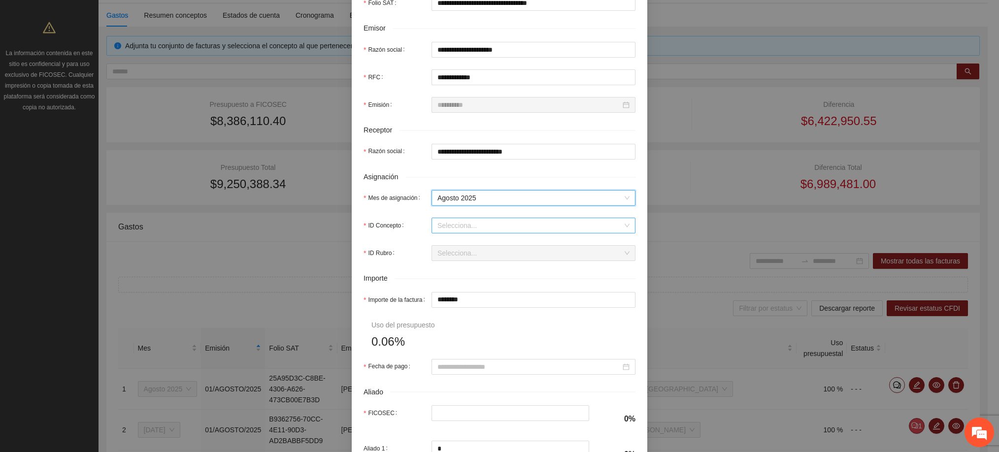
click at [444, 231] on input "ID Concepto" at bounding box center [530, 225] width 185 height 15
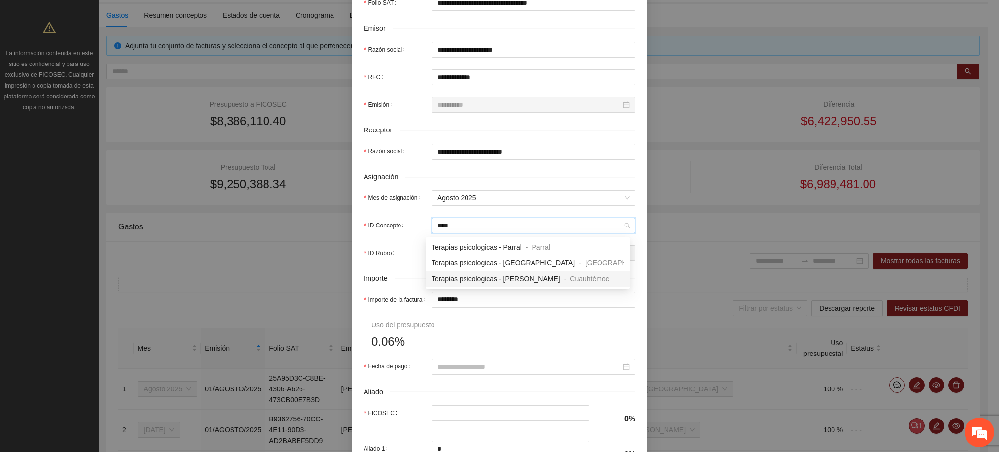
click at [471, 275] on span "Terapias psicologicas - [PERSON_NAME]" at bounding box center [496, 279] width 129 height 8
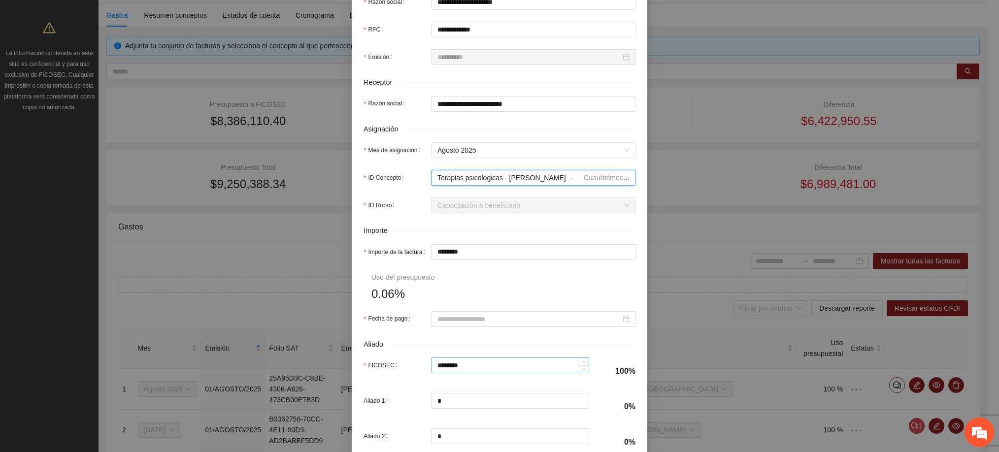
scroll to position [296, 0]
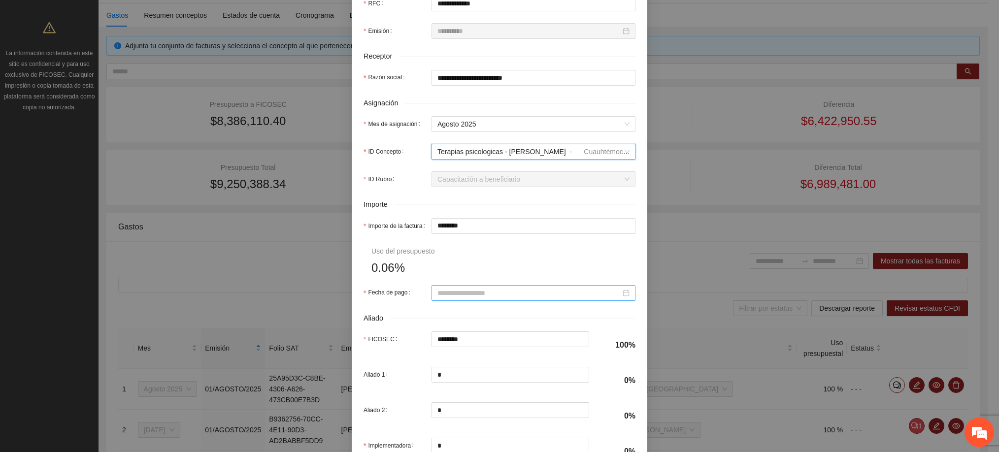
click at [447, 296] on input "Fecha de pago" at bounding box center [529, 293] width 183 height 11
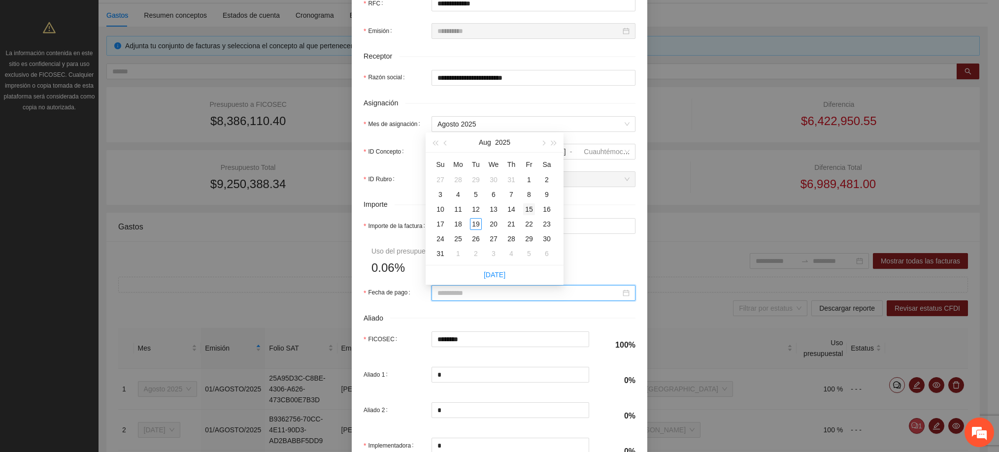
click at [532, 206] on div "15" at bounding box center [529, 210] width 12 height 12
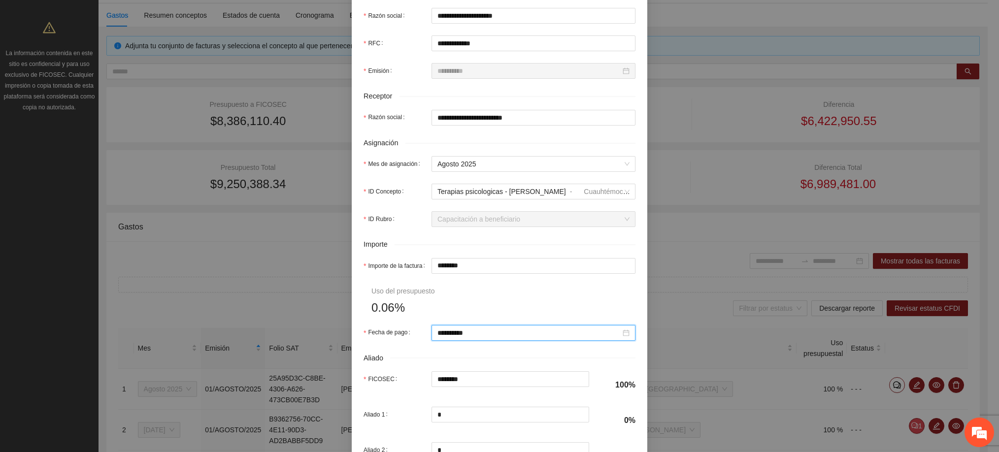
scroll to position [373, 0]
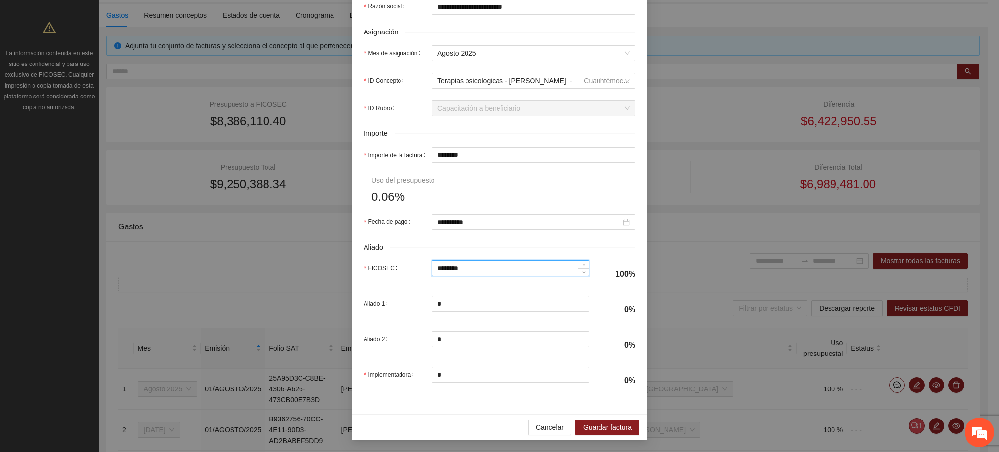
click at [488, 262] on input "********" at bounding box center [510, 268] width 157 height 15
click at [605, 423] on span "Guardar factura" at bounding box center [607, 427] width 48 height 11
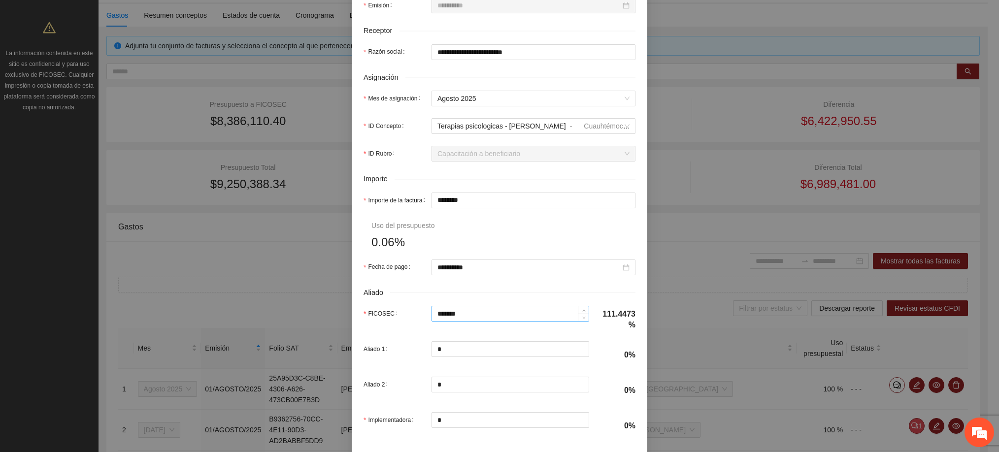
scroll to position [323, 0]
click at [494, 203] on input "********" at bounding box center [533, 199] width 203 height 15
click at [473, 315] on input "********" at bounding box center [510, 312] width 157 height 15
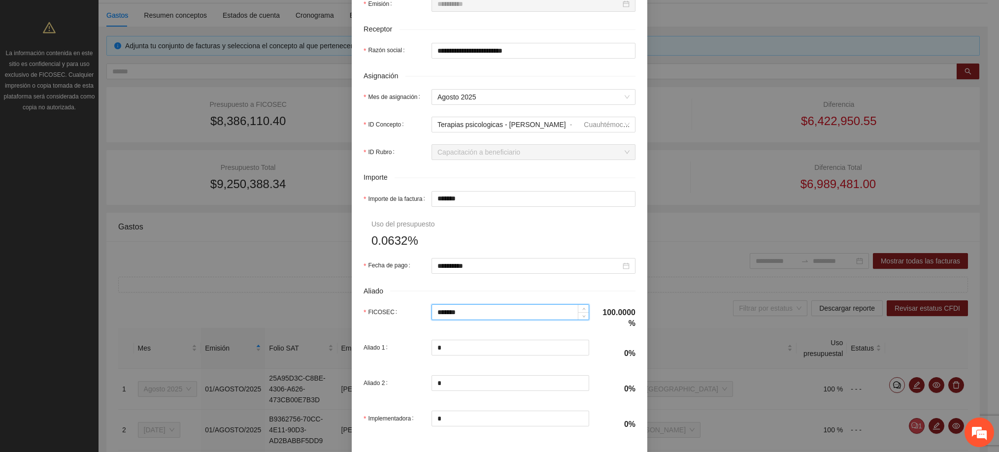
scroll to position [373, 0]
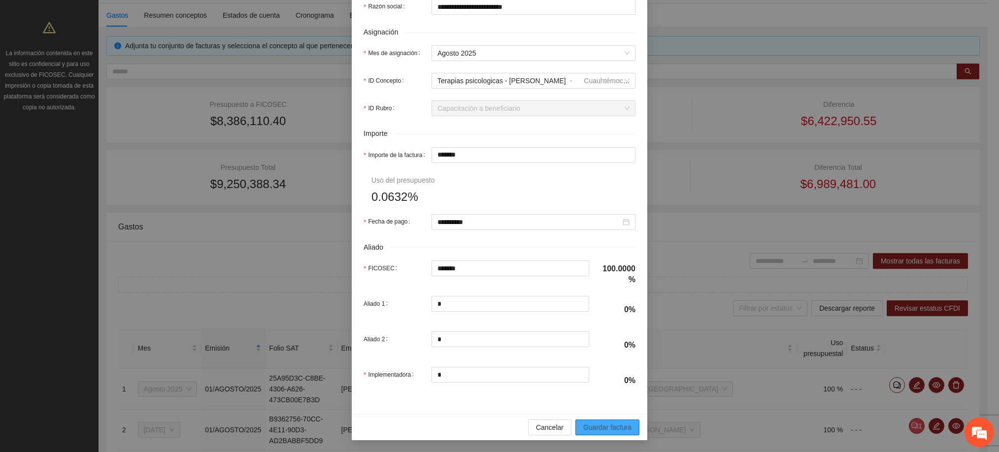
click at [587, 429] on span "Guardar factura" at bounding box center [607, 427] width 48 height 11
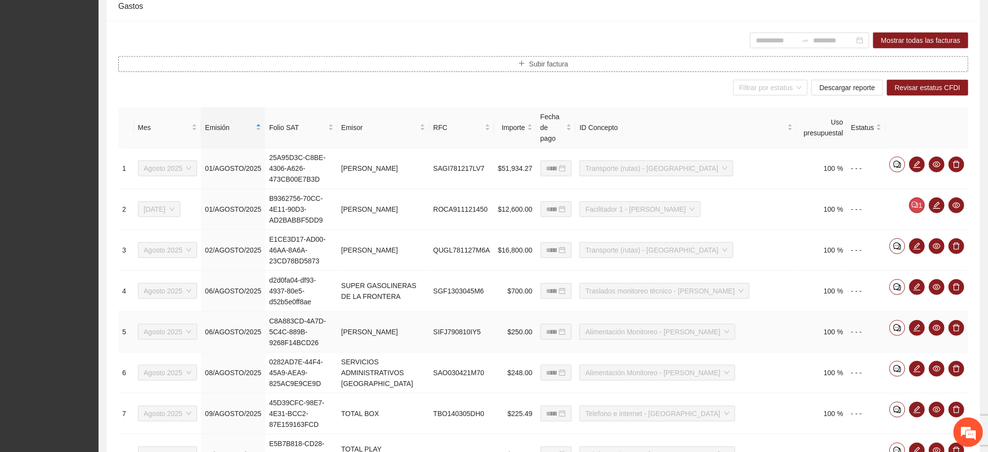
scroll to position [296, 0]
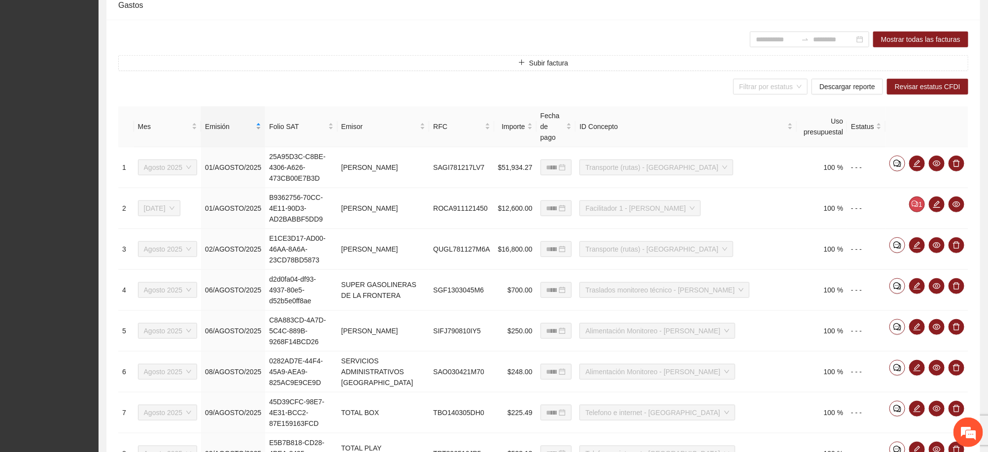
click at [224, 121] on span "Emisión" at bounding box center [229, 126] width 49 height 11
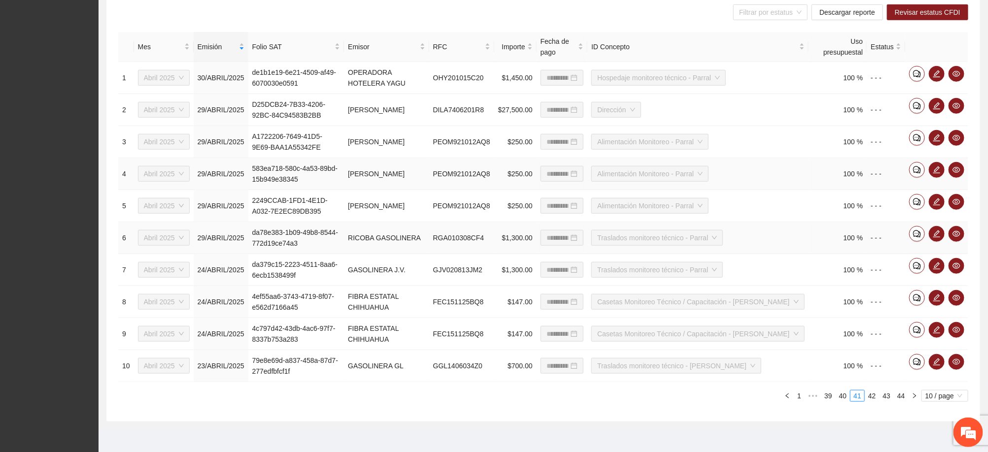
scroll to position [378, 0]
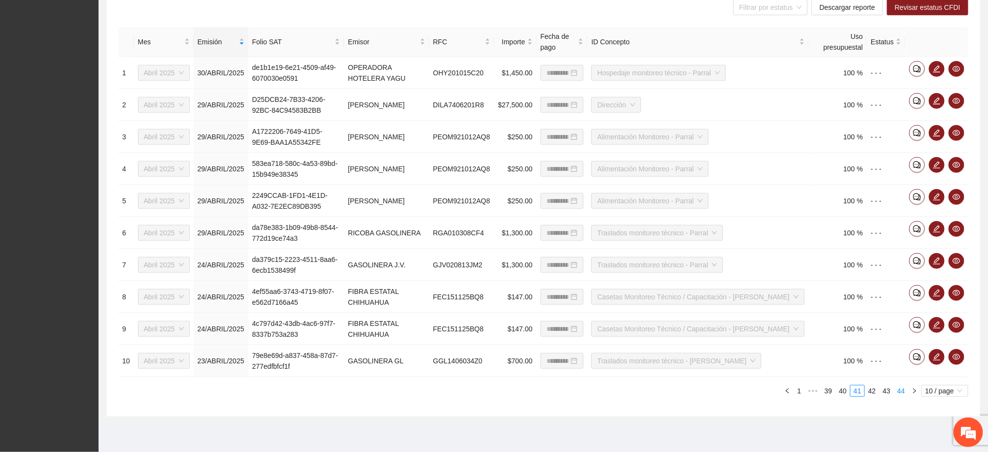
click at [898, 390] on link "44" at bounding box center [901, 391] width 14 height 11
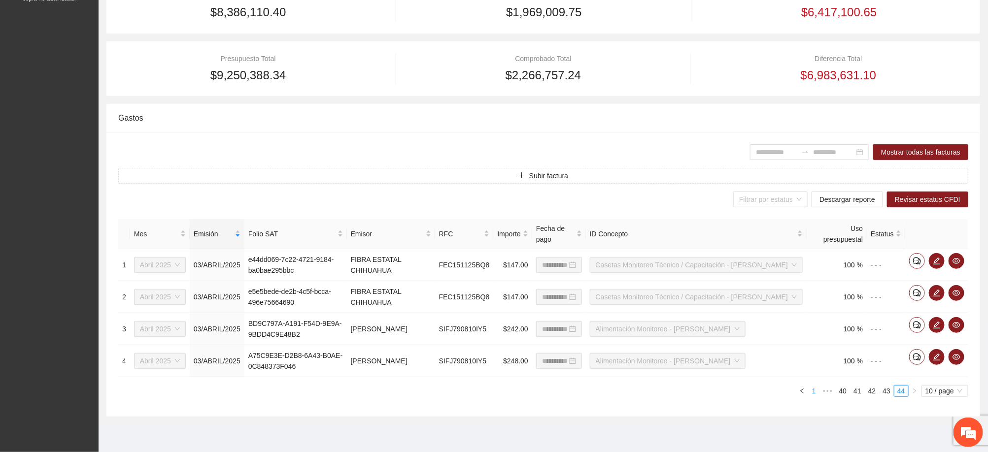
click at [813, 390] on link "1" at bounding box center [814, 391] width 11 height 11
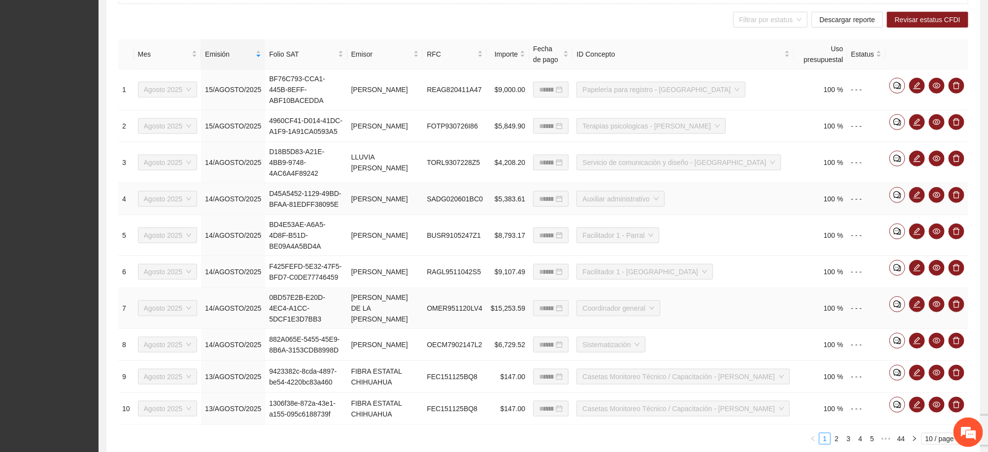
scroll to position [387, 0]
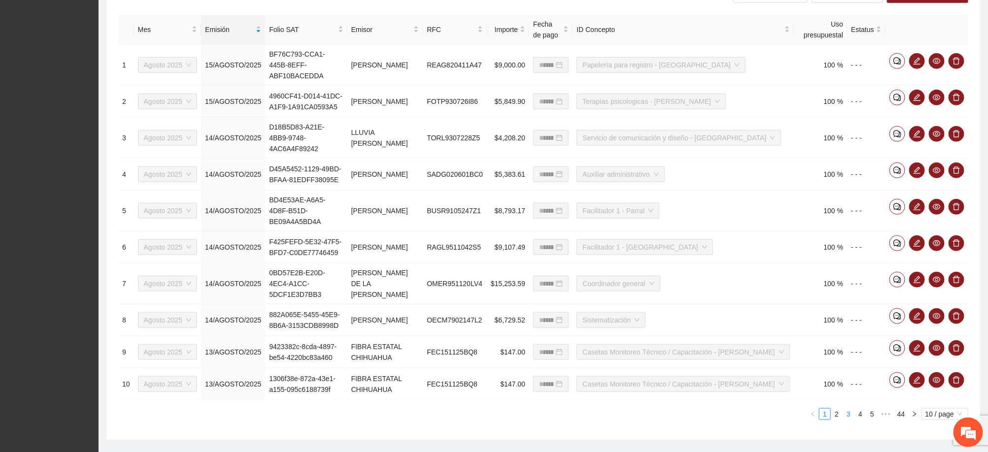
click at [846, 409] on link "3" at bounding box center [848, 414] width 11 height 11
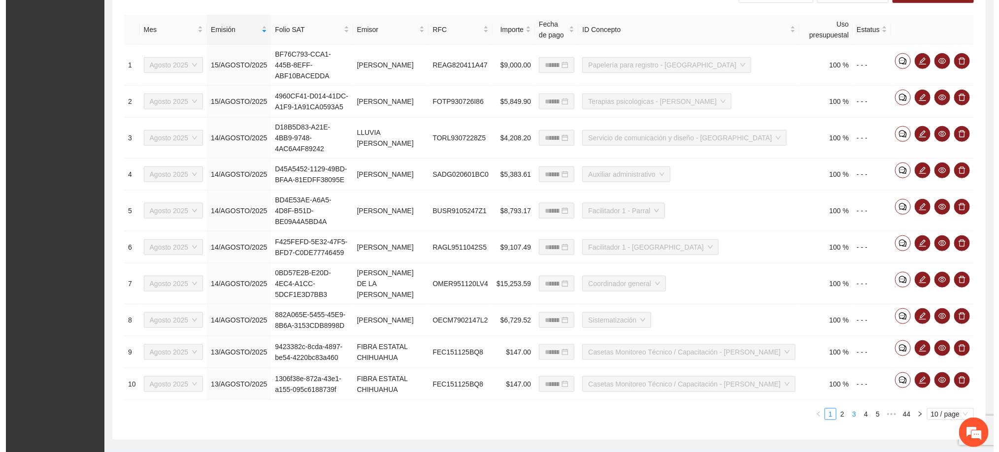
scroll to position [378, 0]
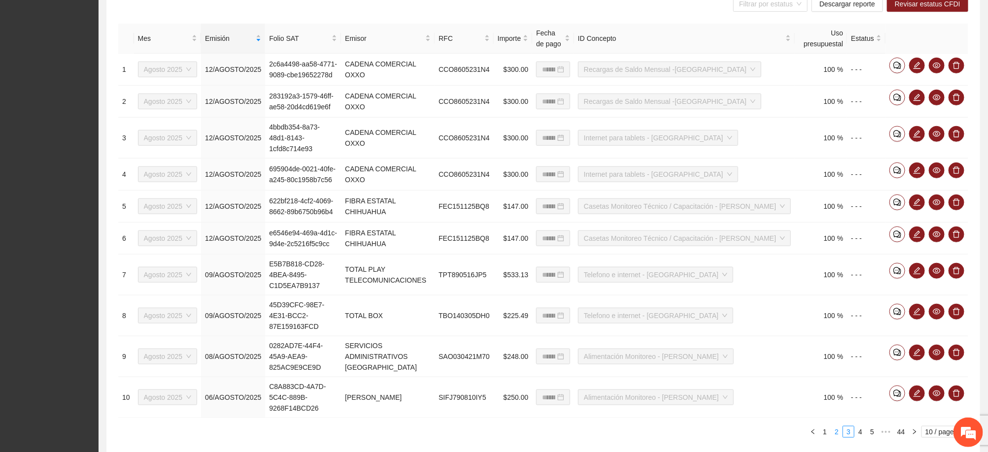
click at [836, 427] on link "2" at bounding box center [836, 432] width 11 height 11
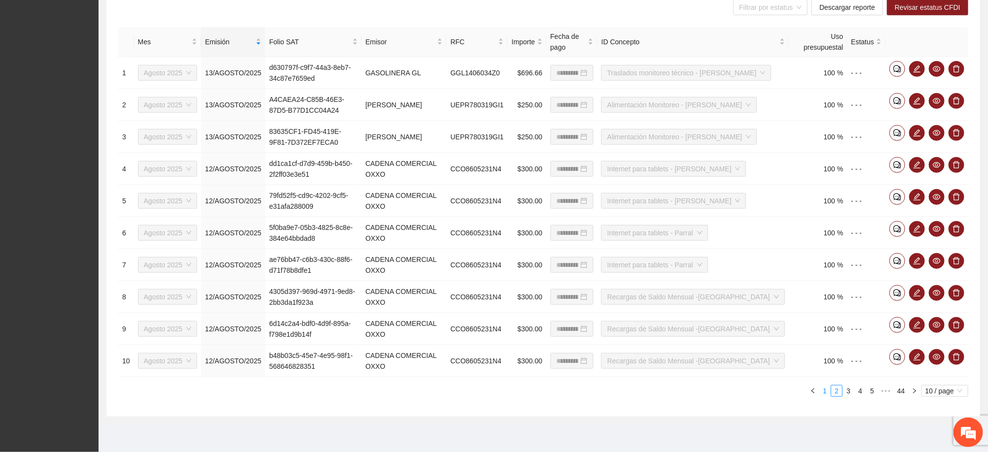
click at [826, 395] on link "1" at bounding box center [824, 391] width 11 height 11
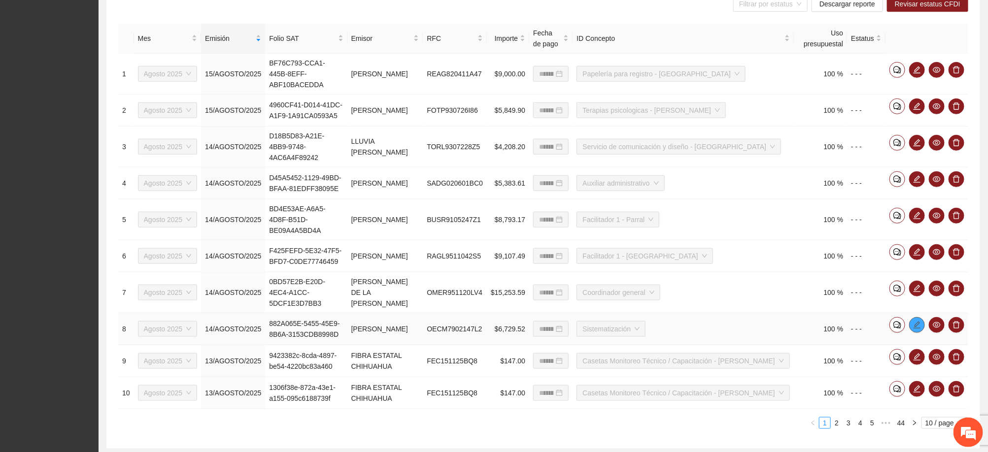
click at [918, 321] on icon "edit" at bounding box center [917, 325] width 8 height 8
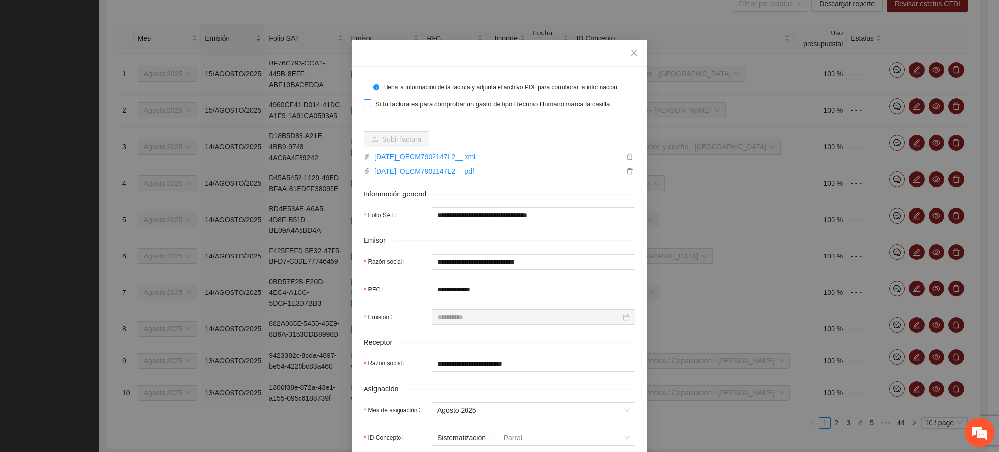
scroll to position [0, 0]
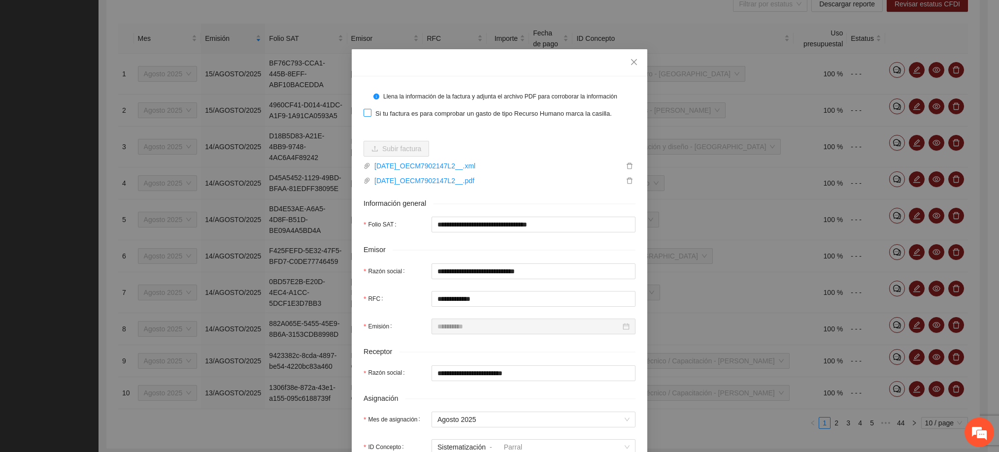
click at [401, 109] on span "Si tu factura es para comprobar un gasto de tipo Recurso Humano marca la casill…" at bounding box center [494, 114] width 244 height 10
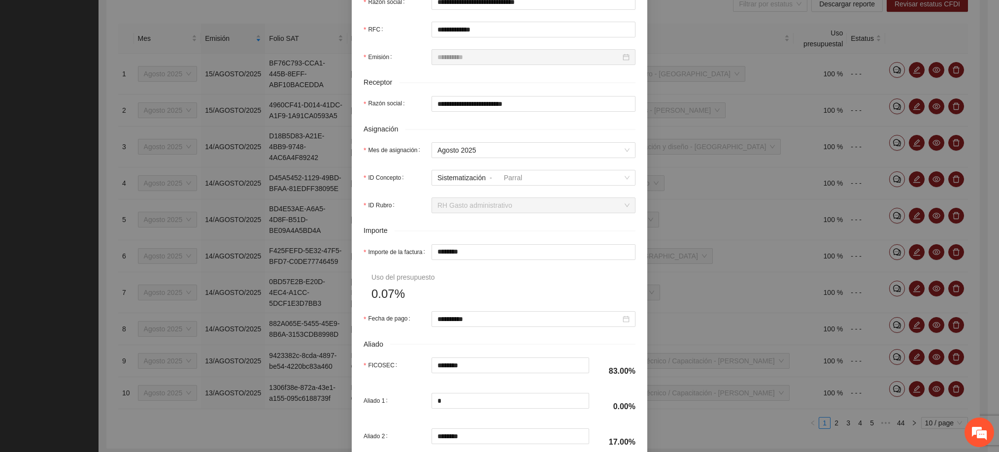
scroll to position [296, 0]
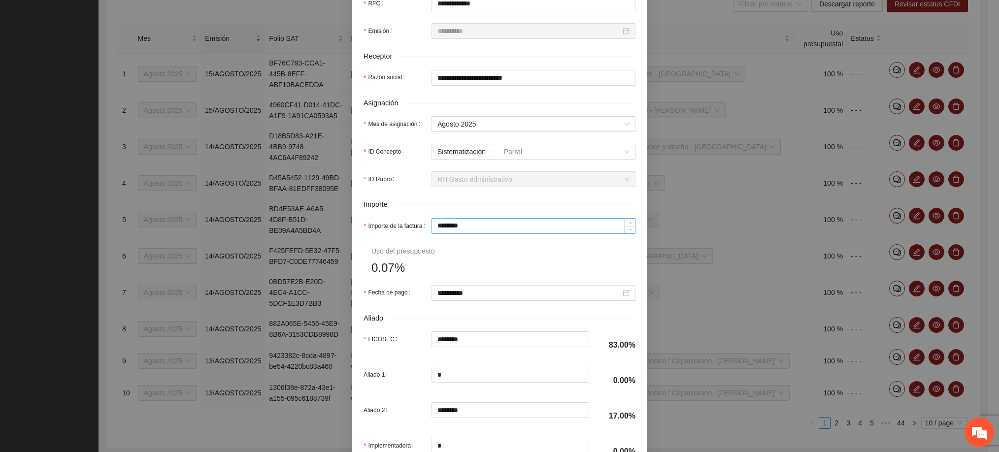
click at [465, 229] on input "********" at bounding box center [533, 226] width 203 height 15
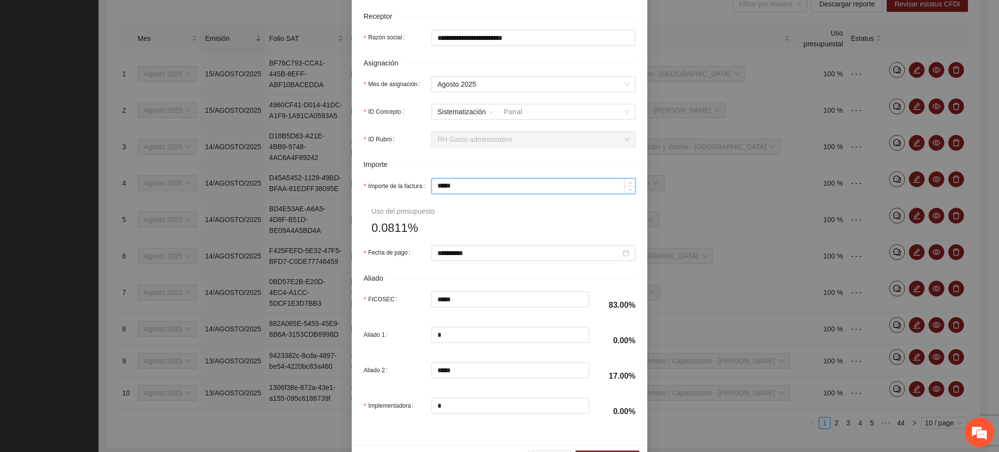
scroll to position [370, 0]
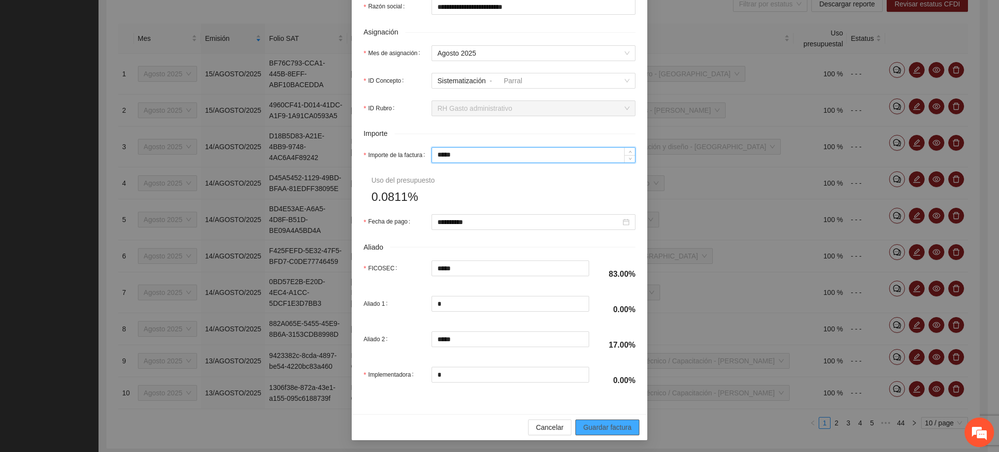
click at [595, 426] on span "Guardar factura" at bounding box center [607, 427] width 48 height 11
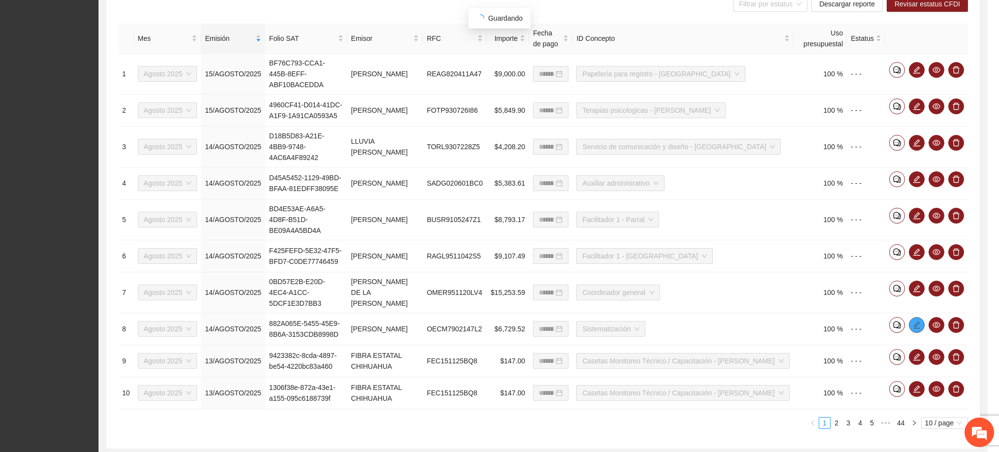
scroll to position [0, 0]
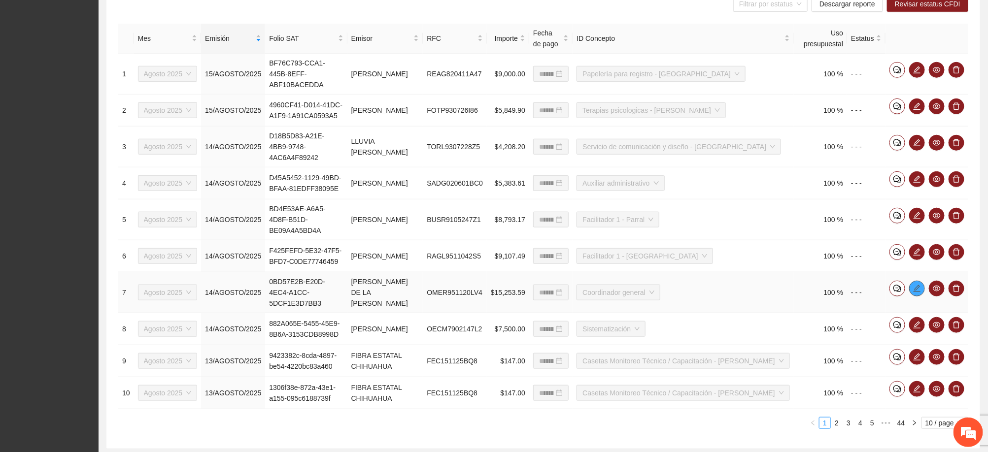
click at [918, 285] on icon "edit" at bounding box center [917, 289] width 8 height 8
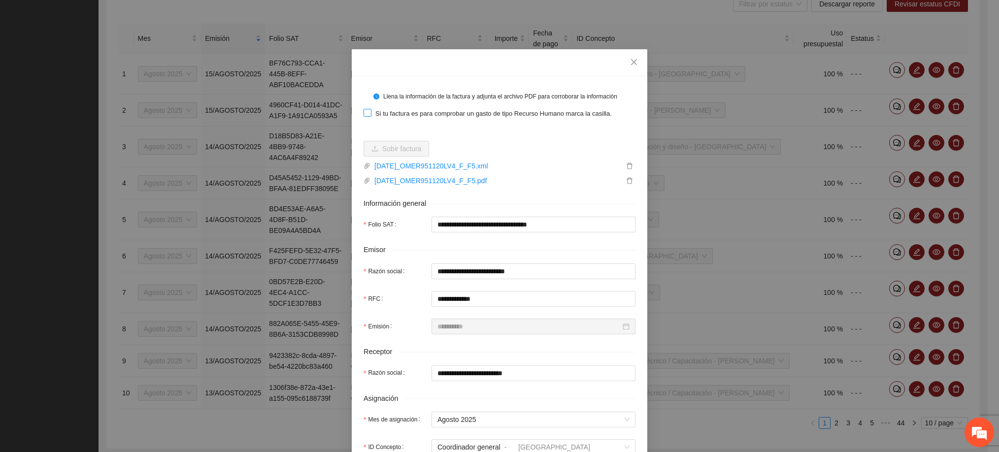
click at [451, 109] on span "Si tu factura es para comprobar un gasto de tipo Recurso Humano marca la casill…" at bounding box center [494, 114] width 244 height 10
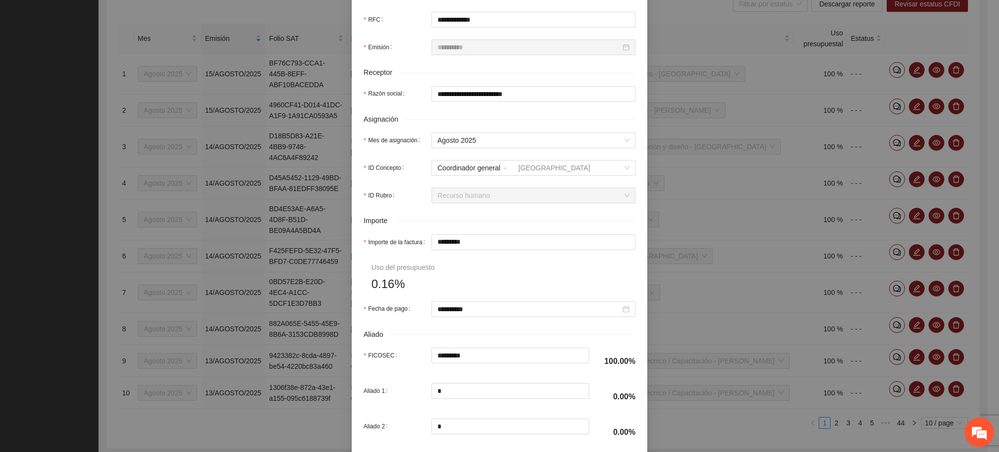
scroll to position [296, 0]
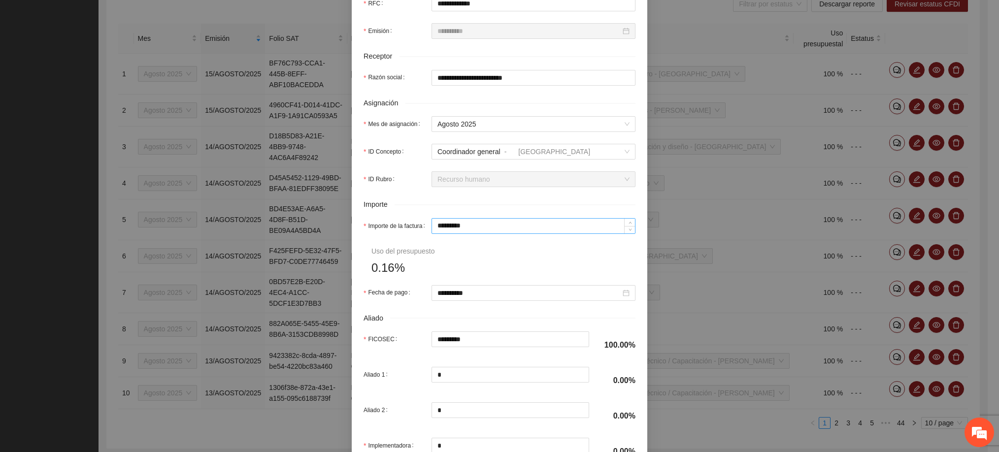
click at [483, 230] on input "*********" at bounding box center [533, 226] width 203 height 15
click at [482, 230] on input "*********" at bounding box center [533, 226] width 203 height 15
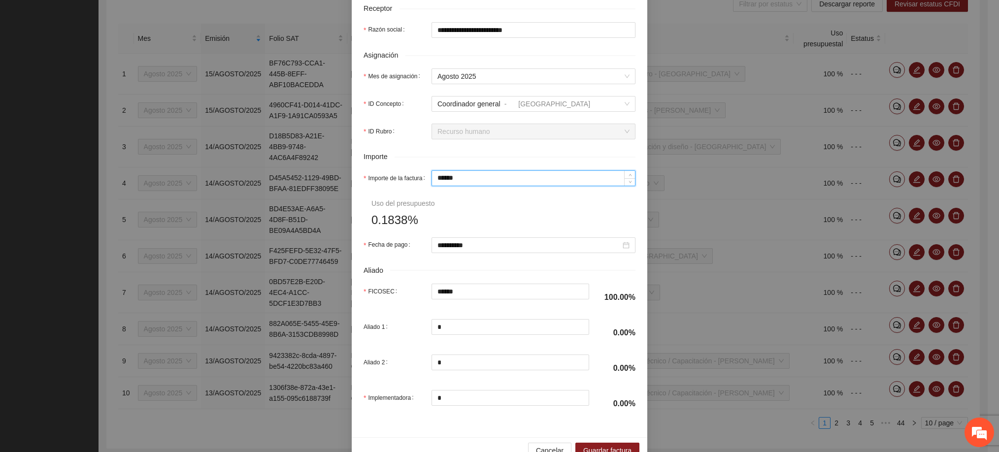
scroll to position [373, 0]
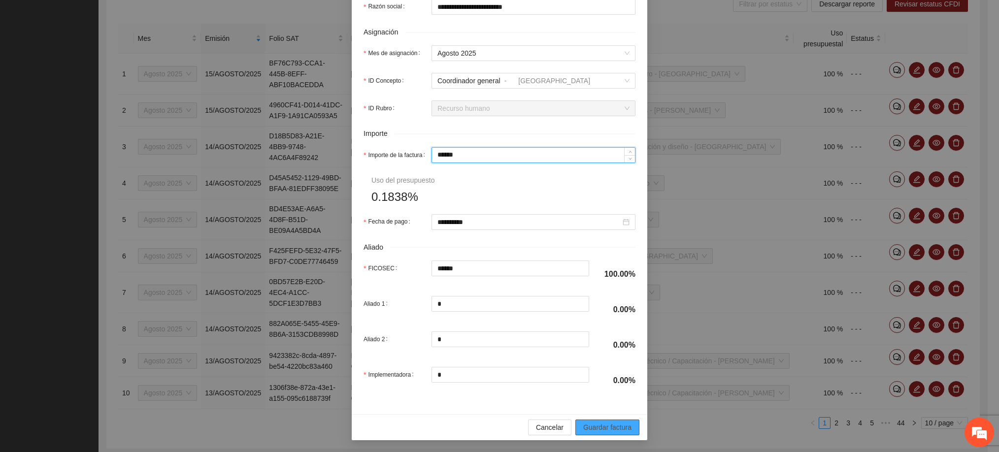
click at [596, 423] on span "Guardar factura" at bounding box center [607, 427] width 48 height 11
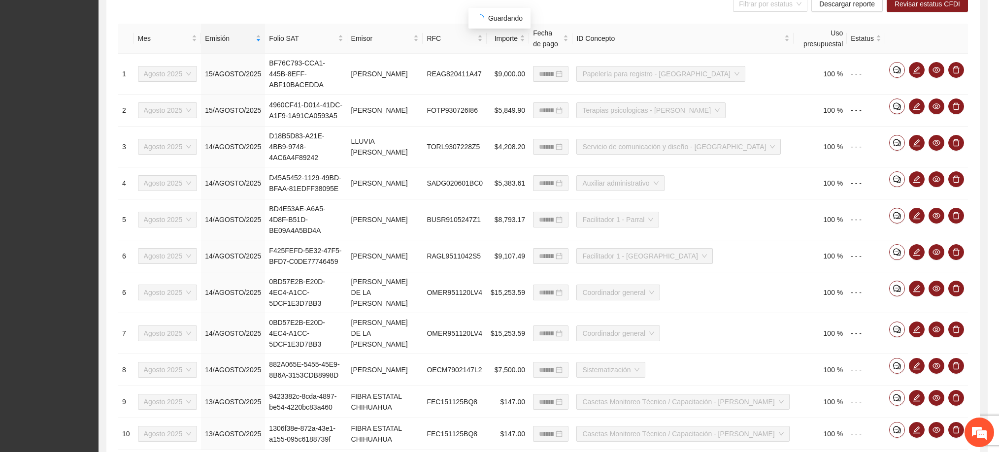
scroll to position [323, 0]
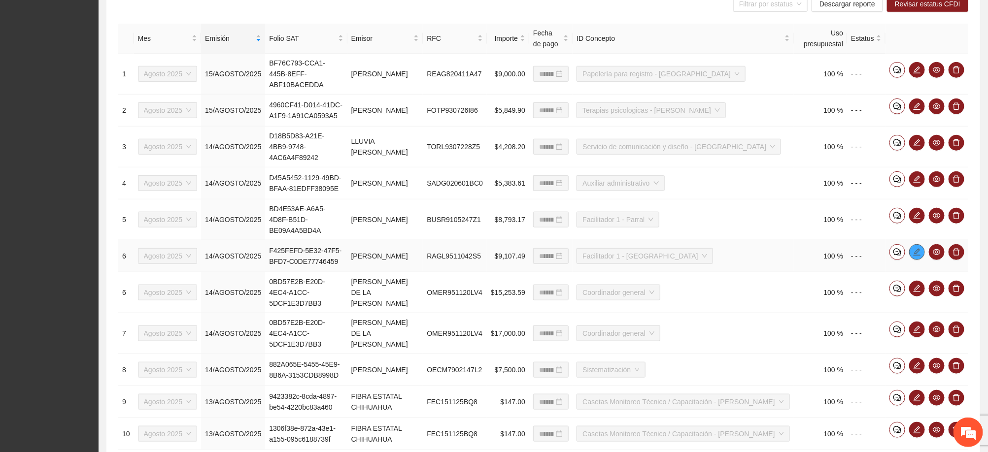
click at [918, 248] on icon "edit" at bounding box center [917, 252] width 8 height 8
click at [919, 248] on icon "edit" at bounding box center [917, 252] width 8 height 8
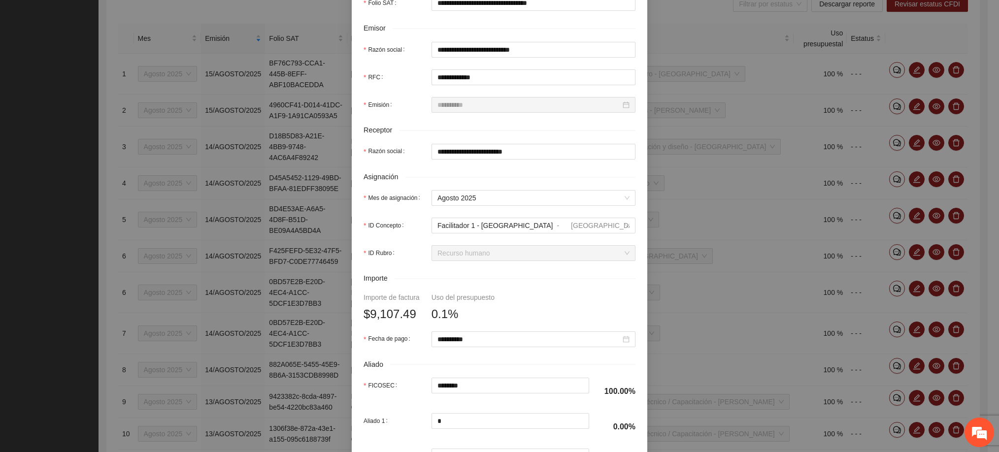
scroll to position [0, 0]
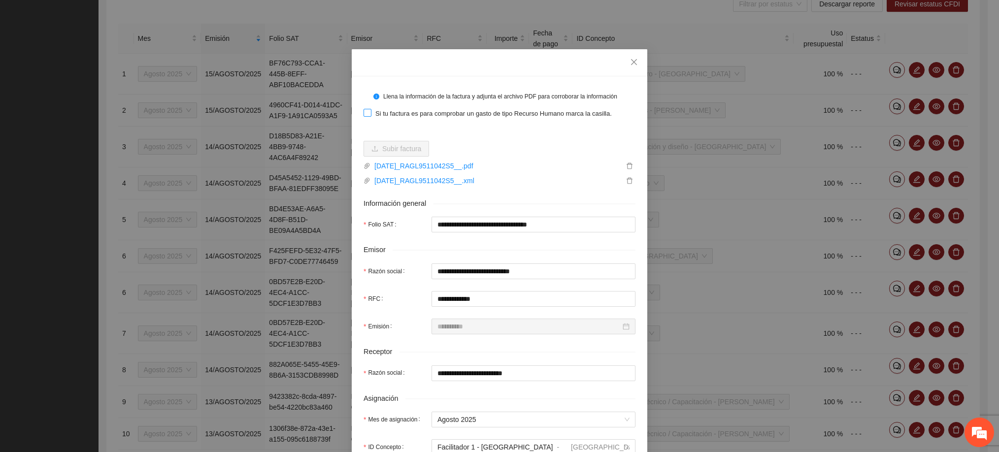
click at [411, 114] on span "Si tu factura es para comprobar un gasto de tipo Recurso Humano marca la casill…" at bounding box center [494, 114] width 244 height 10
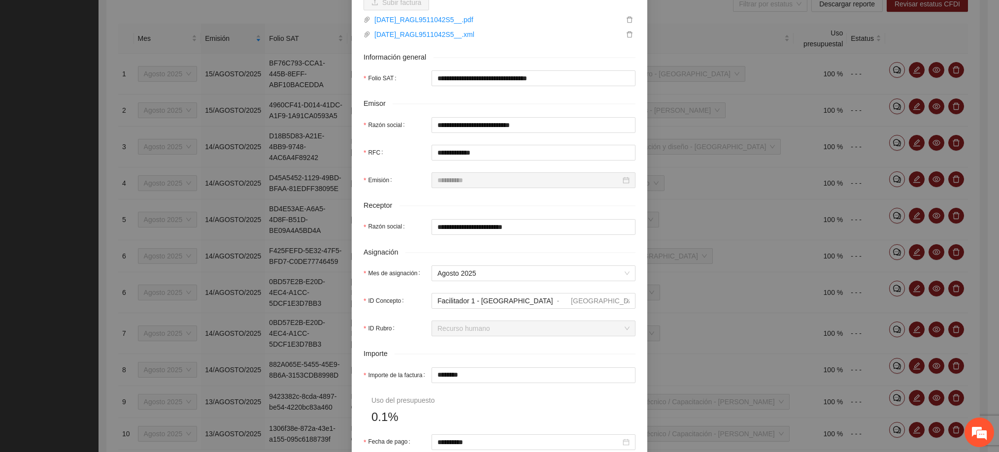
scroll to position [296, 0]
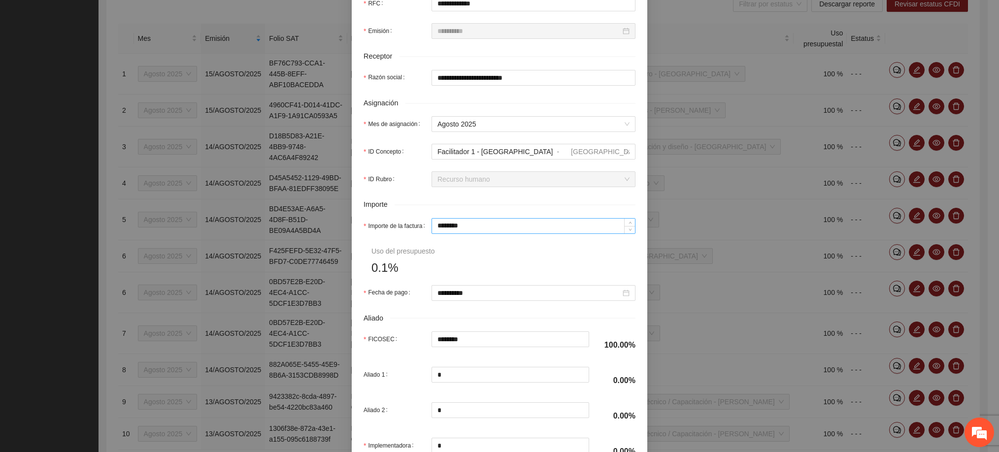
click at [475, 225] on input "********" at bounding box center [533, 226] width 203 height 15
click at [491, 248] on form "**********" at bounding box center [500, 129] width 272 height 673
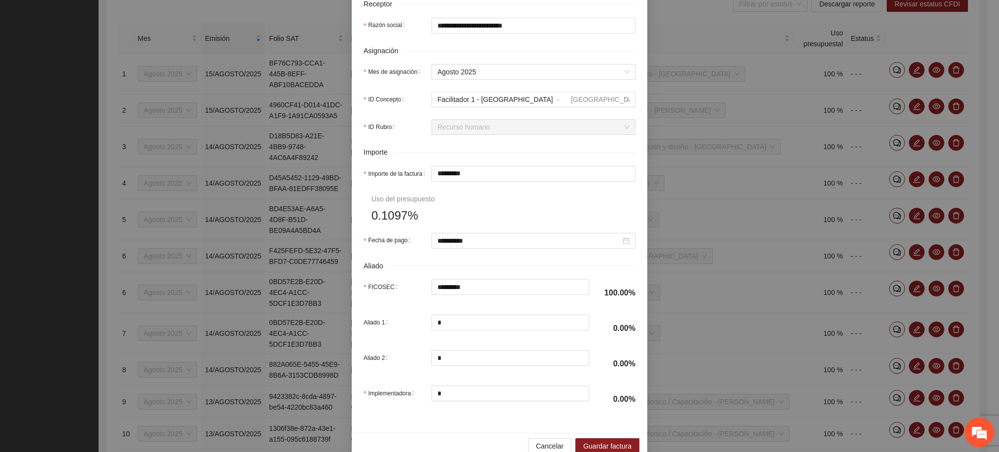
scroll to position [373, 0]
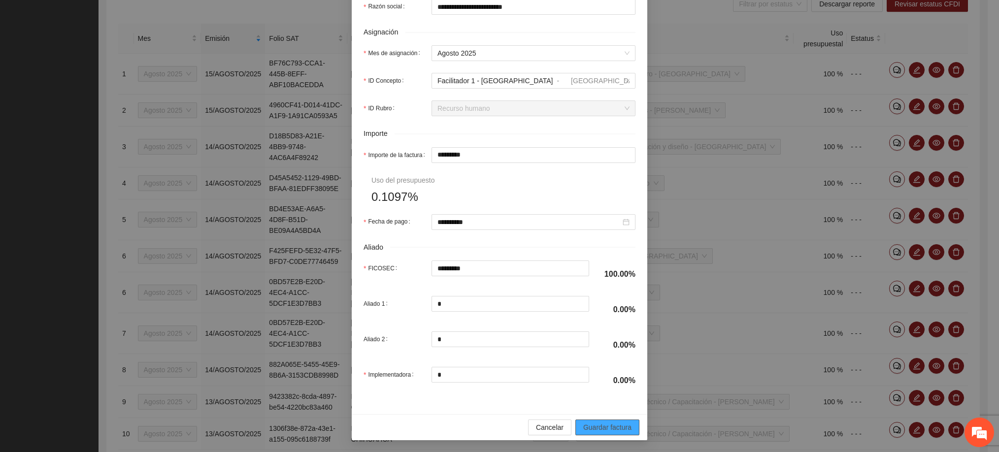
click at [605, 421] on button "Guardar factura" at bounding box center [608, 428] width 64 height 16
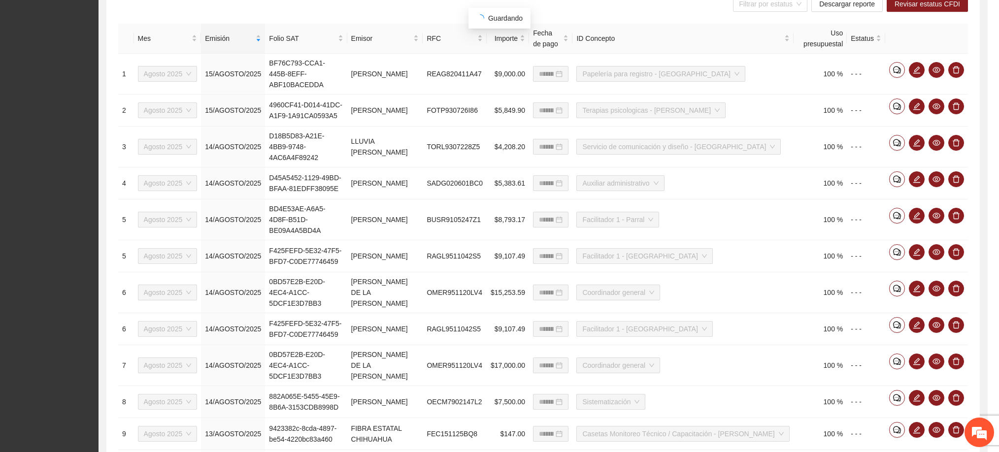
scroll to position [323, 0]
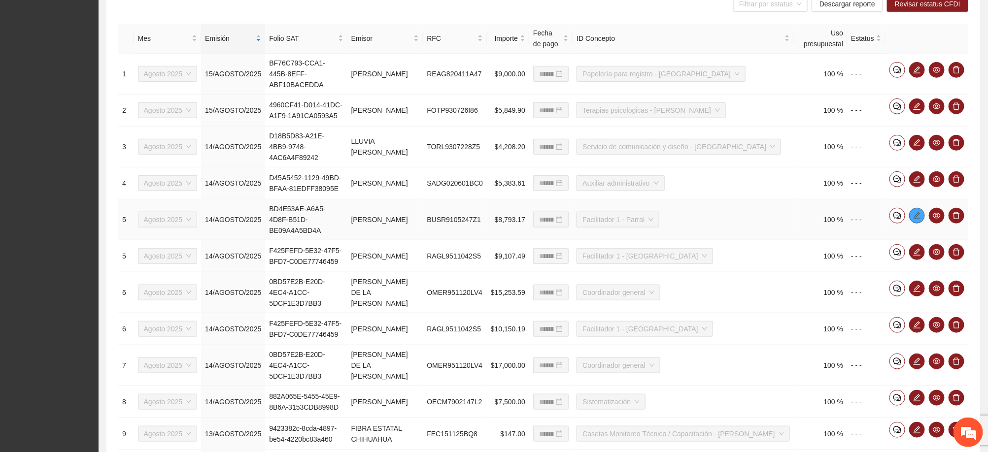
click at [914, 212] on icon "edit" at bounding box center [917, 216] width 8 height 8
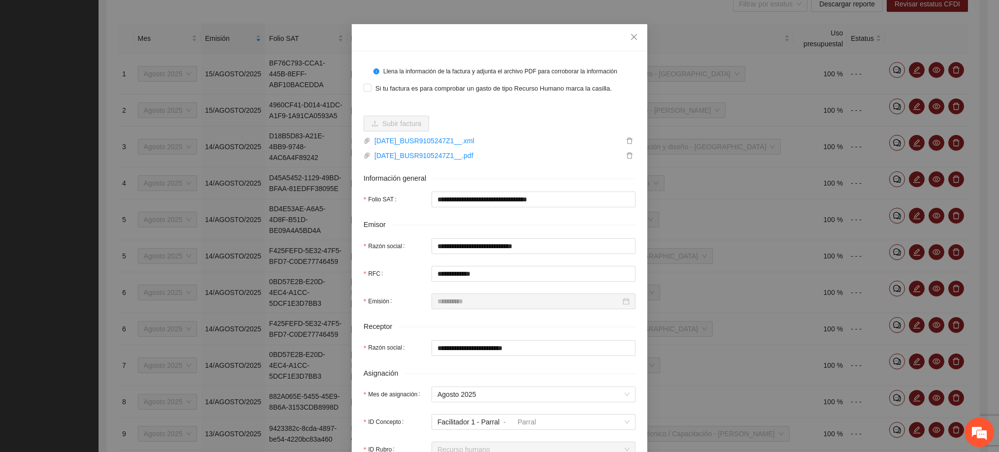
scroll to position [0, 0]
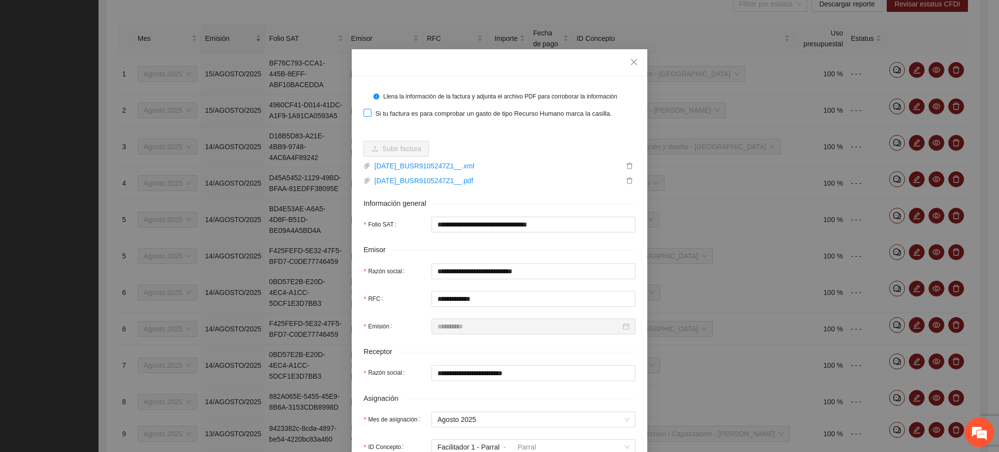
click at [463, 109] on span "Si tu factura es para comprobar un gasto de tipo Recurso Humano marca la casill…" at bounding box center [494, 114] width 244 height 10
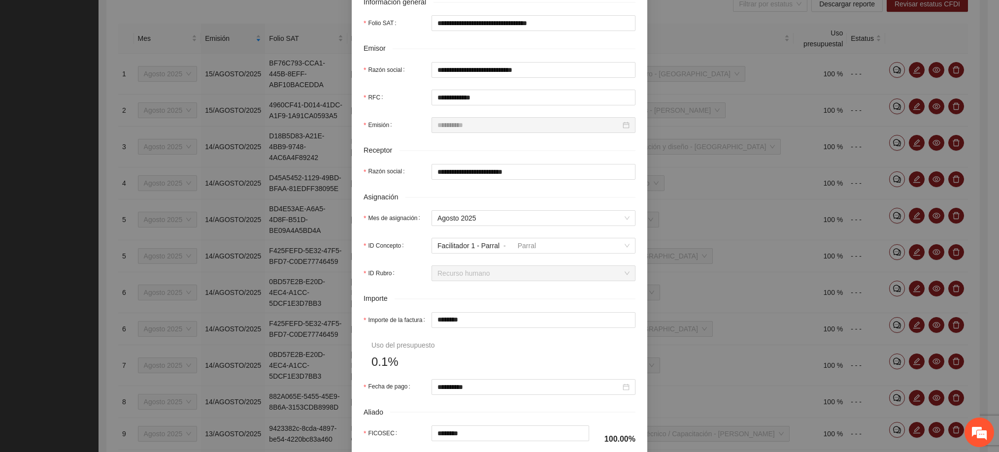
scroll to position [222, 0]
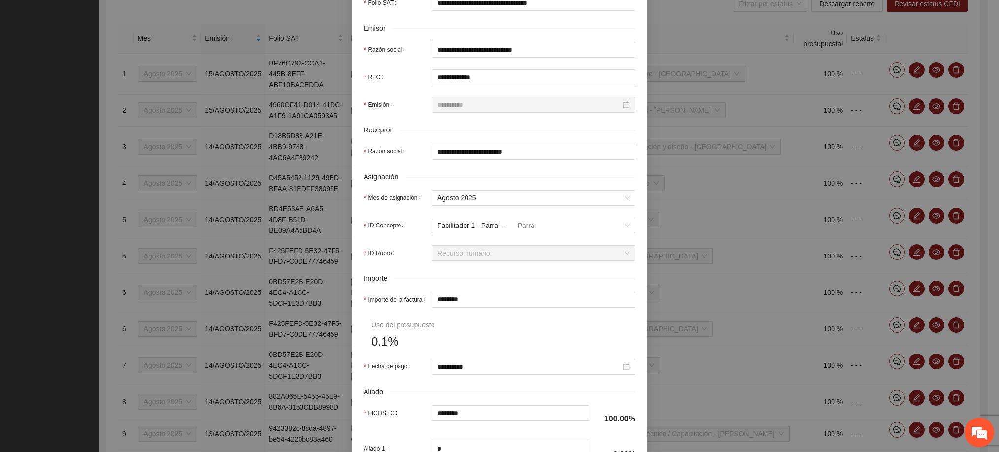
click at [469, 255] on span "Recurso humano" at bounding box center [534, 253] width 192 height 15
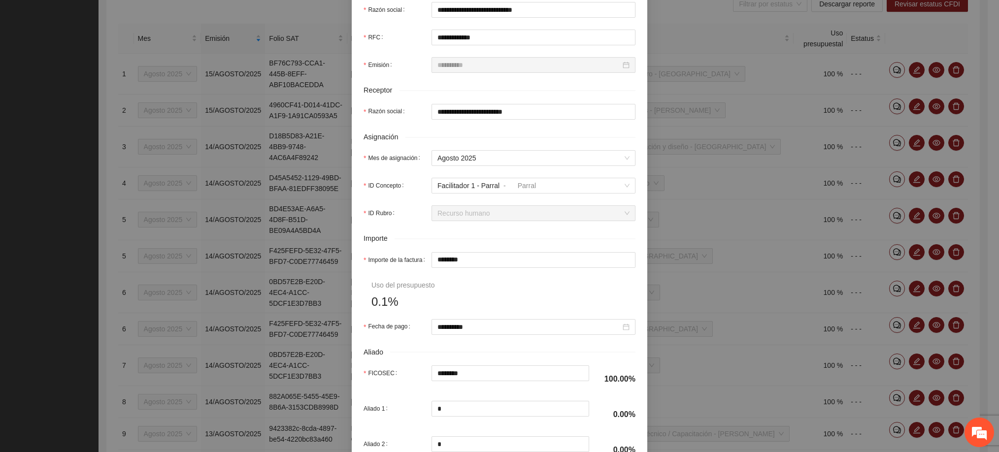
scroll to position [296, 0]
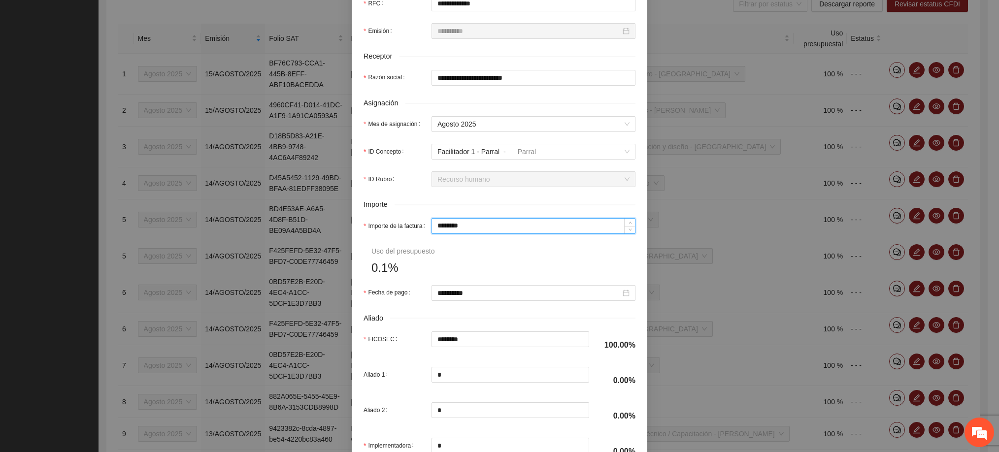
click at [458, 228] on input "********" at bounding box center [533, 226] width 203 height 15
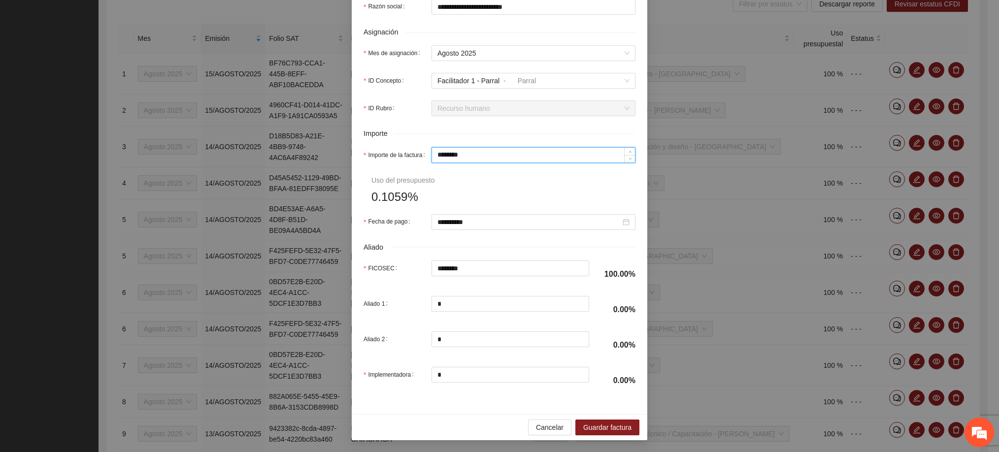
scroll to position [373, 0]
click at [595, 423] on span "Guardar factura" at bounding box center [607, 427] width 48 height 11
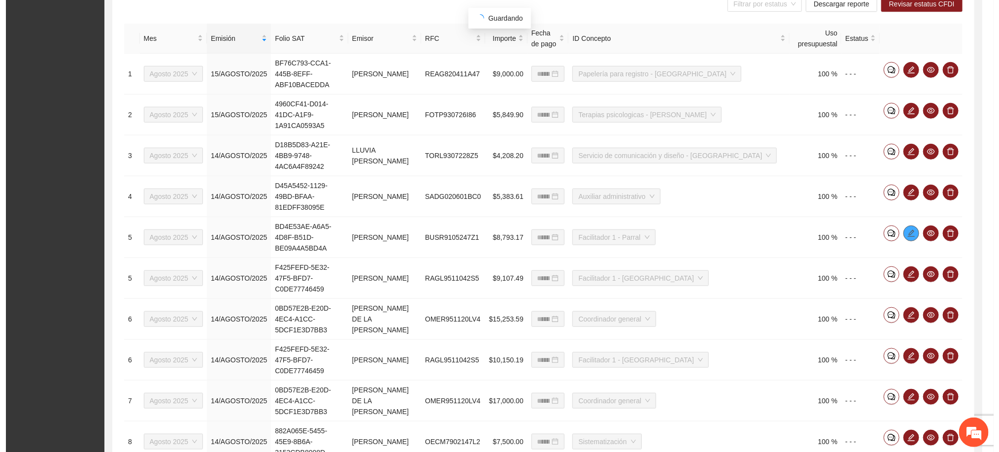
scroll to position [0, 0]
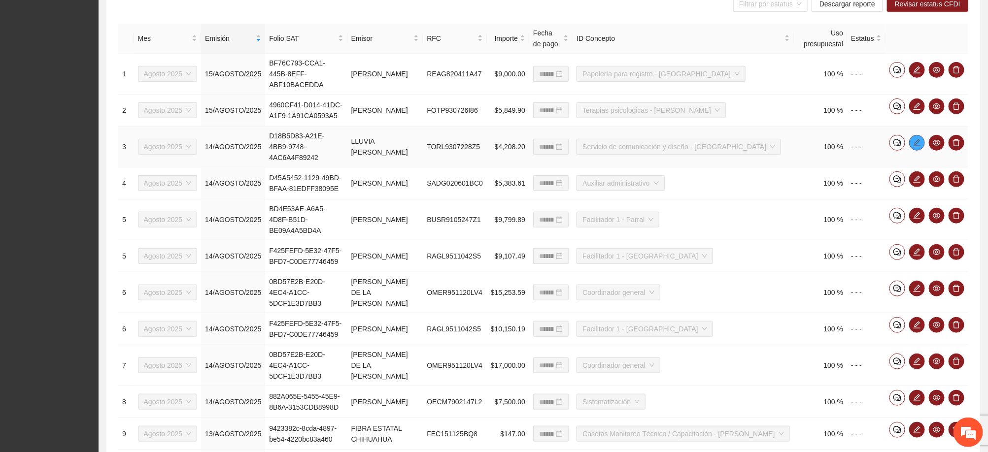
click at [917, 139] on icon "edit" at bounding box center [917, 143] width 8 height 8
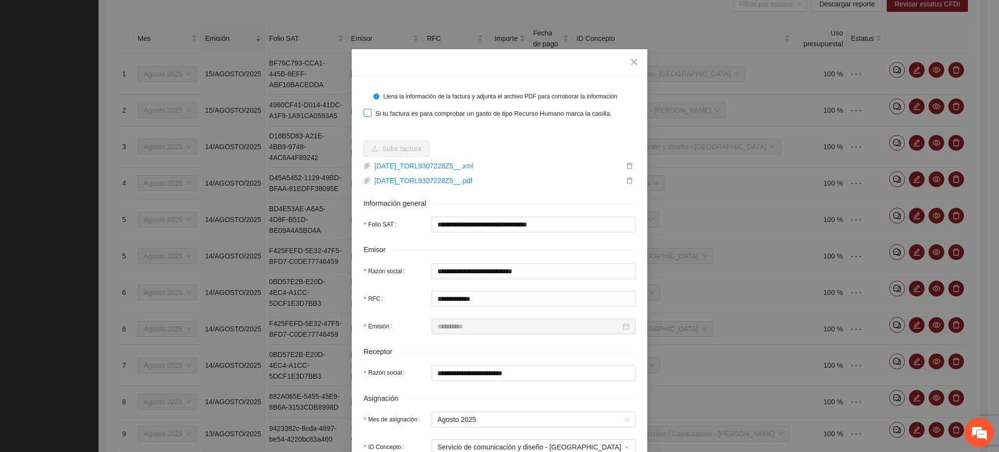
click at [390, 106] on div "Si tu factura es para comprobar un gasto de tipo Recurso Humano marca la casill…" at bounding box center [500, 113] width 272 height 16
click at [392, 110] on span "Si tu factura es para comprobar un gasto de tipo Recurso Humano marca la casill…" at bounding box center [494, 114] width 244 height 10
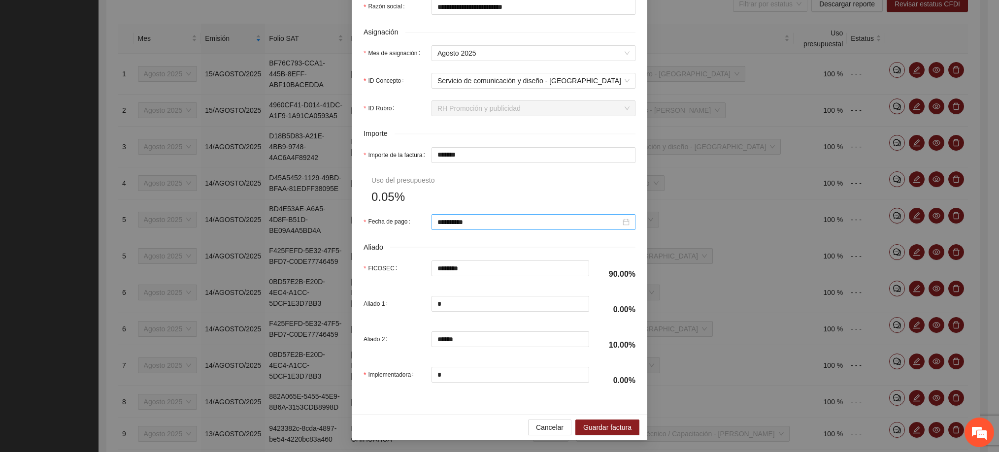
scroll to position [373, 0]
click at [455, 151] on input "*******" at bounding box center [533, 155] width 203 height 15
click at [454, 151] on input "*******" at bounding box center [533, 155] width 203 height 15
click at [550, 198] on form "**********" at bounding box center [500, 58] width 272 height 673
click at [605, 424] on span "Guardar factura" at bounding box center [607, 427] width 48 height 11
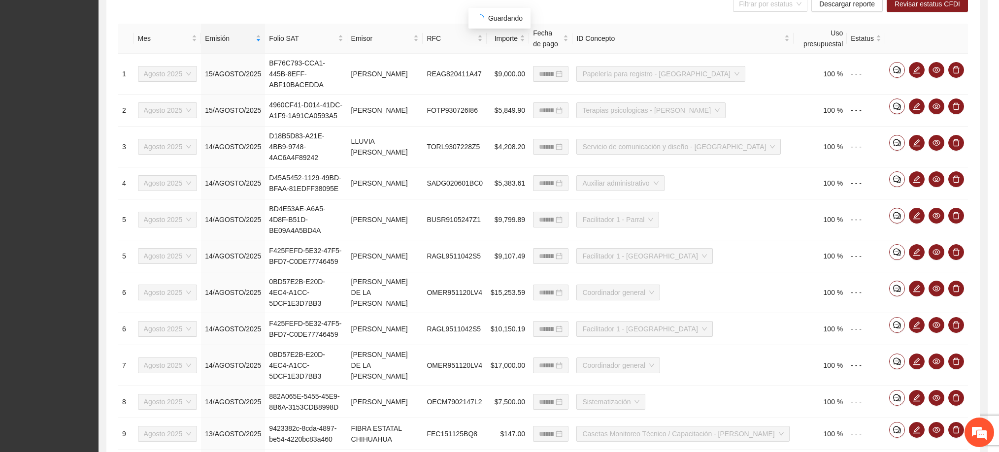
scroll to position [323, 0]
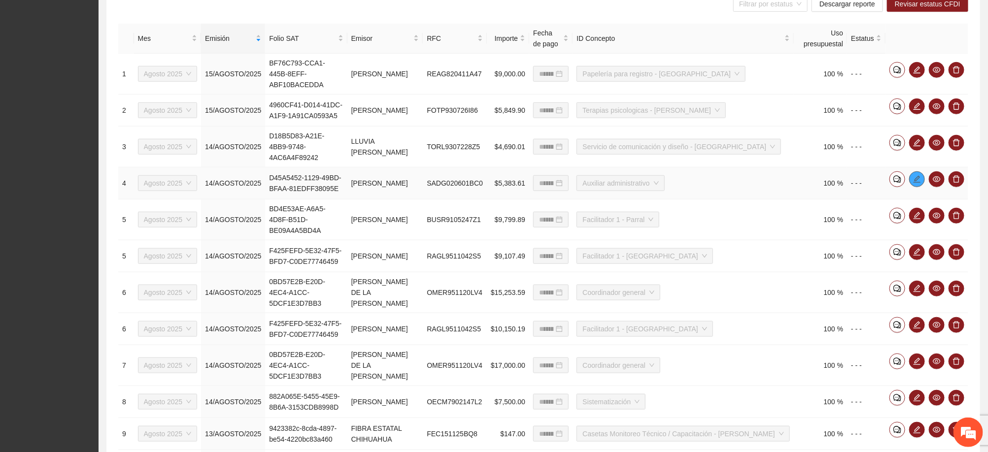
click at [917, 175] on icon "edit" at bounding box center [917, 179] width 8 height 8
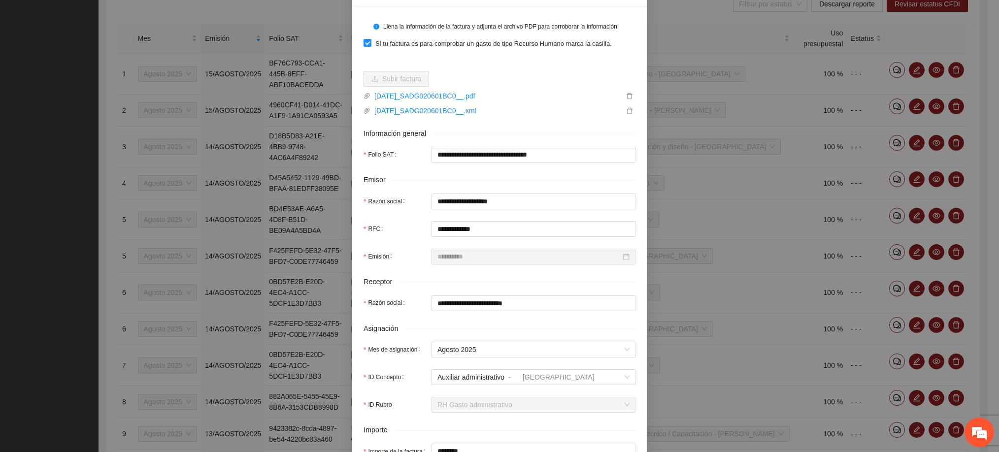
scroll to position [222, 0]
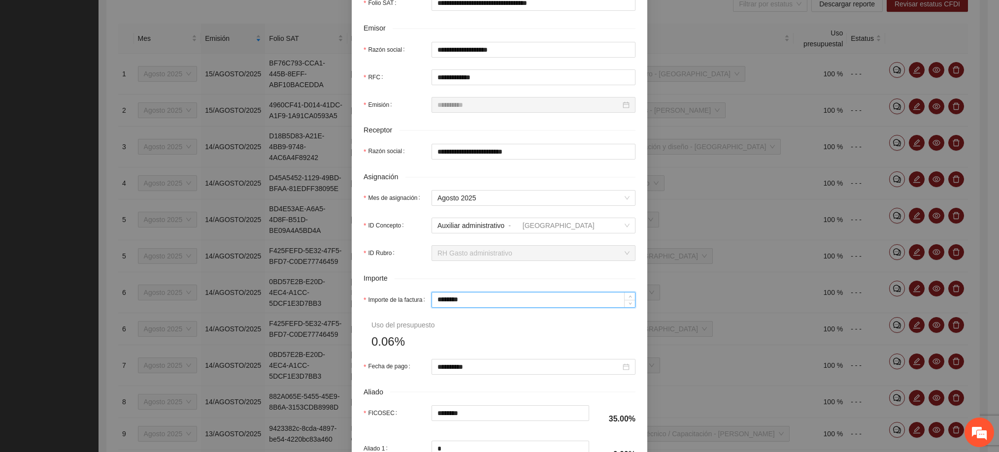
click at [466, 305] on input "********" at bounding box center [533, 300] width 203 height 15
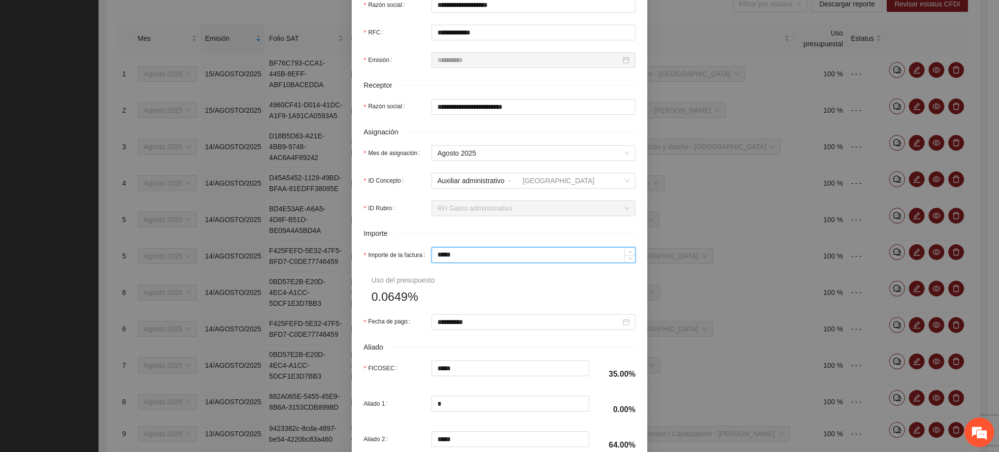
scroll to position [373, 0]
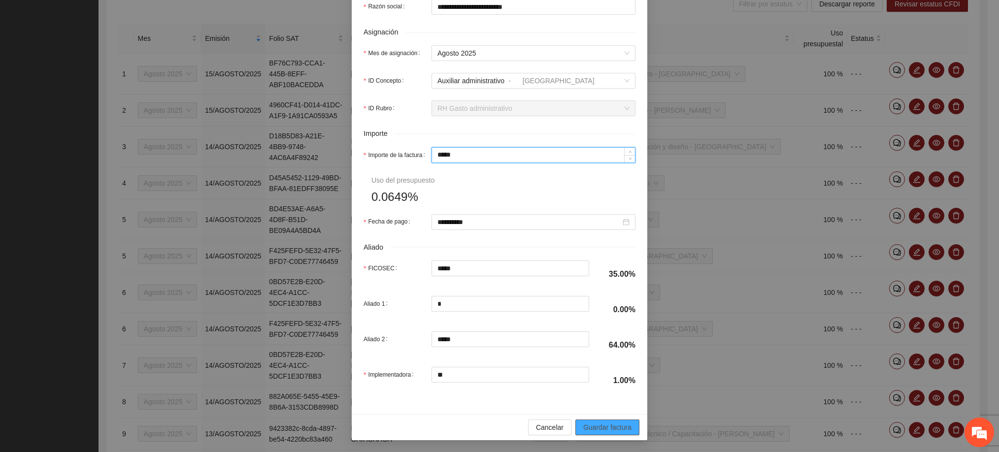
click at [596, 423] on span "Guardar factura" at bounding box center [607, 427] width 48 height 11
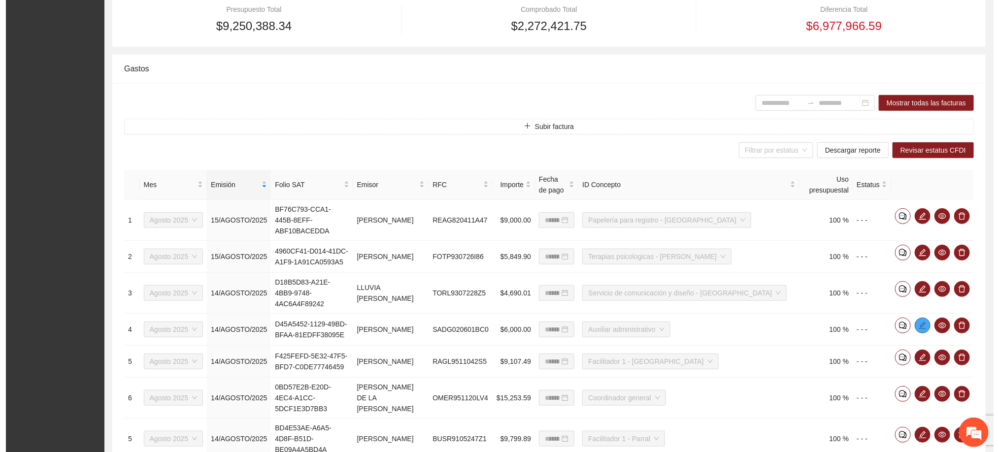
scroll to position [231, 0]
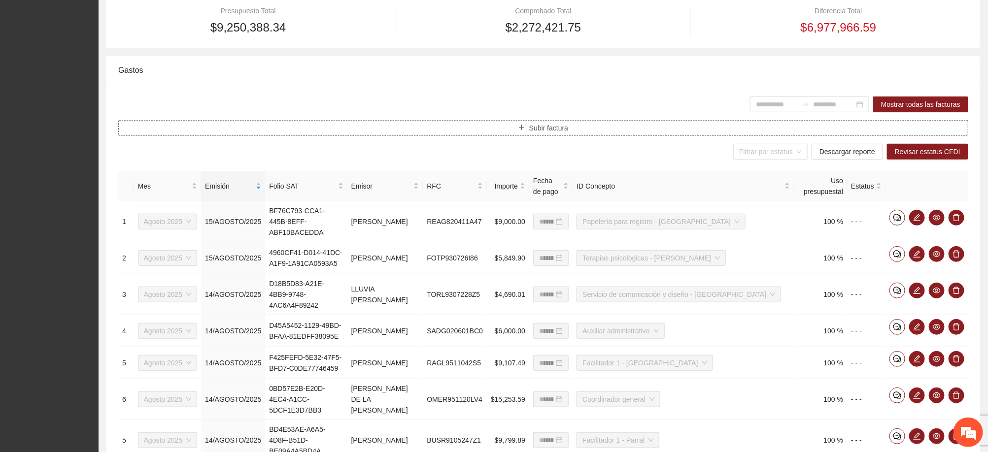
click at [553, 126] on span "Subir factura" at bounding box center [548, 128] width 39 height 11
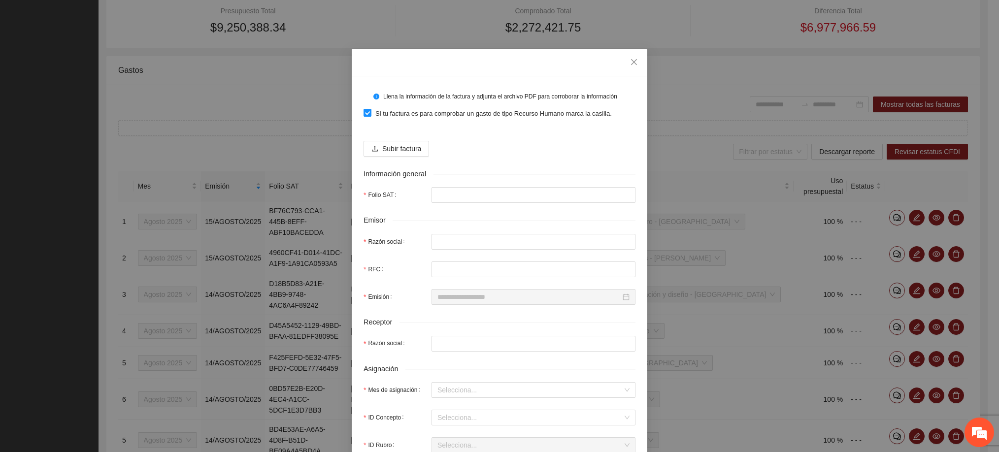
click at [396, 104] on div "Llena la información de la factura y adjunta el archivo PDF para corroborar la …" at bounding box center [500, 96] width 272 height 17
click at [393, 112] on span "Si tu factura es para comprobar un gasto de tipo Recurso Humano marca la casill…" at bounding box center [494, 114] width 244 height 10
click at [391, 145] on span "Subir factura" at bounding box center [401, 148] width 39 height 11
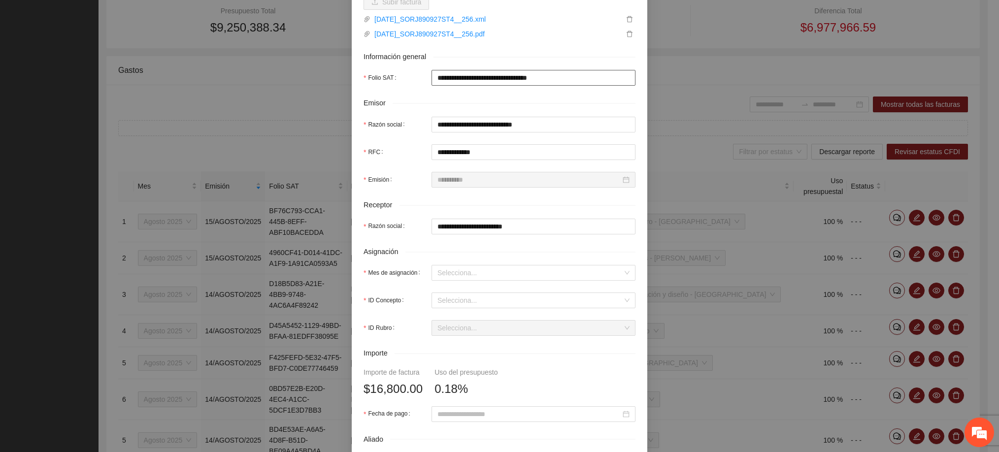
scroll to position [148, 0]
click at [443, 276] on input "Mes de asignación" at bounding box center [530, 272] width 185 height 15
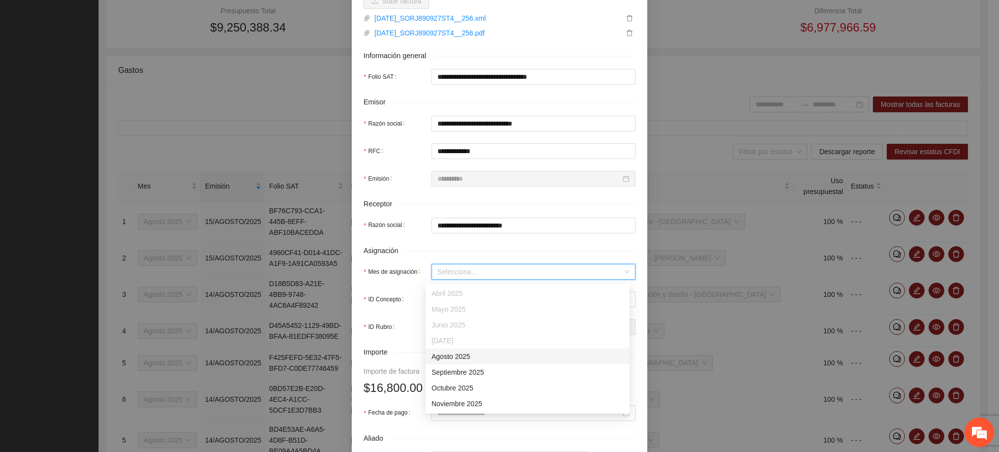
click at [445, 359] on div "Agosto 2025" at bounding box center [528, 356] width 192 height 11
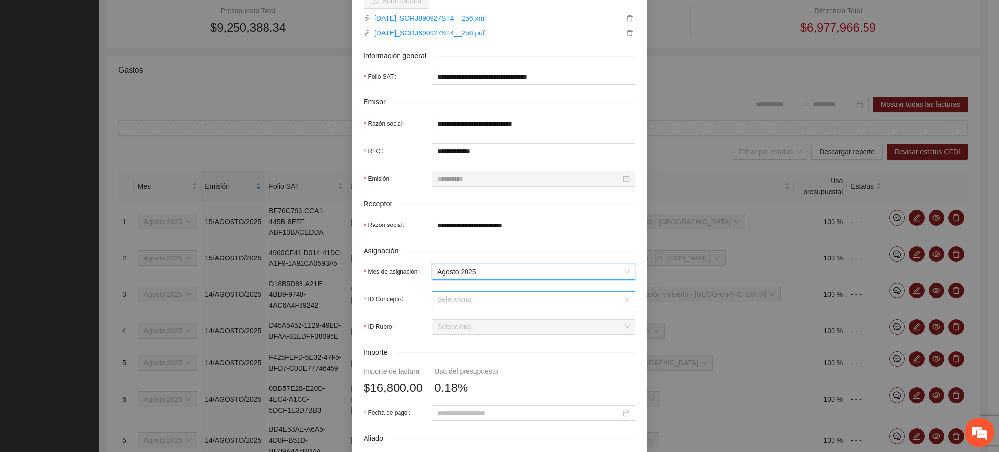
click at [445, 302] on input "ID Concepto" at bounding box center [530, 299] width 185 height 15
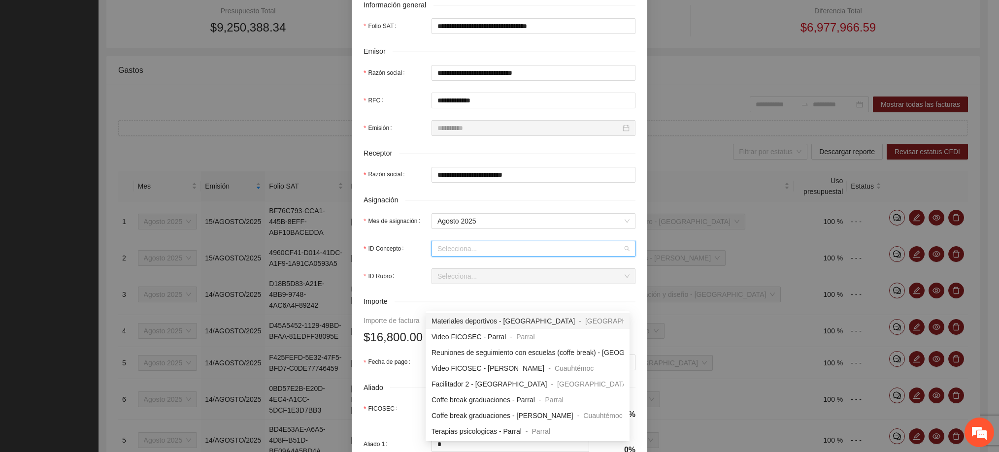
scroll to position [222, 0]
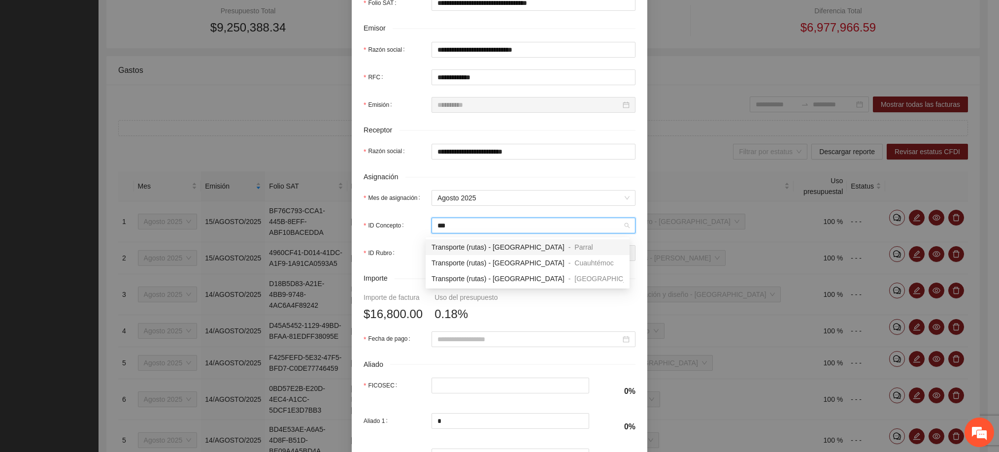
click at [492, 243] on span "Transporte (rutas) - [GEOGRAPHIC_DATA]" at bounding box center [498, 247] width 133 height 8
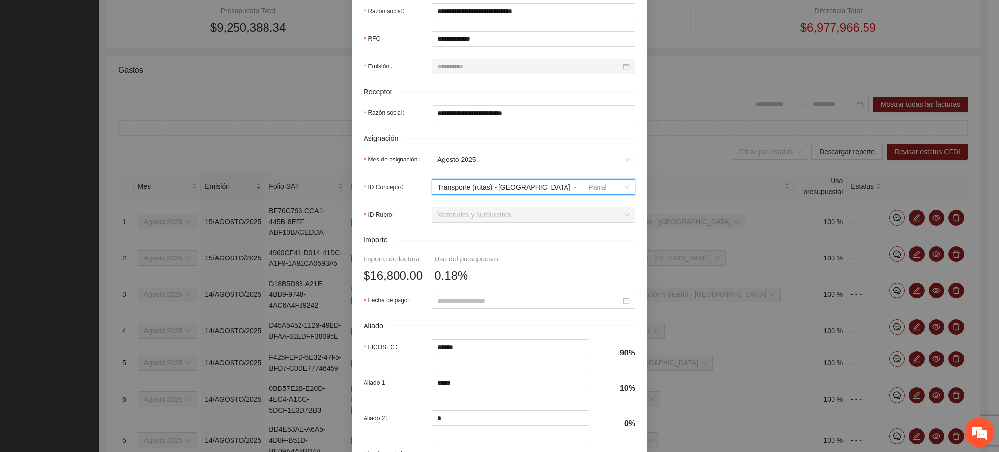
scroll to position [296, 0]
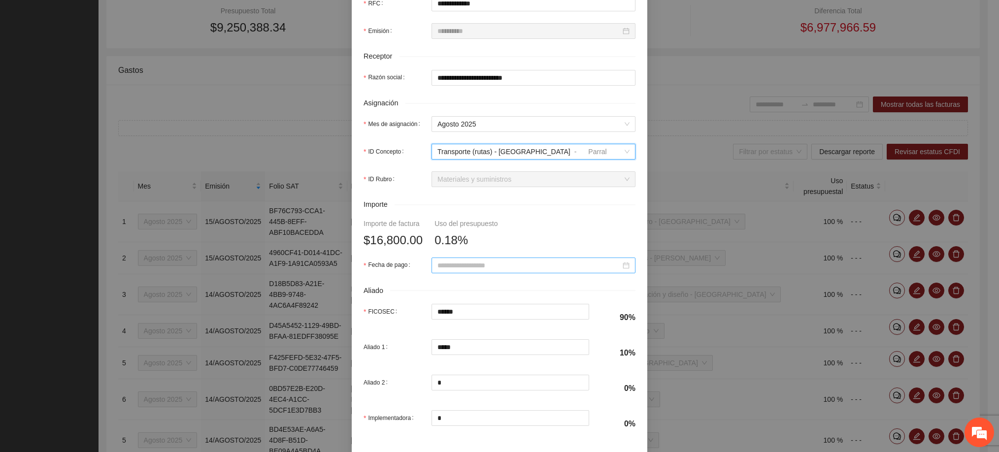
click at [441, 269] on input "Fecha de pago" at bounding box center [529, 265] width 183 height 11
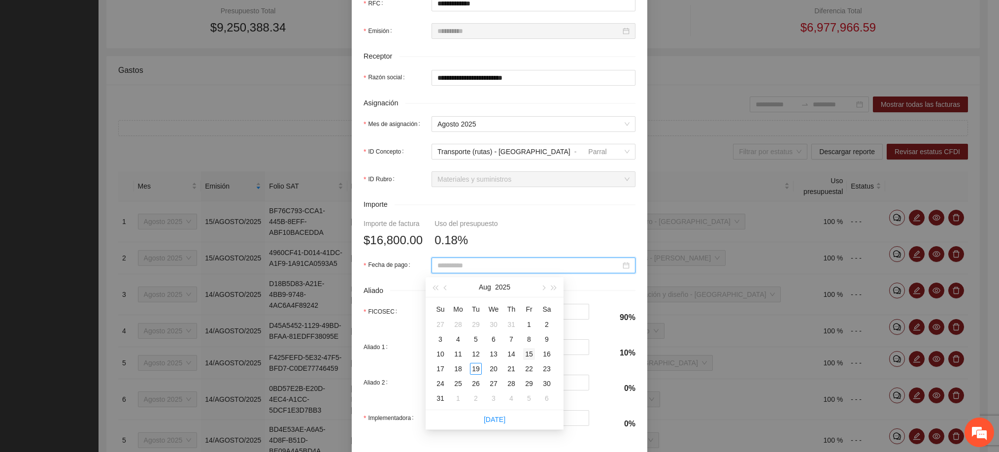
click at [530, 350] on div "15" at bounding box center [529, 354] width 12 height 12
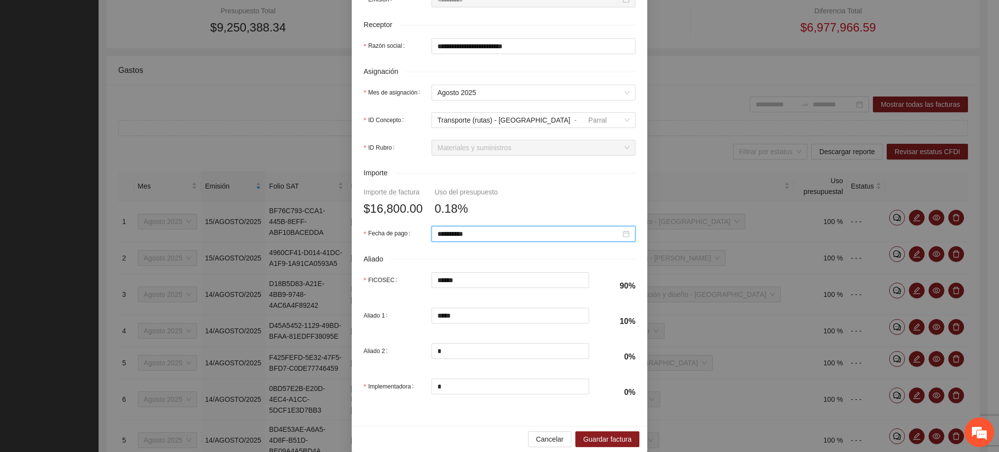
scroll to position [344, 0]
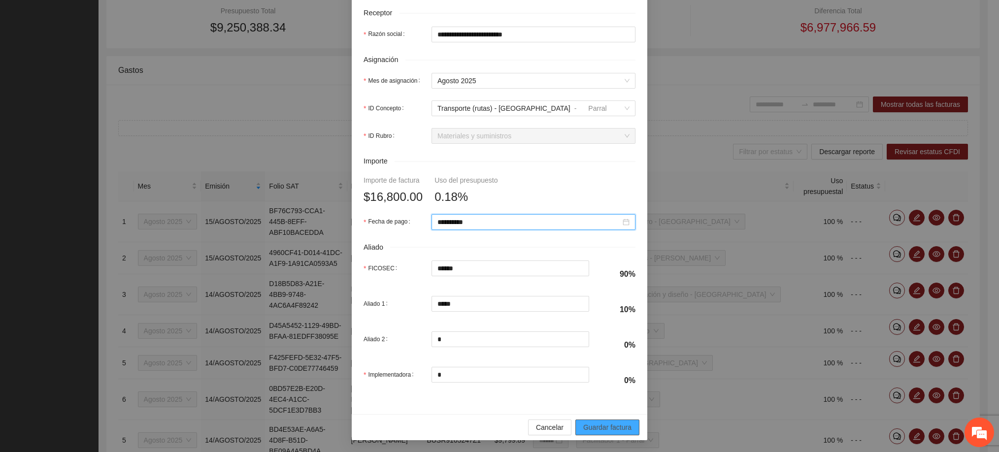
click at [607, 429] on span "Guardar factura" at bounding box center [607, 427] width 48 height 11
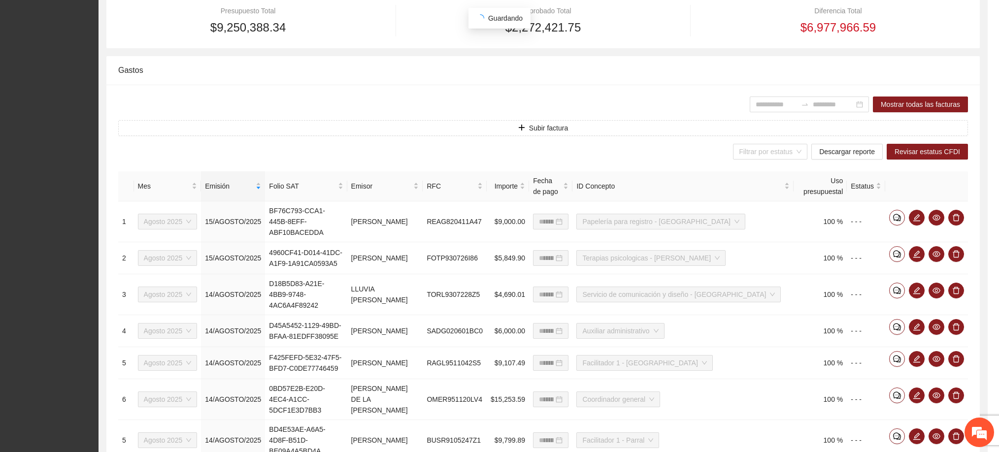
scroll to position [265, 0]
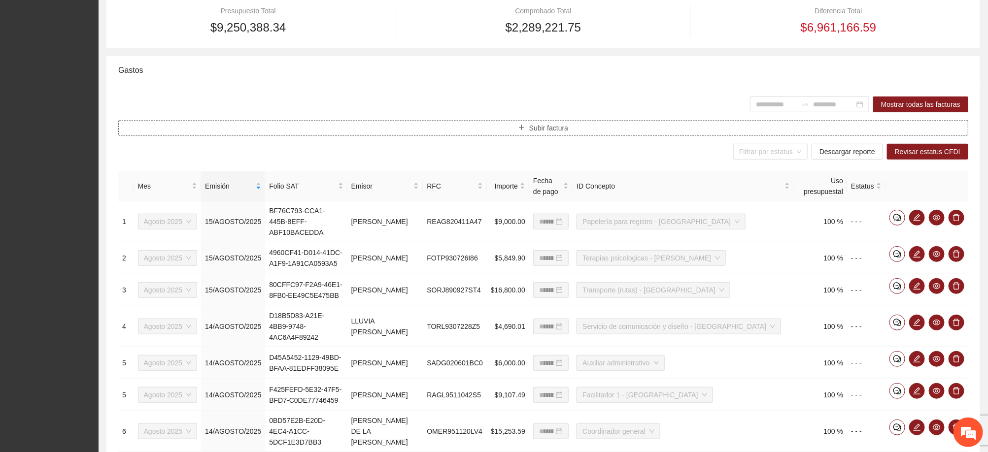
click at [548, 130] on span "Subir factura" at bounding box center [548, 128] width 39 height 11
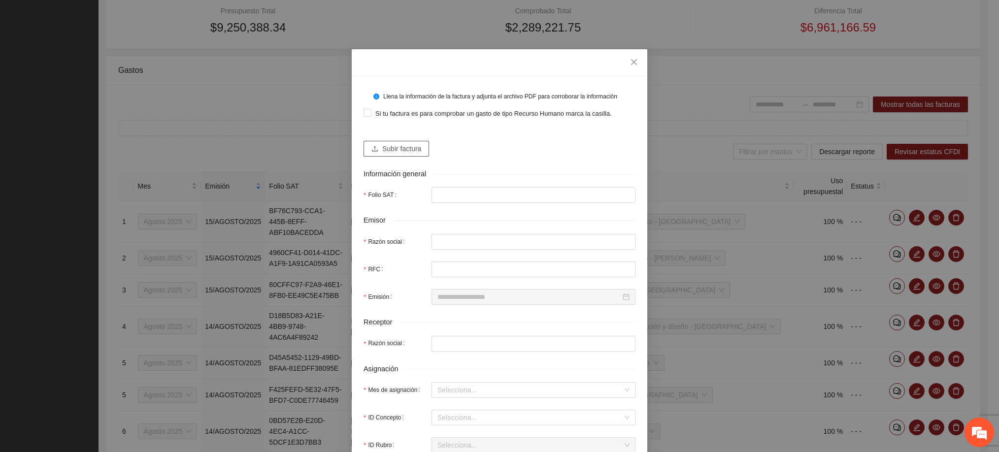
click at [398, 148] on span "Subir factura" at bounding box center [401, 148] width 39 height 11
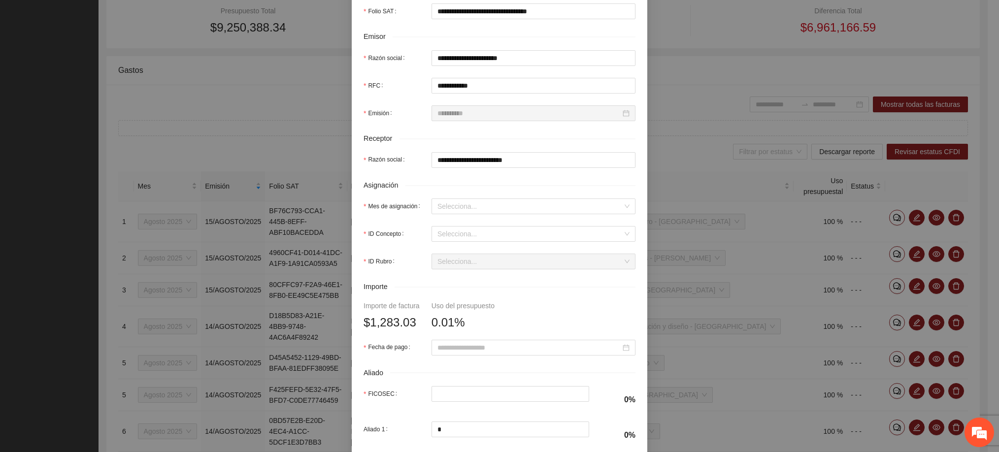
scroll to position [222, 0]
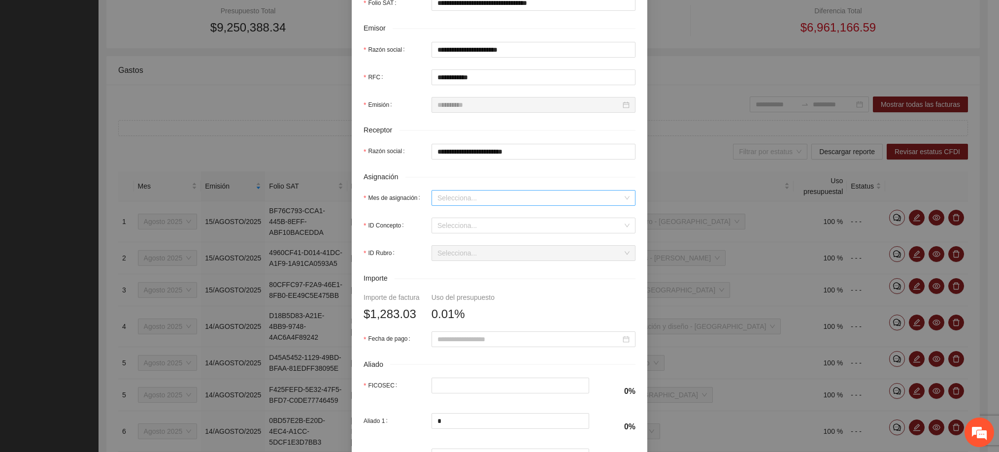
click at [488, 200] on input "Mes de asignación" at bounding box center [530, 198] width 185 height 15
click at [461, 280] on div "Agosto 2025" at bounding box center [528, 282] width 192 height 11
click at [476, 227] on input "ID Concepto" at bounding box center [530, 225] width 185 height 15
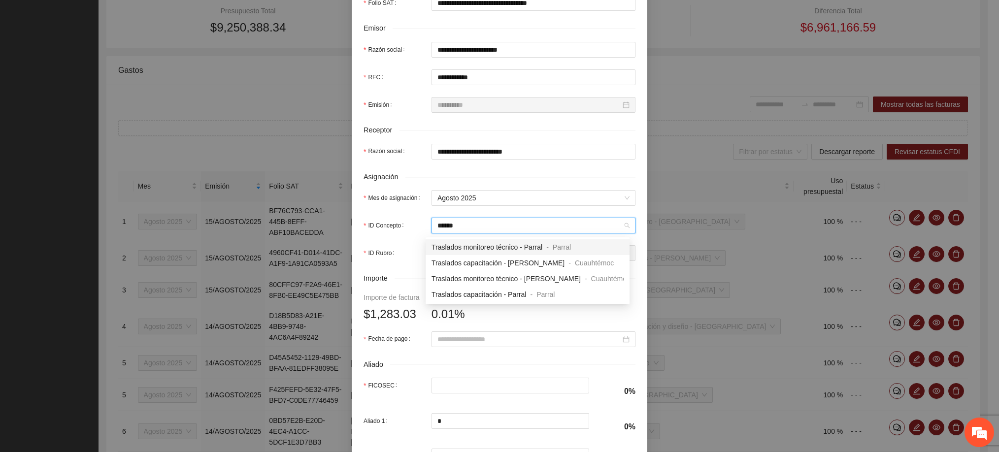
click at [479, 245] on span "Traslados monitoreo técnico - Parral" at bounding box center [487, 247] width 111 height 8
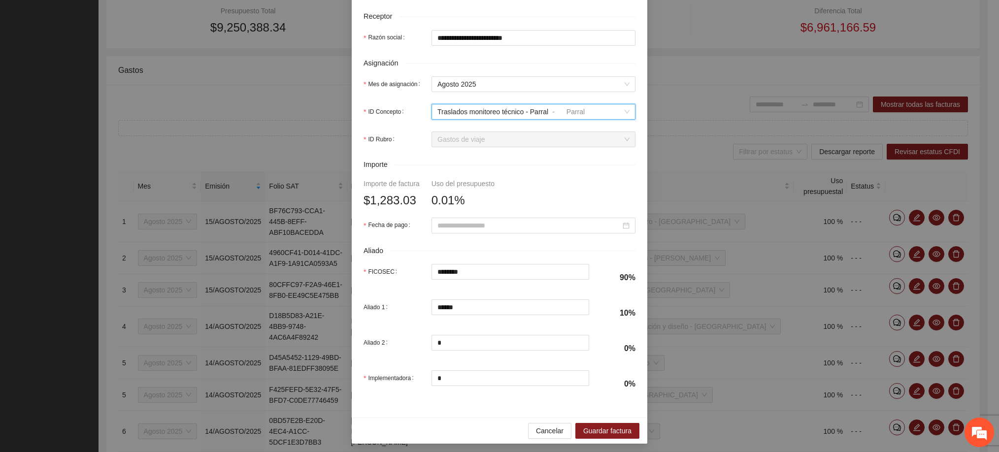
scroll to position [344, 0]
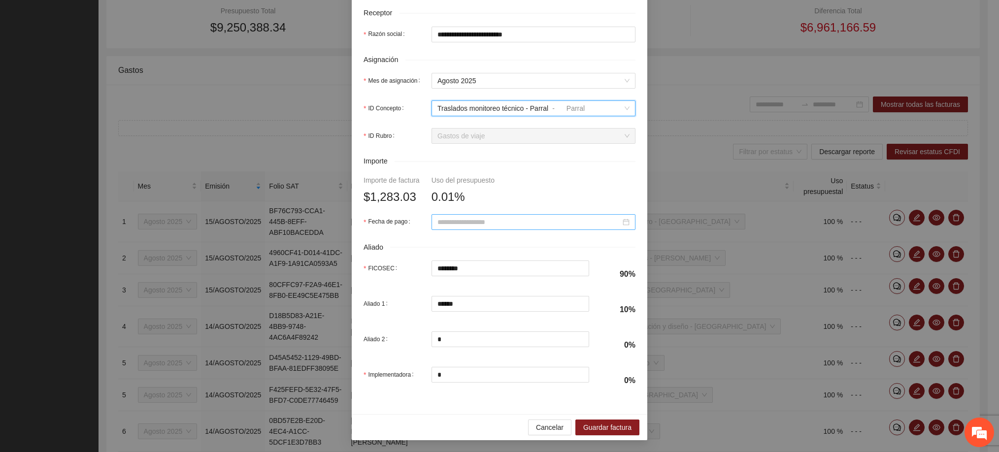
click at [468, 223] on input "Fecha de pago" at bounding box center [529, 222] width 183 height 11
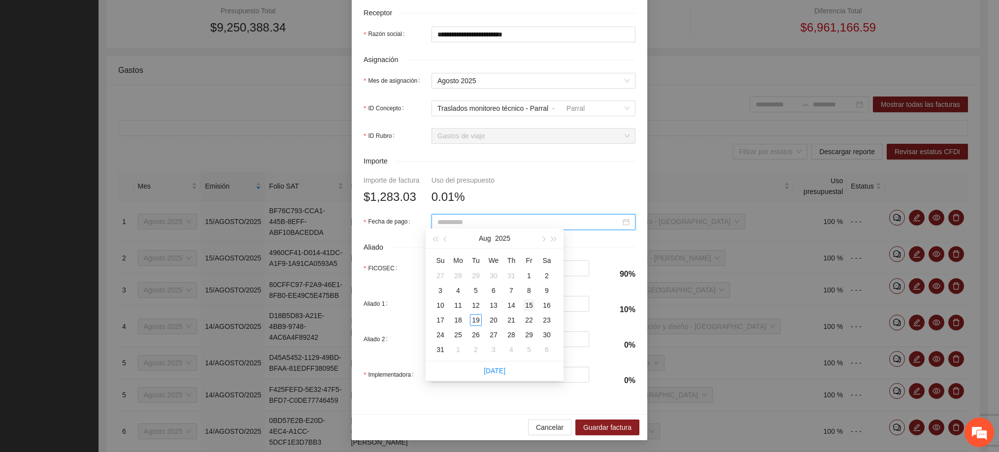
click at [530, 305] on div "15" at bounding box center [529, 306] width 12 height 12
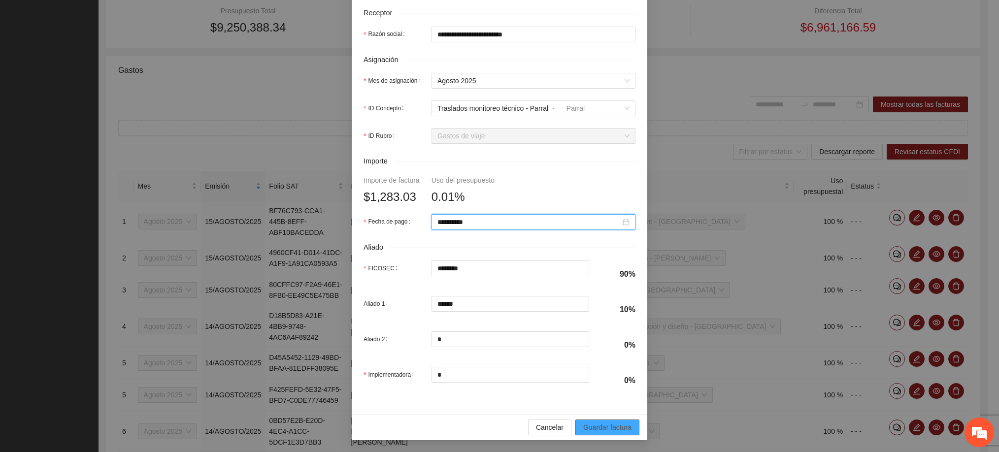
click at [590, 421] on button "Guardar factura" at bounding box center [608, 428] width 64 height 16
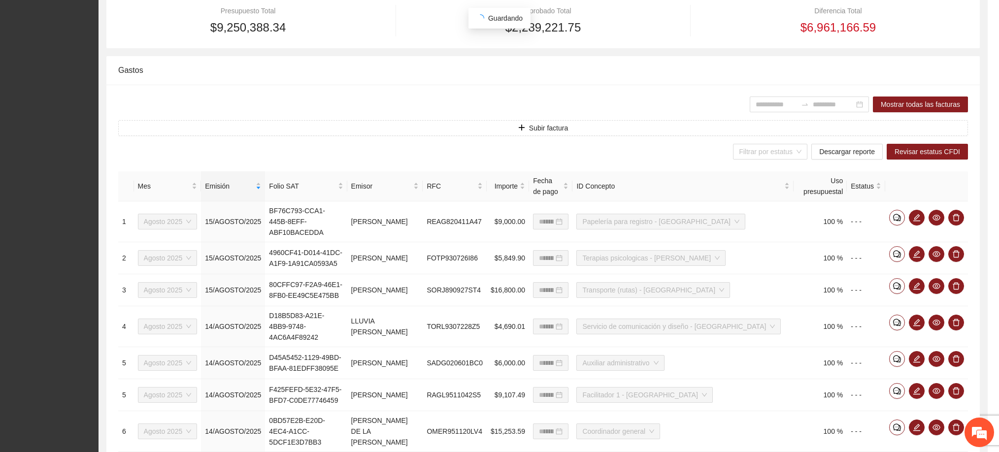
scroll to position [265, 0]
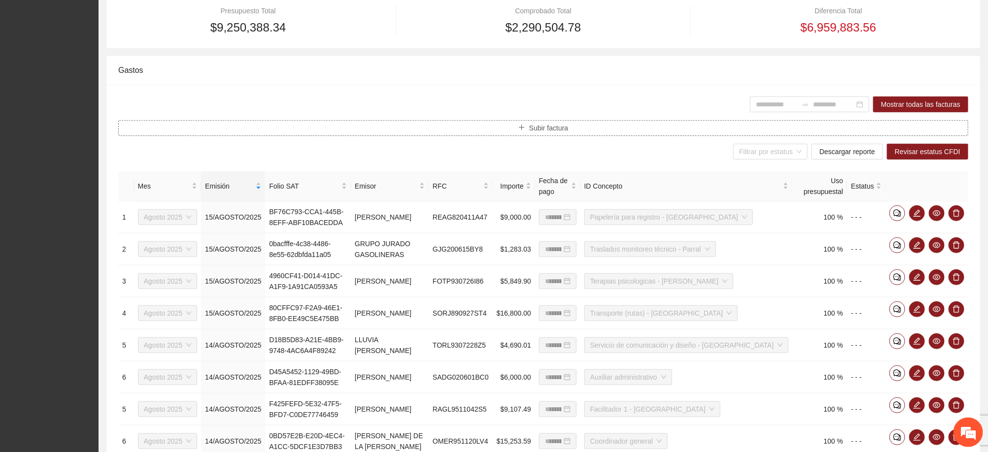
click at [625, 135] on button "Subir factura" at bounding box center [543, 128] width 850 height 16
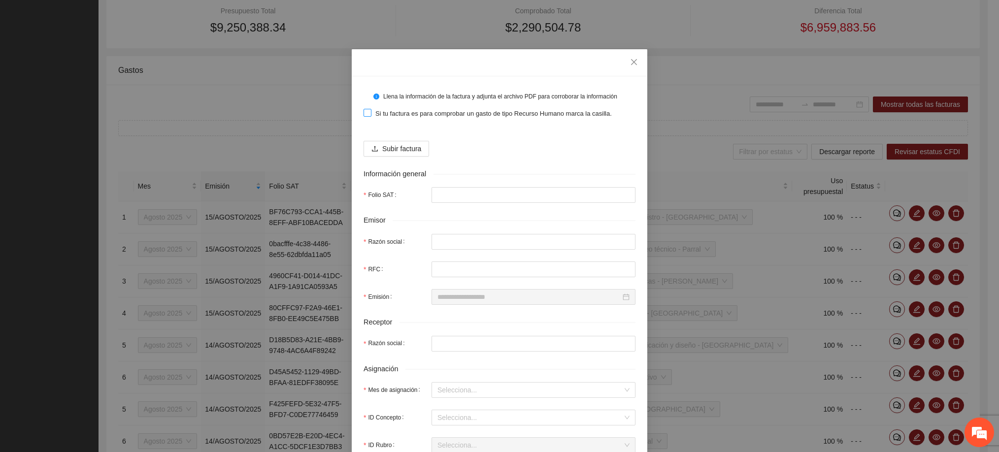
click at [384, 116] on span "Si tu factura es para comprobar un gasto de tipo Recurso Humano marca la casill…" at bounding box center [494, 114] width 244 height 10
click at [407, 151] on span "Subir factura" at bounding box center [401, 148] width 39 height 11
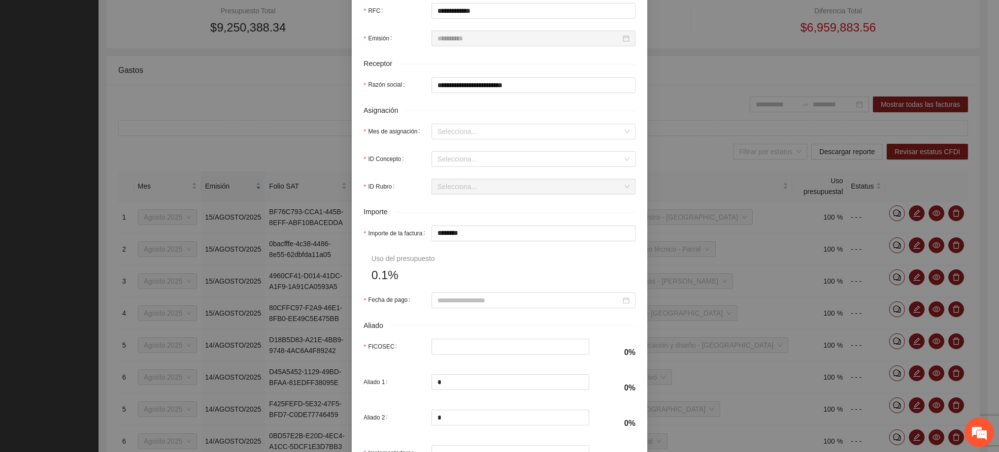
scroll to position [296, 0]
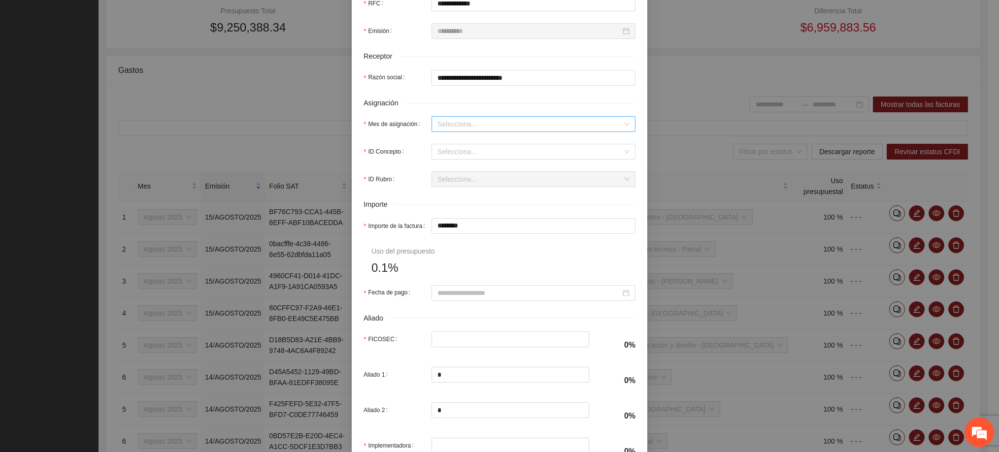
click at [445, 129] on input "Mes de asignación" at bounding box center [530, 124] width 185 height 15
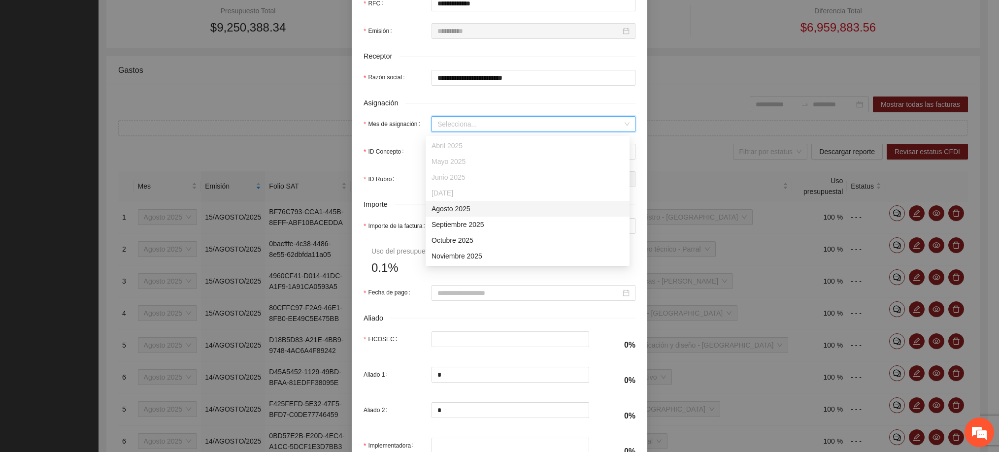
click at [457, 210] on div "Agosto 2025" at bounding box center [528, 209] width 192 height 11
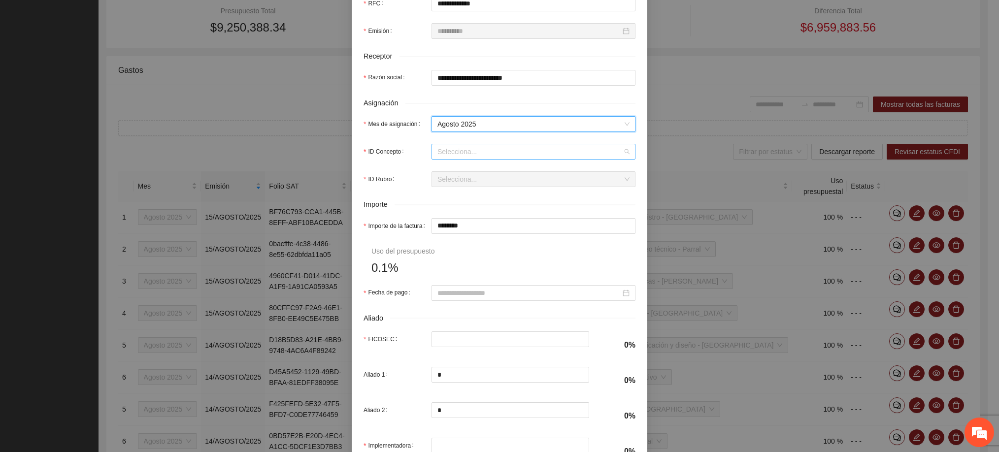
click at [450, 156] on input "ID Concepto" at bounding box center [530, 151] width 185 height 15
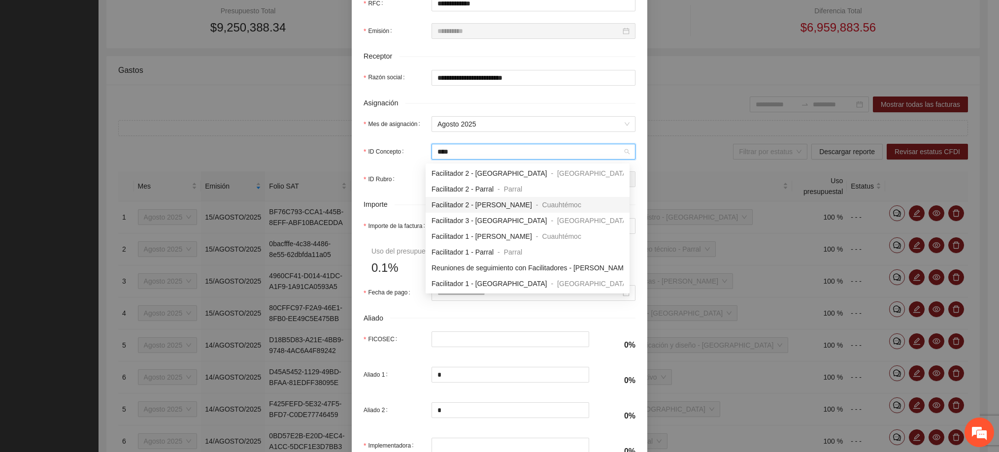
click at [469, 206] on span "Facilitador 2 - [PERSON_NAME]" at bounding box center [482, 205] width 101 height 8
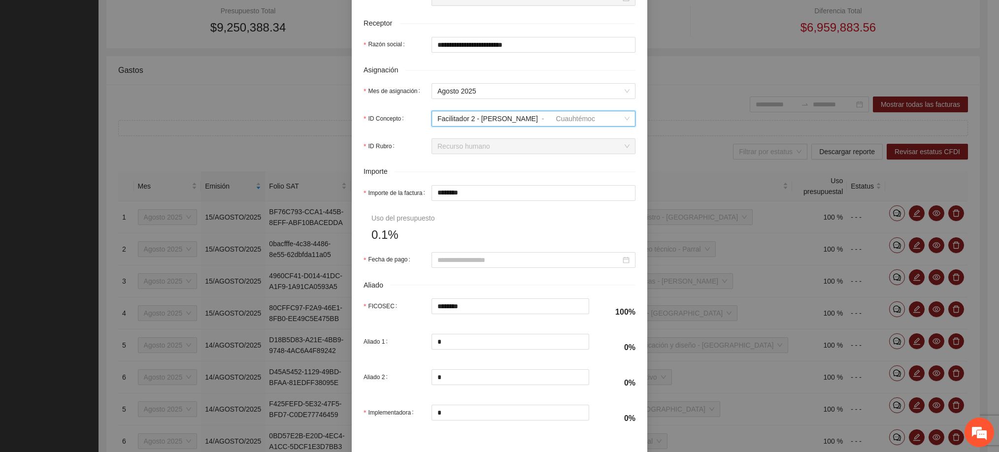
scroll to position [373, 0]
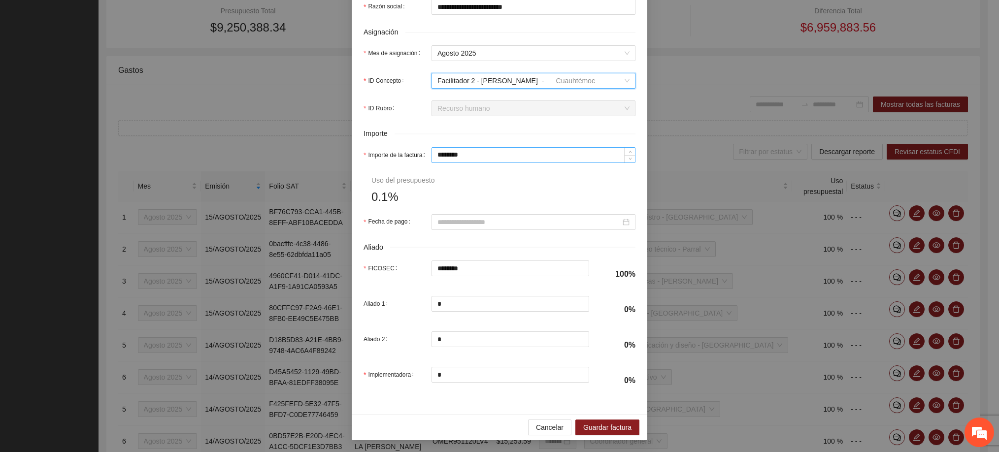
click at [457, 153] on input "********" at bounding box center [533, 155] width 203 height 15
click at [471, 219] on input "Fecha de pago" at bounding box center [529, 222] width 183 height 11
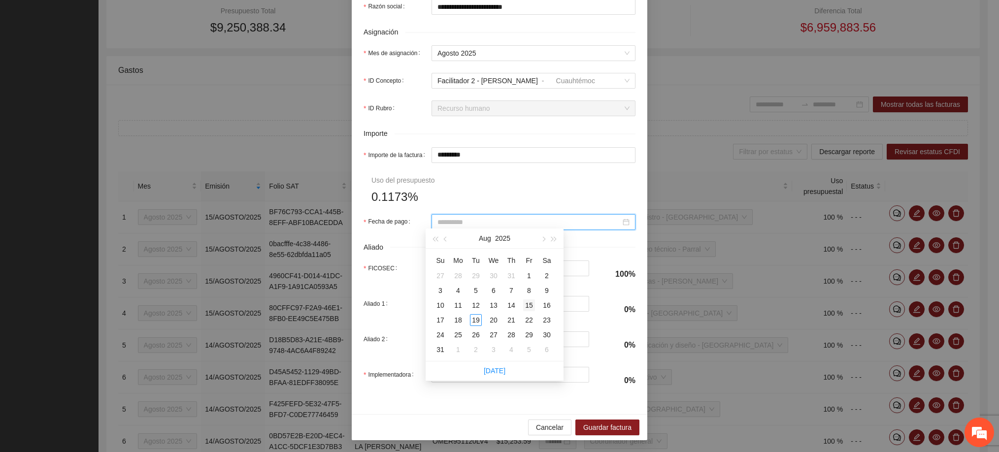
click at [527, 304] on div "15" at bounding box center [529, 306] width 12 height 12
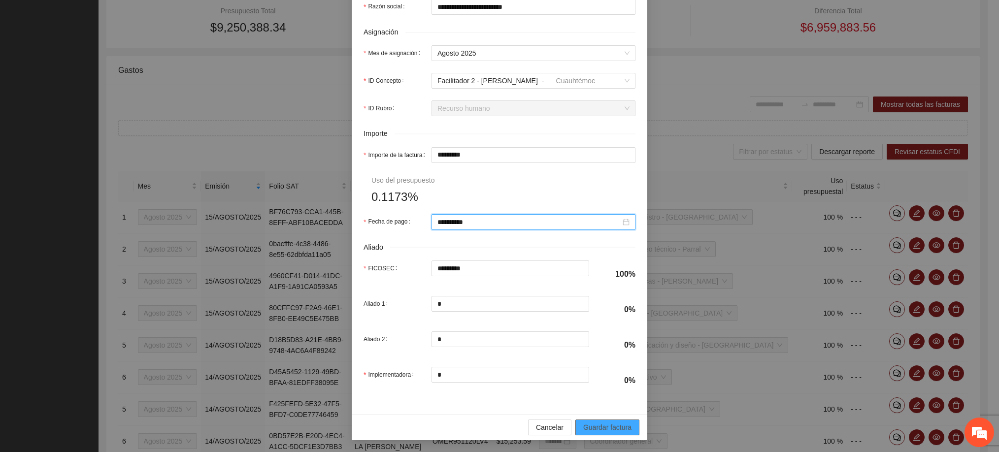
click at [590, 425] on span "Guardar factura" at bounding box center [607, 427] width 48 height 11
click at [611, 423] on span "Guardar factura" at bounding box center [607, 427] width 48 height 11
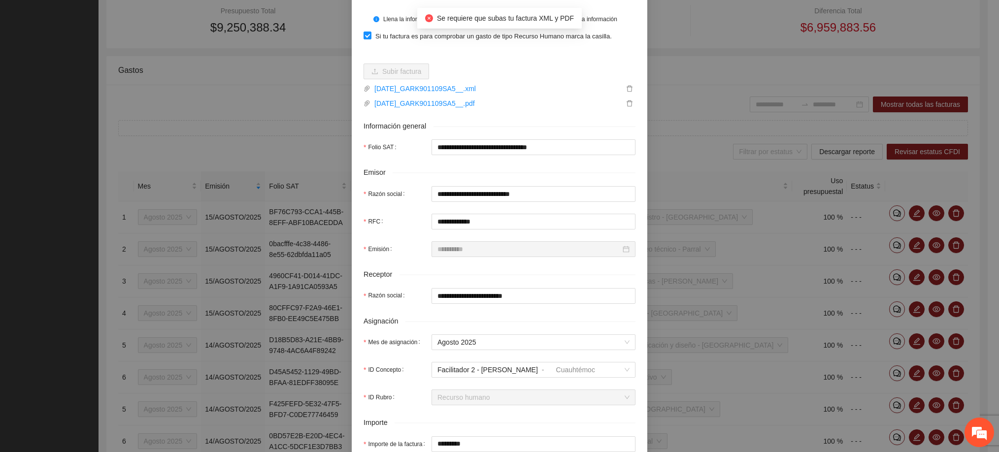
scroll to position [77, 0]
click at [626, 89] on icon "delete" at bounding box center [629, 89] width 7 height 7
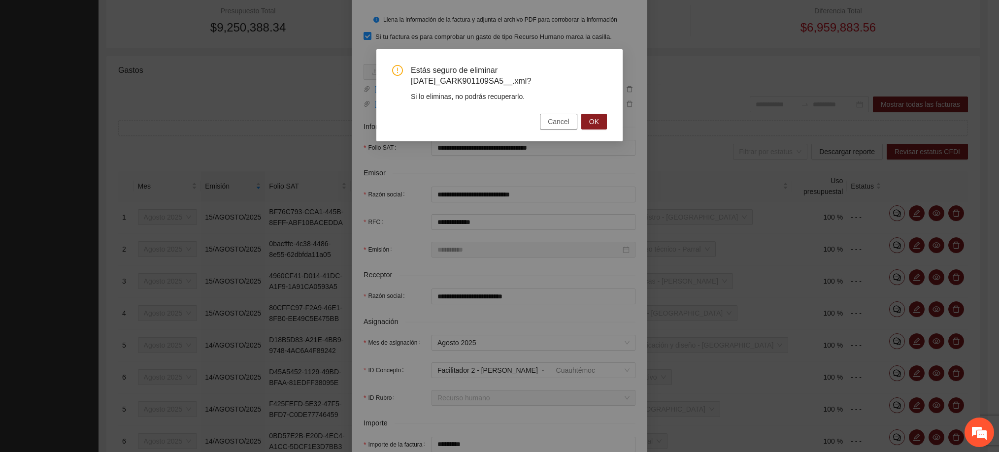
click at [562, 121] on span "Cancel" at bounding box center [559, 121] width 22 height 11
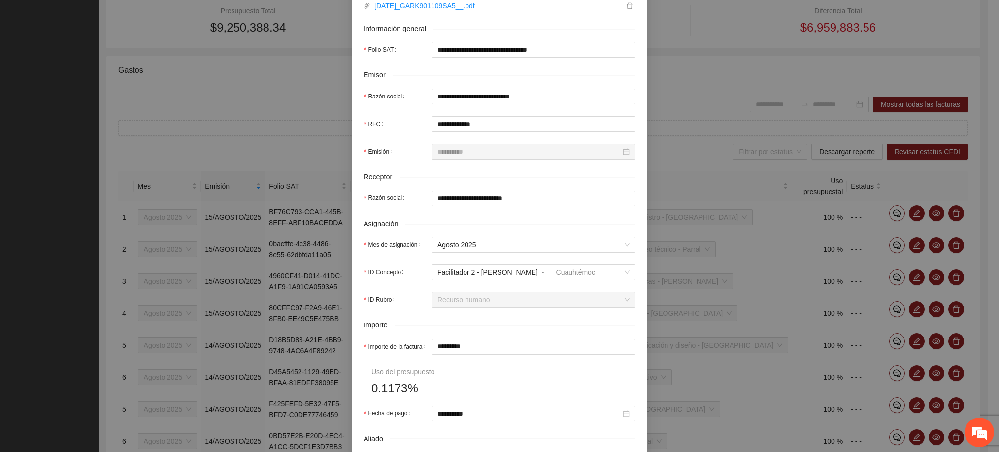
scroll to position [373, 0]
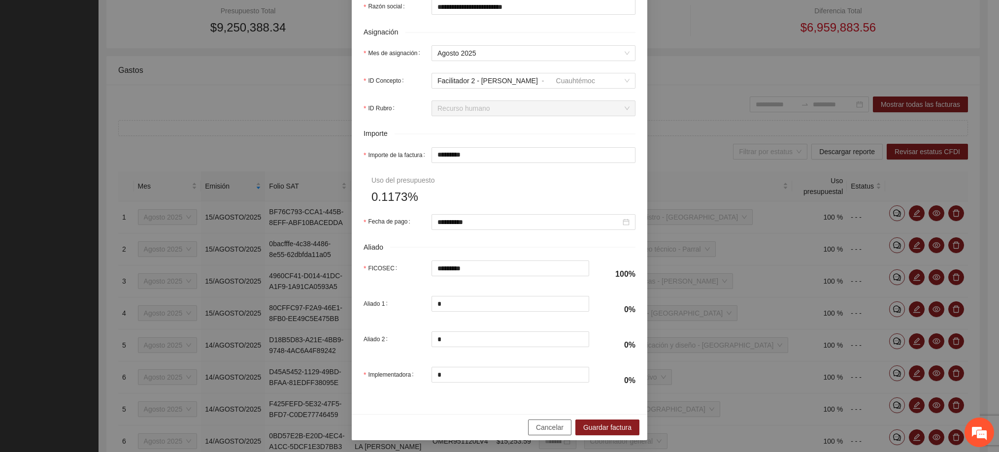
click at [547, 429] on span "Cancelar" at bounding box center [550, 427] width 28 height 11
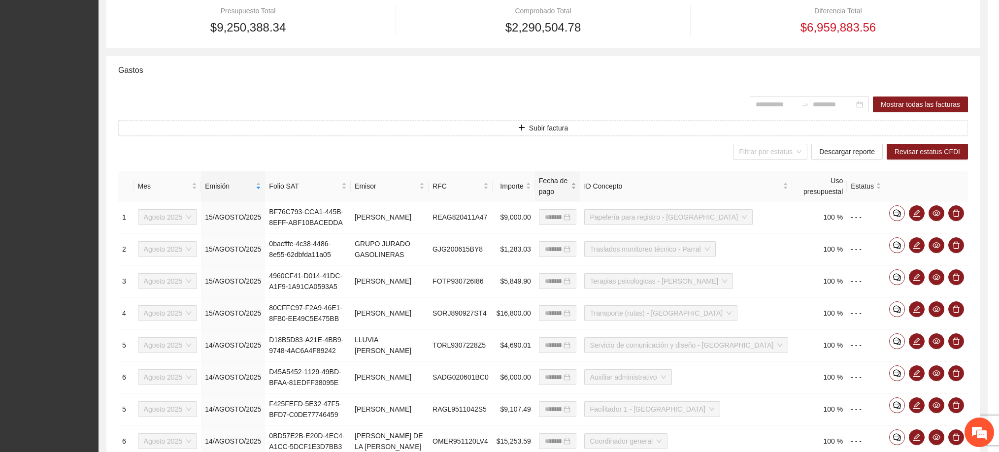
scroll to position [293, 0]
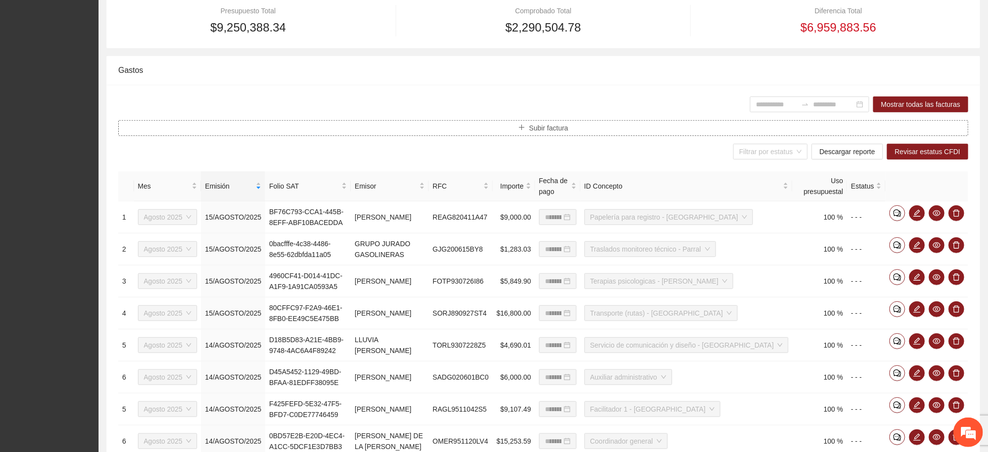
click at [551, 135] on button "Subir factura" at bounding box center [543, 128] width 850 height 16
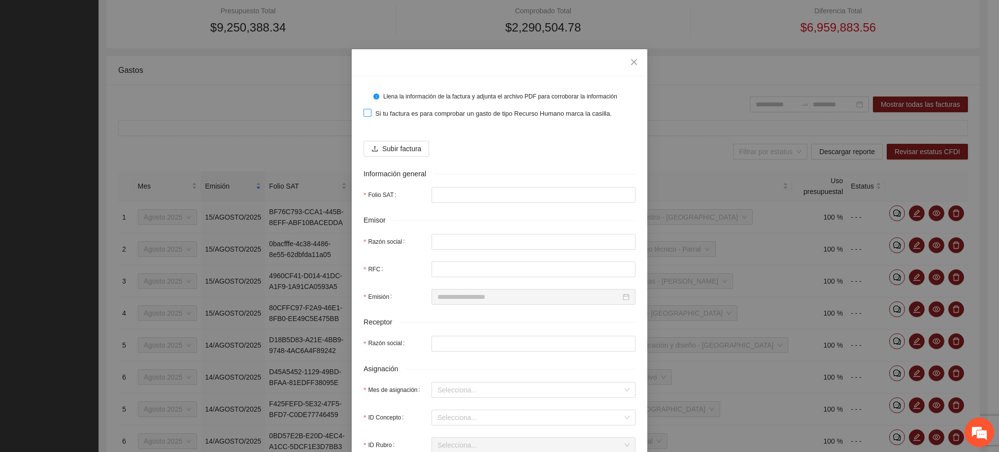
click at [427, 109] on span "Si tu factura es para comprobar un gasto de tipo Recurso Humano marca la casill…" at bounding box center [494, 114] width 244 height 10
click at [392, 145] on span "Subir factura" at bounding box center [401, 148] width 39 height 11
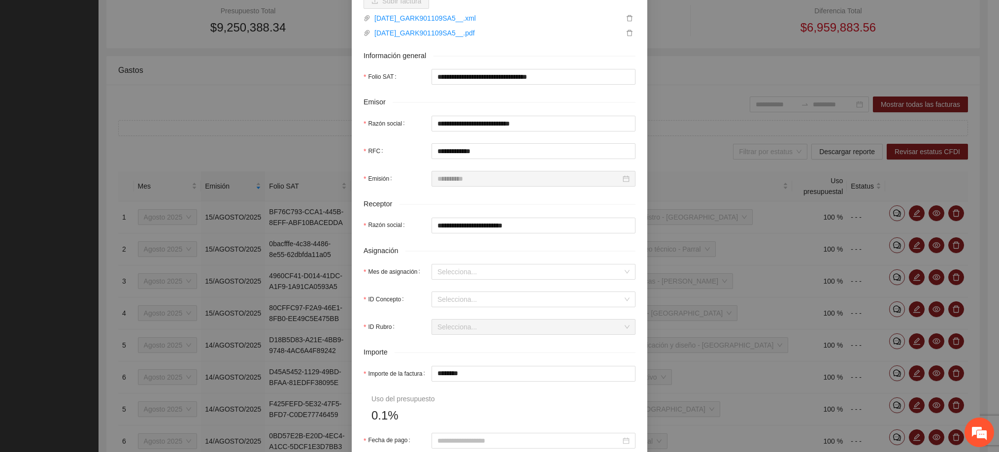
scroll to position [222, 0]
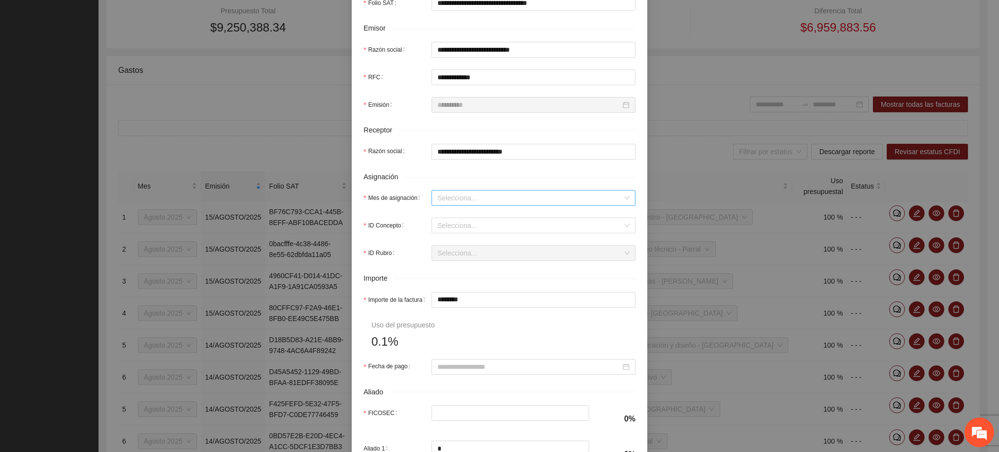
click at [438, 198] on input "Mes de asignación" at bounding box center [530, 198] width 185 height 15
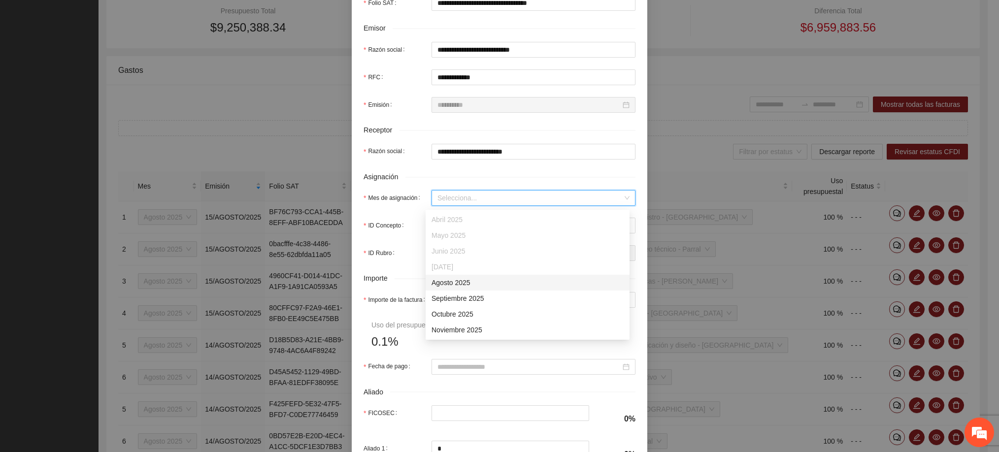
click at [463, 281] on div "Agosto 2025" at bounding box center [528, 282] width 192 height 11
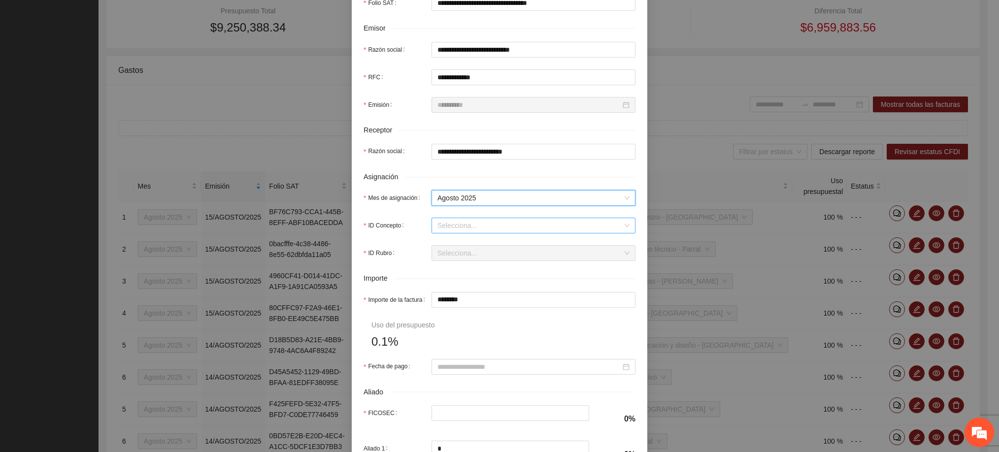
click at [448, 231] on input "ID Concepto" at bounding box center [530, 225] width 185 height 15
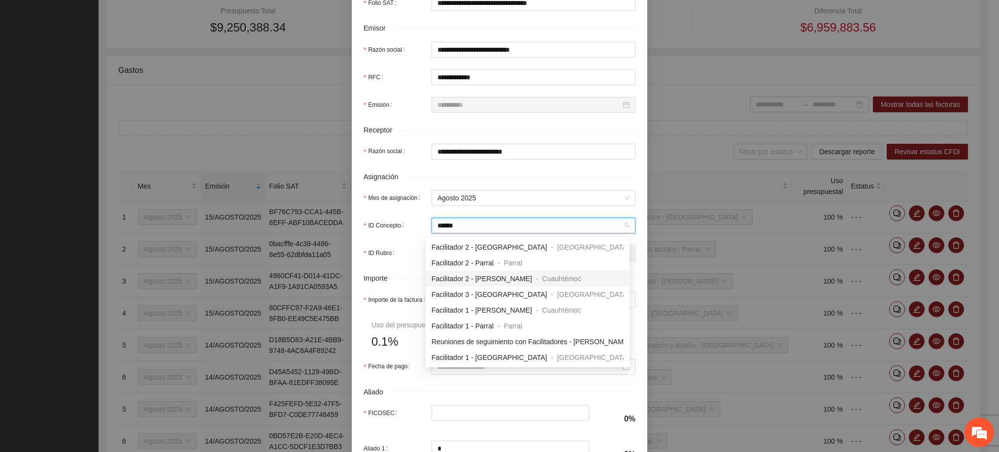
click at [482, 275] on span "Facilitador 2 - [PERSON_NAME]" at bounding box center [482, 279] width 101 height 8
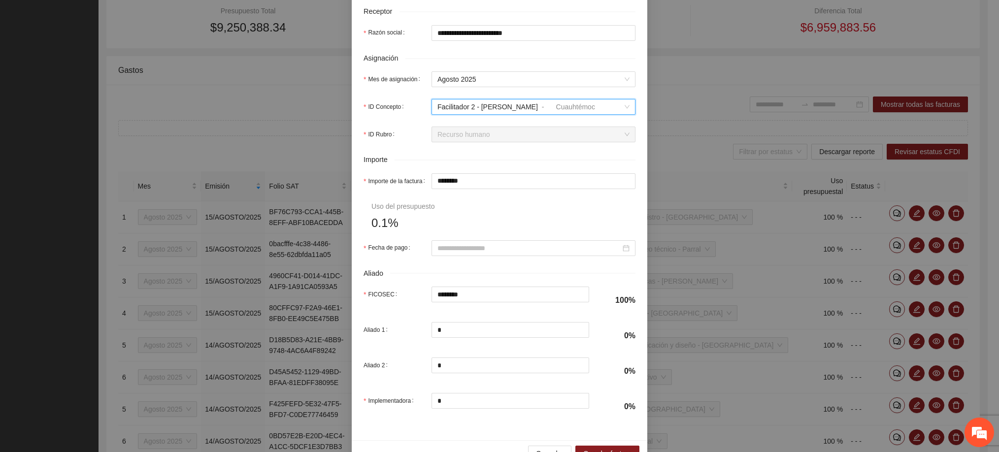
scroll to position [370, 0]
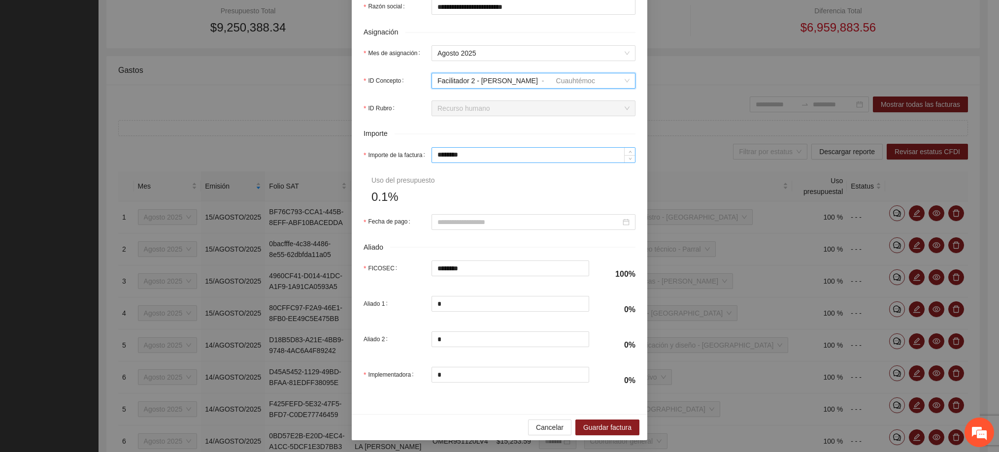
click at [461, 154] on input "********" at bounding box center [533, 155] width 203 height 15
click at [473, 222] on input "Fecha de pago" at bounding box center [529, 222] width 183 height 11
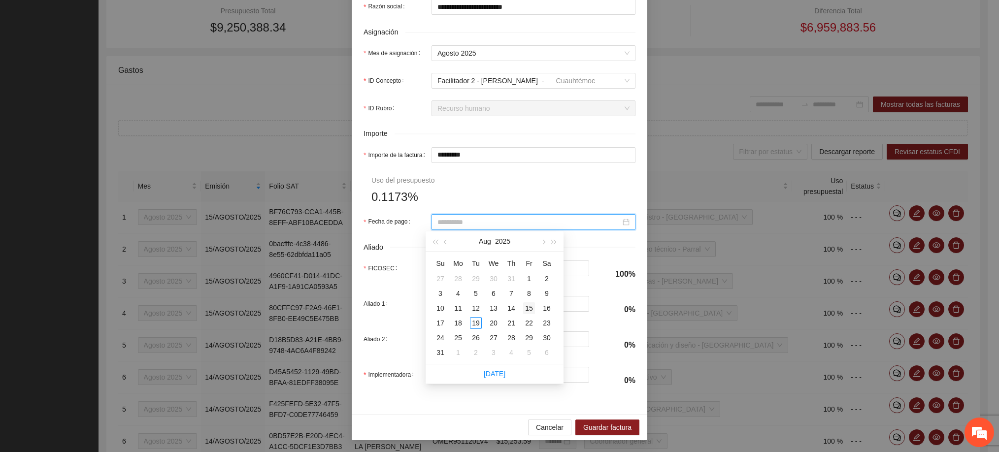
click at [531, 309] on div "15" at bounding box center [529, 309] width 12 height 12
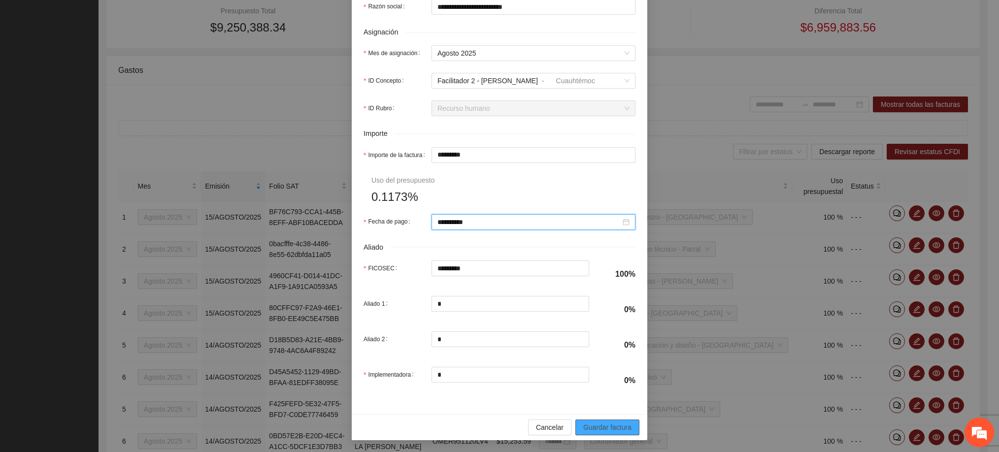
click at [591, 431] on span "Guardar factura" at bounding box center [607, 427] width 48 height 11
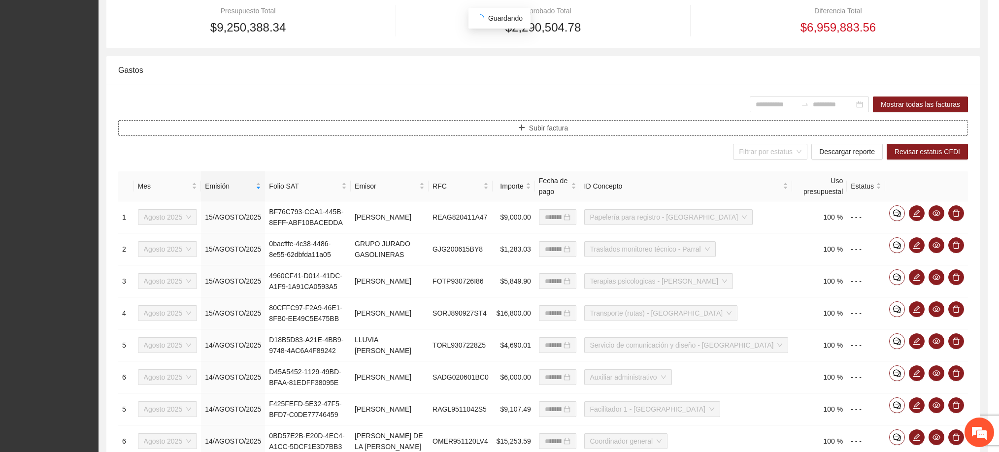
scroll to position [0, 0]
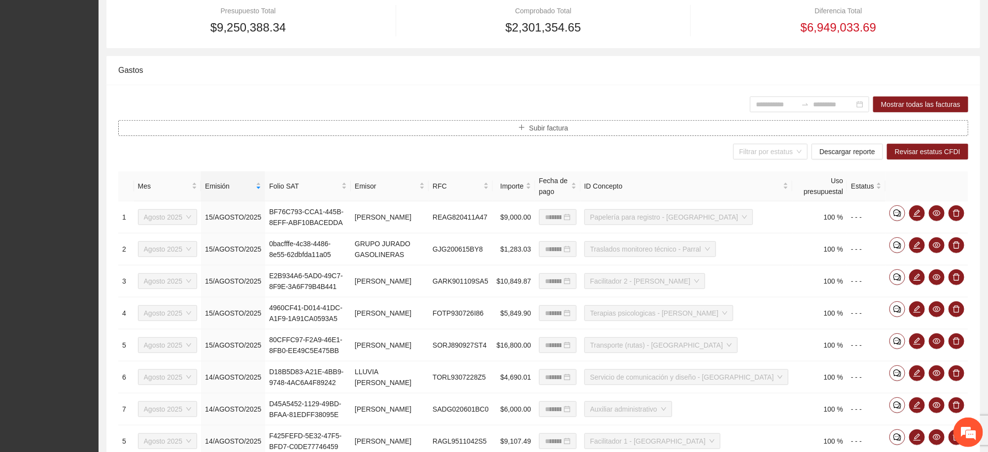
click at [529, 128] on span "Subir factura" at bounding box center [548, 128] width 39 height 11
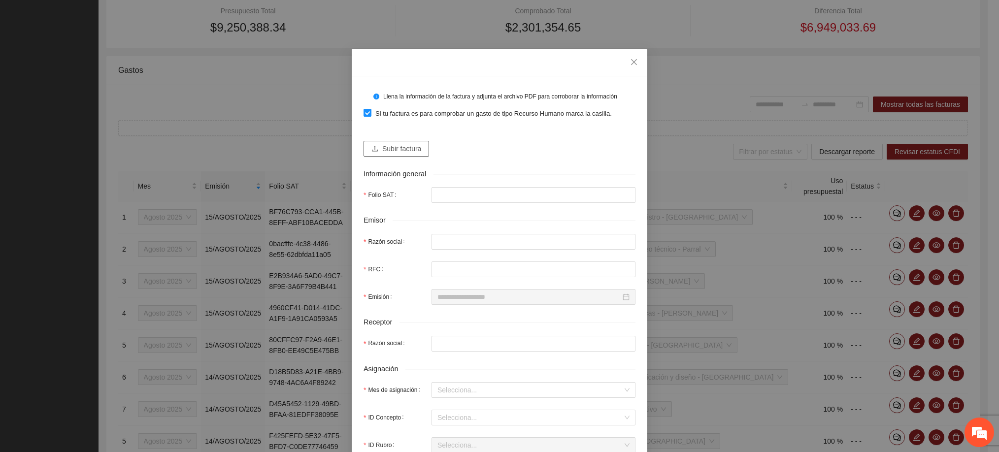
click at [406, 147] on span "Subir factura" at bounding box center [401, 148] width 39 height 11
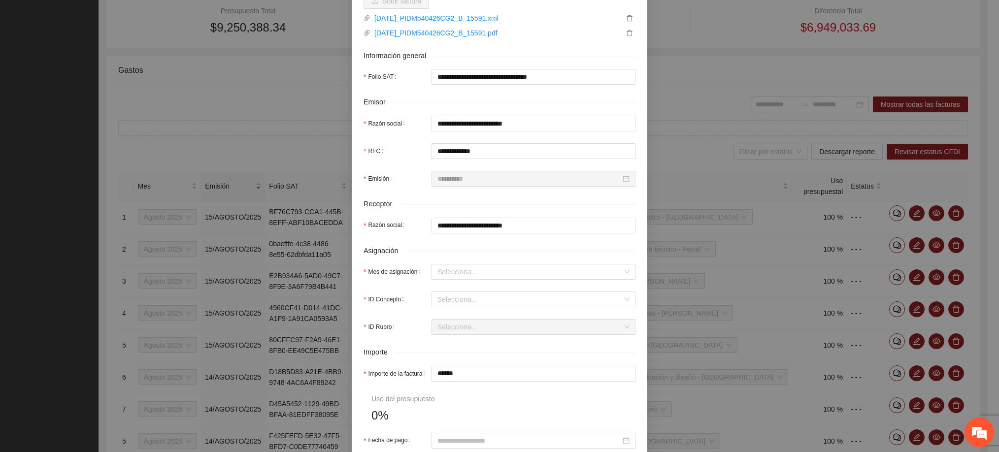
scroll to position [222, 0]
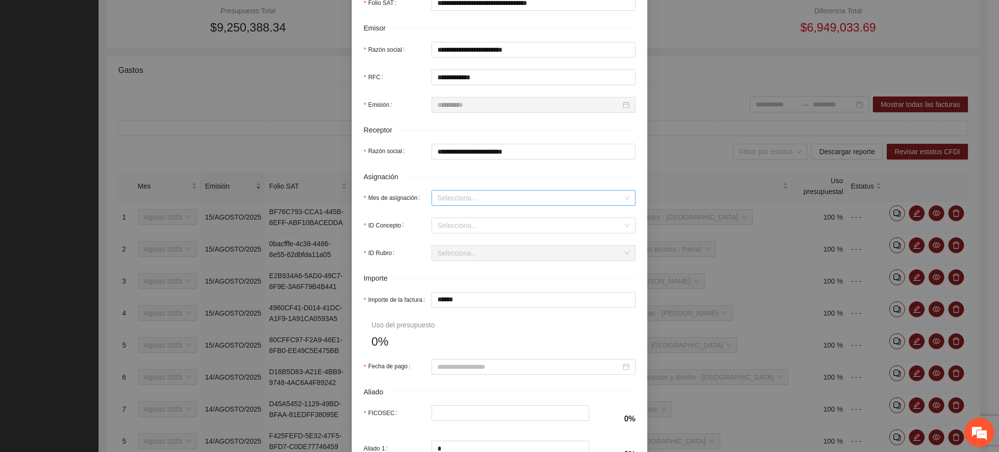
click at [453, 196] on input "Mes de asignación" at bounding box center [530, 198] width 185 height 15
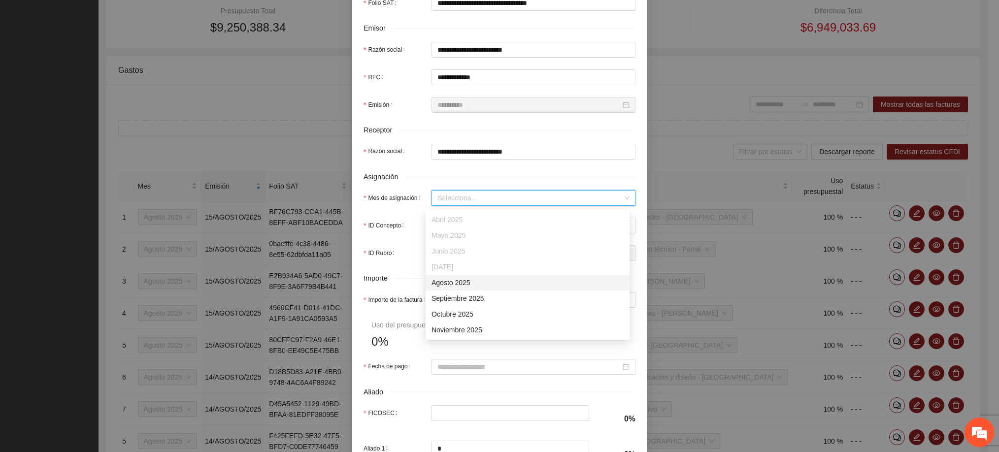
click at [454, 285] on div "Agosto 2025" at bounding box center [528, 282] width 192 height 11
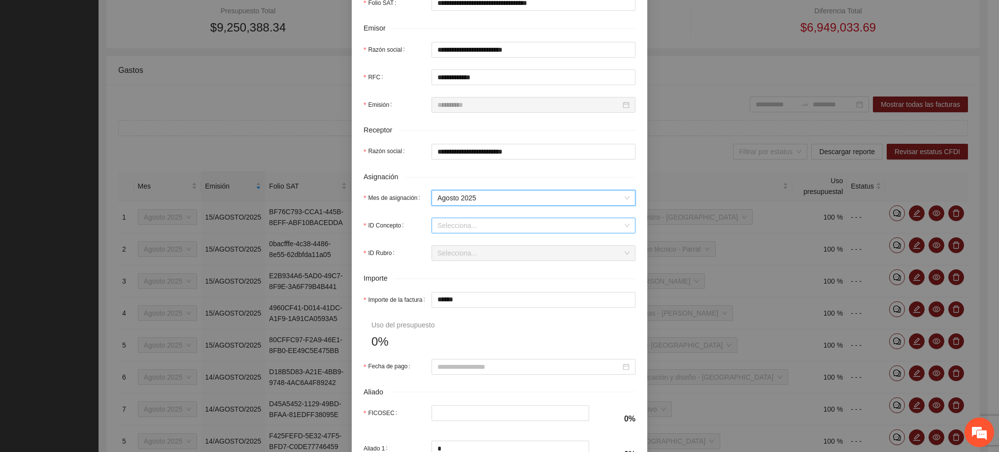
click at [457, 228] on input "ID Concepto" at bounding box center [530, 225] width 185 height 15
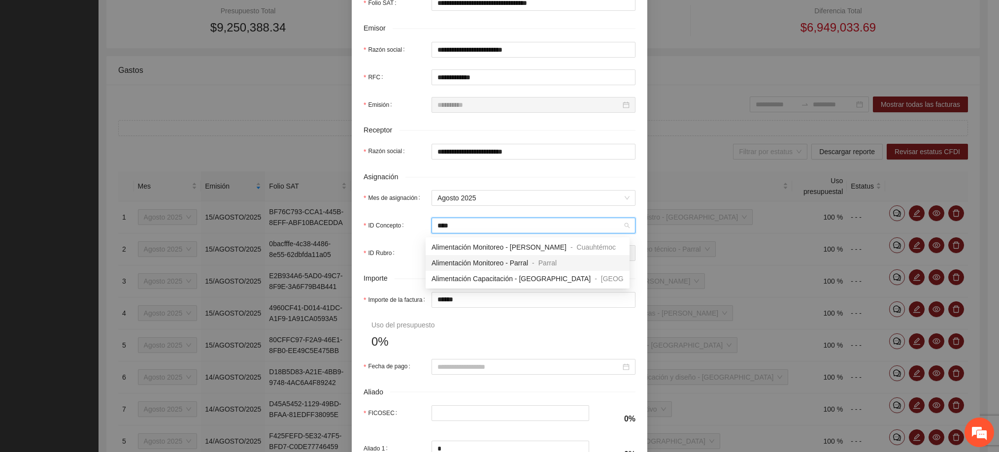
click at [485, 261] on span "Alimentación Monitoreo - Parral" at bounding box center [480, 263] width 97 height 8
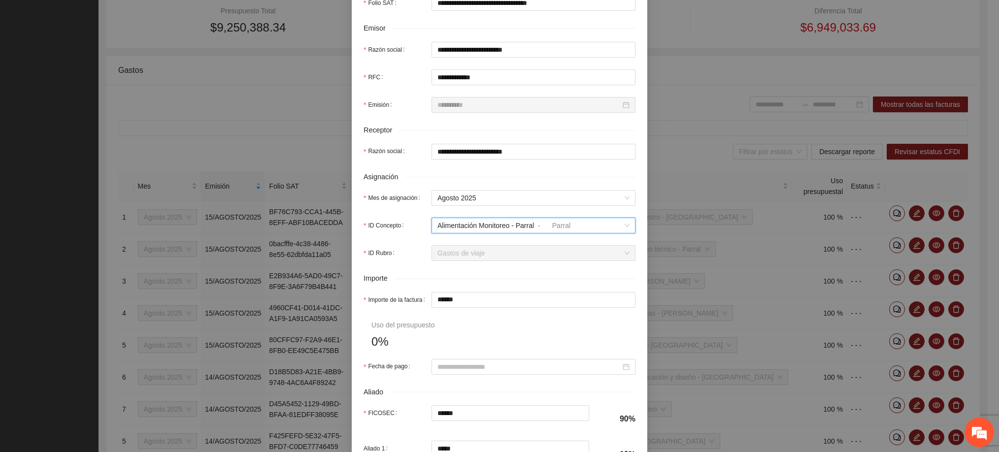
scroll to position [296, 0]
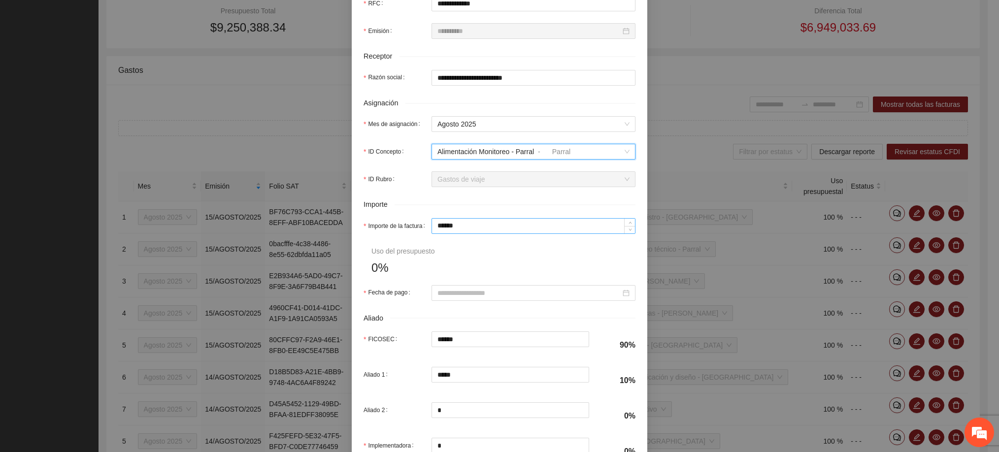
click at [451, 229] on input "******" at bounding box center [533, 226] width 203 height 15
click at [462, 340] on input "*****" at bounding box center [510, 339] width 157 height 15
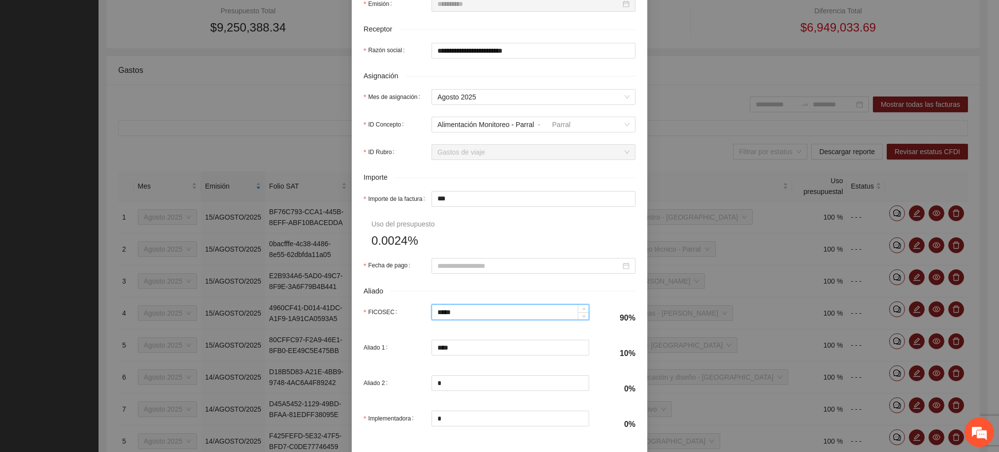
scroll to position [373, 0]
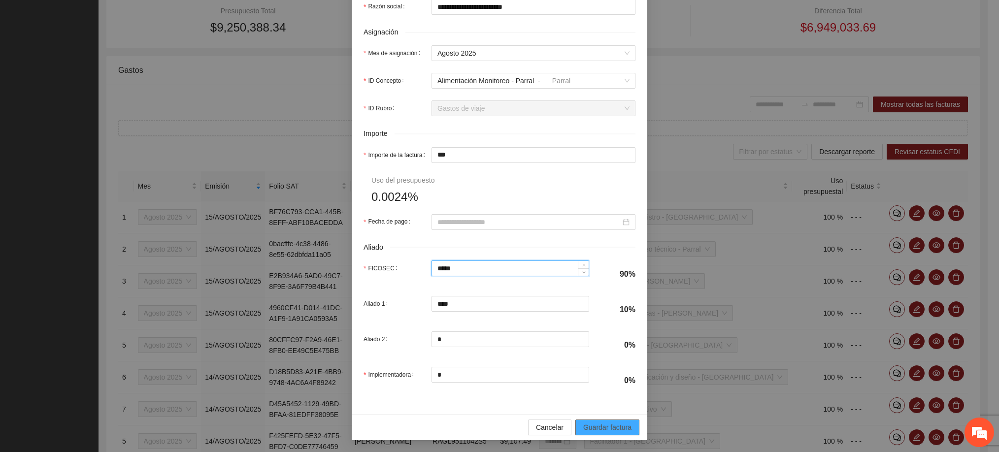
click at [601, 424] on span "Guardar factura" at bounding box center [607, 427] width 48 height 11
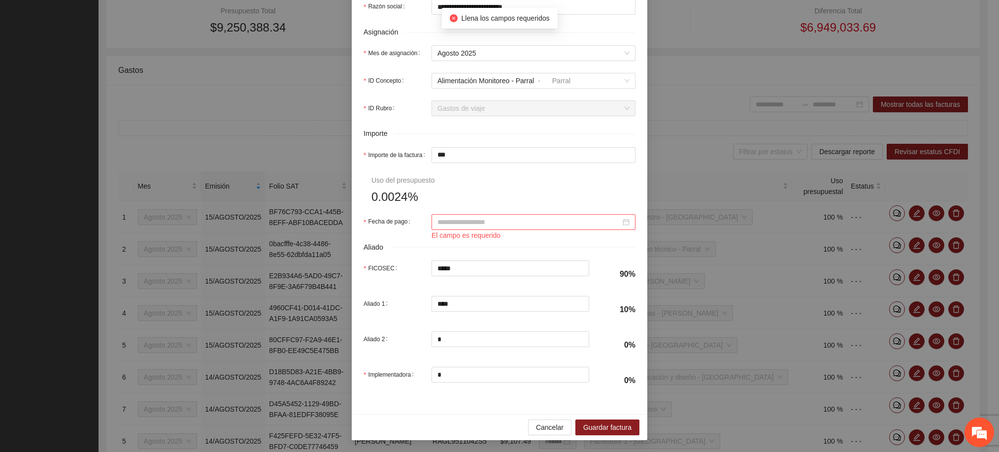
click at [488, 222] on input "Fecha de pago" at bounding box center [529, 222] width 183 height 11
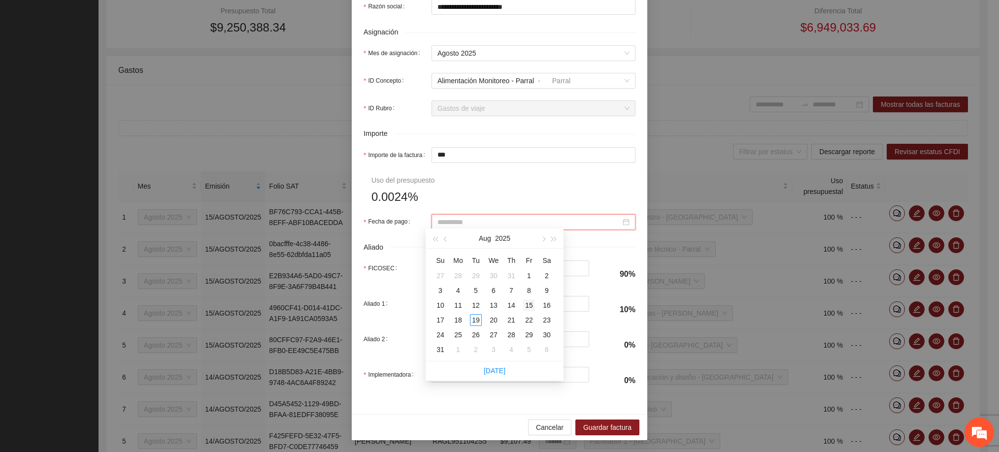
click at [528, 305] on div "15" at bounding box center [529, 306] width 12 height 12
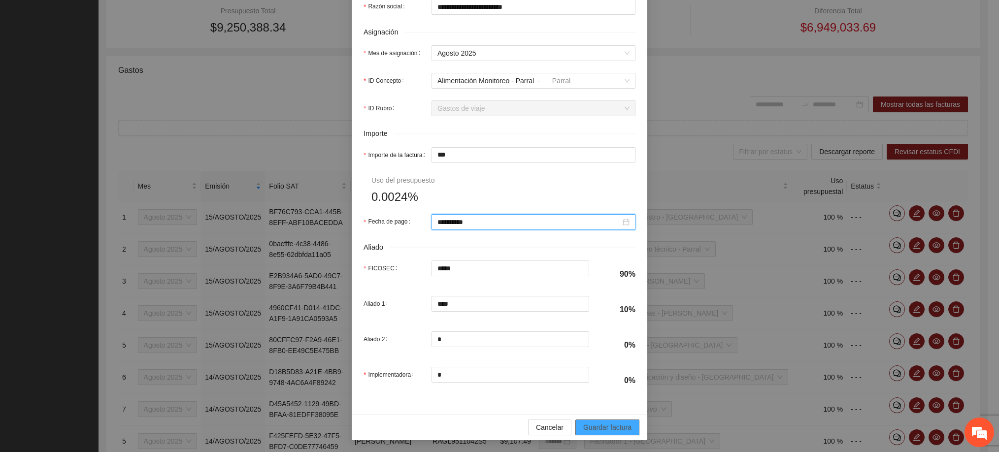
click at [593, 429] on span "Guardar factura" at bounding box center [607, 427] width 48 height 11
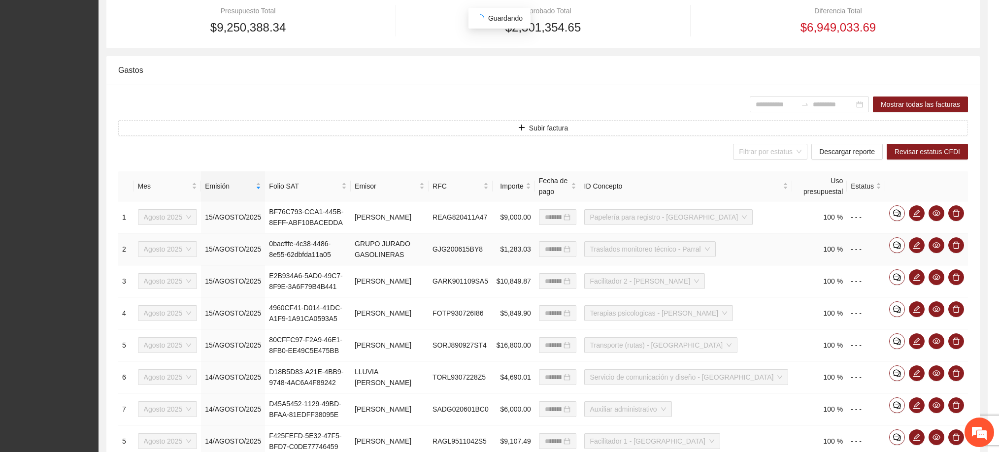
scroll to position [293, 0]
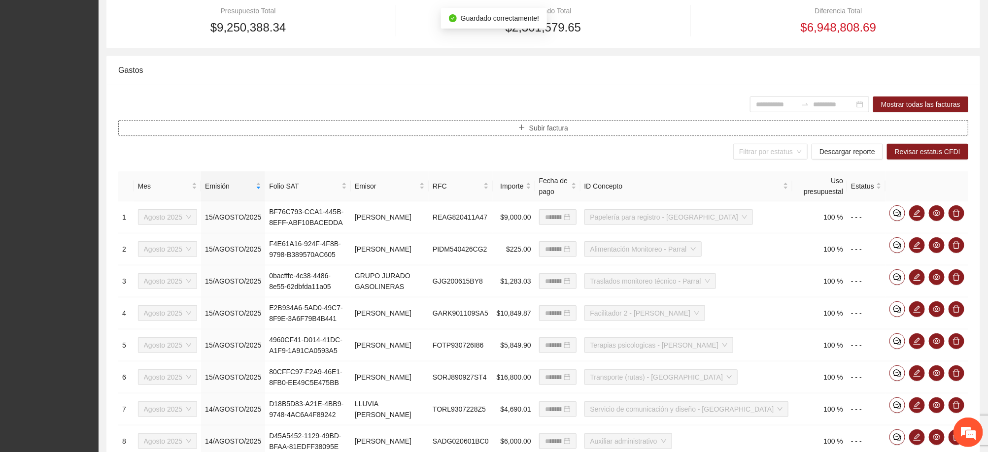
click at [544, 130] on span "Subir factura" at bounding box center [548, 128] width 39 height 11
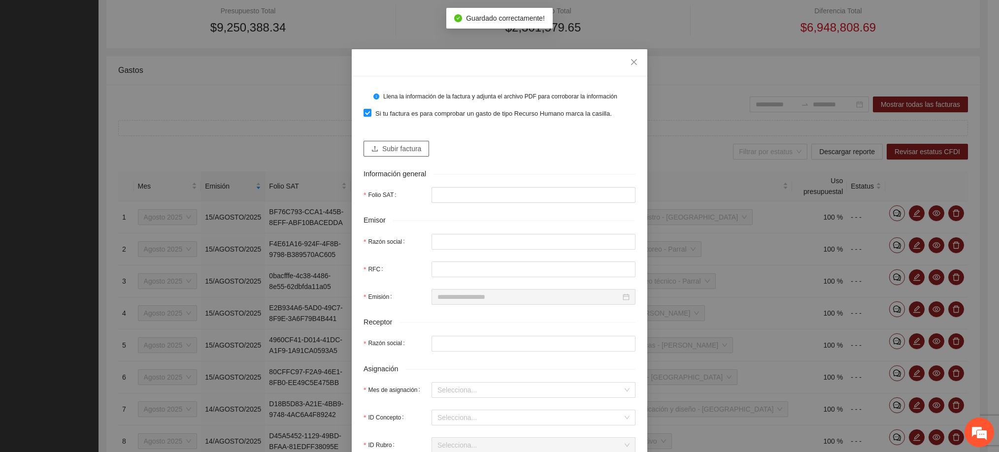
click at [390, 149] on span "Subir factura" at bounding box center [401, 148] width 39 height 11
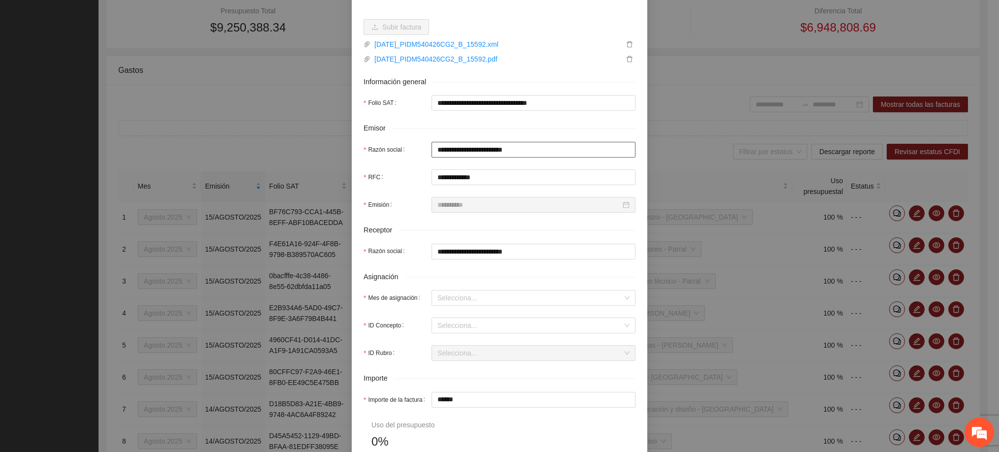
scroll to position [148, 0]
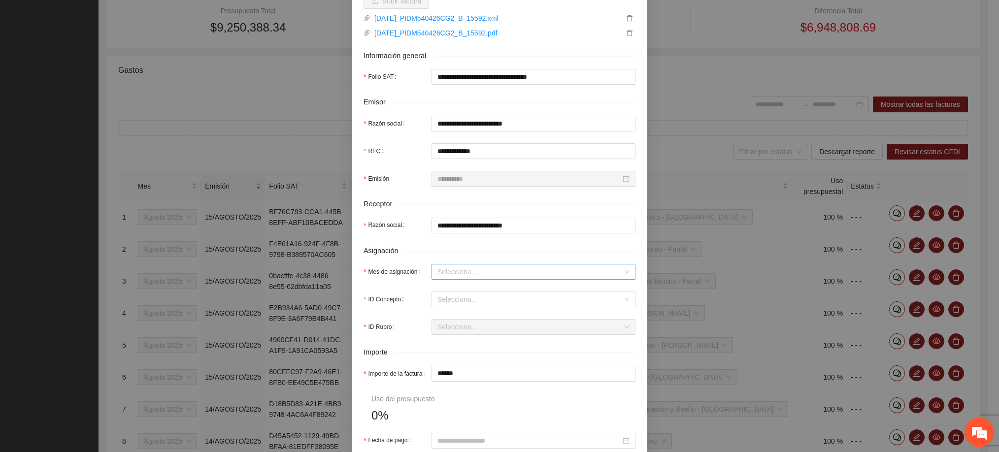
click at [463, 268] on input "Mes de asignación" at bounding box center [530, 272] width 185 height 15
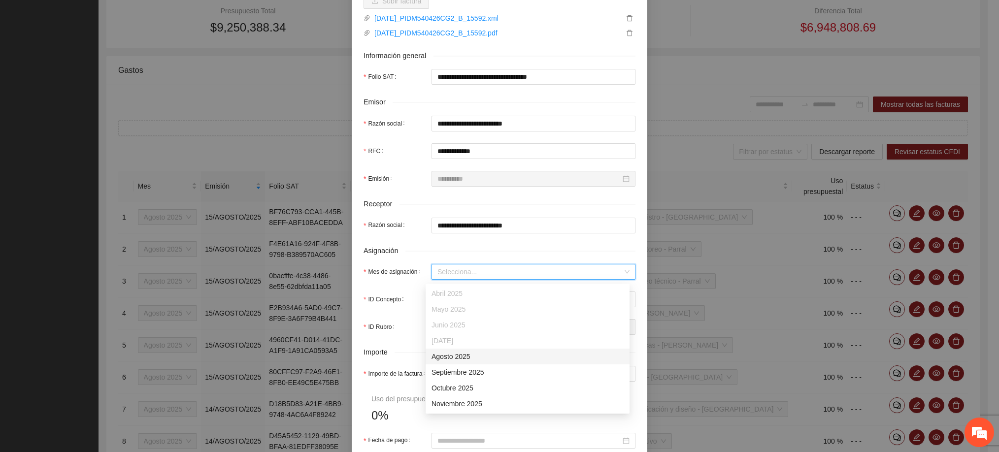
click at [460, 355] on div "Agosto 2025" at bounding box center [528, 356] width 192 height 11
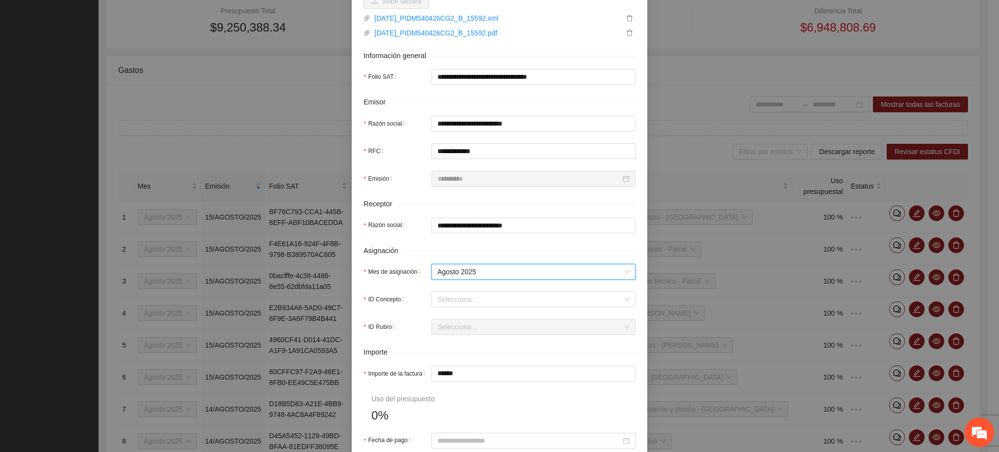
scroll to position [222, 0]
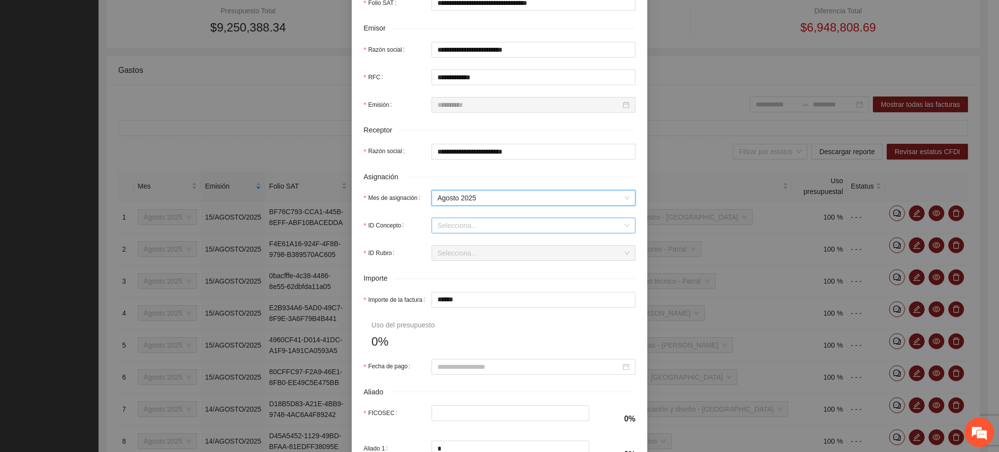
click at [489, 225] on input "ID Concepto" at bounding box center [530, 225] width 185 height 15
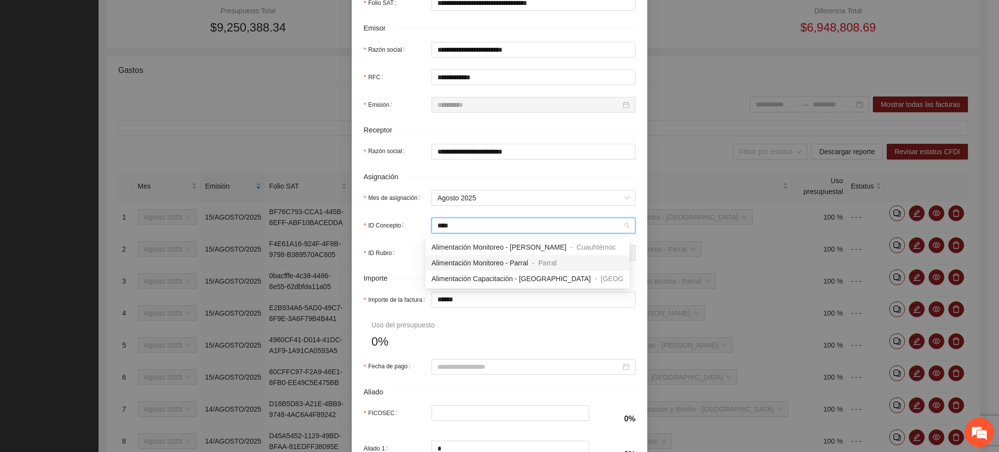
click at [485, 268] on div "Alimentación Monitoreo - Parral" at bounding box center [480, 263] width 97 height 11
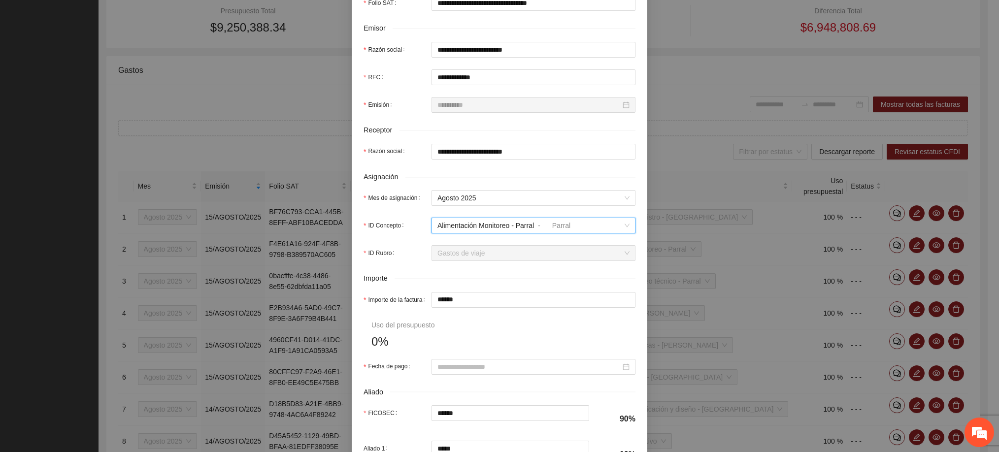
click at [485, 260] on span "Gastos de viaje" at bounding box center [534, 253] width 192 height 15
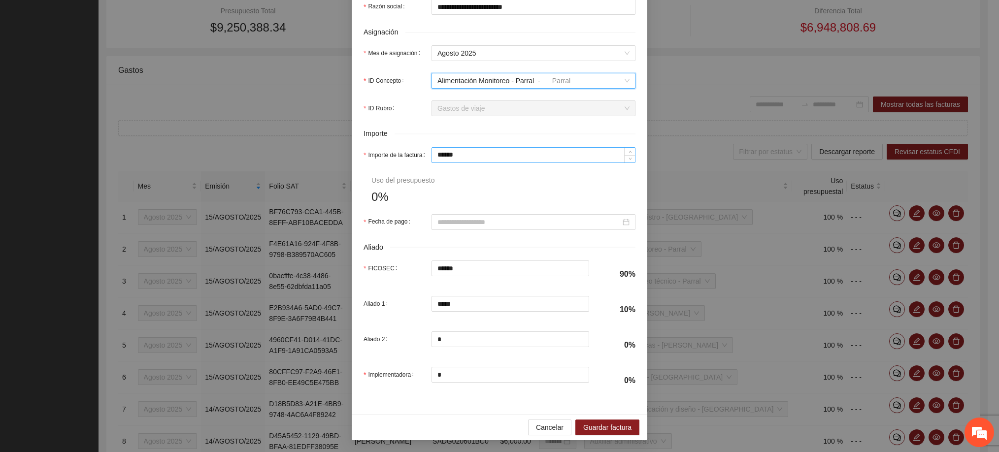
click at [453, 150] on input "******" at bounding box center [533, 155] width 203 height 15
click at [603, 425] on span "Guardar factura" at bounding box center [607, 427] width 48 height 11
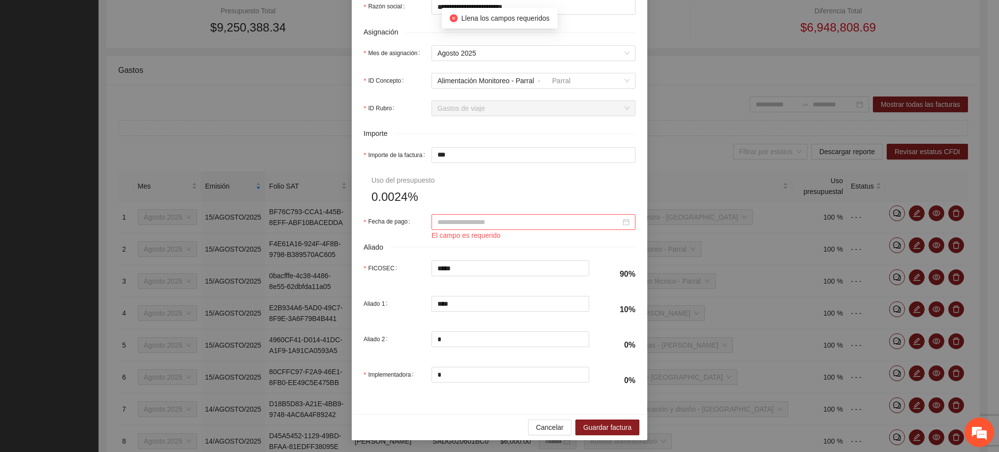
click at [508, 219] on input "Fecha de pago" at bounding box center [529, 222] width 183 height 11
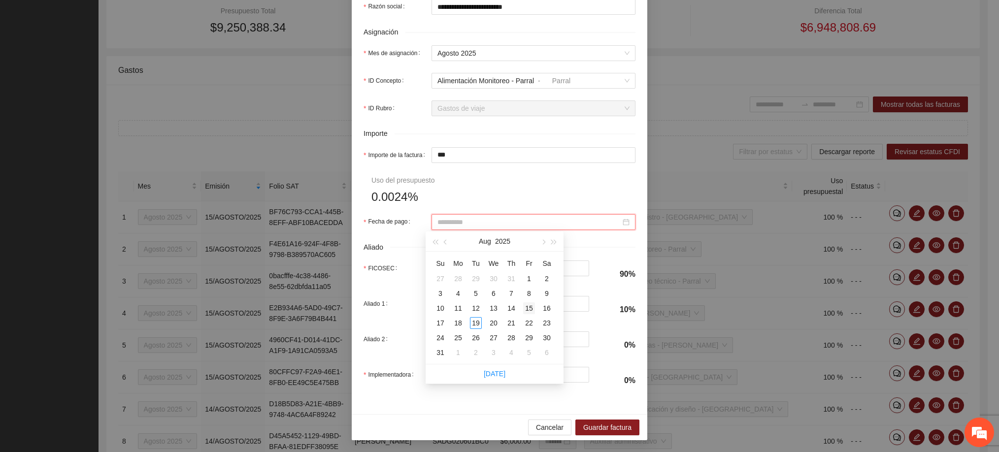
click at [531, 309] on div "15" at bounding box center [529, 309] width 12 height 12
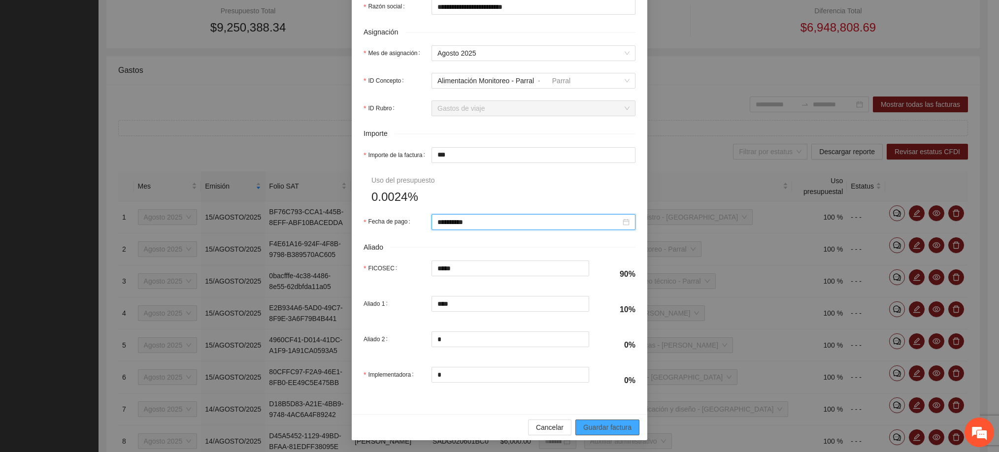
click at [603, 433] on span "Guardar factura" at bounding box center [607, 427] width 48 height 11
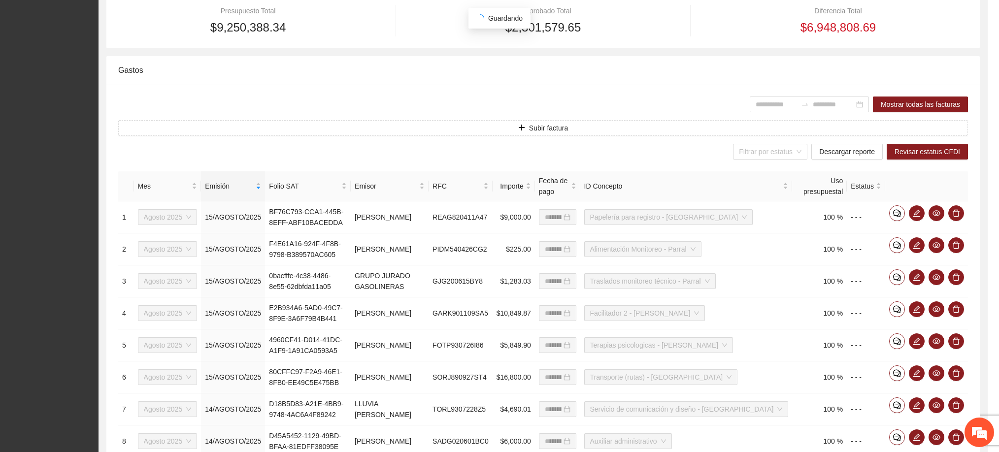
scroll to position [293, 0]
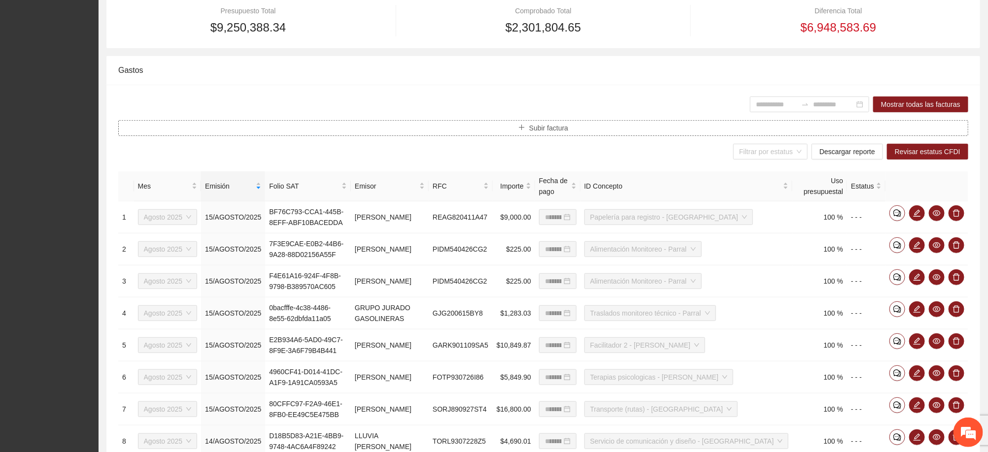
click at [562, 133] on span "Subir factura" at bounding box center [548, 128] width 39 height 11
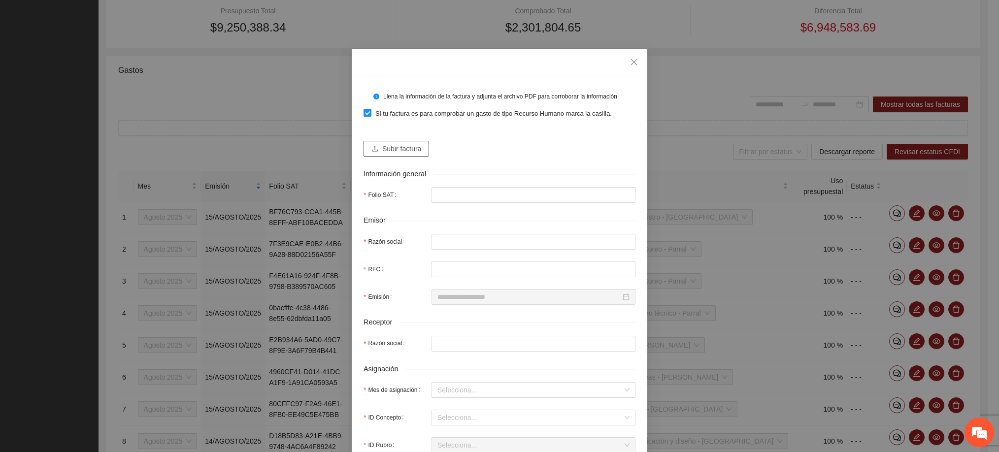
click at [398, 151] on span "Subir factura" at bounding box center [401, 148] width 39 height 11
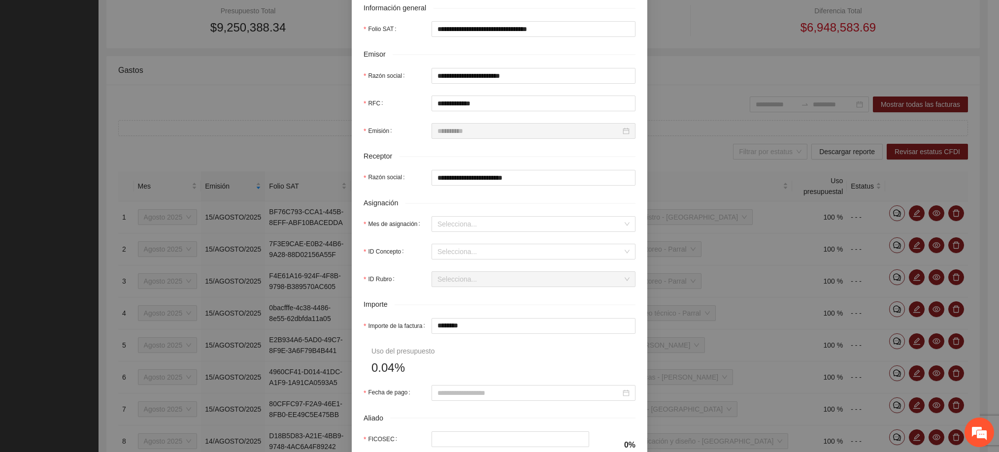
scroll to position [222, 0]
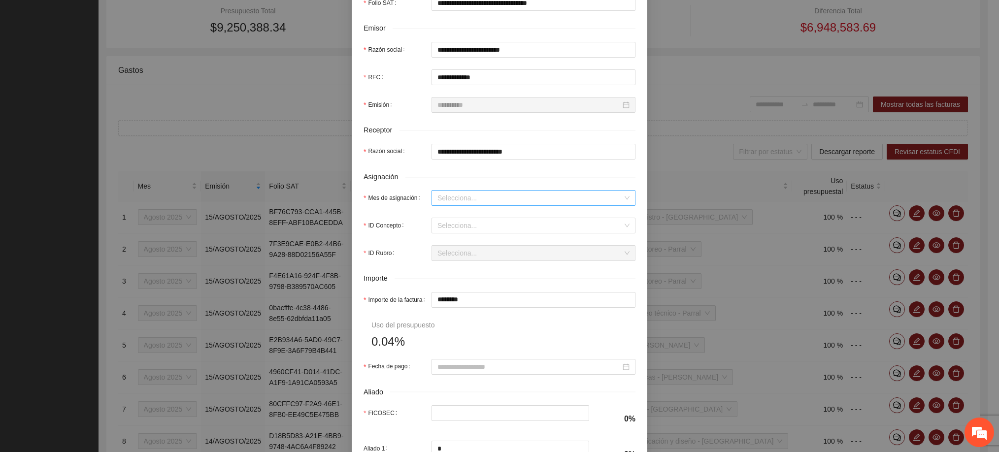
click at [447, 197] on input "Mes de asignación" at bounding box center [530, 198] width 185 height 15
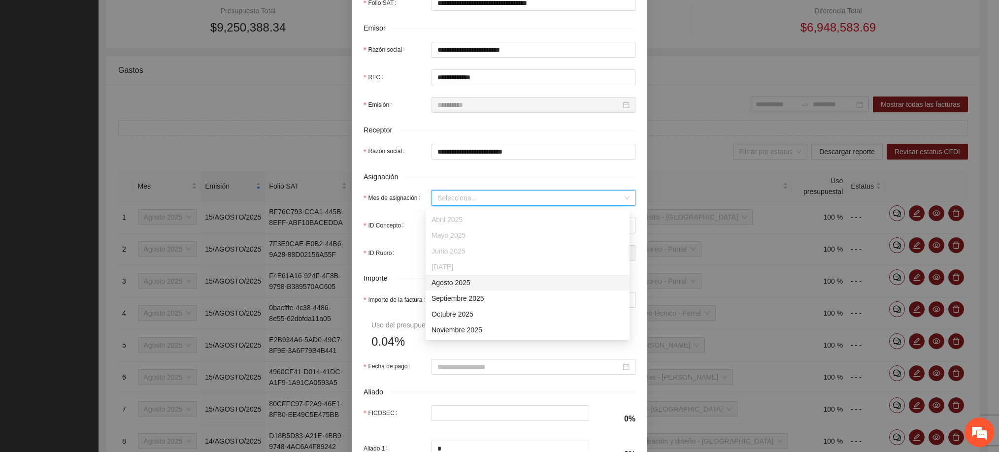
click at [447, 286] on div "Agosto 2025" at bounding box center [528, 282] width 192 height 11
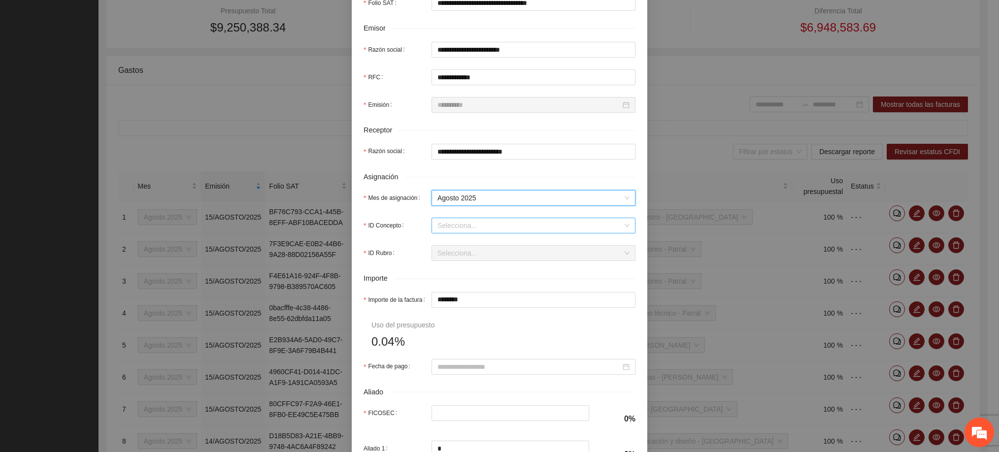
click at [447, 230] on input "ID Concepto" at bounding box center [530, 225] width 185 height 15
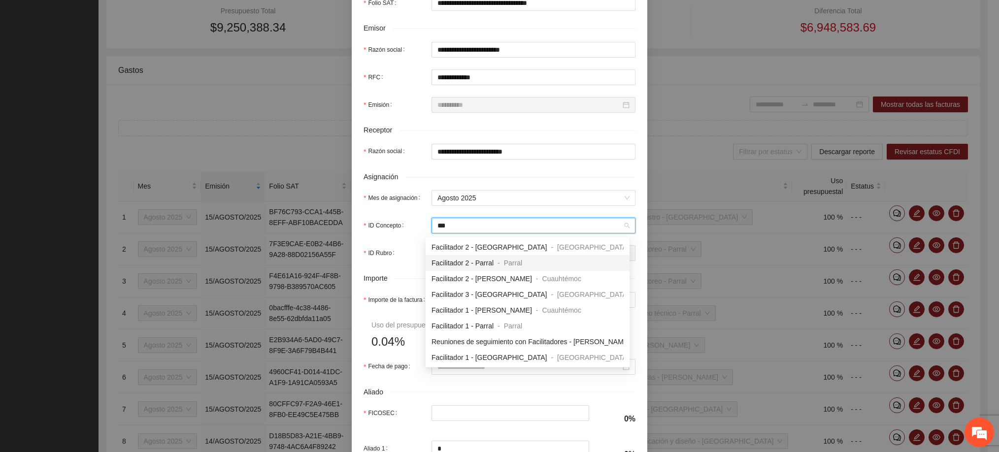
click at [457, 265] on span "Facilitador 2 - Parral" at bounding box center [463, 263] width 62 height 8
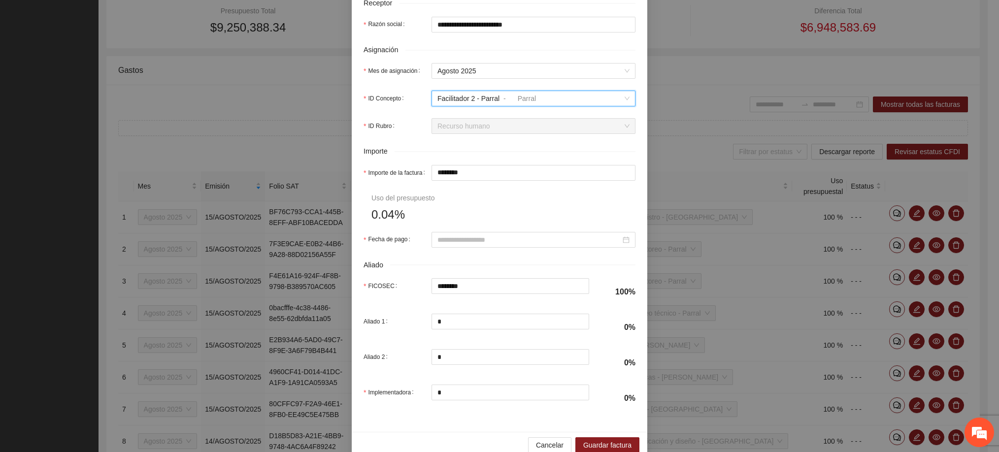
scroll to position [370, 0]
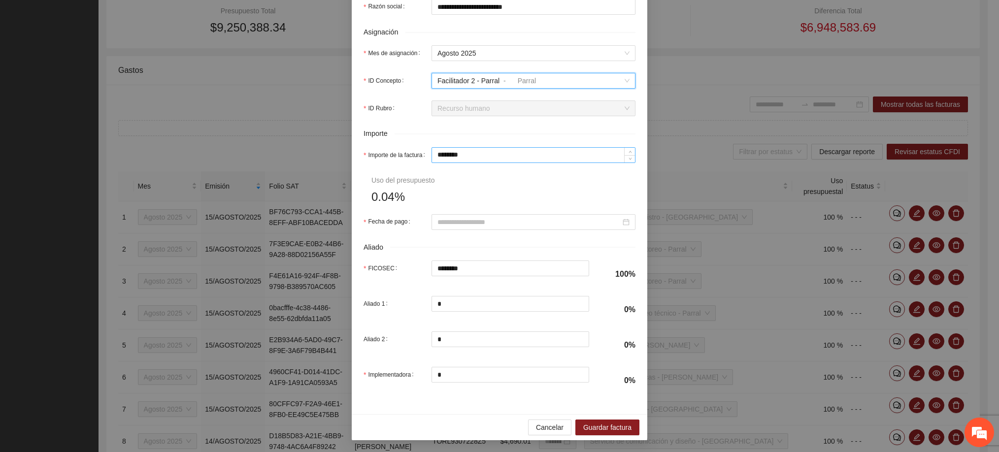
click at [457, 153] on input "********" at bounding box center [533, 155] width 203 height 15
click at [475, 216] on div at bounding box center [534, 222] width 204 height 16
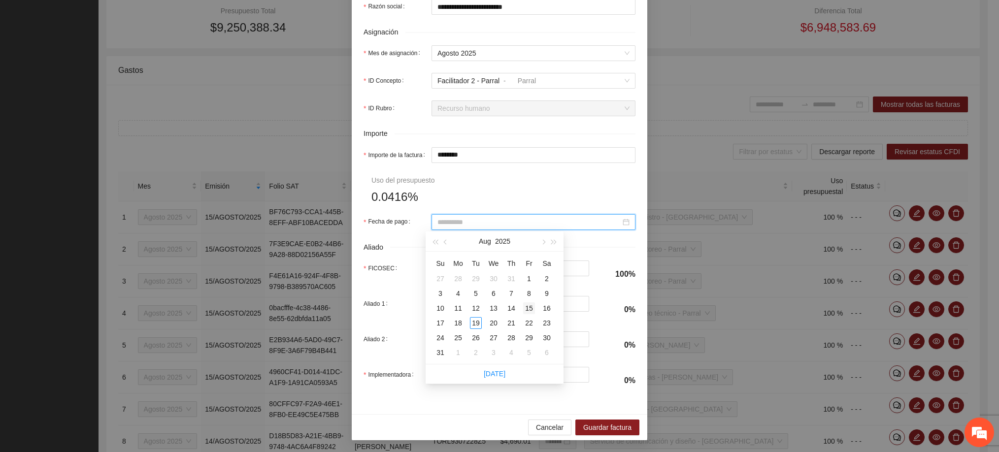
click at [530, 306] on div "15" at bounding box center [529, 309] width 12 height 12
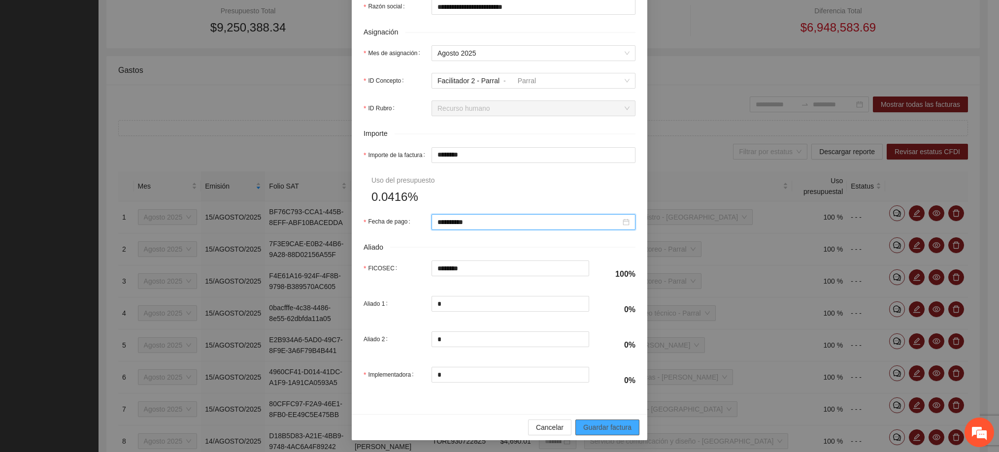
click at [617, 429] on span "Guardar factura" at bounding box center [607, 427] width 48 height 11
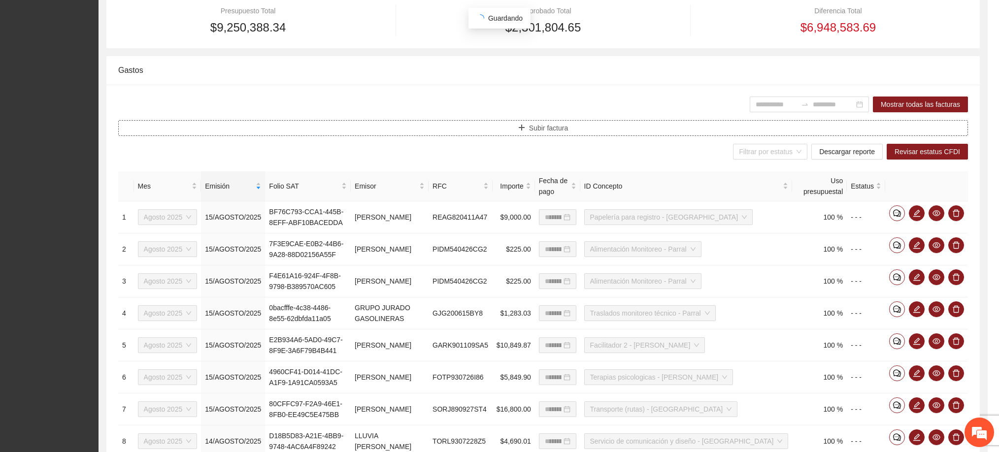
scroll to position [0, 0]
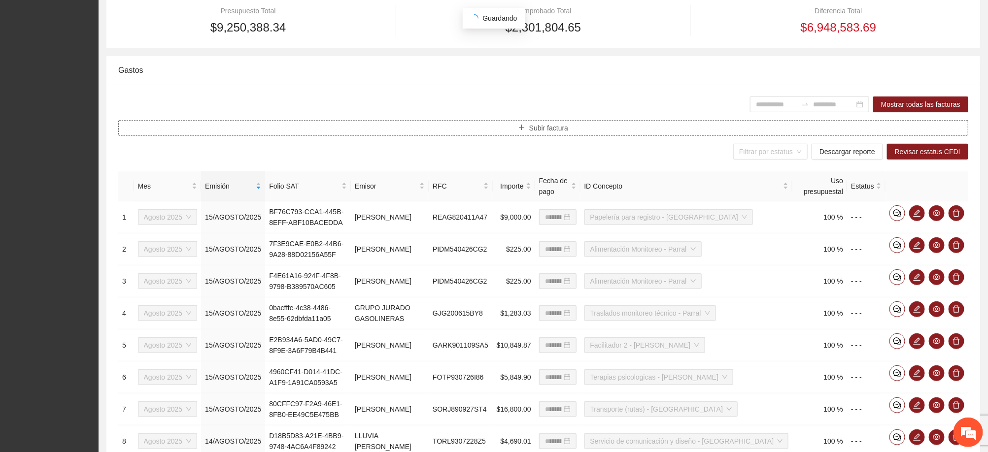
click at [553, 132] on span "Subir factura" at bounding box center [548, 128] width 39 height 11
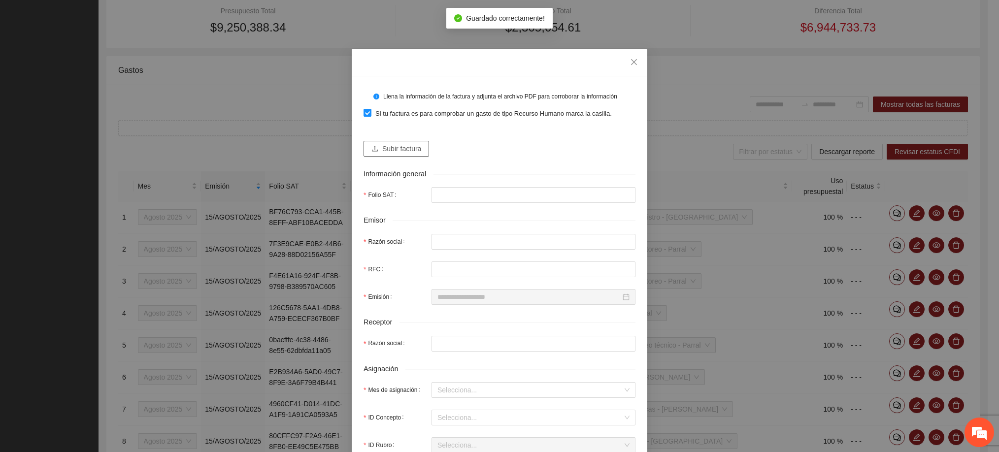
click at [410, 148] on span "Subir factura" at bounding box center [401, 148] width 39 height 11
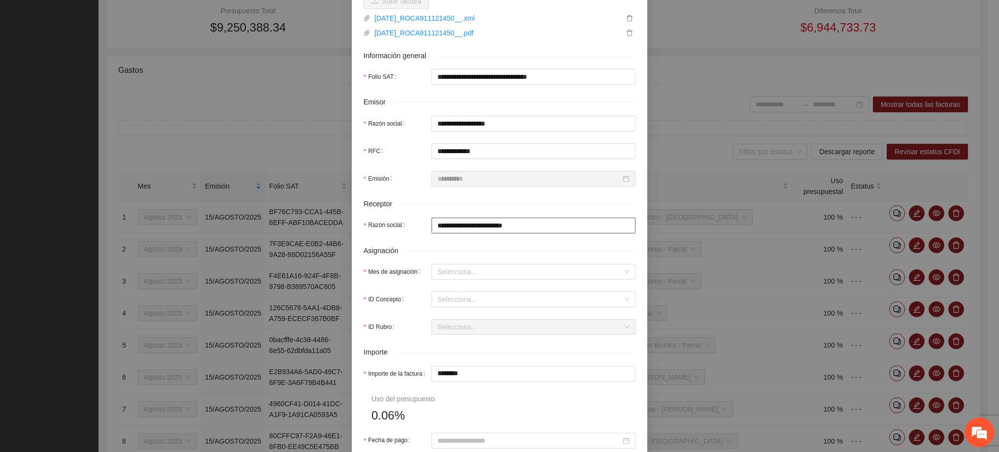
scroll to position [222, 0]
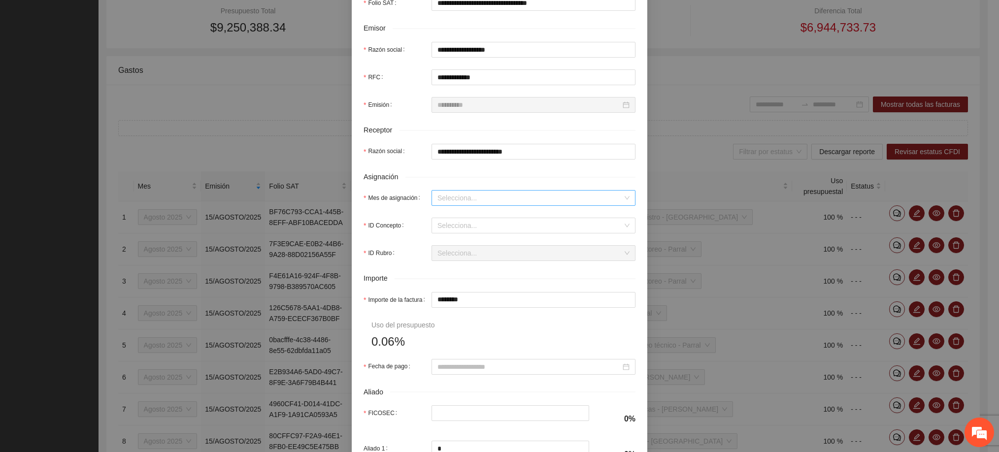
click at [470, 203] on input "Mes de asignación" at bounding box center [530, 198] width 185 height 15
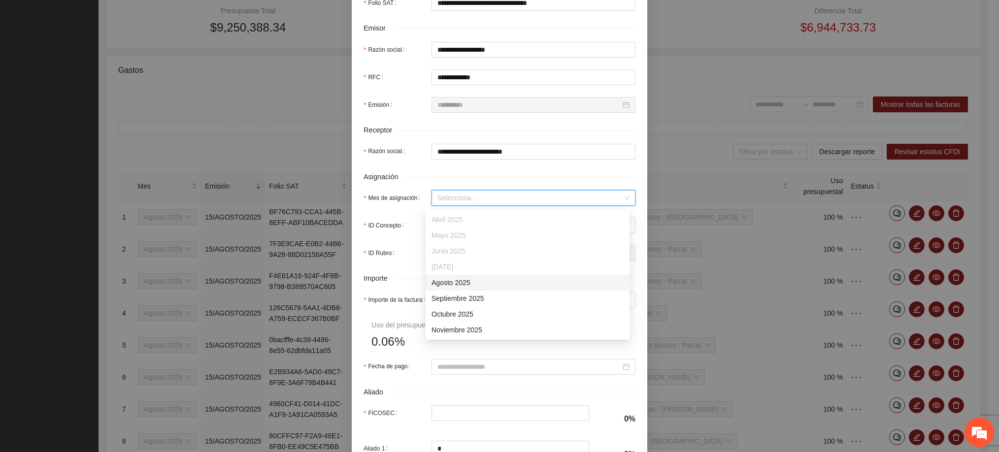
click at [460, 285] on div "Agosto 2025" at bounding box center [528, 282] width 192 height 11
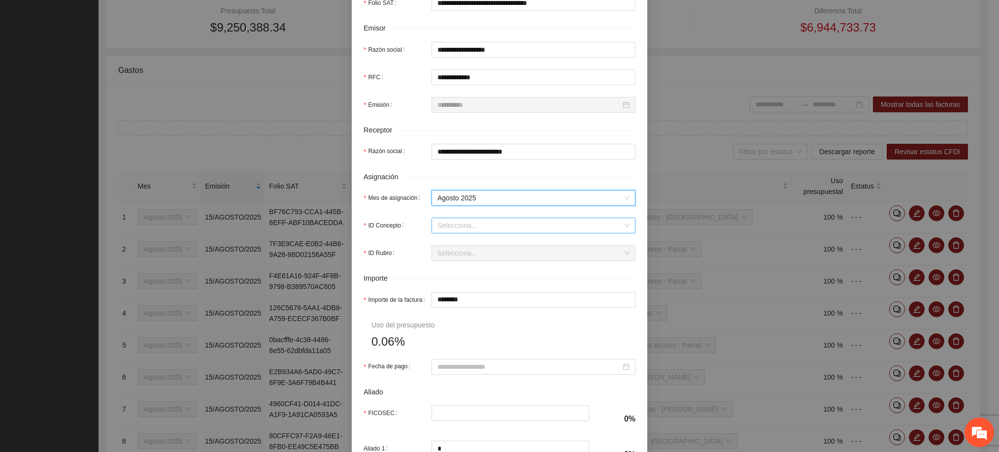
click at [458, 228] on input "ID Concepto" at bounding box center [530, 225] width 185 height 15
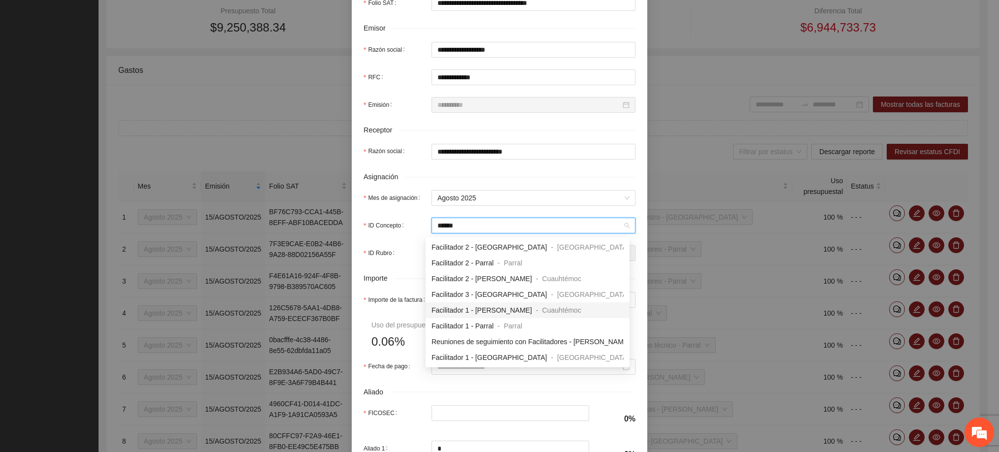
click at [466, 312] on span "Facilitador 1 - [PERSON_NAME]" at bounding box center [482, 310] width 101 height 8
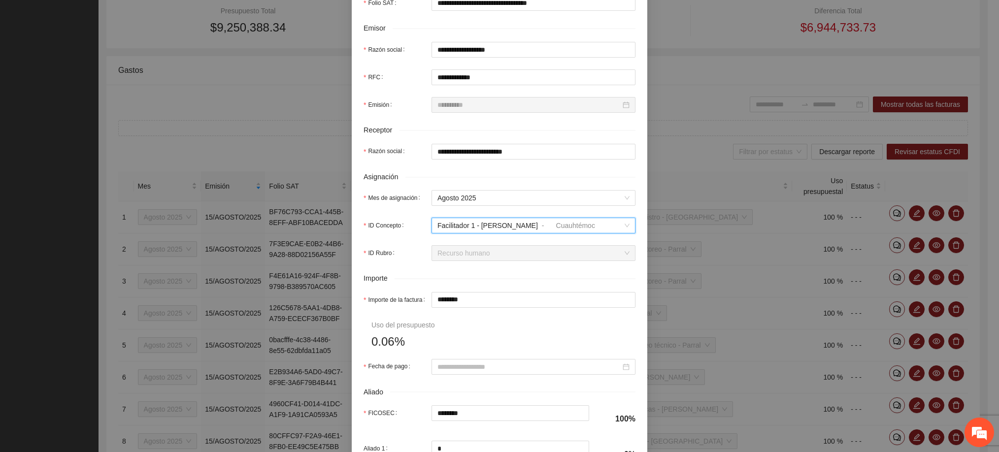
scroll to position [296, 0]
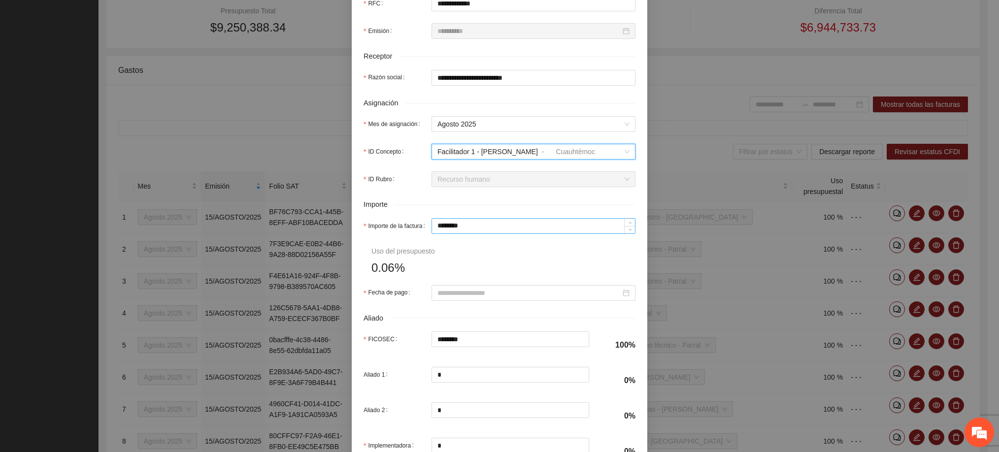
click at [454, 228] on input "********" at bounding box center [533, 226] width 203 height 15
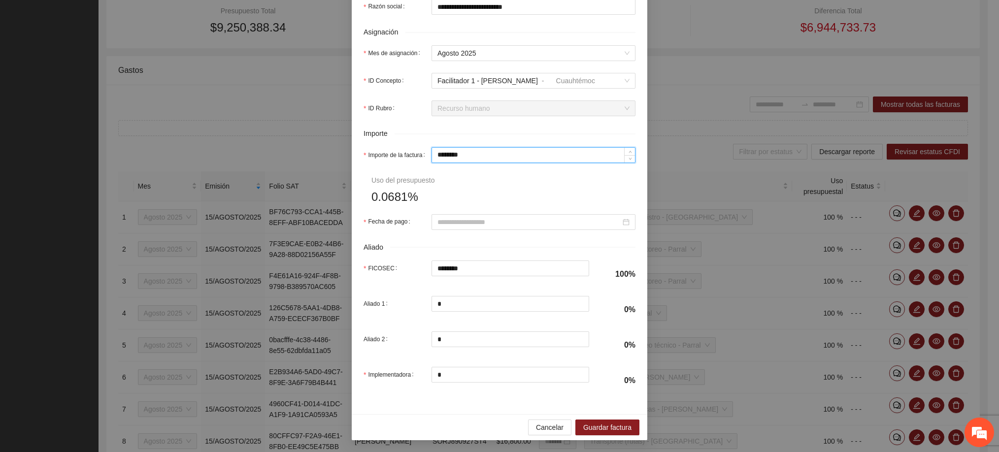
scroll to position [373, 0]
click at [503, 218] on input "Fecha de pago" at bounding box center [529, 222] width 183 height 11
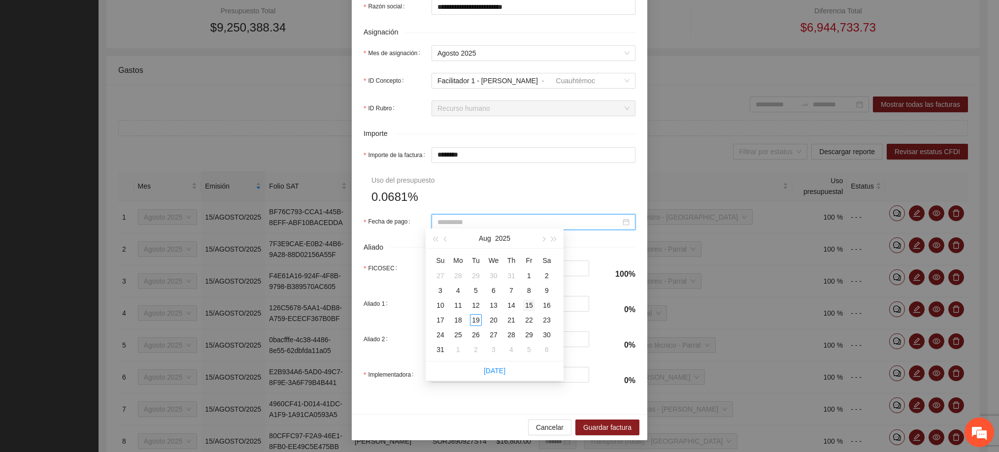
click at [528, 302] on div "15" at bounding box center [529, 306] width 12 height 12
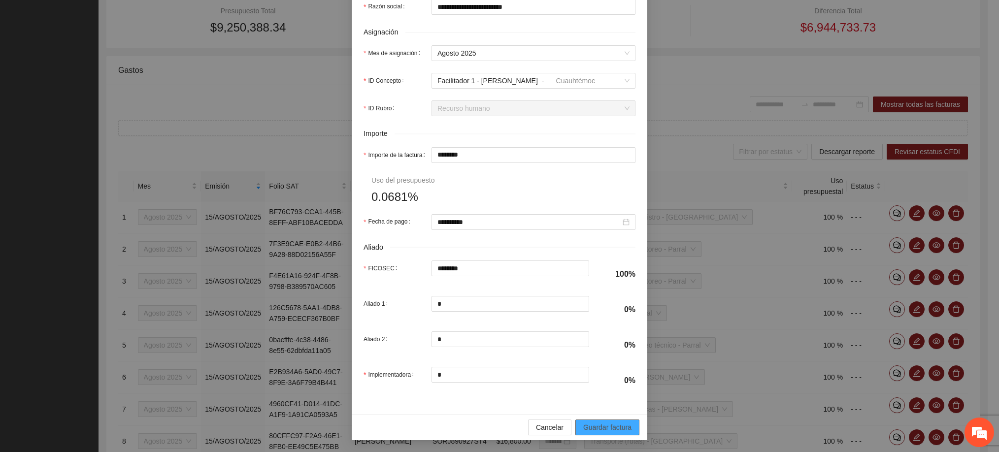
click at [601, 430] on span "Guardar factura" at bounding box center [607, 427] width 48 height 11
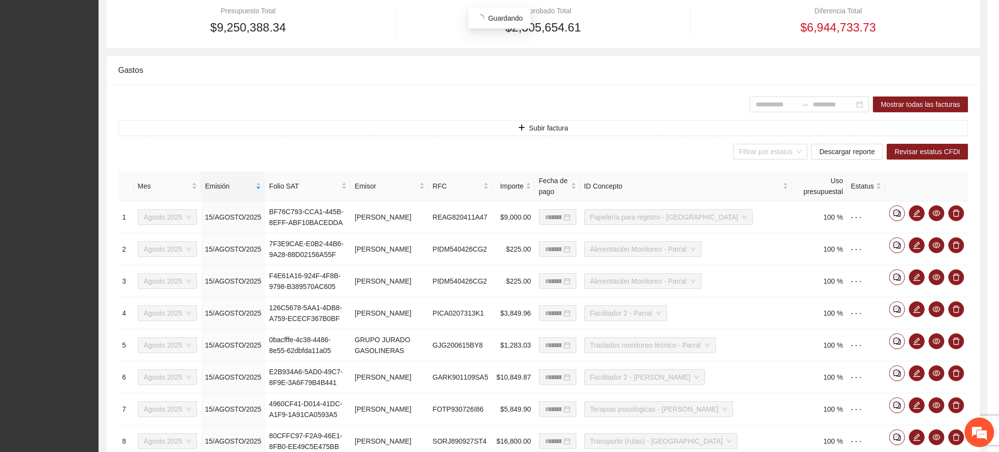
scroll to position [293, 0]
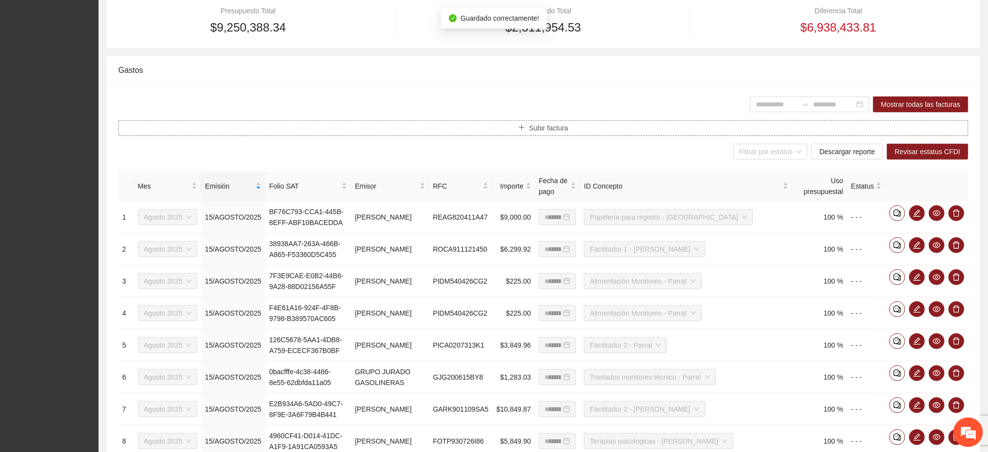
click at [551, 124] on span "Subir factura" at bounding box center [548, 128] width 39 height 11
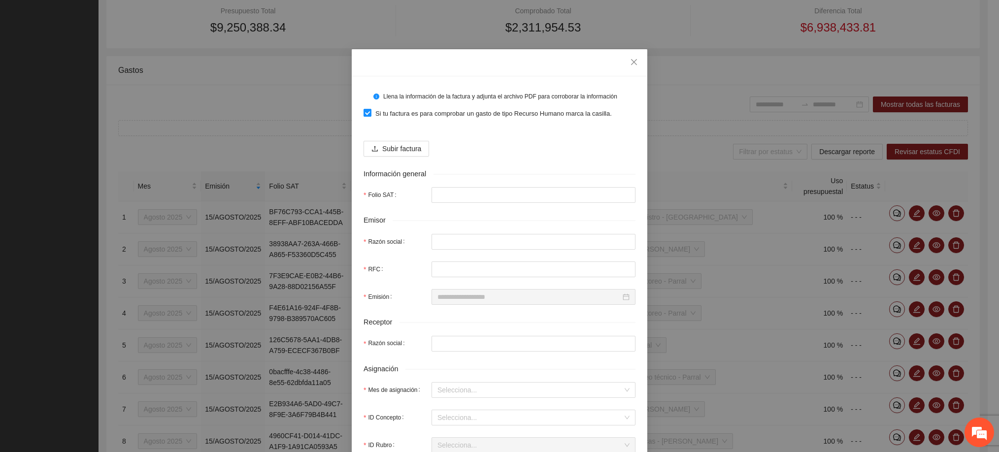
click at [444, 111] on span "Si tu factura es para comprobar un gasto de tipo Recurso Humano marca la casill…" at bounding box center [494, 114] width 244 height 10
click at [391, 147] on span "Subir factura" at bounding box center [401, 148] width 39 height 11
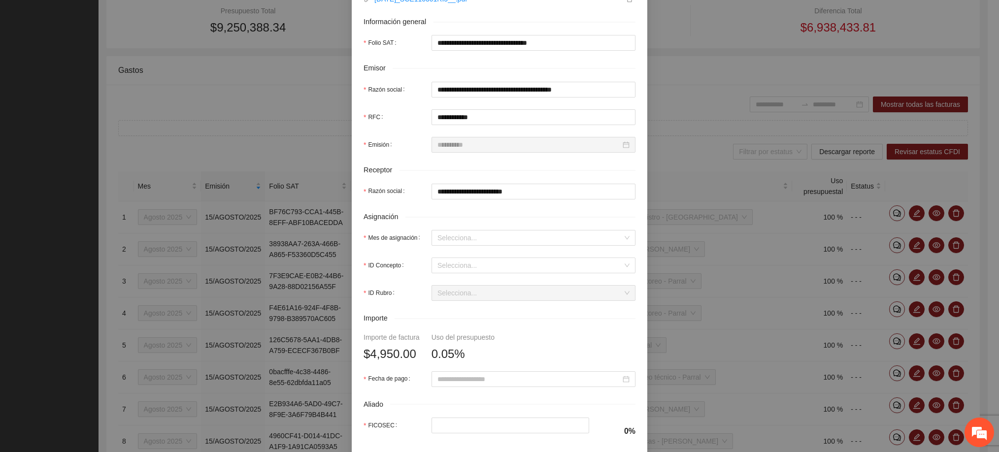
scroll to position [222, 0]
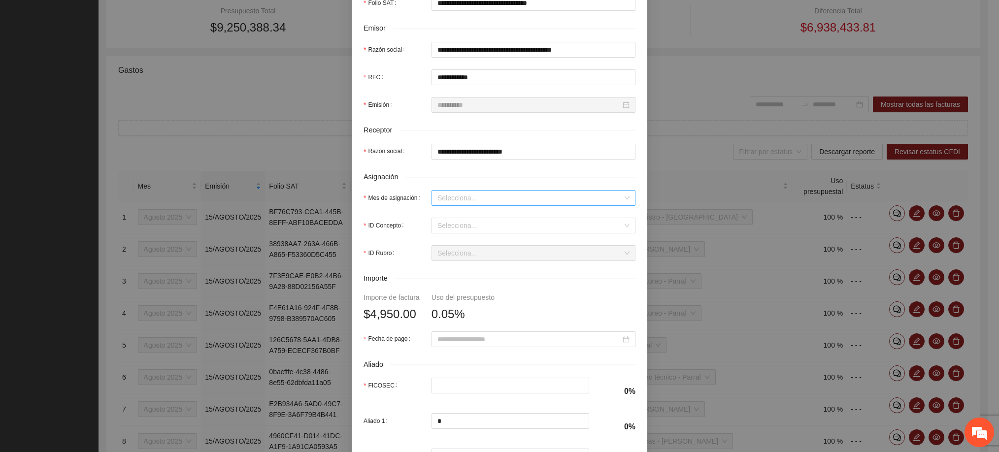
click at [463, 205] on input "Mes de asignación" at bounding box center [530, 198] width 185 height 15
click at [463, 281] on div "Agosto 2025" at bounding box center [528, 282] width 192 height 11
click at [460, 225] on input "ID Concepto" at bounding box center [530, 225] width 185 height 15
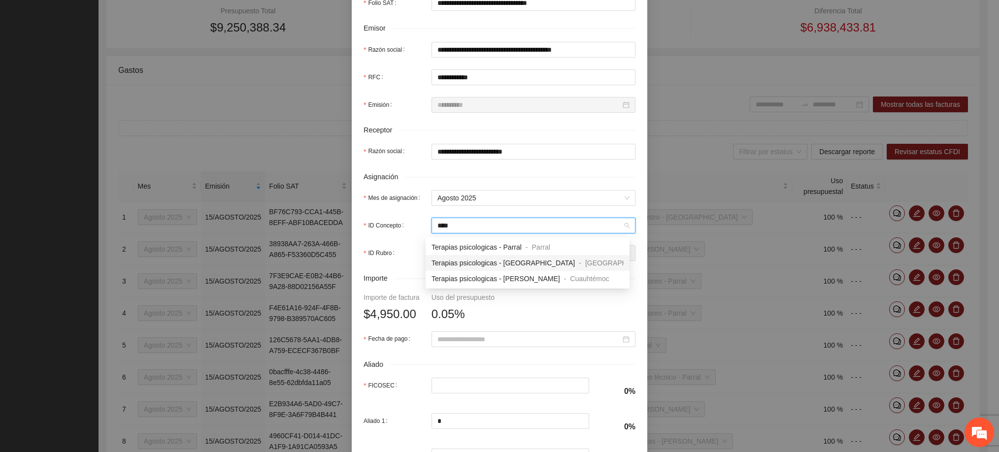
click at [475, 262] on span "Terapias psicologicas - [GEOGRAPHIC_DATA]" at bounding box center [503, 263] width 143 height 8
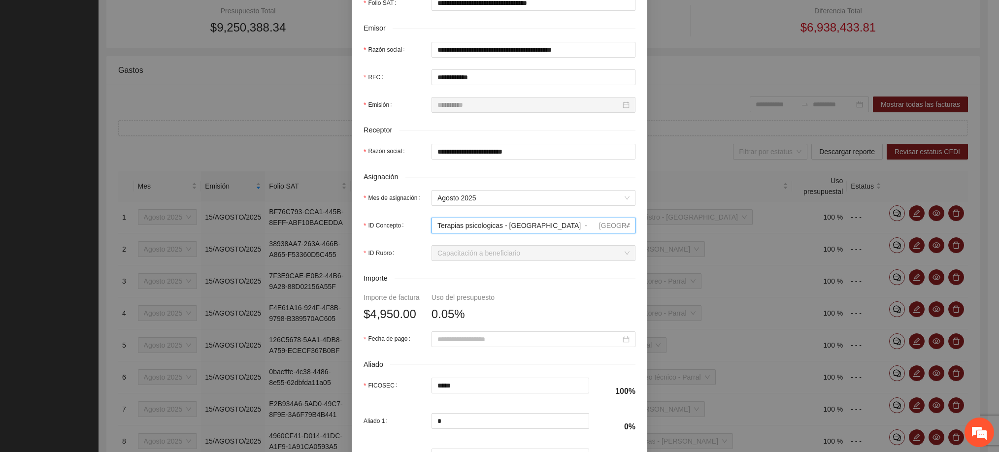
scroll to position [296, 0]
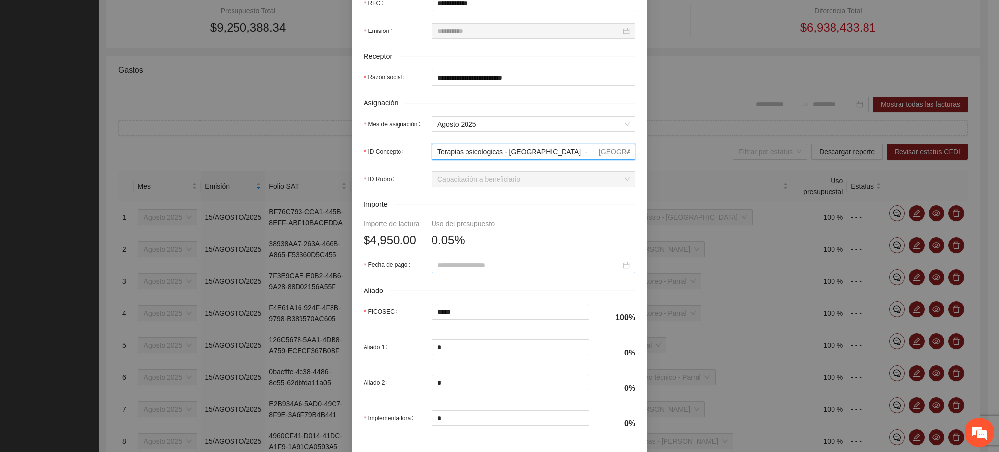
click at [460, 265] on input "Fecha de pago" at bounding box center [529, 265] width 183 height 11
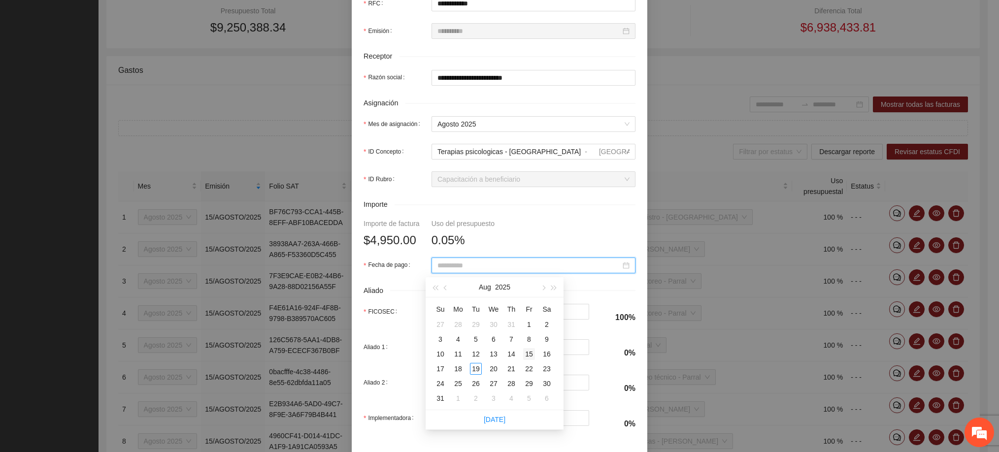
click at [528, 348] on div "15" at bounding box center [529, 354] width 12 height 12
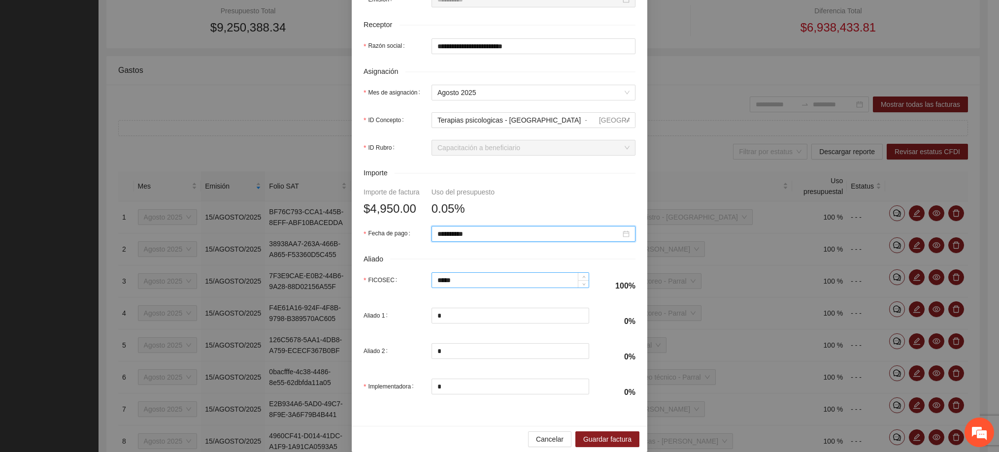
scroll to position [344, 0]
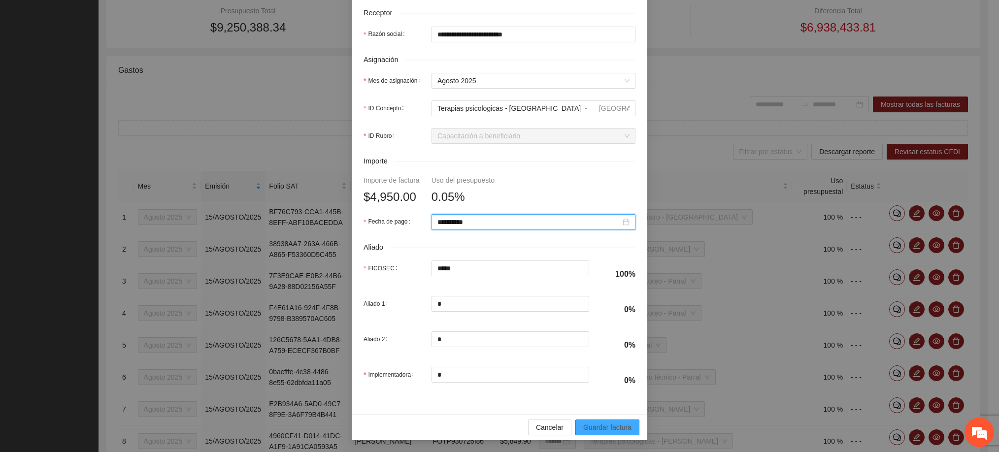
click at [600, 424] on span "Guardar factura" at bounding box center [607, 427] width 48 height 11
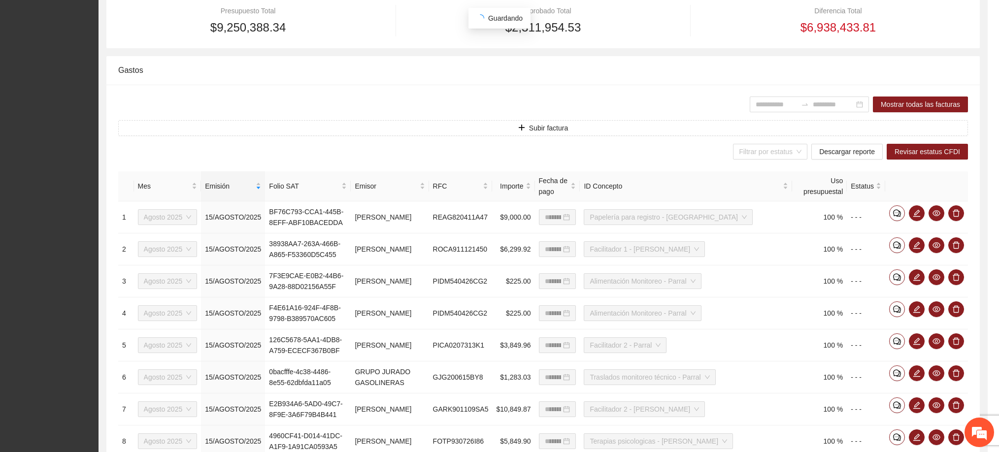
scroll to position [265, 0]
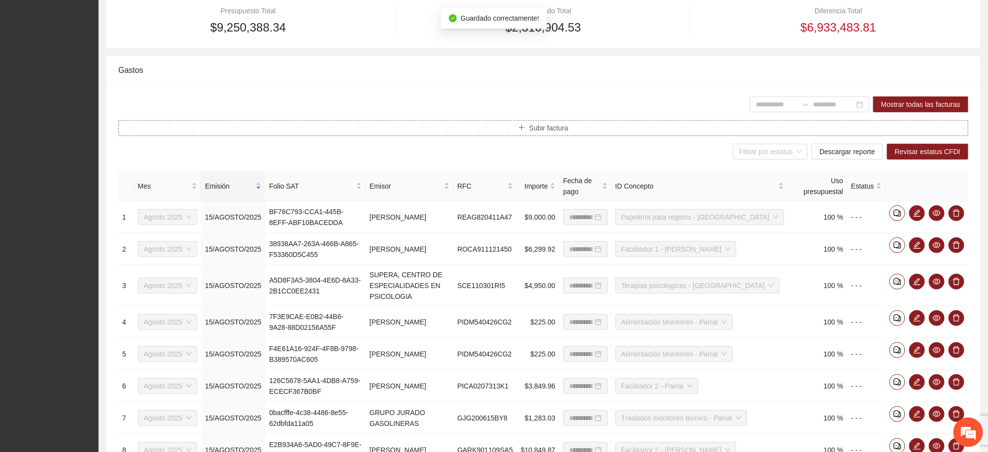
click at [504, 122] on button "Subir factura" at bounding box center [543, 128] width 850 height 16
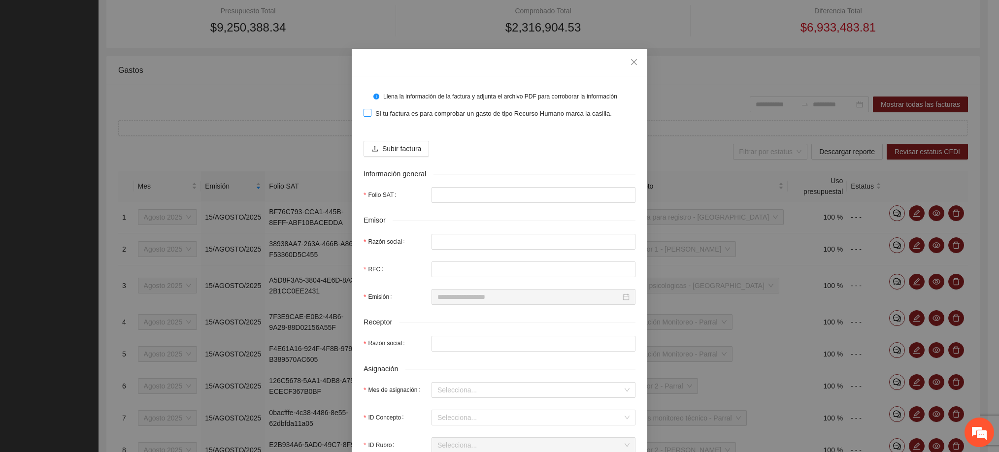
click at [382, 111] on span "Si tu factura es para comprobar un gasto de tipo Recurso Humano marca la casill…" at bounding box center [494, 114] width 244 height 10
click at [395, 144] on span "Subir factura" at bounding box center [401, 148] width 39 height 11
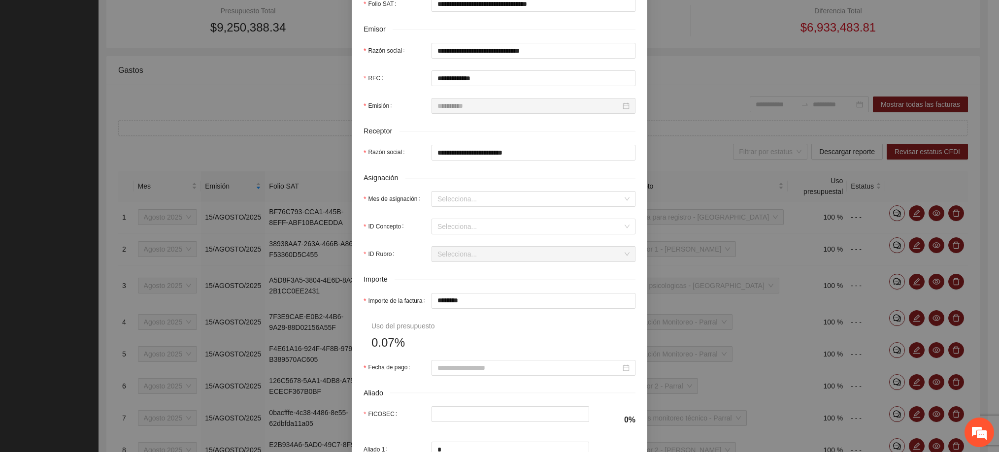
scroll to position [222, 0]
click at [469, 203] on input "Mes de asignación" at bounding box center [530, 198] width 185 height 15
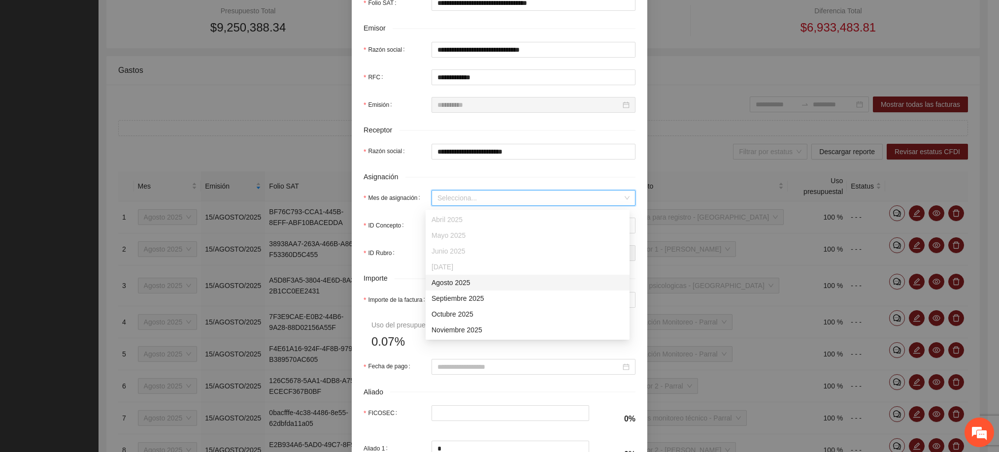
click at [461, 284] on div "Agosto 2025" at bounding box center [528, 282] width 192 height 11
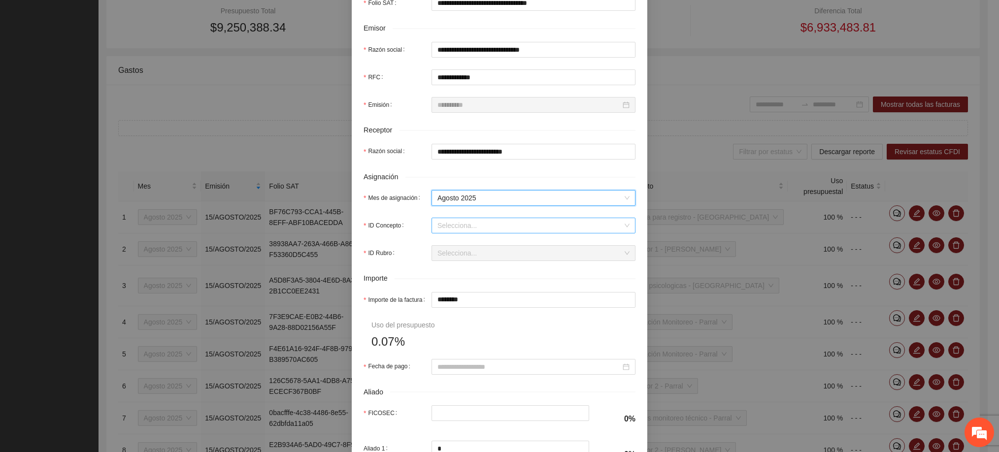
click at [462, 225] on input "ID Concepto" at bounding box center [530, 225] width 185 height 15
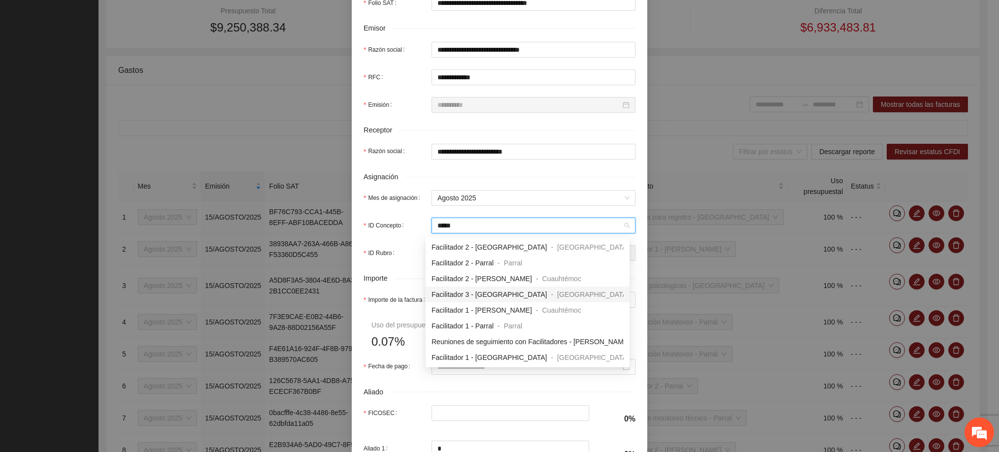
click at [474, 288] on div "Facilitador 3 - [GEOGRAPHIC_DATA] - [GEOGRAPHIC_DATA]" at bounding box center [528, 295] width 204 height 16
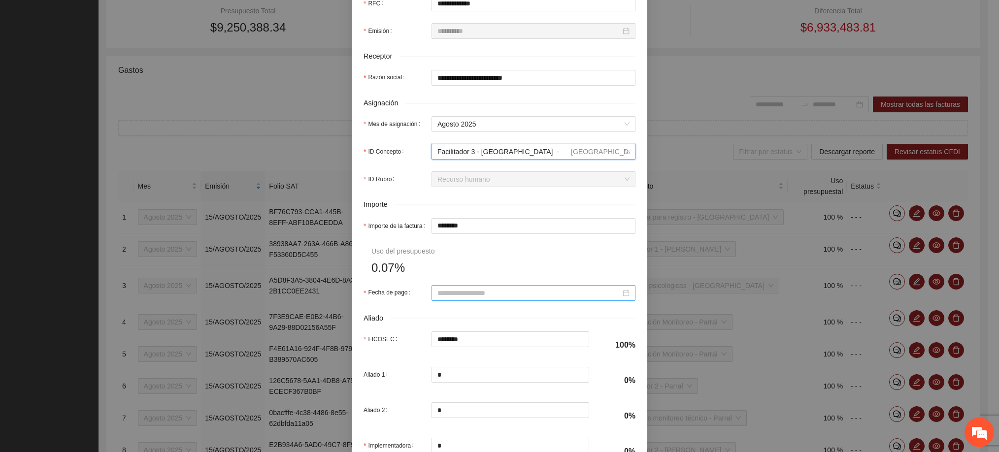
scroll to position [370, 0]
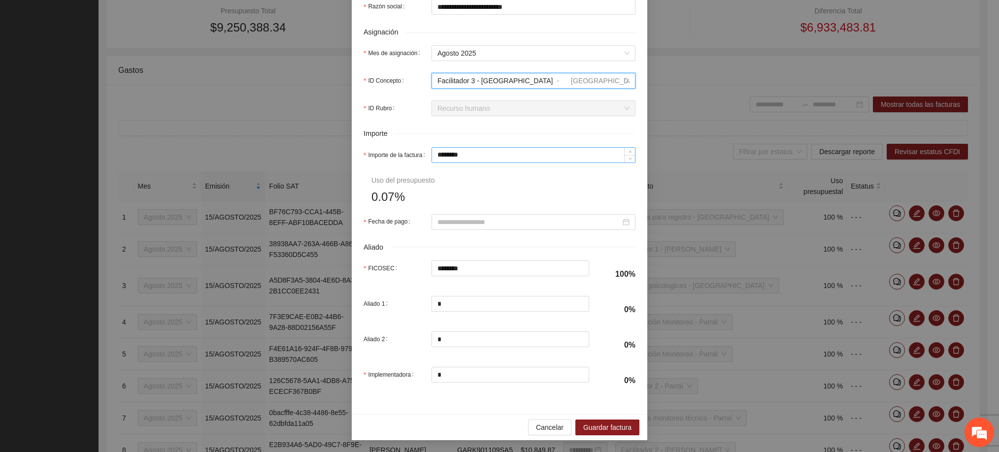
click at [449, 160] on input "********" at bounding box center [533, 155] width 203 height 15
click at [469, 217] on input "Fecha de pago" at bounding box center [529, 222] width 183 height 11
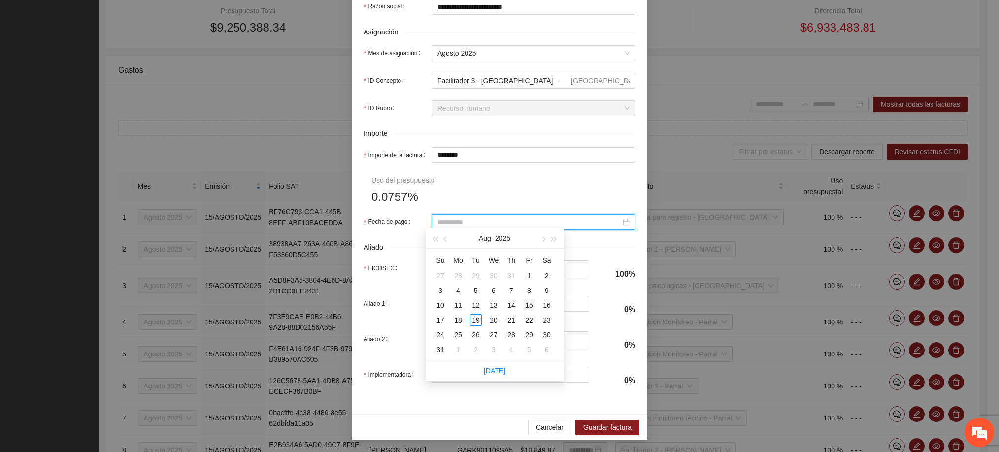
click at [528, 308] on div "15" at bounding box center [529, 306] width 12 height 12
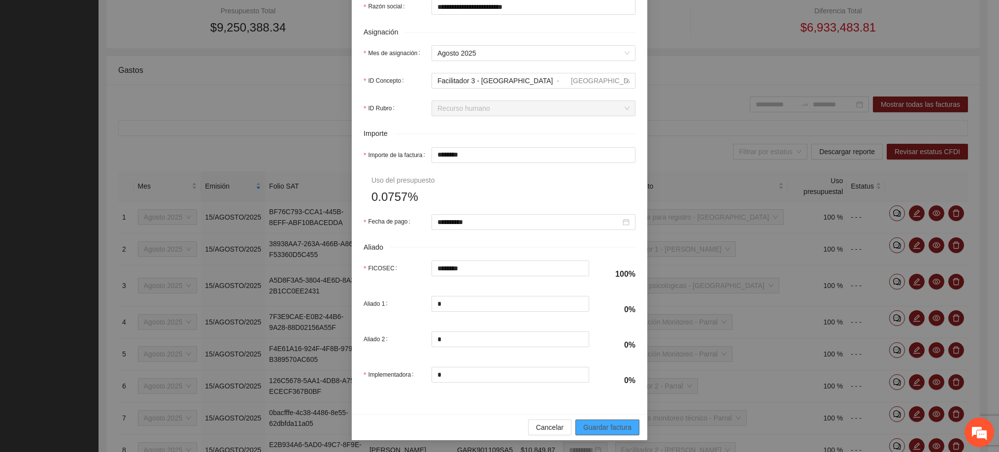
click at [615, 431] on span "Guardar factura" at bounding box center [607, 427] width 48 height 11
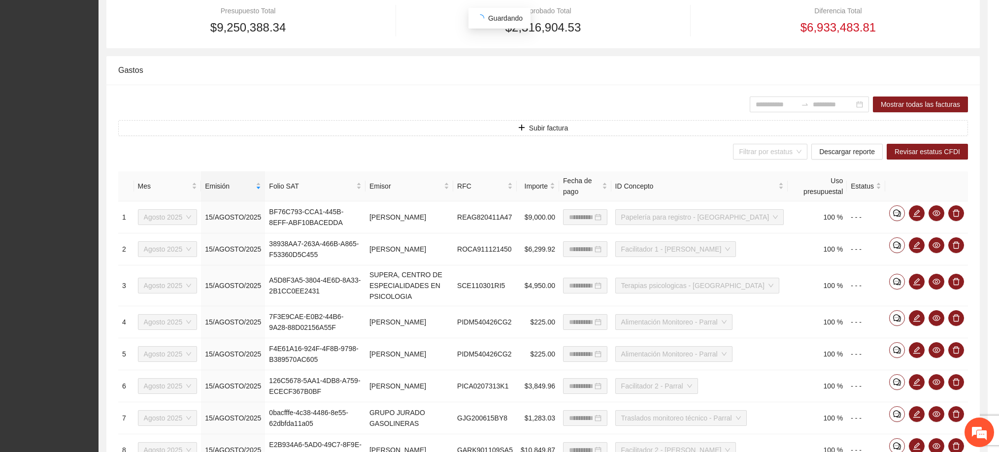
scroll to position [293, 0]
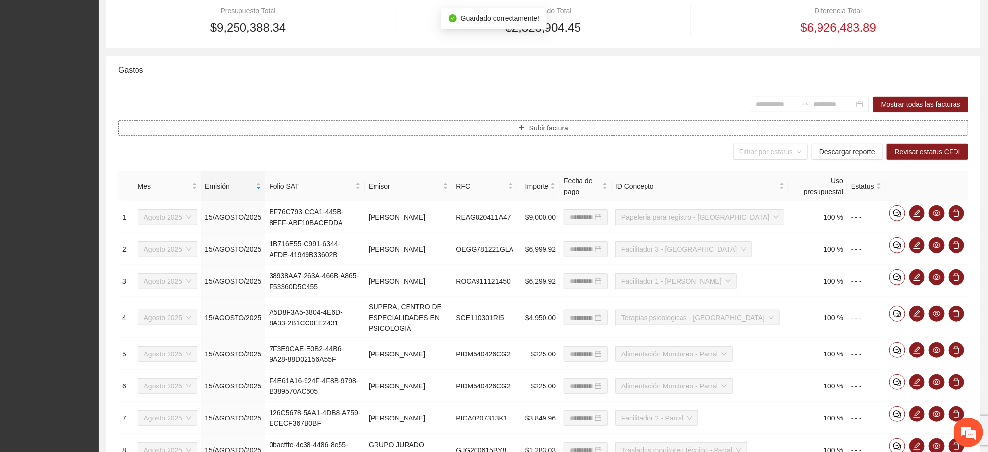
click at [472, 131] on button "Subir factura" at bounding box center [543, 128] width 850 height 16
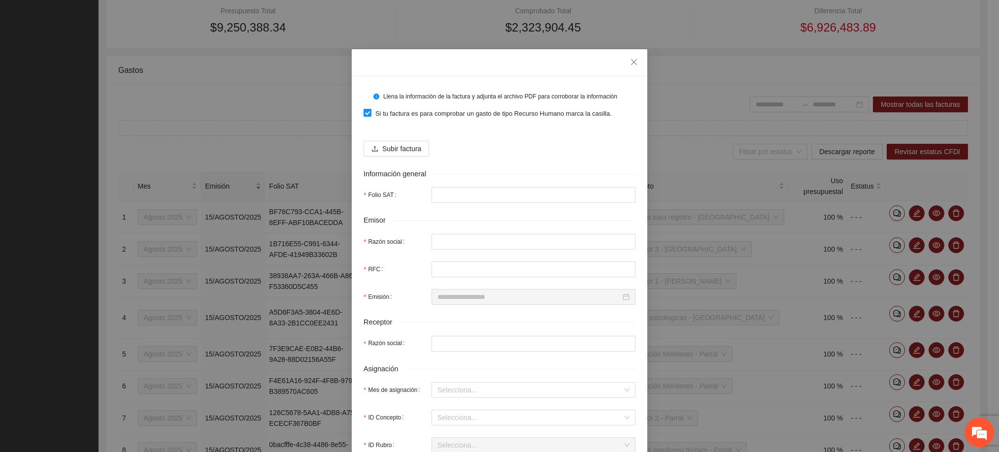
click at [398, 117] on span "Si tu factura es para comprobar un gasto de tipo Recurso Humano marca la casill…" at bounding box center [494, 114] width 244 height 10
click at [398, 148] on span "Subir factura" at bounding box center [401, 148] width 39 height 11
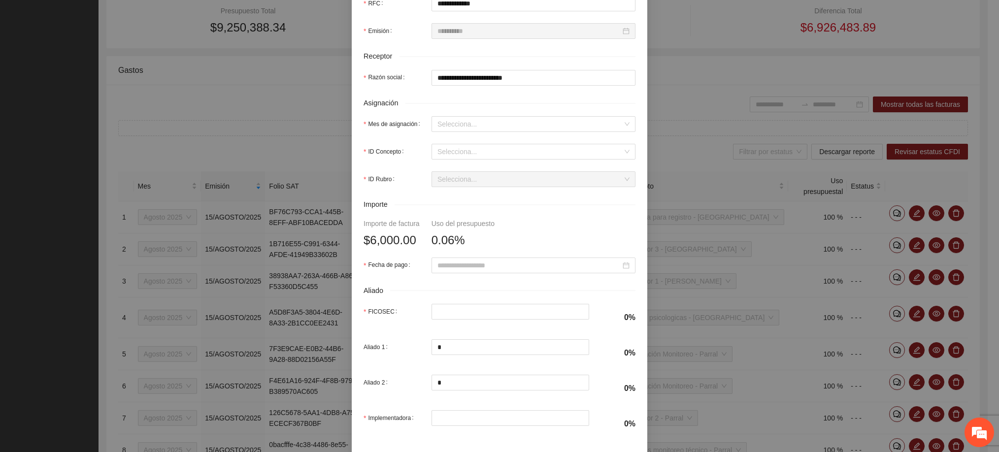
scroll to position [271, 0]
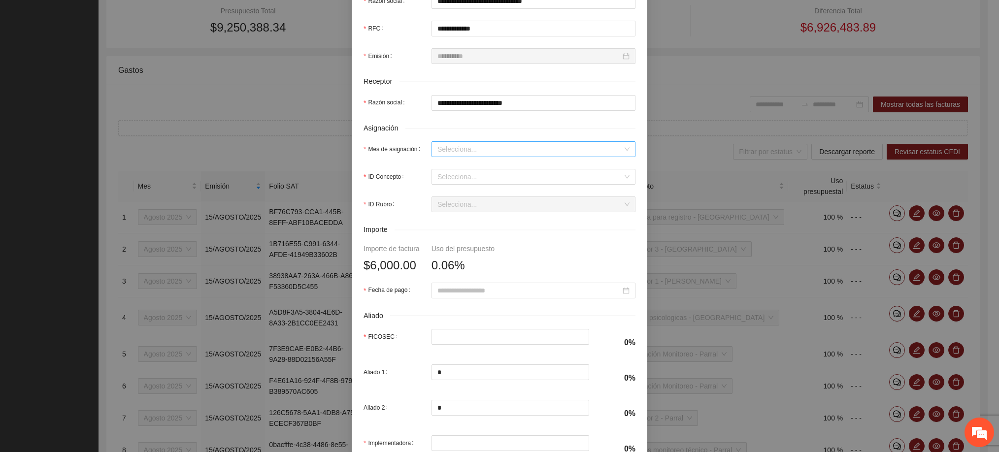
click at [470, 149] on input "Mes de asignación" at bounding box center [530, 149] width 185 height 15
click at [460, 231] on div "Agosto 2025" at bounding box center [528, 234] width 192 height 11
click at [469, 182] on input "ID Concepto" at bounding box center [530, 177] width 185 height 15
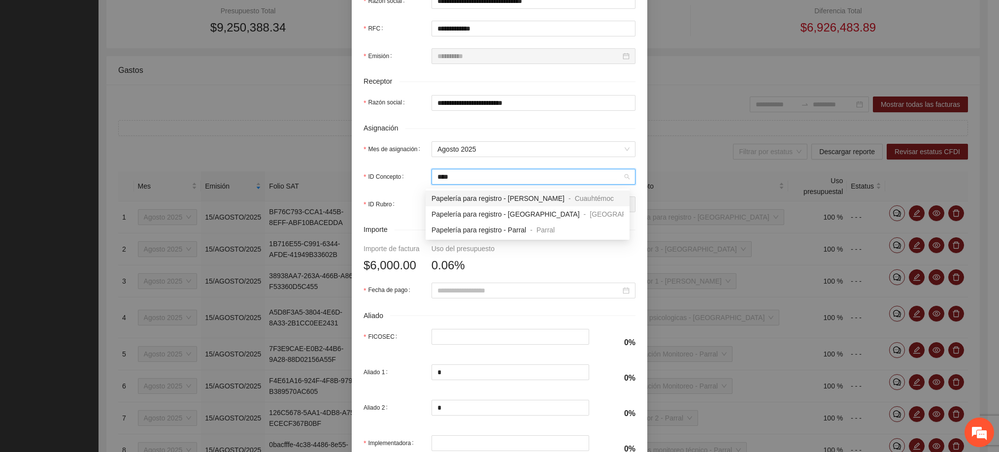
click at [485, 200] on span "Papelería para registro - [PERSON_NAME]" at bounding box center [498, 199] width 133 height 8
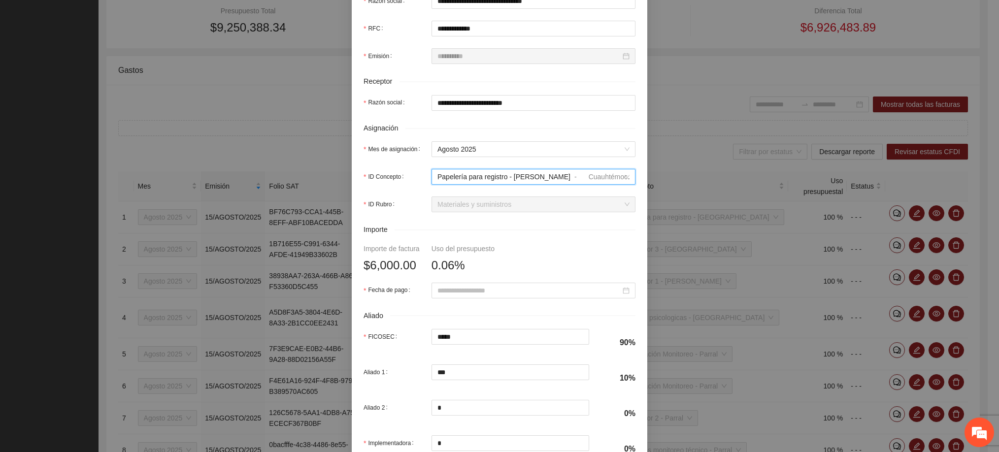
scroll to position [344, 0]
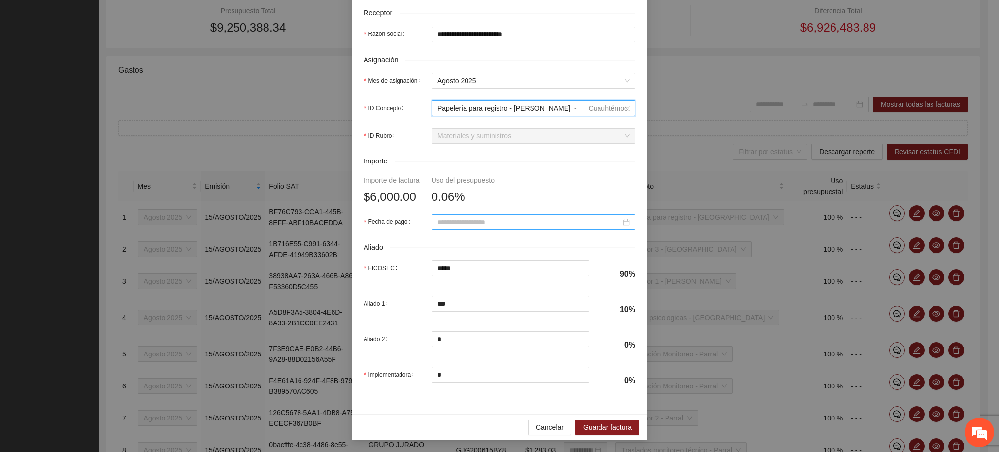
click at [456, 217] on input "Fecha de pago" at bounding box center [529, 222] width 183 height 11
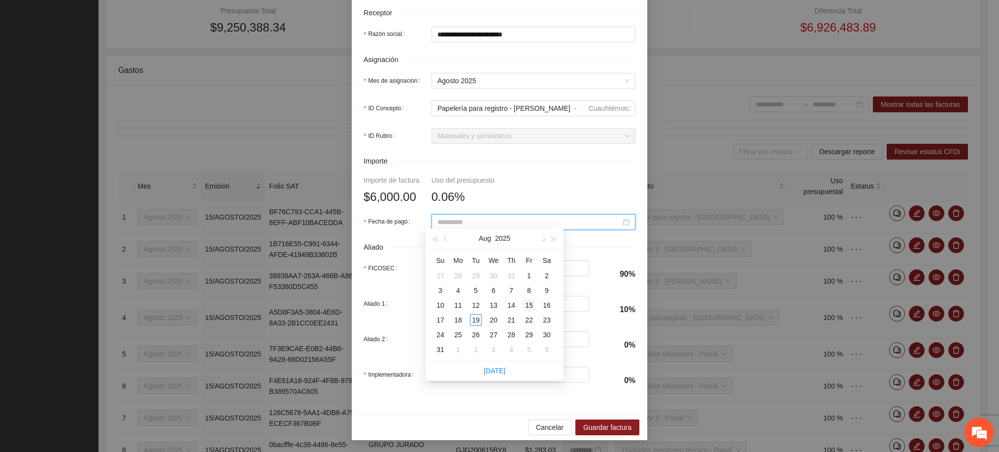
click at [525, 302] on div "15" at bounding box center [529, 306] width 12 height 12
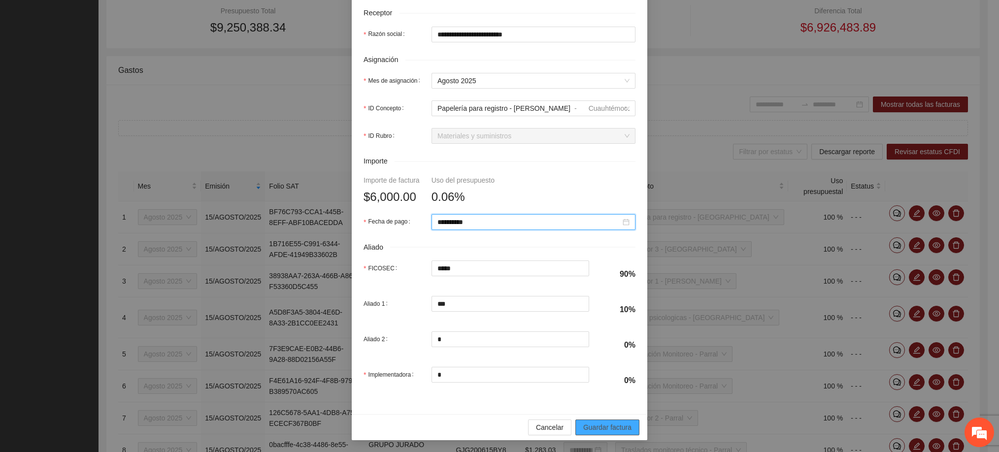
click at [596, 421] on button "Guardar factura" at bounding box center [608, 428] width 64 height 16
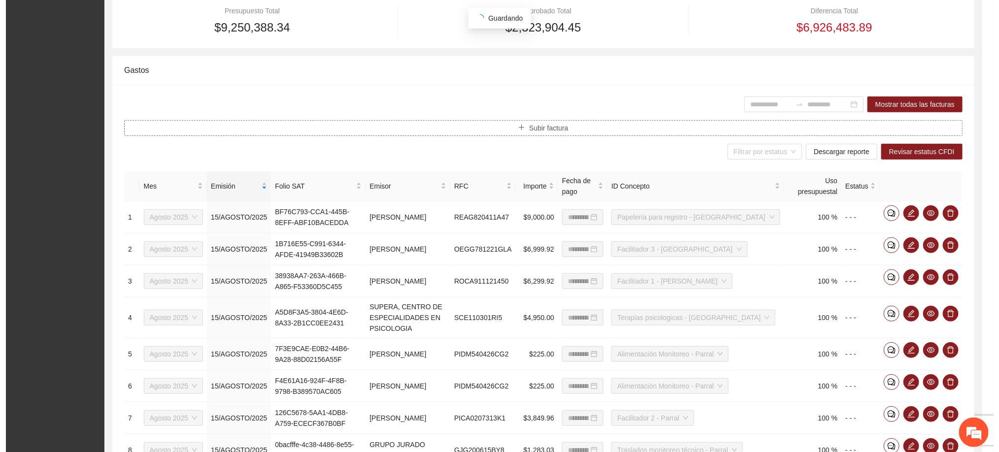
scroll to position [0, 0]
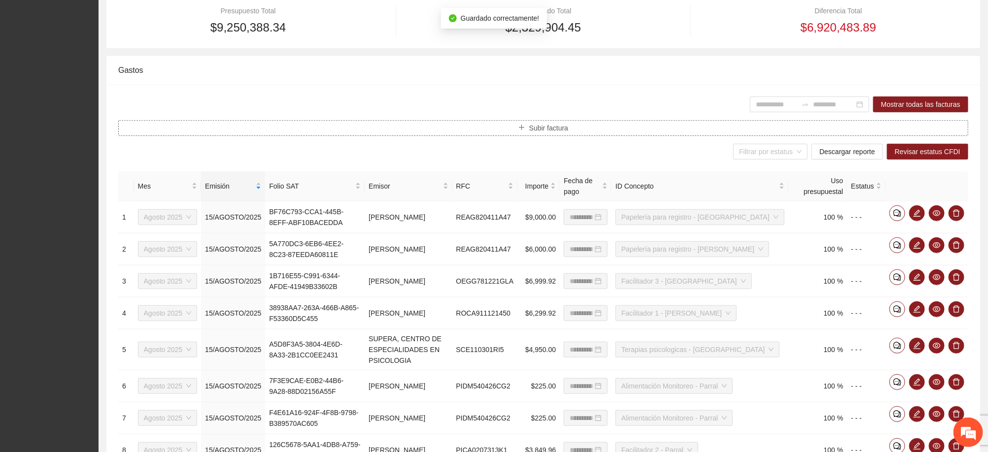
click at [543, 129] on span "Subir factura" at bounding box center [548, 128] width 39 height 11
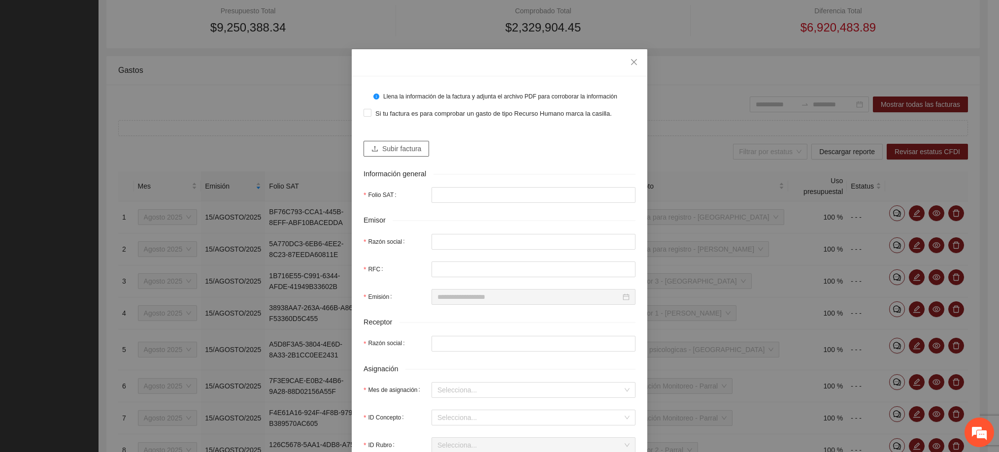
click at [411, 154] on span "Subir factura" at bounding box center [401, 148] width 39 height 11
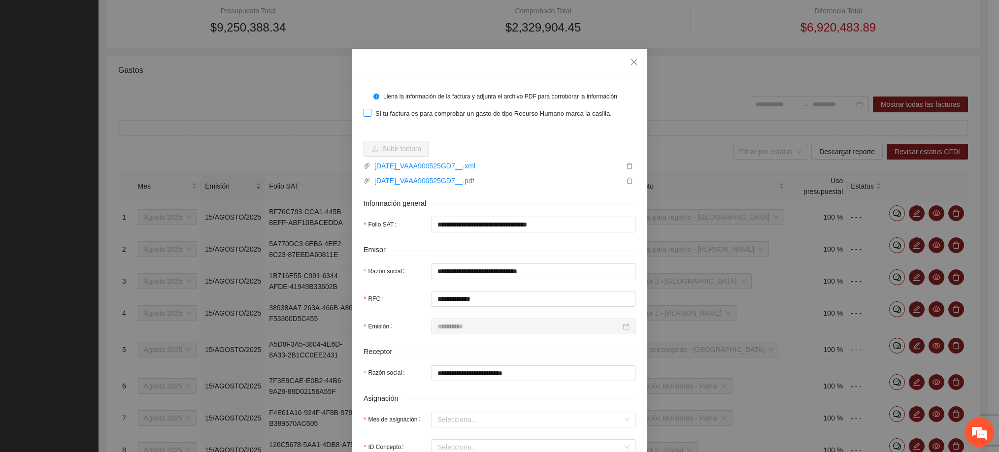
click at [397, 114] on span "Si tu factura es para comprobar un gasto de tipo Recurso Humano marca la casill…" at bounding box center [494, 114] width 244 height 10
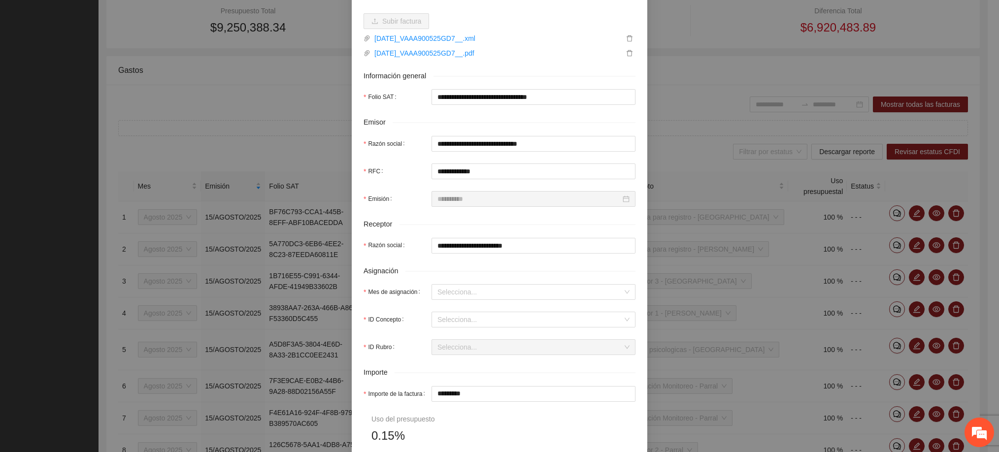
scroll to position [296, 0]
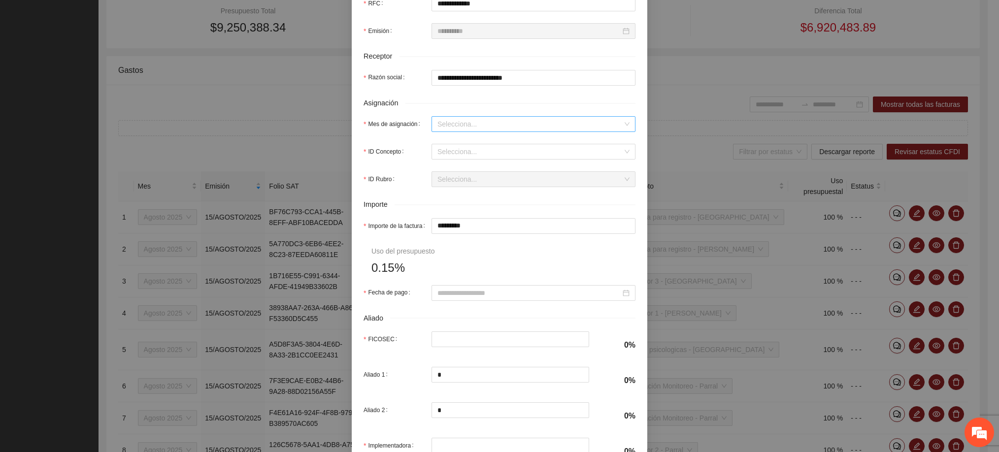
click at [441, 130] on input "Mes de asignación" at bounding box center [530, 124] width 185 height 15
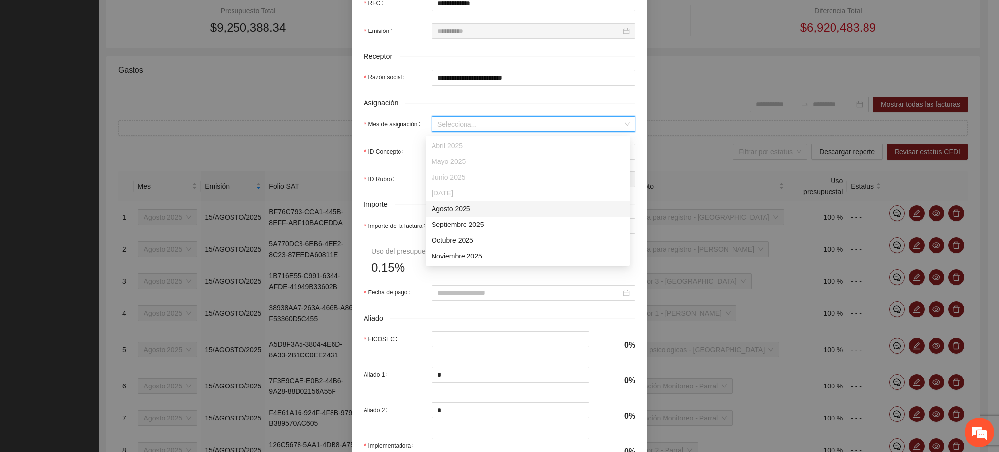
click at [463, 208] on div "Agosto 2025" at bounding box center [528, 209] width 192 height 11
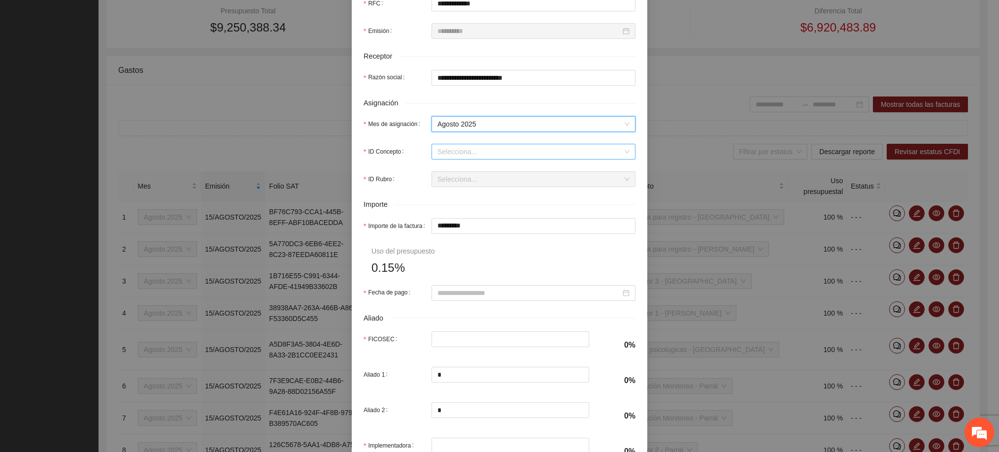
click at [443, 156] on input "ID Concepto" at bounding box center [530, 151] width 185 height 15
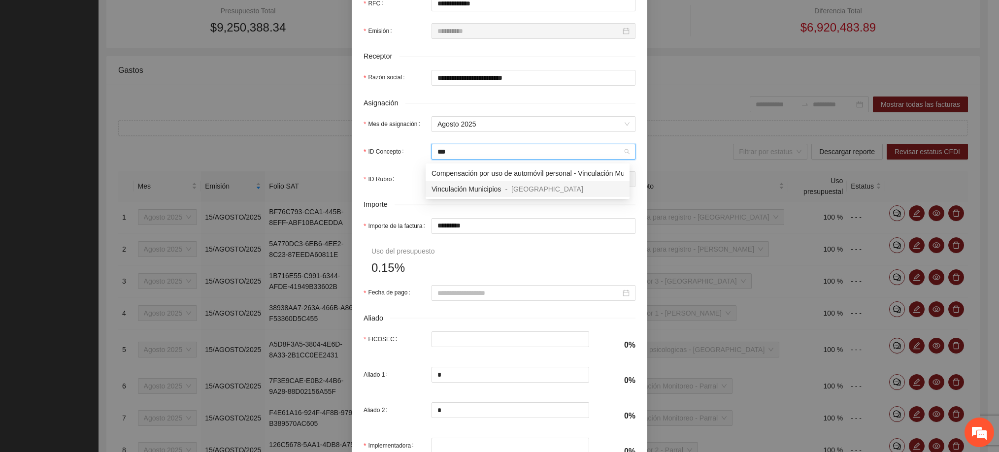
click at [450, 194] on div "Vinculación Municipios" at bounding box center [466, 189] width 69 height 11
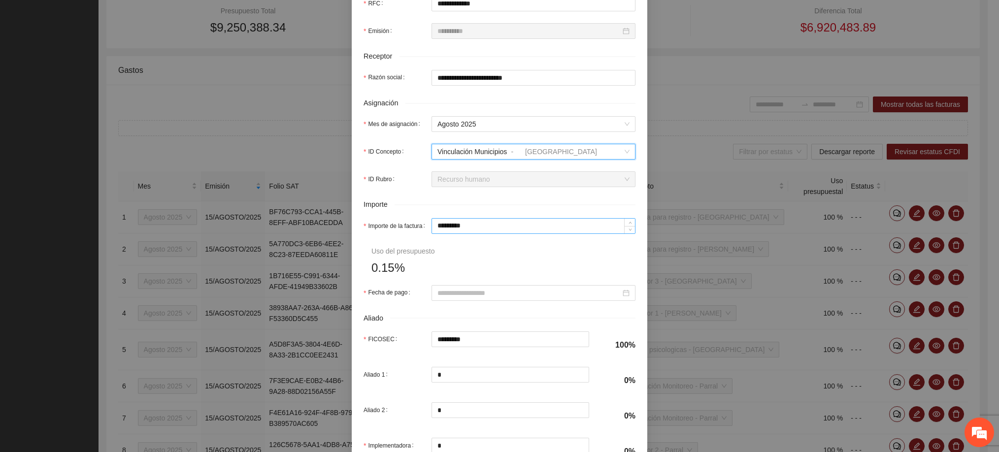
click at [463, 223] on input "*********" at bounding box center [533, 226] width 203 height 15
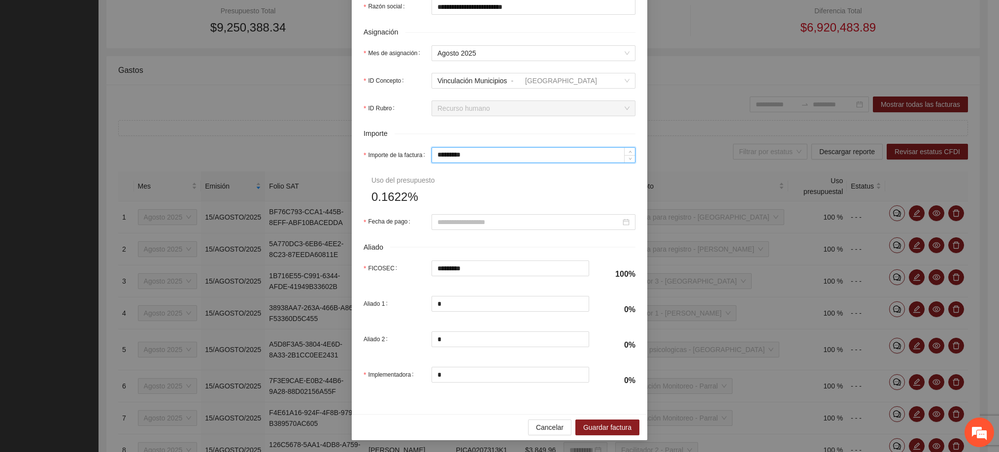
scroll to position [373, 0]
click at [617, 427] on span "Guardar factura" at bounding box center [607, 427] width 48 height 11
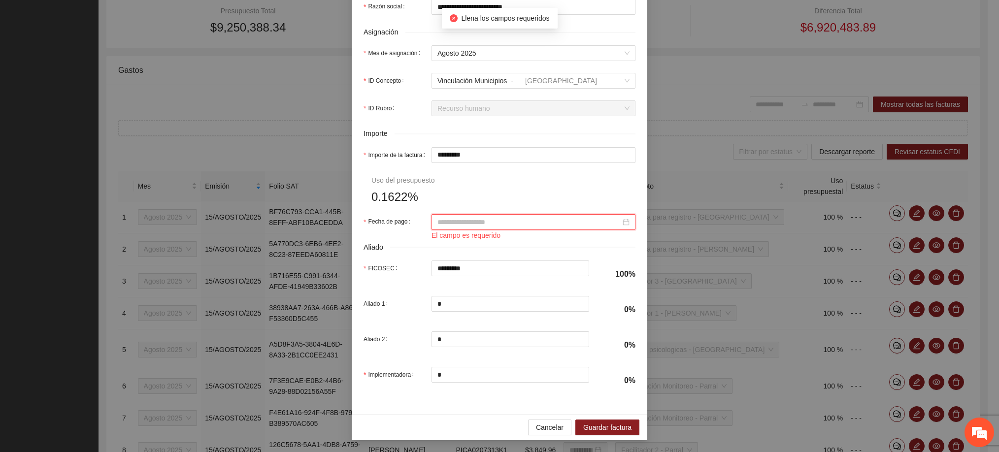
click at [497, 217] on input "Fecha de pago" at bounding box center [529, 222] width 183 height 11
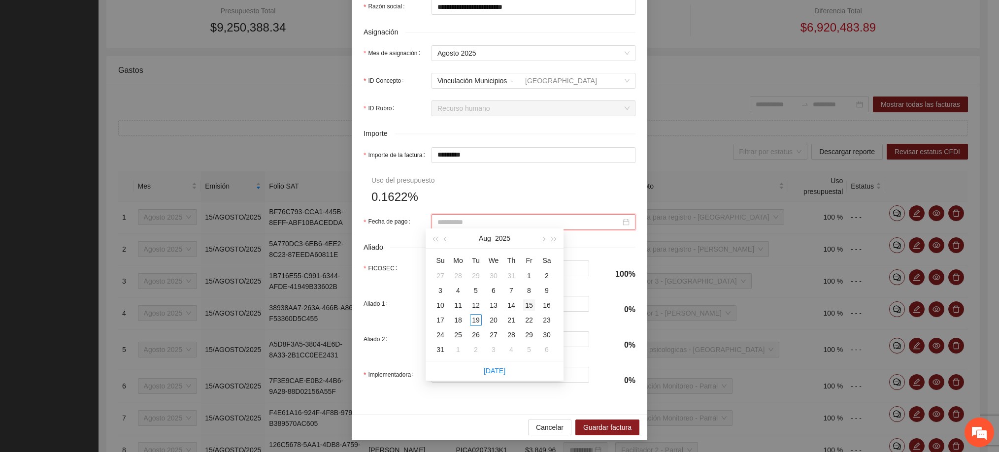
click at [524, 303] on div "15" at bounding box center [529, 306] width 12 height 12
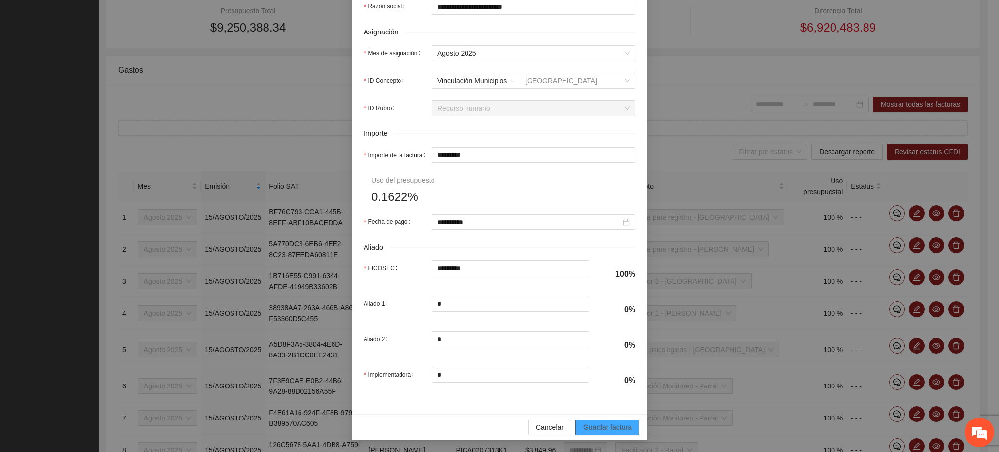
click at [618, 429] on span "Guardar factura" at bounding box center [607, 427] width 48 height 11
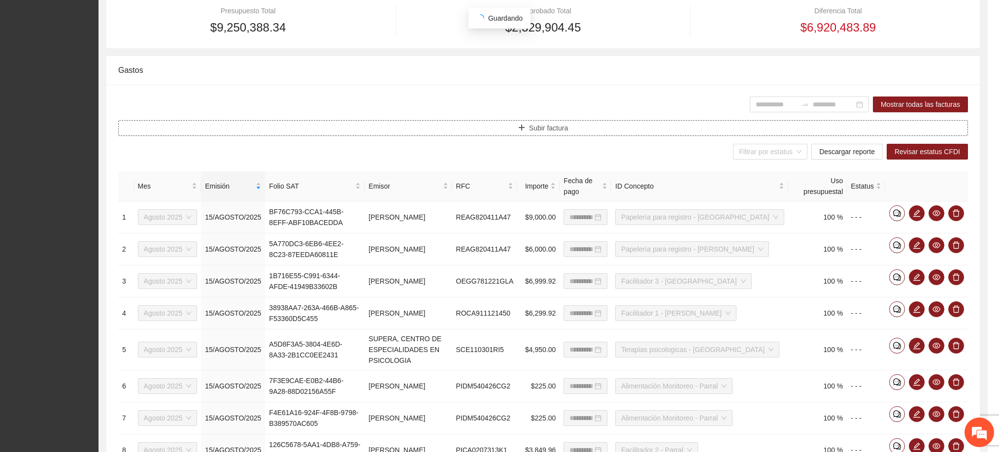
scroll to position [0, 0]
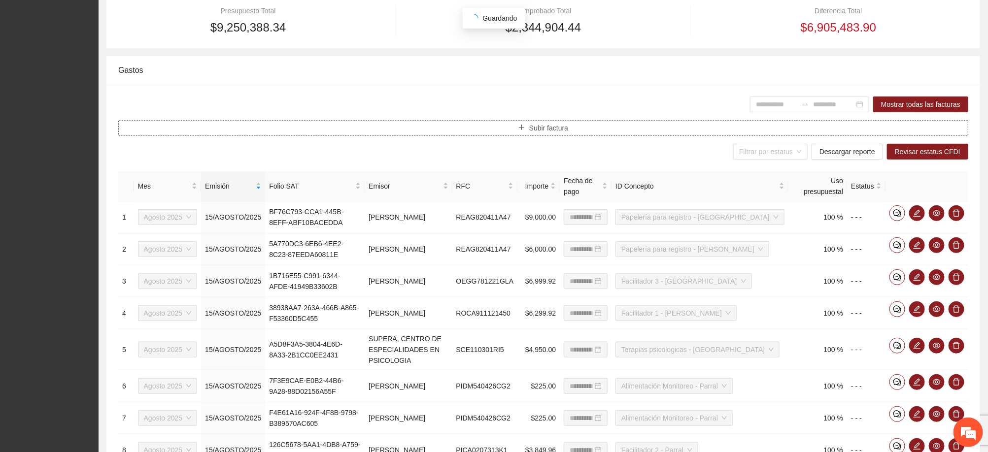
click at [508, 126] on button "Subir factura" at bounding box center [543, 128] width 850 height 16
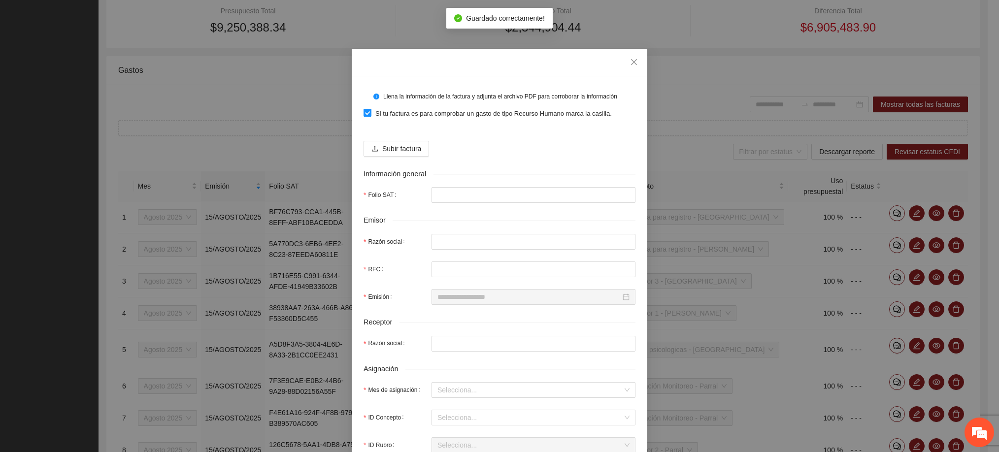
click at [402, 113] on span "Si tu factura es para comprobar un gasto de tipo Recurso Humano marca la casill…" at bounding box center [494, 114] width 244 height 10
click at [402, 147] on span "Subir factura" at bounding box center [401, 148] width 39 height 11
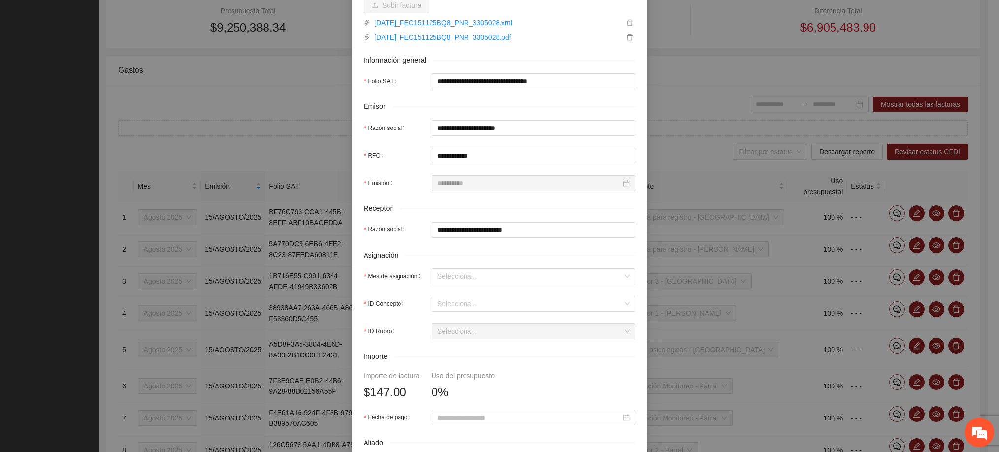
scroll to position [148, 0]
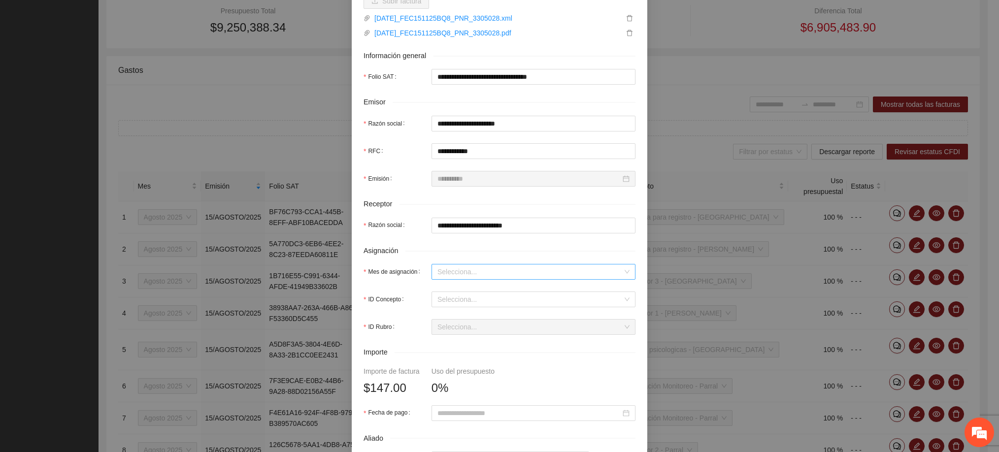
click at [501, 268] on input "Mes de asignación" at bounding box center [530, 272] width 185 height 15
click at [454, 355] on div "Agosto 2025" at bounding box center [528, 356] width 192 height 11
click at [458, 299] on input "ID Concepto" at bounding box center [530, 299] width 185 height 15
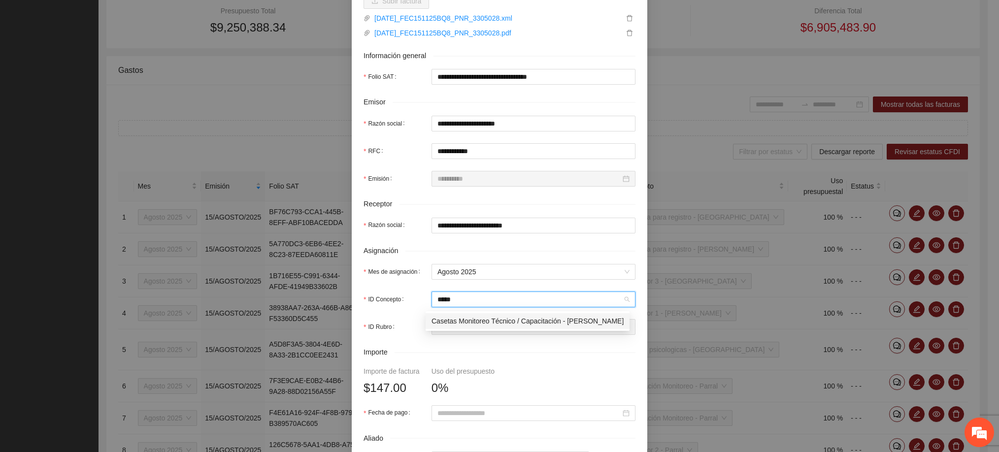
click at [483, 320] on span "Casetas Monitoreo Técnico / Capacitación - [PERSON_NAME]" at bounding box center [528, 321] width 192 height 8
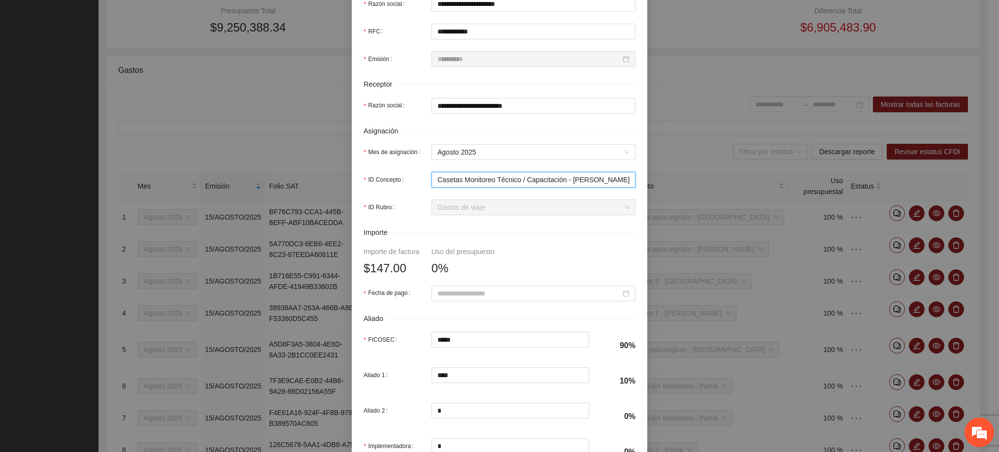
scroll to position [296, 0]
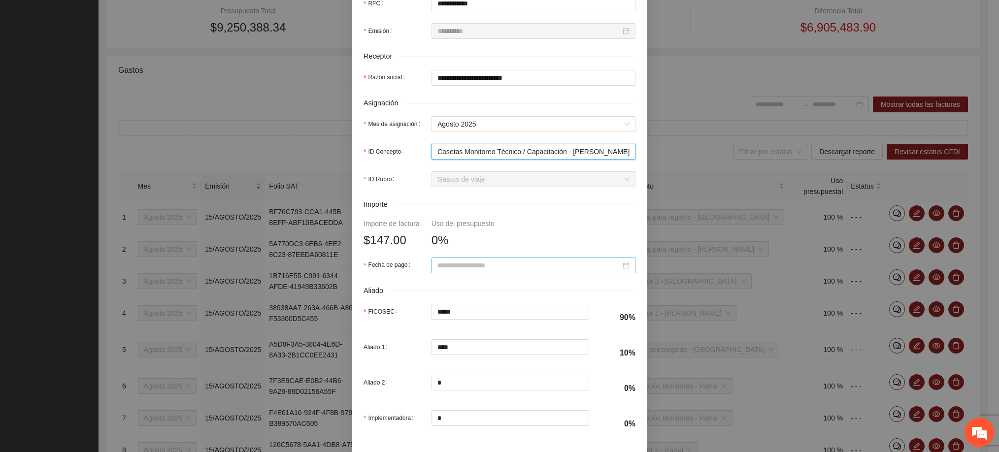
click at [483, 271] on input "Fecha de pago" at bounding box center [529, 265] width 183 height 11
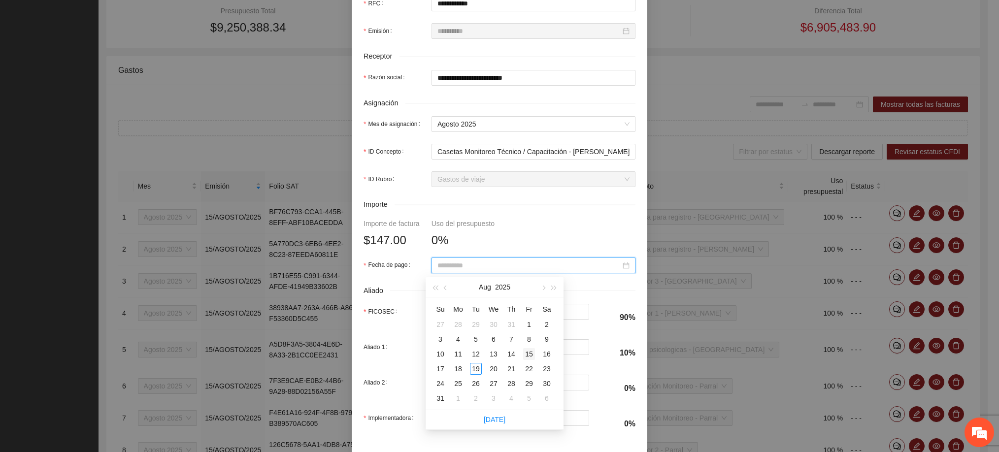
click at [531, 356] on div "15" at bounding box center [529, 354] width 12 height 12
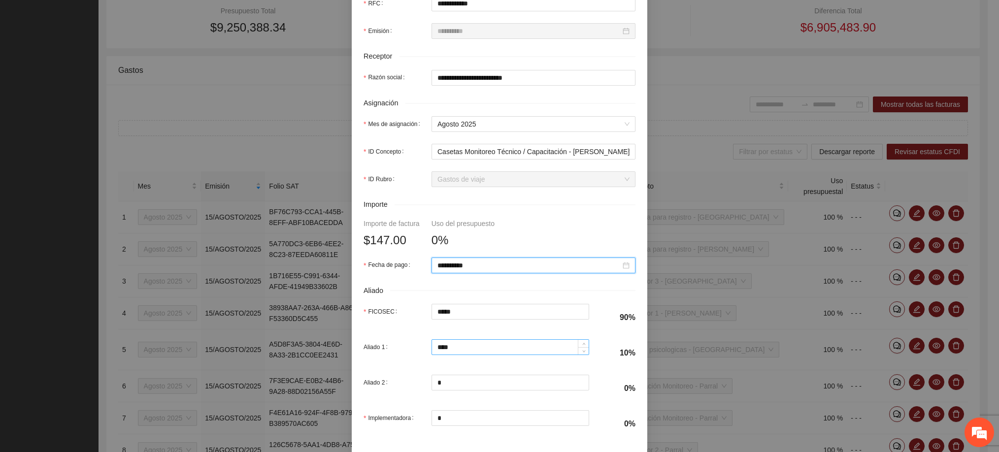
scroll to position [344, 0]
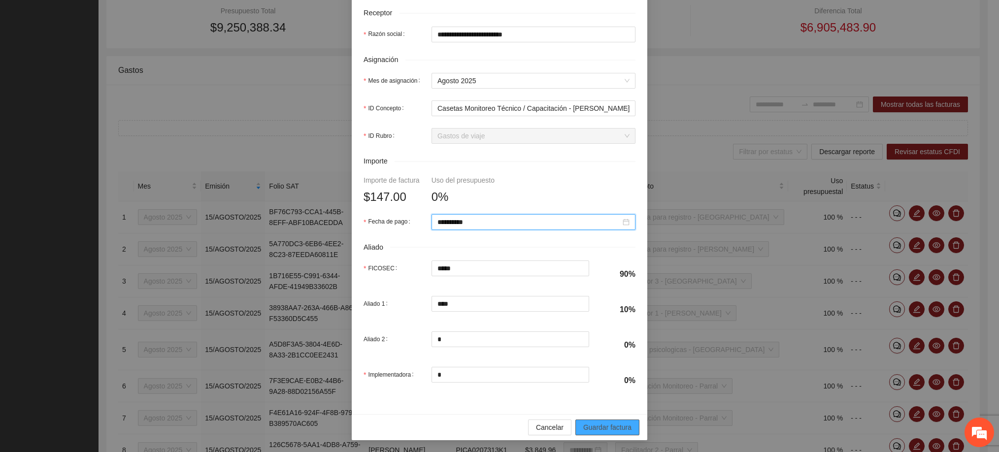
click at [621, 426] on span "Guardar factura" at bounding box center [607, 427] width 48 height 11
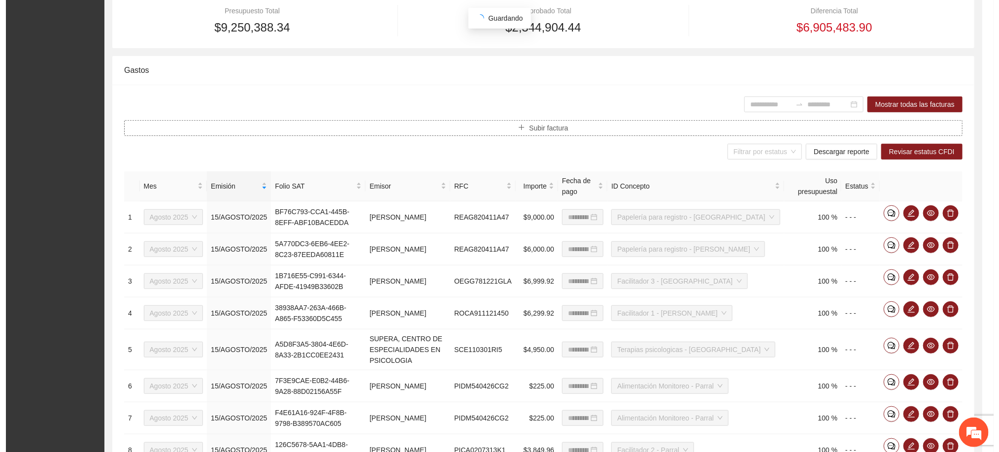
scroll to position [0, 0]
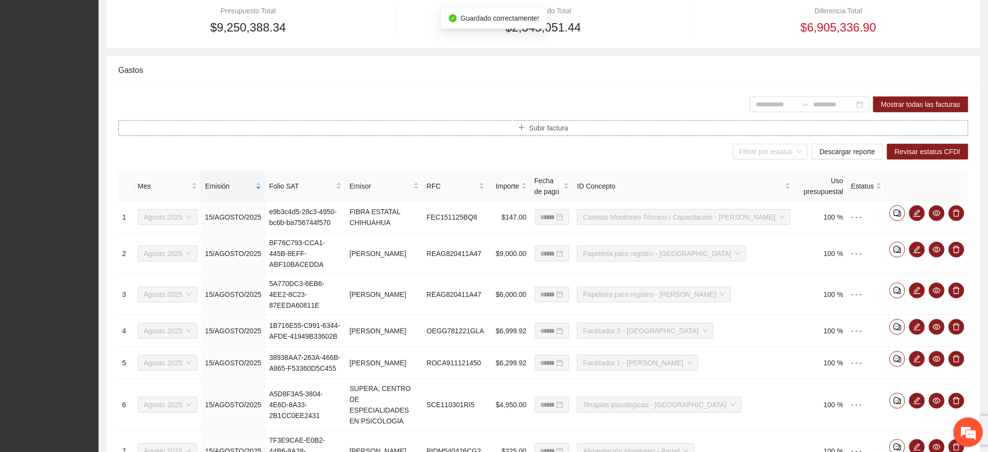
click at [324, 128] on button "Subir factura" at bounding box center [543, 128] width 850 height 16
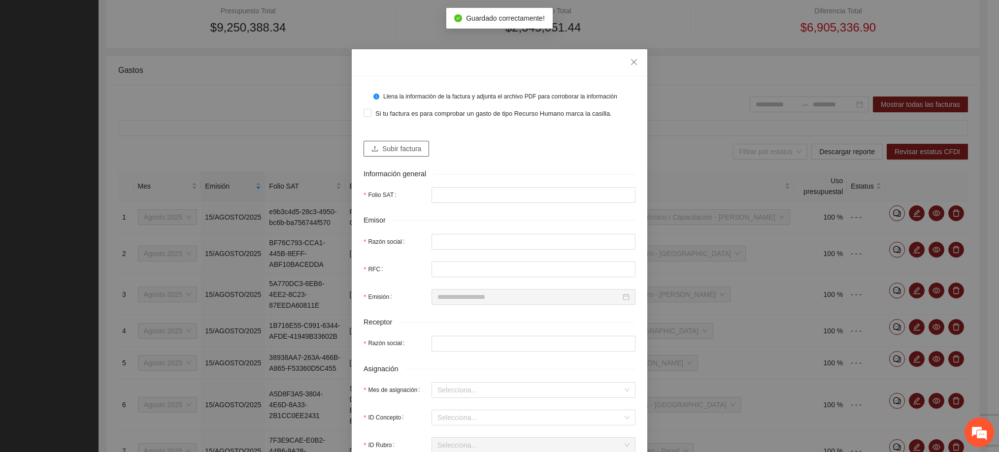
click at [383, 150] on span "Subir factura" at bounding box center [401, 148] width 39 height 11
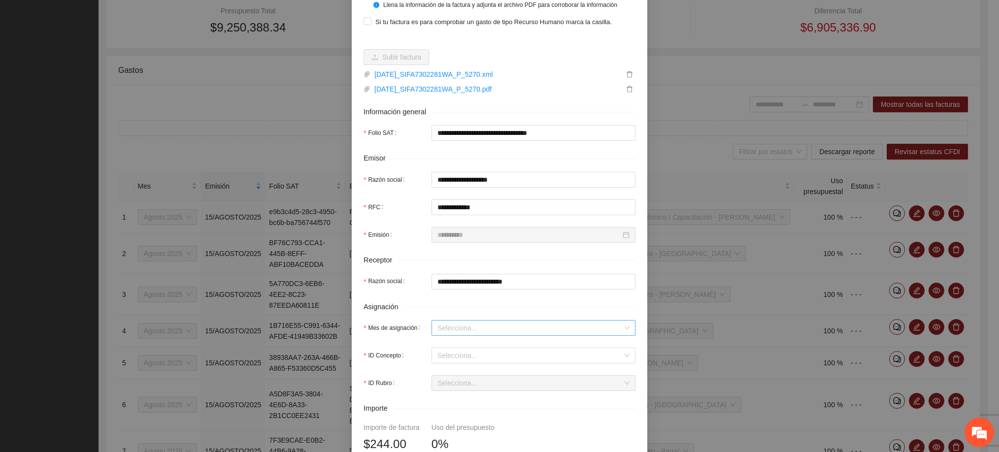
scroll to position [222, 0]
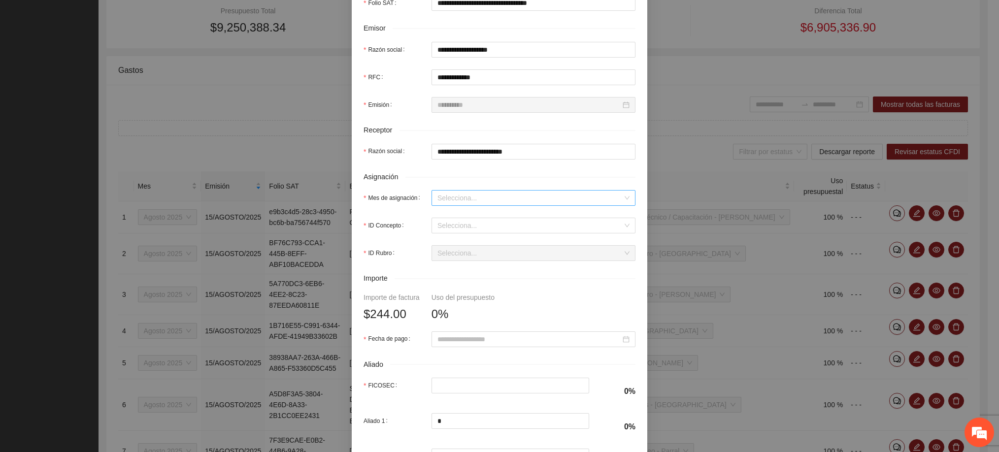
click at [462, 198] on input "Mes de asignación" at bounding box center [530, 198] width 185 height 15
click at [454, 281] on div "Agosto 2025" at bounding box center [528, 282] width 192 height 11
click at [466, 227] on input "ID Concepto" at bounding box center [530, 225] width 185 height 15
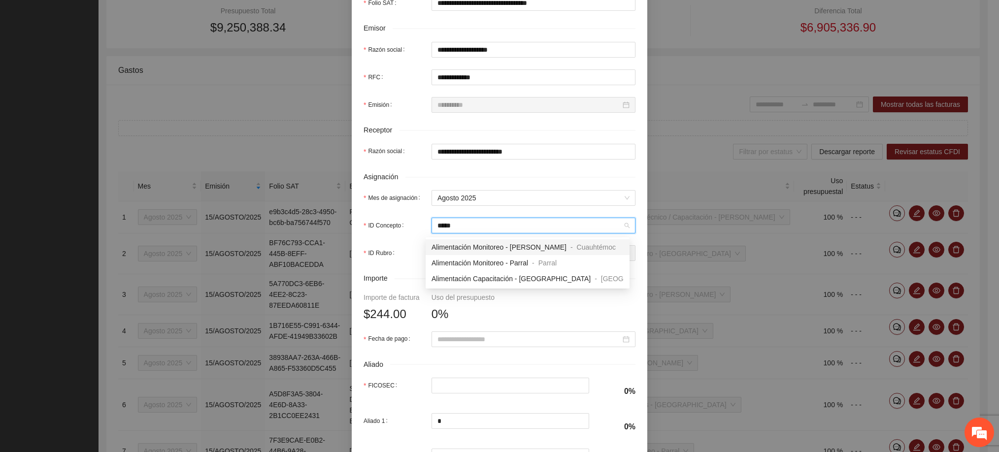
click at [470, 240] on div "Alimentación Monitoreo - [PERSON_NAME] - [PERSON_NAME]" at bounding box center [528, 247] width 204 height 16
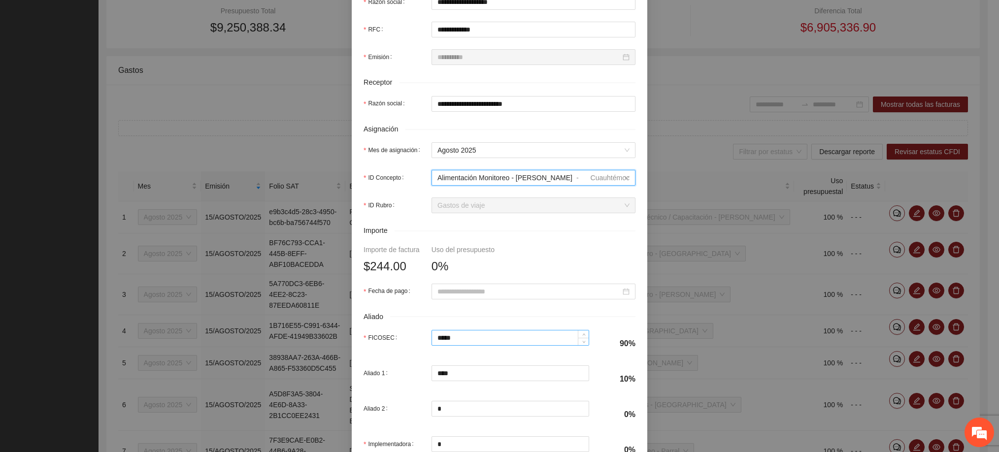
scroll to position [296, 0]
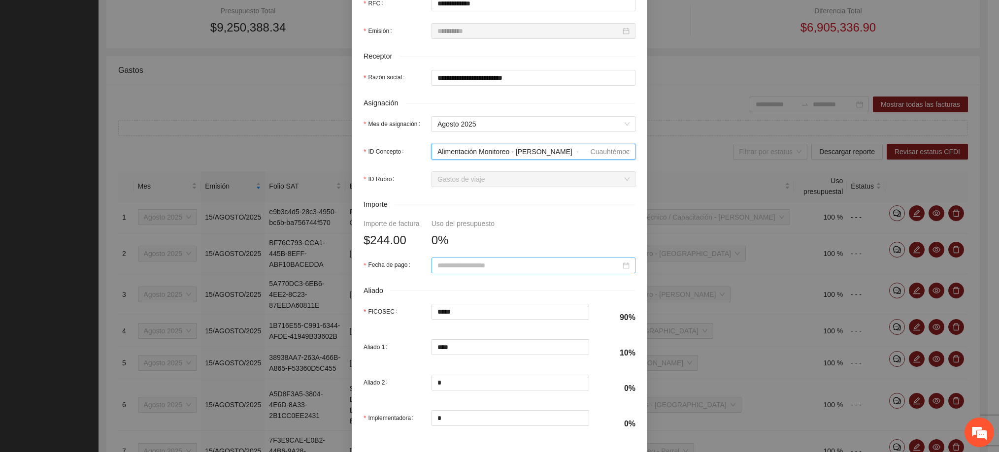
click at [461, 271] on input "Fecha de pago" at bounding box center [529, 265] width 183 height 11
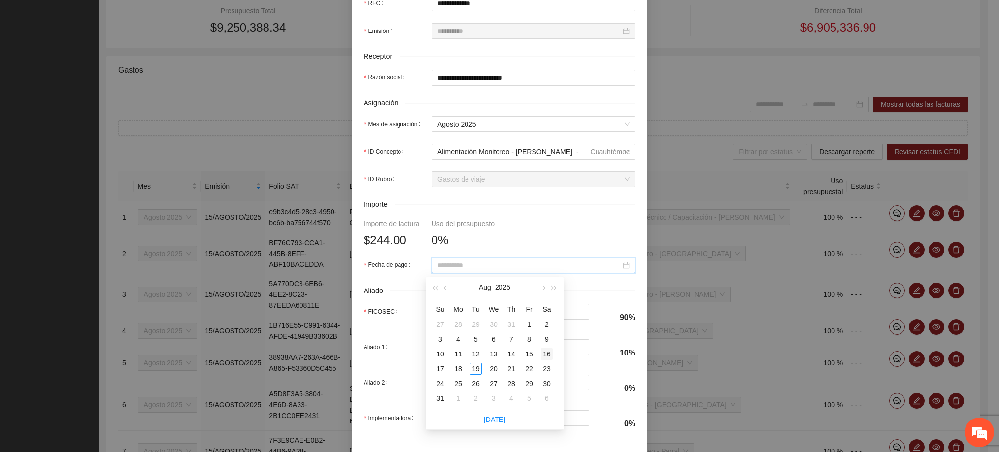
click at [549, 358] on div "16" at bounding box center [547, 354] width 12 height 12
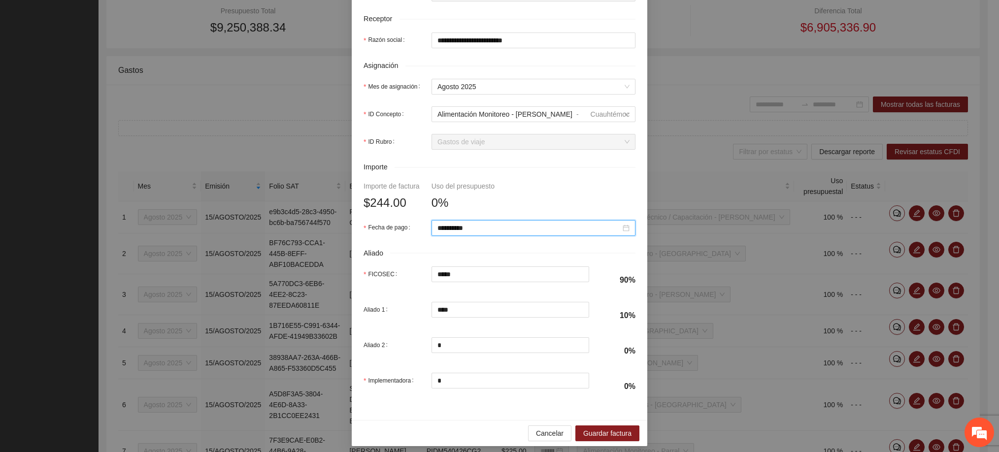
scroll to position [344, 0]
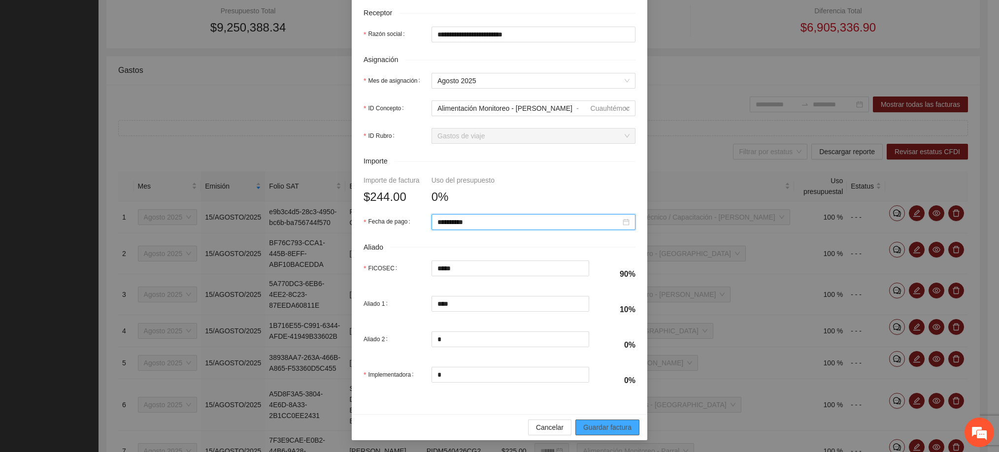
click at [608, 424] on span "Guardar factura" at bounding box center [607, 427] width 48 height 11
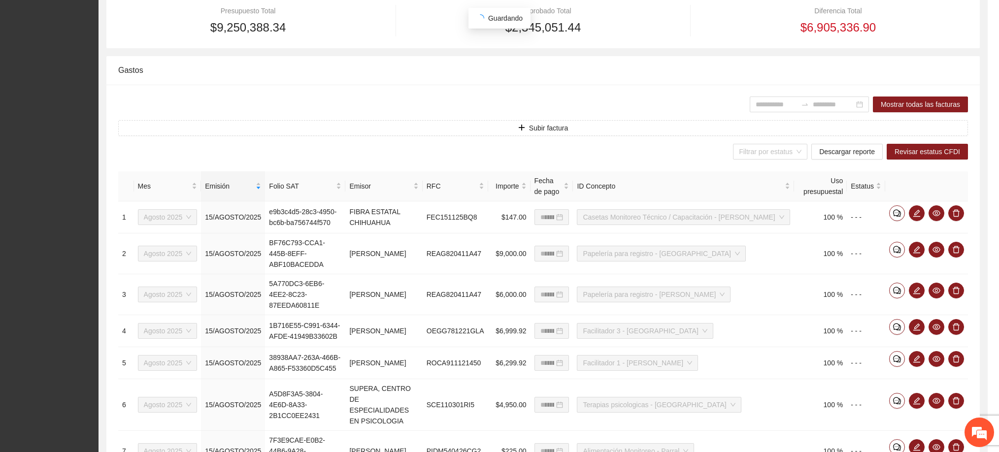
scroll to position [265, 0]
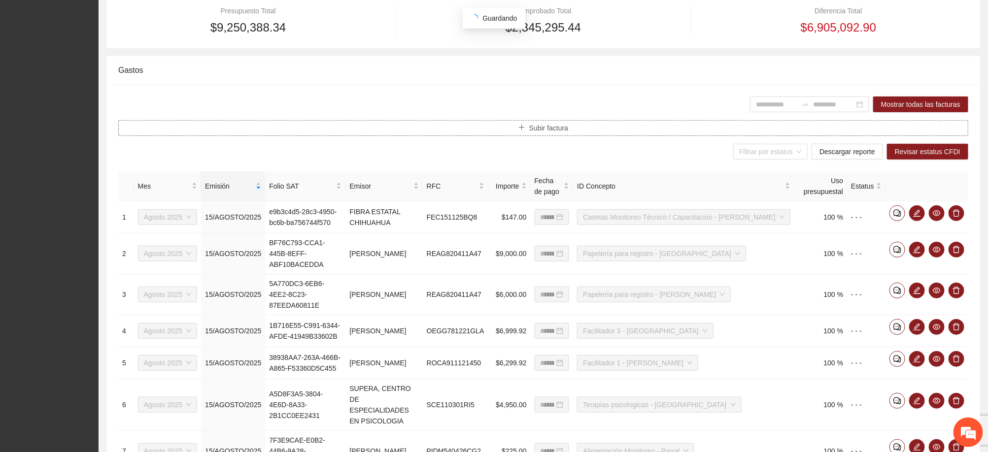
click at [448, 133] on button "Subir factura" at bounding box center [543, 128] width 850 height 16
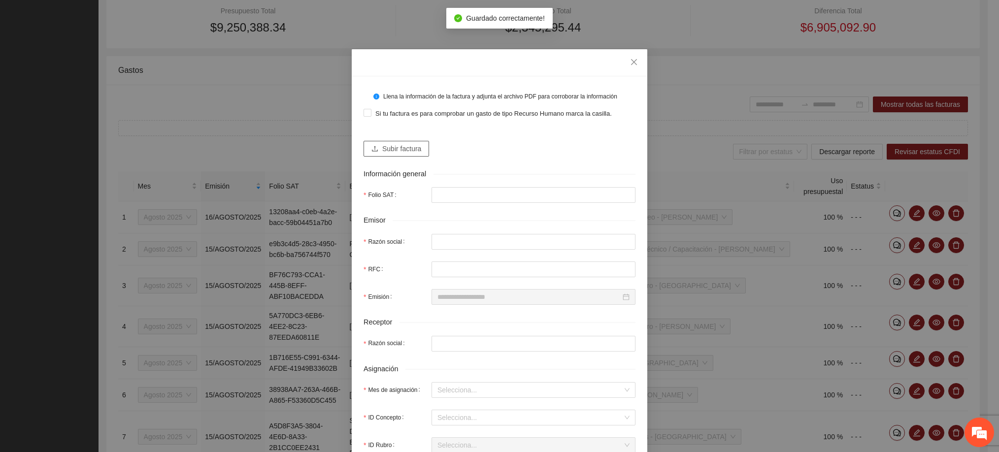
click at [382, 153] on span "Subir factura" at bounding box center [401, 148] width 39 height 11
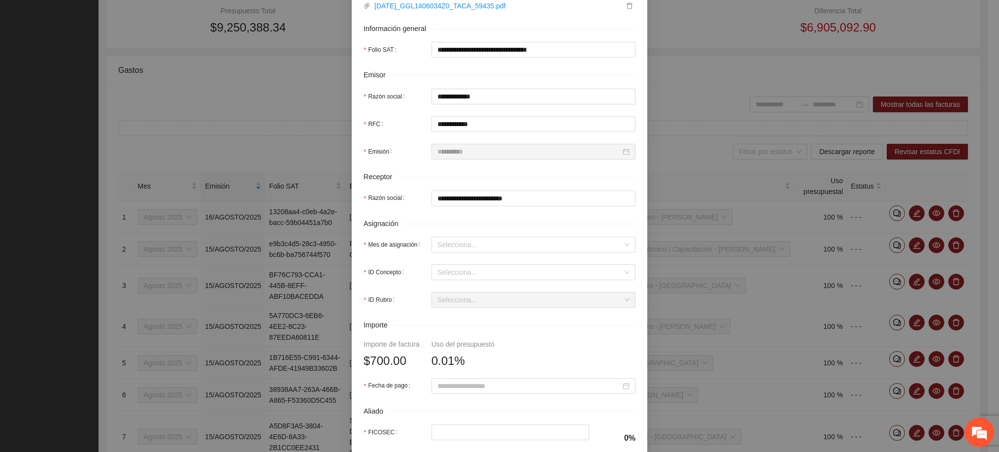
scroll to position [222, 0]
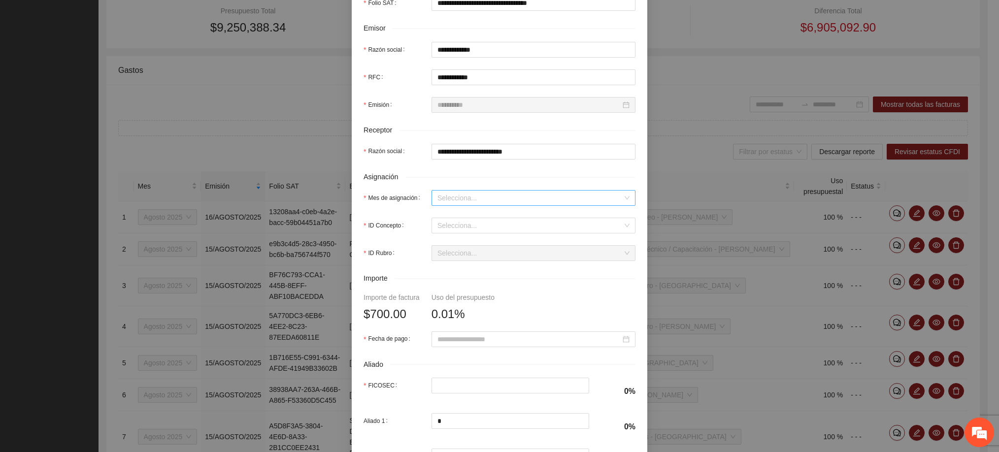
click at [456, 200] on input "Mes de asignación" at bounding box center [530, 198] width 185 height 15
click at [460, 278] on div "Agosto 2025" at bounding box center [528, 282] width 192 height 11
click at [452, 227] on input "ID Concepto" at bounding box center [530, 225] width 185 height 15
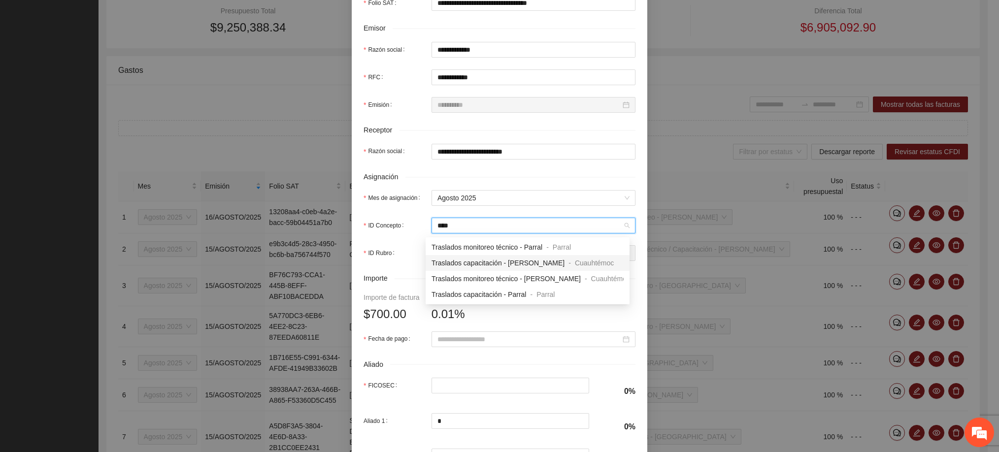
click at [484, 262] on span "Traslados capacitación - [PERSON_NAME]" at bounding box center [498, 263] width 133 height 8
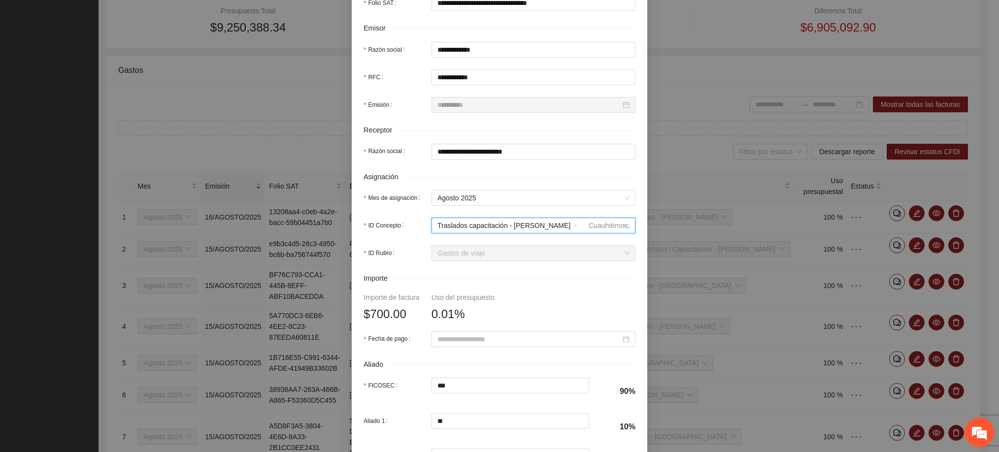
click at [481, 230] on span "Traslados capacitación - [PERSON_NAME]" at bounding box center [504, 226] width 133 height 8
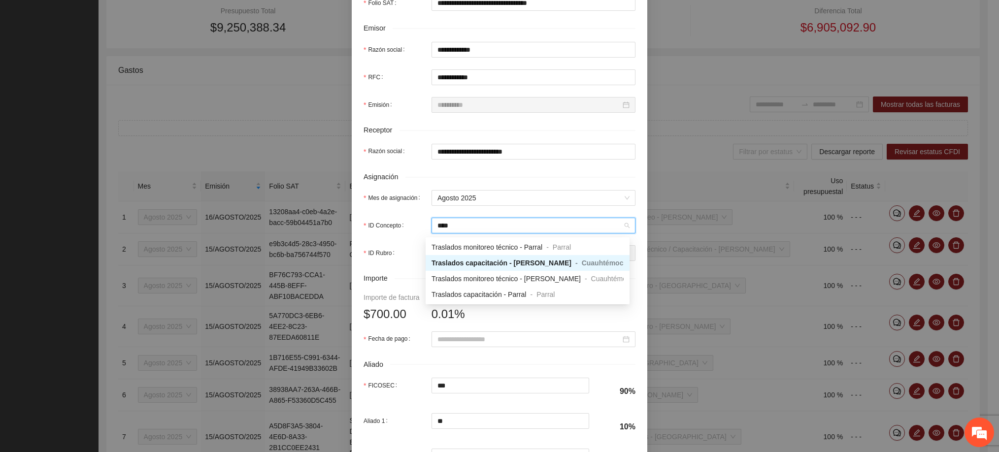
scroll to position [0, 0]
click at [496, 276] on span "Traslados monitoreo técnico - [PERSON_NAME]" at bounding box center [506, 279] width 149 height 8
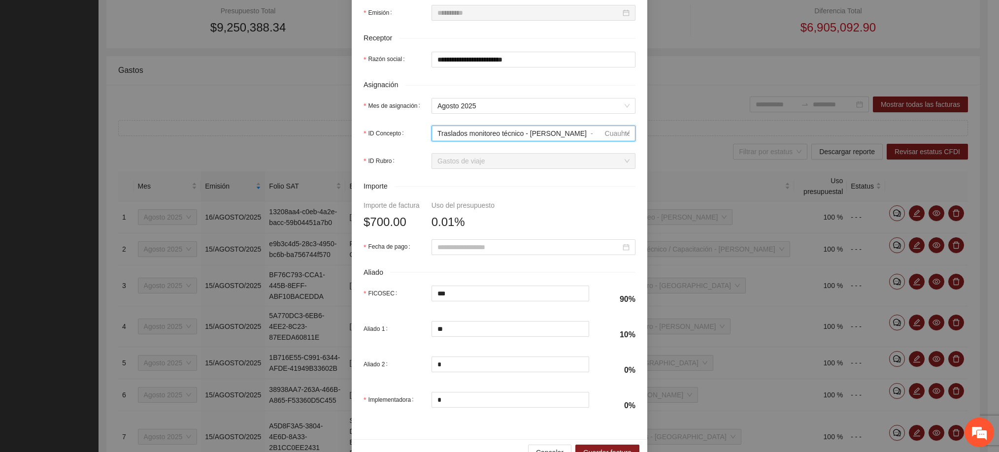
scroll to position [344, 0]
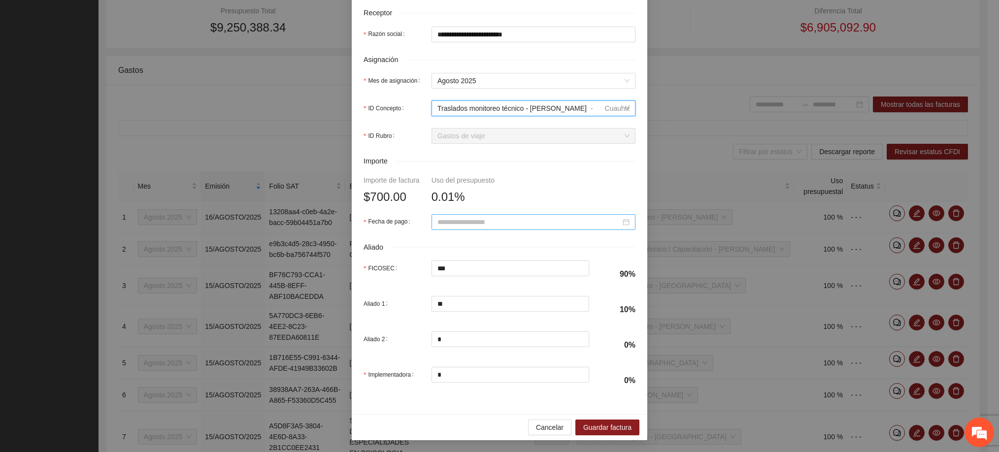
click at [464, 223] on input "Fecha de pago" at bounding box center [529, 222] width 183 height 11
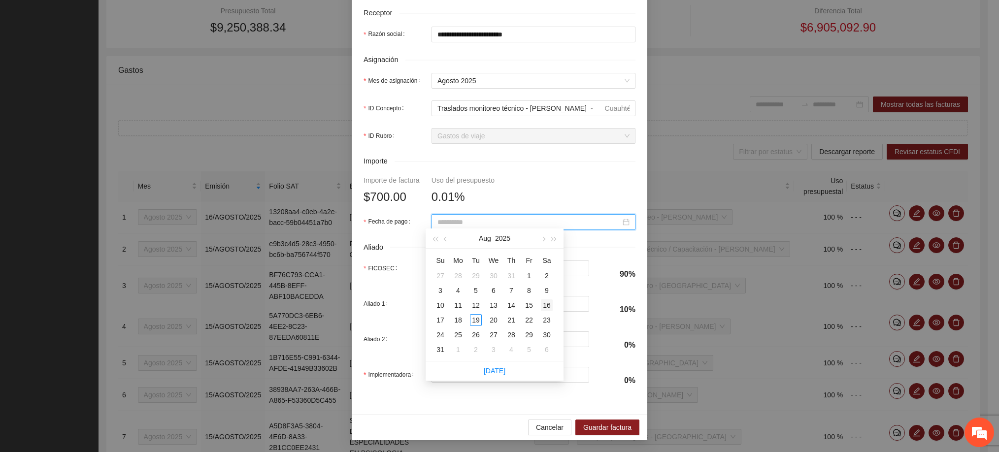
click at [545, 306] on div "16" at bounding box center [547, 306] width 12 height 12
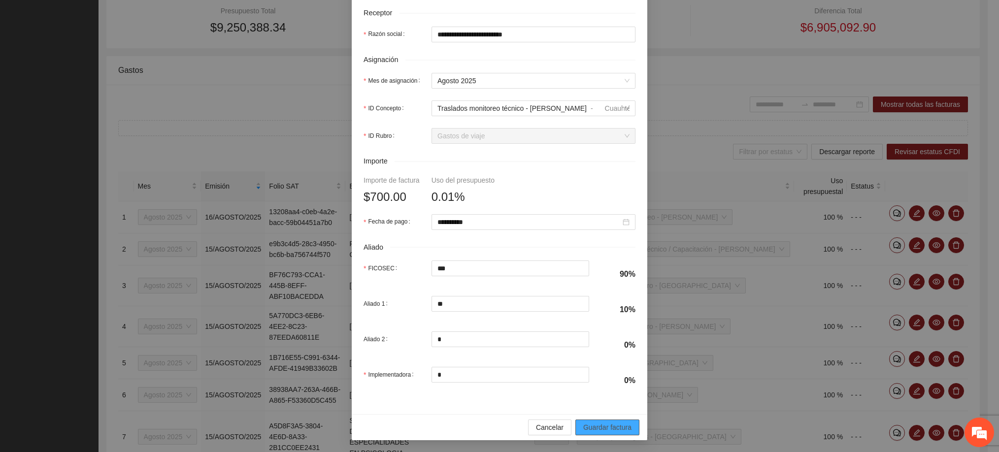
click at [610, 424] on span "Guardar factura" at bounding box center [607, 427] width 48 height 11
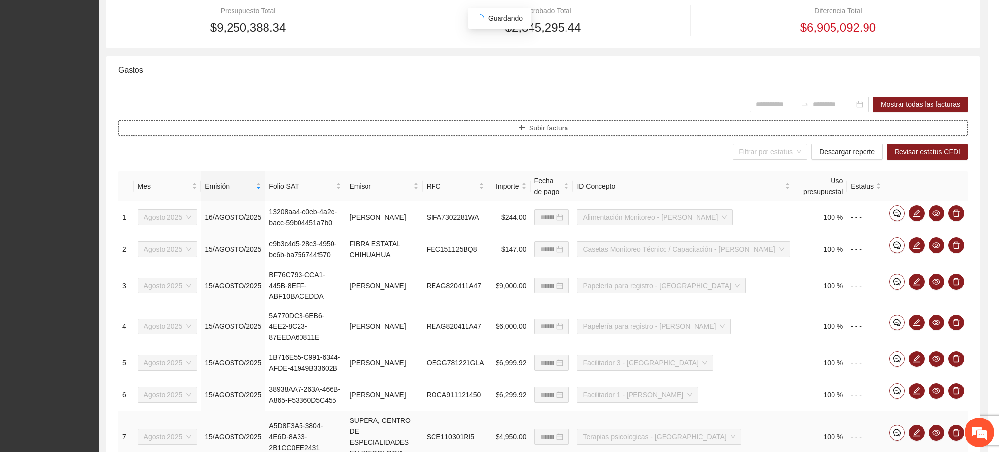
scroll to position [0, 0]
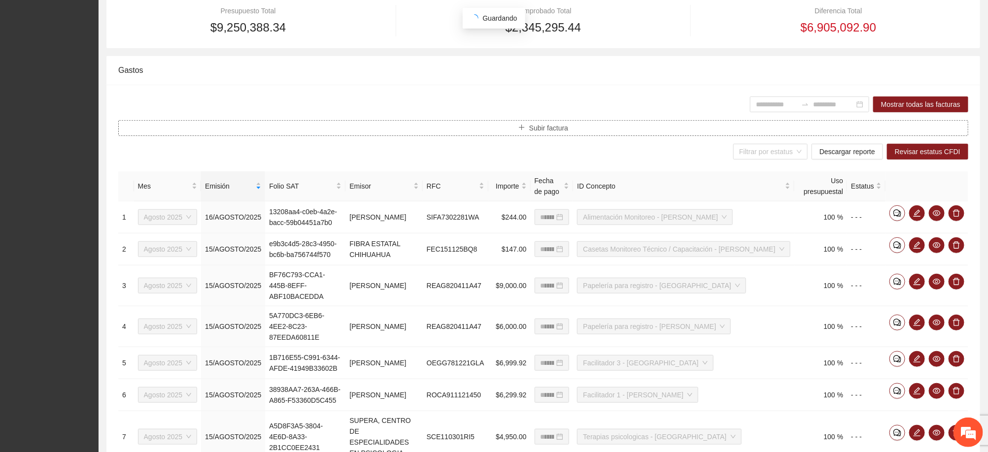
click at [506, 133] on button "Subir factura" at bounding box center [543, 128] width 850 height 16
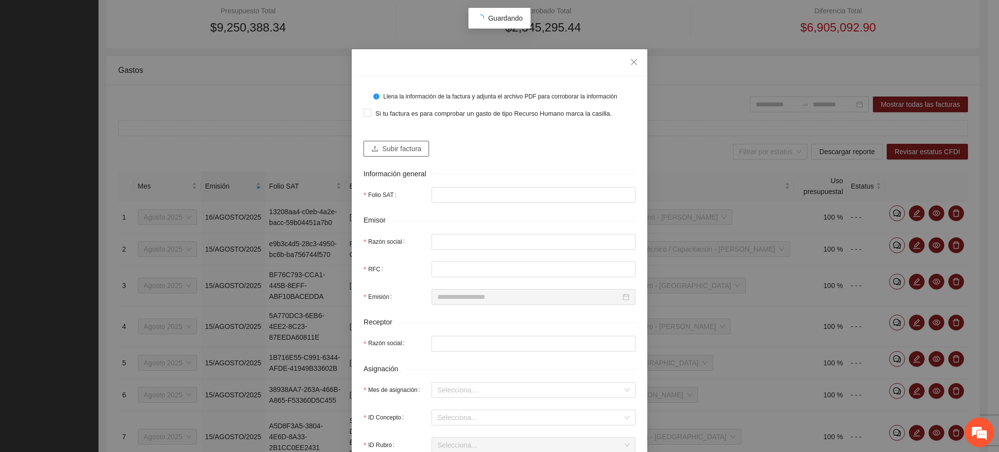
click at [395, 147] on span "Subir factura" at bounding box center [401, 148] width 39 height 11
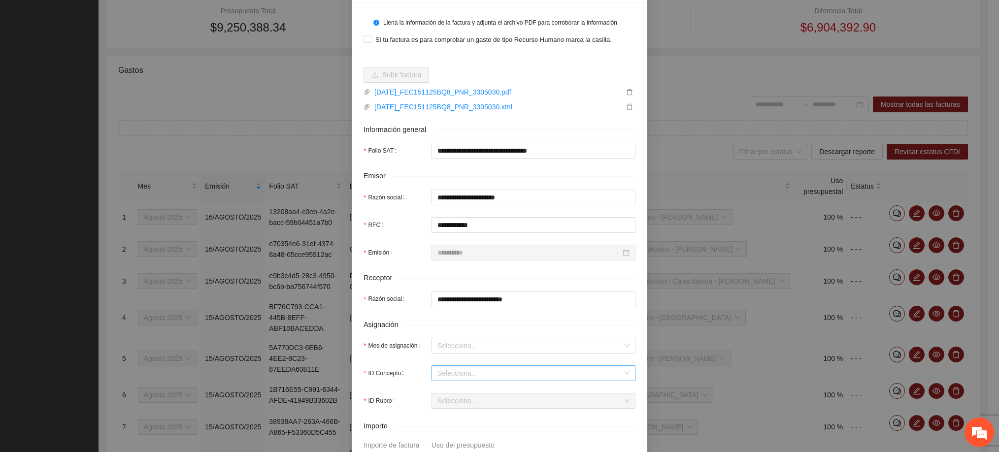
scroll to position [222, 0]
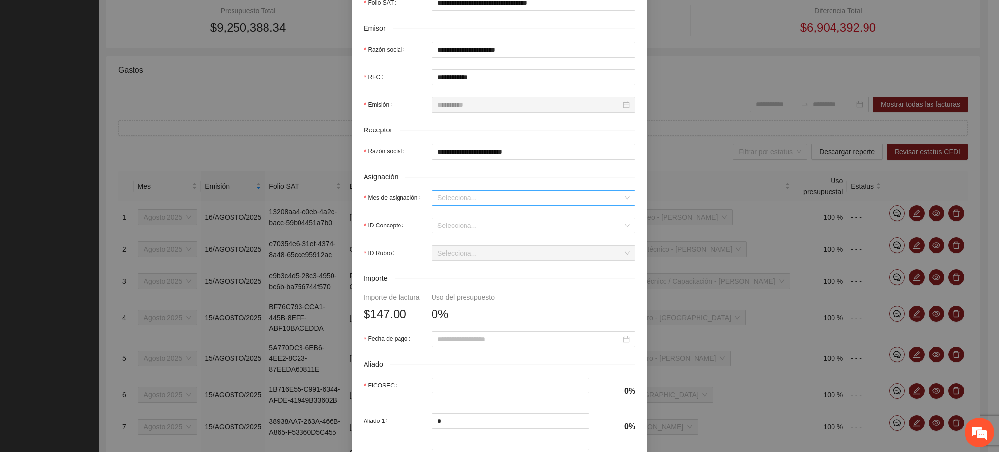
click at [445, 194] on input "Mes de asignación" at bounding box center [530, 198] width 185 height 15
click at [458, 284] on div "Agosto 2025" at bounding box center [528, 282] width 192 height 11
click at [458, 228] on input "ID Concepto" at bounding box center [530, 225] width 185 height 15
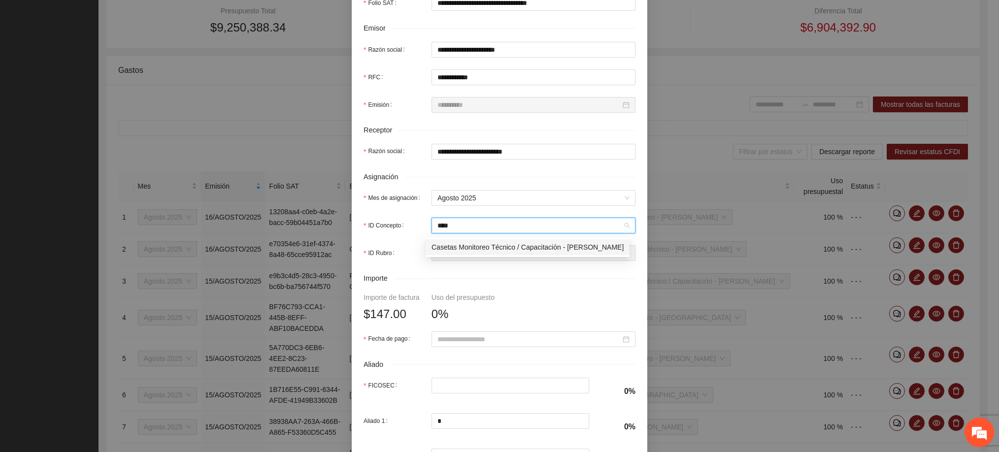
click at [477, 244] on span "Casetas Monitoreo Técnico / Capacitación - [PERSON_NAME]" at bounding box center [528, 247] width 192 height 8
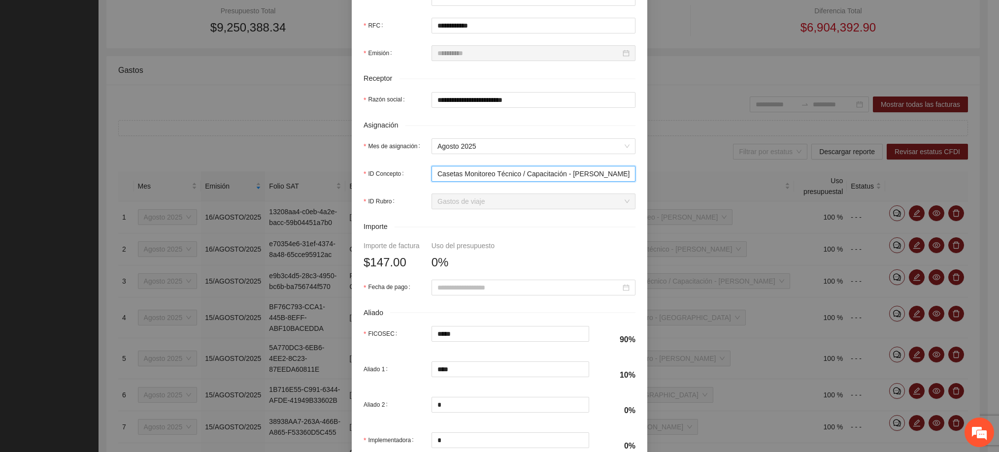
scroll to position [296, 0]
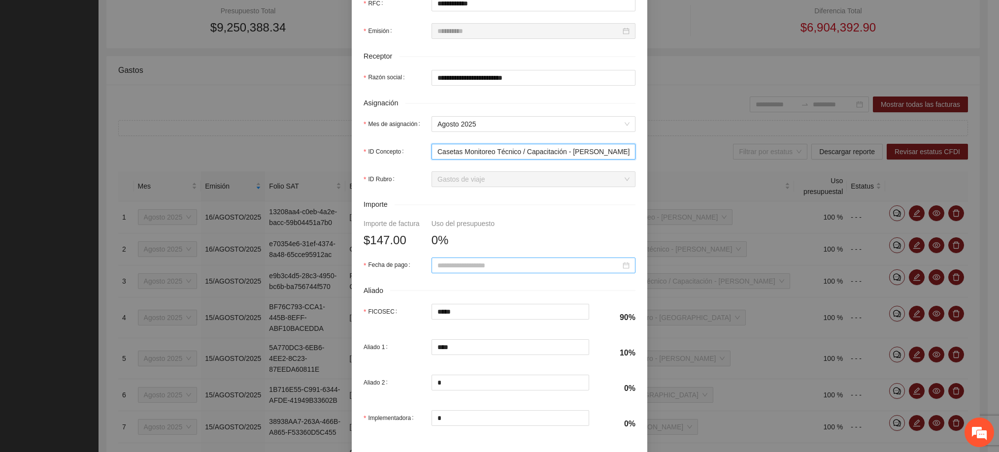
click at [472, 265] on input "Fecha de pago" at bounding box center [529, 265] width 183 height 11
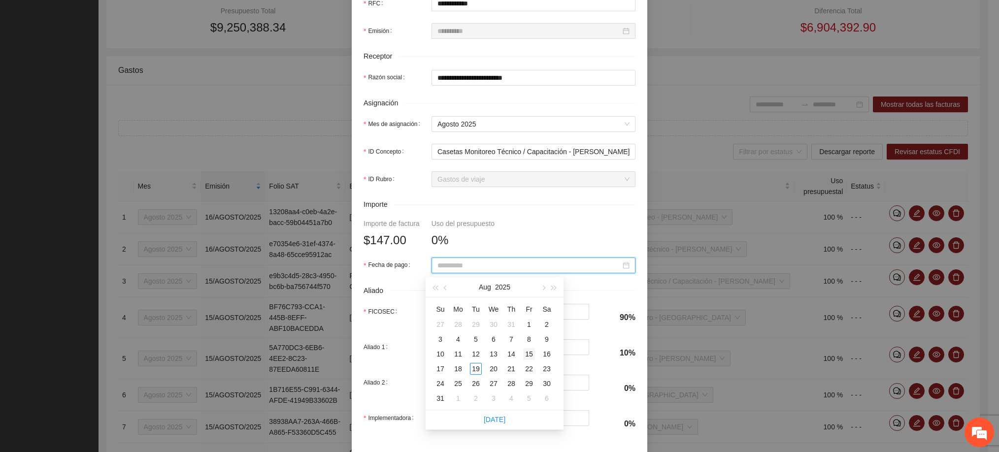
click at [525, 352] on div "15" at bounding box center [529, 354] width 12 height 12
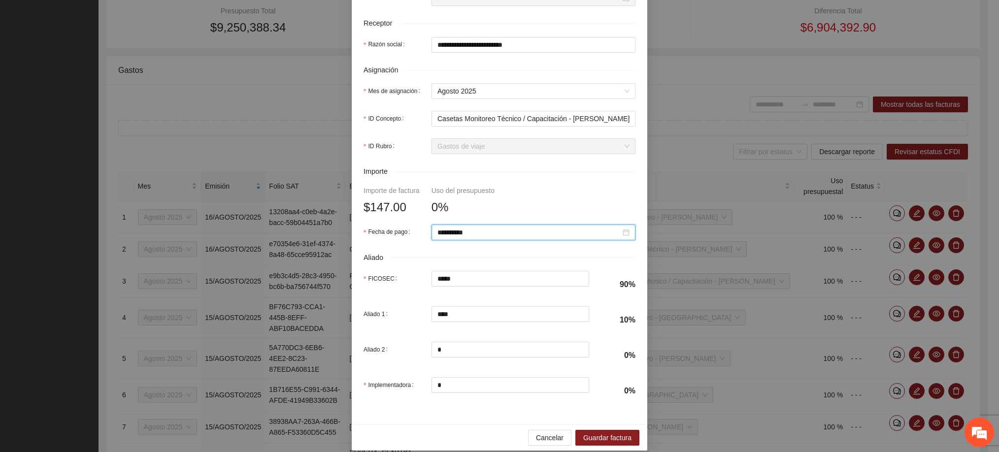
scroll to position [344, 0]
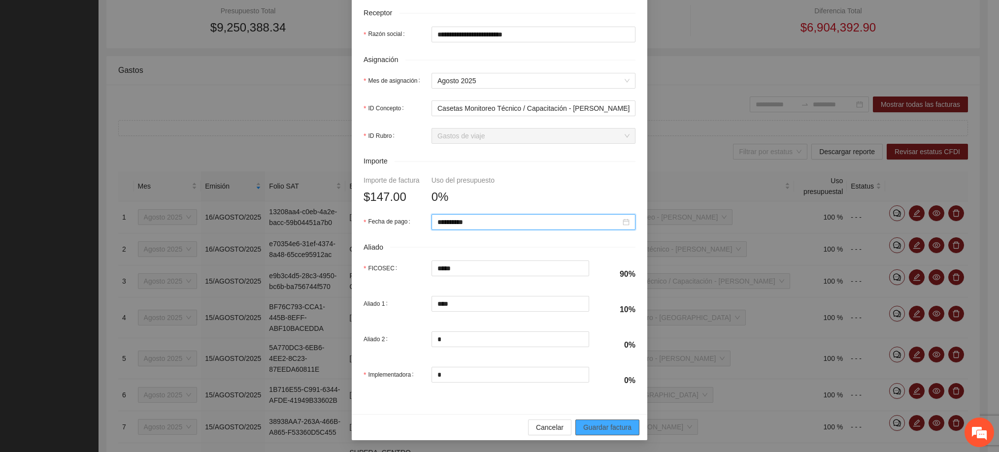
click at [621, 422] on span "Guardar factura" at bounding box center [607, 427] width 48 height 11
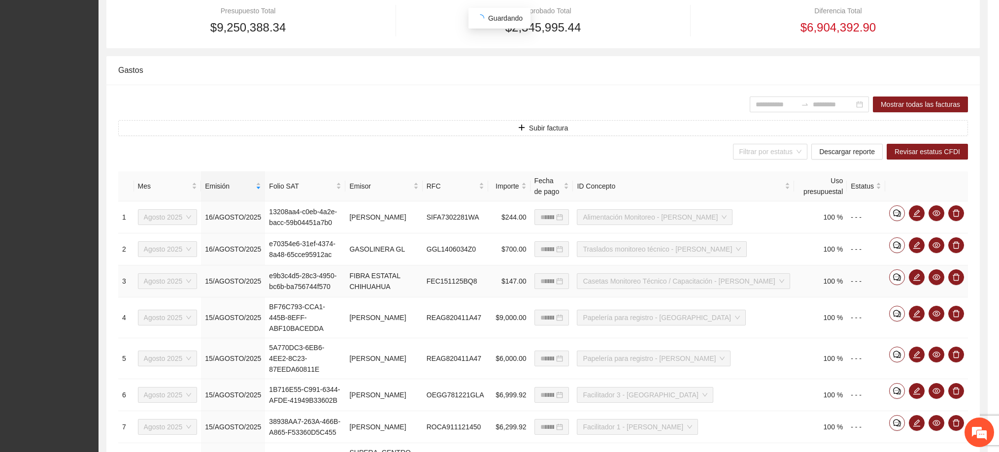
scroll to position [265, 0]
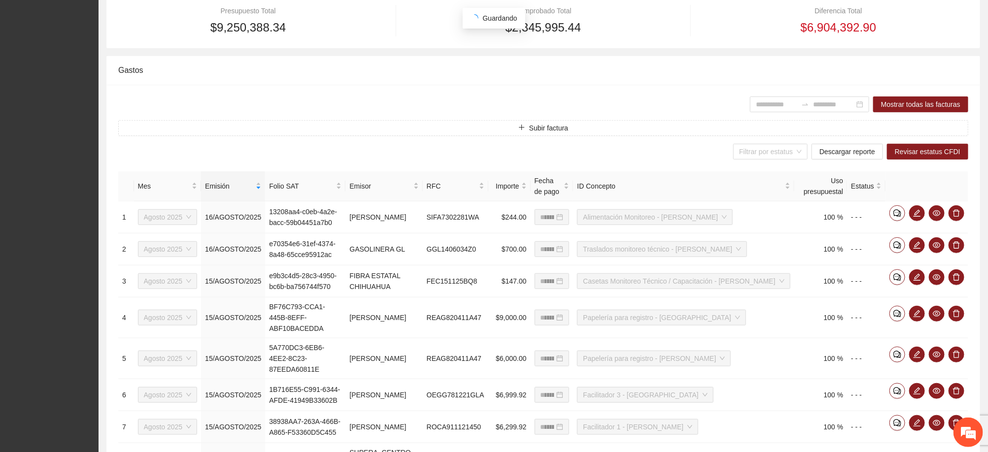
click at [544, 120] on div "**********" at bounding box center [543, 383] width 874 height 596
click at [543, 124] on span "Subir factura" at bounding box center [548, 128] width 39 height 11
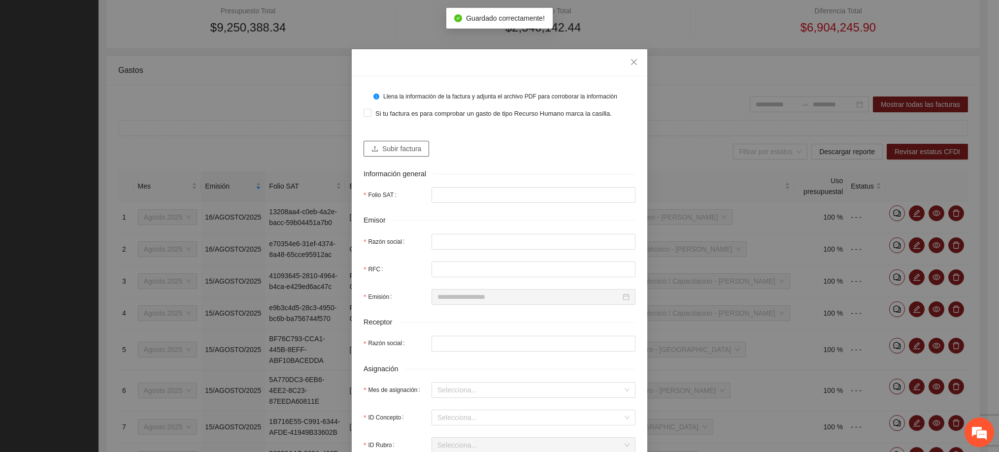
click at [411, 148] on span "Subir factura" at bounding box center [401, 148] width 39 height 11
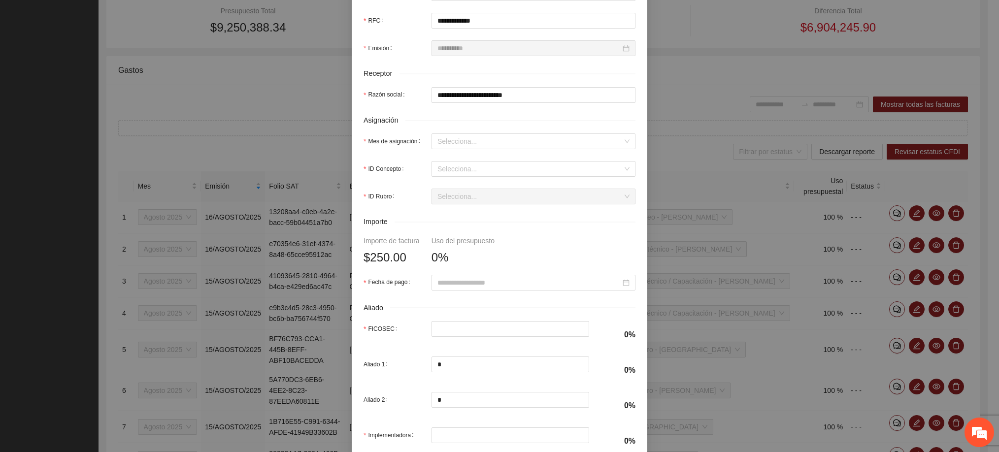
scroll to position [296, 0]
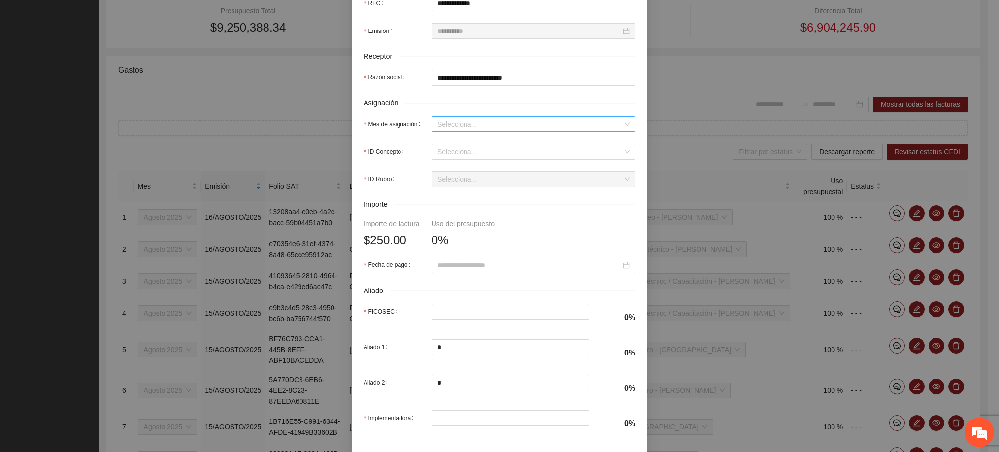
click at [468, 126] on input "Mes de asignación" at bounding box center [530, 124] width 185 height 15
click at [486, 207] on div "Agosto 2025" at bounding box center [528, 209] width 192 height 11
click at [473, 159] on input "ID Concepto" at bounding box center [530, 151] width 185 height 15
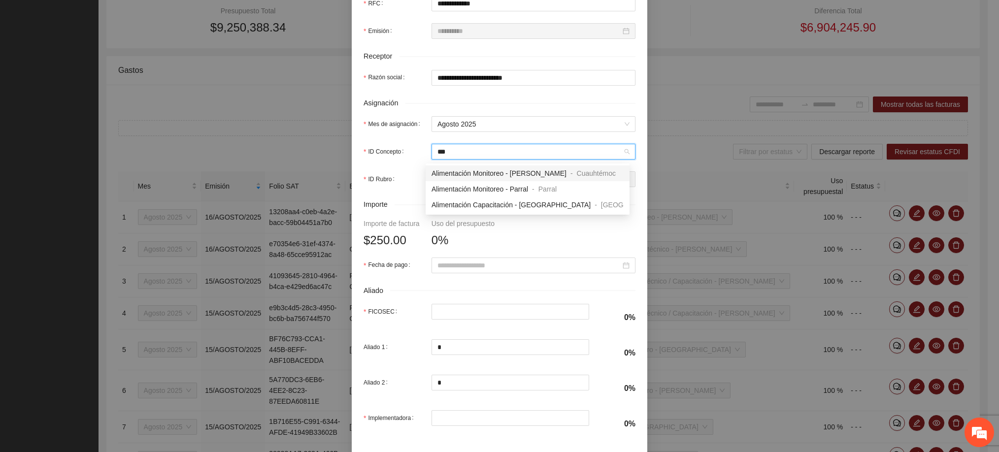
click at [486, 174] on span "Alimentación Monitoreo - [PERSON_NAME]" at bounding box center [499, 174] width 135 height 8
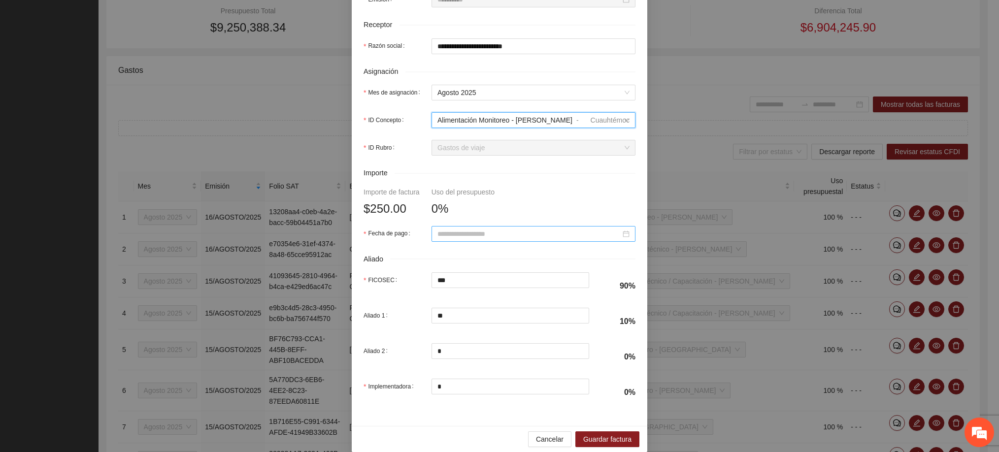
scroll to position [344, 0]
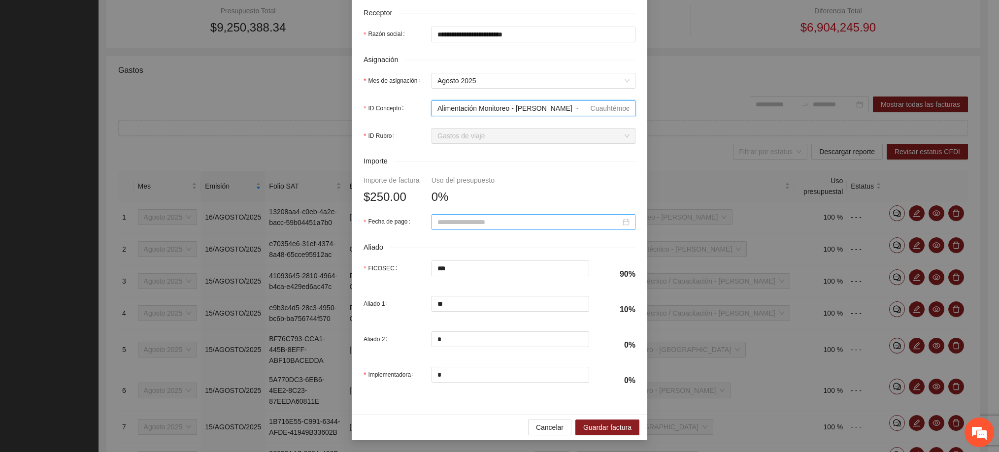
click at [488, 218] on input "Fecha de pago" at bounding box center [529, 222] width 183 height 11
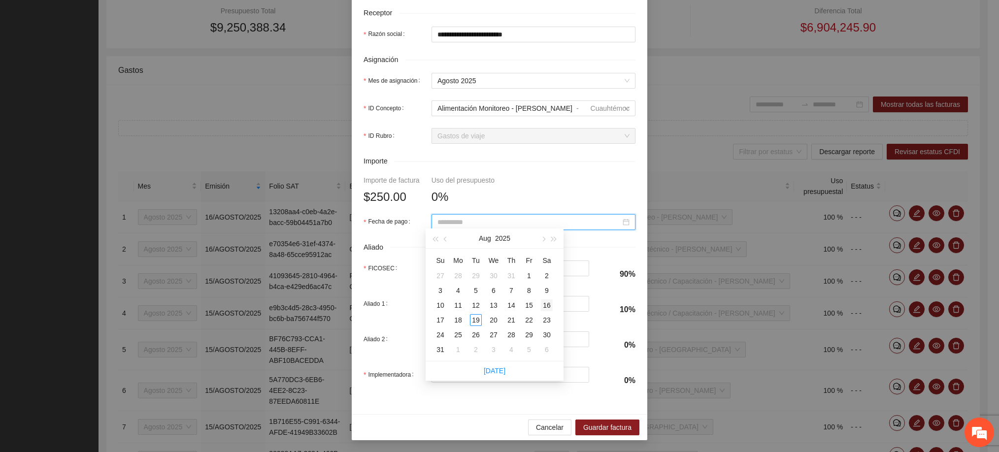
click at [551, 307] on div "16" at bounding box center [547, 306] width 12 height 12
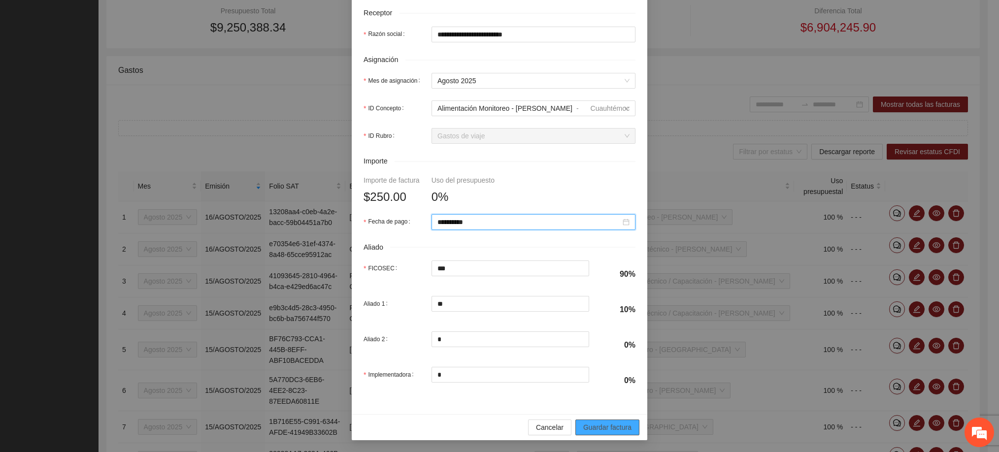
click at [590, 424] on span "Guardar factura" at bounding box center [607, 427] width 48 height 11
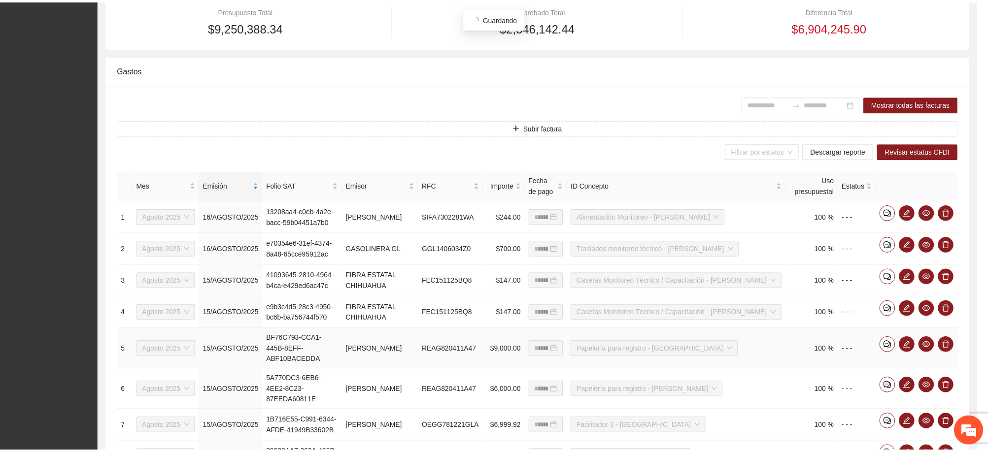
scroll to position [265, 0]
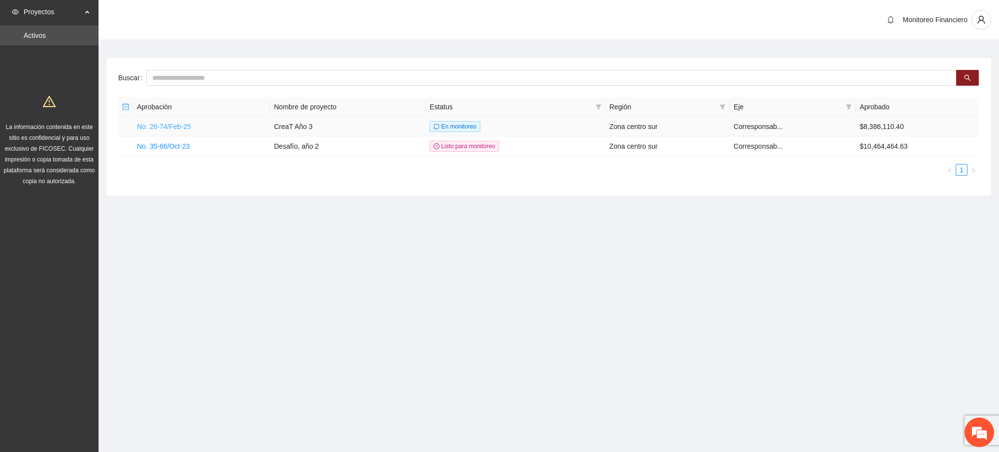
click at [191, 124] on link "No. 26-74/Feb-25" at bounding box center [164, 127] width 54 height 8
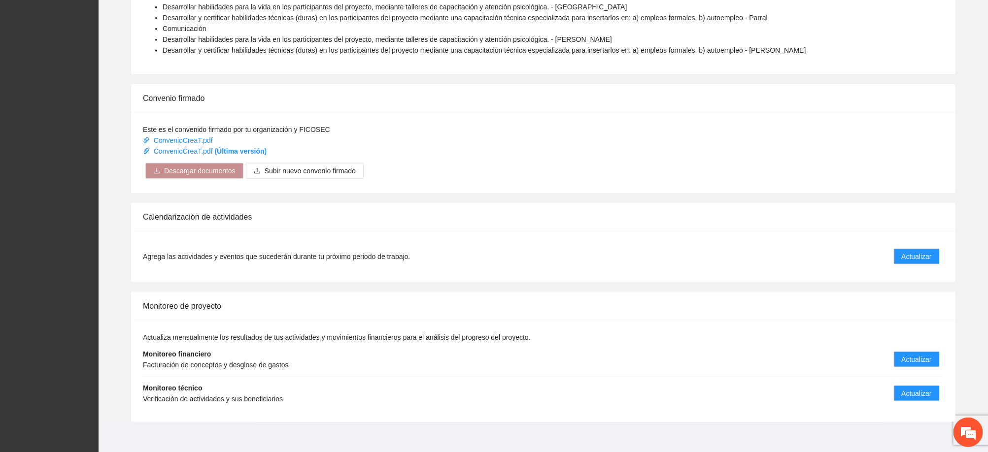
scroll to position [529, 0]
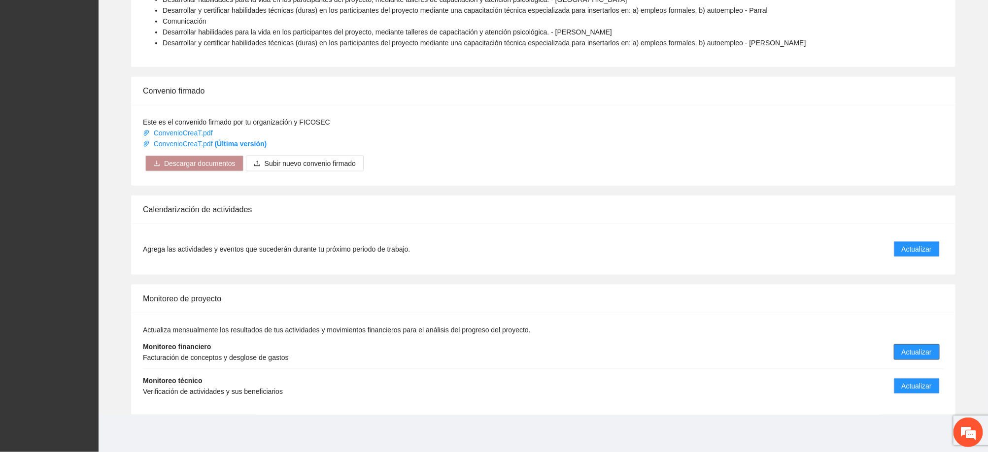
click at [930, 354] on span "Actualizar" at bounding box center [917, 352] width 30 height 11
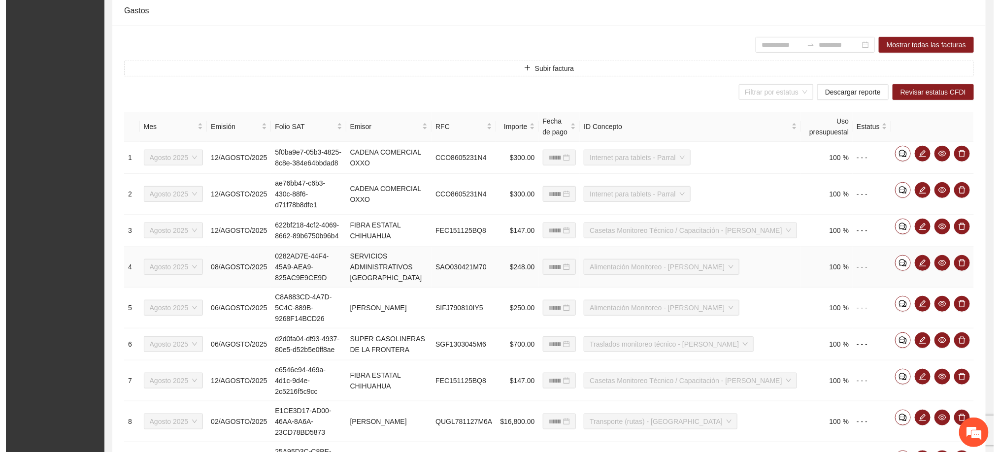
scroll to position [296, 0]
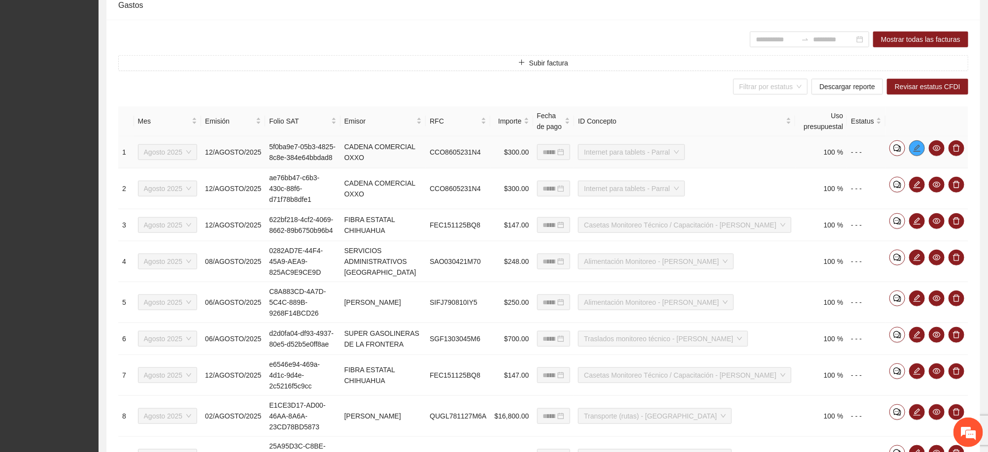
click at [917, 146] on icon "edit" at bounding box center [917, 148] width 8 height 8
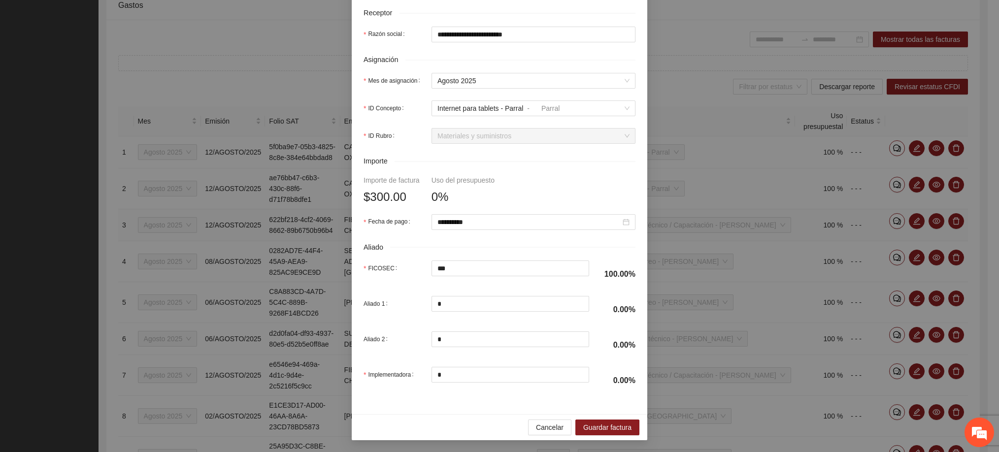
scroll to position [344, 0]
click at [677, 40] on div "**********" at bounding box center [499, 226] width 999 height 452
click at [550, 429] on span "Cancelar" at bounding box center [550, 427] width 28 height 11
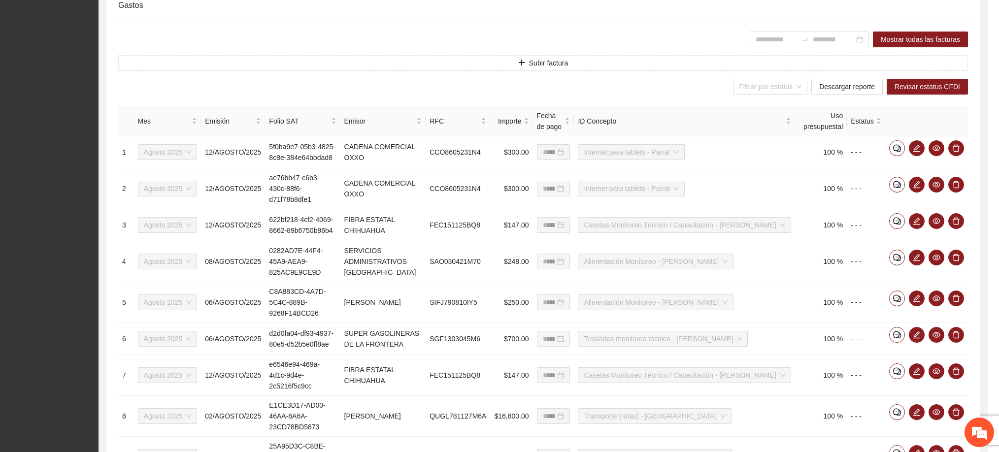
scroll to position [295, 0]
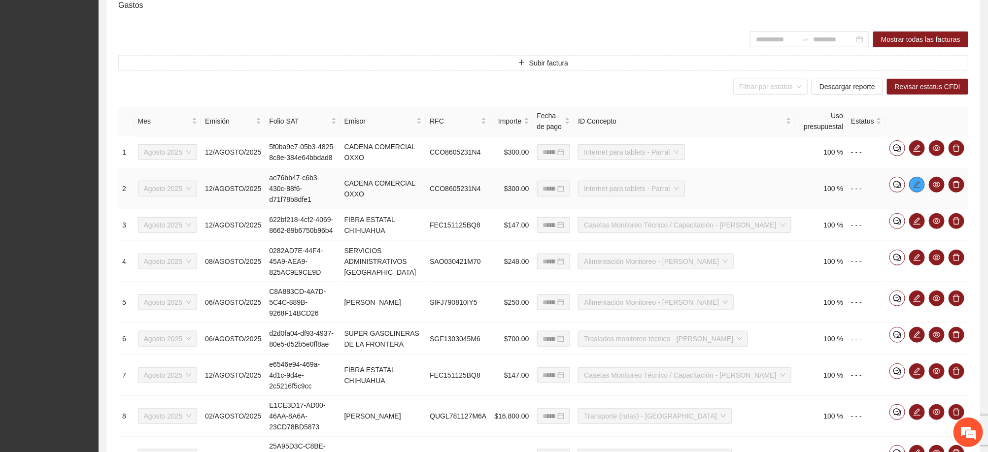
click at [918, 185] on icon "edit" at bounding box center [917, 184] width 7 height 7
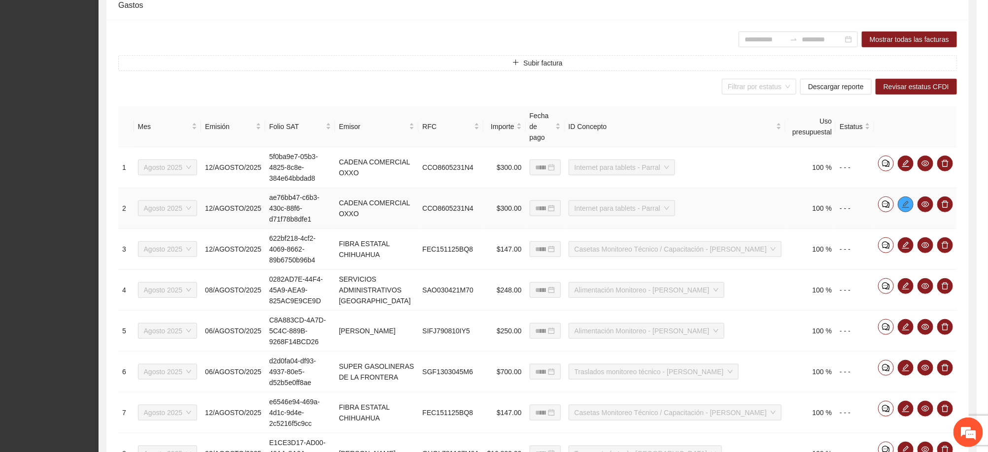
type input "**********"
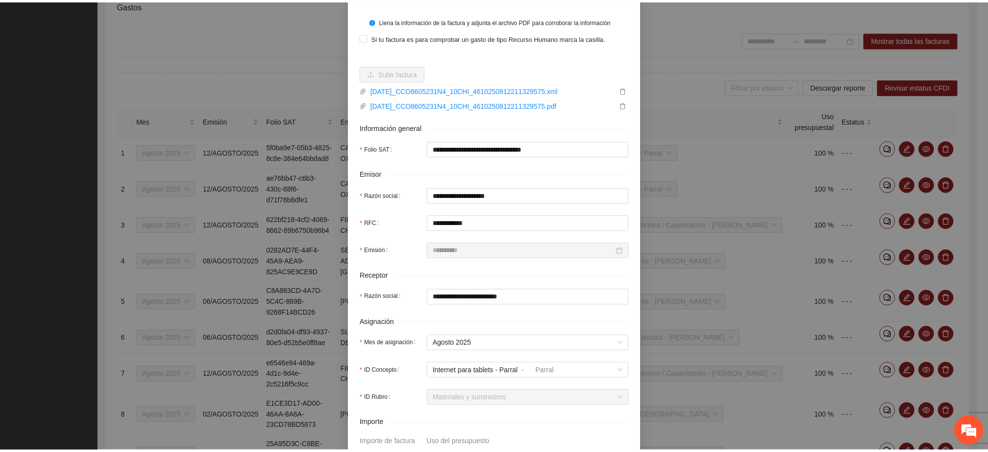
scroll to position [0, 0]
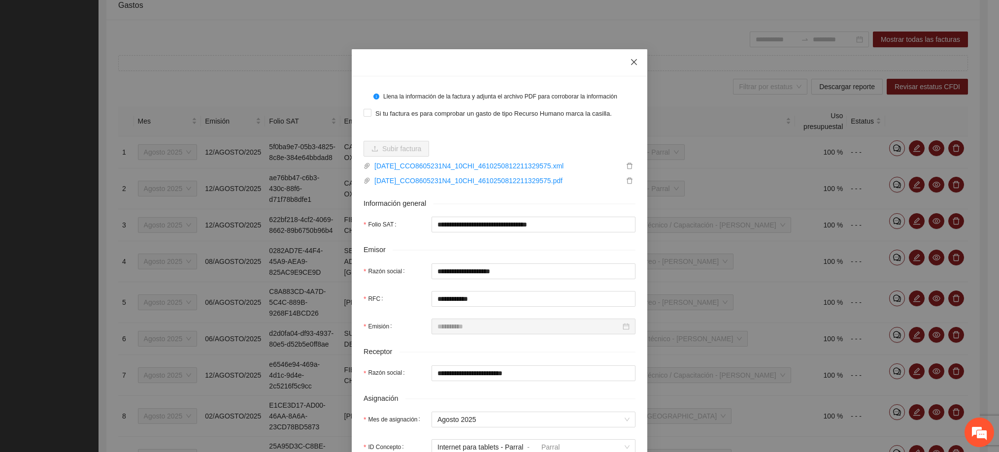
click at [631, 61] on icon "close" at bounding box center [634, 62] width 8 height 8
